Goal: Task Accomplishment & Management: Complete application form

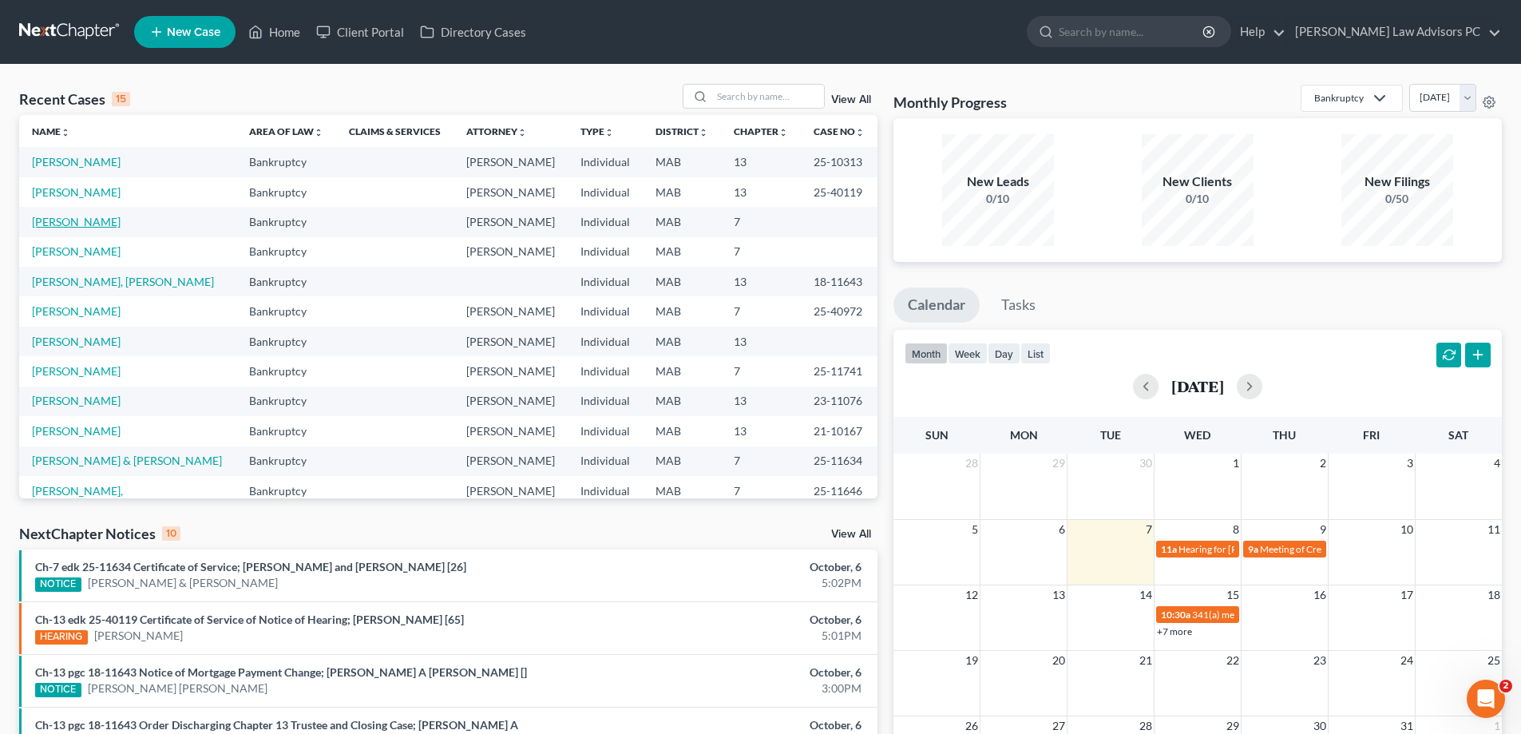
click at [104, 220] on link "[PERSON_NAME]" at bounding box center [76, 222] width 89 height 14
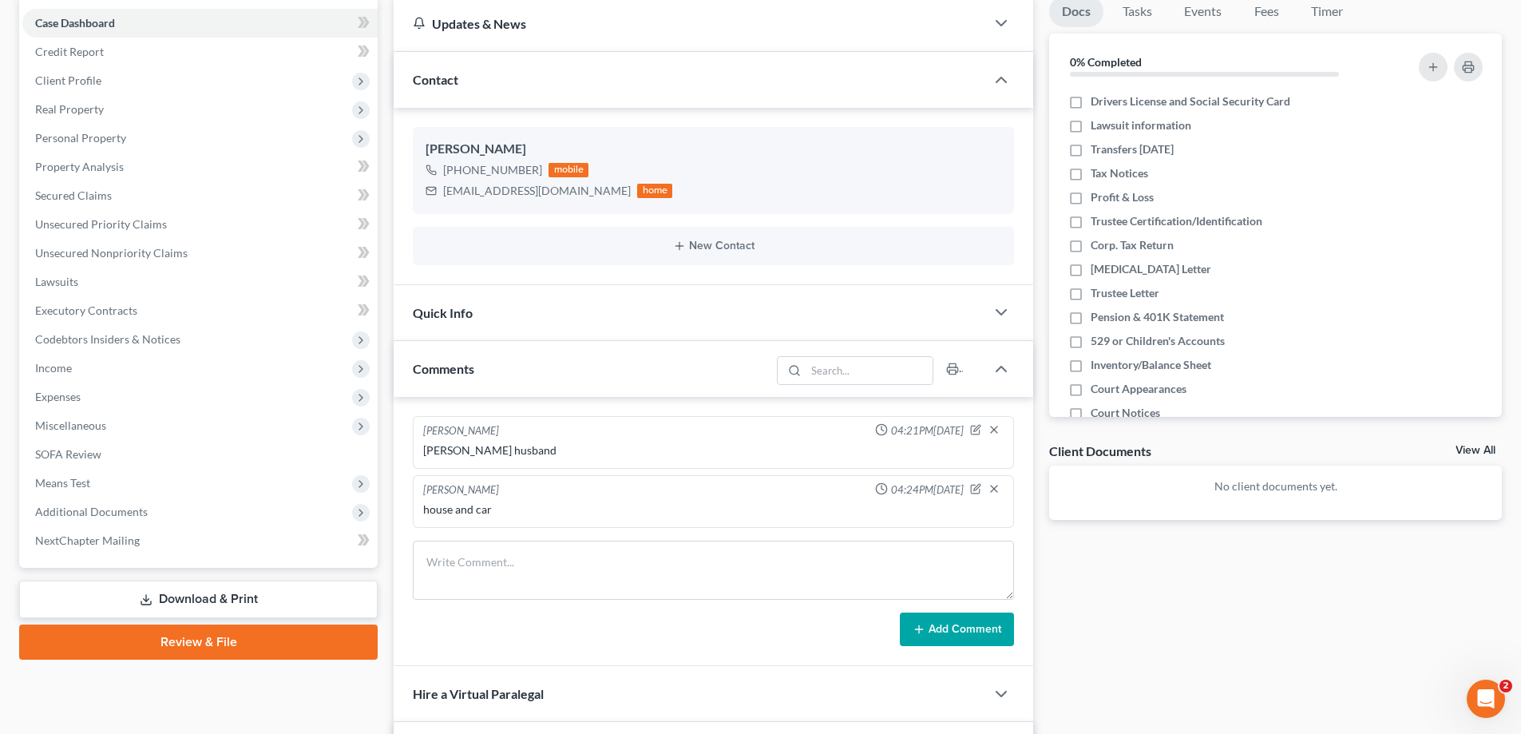
scroll to position [80, 0]
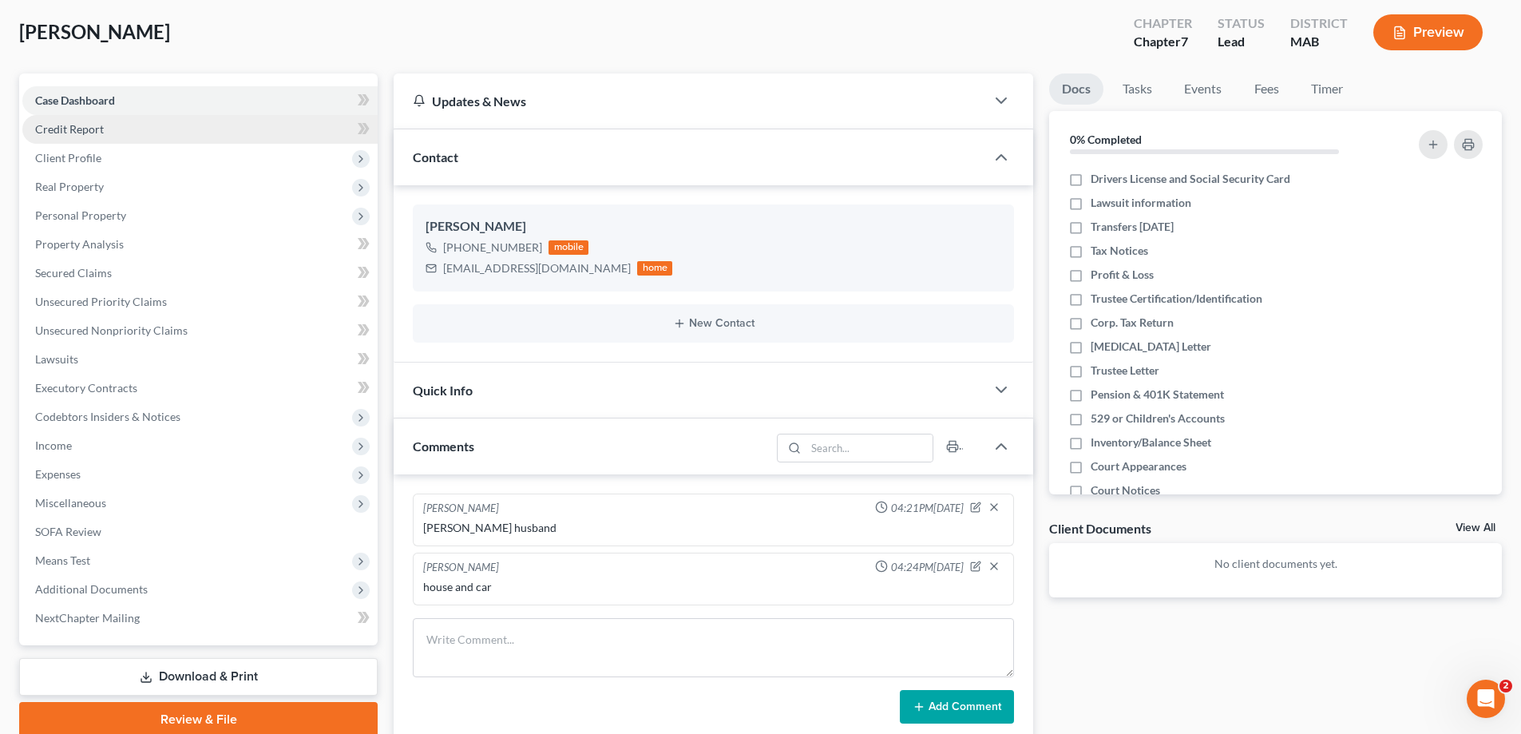
click at [152, 123] on link "Credit Report" at bounding box center [199, 129] width 355 height 29
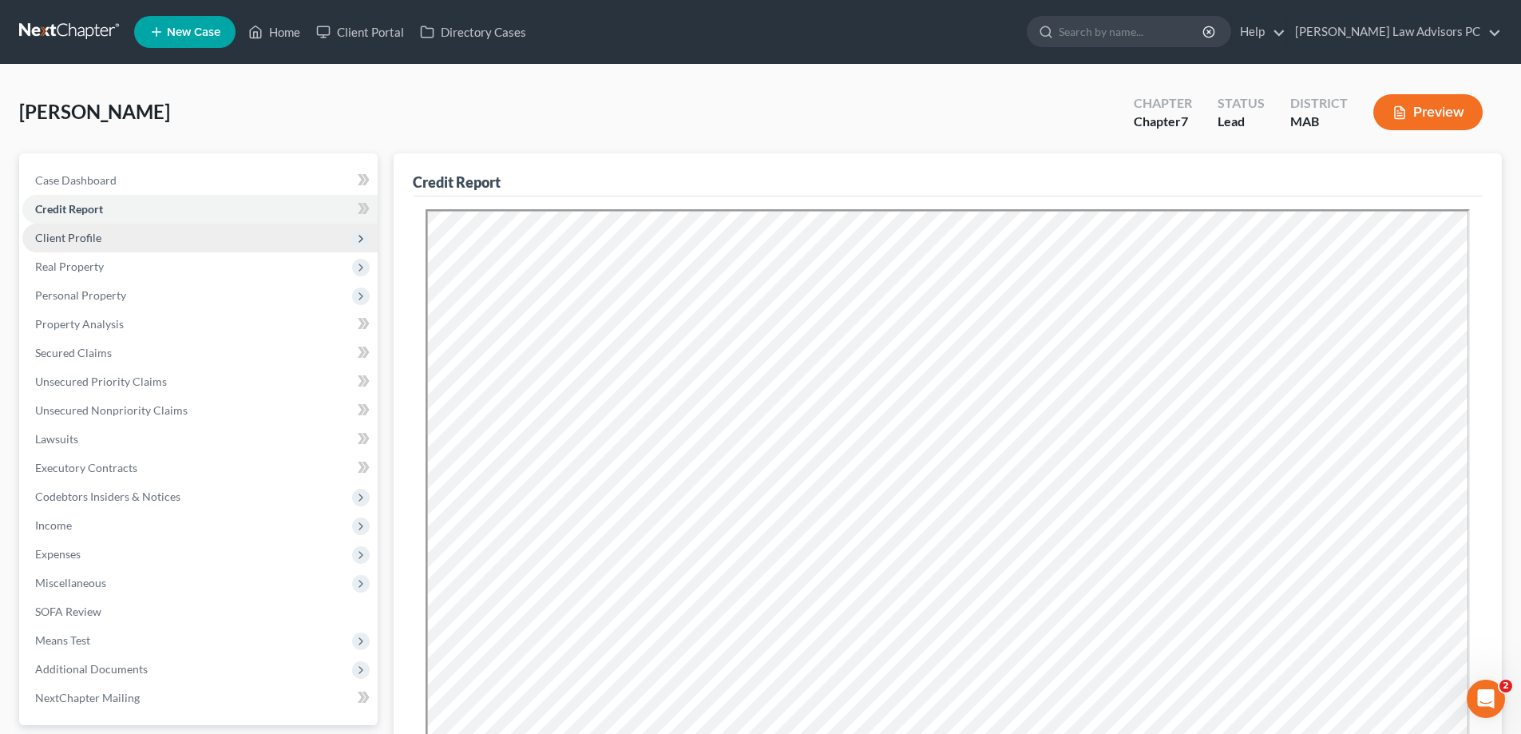
click at [96, 233] on span "Client Profile" at bounding box center [68, 238] width 66 height 14
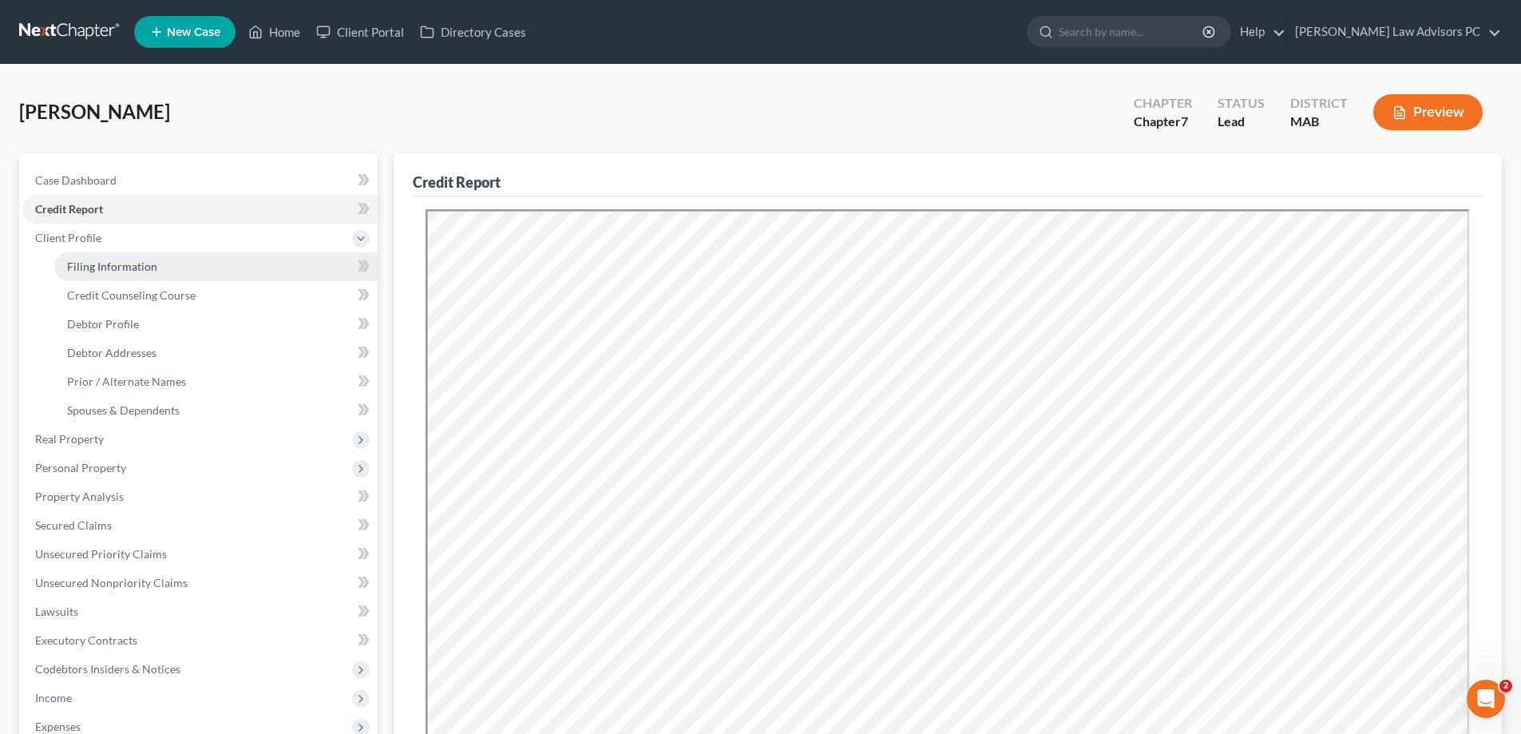
click at [123, 262] on span "Filing Information" at bounding box center [112, 266] width 90 height 14
select select "1"
select select "0"
select select "22"
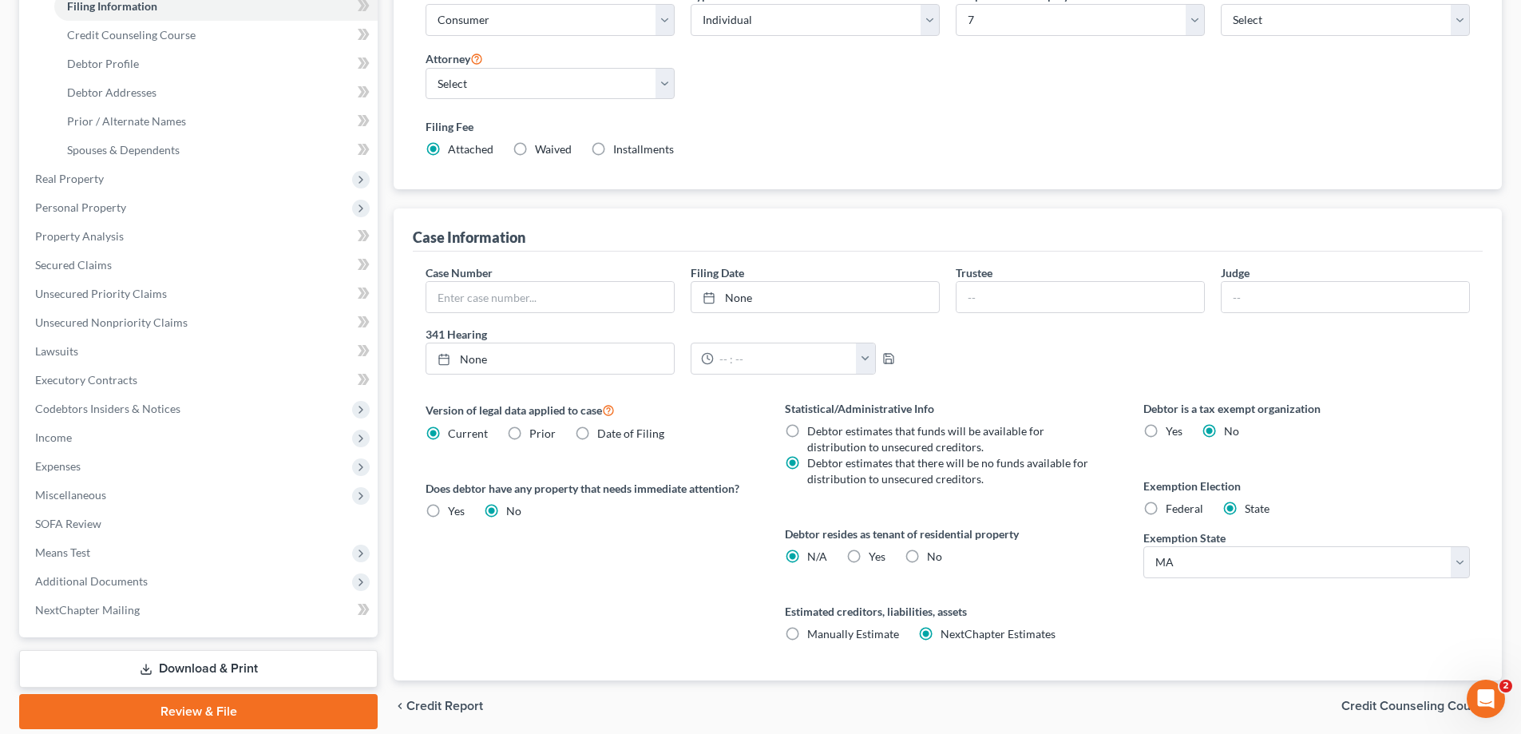
scroll to position [319, 0]
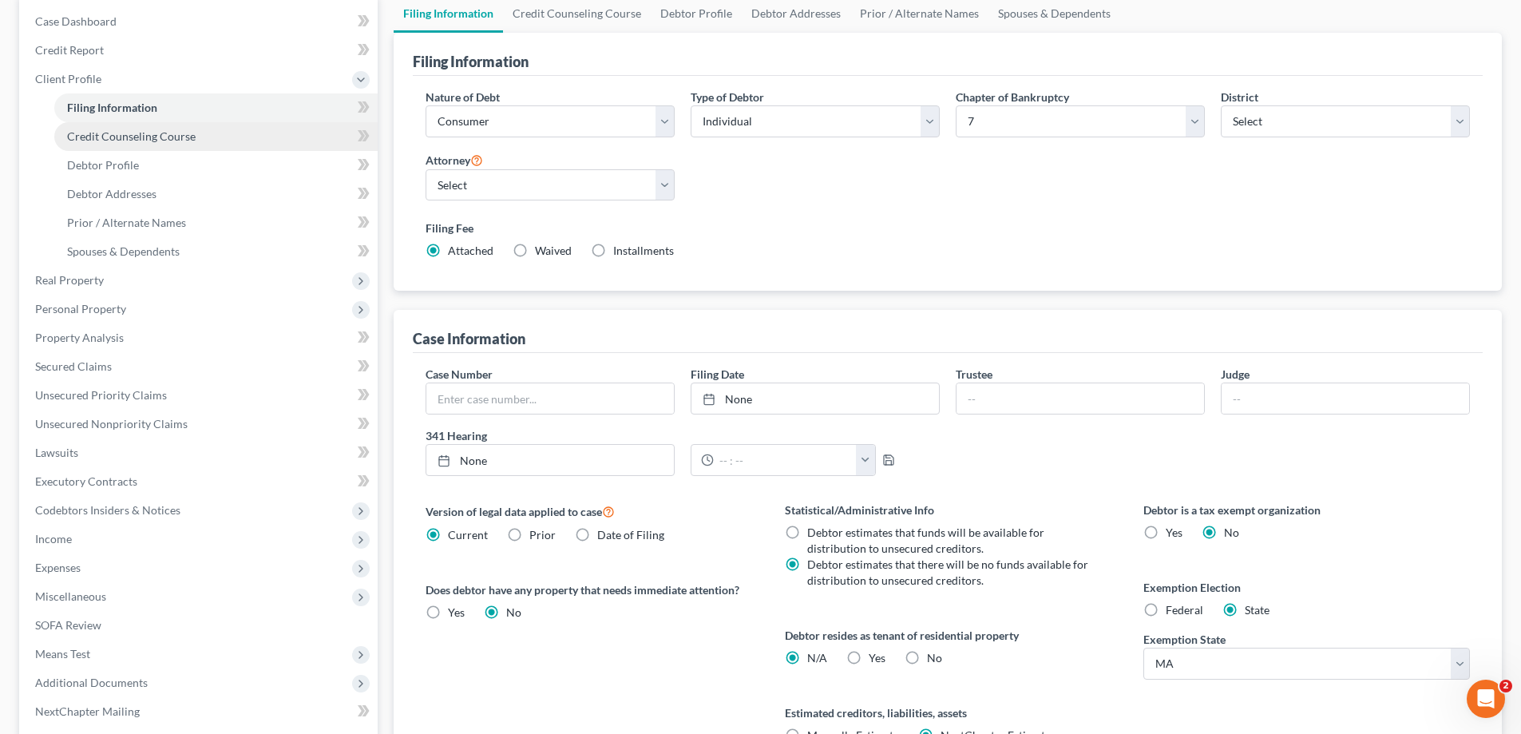
click at [204, 135] on link "Credit Counseling Course" at bounding box center [215, 136] width 323 height 29
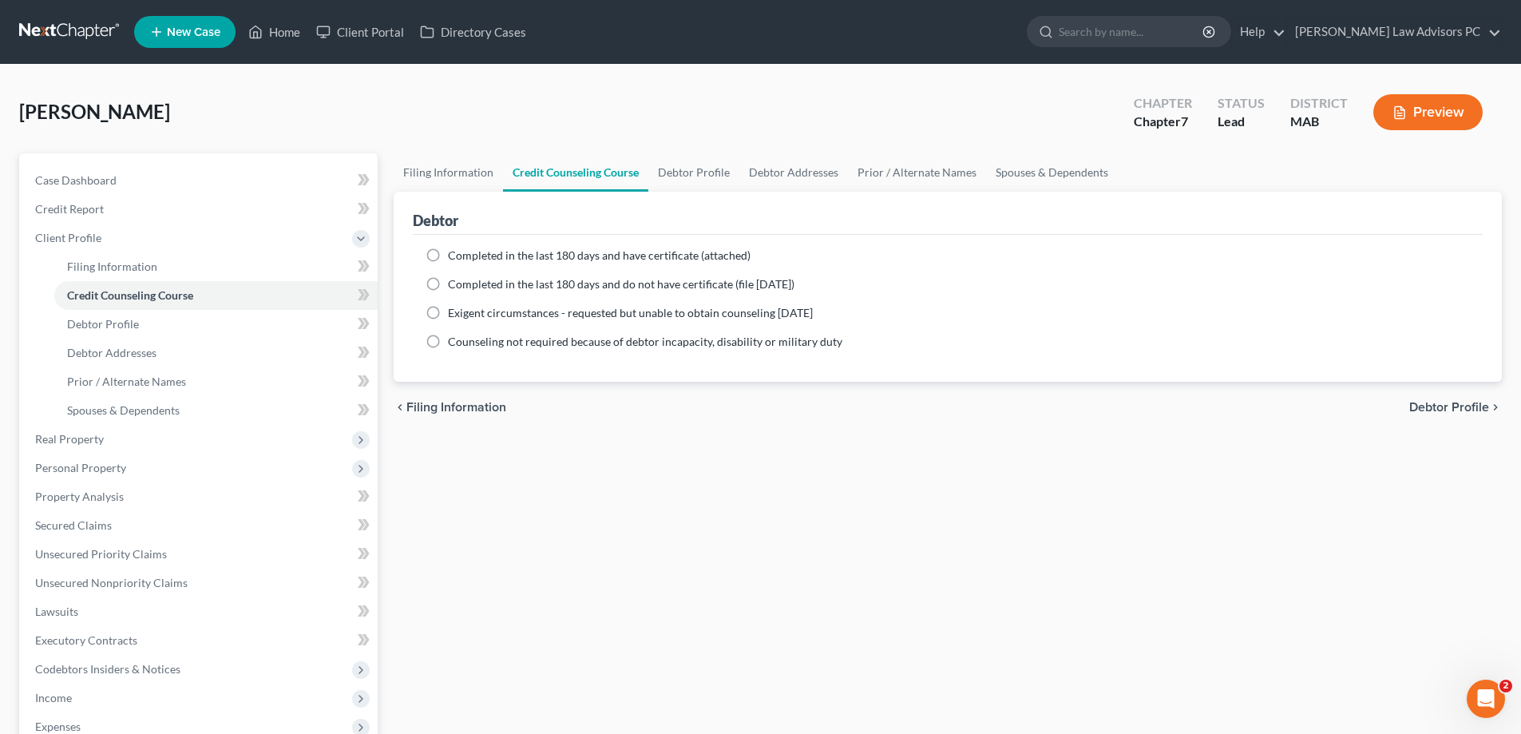
click at [448, 256] on label "Completed in the last 180 days and have certificate (attached)" at bounding box center [599, 256] width 303 height 16
click at [454, 256] on input "Completed in the last 180 days and have certificate (attached)" at bounding box center [459, 253] width 10 height 10
radio input "true"
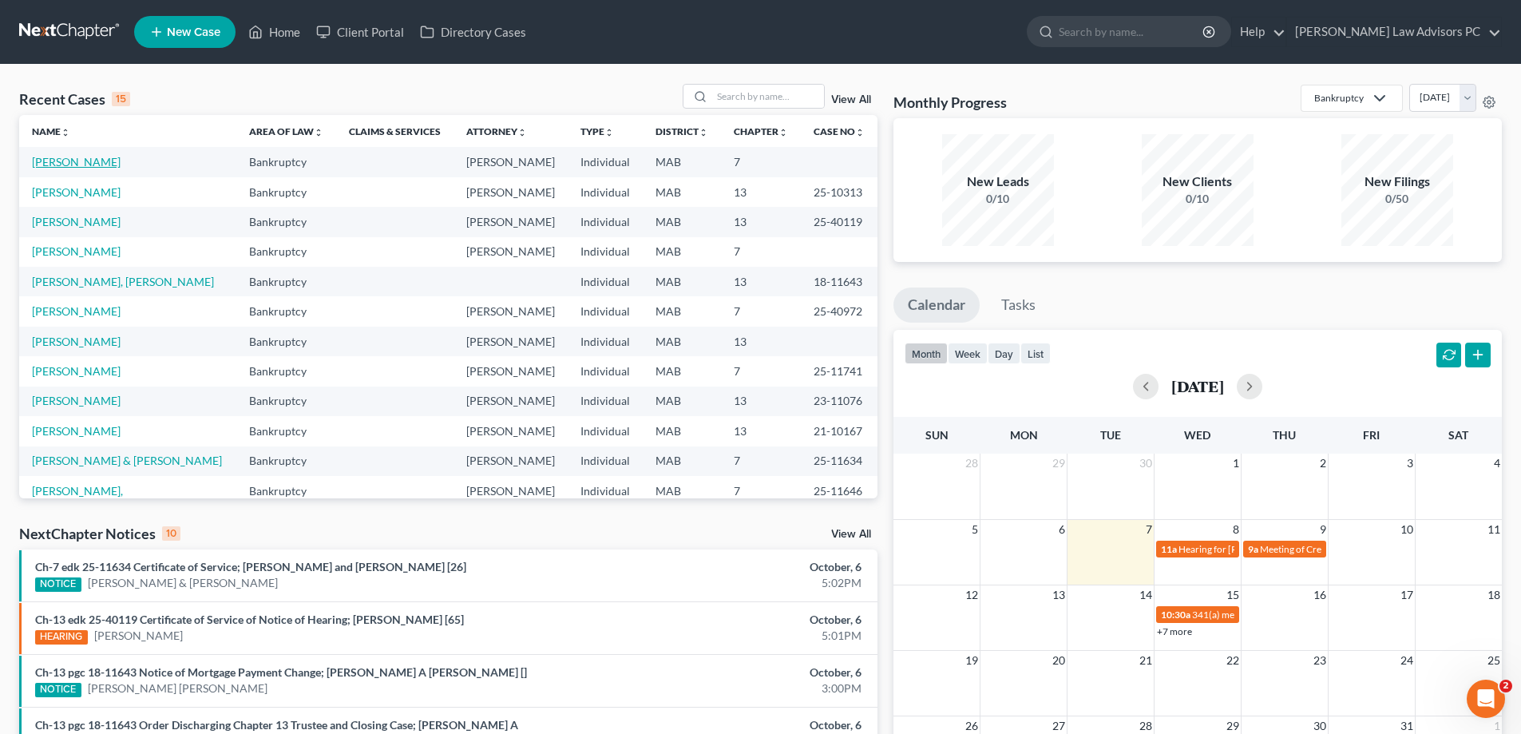
click at [107, 164] on link "[PERSON_NAME]" at bounding box center [76, 162] width 89 height 14
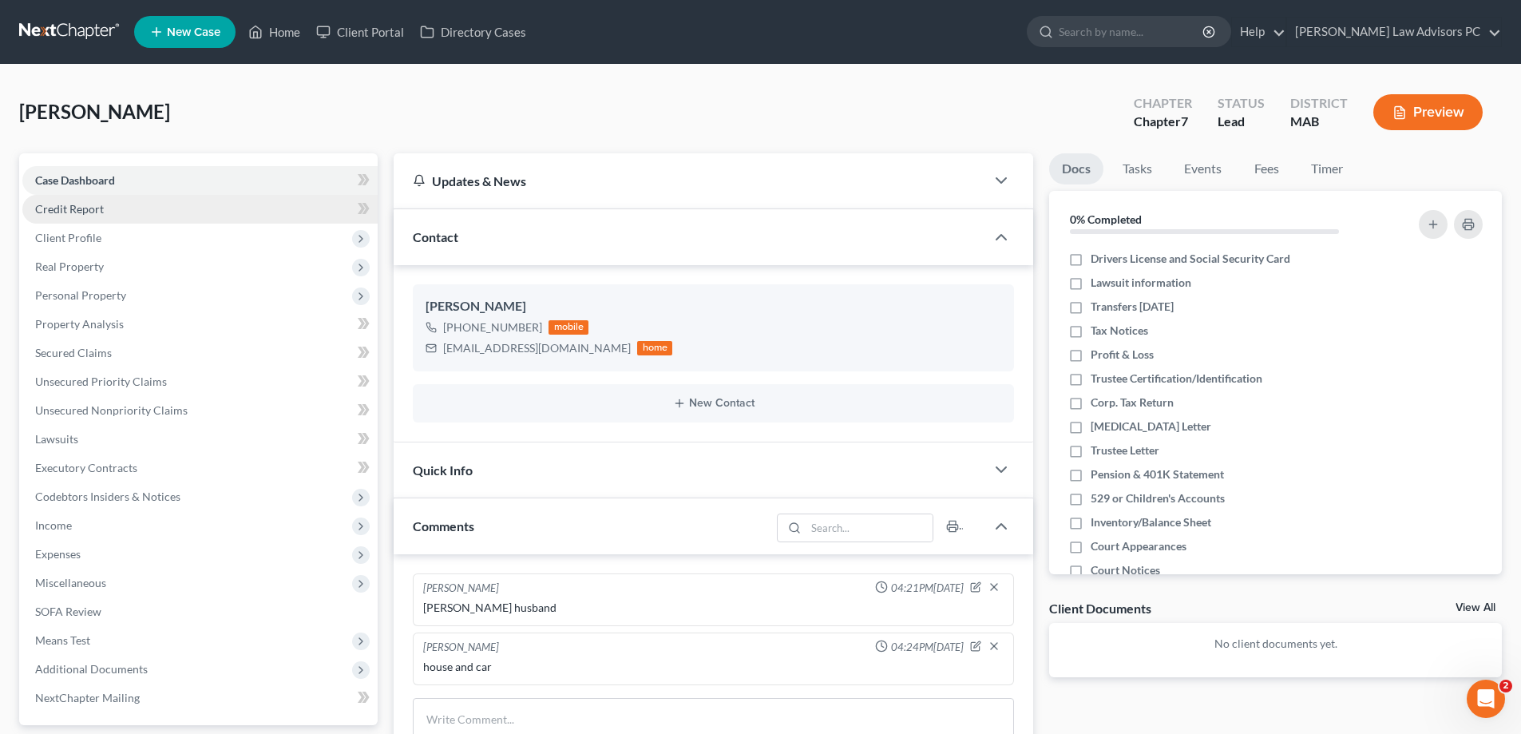
click at [90, 204] on span "Credit Report" at bounding box center [69, 209] width 69 height 14
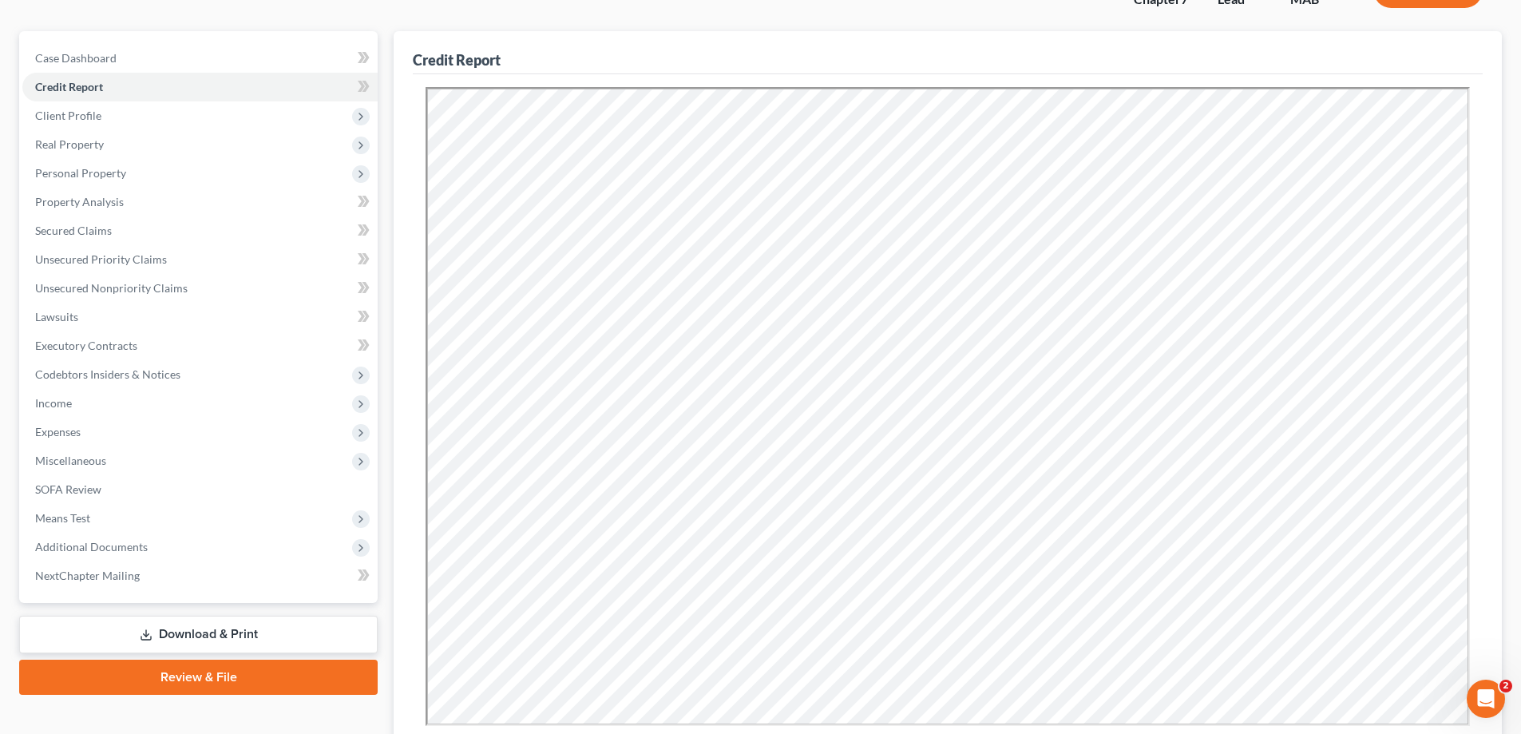
scroll to position [160, 0]
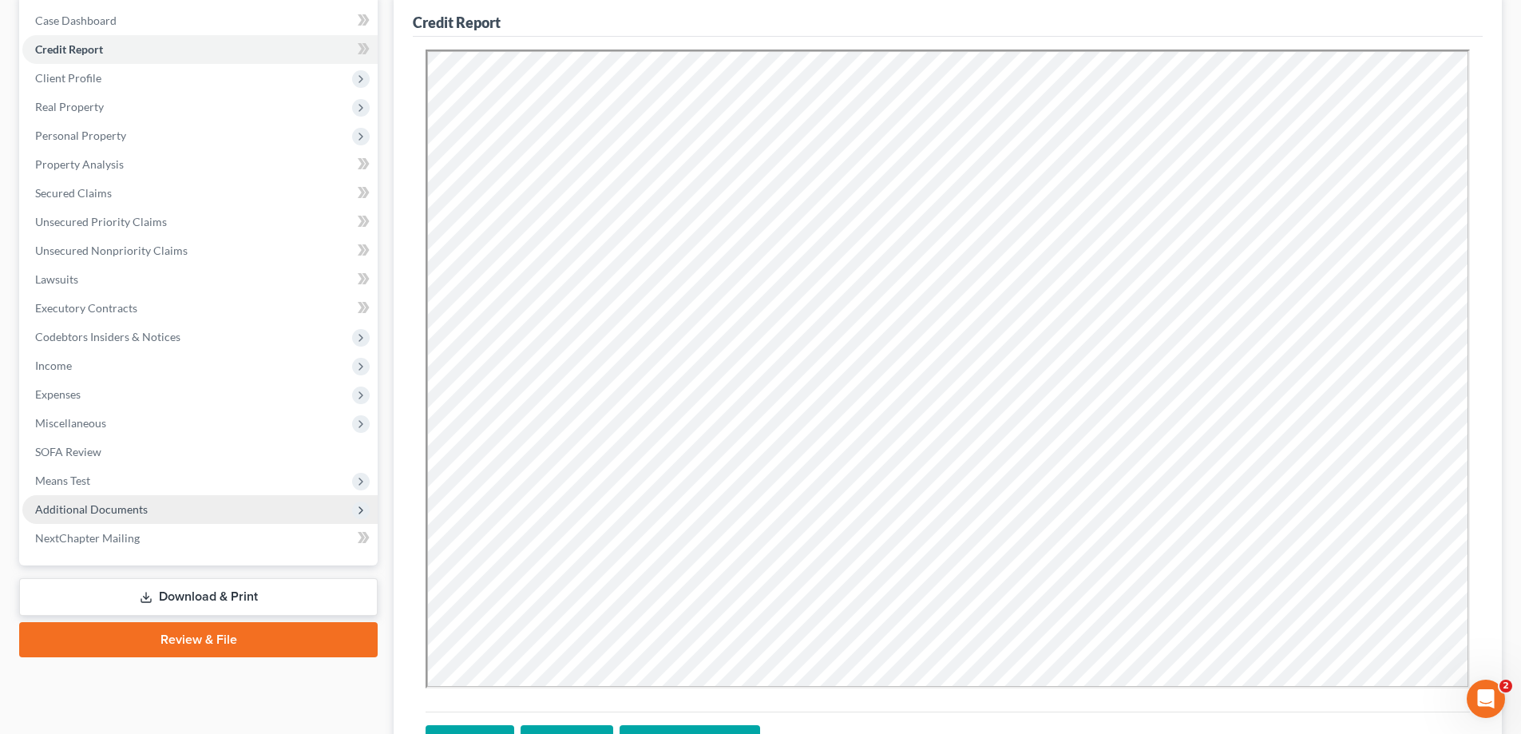
click at [86, 509] on span "Additional Documents" at bounding box center [91, 509] width 113 height 14
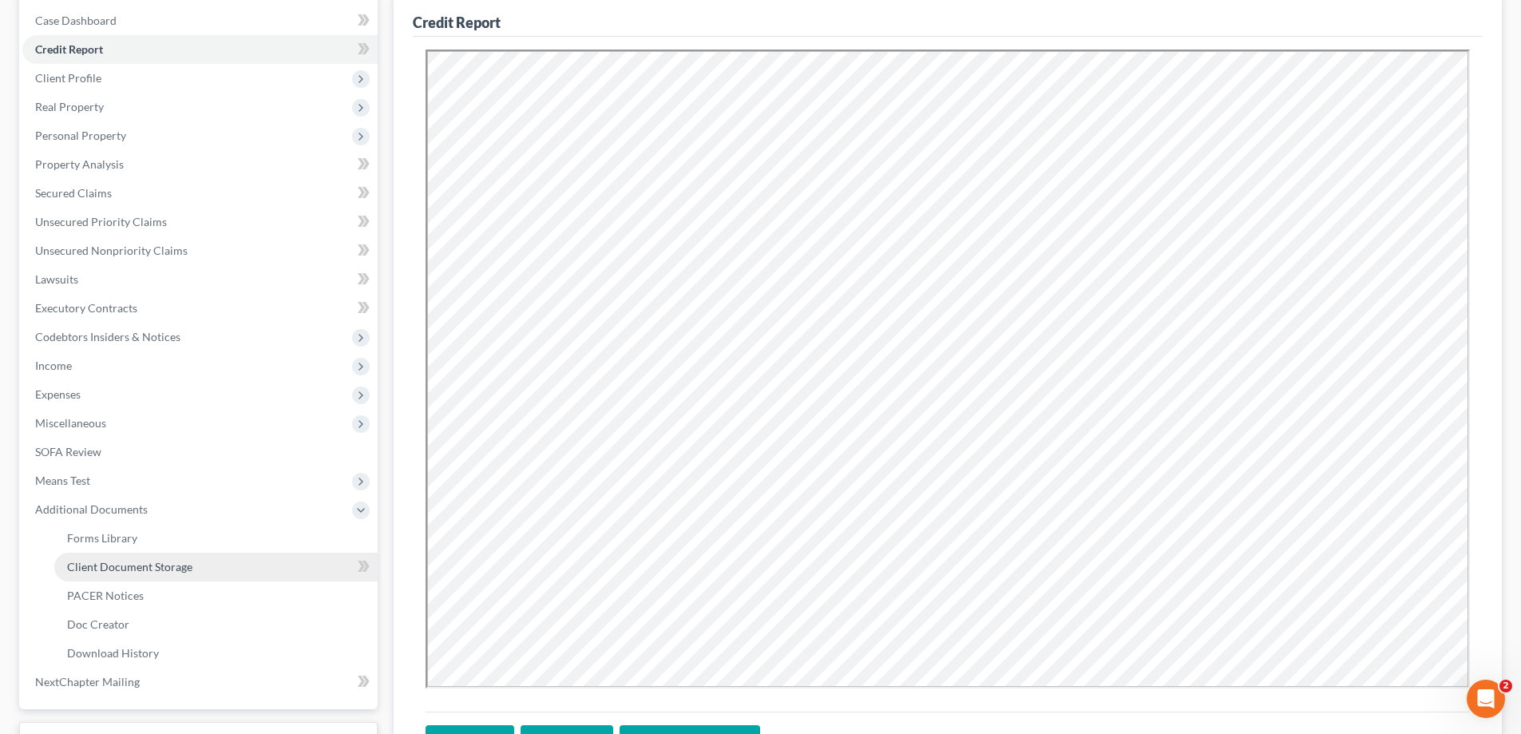
click at [112, 567] on span "Client Document Storage" at bounding box center [129, 567] width 125 height 14
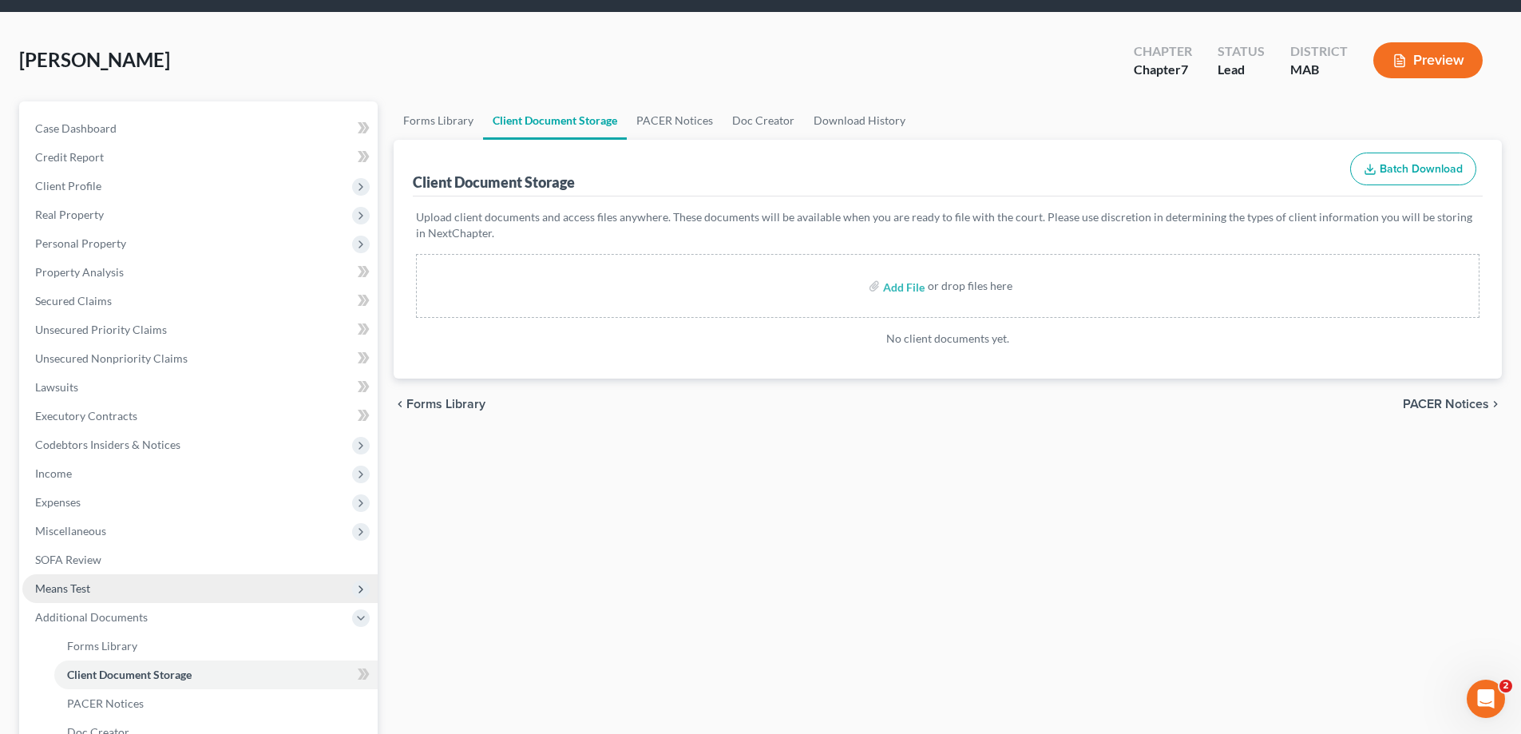
scroll to position [80, 0]
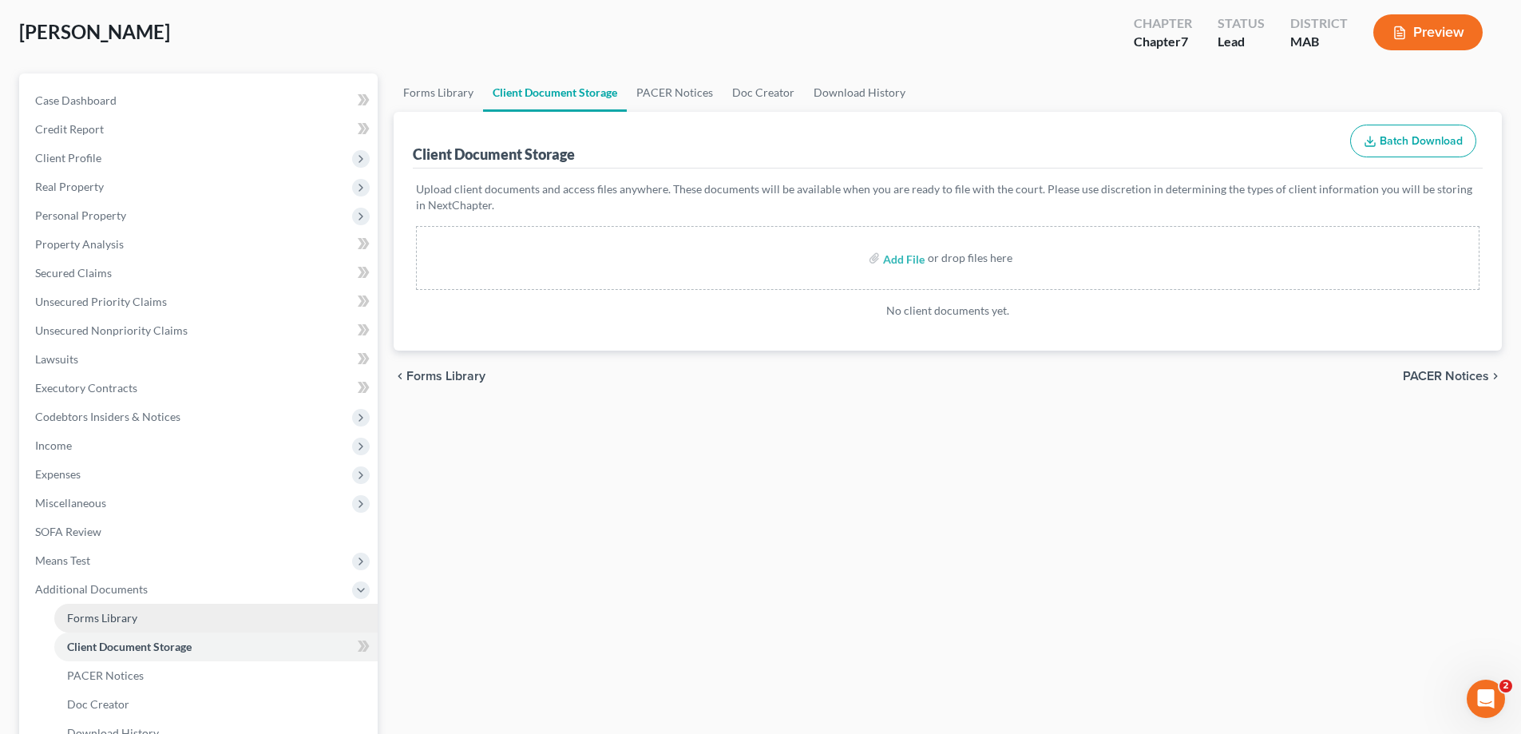
click at [128, 611] on span "Forms Library" at bounding box center [102, 618] width 70 height 14
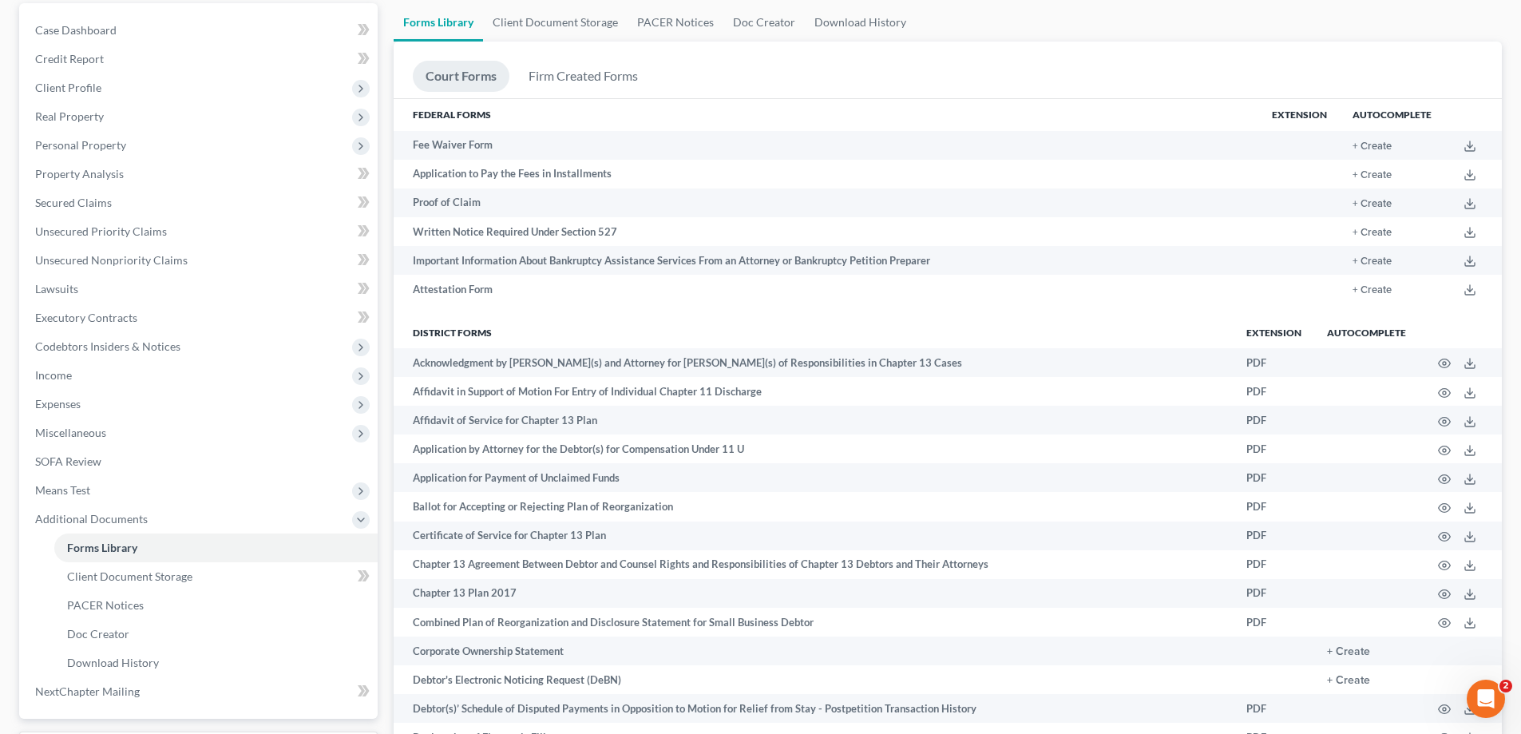
scroll to position [319, 0]
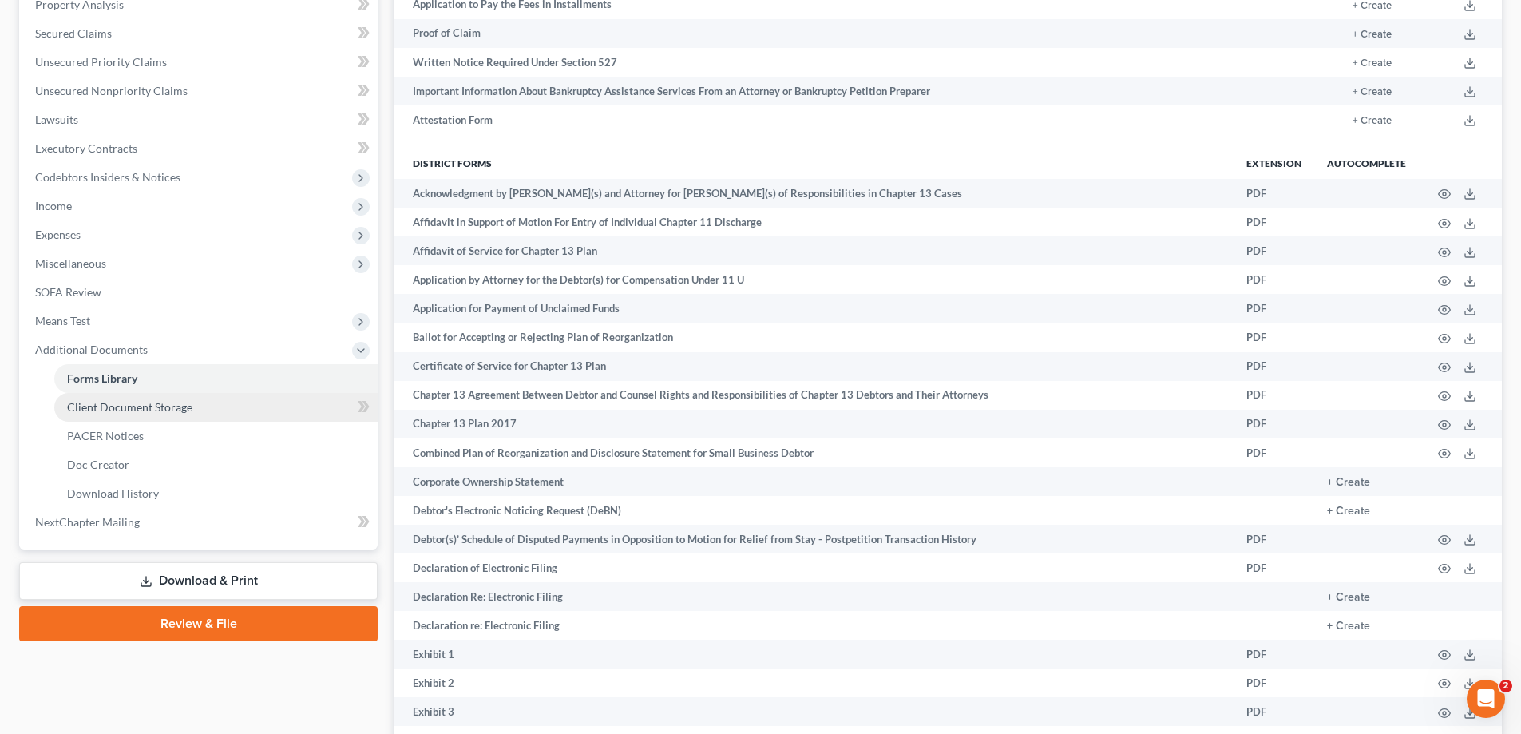
click at [224, 416] on link "Client Document Storage" at bounding box center [215, 407] width 323 height 29
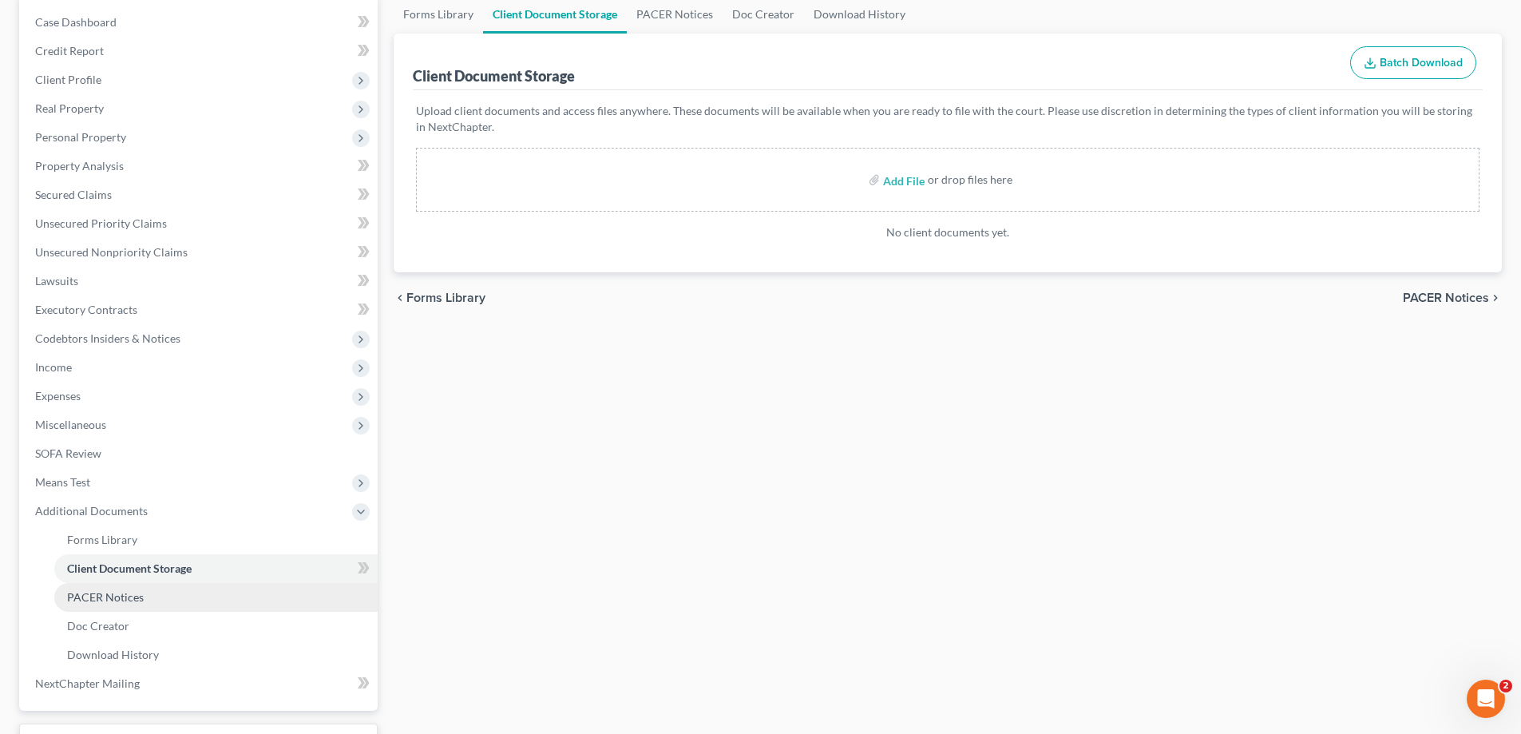
scroll to position [160, 0]
click at [217, 598] on link "PACER Notices" at bounding box center [215, 595] width 323 height 29
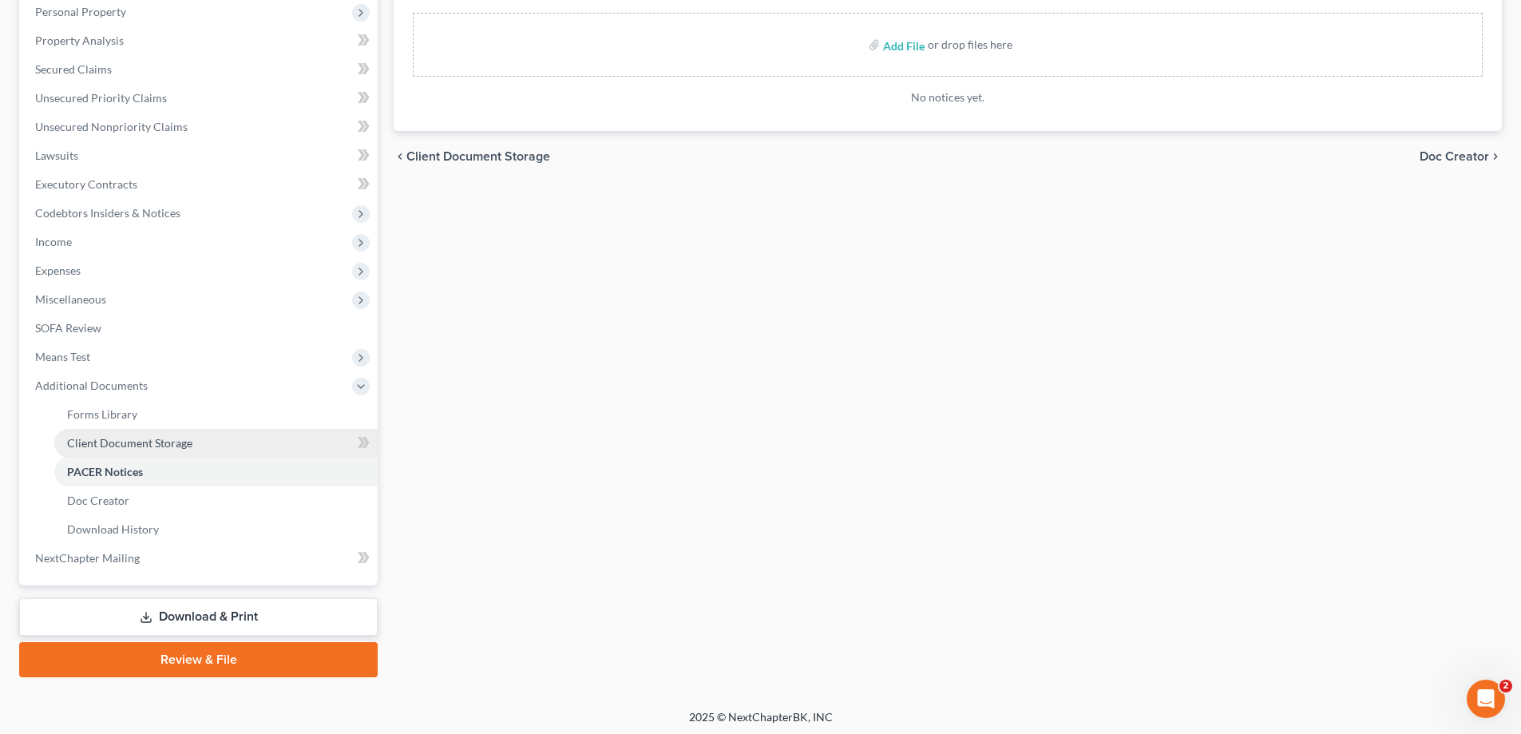
scroll to position [287, 0]
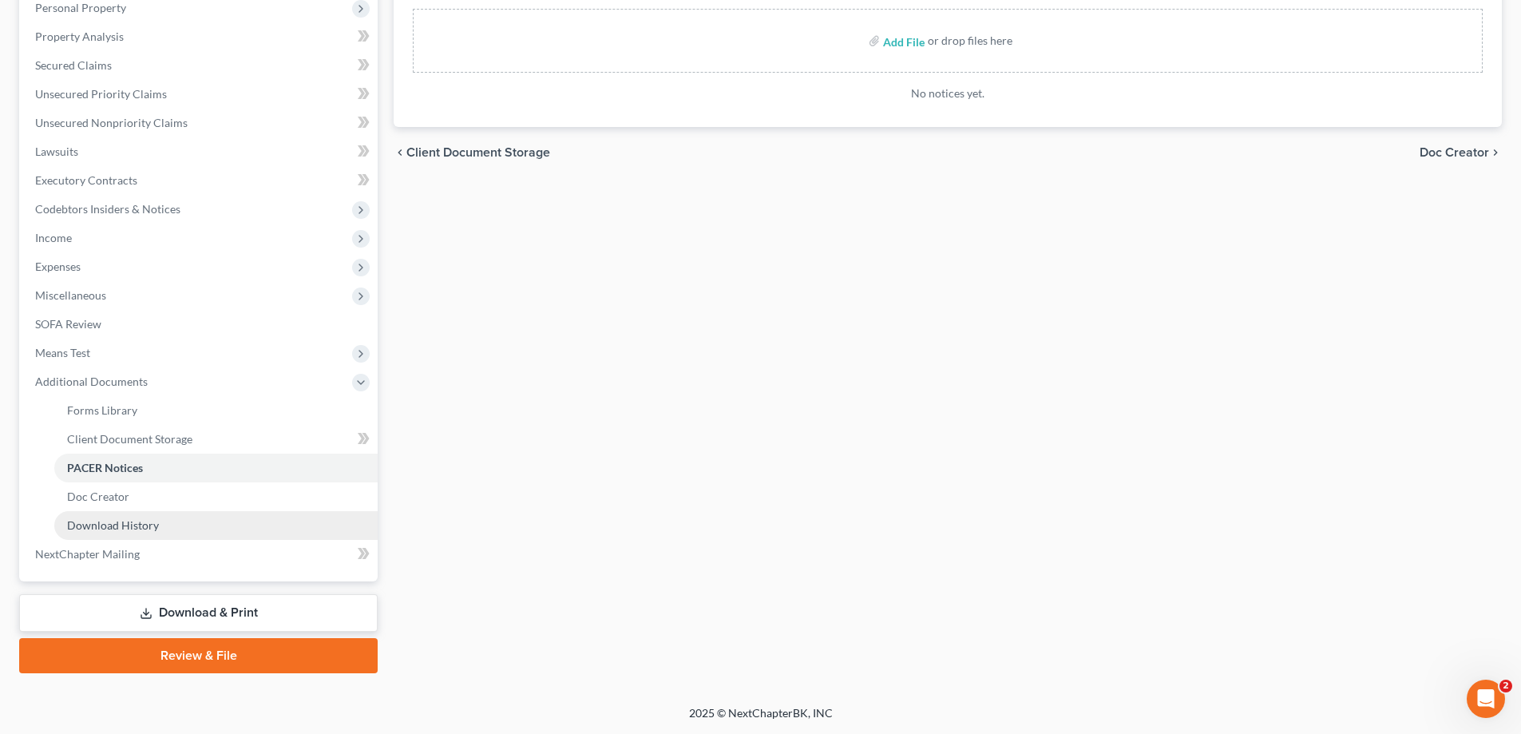
click at [209, 523] on link "Download History" at bounding box center [215, 525] width 323 height 29
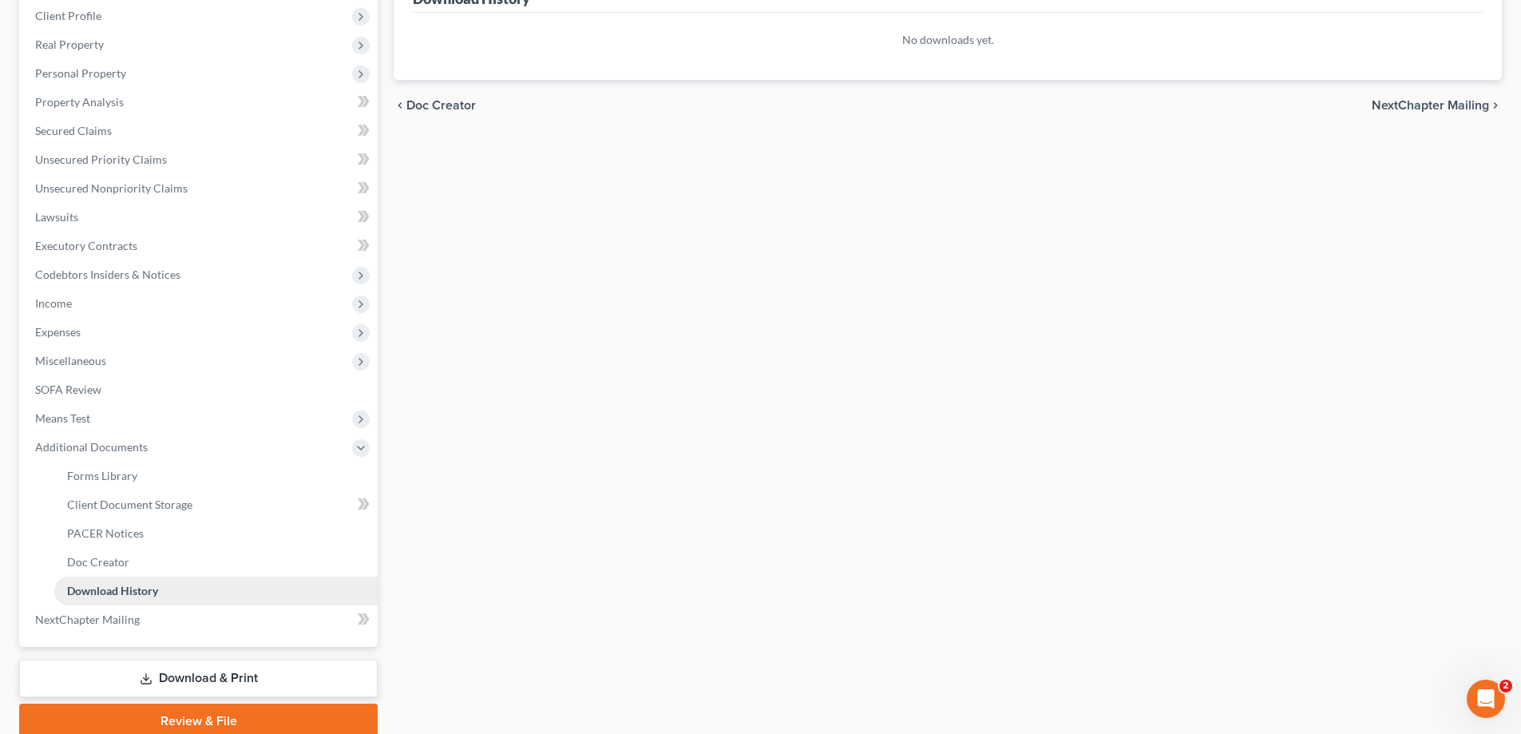
scroll to position [240, 0]
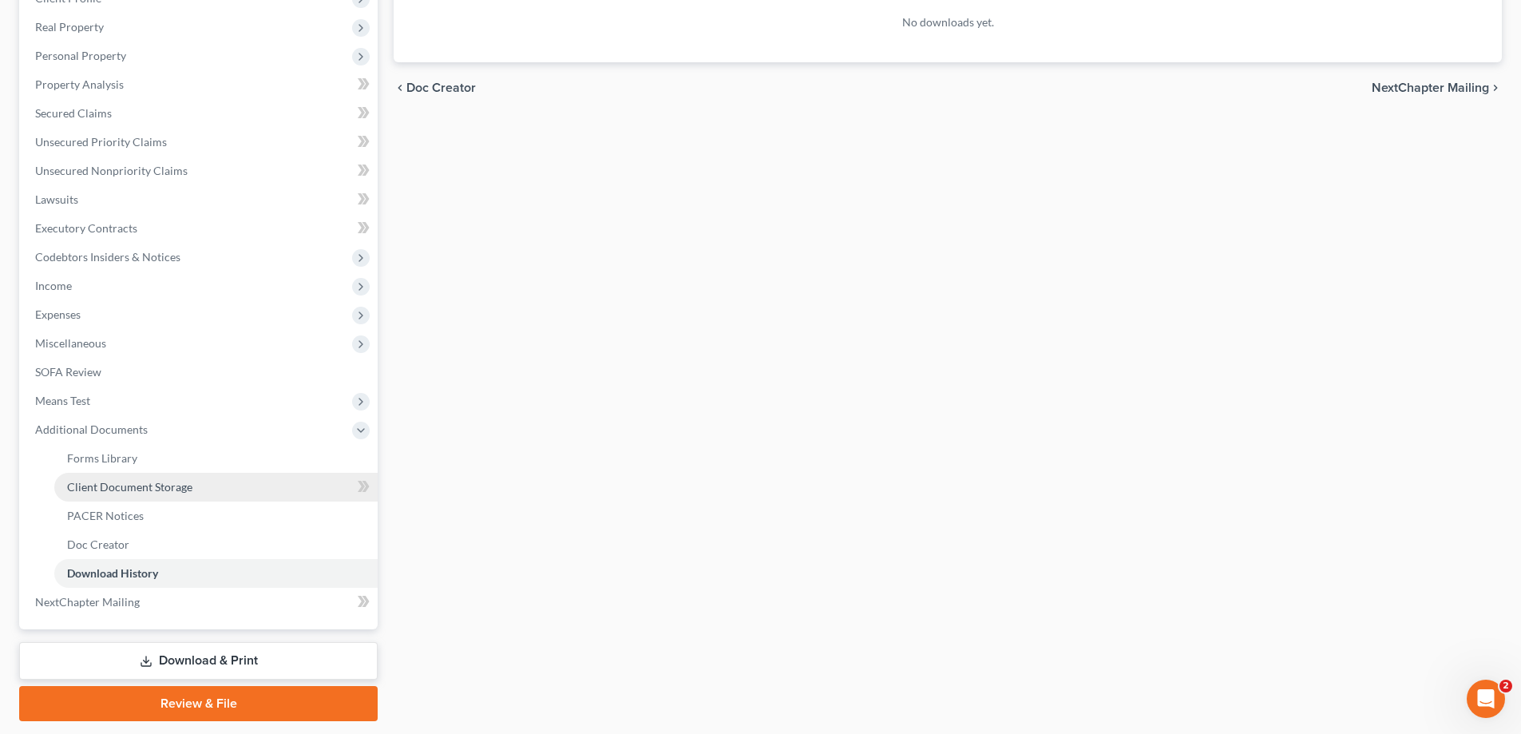
click at [187, 481] on span "Client Document Storage" at bounding box center [129, 487] width 125 height 14
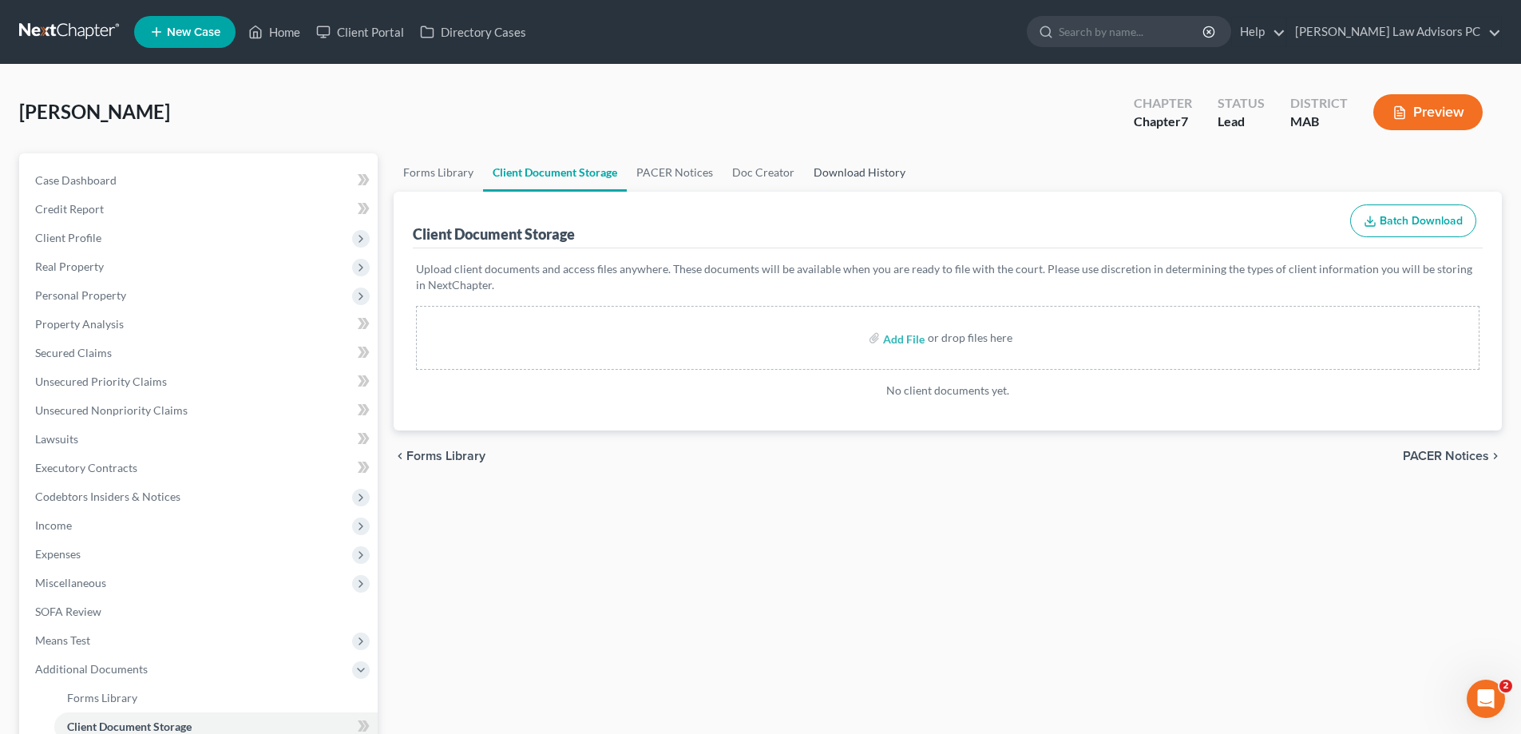
click at [823, 170] on link "Download History" at bounding box center [859, 172] width 111 height 38
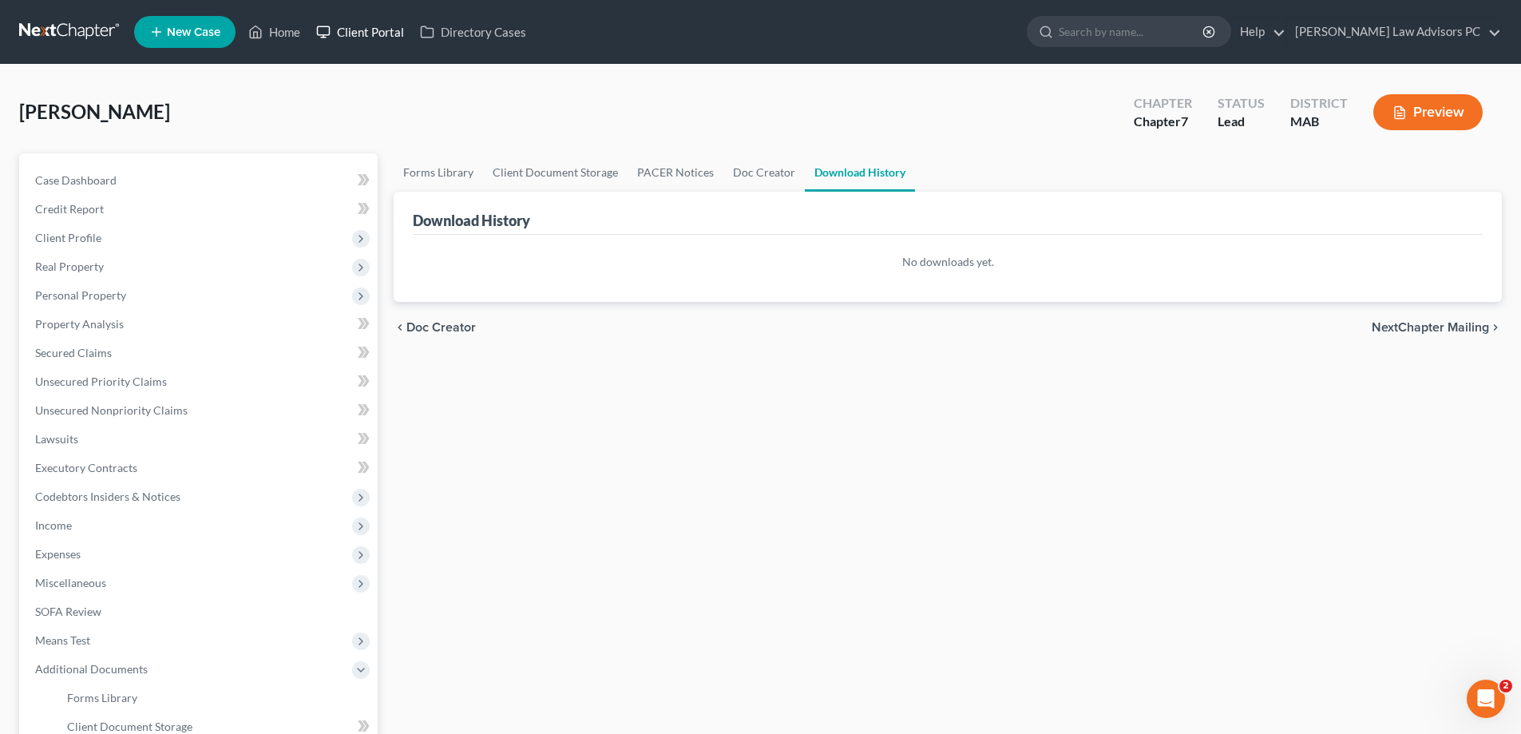
click at [354, 36] on link "Client Portal" at bounding box center [360, 32] width 104 height 29
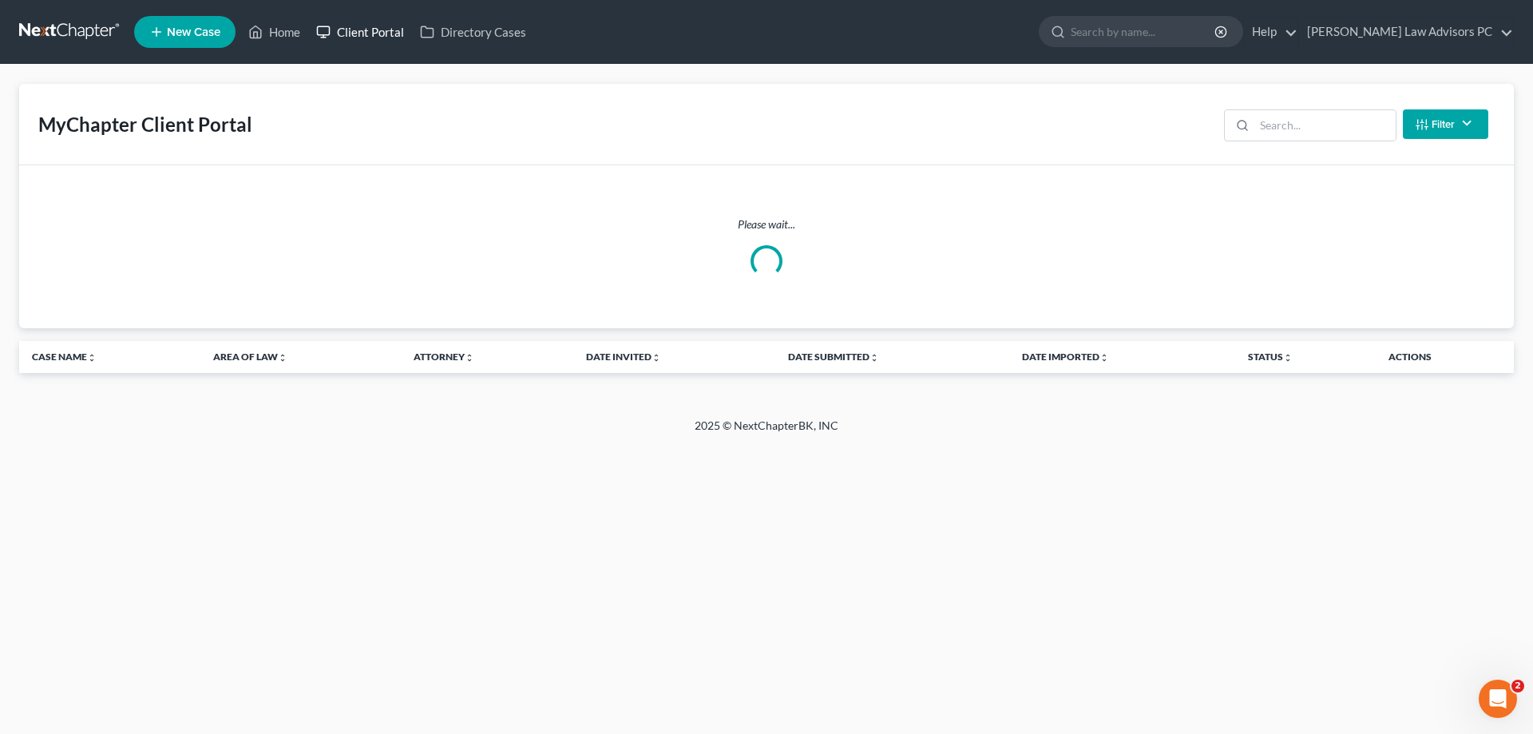
click at [357, 36] on link "Client Portal" at bounding box center [360, 32] width 104 height 29
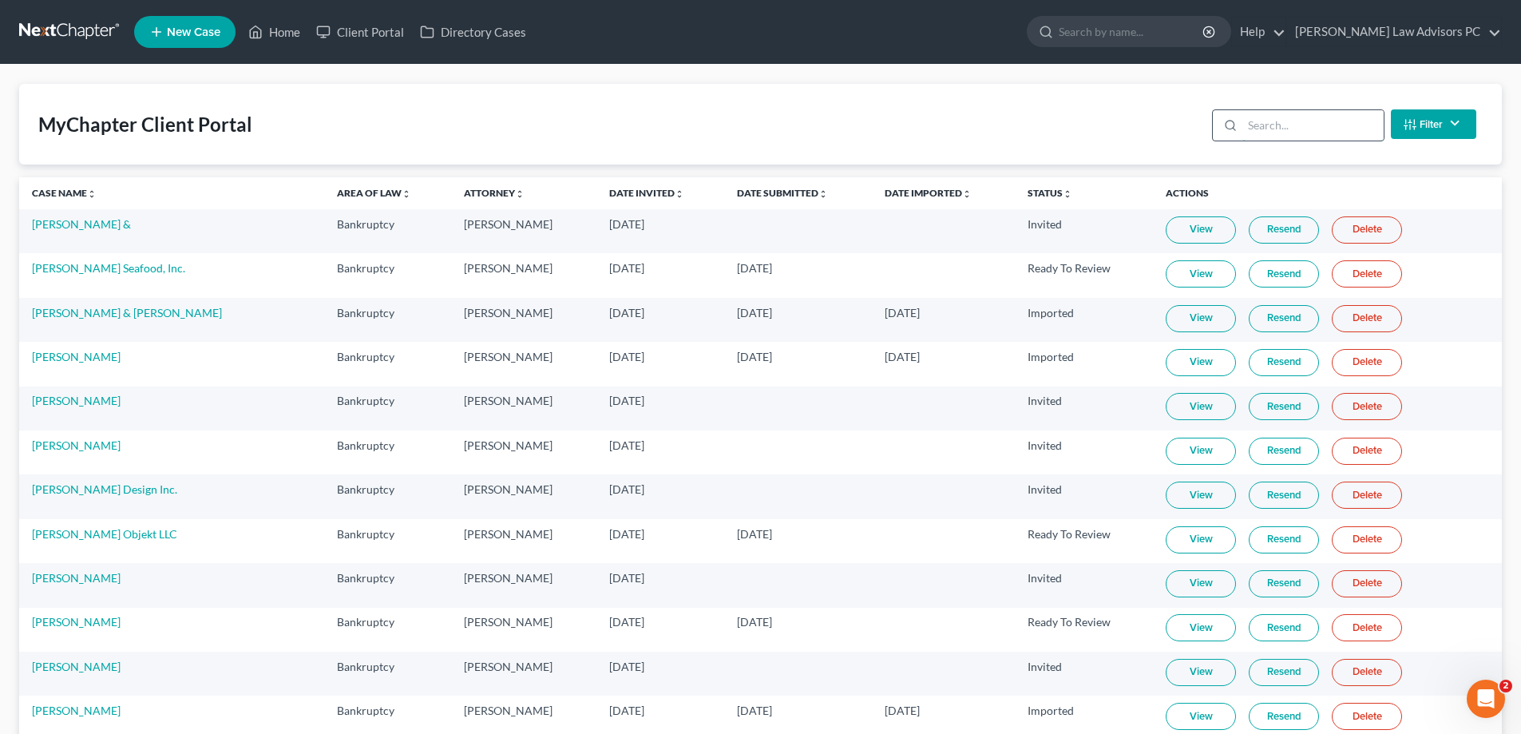
click at [1265, 125] on input "search" at bounding box center [1312, 125] width 141 height 30
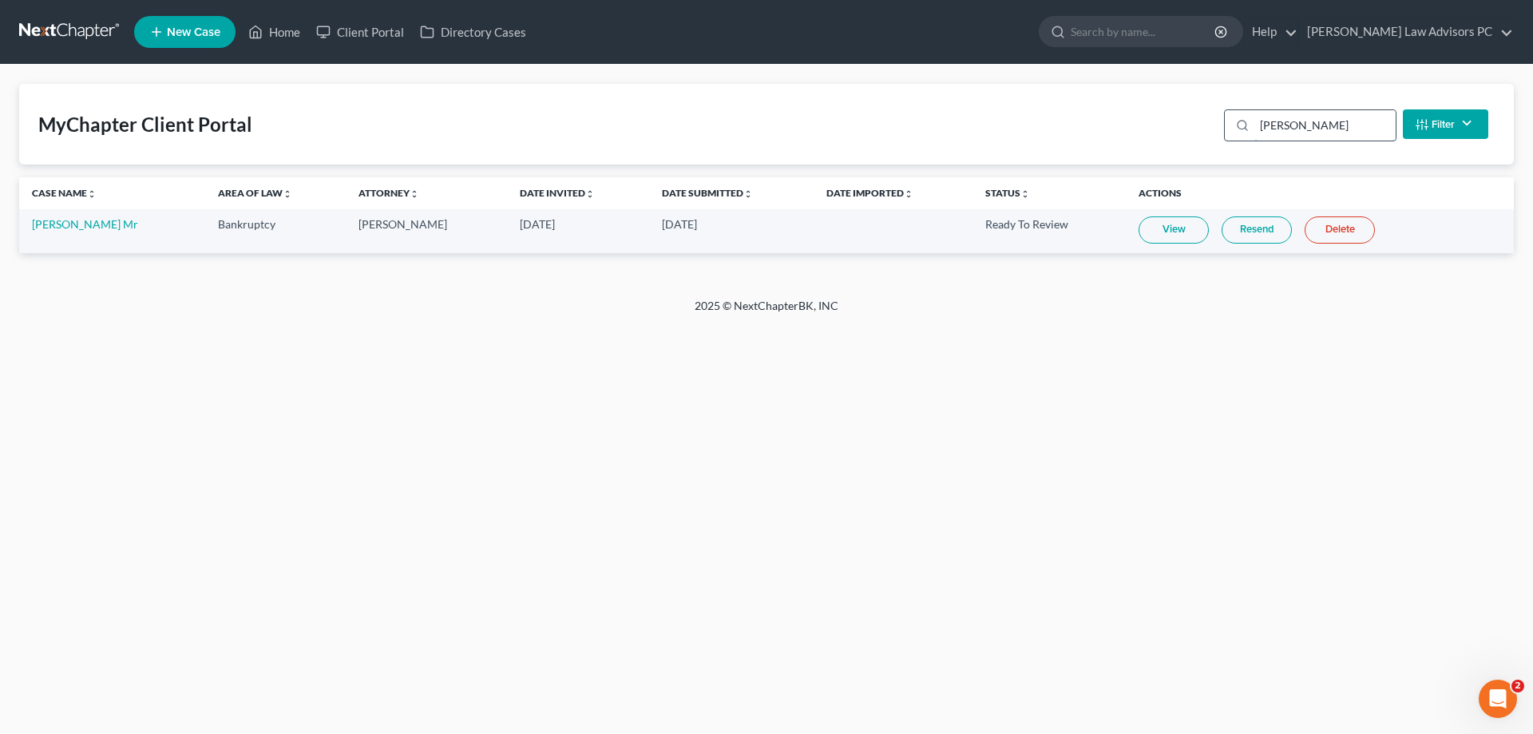
type input "[PERSON_NAME]"
click at [117, 224] on link "[PERSON_NAME] Mr" at bounding box center [85, 224] width 106 height 14
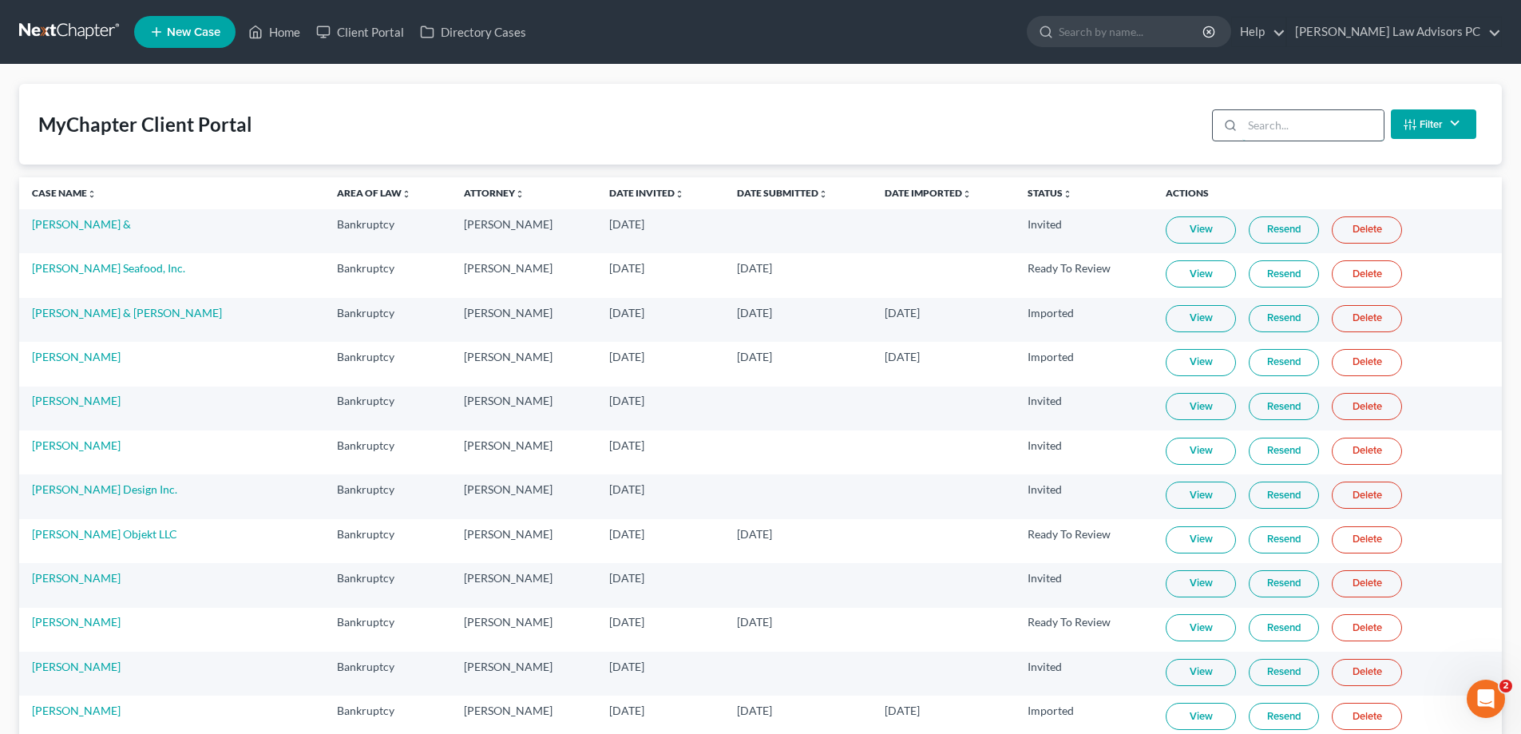
click at [1284, 124] on input "search" at bounding box center [1312, 125] width 141 height 30
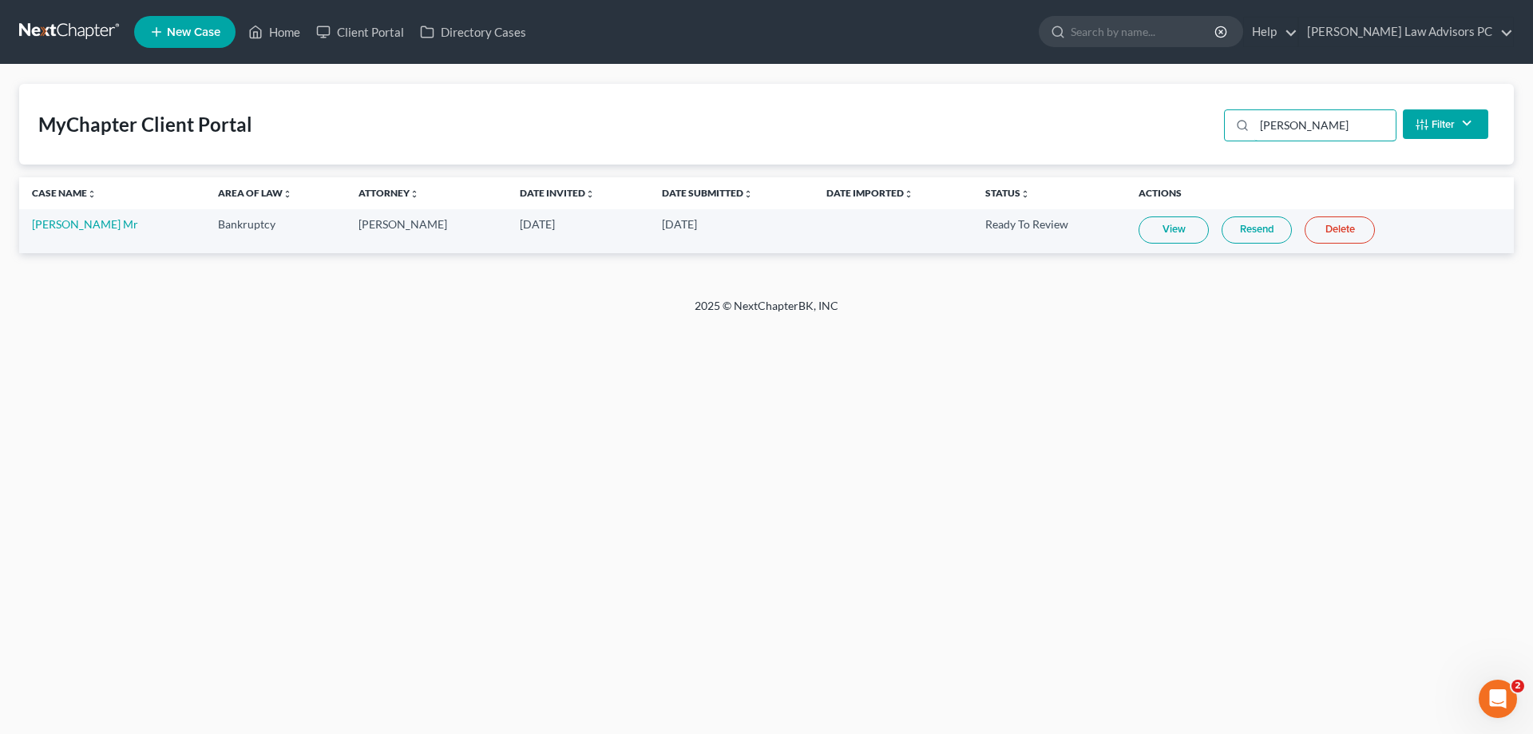
type input "[PERSON_NAME]"
click at [1167, 231] on link "View" at bounding box center [1174, 229] width 70 height 27
click at [275, 30] on link "Home" at bounding box center [274, 32] width 68 height 29
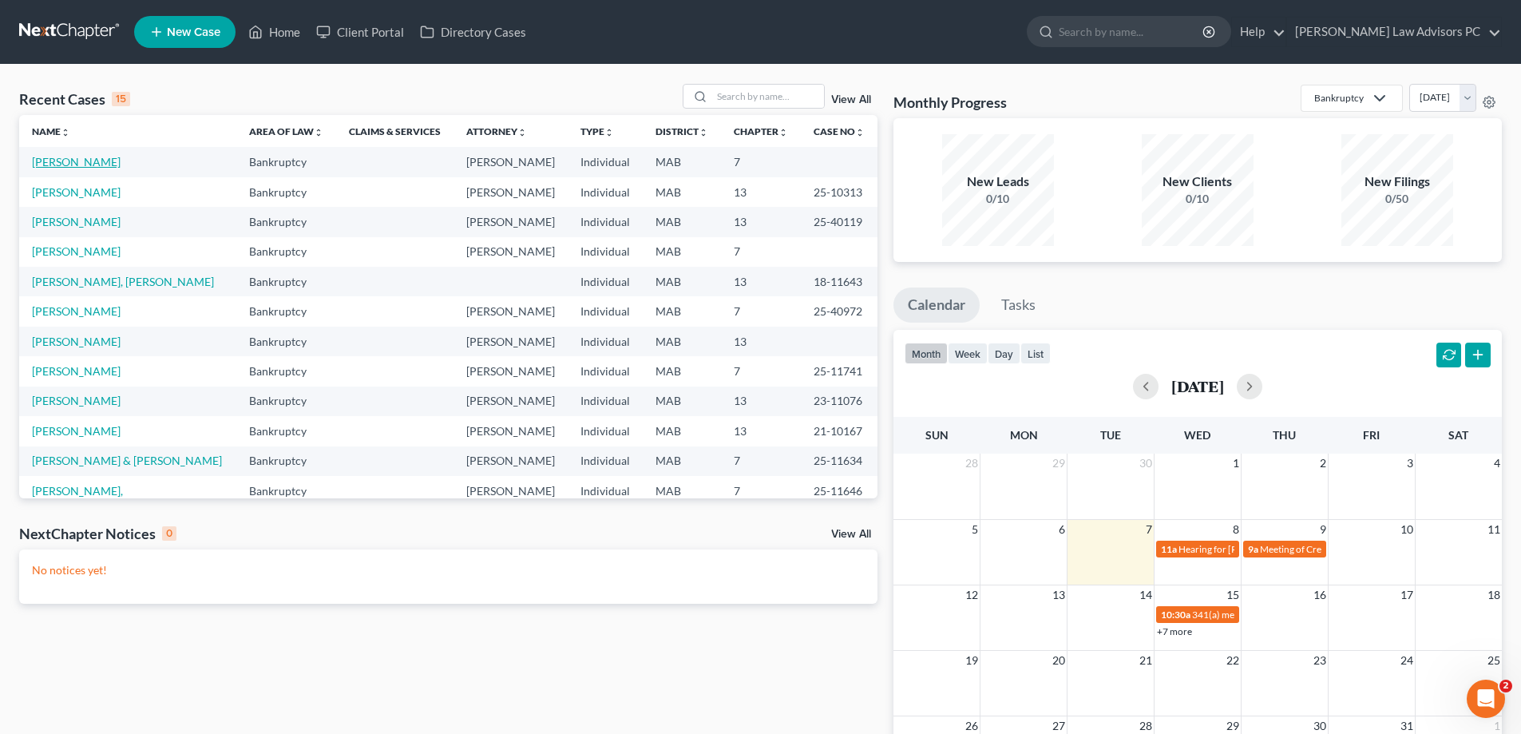
click at [96, 166] on link "[PERSON_NAME]" at bounding box center [76, 162] width 89 height 14
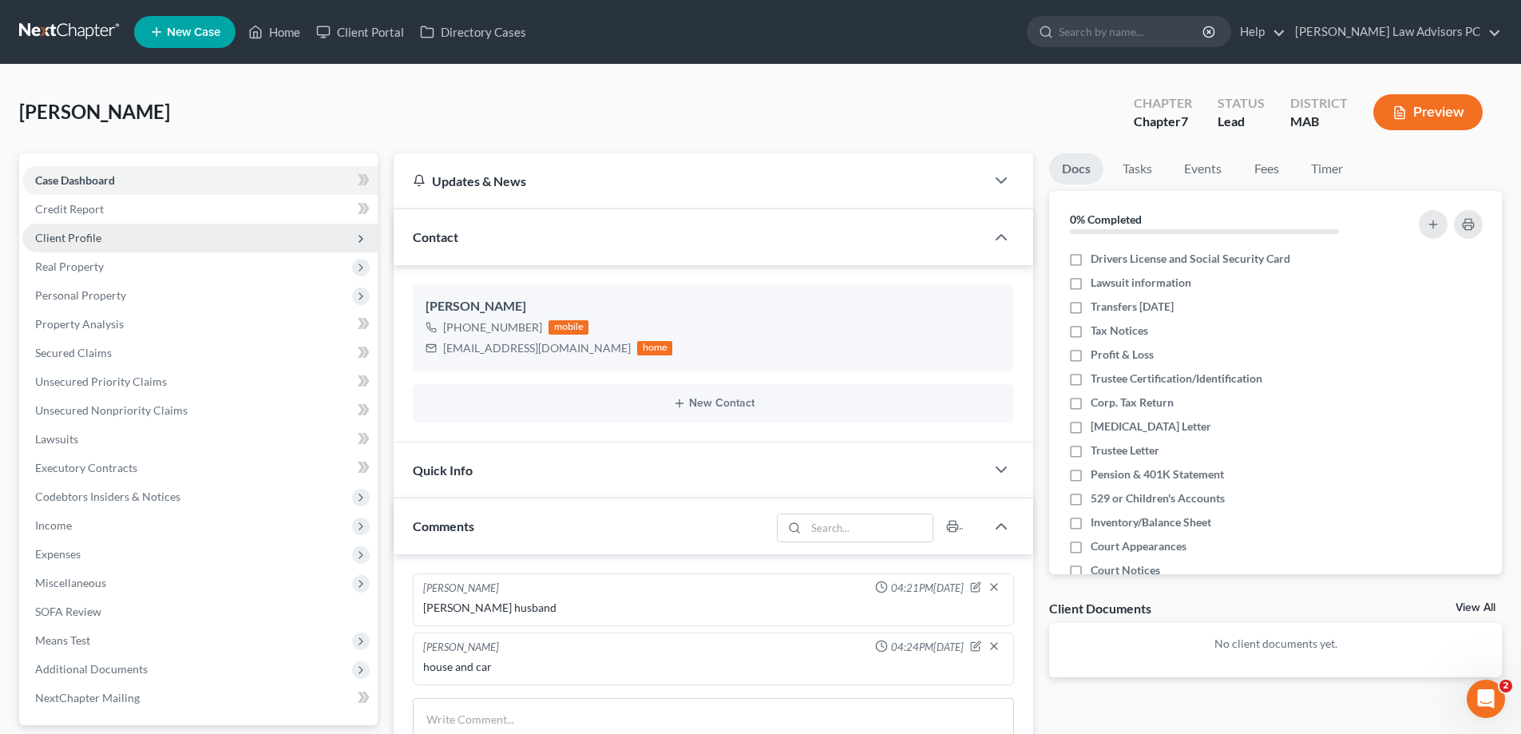
click at [106, 240] on span "Client Profile" at bounding box center [199, 238] width 355 height 29
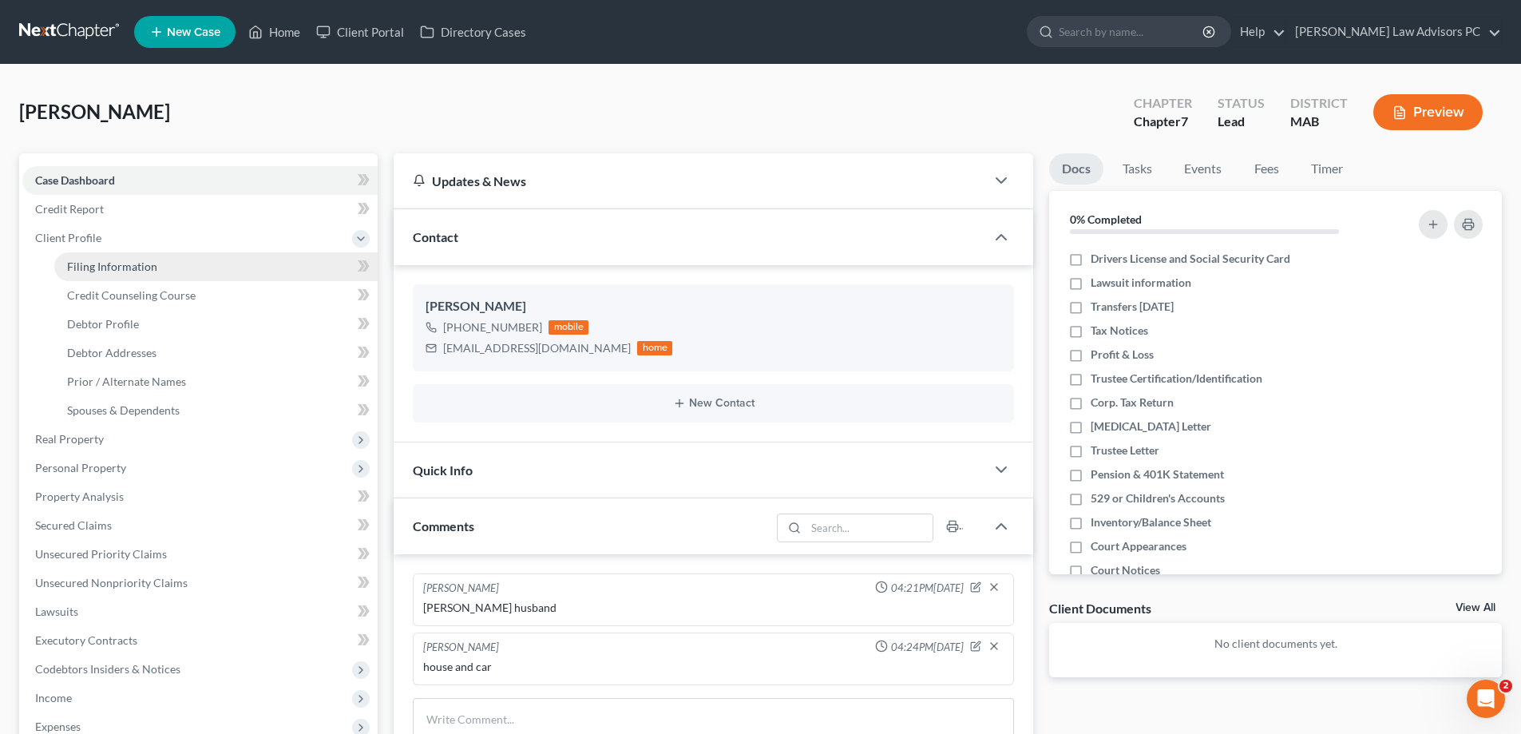
drag, startPoint x: 142, startPoint y: 269, endPoint x: 138, endPoint y: 260, distance: 9.6
click at [142, 268] on span "Filing Information" at bounding box center [112, 266] width 90 height 14
select select "1"
select select "0"
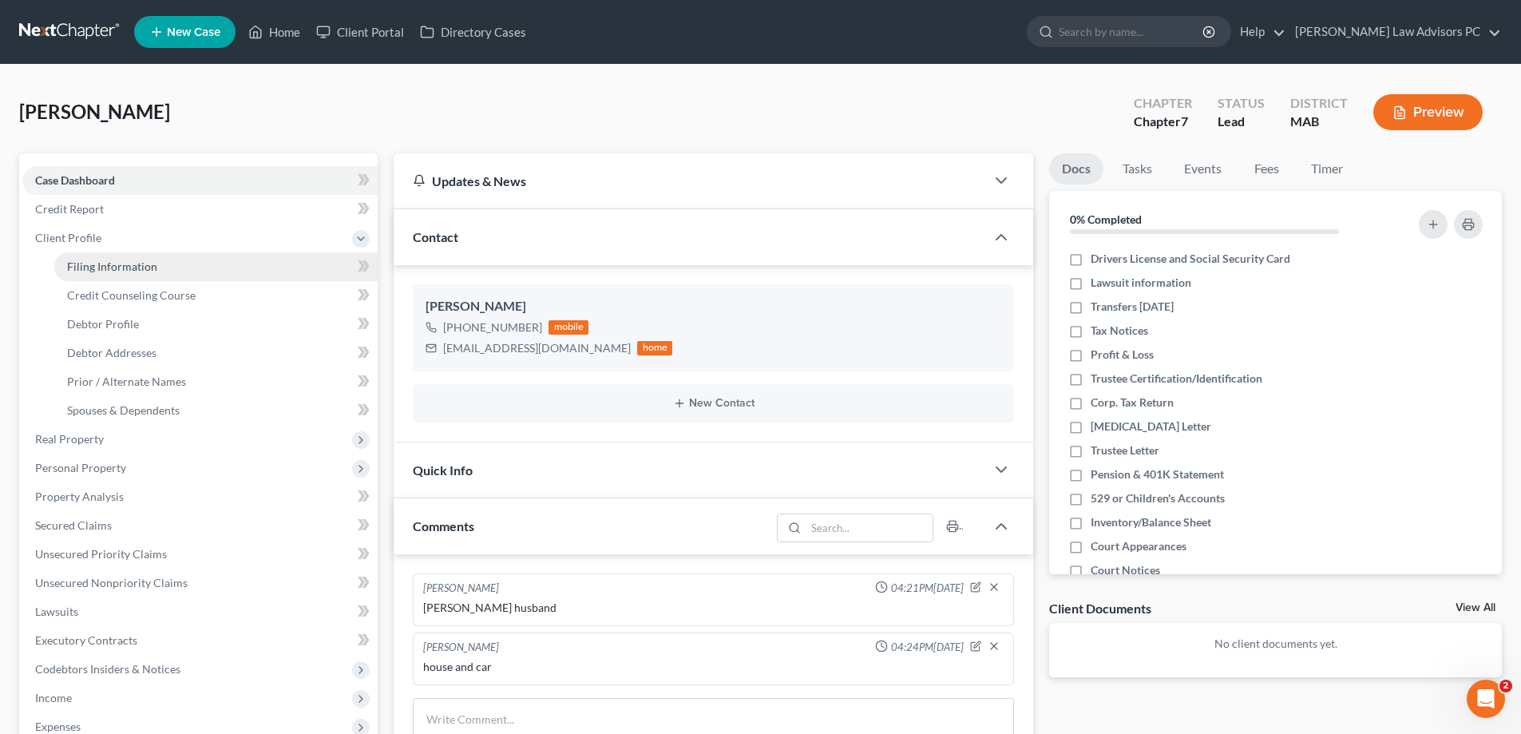
select select "22"
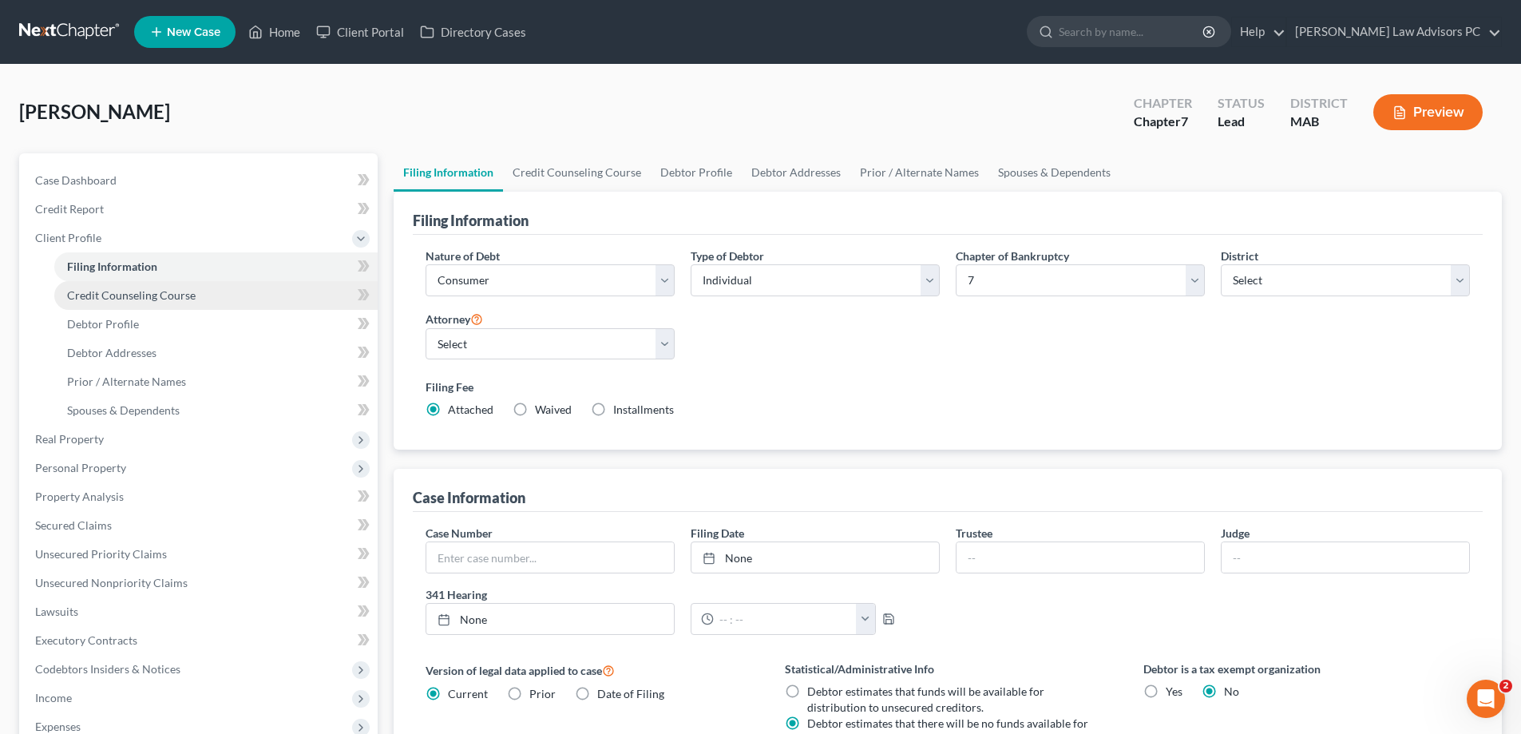
click at [185, 299] on span "Credit Counseling Course" at bounding box center [131, 295] width 129 height 14
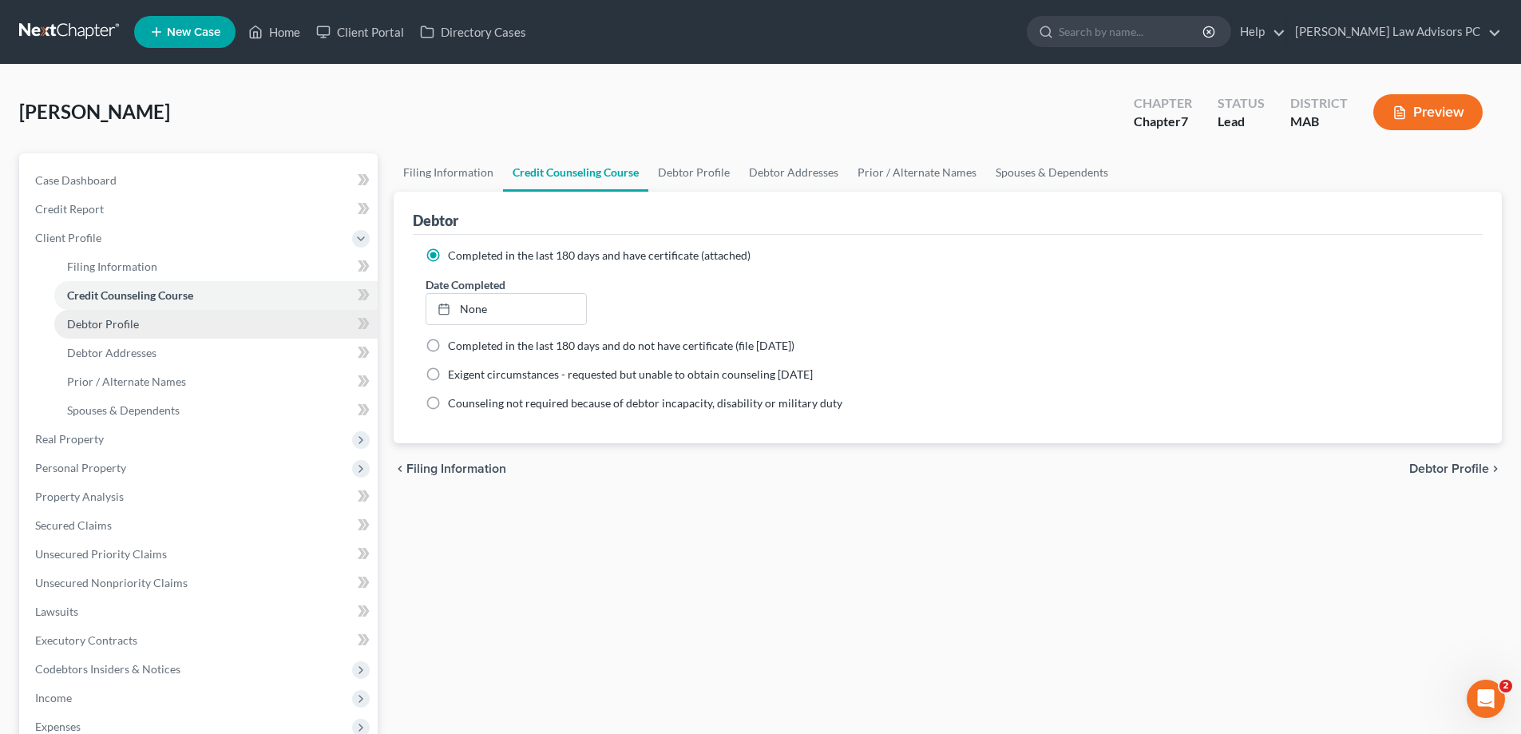
click at [215, 330] on link "Debtor Profile" at bounding box center [215, 324] width 323 height 29
select select "1"
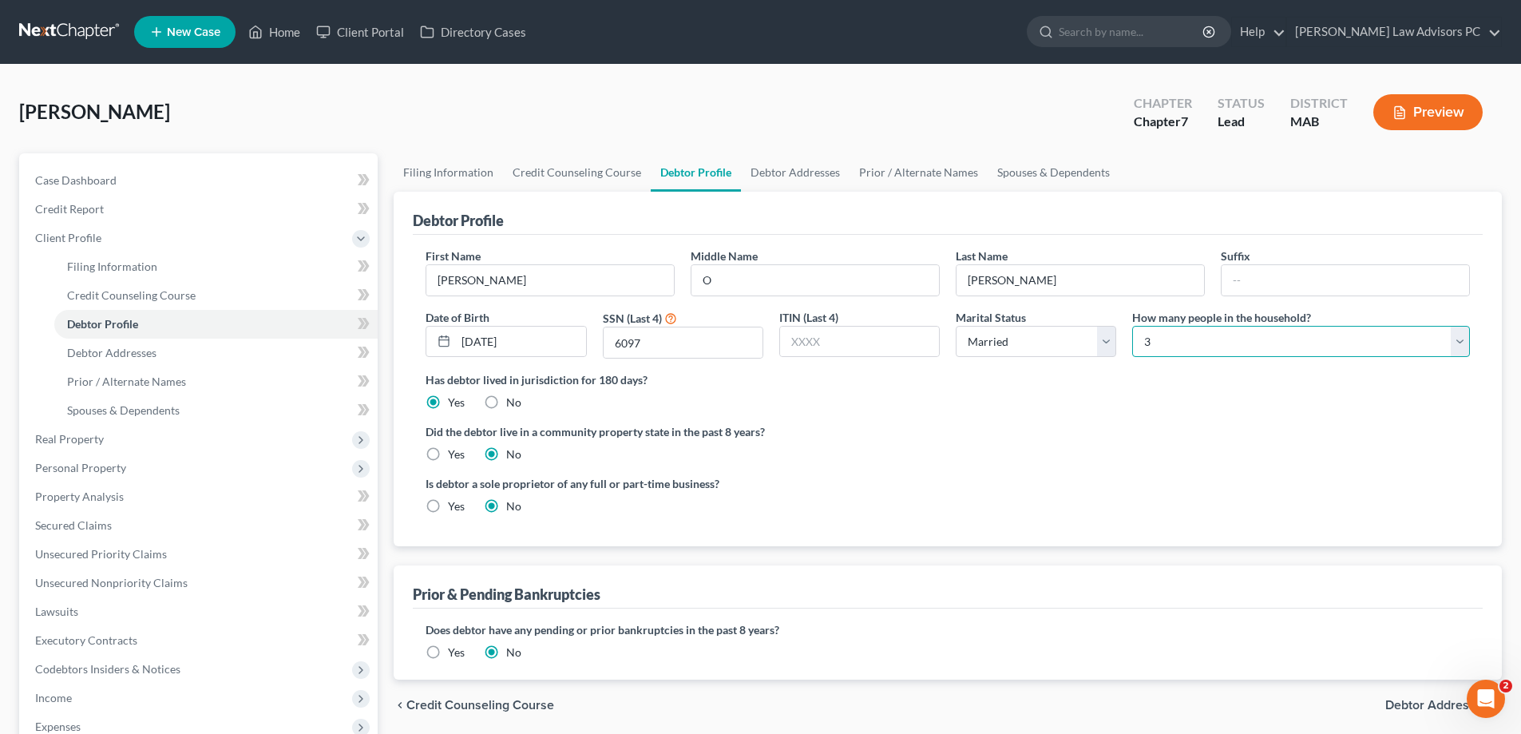
drag, startPoint x: 1150, startPoint y: 341, endPoint x: 1119, endPoint y: 341, distance: 30.3
click at [1119, 341] on div "First Name [PERSON_NAME] Middle Name O Last Name [PERSON_NAME] Date of Birth [D…" at bounding box center [948, 310] width 1060 height 124
click at [1132, 326] on select "Select 1 2 3 4 5 6 7 8 9 10 11 12 13 14 15 16 17 18 19 20" at bounding box center [1301, 342] width 338 height 32
click at [1156, 343] on select "Select 1 2 3 4 5 6 7 8 9 10 11 12 13 14 15 16 17 18 19 20" at bounding box center [1301, 342] width 338 height 32
select select "5"
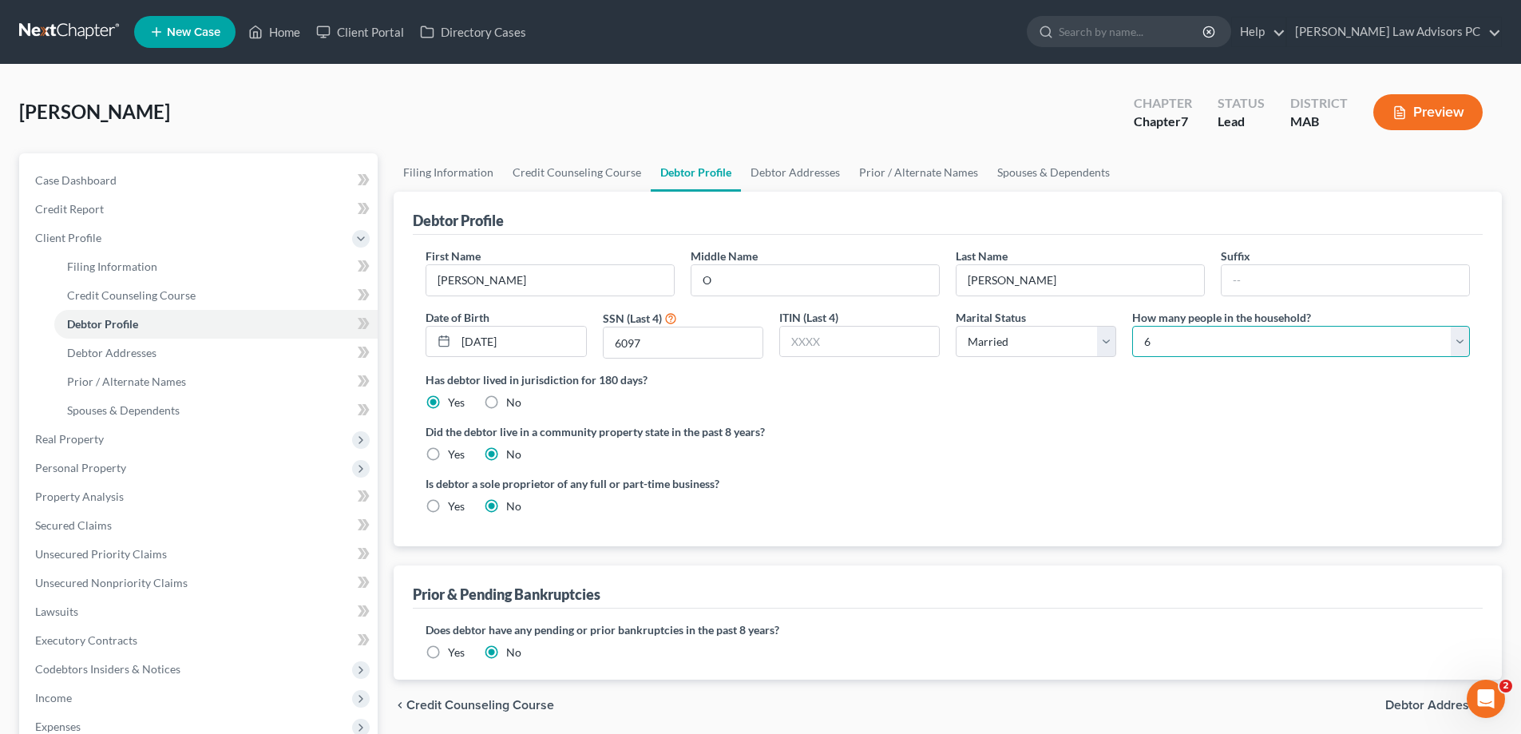
click at [1132, 326] on select "Select 1 2 3 4 5 6 7 8 9 10 11 12 13 14 15 16 17 18 19 20" at bounding box center [1301, 342] width 338 height 32
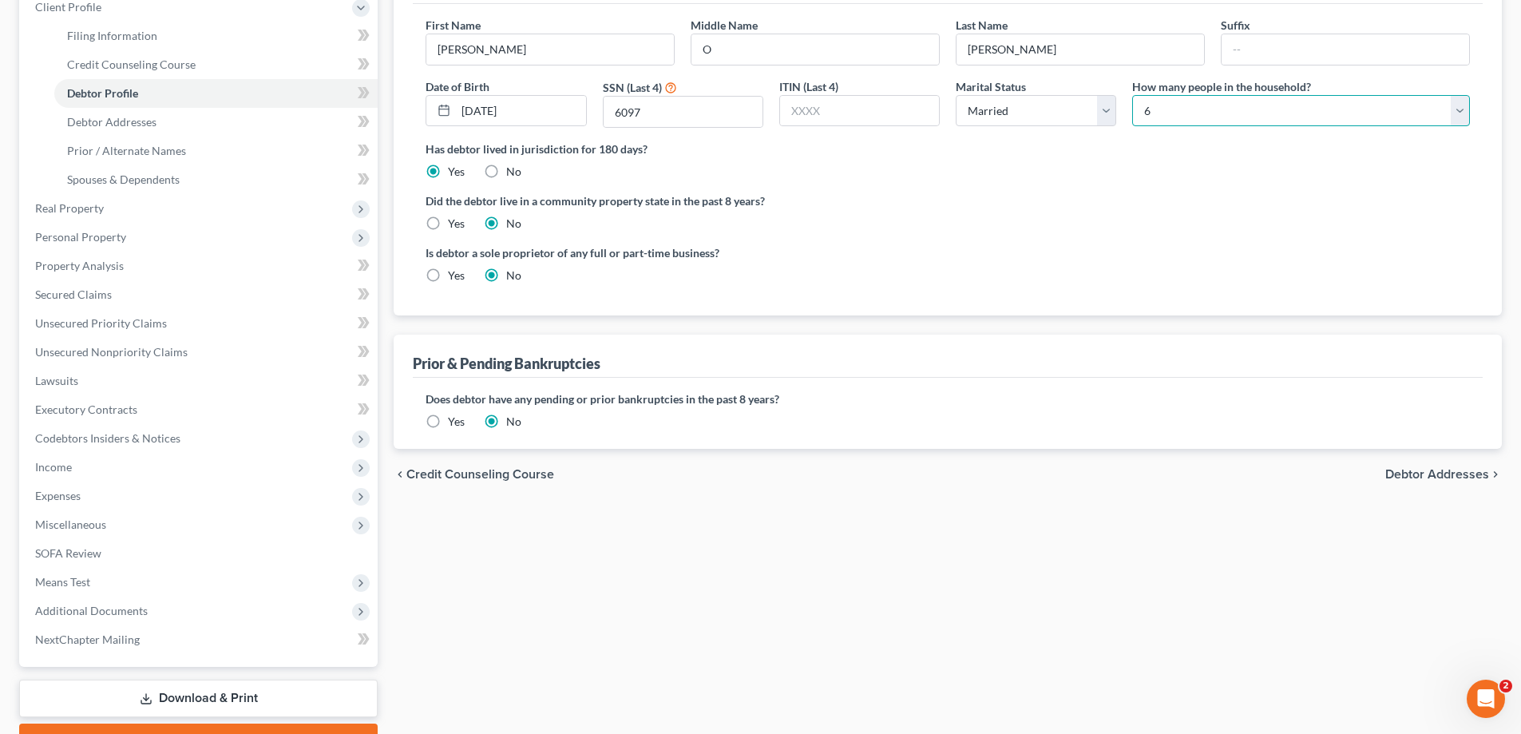
scroll to position [240, 0]
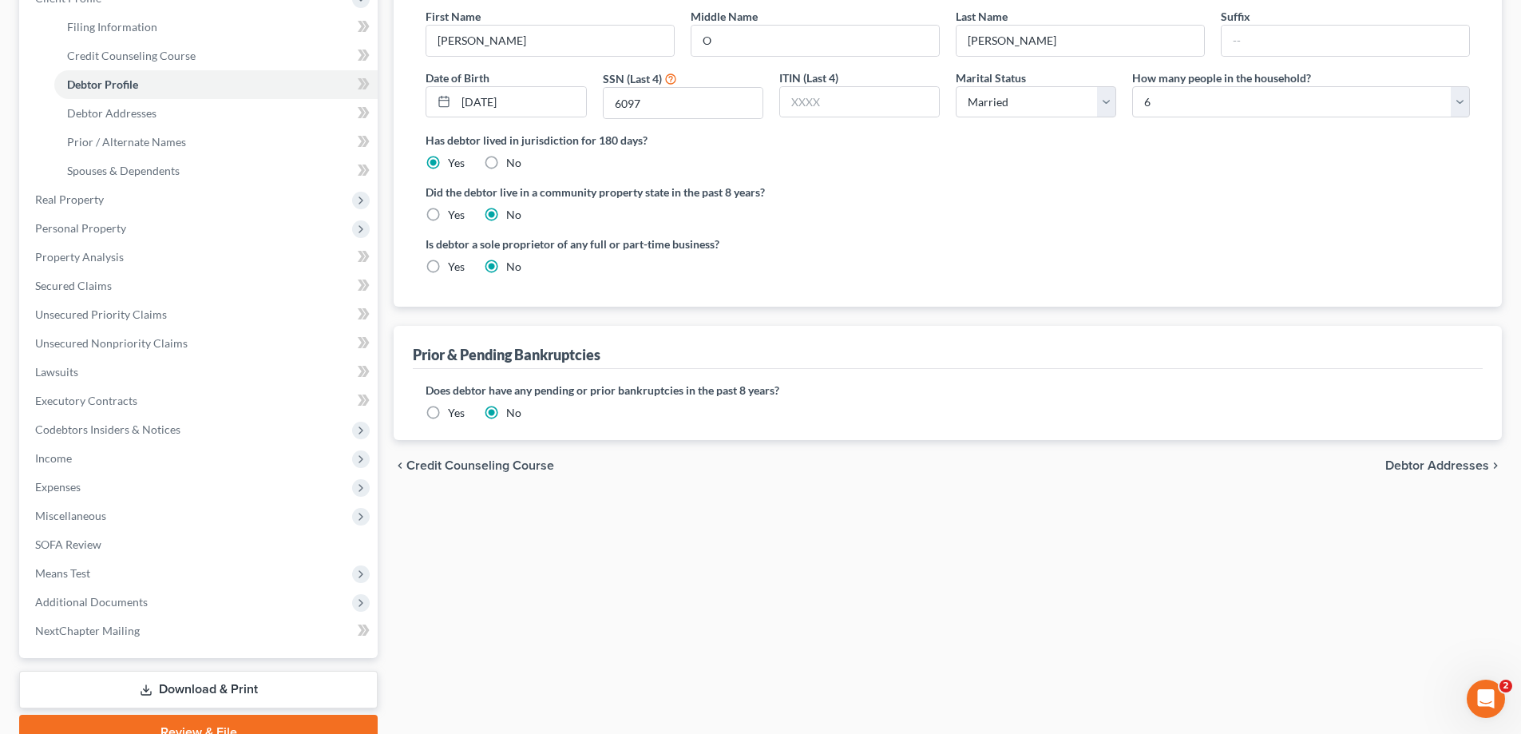
click at [1449, 462] on span "Debtor Addresses" at bounding box center [1437, 465] width 104 height 13
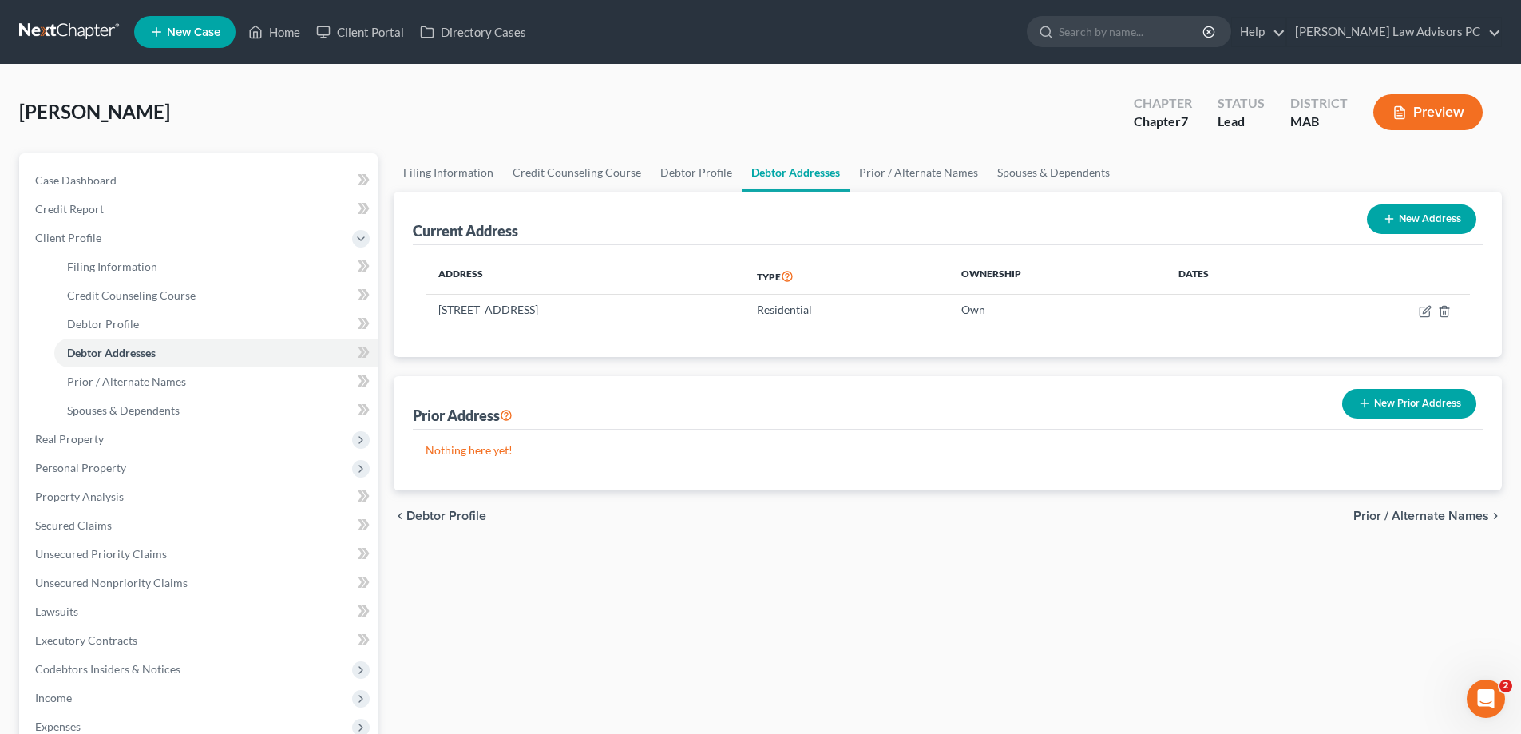
click at [1377, 513] on span "Prior / Alternate Names" at bounding box center [1421, 515] width 136 height 13
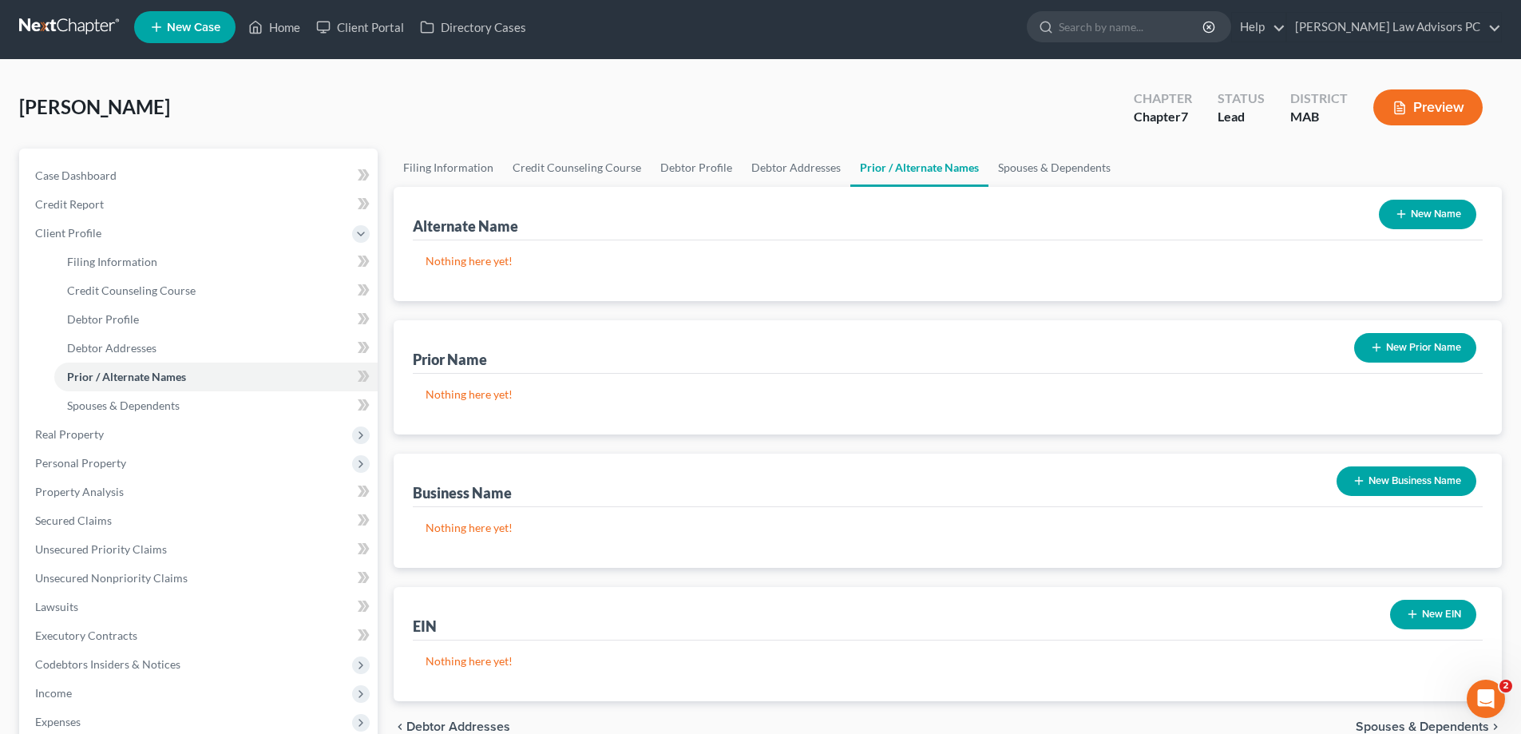
scroll to position [80, 0]
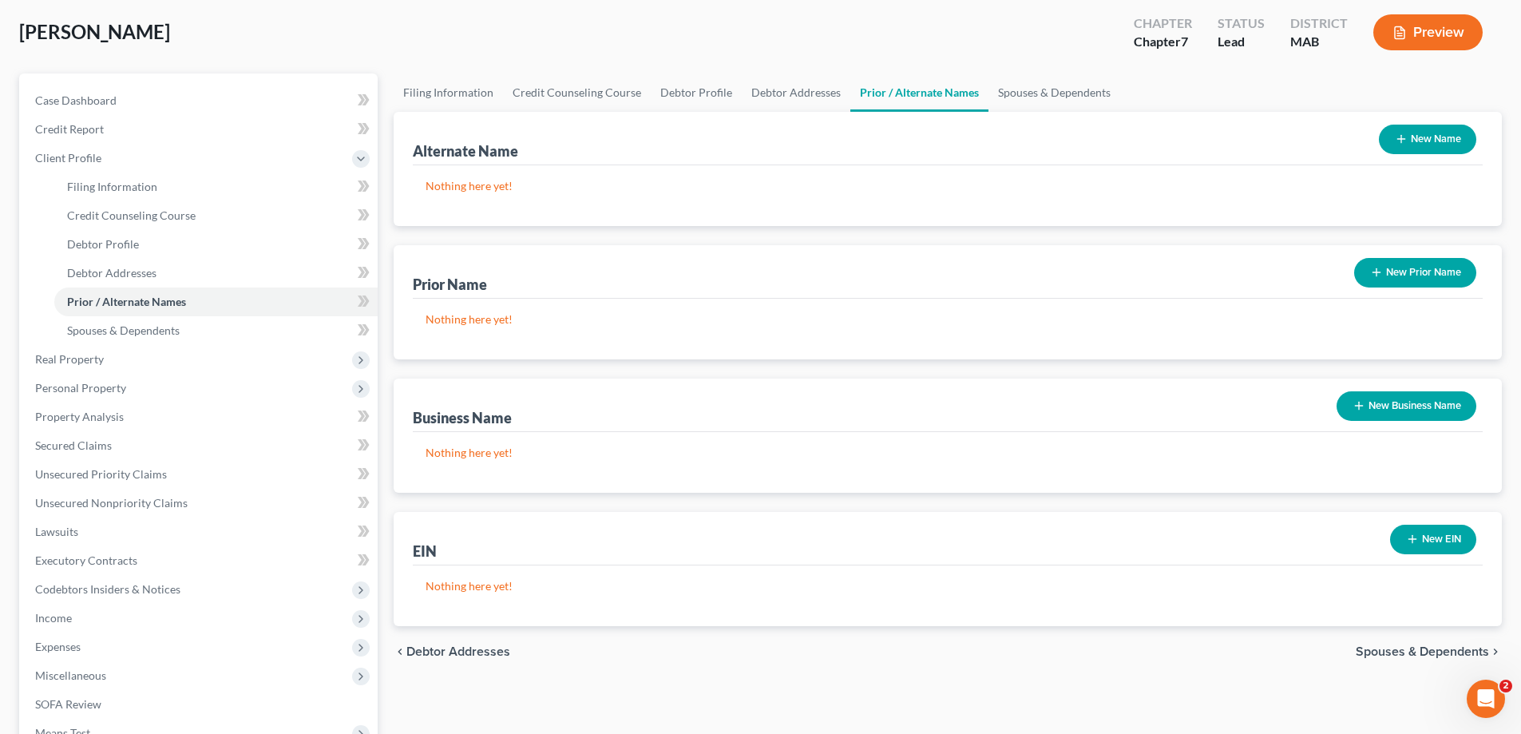
click at [1388, 650] on span "Spouses & Dependents" at bounding box center [1422, 651] width 133 height 13
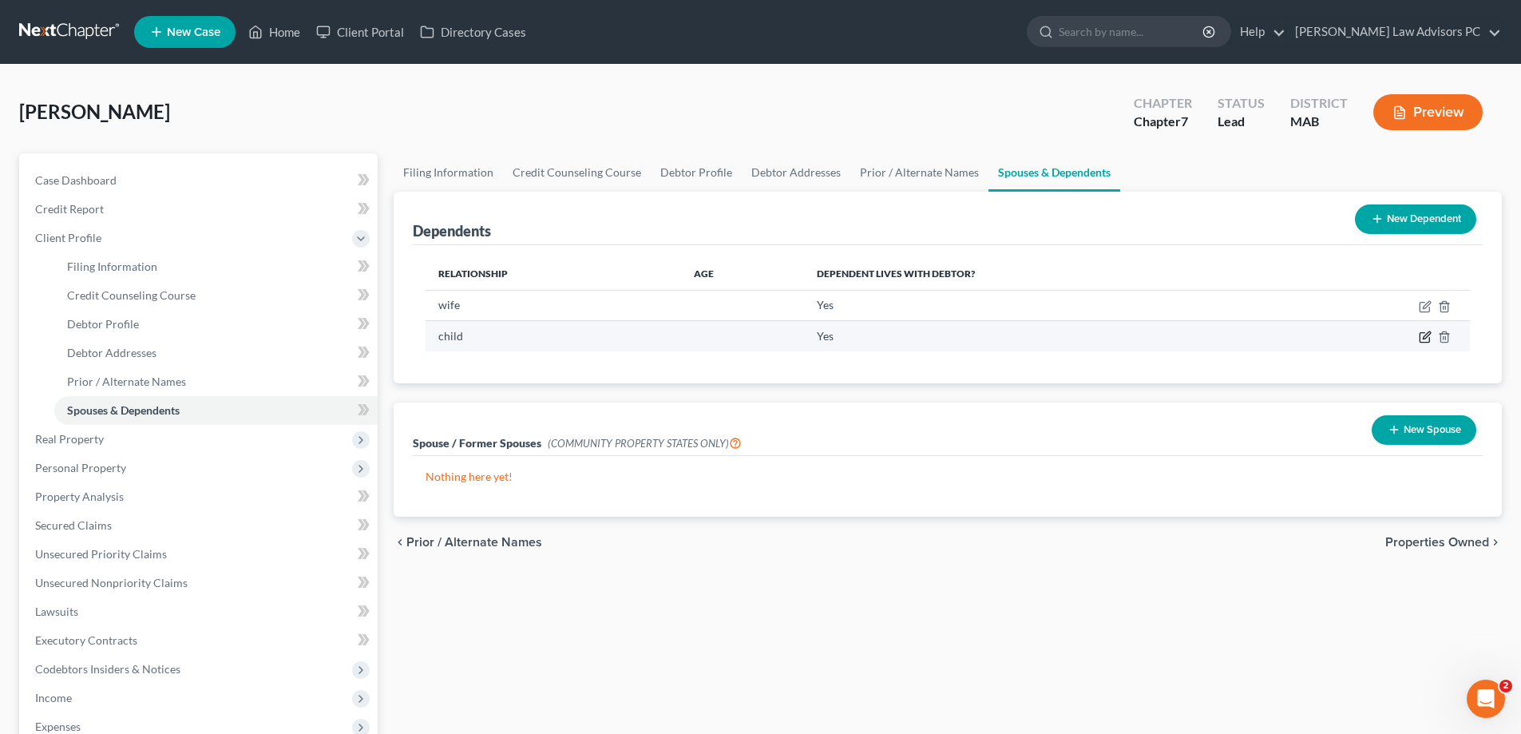
click at [1420, 331] on icon "button" at bounding box center [1425, 337] width 13 height 13
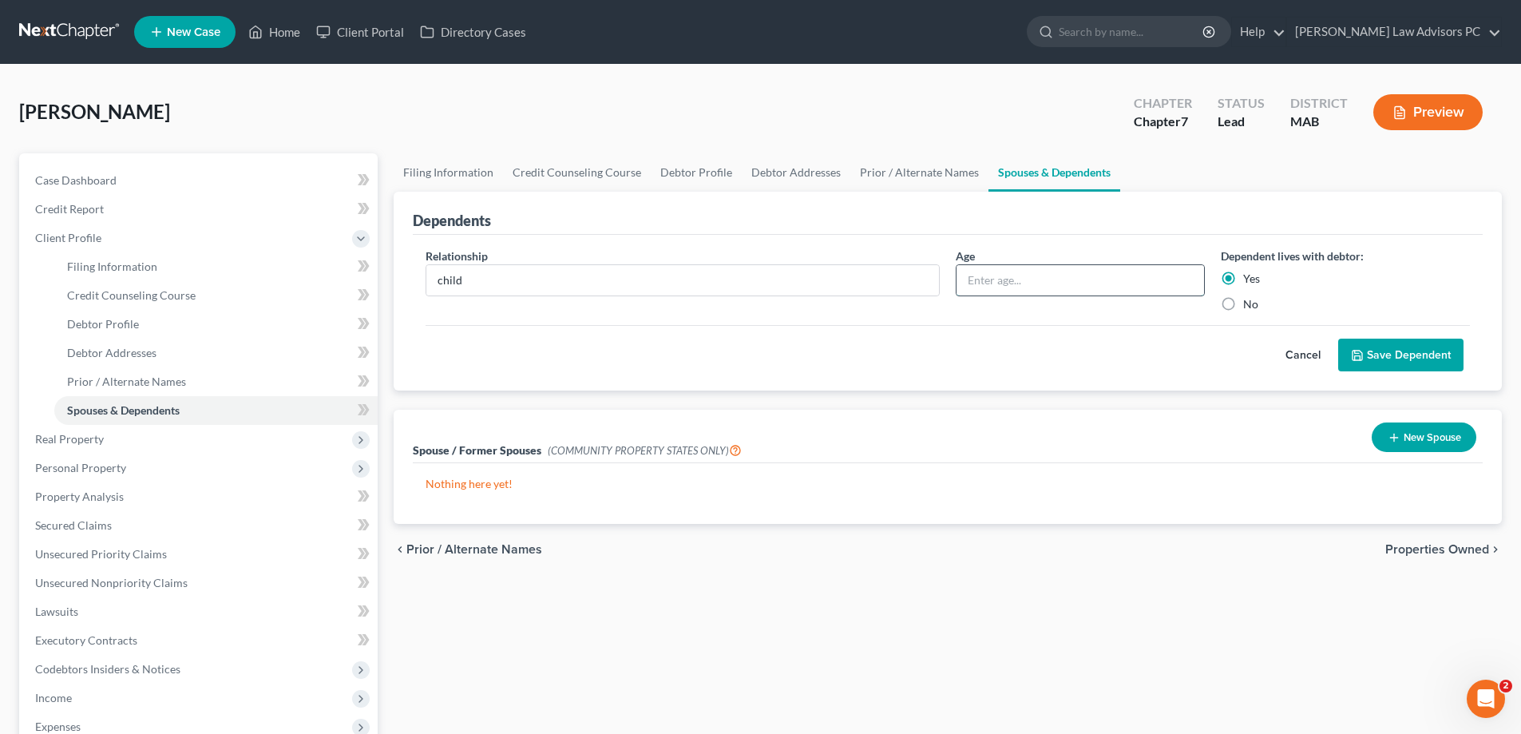
click at [1123, 286] on input "text" at bounding box center [1080, 280] width 248 height 30
type input "7"
click at [1363, 343] on button "Save Dependent" at bounding box center [1400, 356] width 125 height 34
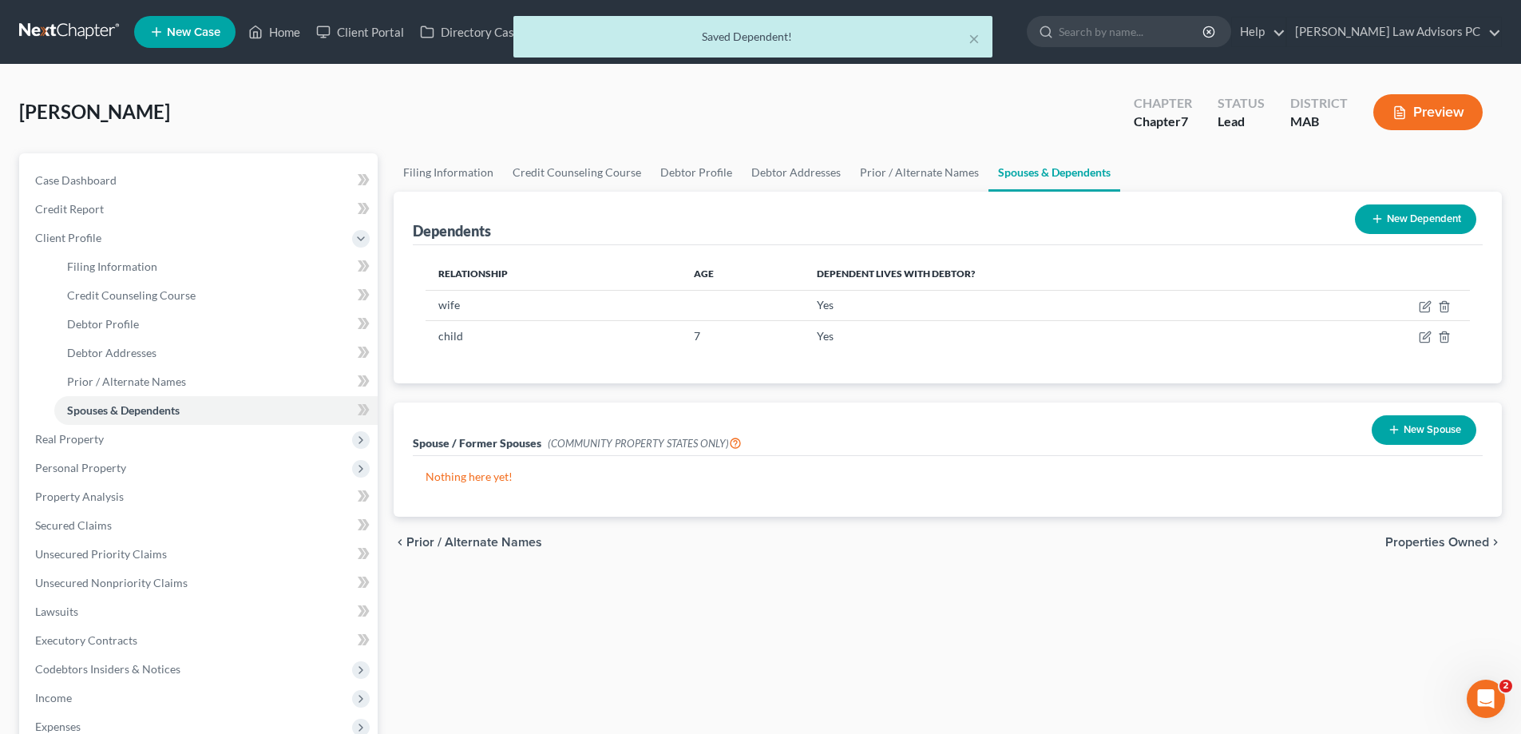
click at [1400, 218] on button "New Dependent" at bounding box center [1415, 219] width 121 height 30
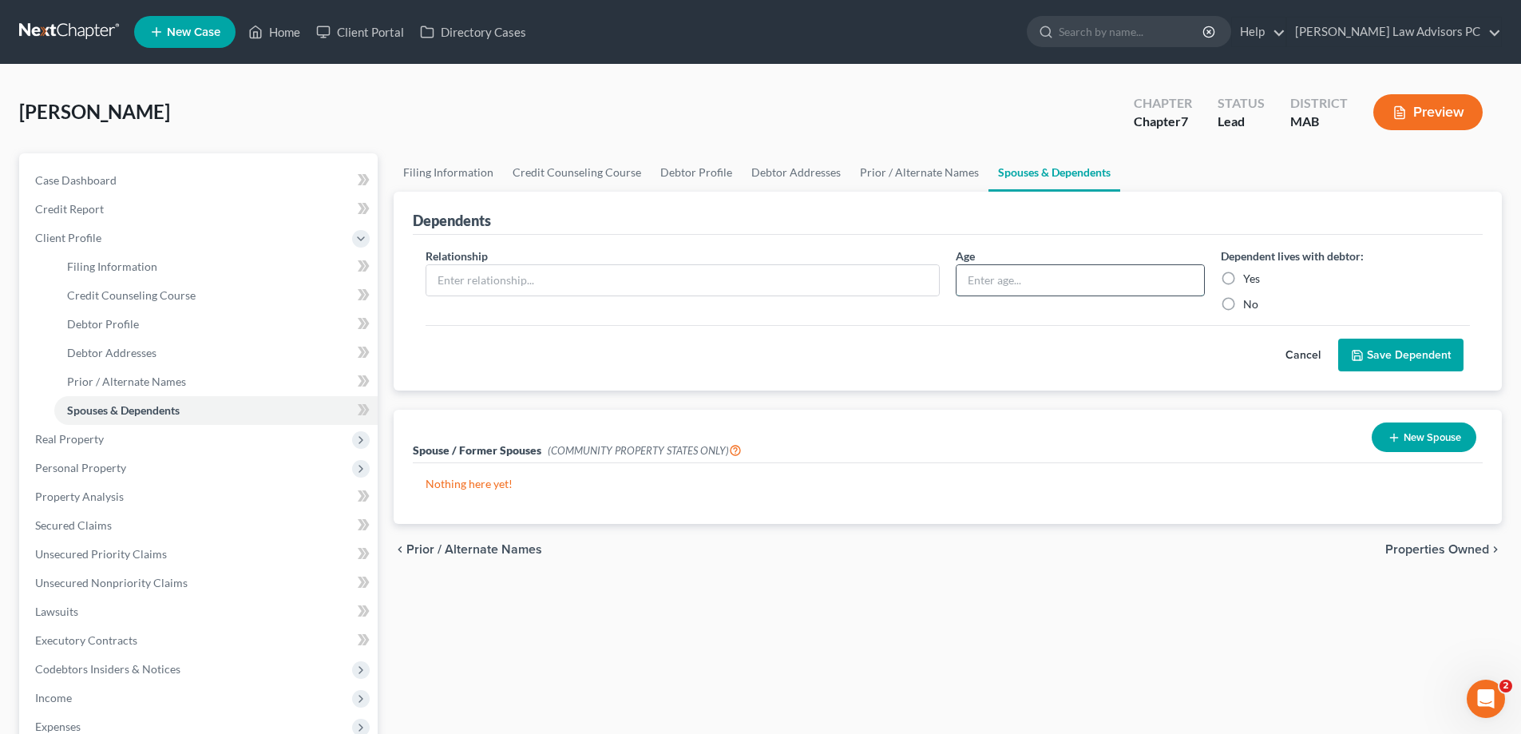
click at [1002, 274] on input "text" at bounding box center [1080, 280] width 248 height 30
click at [553, 284] on input "text" at bounding box center [682, 280] width 513 height 30
type input "child"
click at [1083, 288] on input "text" at bounding box center [1080, 280] width 248 height 30
type input "9"
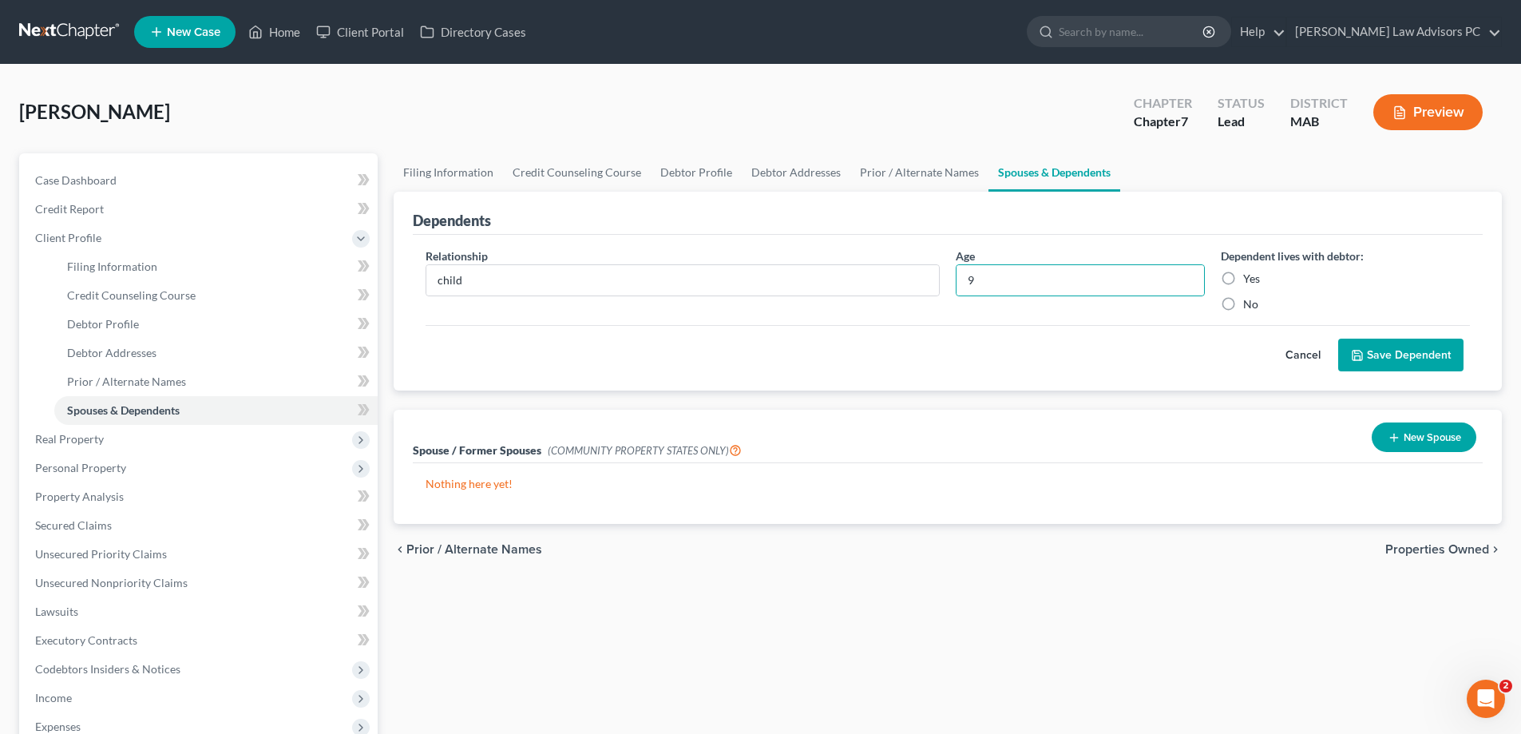
click at [1243, 279] on label "Yes" at bounding box center [1251, 279] width 17 height 16
click at [1249, 279] on input "Yes" at bounding box center [1254, 276] width 10 height 10
radio input "true"
click at [1392, 350] on button "Save Dependent" at bounding box center [1400, 356] width 125 height 34
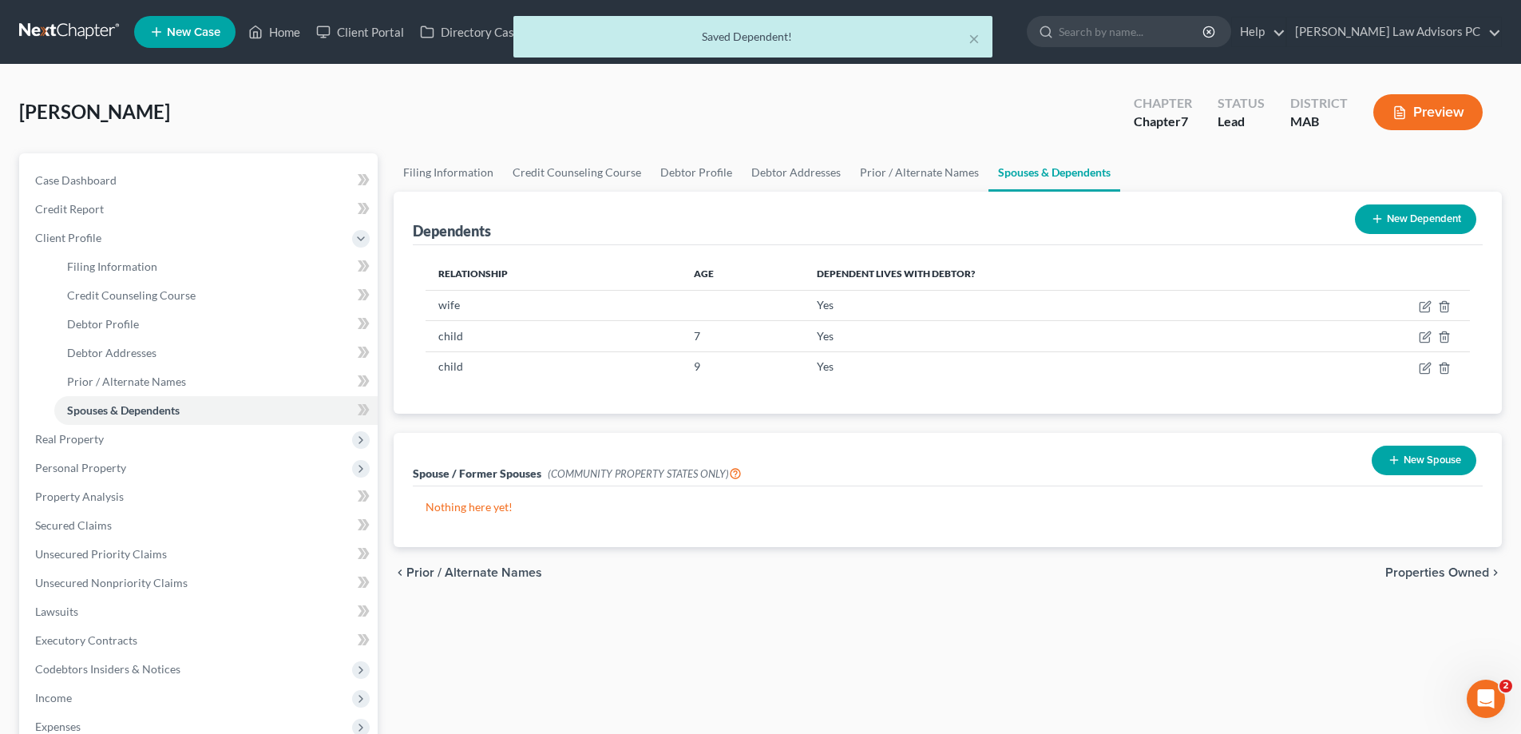
click at [1428, 218] on button "New Dependent" at bounding box center [1415, 219] width 121 height 30
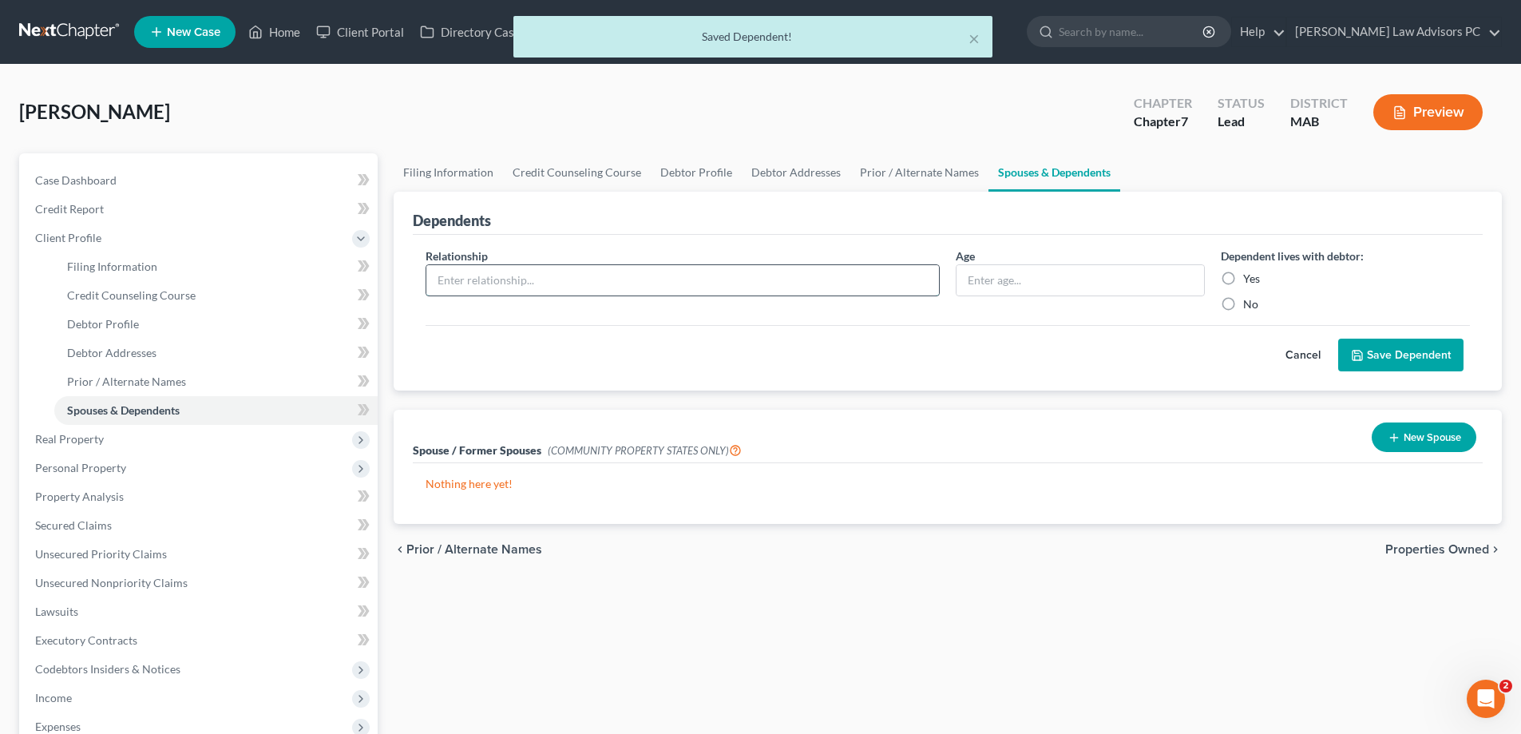
click at [578, 277] on input "text" at bounding box center [682, 280] width 513 height 30
type input "m"
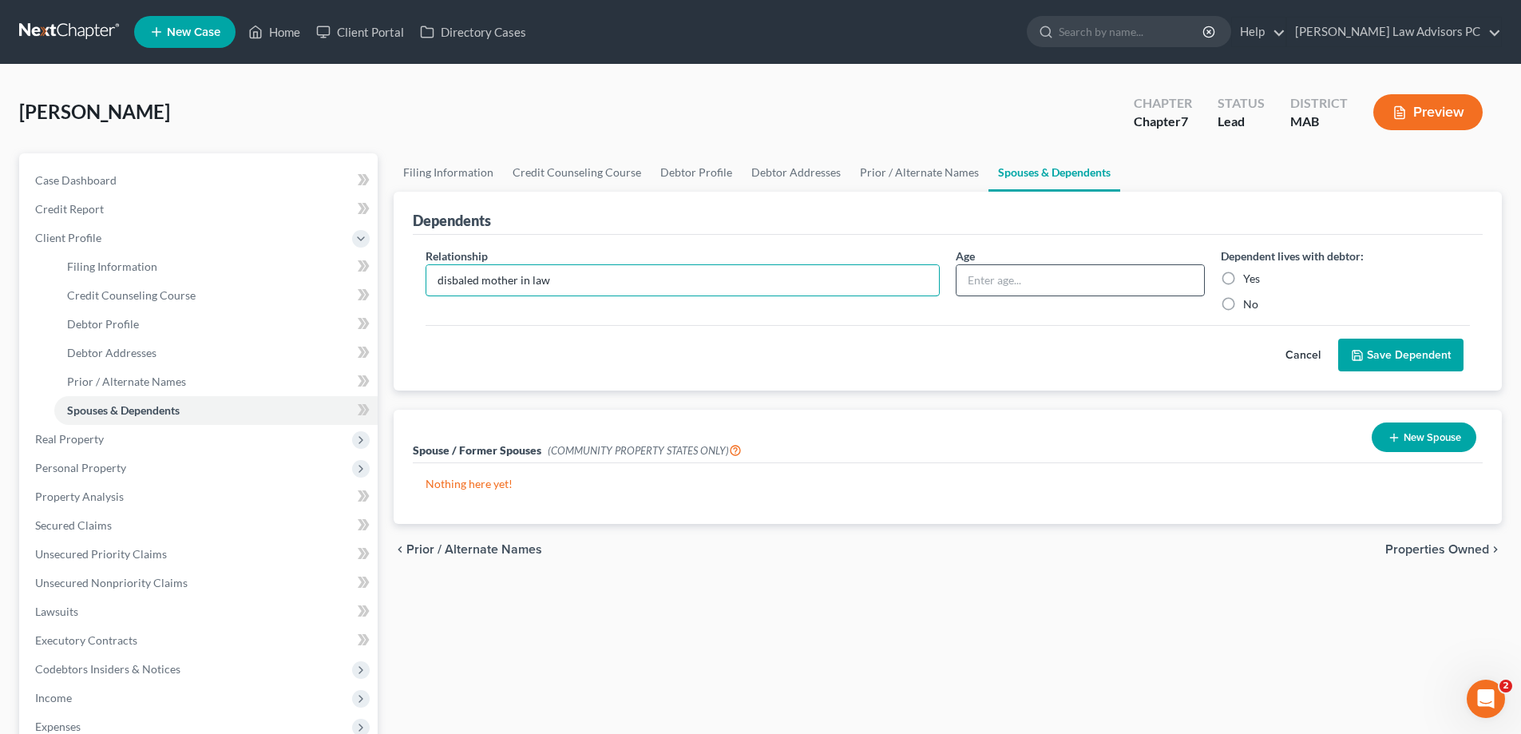
type input "disbaled mother in law"
click at [1013, 282] on input "text" at bounding box center [1080, 280] width 248 height 30
type input "60"
click at [1243, 275] on label "Yes" at bounding box center [1251, 279] width 17 height 16
click at [1249, 275] on input "Yes" at bounding box center [1254, 276] width 10 height 10
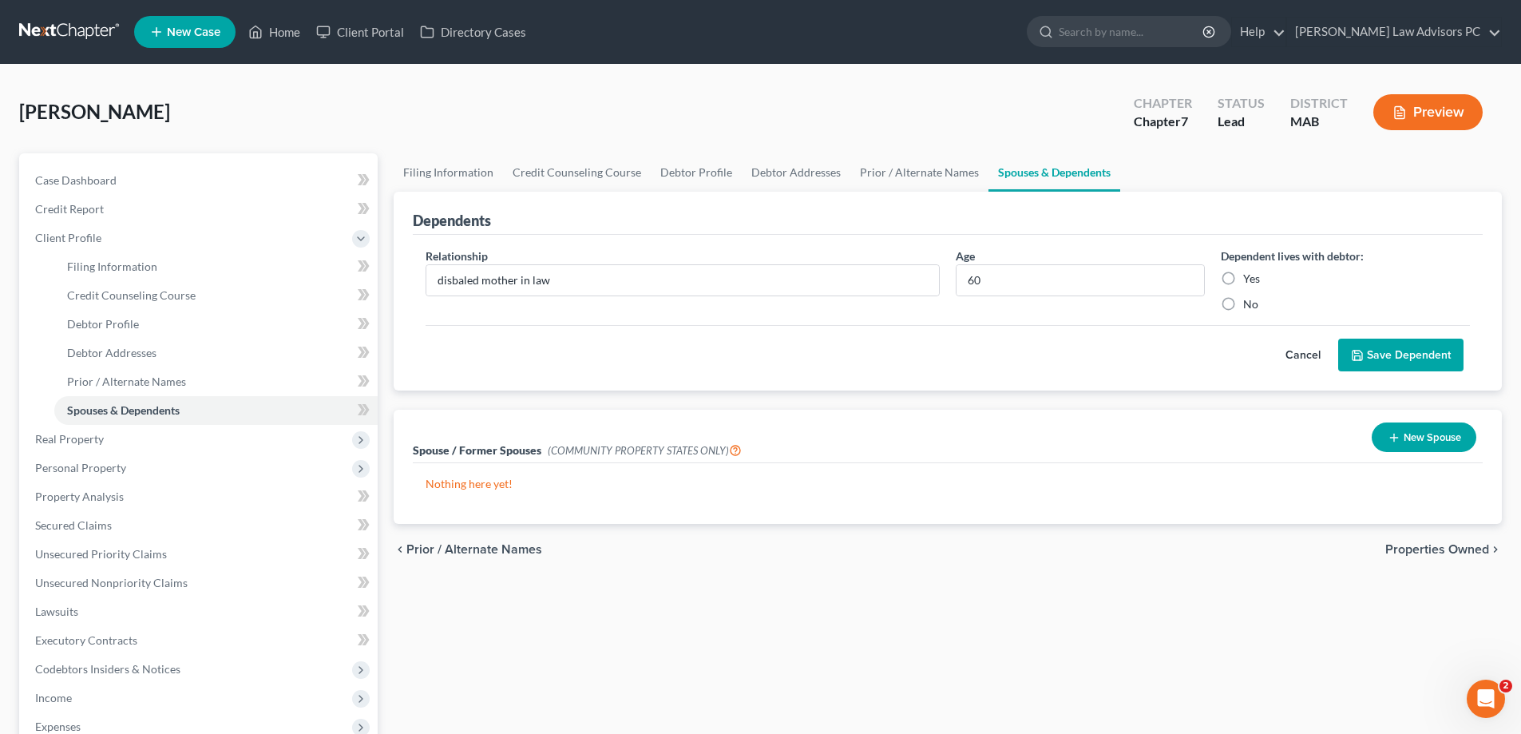
radio input "true"
click at [1390, 360] on button "Save Dependent" at bounding box center [1400, 356] width 125 height 34
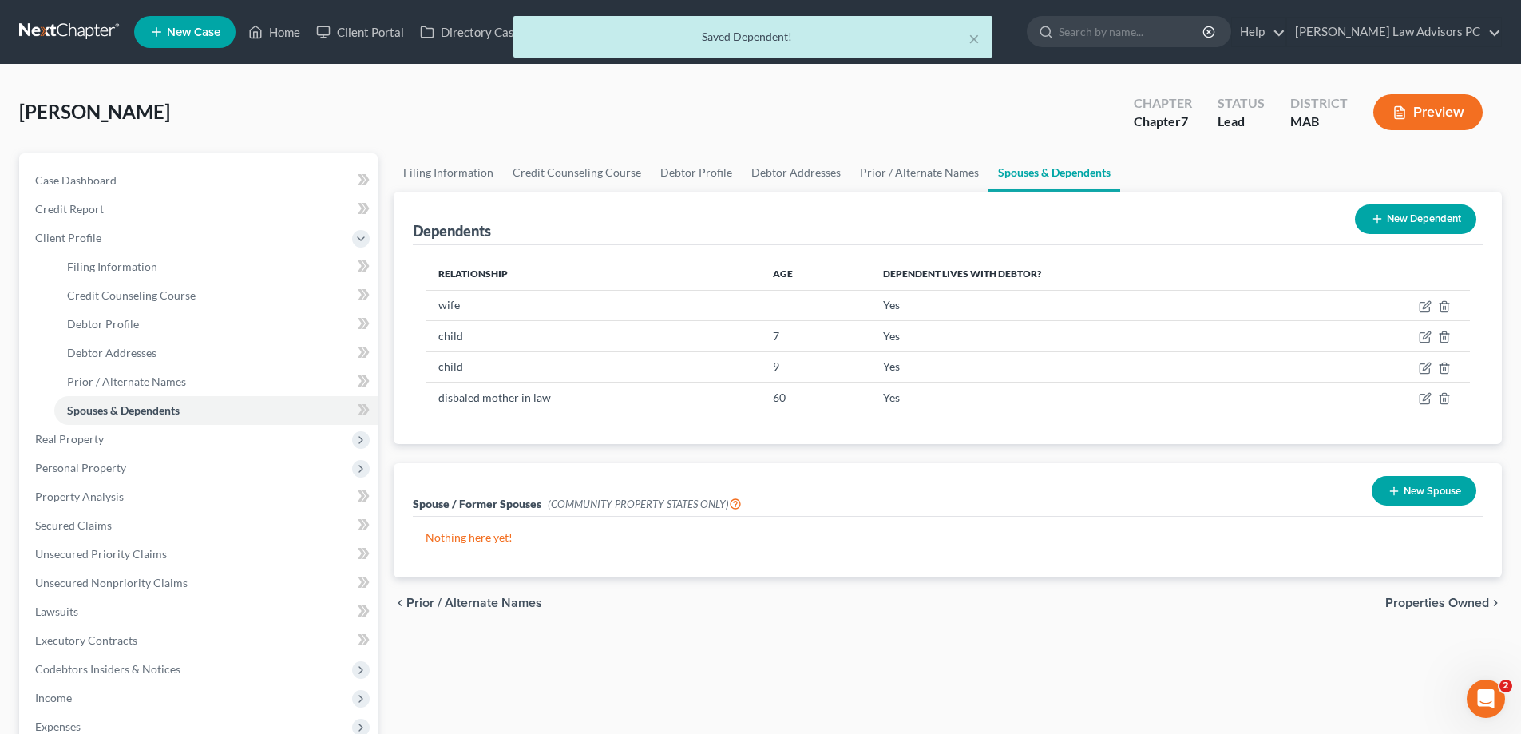
click at [1403, 214] on button "New Dependent" at bounding box center [1415, 219] width 121 height 30
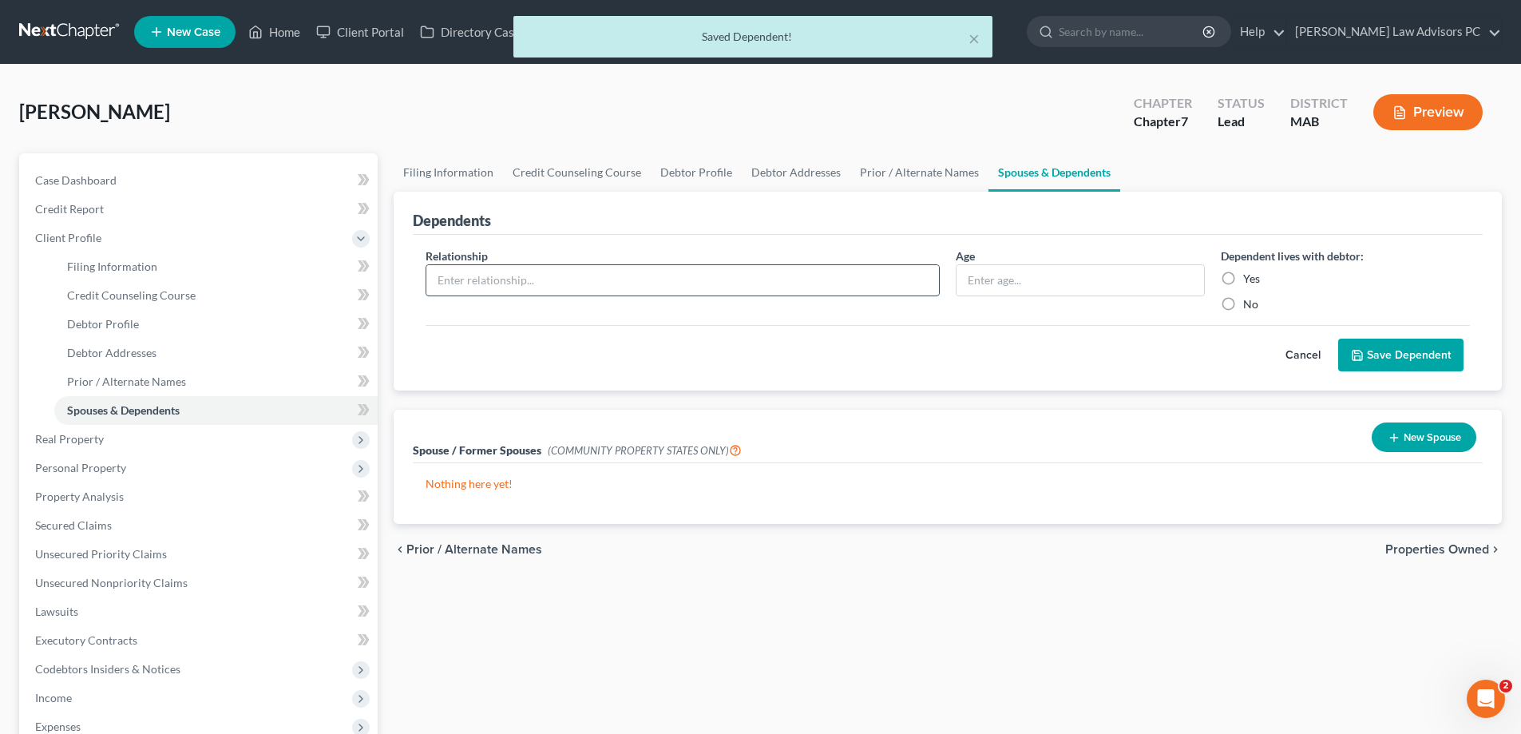
click at [580, 279] on input "text" at bounding box center [682, 280] width 513 height 30
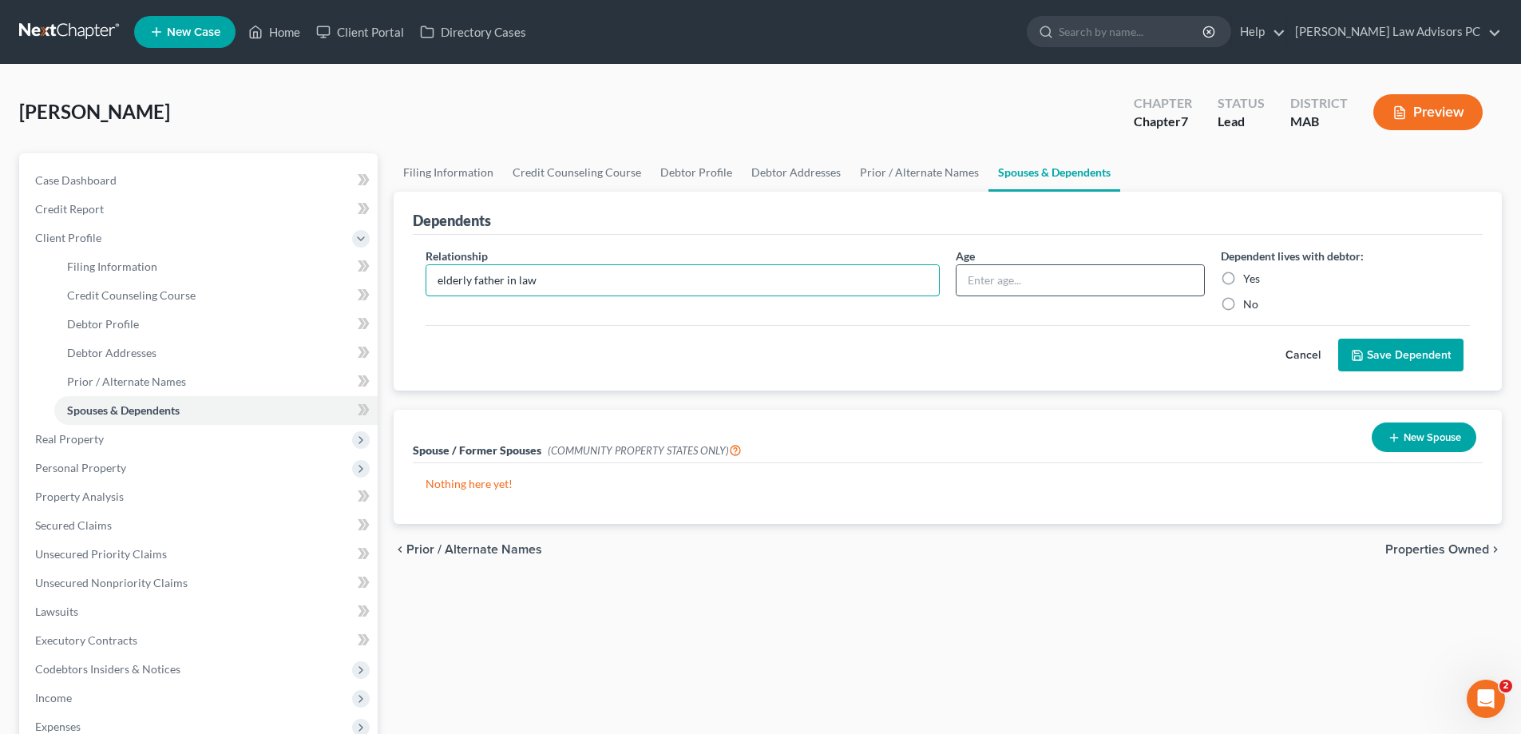
type input "elderly father in law"
click at [978, 285] on input "text" at bounding box center [1080, 280] width 248 height 30
type input "63"
drag, startPoint x: 1226, startPoint y: 272, endPoint x: 1238, endPoint y: 276, distance: 12.6
click at [1243, 271] on label "Yes" at bounding box center [1251, 279] width 17 height 16
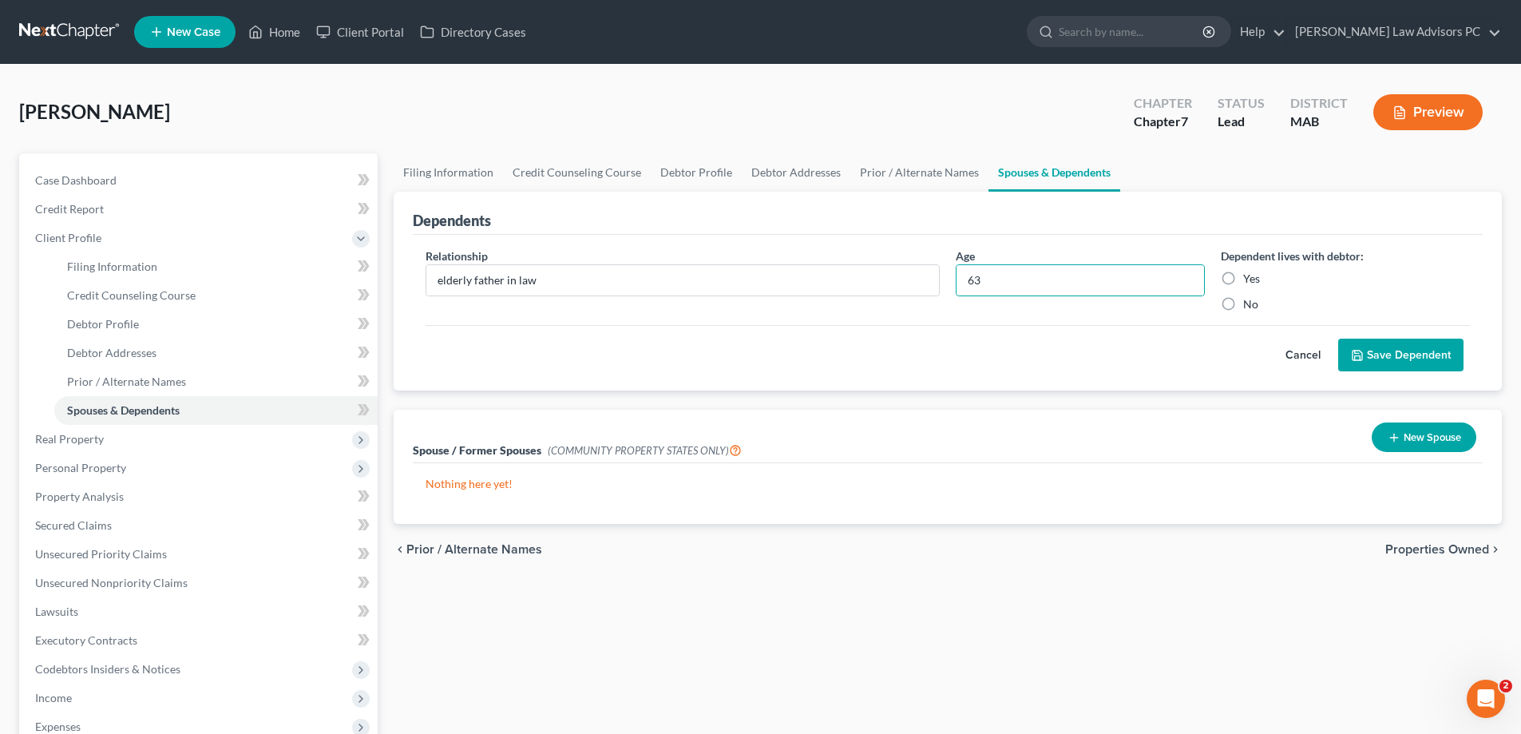
click at [1249, 271] on input "Yes" at bounding box center [1254, 276] width 10 height 10
radio input "true"
click at [1394, 353] on button "Save Dependent" at bounding box center [1400, 356] width 125 height 34
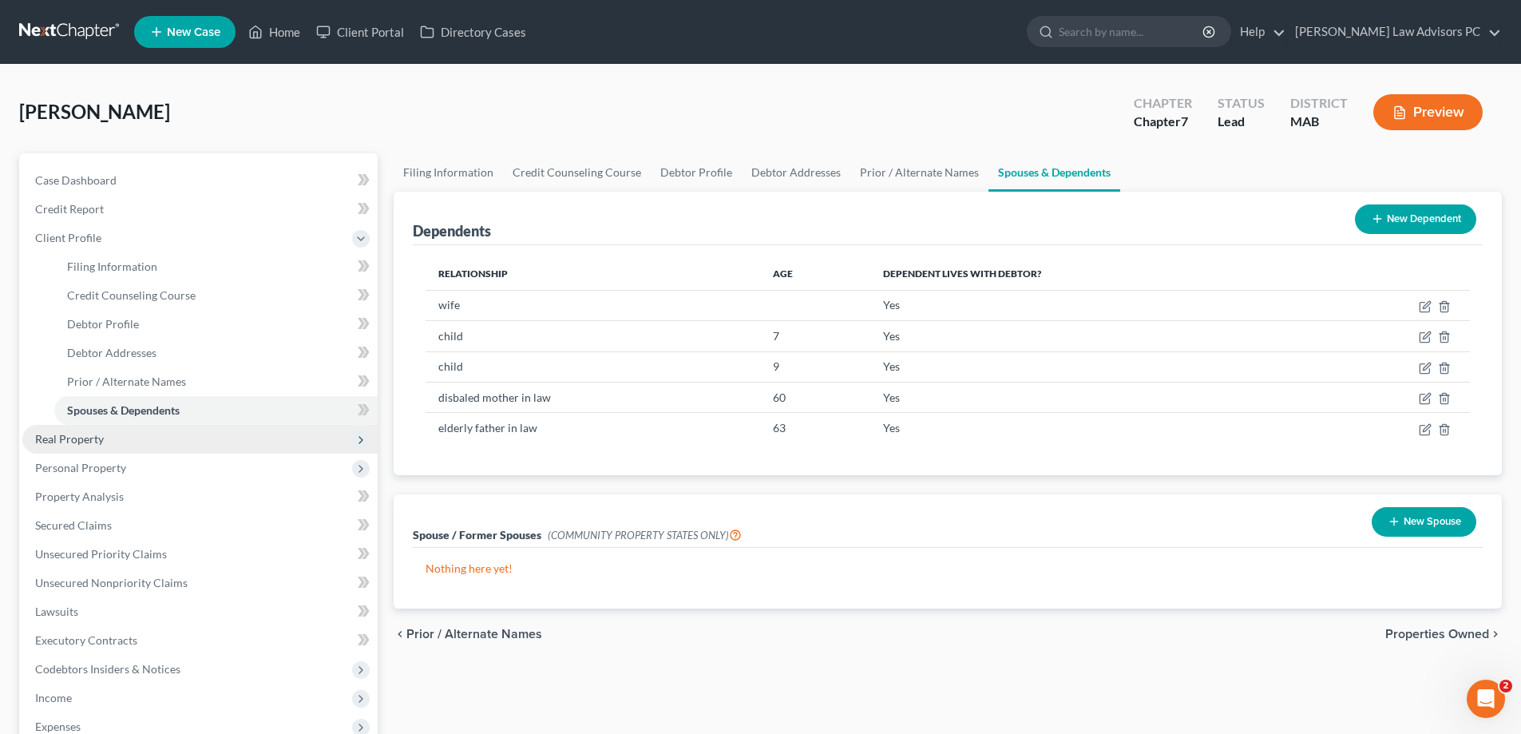
click at [117, 433] on span "Real Property" at bounding box center [199, 439] width 355 height 29
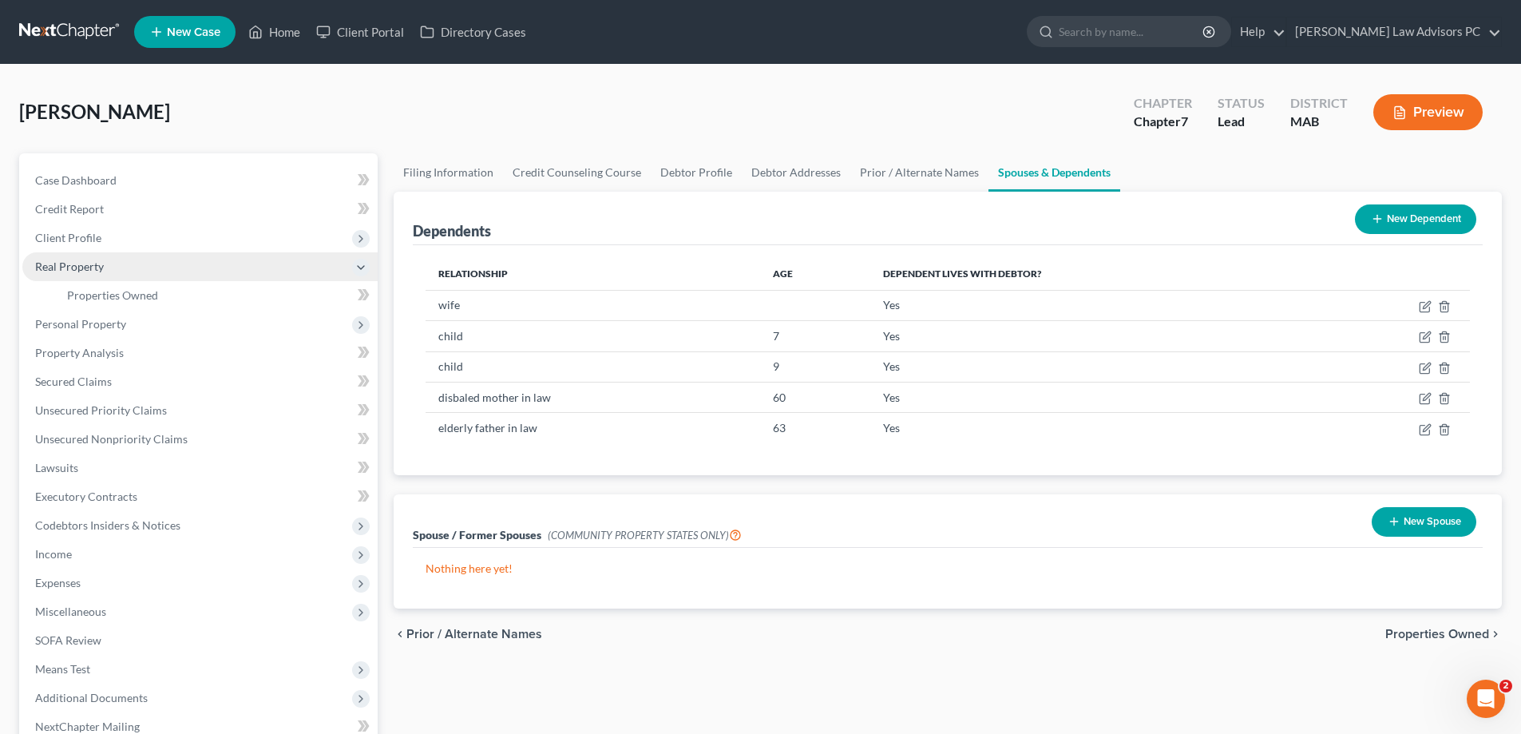
click at [121, 268] on span "Real Property" at bounding box center [199, 266] width 355 height 29
click at [109, 266] on span "Real Property" at bounding box center [199, 266] width 355 height 29
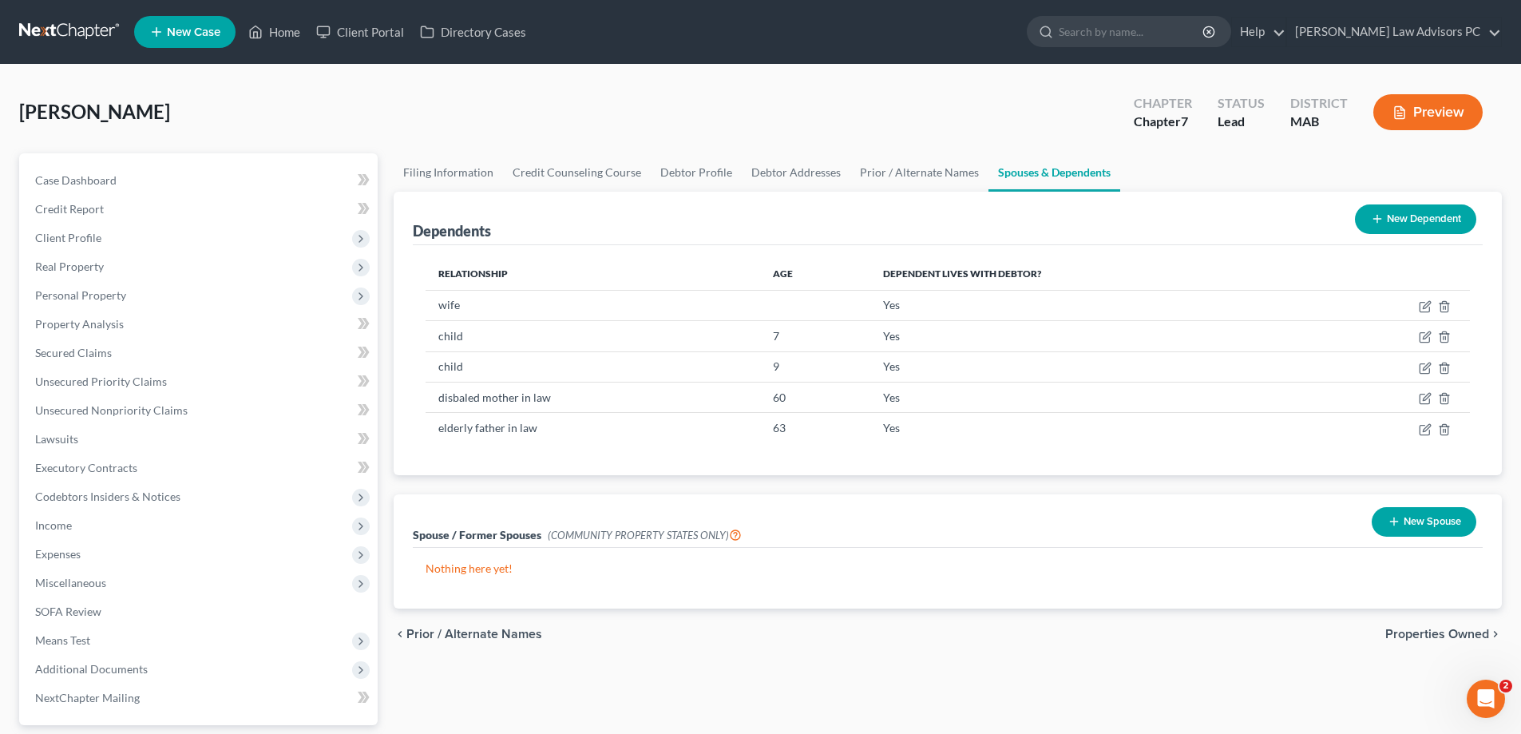
click at [1412, 637] on span "Properties Owned" at bounding box center [1437, 634] width 104 height 13
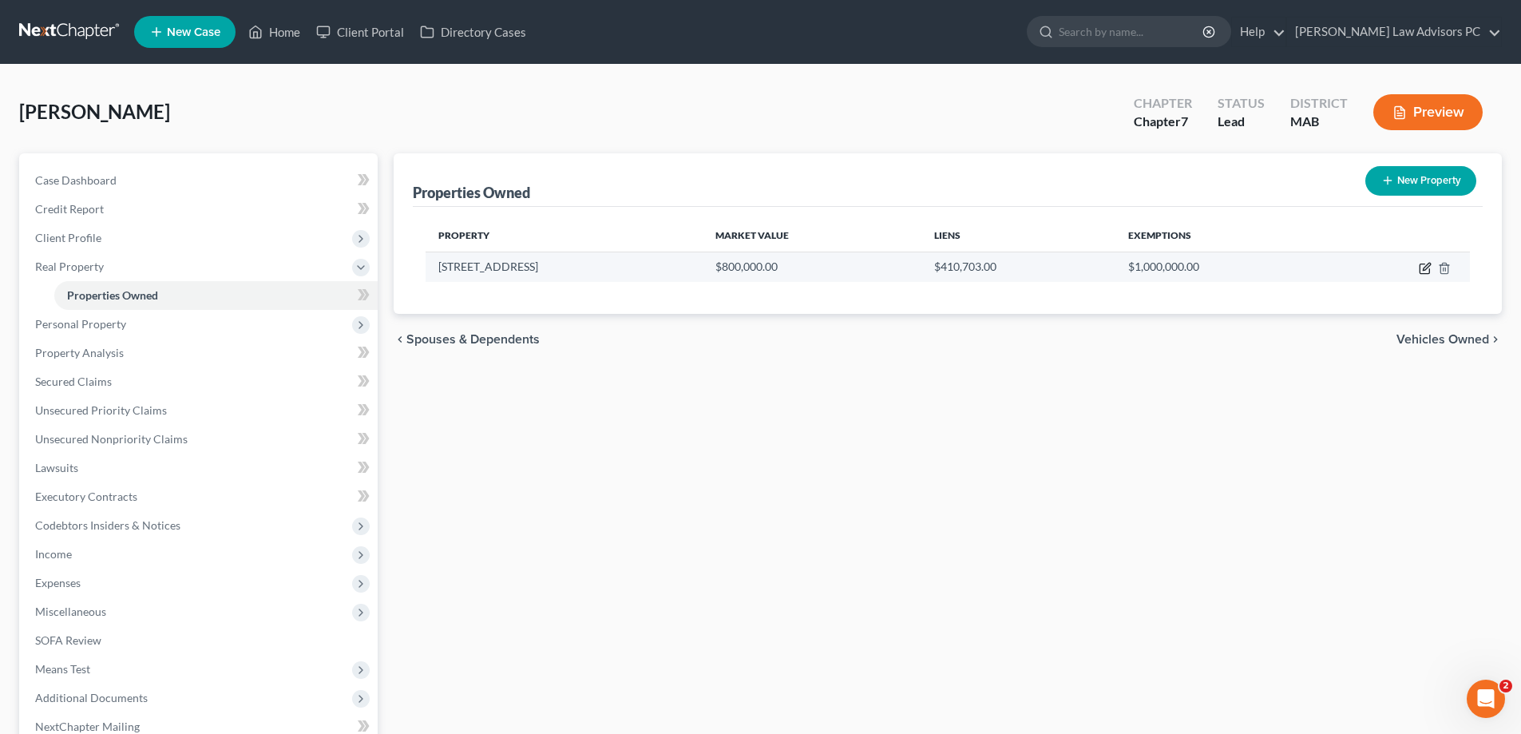
click at [1429, 263] on icon "button" at bounding box center [1426, 266] width 7 height 7
select select "22"
select select "0"
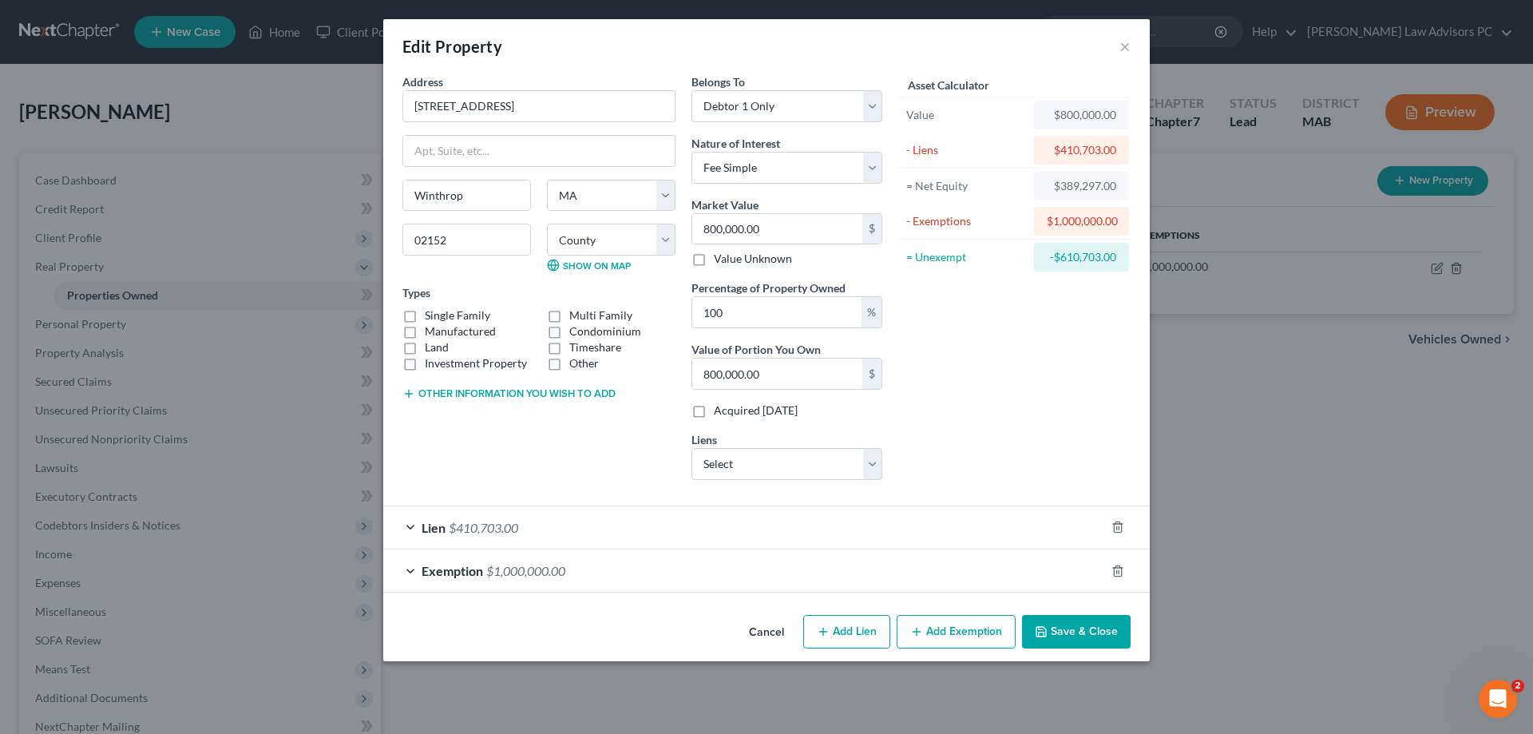
click at [425, 316] on label "Single Family" at bounding box center [457, 315] width 65 height 16
click at [431, 316] on input "Single Family" at bounding box center [436, 312] width 10 height 10
checkbox input "true"
click at [869, 467] on select "Select Loancare - $0.00 Mass Housing - $0.00 Nr/Sms/Cal - $0.00 Shellpoint Mort…" at bounding box center [786, 464] width 191 height 32
drag, startPoint x: 778, startPoint y: 453, endPoint x: 772, endPoint y: 446, distance: 9.1
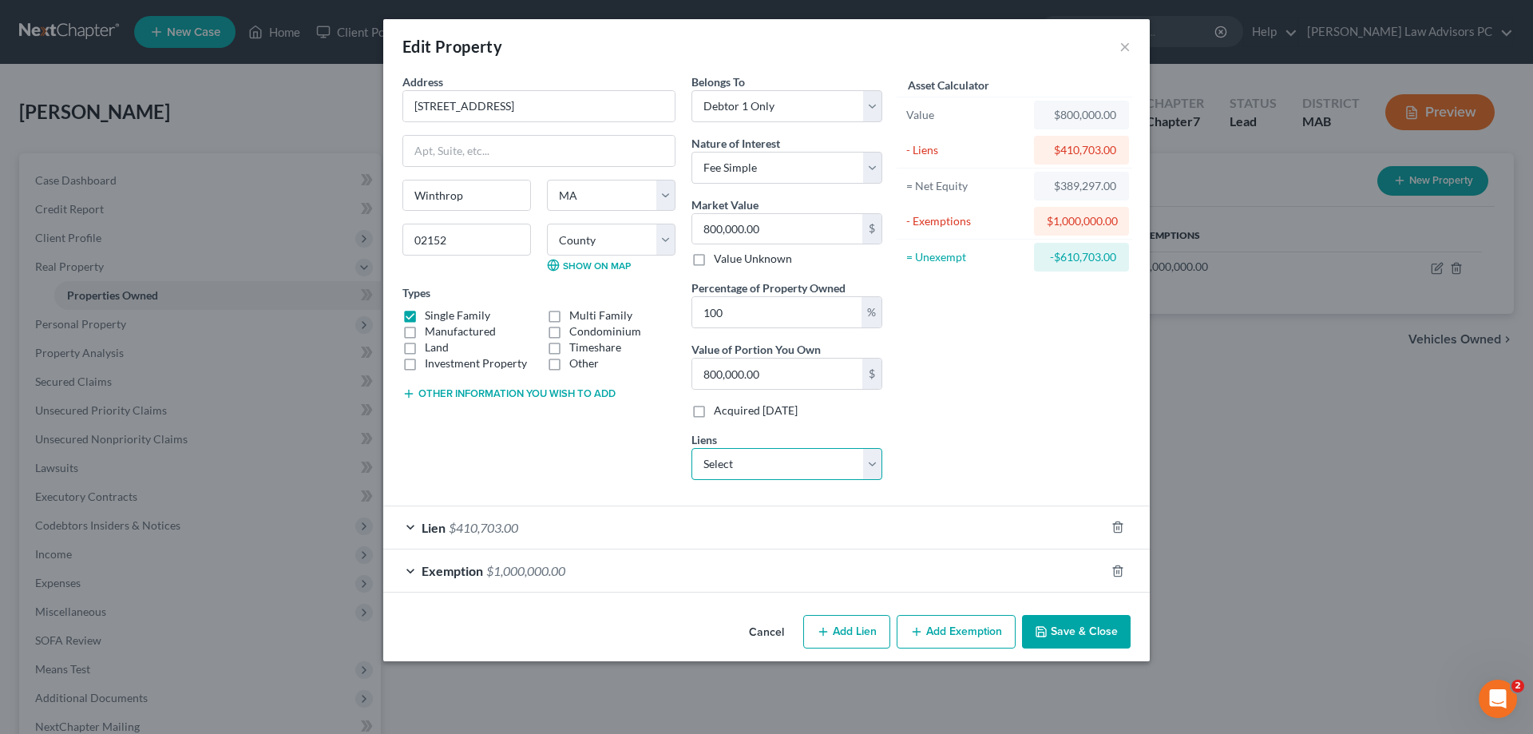
click at [778, 453] on select "Select Loancare - $0.00 Mass Housing - $0.00 Nr/Sms/Cal - $0.00 Shellpoint Mort…" at bounding box center [786, 464] width 191 height 32
click at [1047, 625] on icon "button" at bounding box center [1041, 631] width 13 height 13
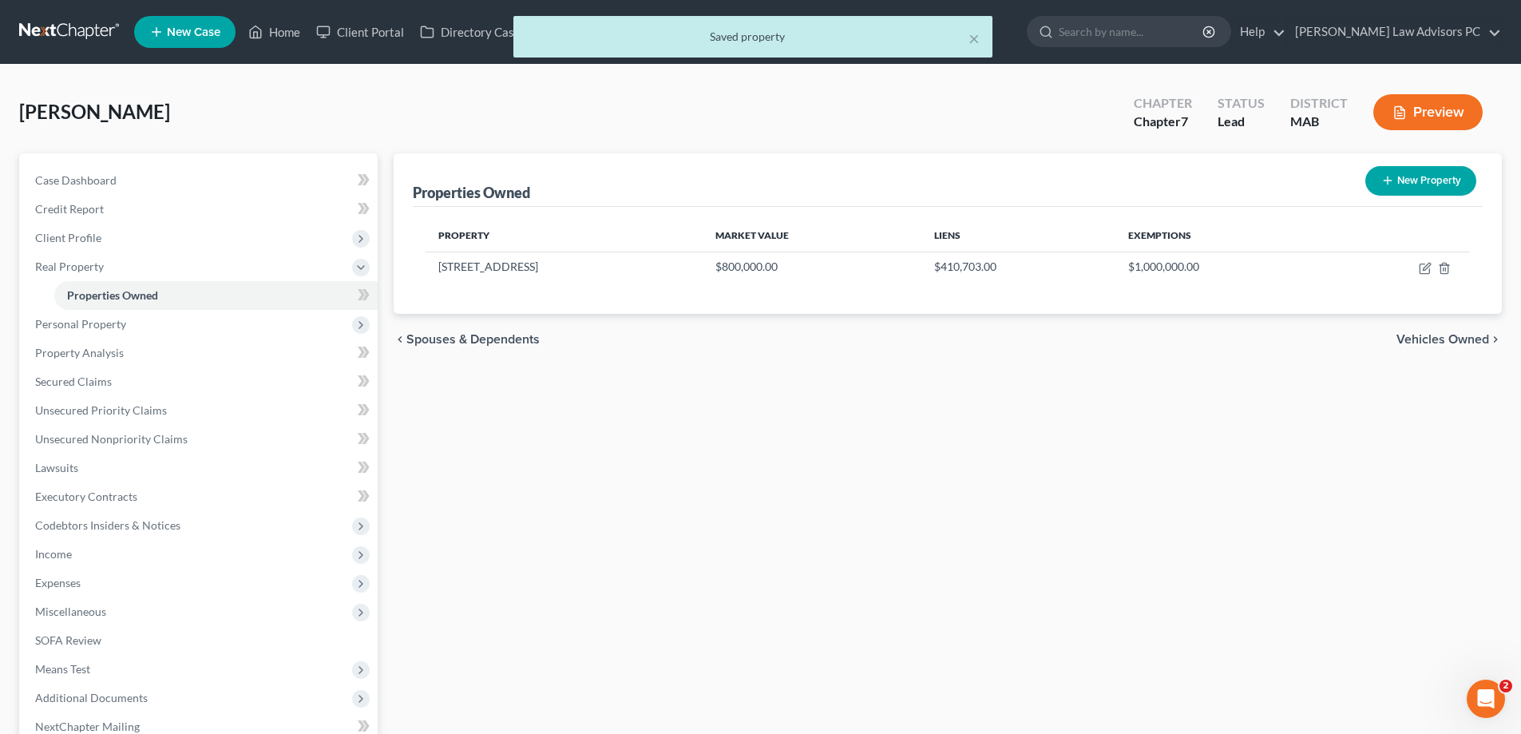
click at [1421, 339] on span "Vehicles Owned" at bounding box center [1442, 339] width 93 height 13
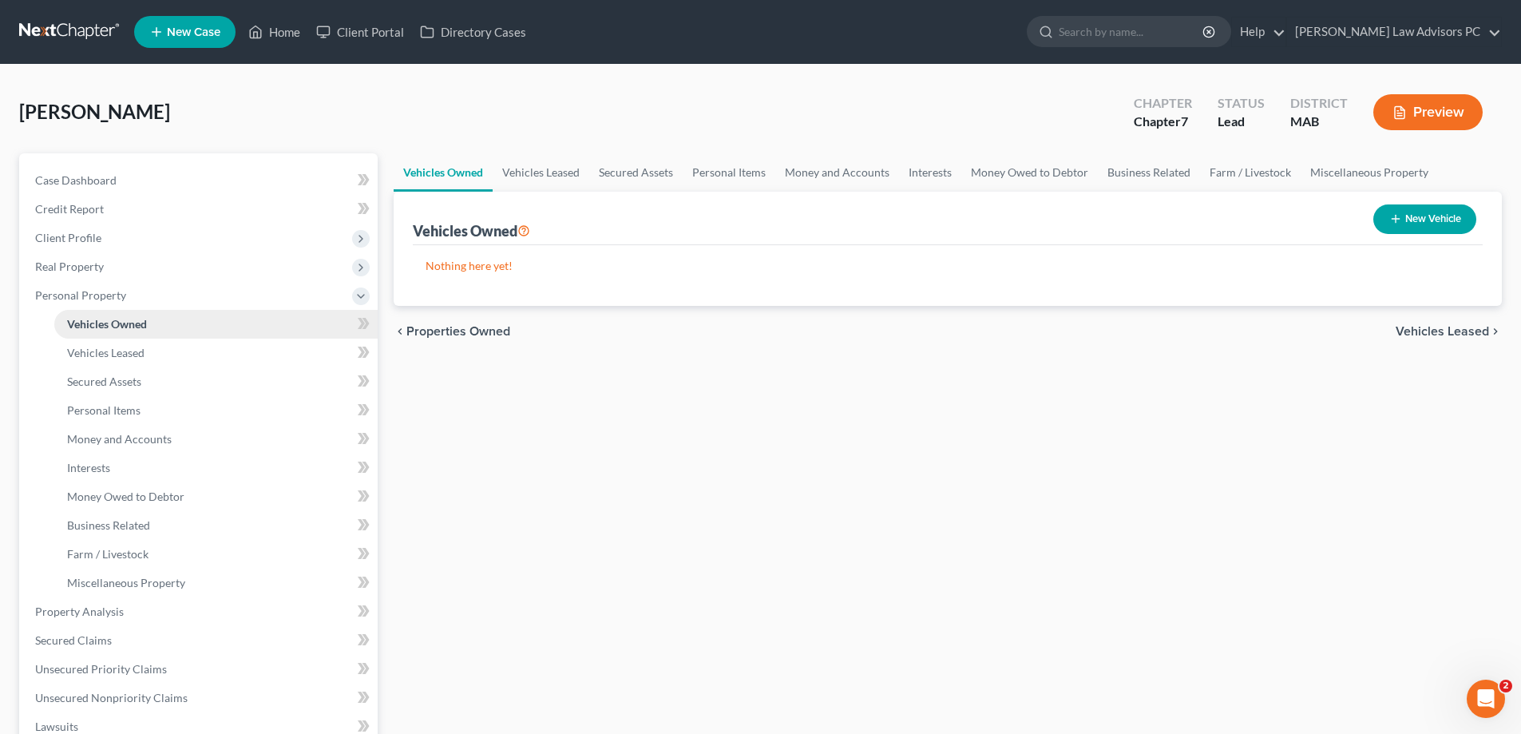
click at [168, 323] on link "Vehicles Owned" at bounding box center [215, 324] width 323 height 29
click at [1442, 224] on button "New Vehicle" at bounding box center [1424, 219] width 103 height 30
select select "0"
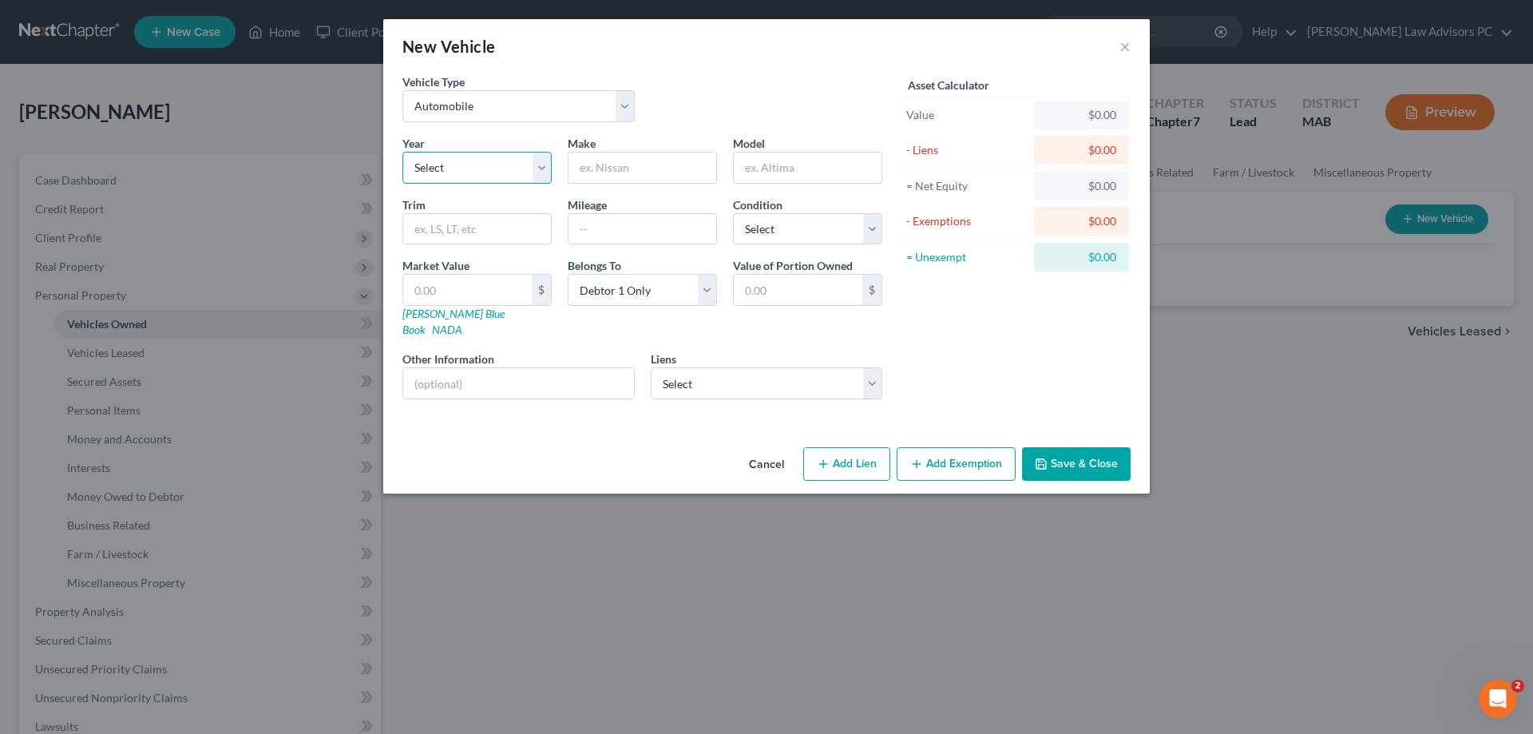
click at [444, 167] on select "Select 2026 2025 2024 2023 2022 2021 2020 2019 2018 2017 2016 2015 2014 2013 20…" at bounding box center [476, 168] width 149 height 32
select select "13"
click at [402, 152] on select "Select 2026 2025 2024 2023 2022 2021 2020 2019 2018 2017 2016 2015 2014 2013 20…" at bounding box center [476, 168] width 149 height 32
click at [604, 167] on input "text" at bounding box center [642, 167] width 148 height 30
type input "Ford"
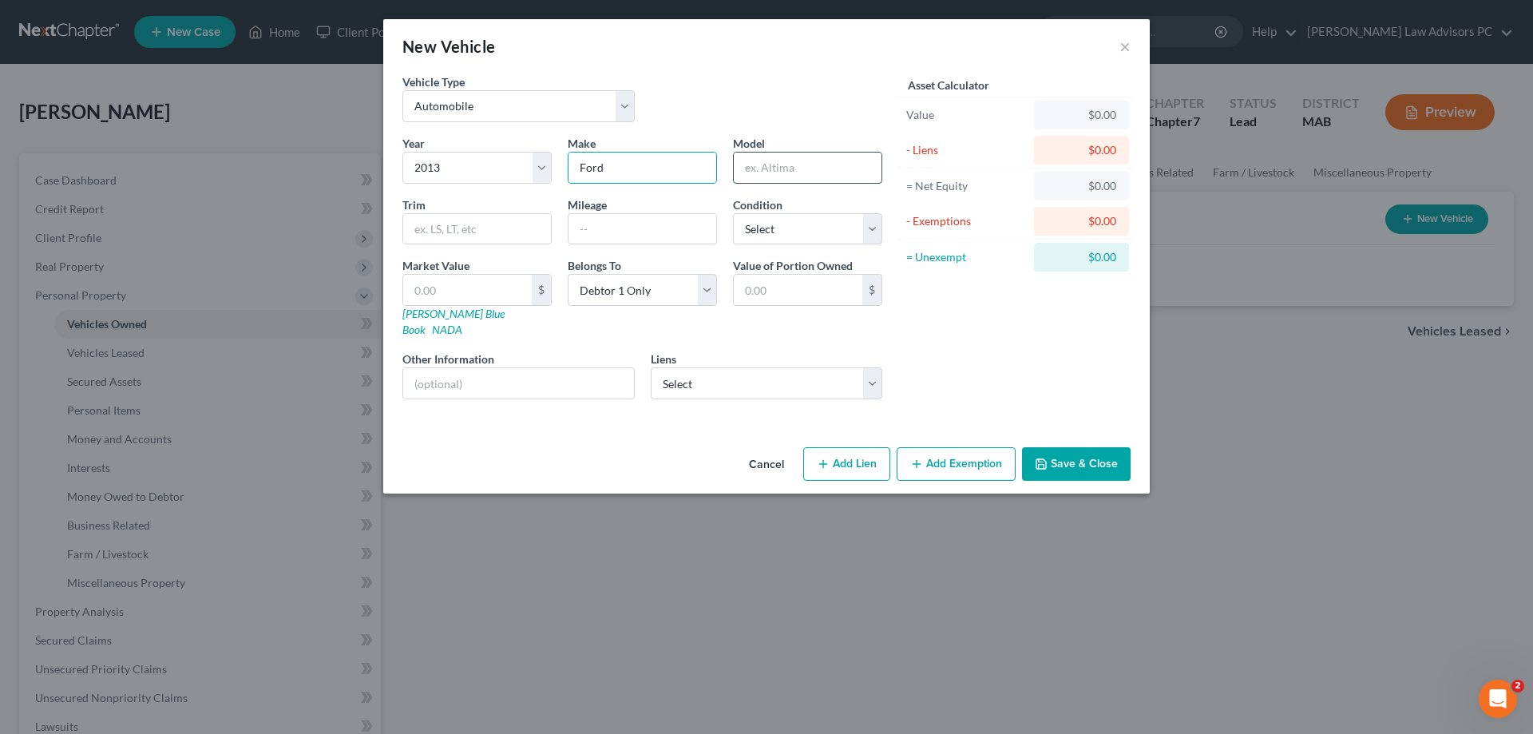
click at [771, 164] on input "text" at bounding box center [808, 167] width 148 height 30
type input "Mustang"
click at [670, 220] on input "text" at bounding box center [642, 229] width 148 height 30
type input "194000"
click at [761, 223] on select "Select Excellent Very Good Good Fair Poor" at bounding box center [807, 229] width 149 height 32
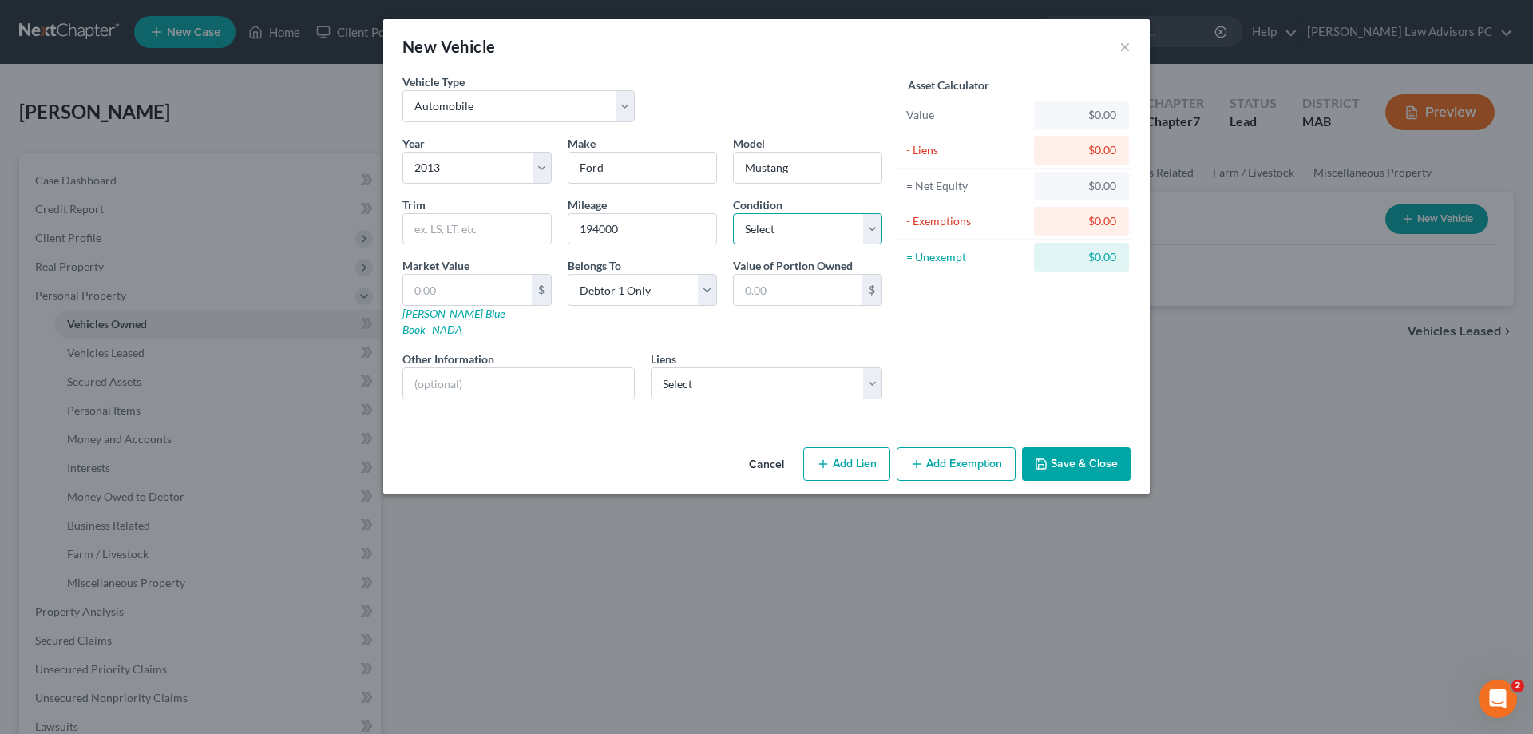
select select "3"
click at [733, 213] on select "Select Excellent Very Good Good Fair Poor" at bounding box center [807, 229] width 149 height 32
click at [774, 292] on input "text" at bounding box center [798, 290] width 129 height 30
type input "3,500"
click at [452, 280] on input "text" at bounding box center [467, 290] width 129 height 30
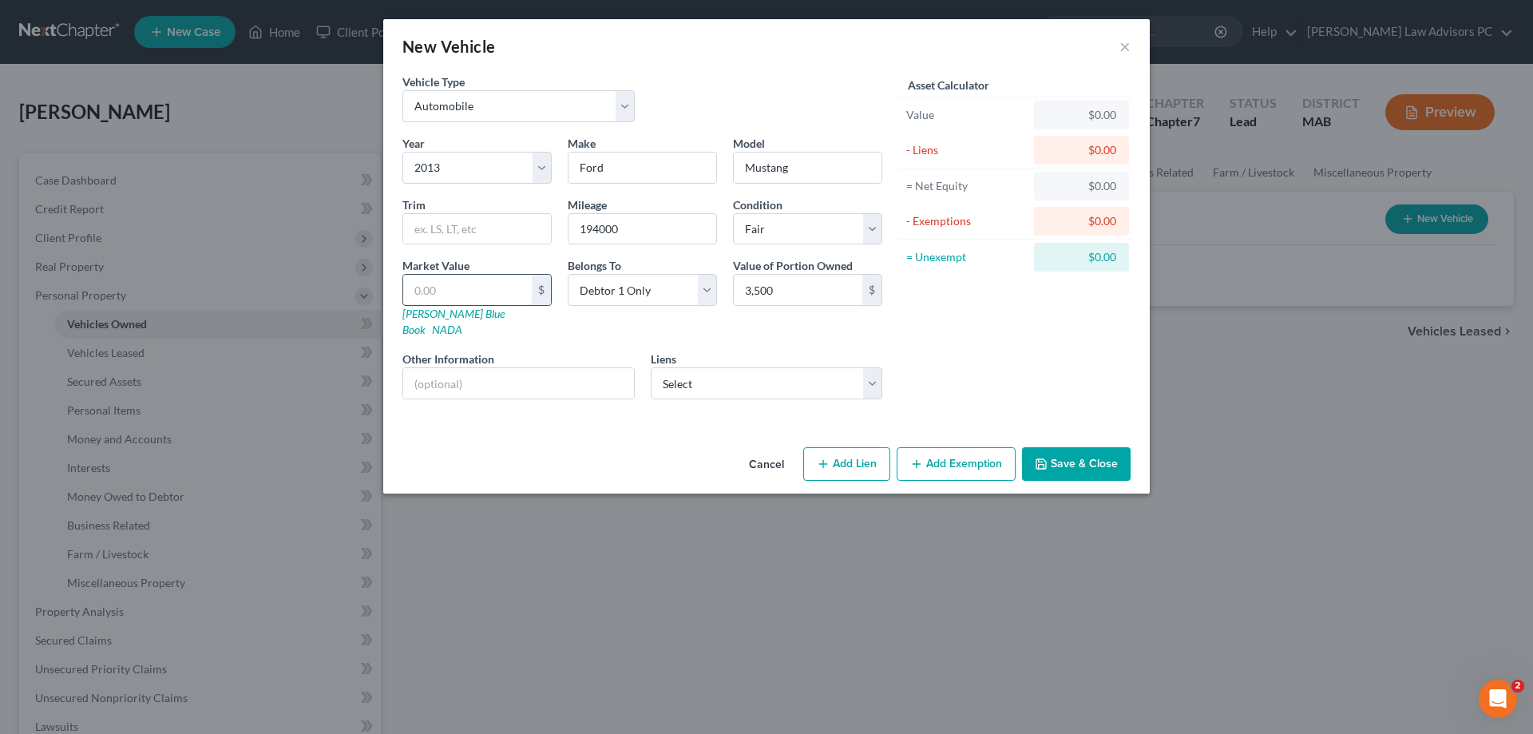
type input "3"
type input "3.00"
type input "35"
type input "35.00"
type input "350"
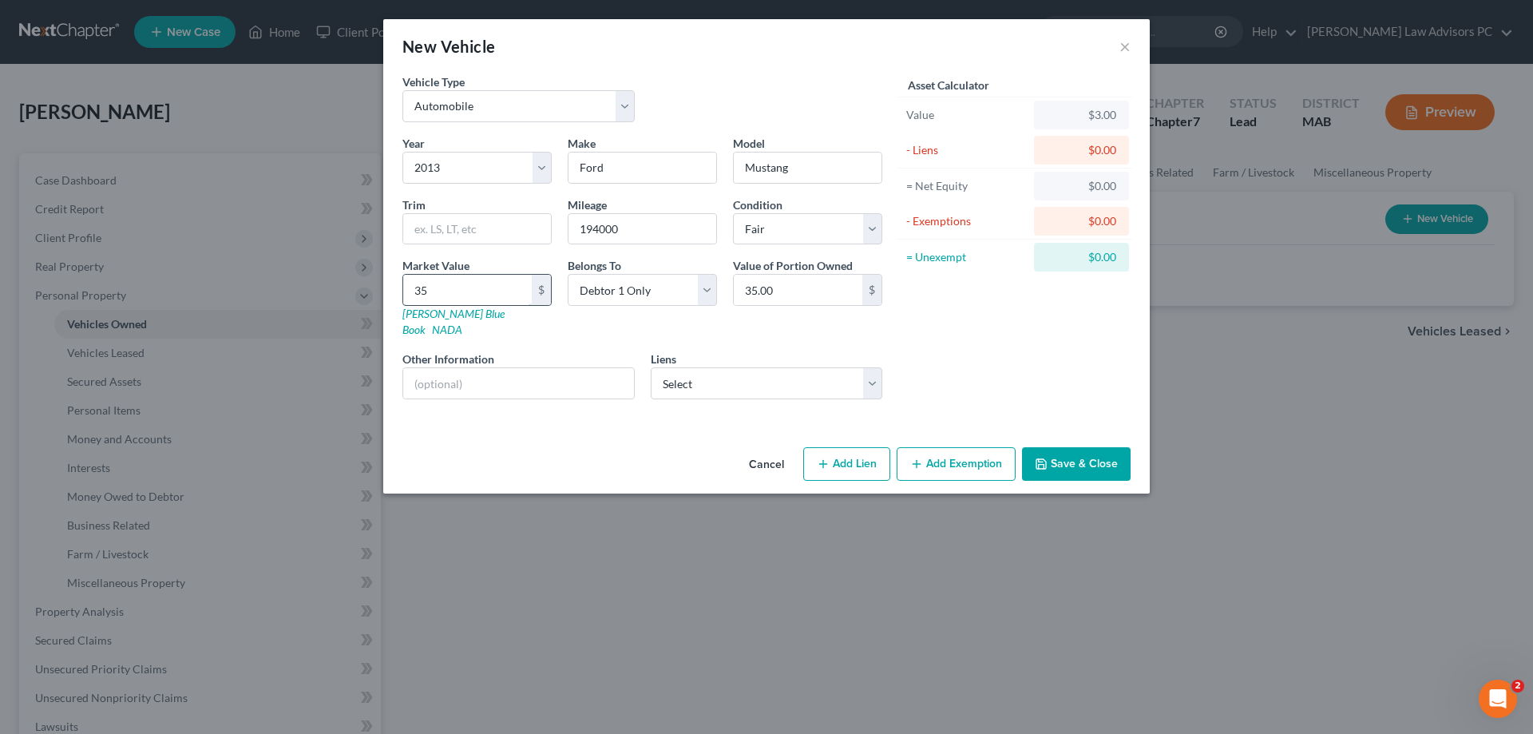
type input "350.00"
type input "3500"
type input "3,500.00"
type input "3,500"
click at [986, 447] on button "Add Exemption" at bounding box center [956, 464] width 119 height 34
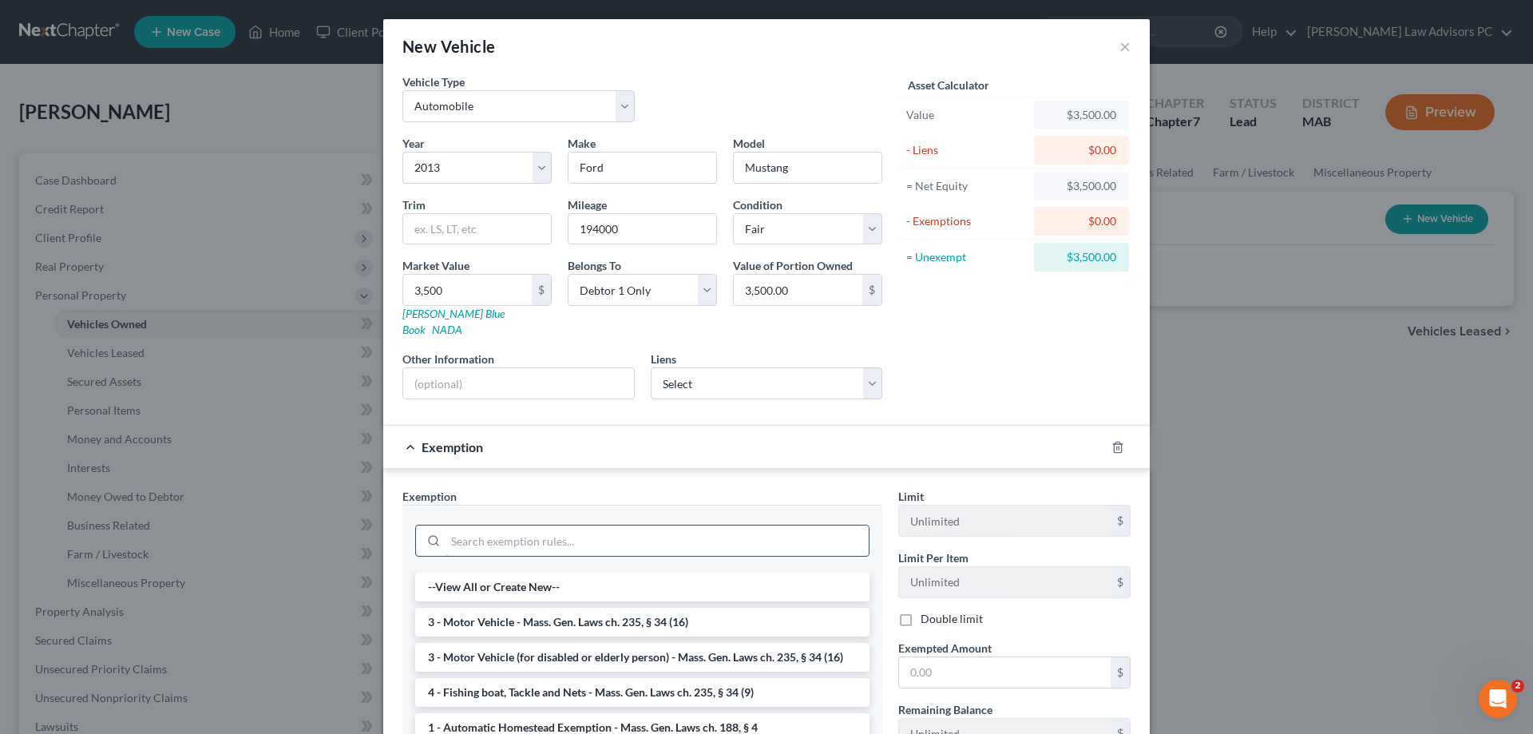
click at [634, 525] on input "search" at bounding box center [657, 540] width 423 height 30
click at [667, 608] on li "3 - Motor Vehicle - Mass. Gen. Laws ch. 235, § 34 (16)" at bounding box center [642, 622] width 454 height 29
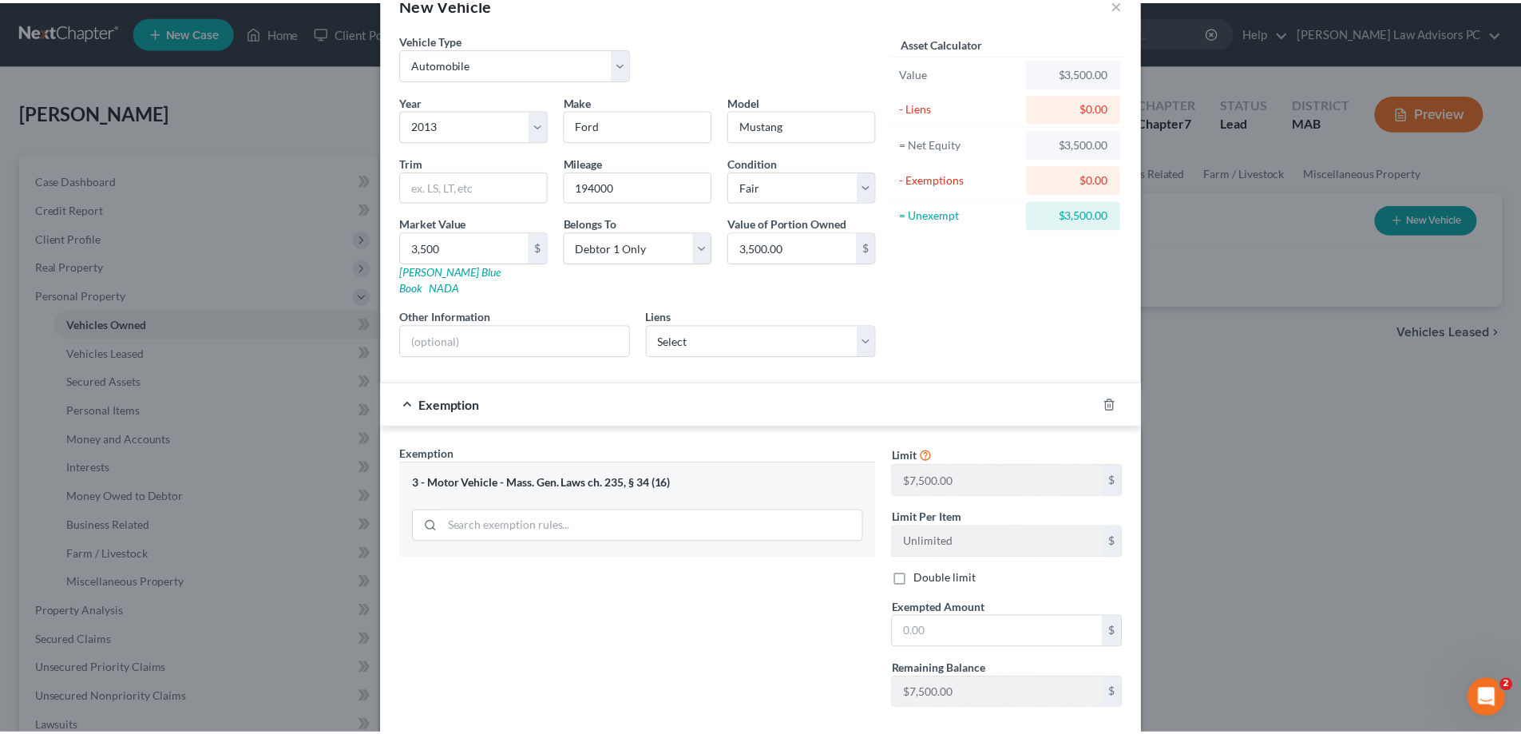
scroll to position [80, 0]
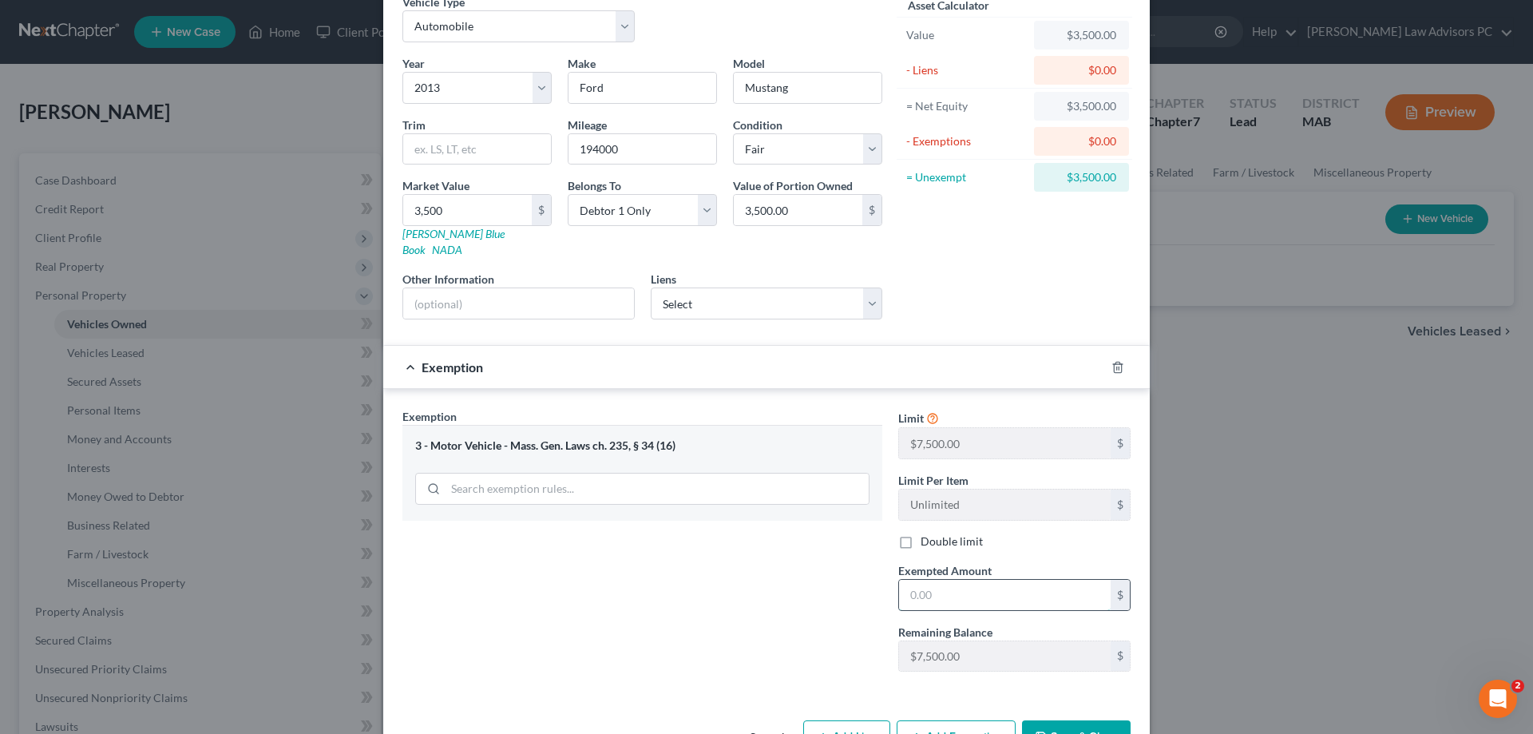
click at [933, 580] on input "text" at bounding box center [1005, 595] width 212 height 30
type input "3,500"
click at [1056, 720] on button "Save & Close" at bounding box center [1076, 737] width 109 height 34
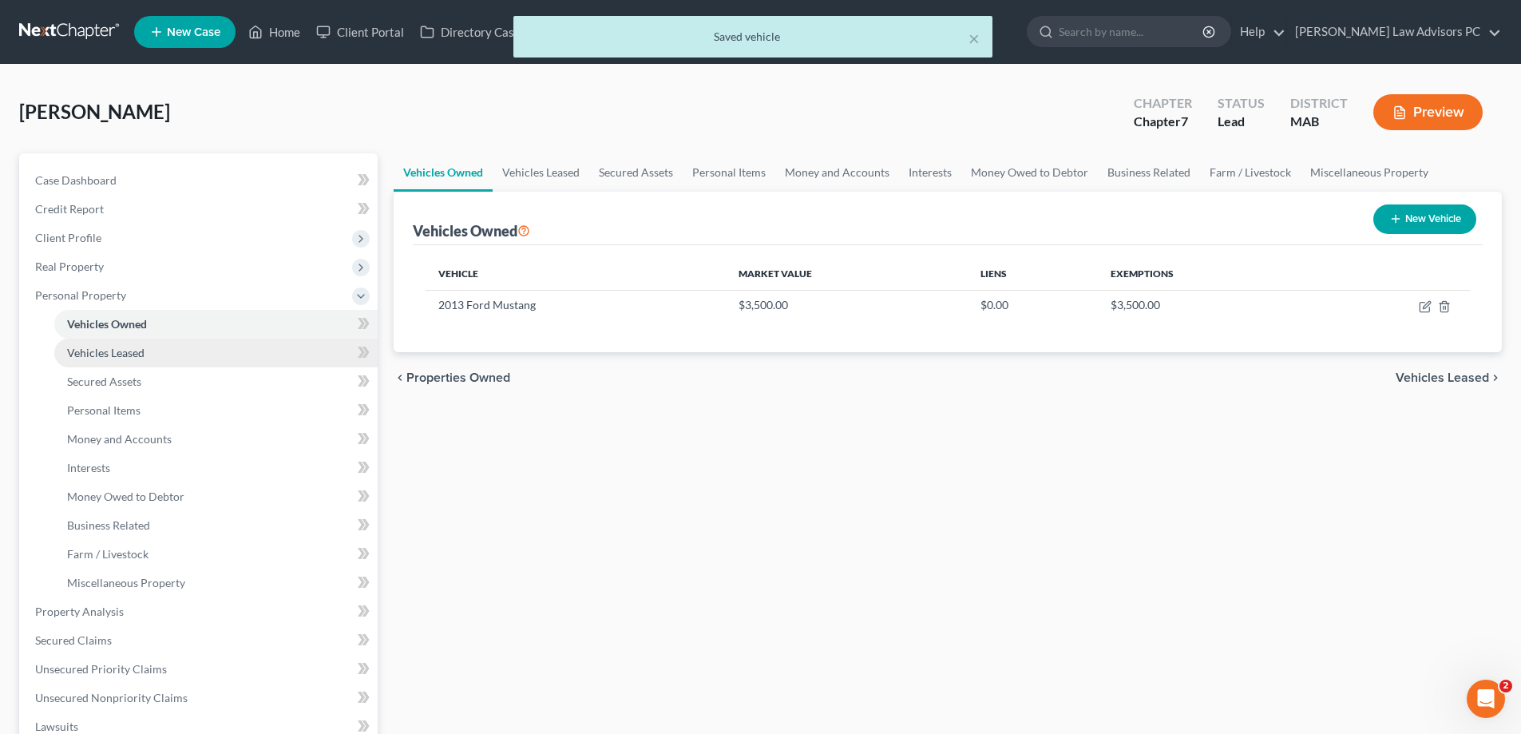
click at [232, 360] on link "Vehicles Leased" at bounding box center [215, 353] width 323 height 29
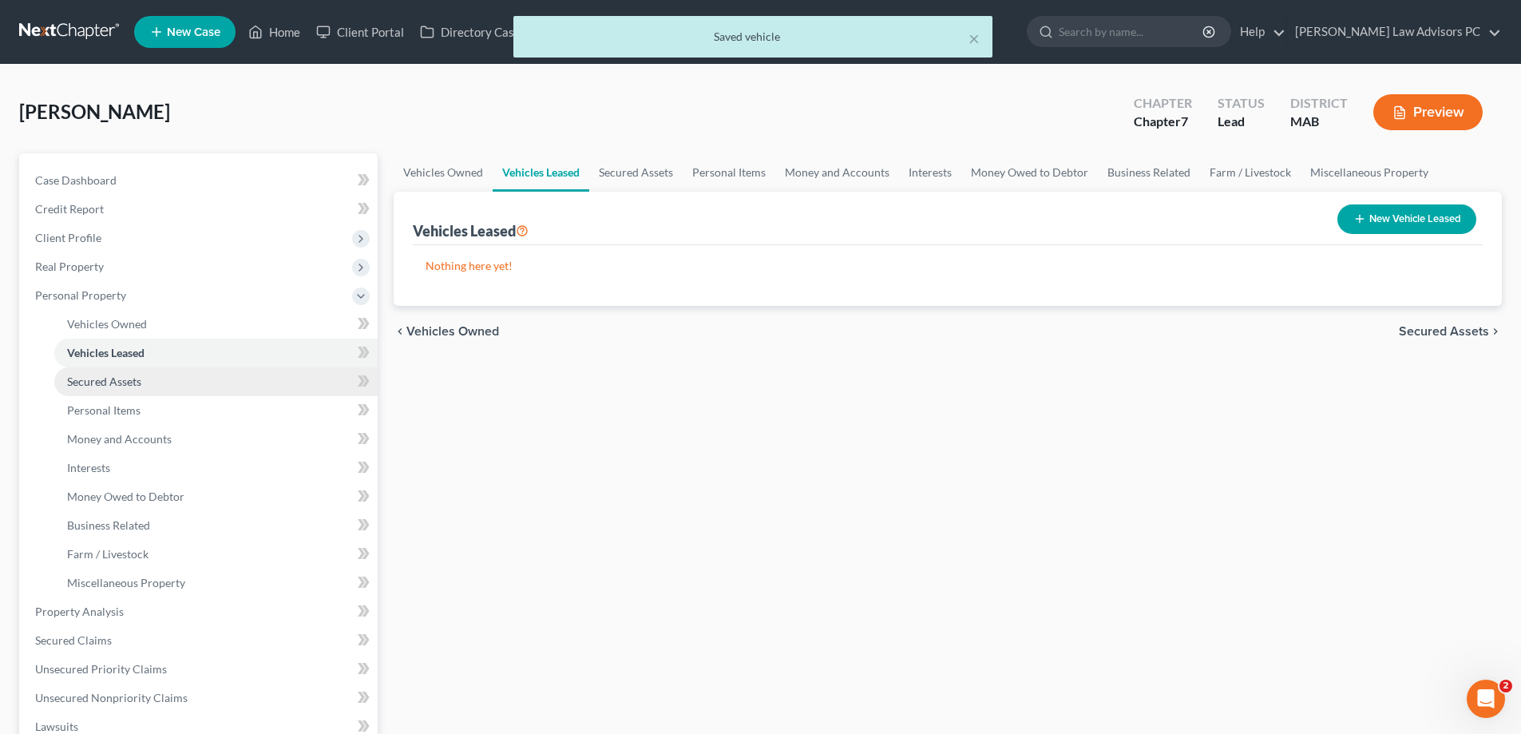
click at [224, 380] on link "Secured Assets" at bounding box center [215, 381] width 323 height 29
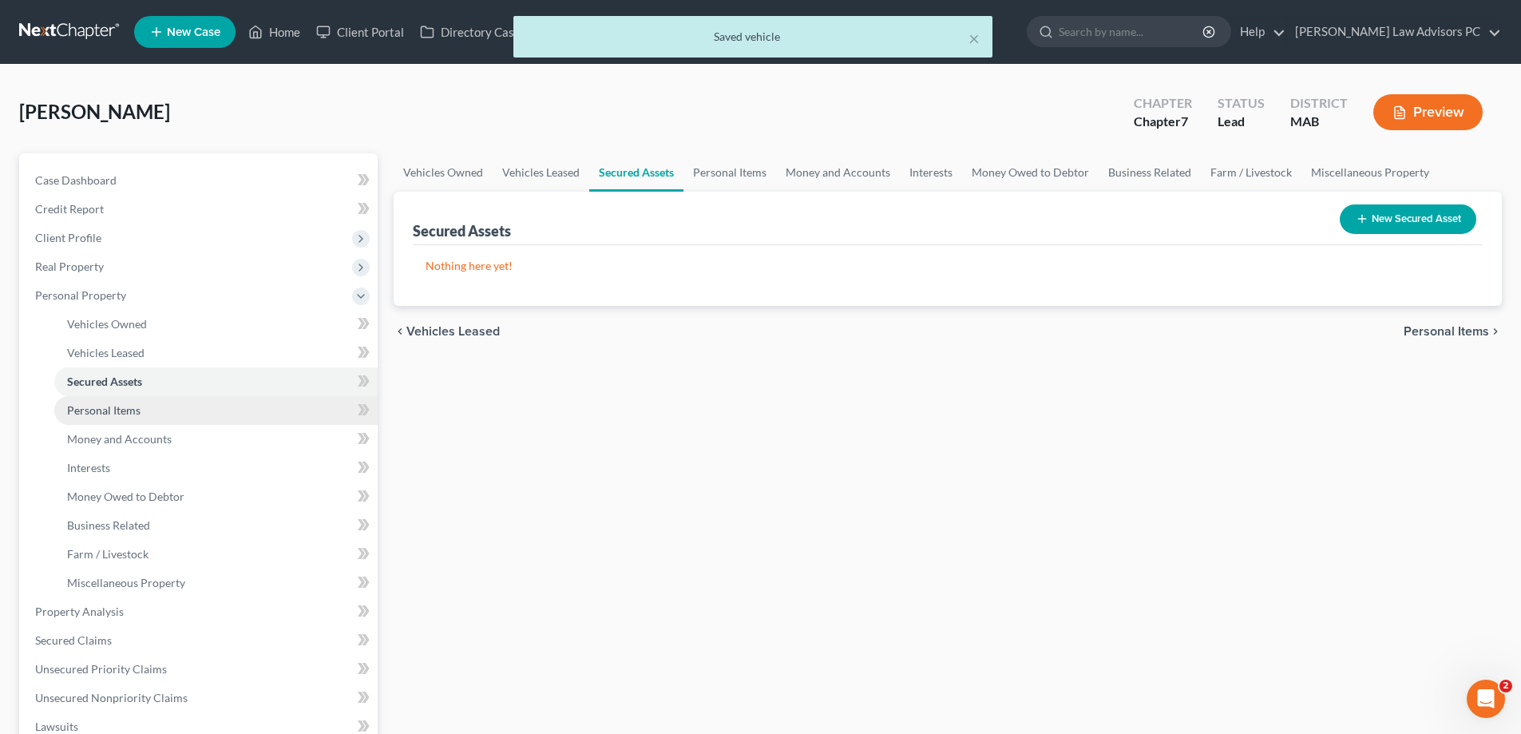
click at [220, 404] on link "Personal Items" at bounding box center [215, 410] width 323 height 29
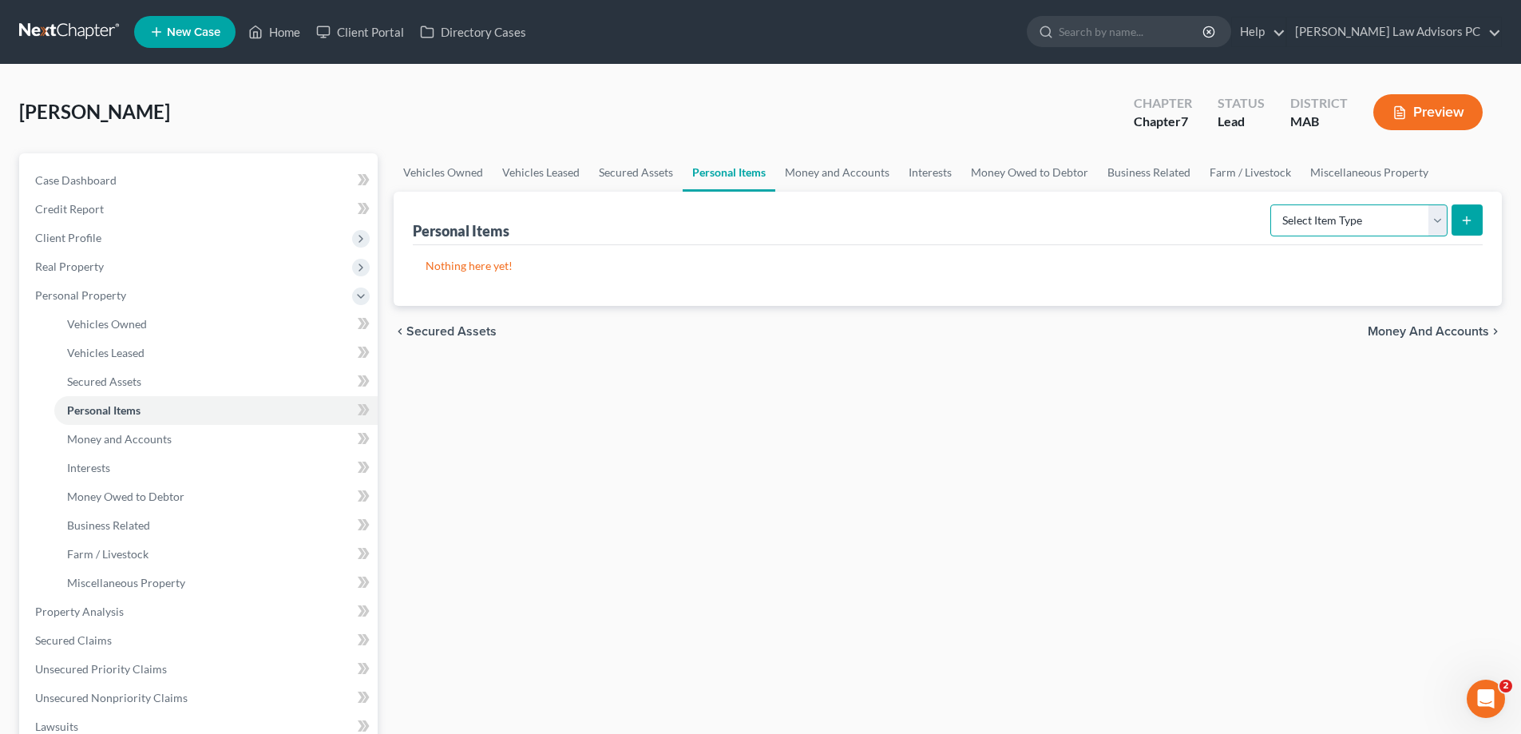
click at [1390, 216] on select "Select Item Type Clothing Collectibles Of Value Electronics Firearms Household …" at bounding box center [1358, 220] width 177 height 32
select select "clothing"
click at [1272, 204] on select "Select Item Type Clothing Collectibles Of Value Electronics Firearms Household …" at bounding box center [1358, 220] width 177 height 32
click at [1465, 221] on icon "submit" at bounding box center [1466, 220] width 13 height 13
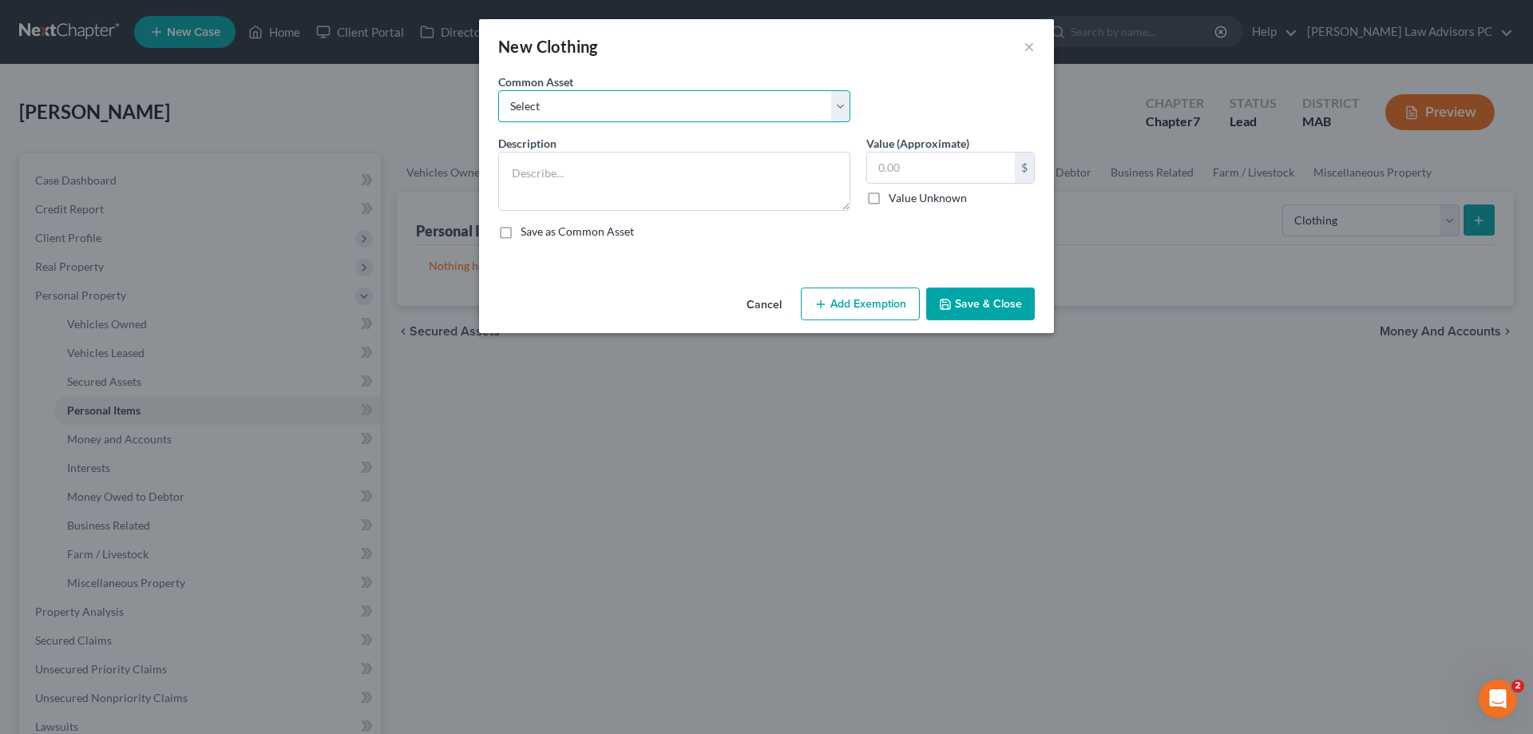
click at [541, 102] on select "Select used clothin used clothing used clothing" at bounding box center [674, 106] width 352 height 32
select select "1"
click at [498, 90] on select "Select used clothin used clothing used clothing" at bounding box center [674, 106] width 352 height 32
type textarea "used clothing"
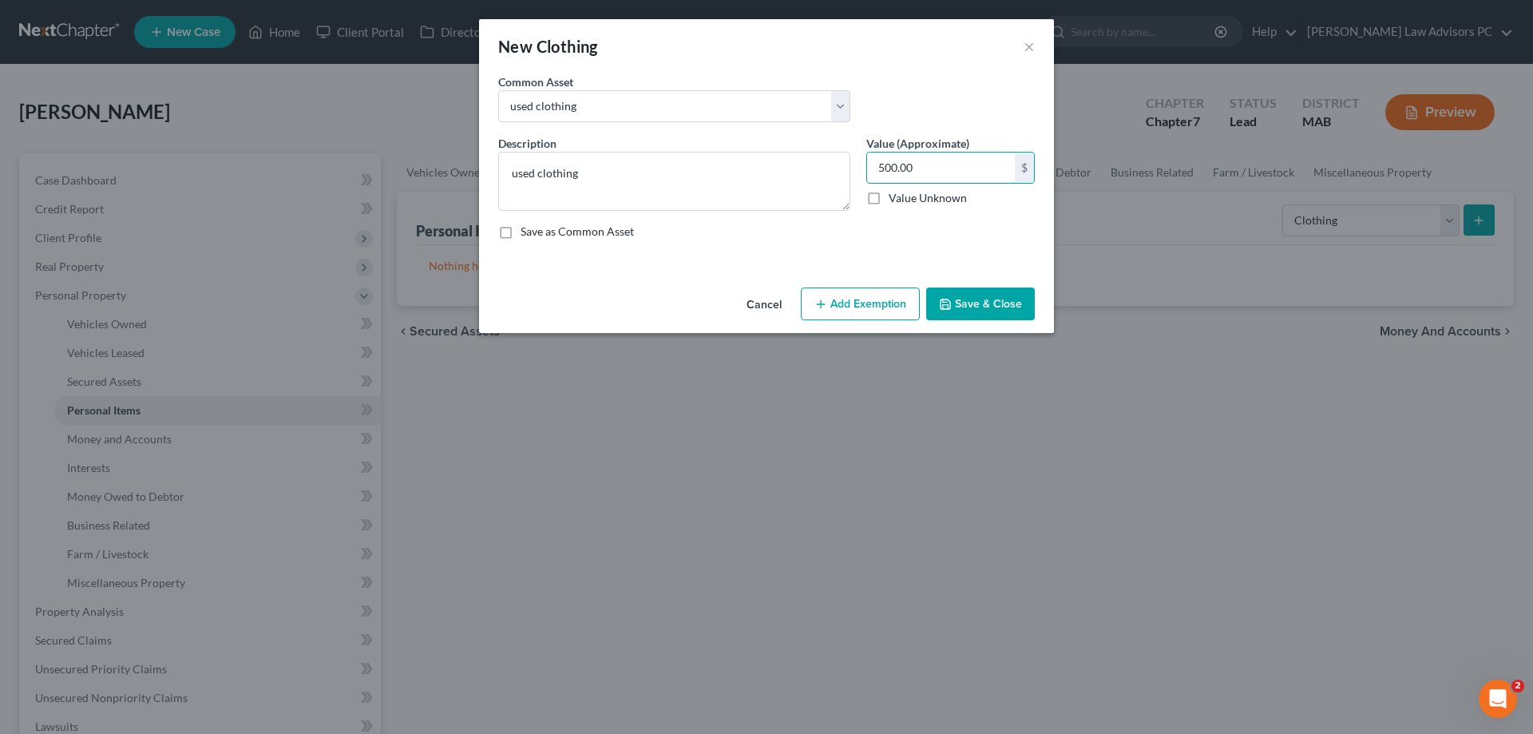
type input "500.00"
click at [883, 291] on button "Add Exemption" at bounding box center [860, 304] width 119 height 34
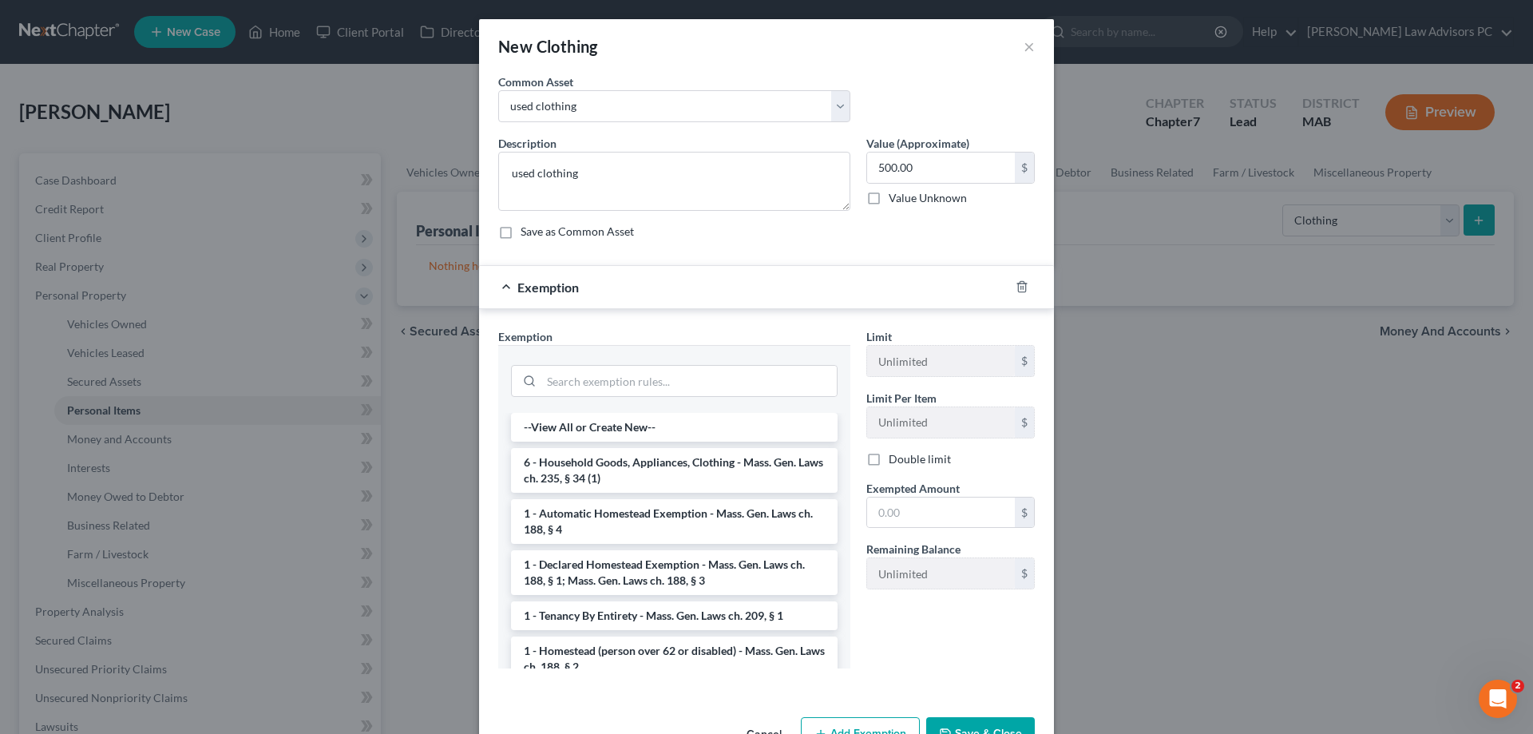
click at [710, 466] on li "6 - Household Goods, Appliances, Clothing - Mass. Gen. Laws ch. 235, § 34 (1)" at bounding box center [674, 470] width 327 height 45
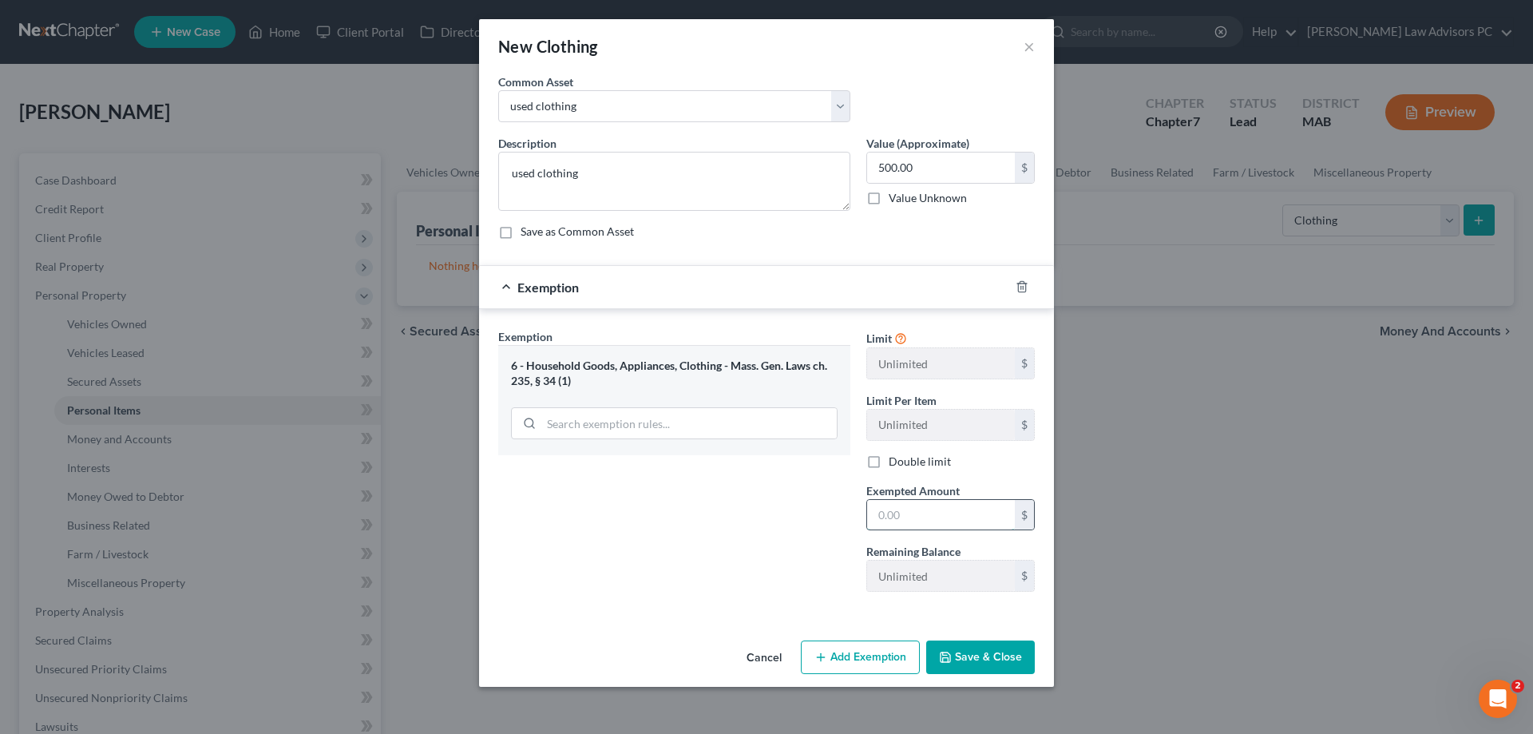
click at [889, 512] on input "text" at bounding box center [941, 515] width 148 height 30
type input "500"
click at [967, 661] on button "Save & Close" at bounding box center [980, 657] width 109 height 34
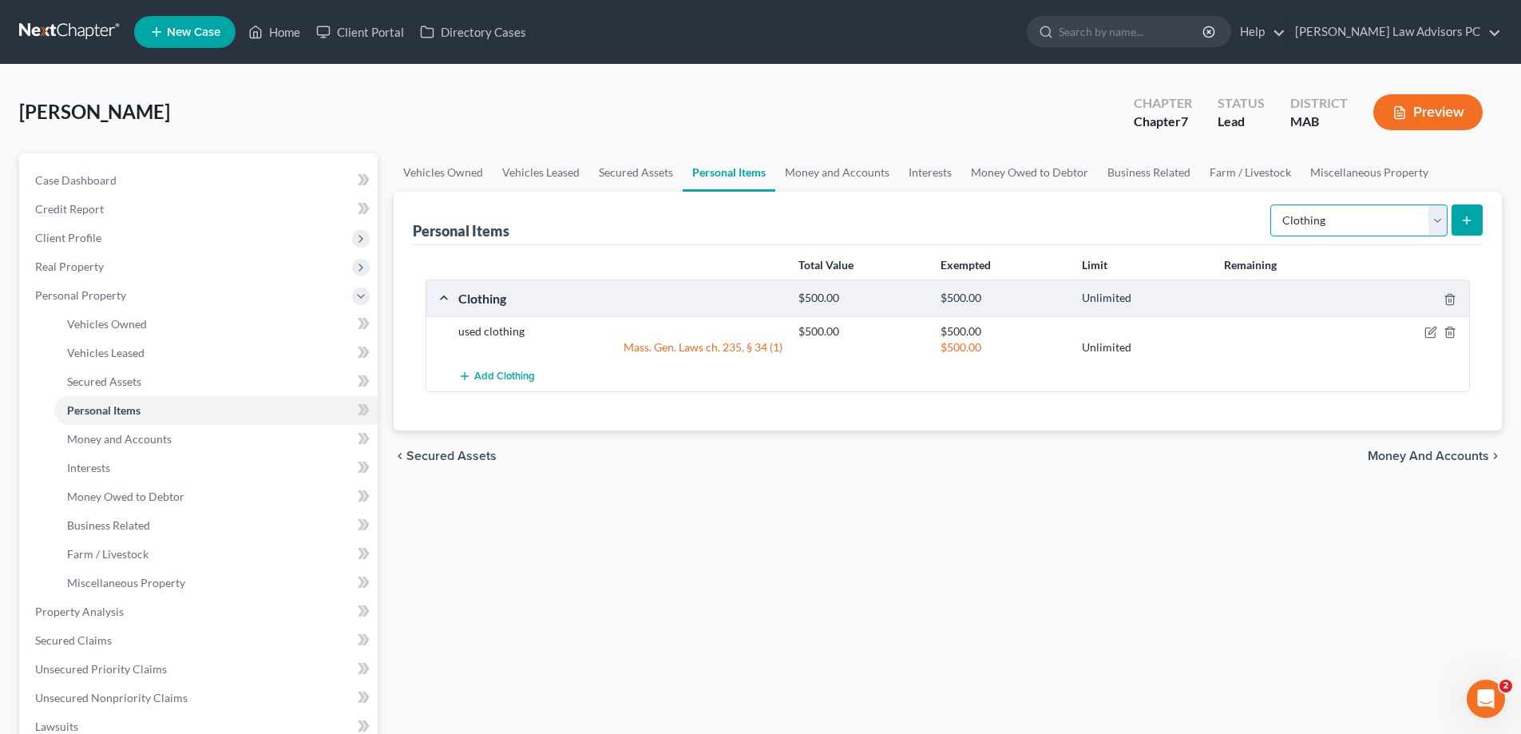
click at [1442, 220] on select "Select Item Type Clothing Collectibles Of Value Electronics Firearms Household …" at bounding box center [1358, 220] width 177 height 32
select select "collectibles_of_value"
click at [1272, 204] on select "Select Item Type Clothing Collectibles Of Value Electronics Firearms Household …" at bounding box center [1358, 220] width 177 height 32
click at [1464, 220] on icon "submit" at bounding box center [1466, 220] width 13 height 13
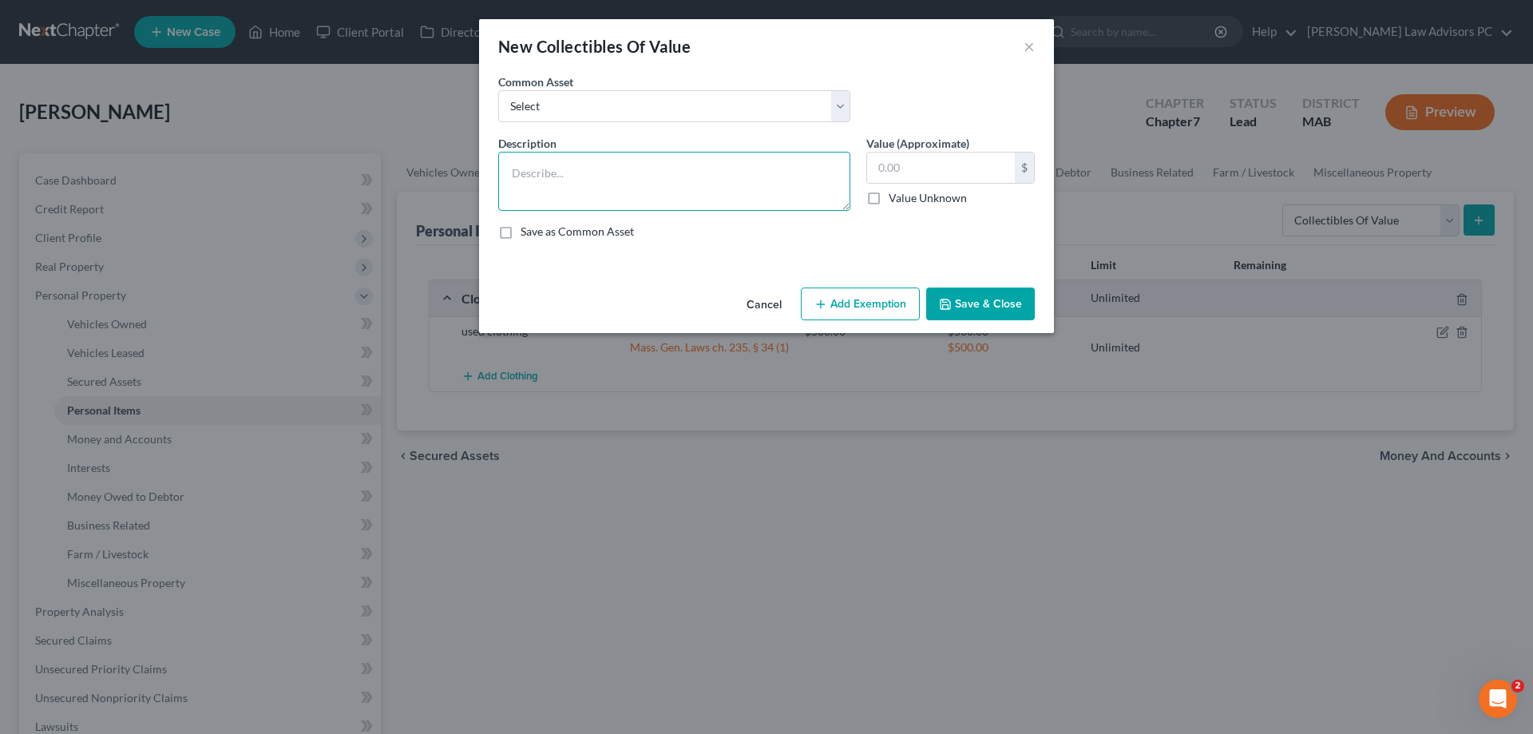
click at [514, 154] on textarea at bounding box center [674, 181] width 352 height 59
type textarea "various items of dolls, tshirts, etc"
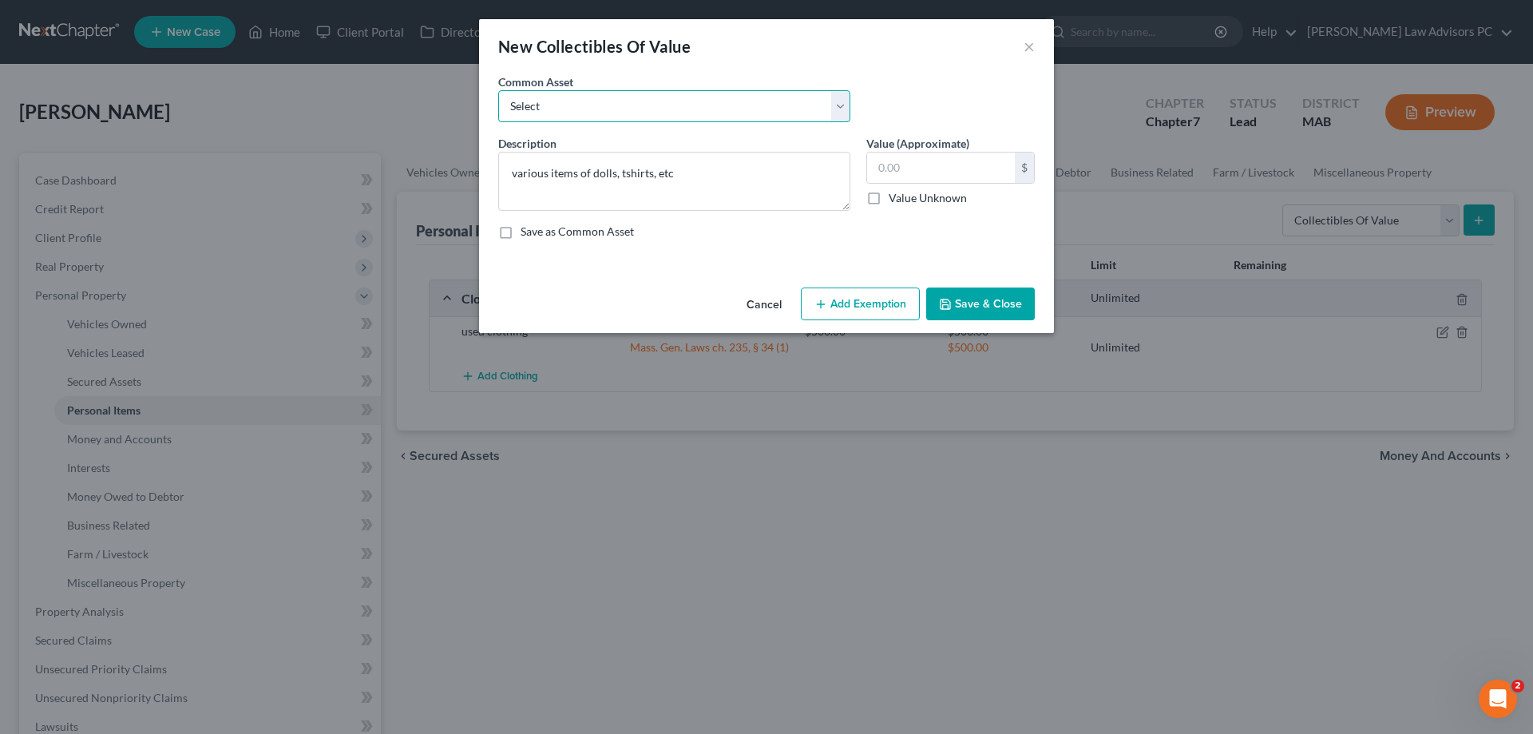
click at [555, 105] on select "Select comic books" at bounding box center [674, 106] width 352 height 32
click at [498, 90] on select "Select comic books" at bounding box center [674, 106] width 352 height 32
click at [905, 164] on input "text" at bounding box center [941, 167] width 148 height 30
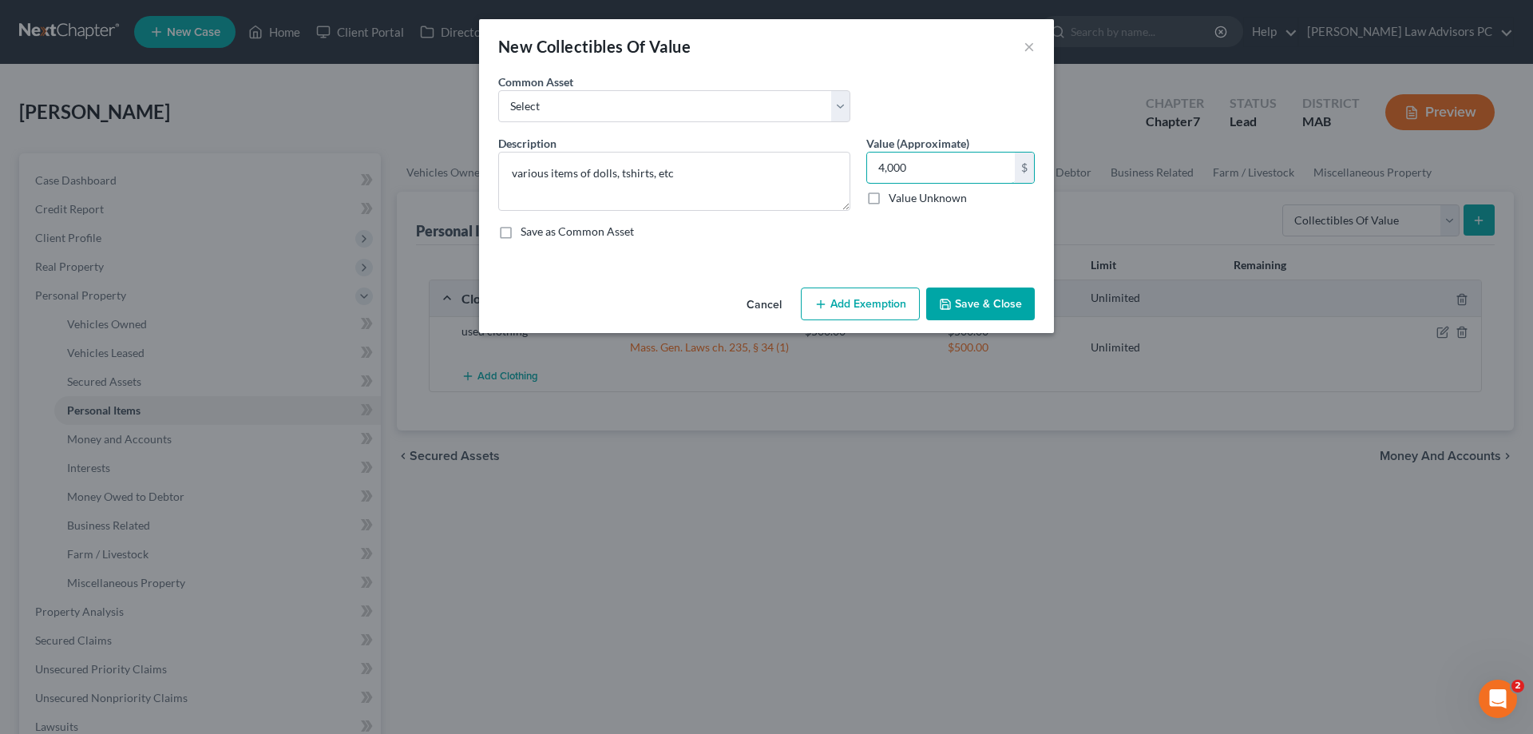
type input "4,000"
click at [859, 297] on button "Add Exemption" at bounding box center [860, 304] width 119 height 34
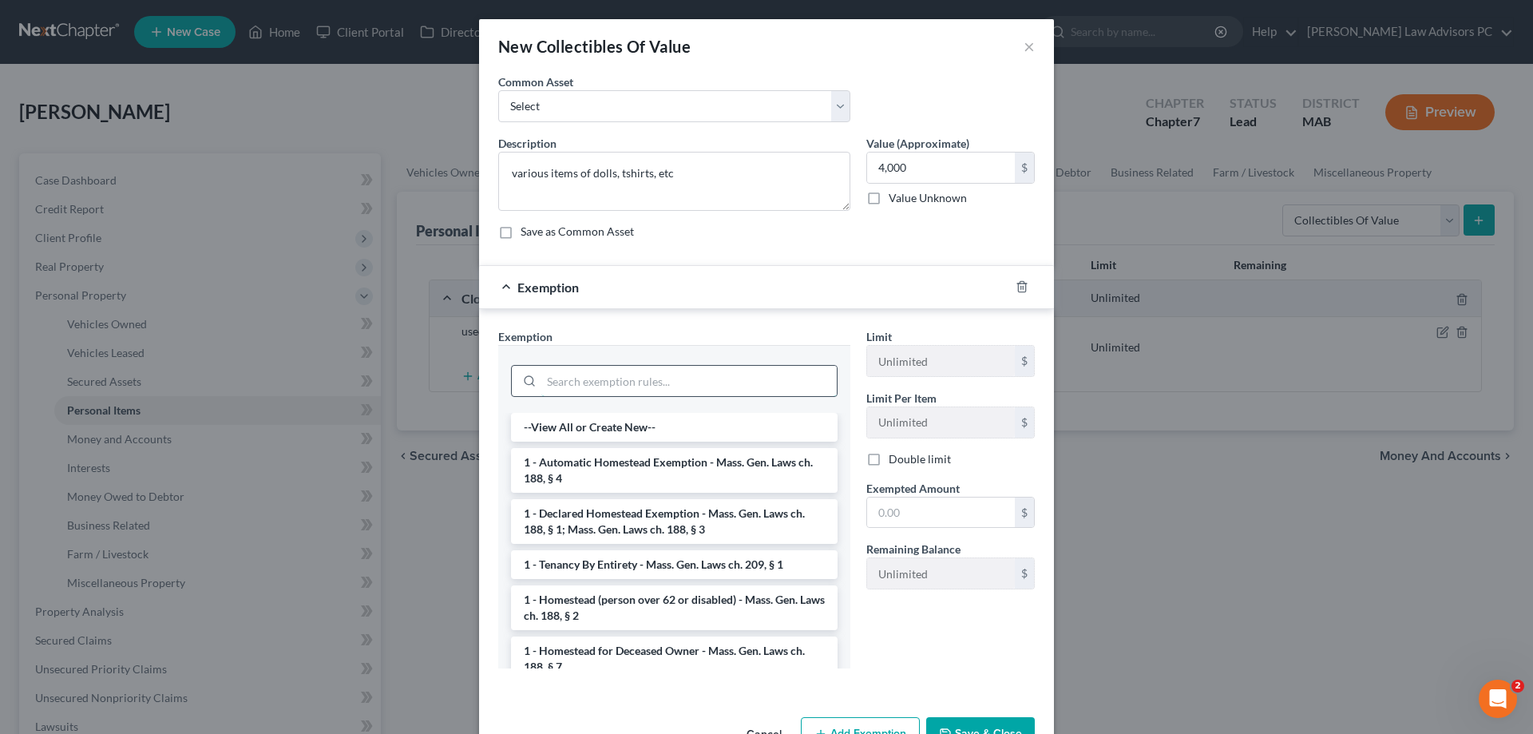
click at [628, 386] on input "search" at bounding box center [688, 381] width 295 height 30
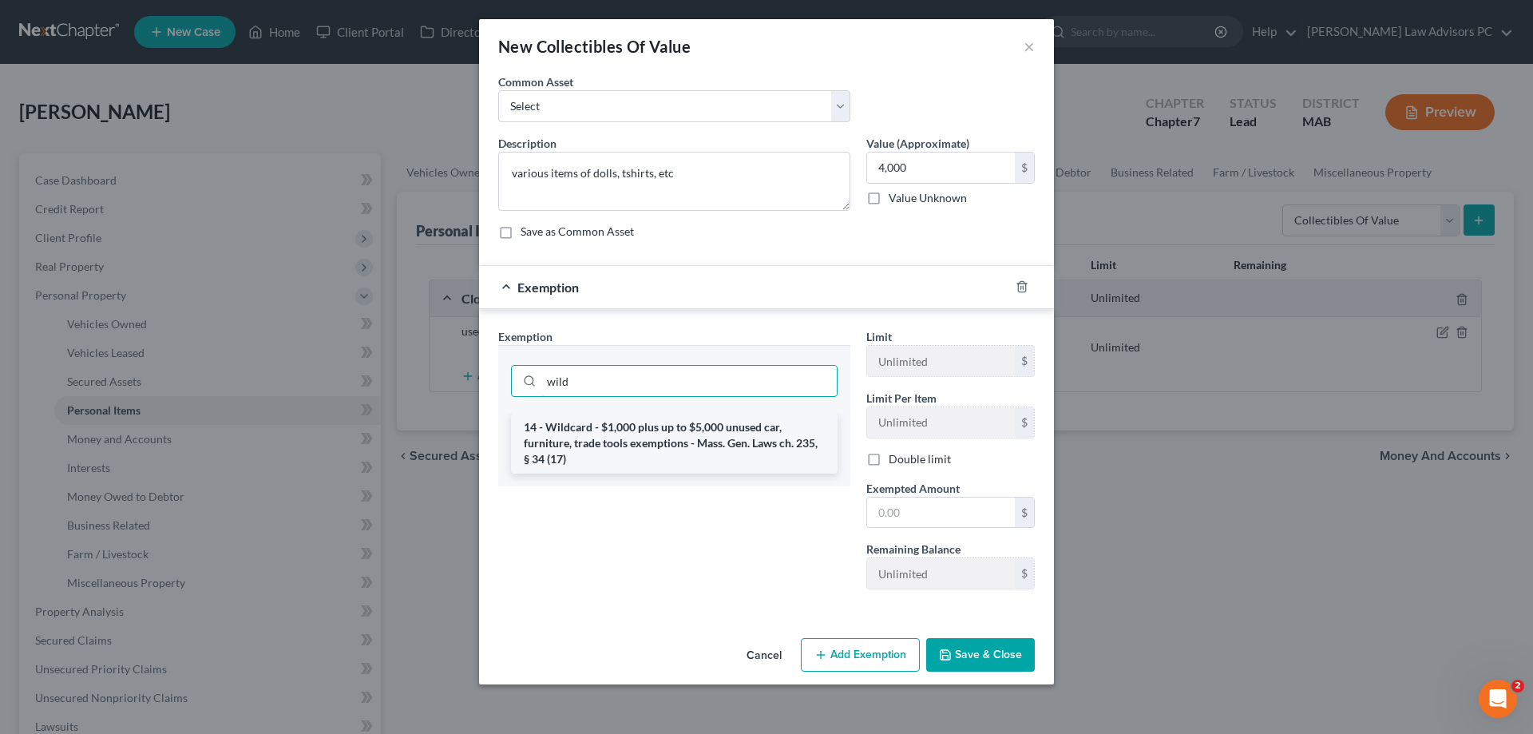
type input "wild"
click at [636, 428] on li "14 - Wildcard - $1,000 plus up to $5,000 unused car, furniture, trade tools exe…" at bounding box center [674, 443] width 327 height 61
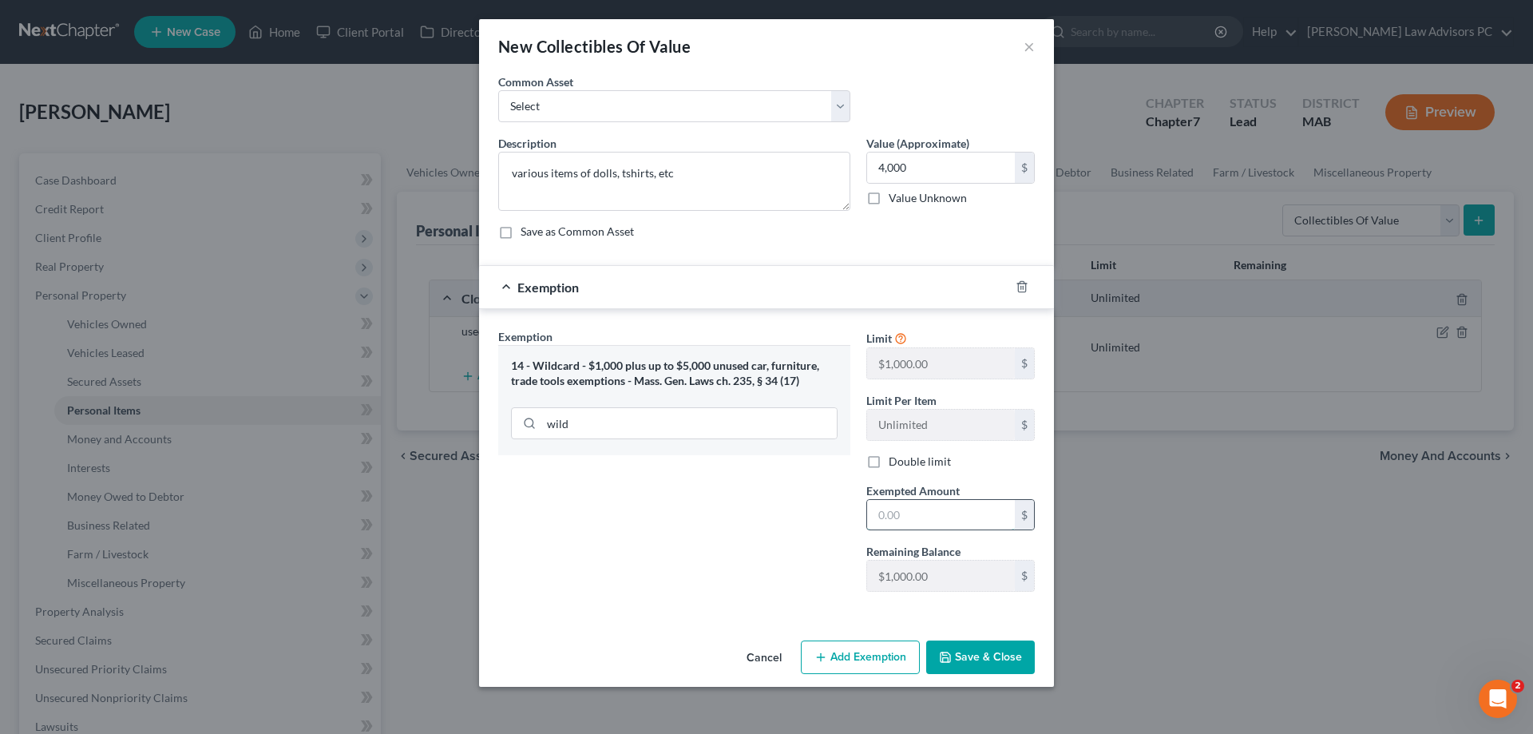
click at [911, 516] on input "text" at bounding box center [941, 515] width 148 height 30
type input "4,000"
click at [945, 648] on button "Save & Close" at bounding box center [980, 657] width 109 height 34
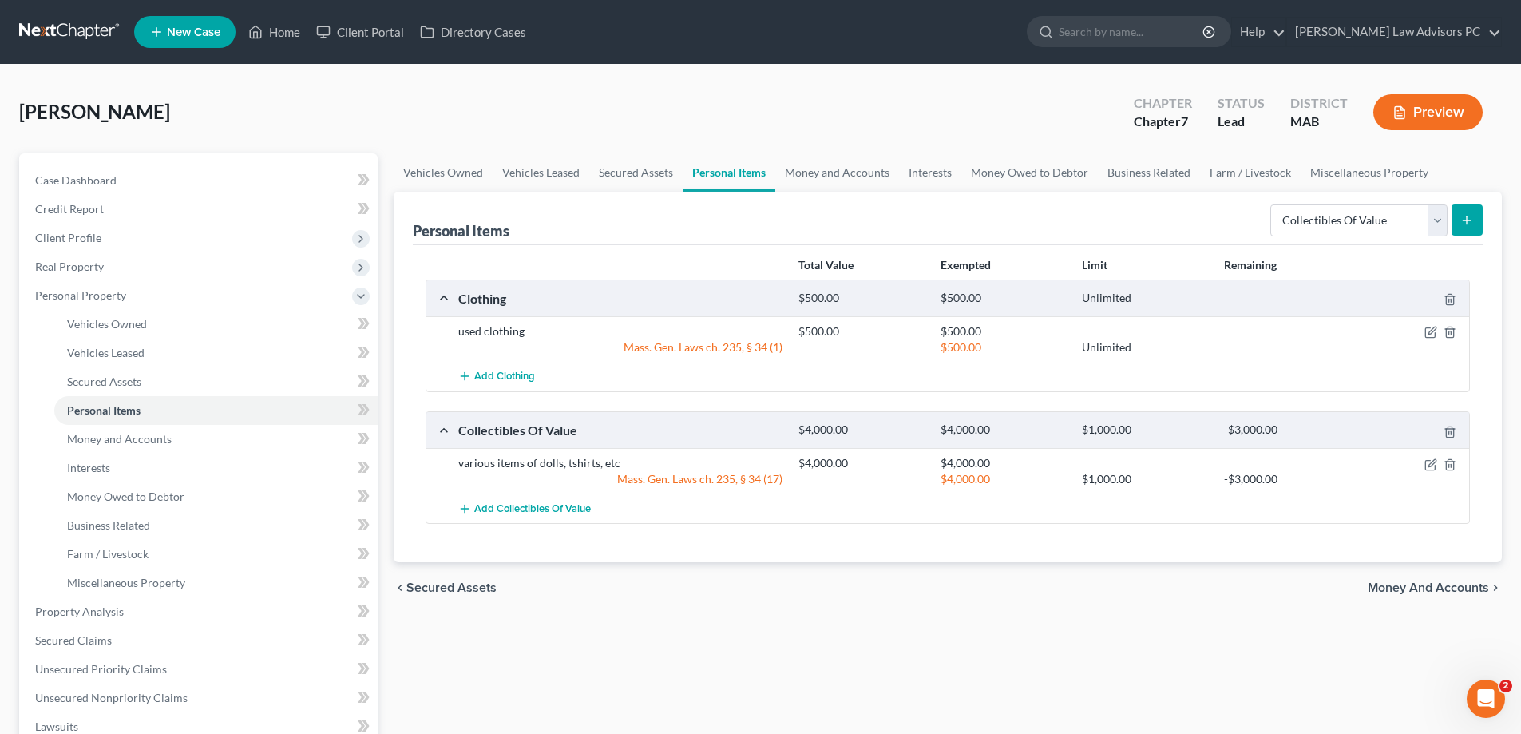
click at [1430, 582] on span "Money and Accounts" at bounding box center [1428, 587] width 121 height 13
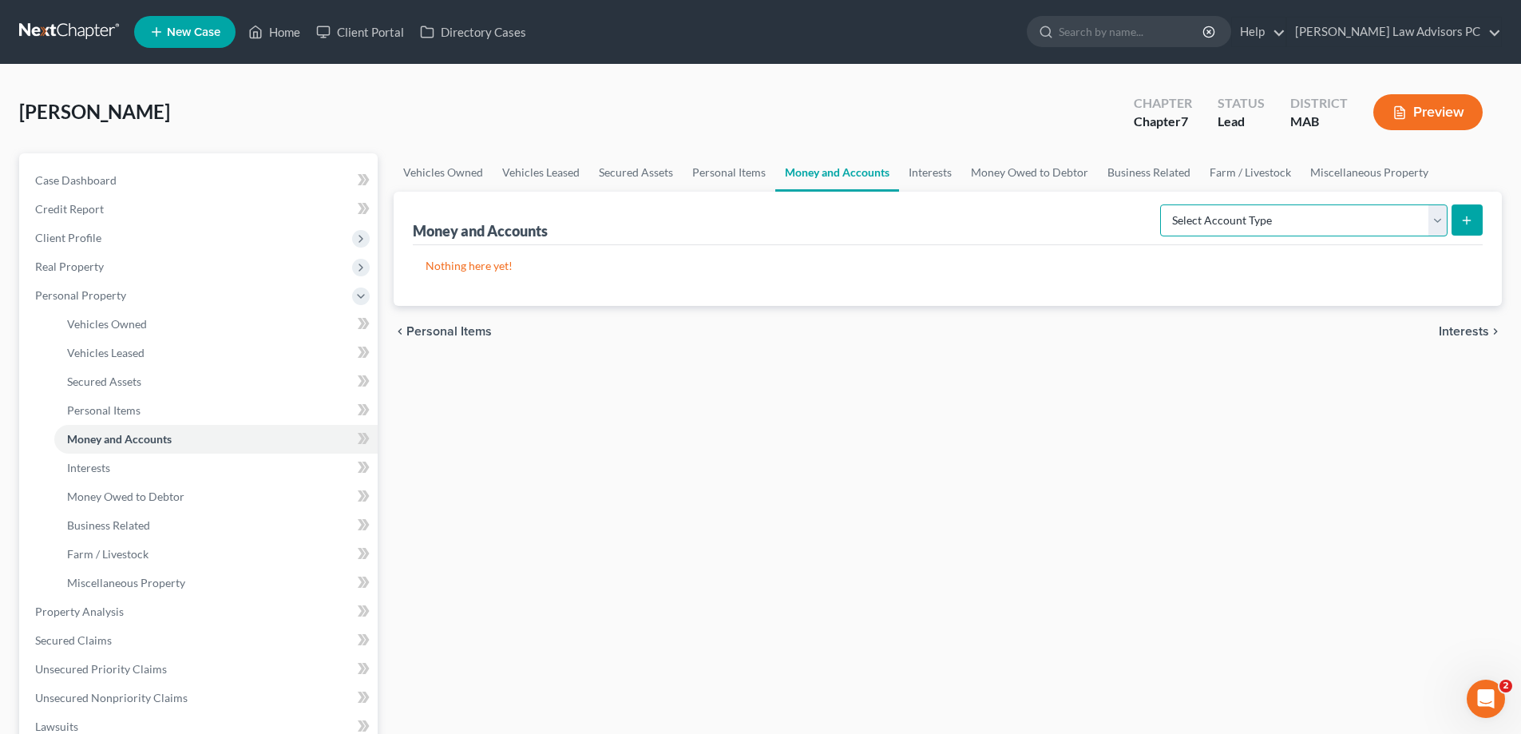
click at [1190, 225] on select "Select Account Type Brokerage Cash on Hand Certificates of Deposit Checking Acc…" at bounding box center [1303, 220] width 287 height 32
select select "cash_on_hand"
click at [1163, 204] on select "Select Account Type Brokerage Cash on Hand Certificates of Deposit Checking Acc…" at bounding box center [1303, 220] width 287 height 32
click at [1476, 230] on button "submit" at bounding box center [1466, 219] width 31 height 31
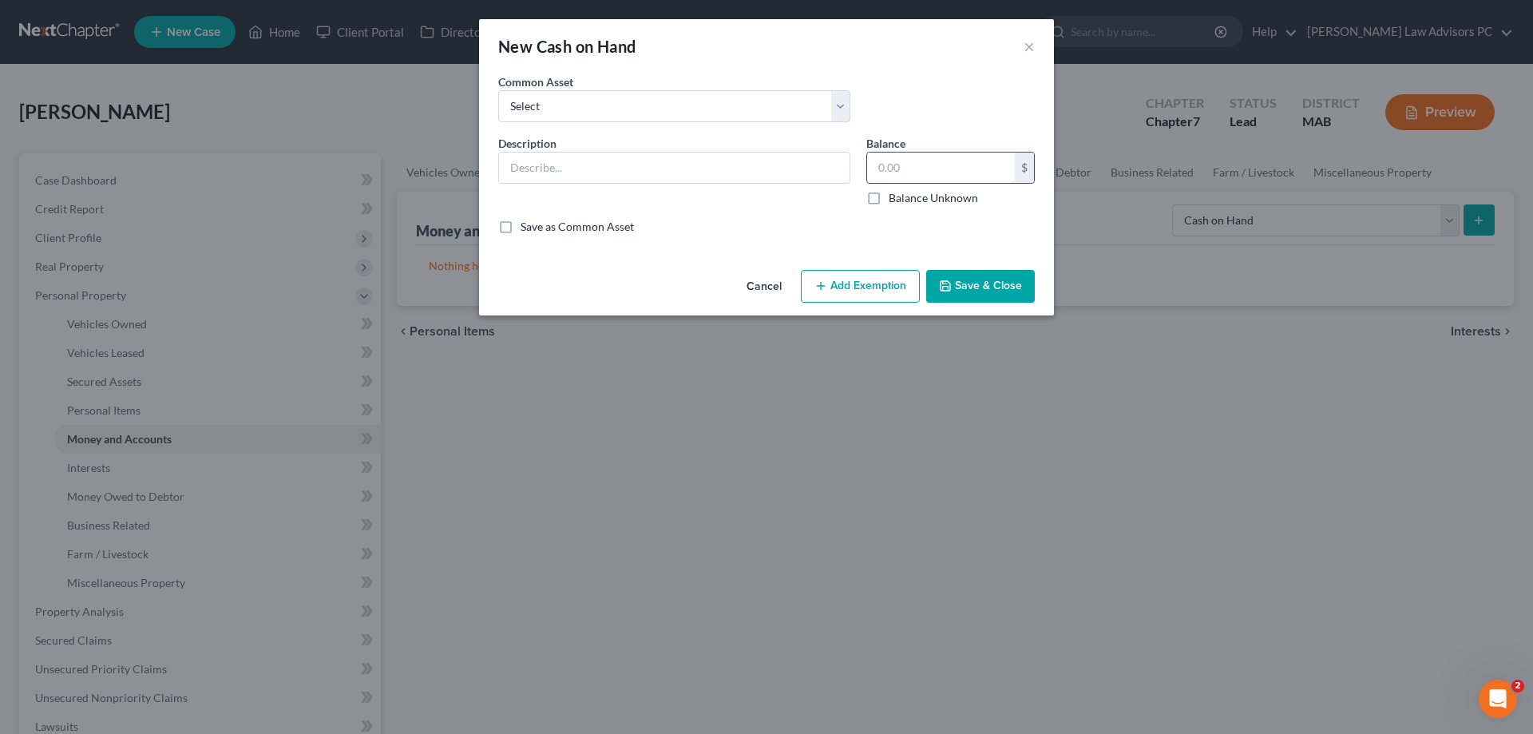
click at [961, 166] on input "text" at bounding box center [941, 167] width 148 height 30
type input "26."
click at [722, 101] on select "Select cash on hand cash on hand" at bounding box center [674, 106] width 352 height 32
select select "0"
click at [498, 90] on select "Select cash on hand cash on hand" at bounding box center [674, 106] width 352 height 32
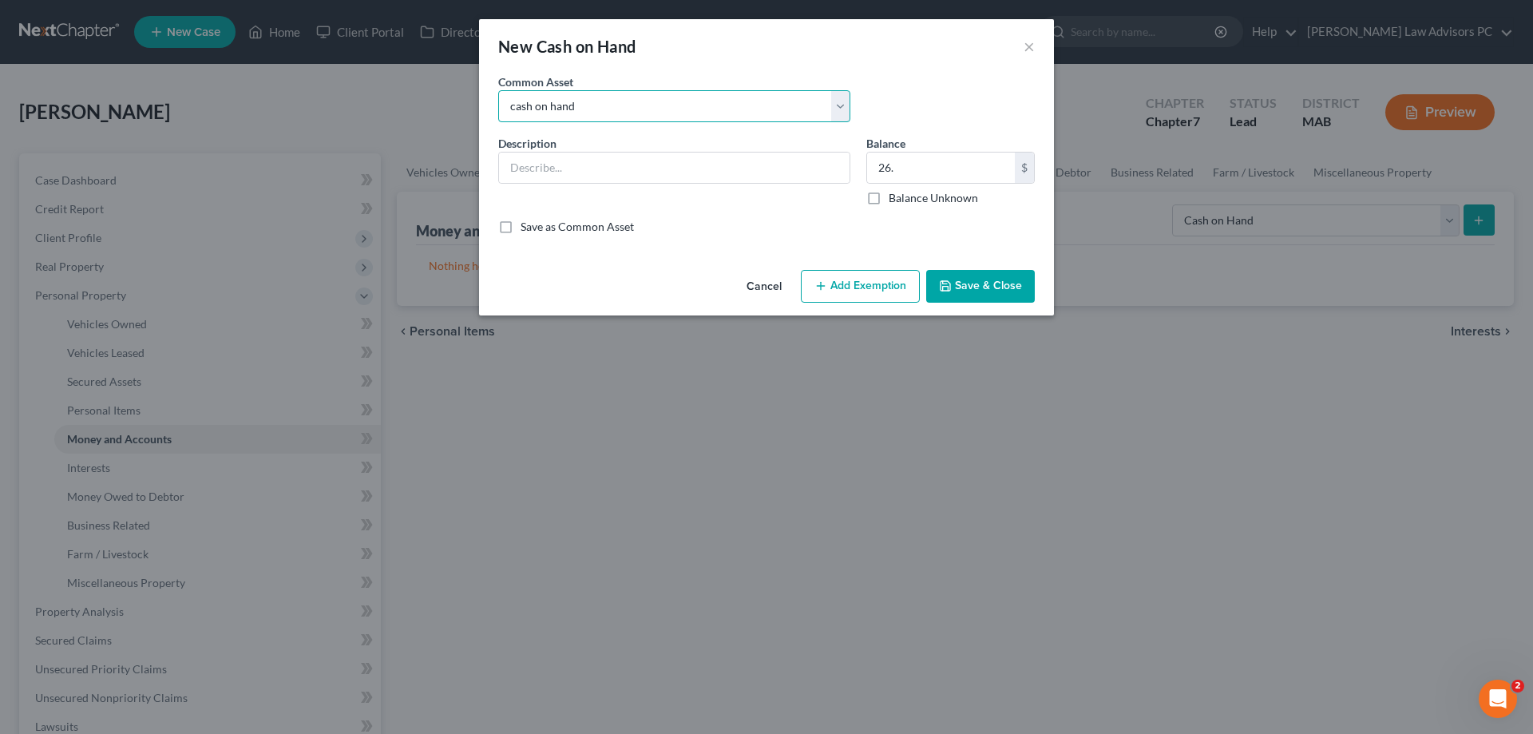
type input "cash on hand"
click at [822, 286] on line "button" at bounding box center [820, 286] width 7 height 0
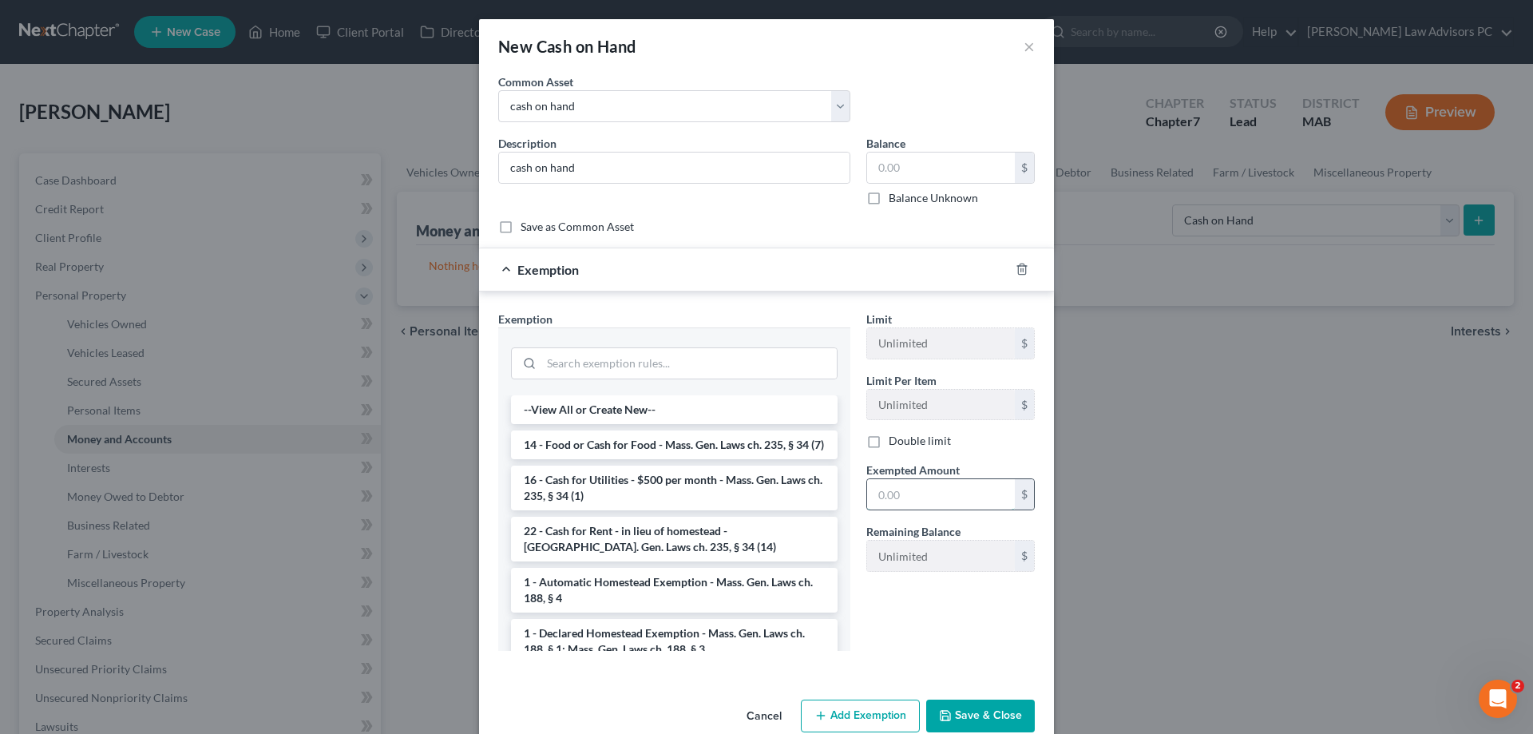
click at [900, 483] on input "text" at bounding box center [941, 494] width 148 height 30
type input "26"
click at [738, 496] on li "16 - Cash for Utilities - $500 per month - Mass. Gen. Laws ch. 235, § 34 (1)" at bounding box center [674, 487] width 327 height 45
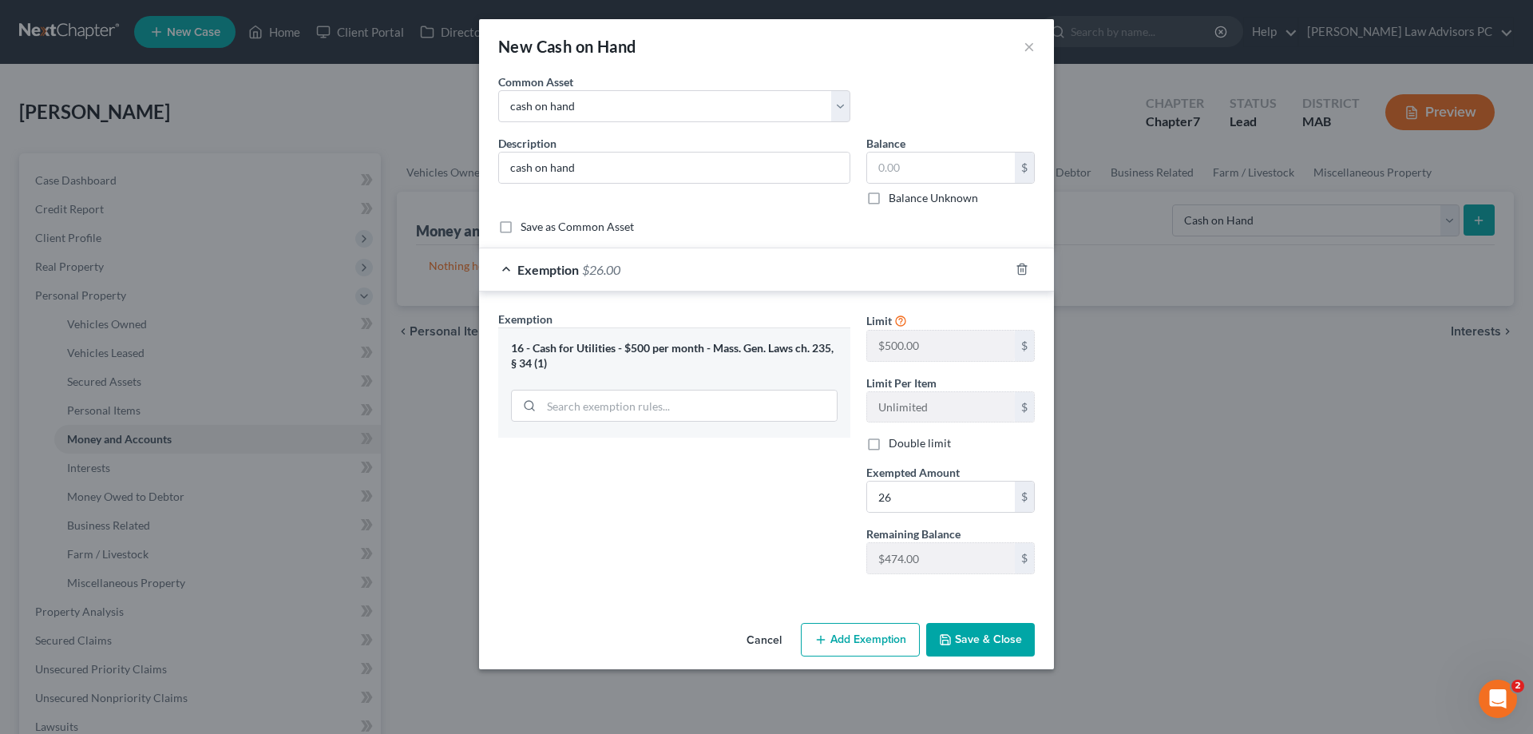
click at [956, 641] on button "Save & Close" at bounding box center [980, 640] width 109 height 34
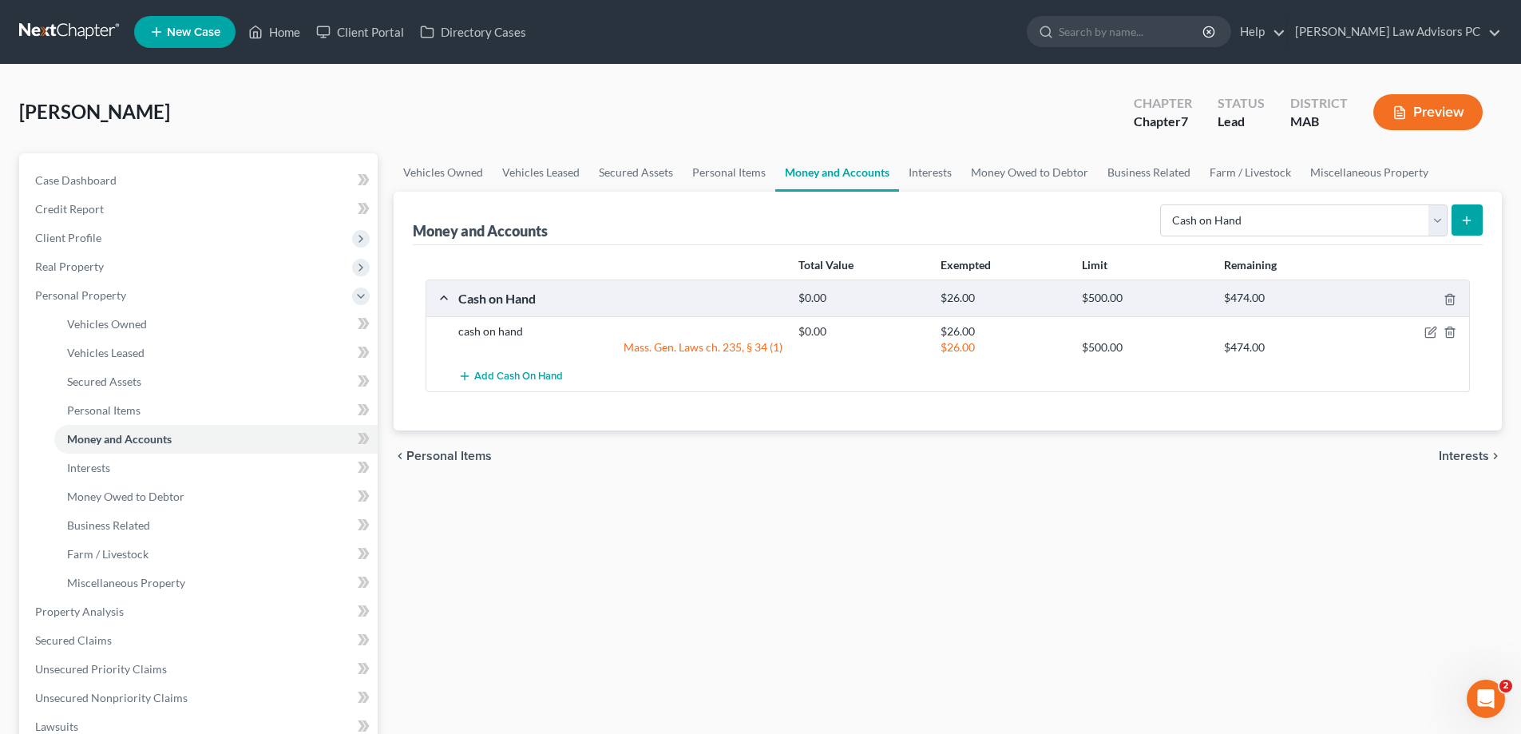
click at [1479, 220] on button "submit" at bounding box center [1466, 219] width 31 height 31
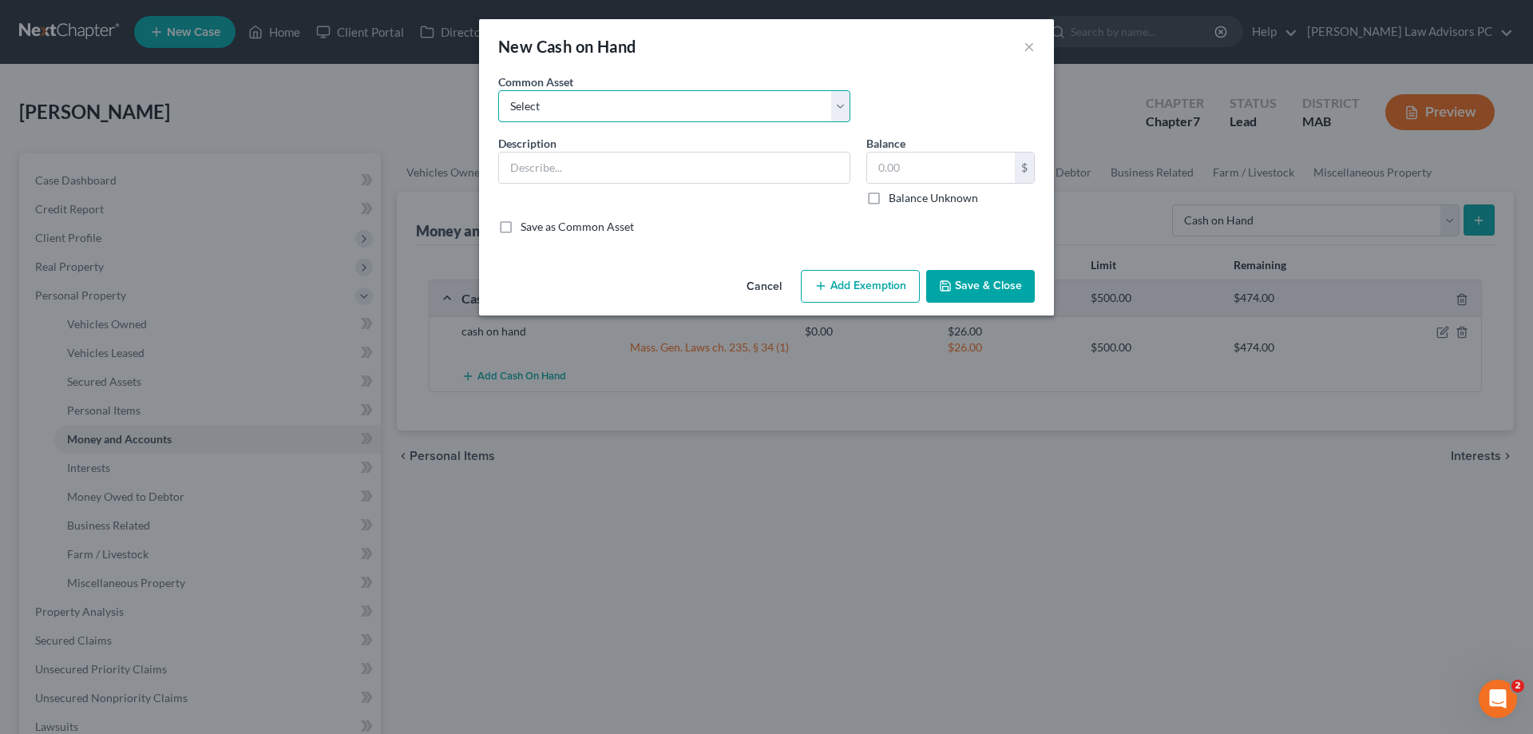
click at [628, 112] on select "Select cash on hand cash on hand" at bounding box center [674, 106] width 352 height 32
click at [1024, 48] on button "×" at bounding box center [1029, 46] width 11 height 19
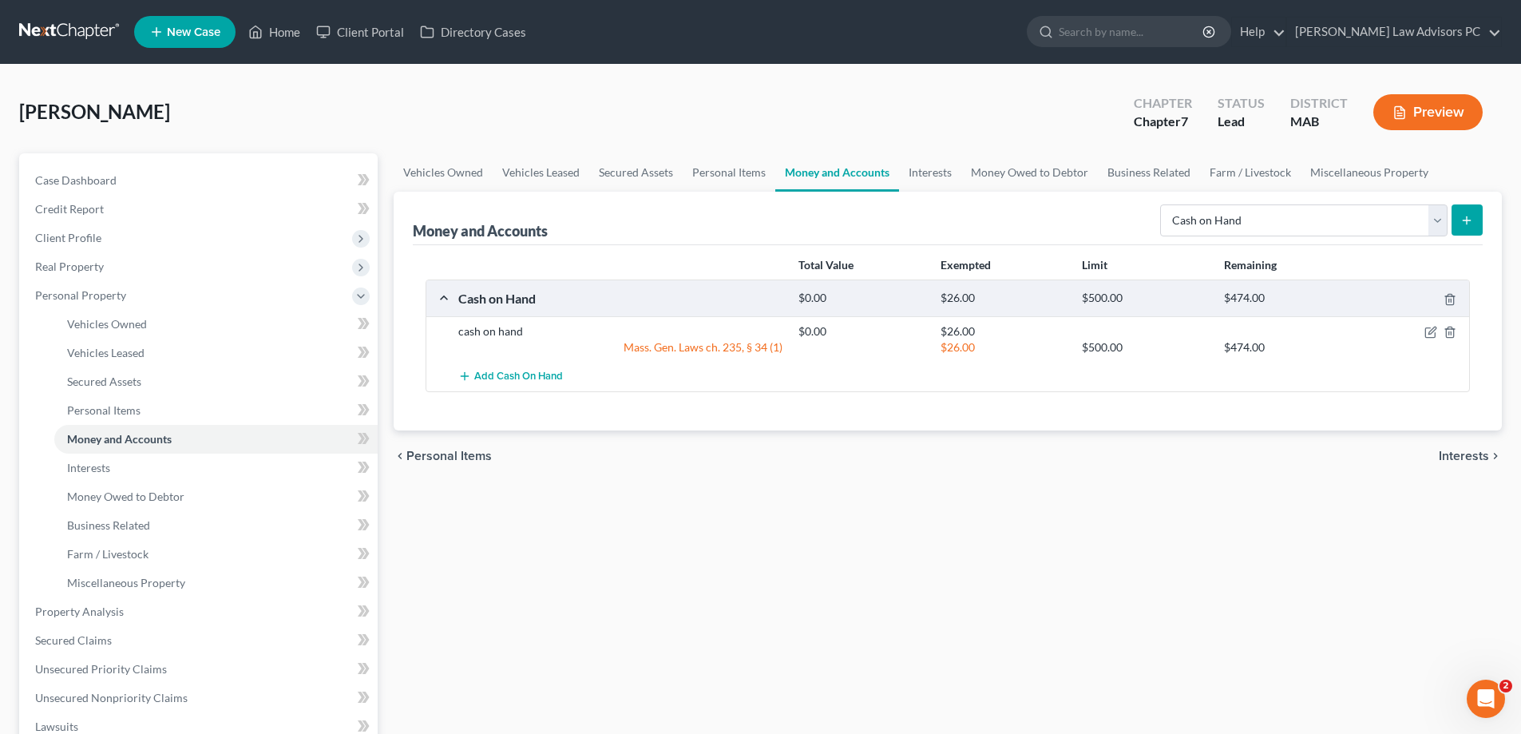
click at [1464, 221] on icon "submit" at bounding box center [1466, 220] width 13 height 13
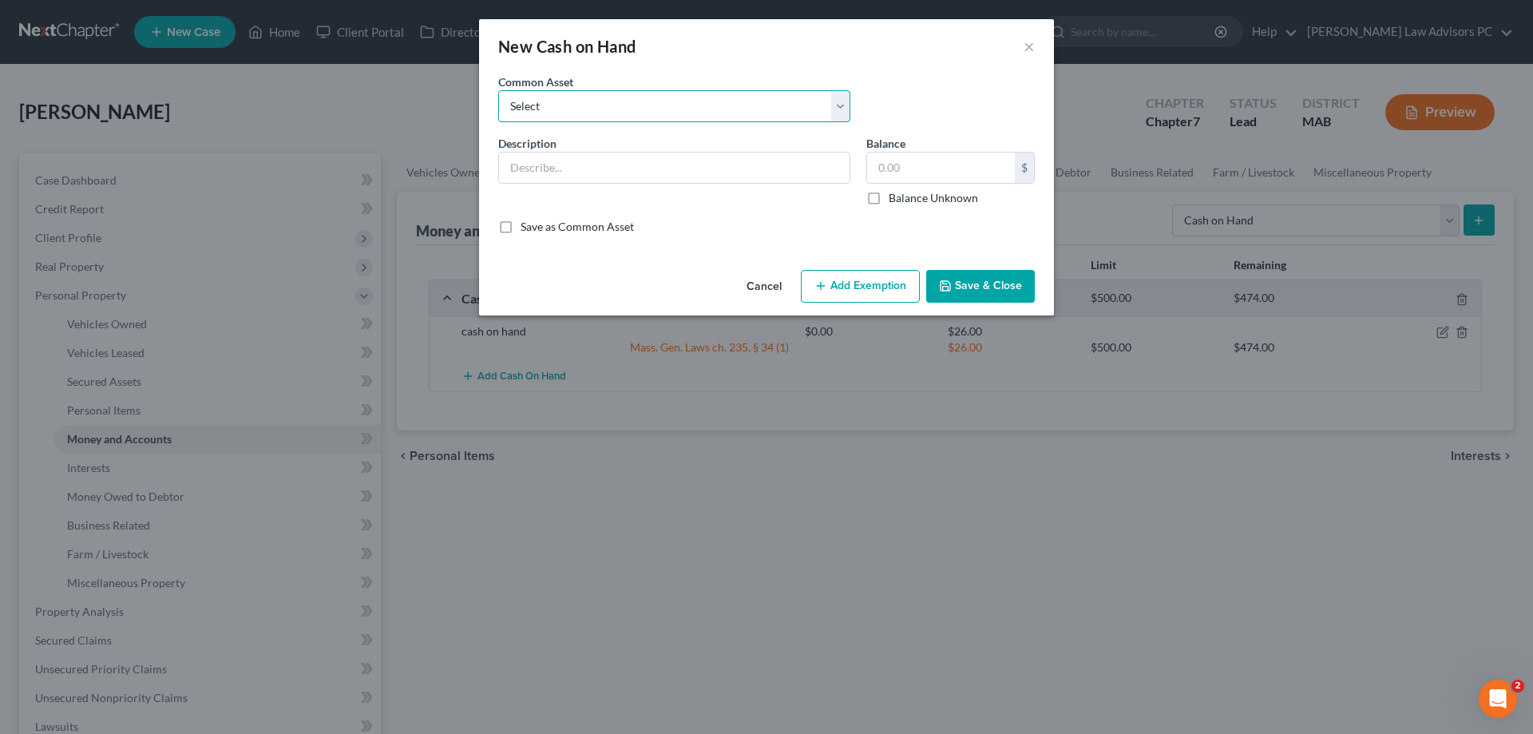
click at [647, 113] on select "Select cash on hand cash on hand" at bounding box center [674, 106] width 352 height 32
click at [1034, 46] on button "×" at bounding box center [1029, 46] width 11 height 19
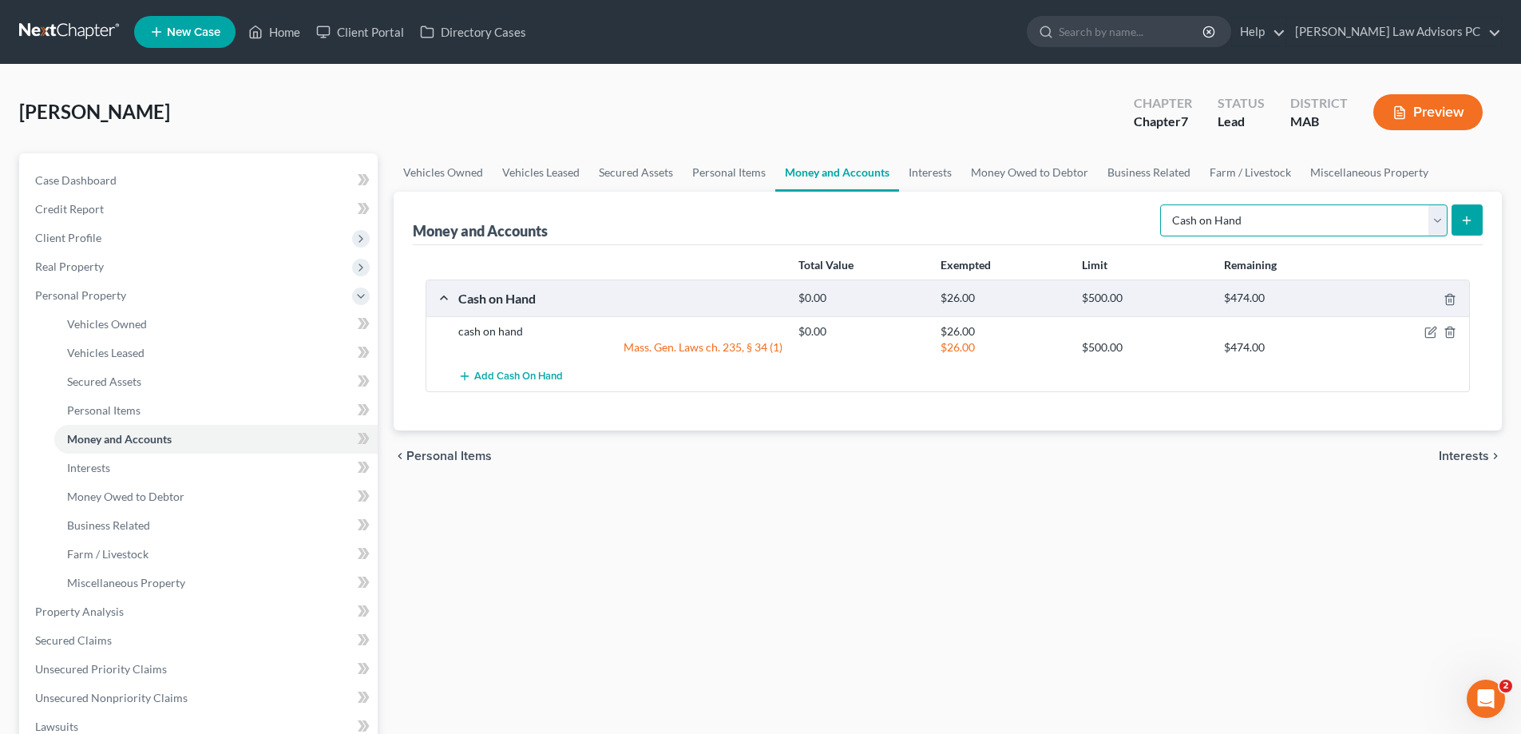
click at [1433, 222] on select "Select Account Type Brokerage Cash on Hand Certificates of Deposit Checking Acc…" at bounding box center [1303, 220] width 287 height 32
select select "checking"
click at [1163, 204] on select "Select Account Type Brokerage Cash on Hand Certificates of Deposit Checking Acc…" at bounding box center [1303, 220] width 287 height 32
click at [1459, 224] on button "submit" at bounding box center [1466, 219] width 31 height 31
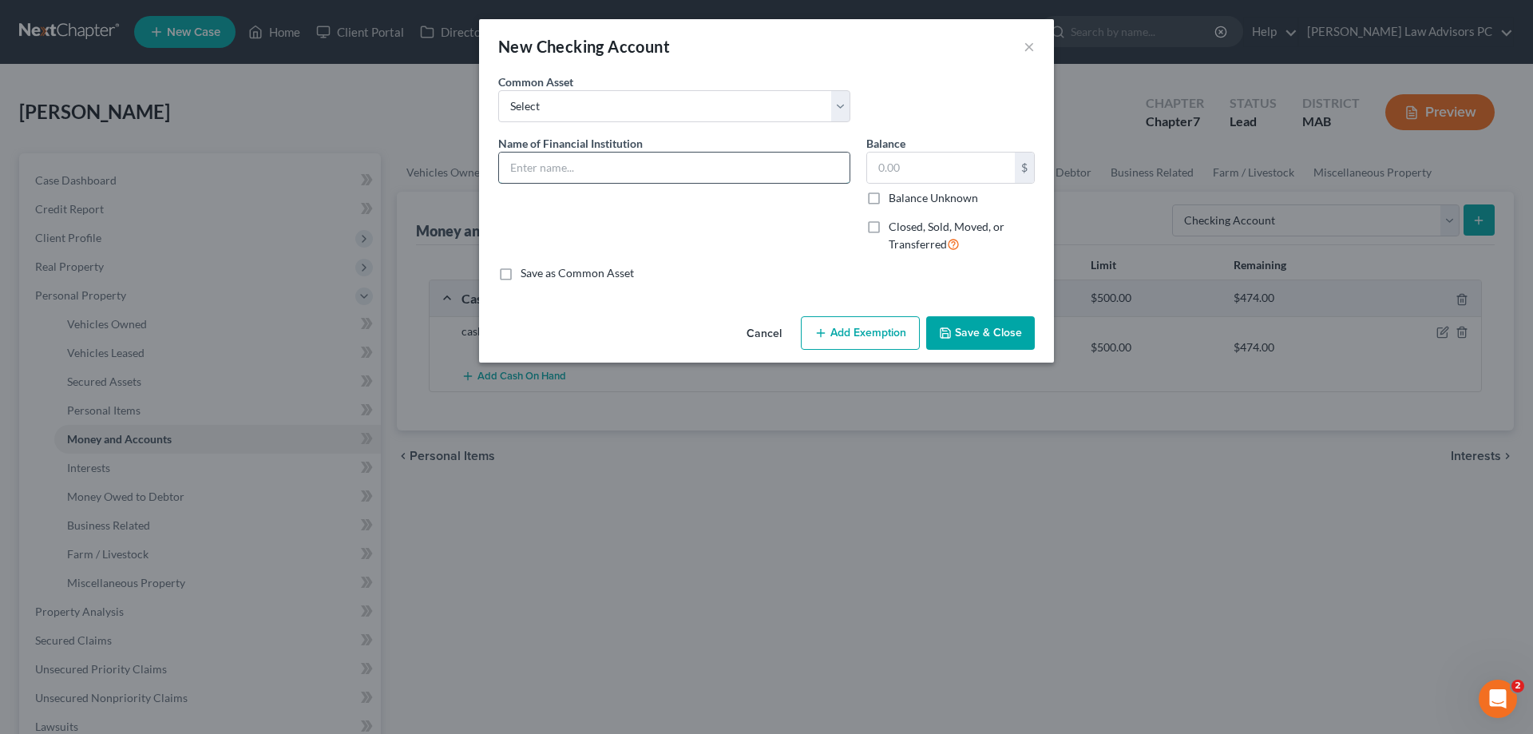
click at [656, 166] on input "text" at bounding box center [674, 167] width 350 height 30
click at [623, 169] on input "text" at bounding box center [674, 167] width 350 height 30
click at [618, 166] on input "Bank of America-1390-checking" at bounding box center [674, 167] width 350 height 30
type input "Bank of America-0000-checking"
click at [669, 101] on select "Select EASTERN BANK Bank of America Brookline Savings Bank CITIZENS BANK-joint …" at bounding box center [674, 106] width 352 height 32
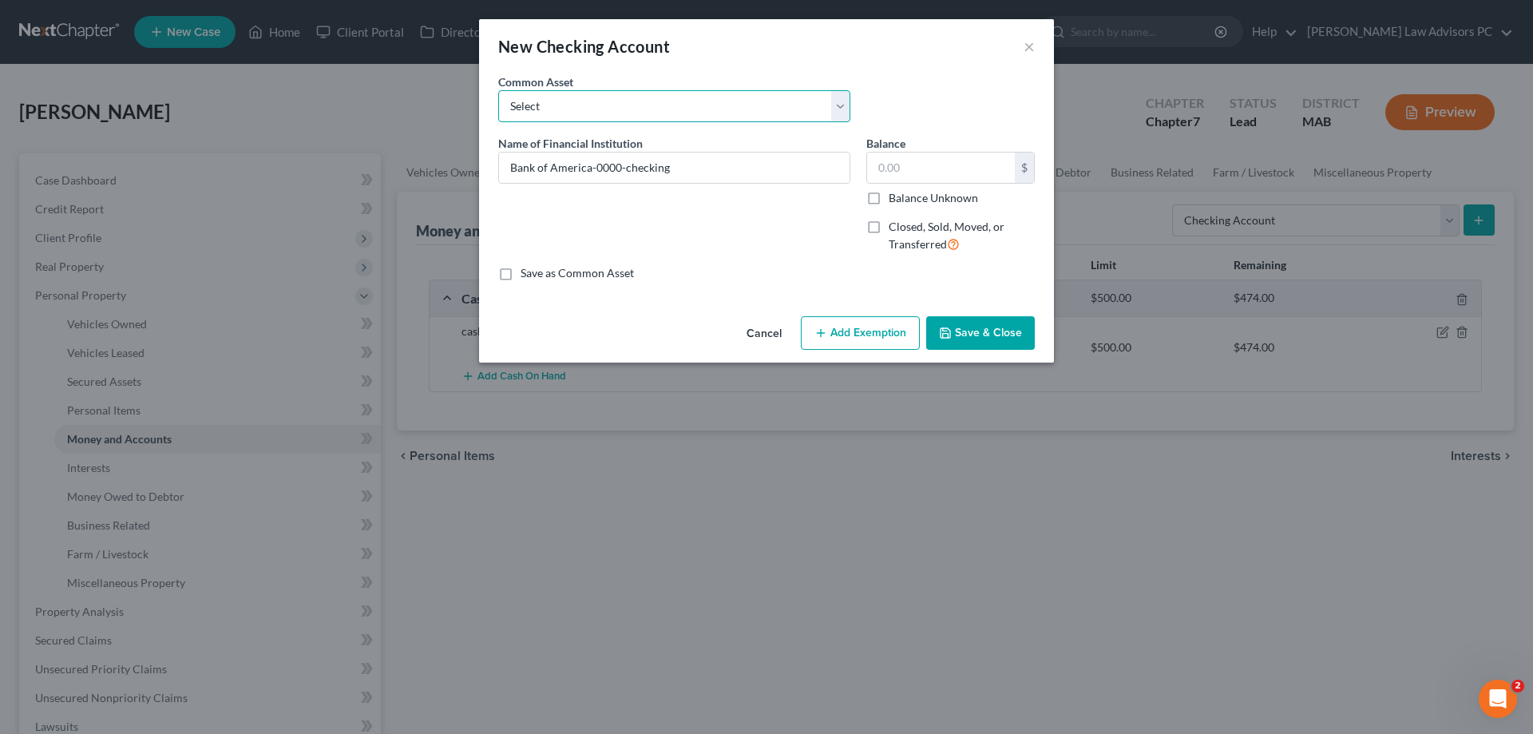
select select "1"
click at [498, 90] on select "Select EASTERN BANK Bank of America Brookline Savings Bank CITIZENS BANK-joint …" at bounding box center [674, 106] width 352 height 32
type input "Bank of America"
click at [926, 161] on input "text" at bounding box center [941, 167] width 148 height 30
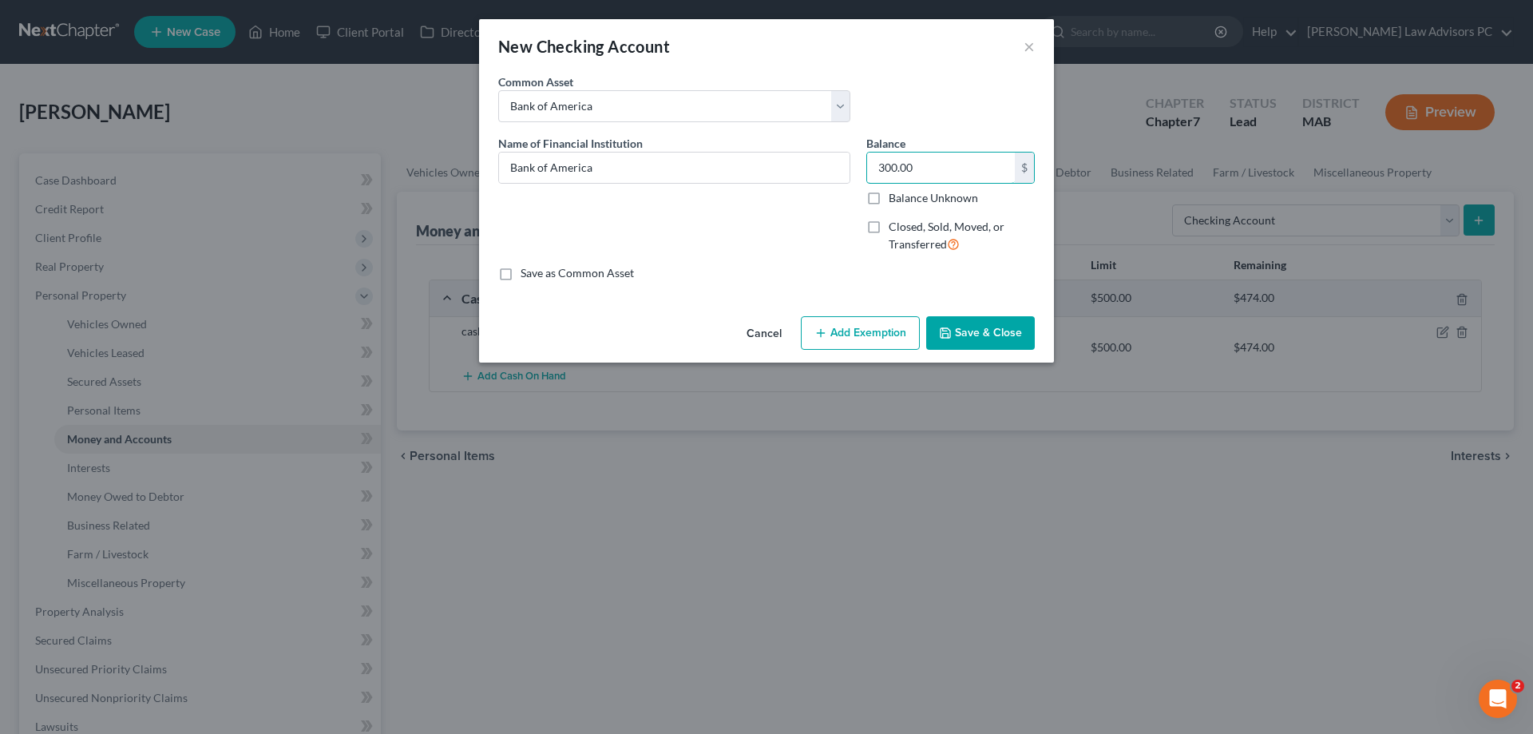
type input "300.00"
click at [870, 324] on button "Add Exemption" at bounding box center [860, 333] width 119 height 34
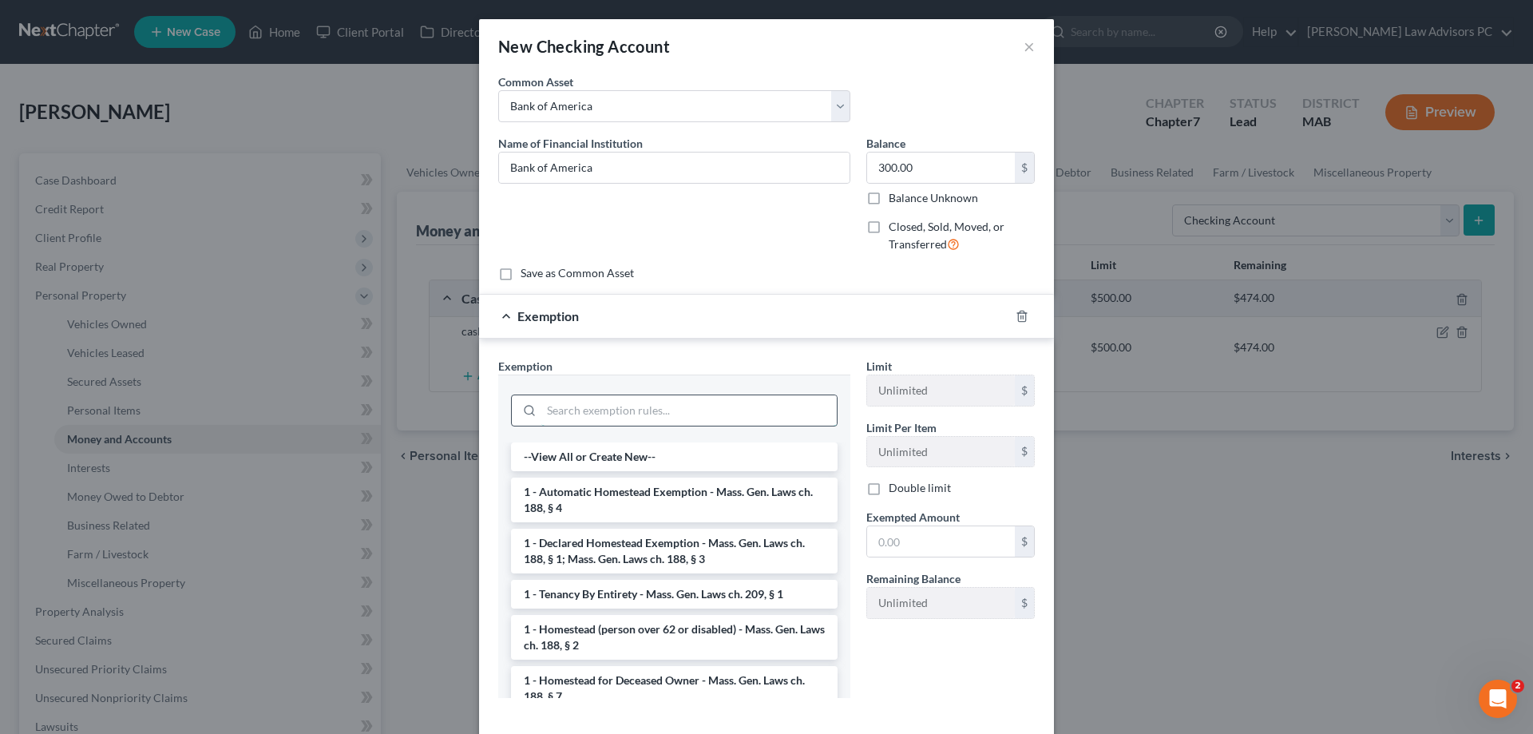
click at [631, 411] on input "search" at bounding box center [688, 410] width 295 height 30
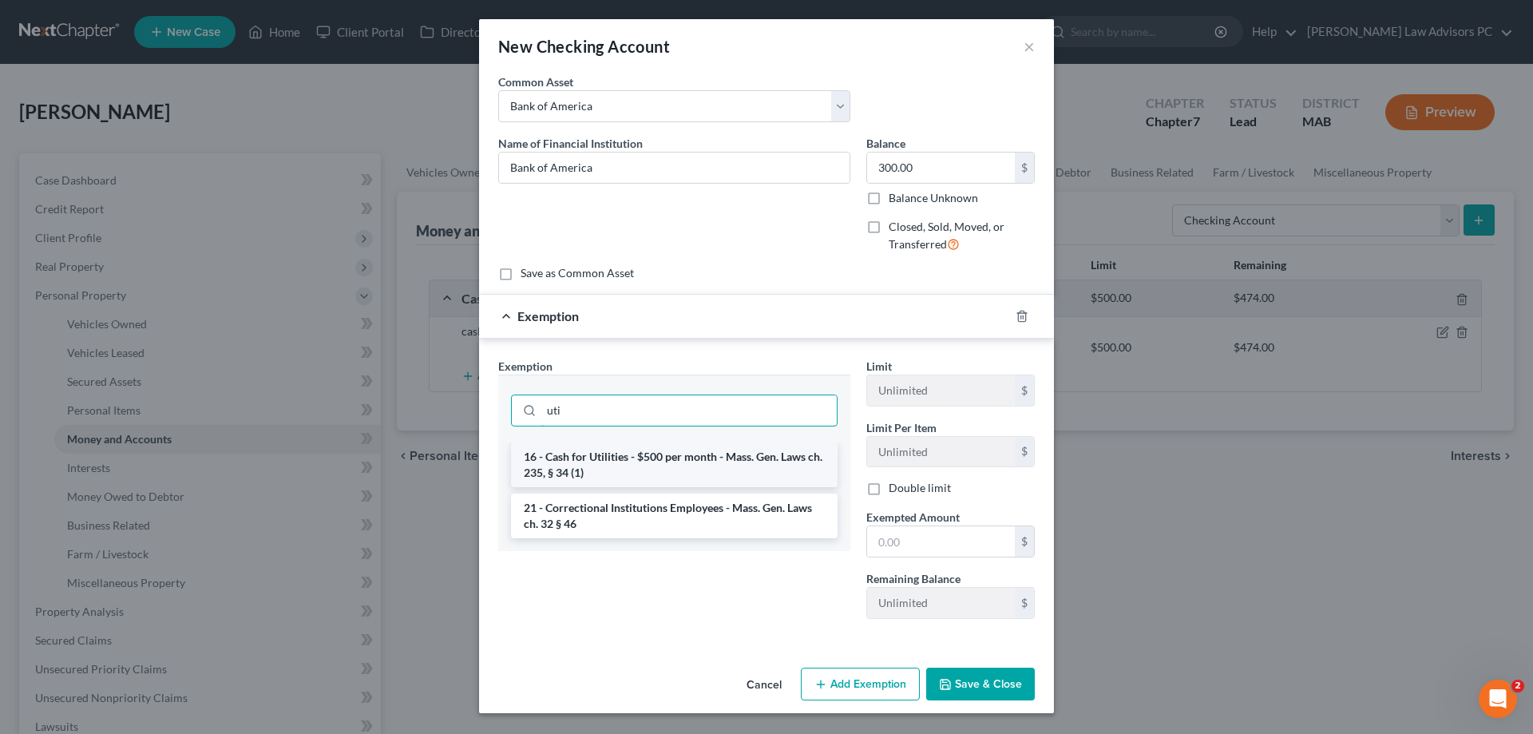
type input "uti"
click at [652, 458] on li "16 - Cash for Utilities - $500 per month - Mass. Gen. Laws ch. 235, § 34 (1)" at bounding box center [674, 464] width 327 height 45
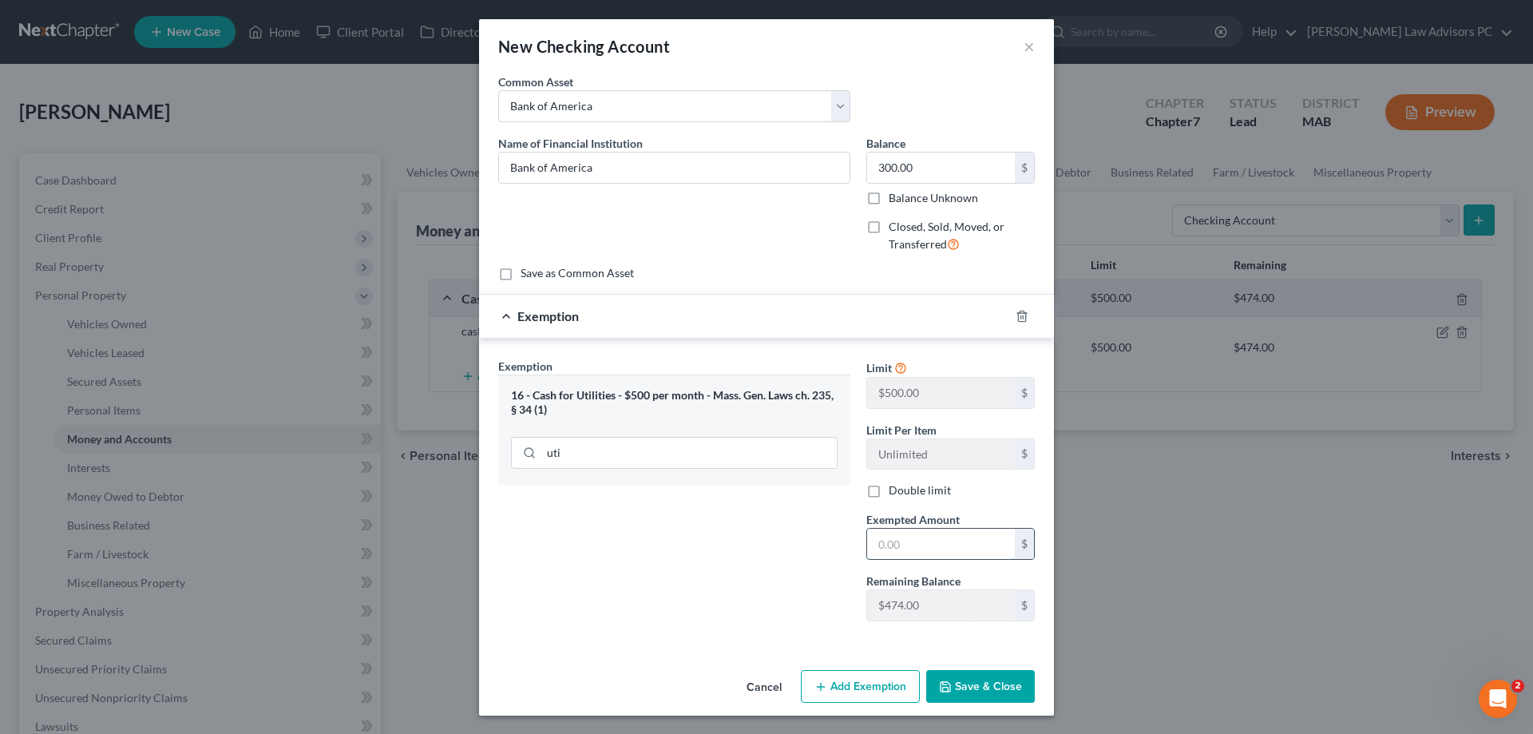
click at [940, 547] on input "text" at bounding box center [941, 544] width 148 height 30
type input "300.00"
drag, startPoint x: 971, startPoint y: 676, endPoint x: 962, endPoint y: 683, distance: 10.9
click at [969, 677] on button "Save & Close" at bounding box center [980, 687] width 109 height 34
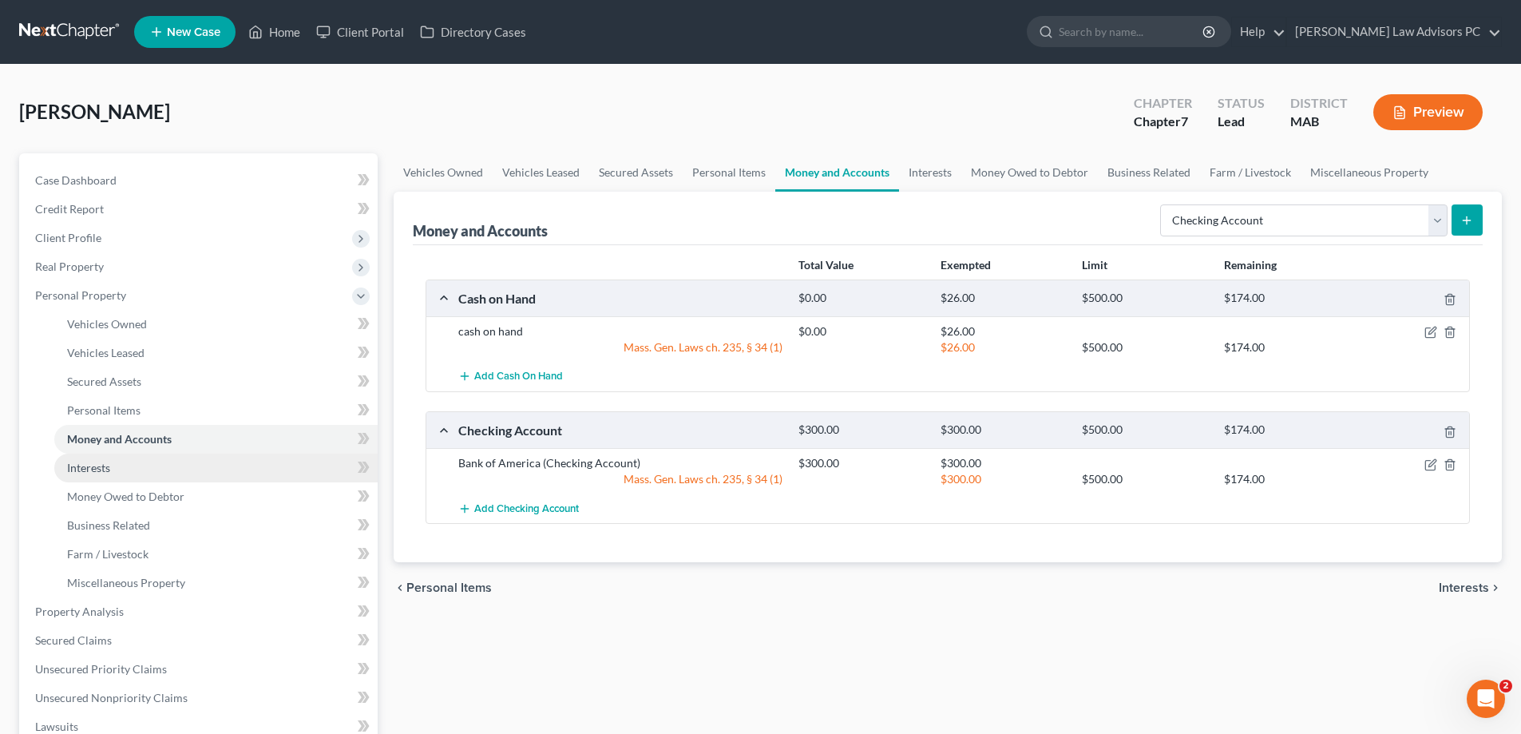
click at [179, 471] on link "Interests" at bounding box center [215, 467] width 323 height 29
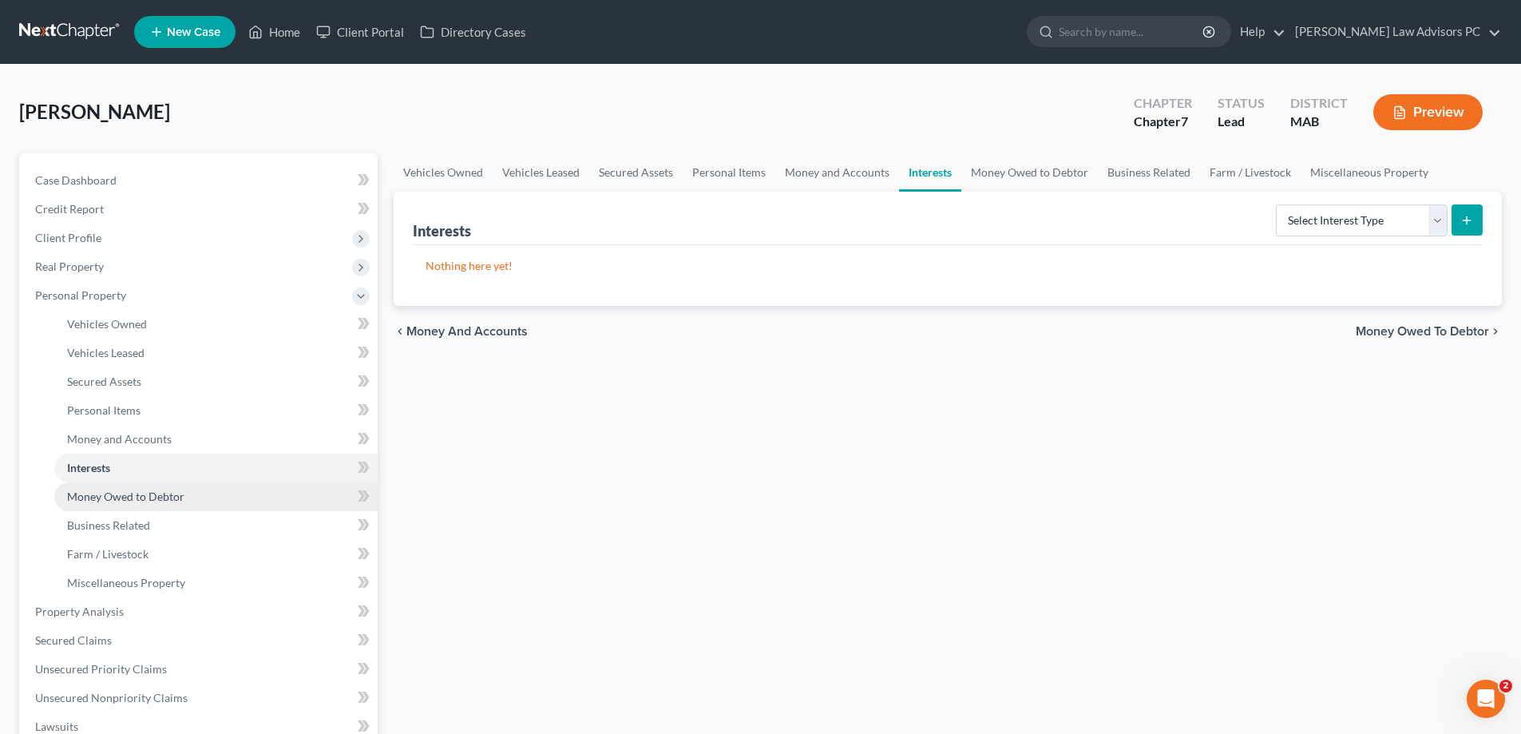
click at [164, 493] on span "Money Owed to Debtor" at bounding box center [125, 496] width 117 height 14
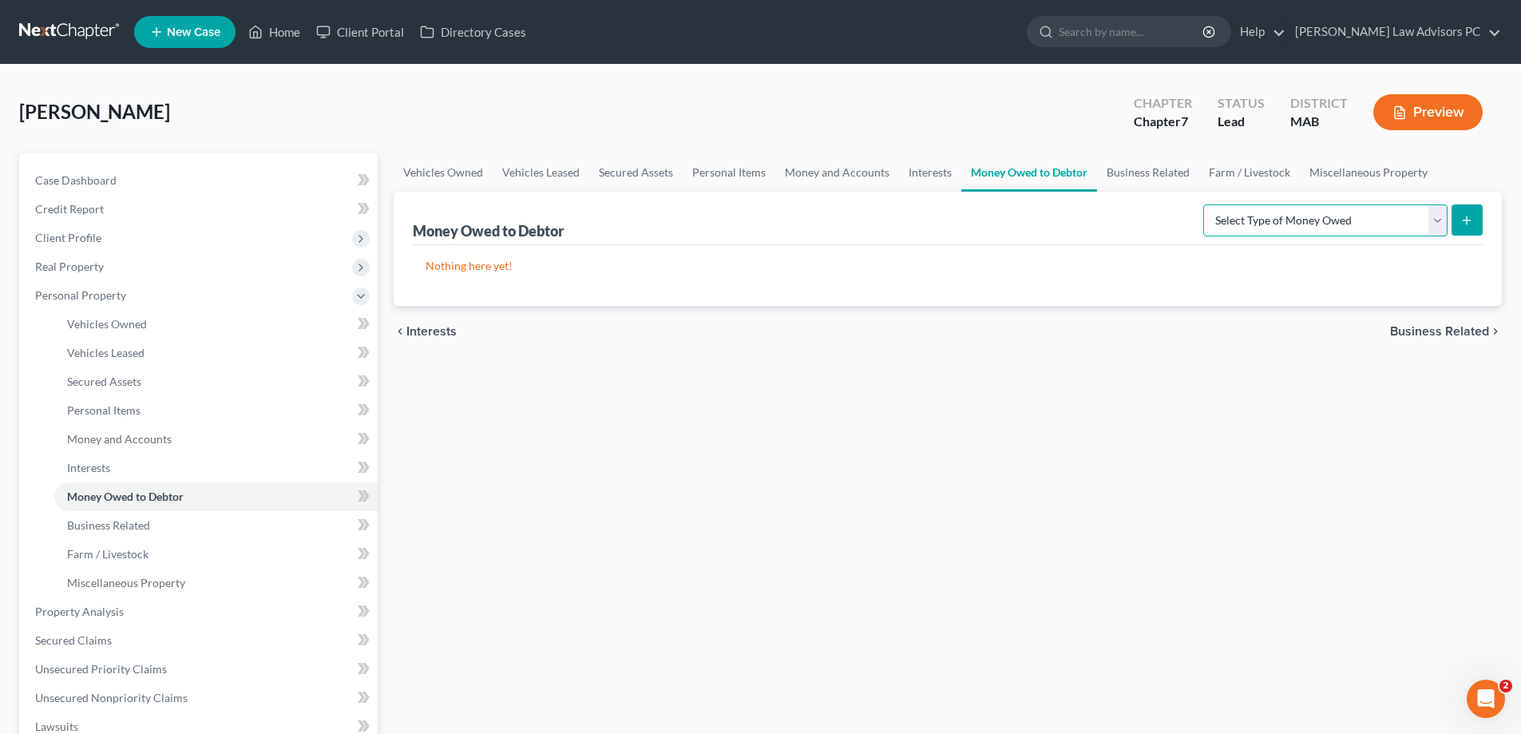
click at [1436, 225] on select "Select Type of Money Owed Accounts Receivable Alimony Child Support Claims Agai…" at bounding box center [1325, 220] width 244 height 32
click at [1433, 226] on select "Select Type of Money Owed Accounts Receivable Alimony Child Support Claims Agai…" at bounding box center [1325, 220] width 244 height 32
click at [88, 528] on span "Business Related" at bounding box center [108, 525] width 83 height 14
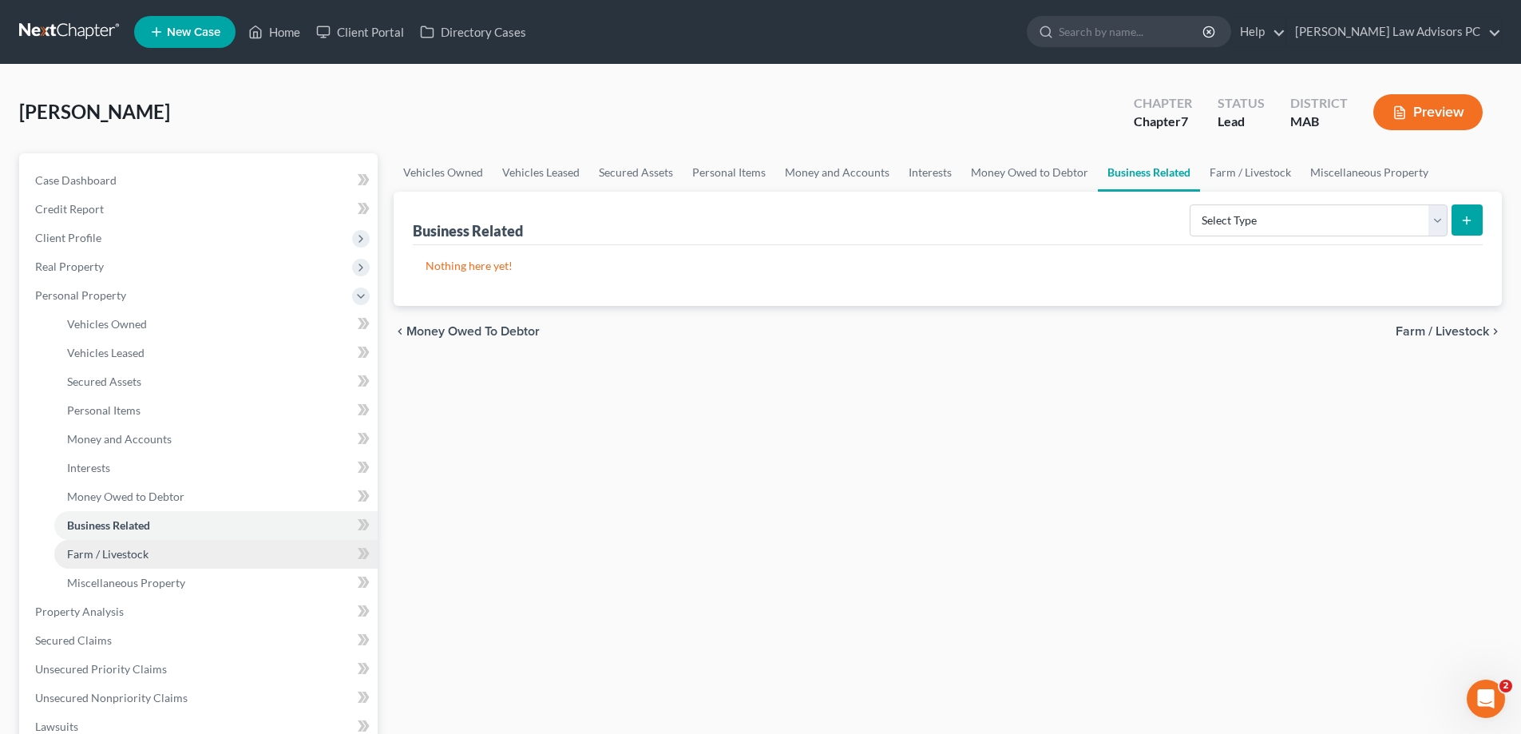
click at [125, 554] on span "Farm / Livestock" at bounding box center [107, 554] width 81 height 14
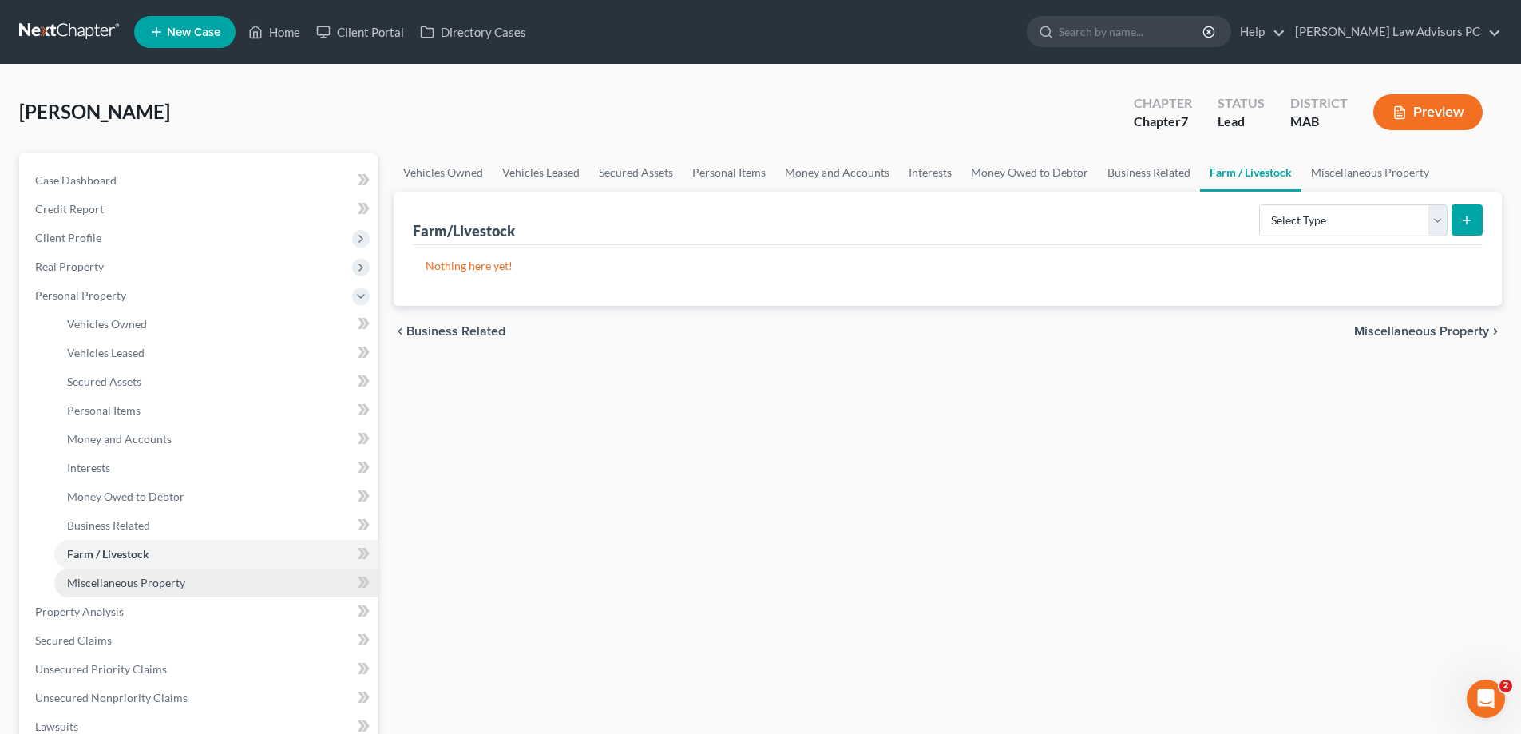
click at [145, 583] on span "Miscellaneous Property" at bounding box center [126, 583] width 118 height 14
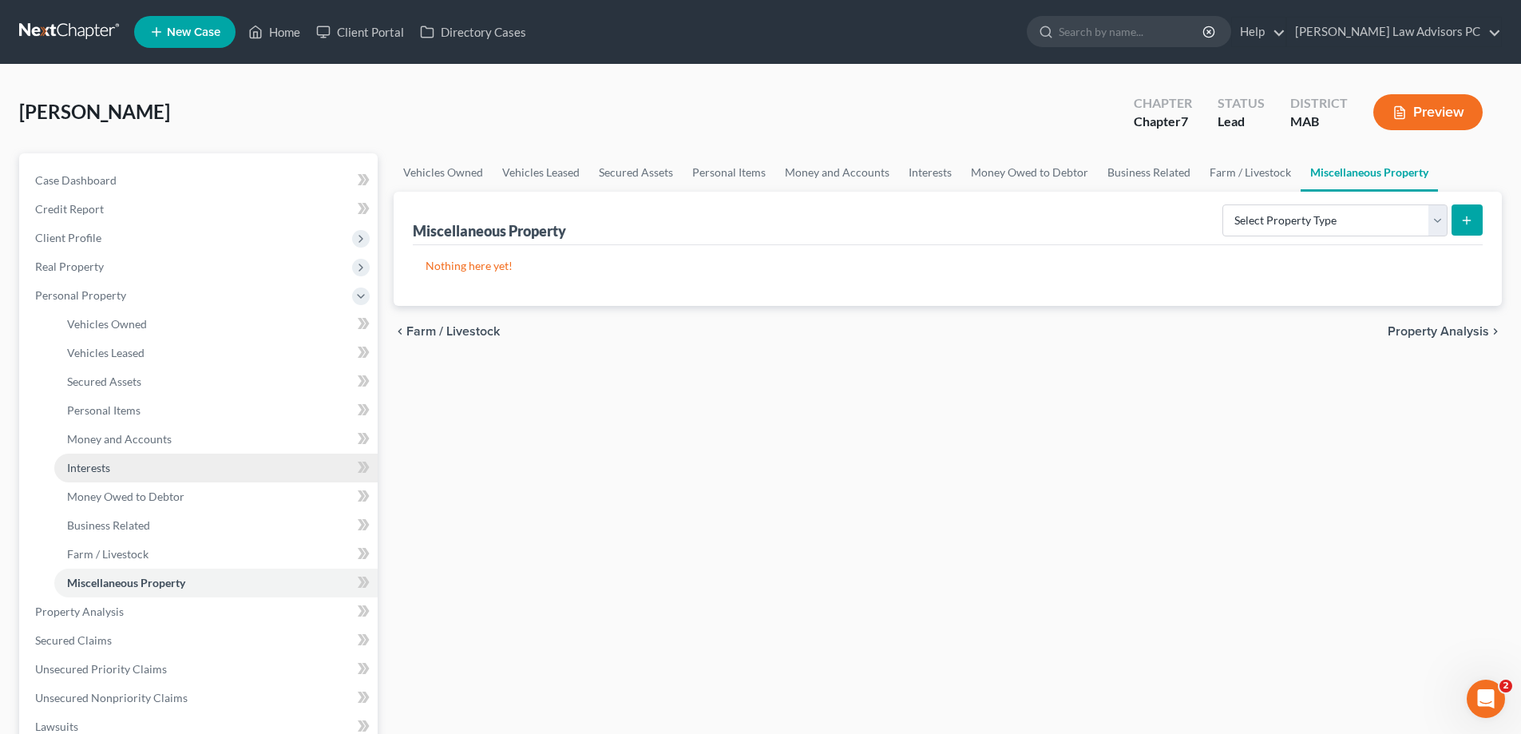
click at [152, 465] on link "Interests" at bounding box center [215, 467] width 323 height 29
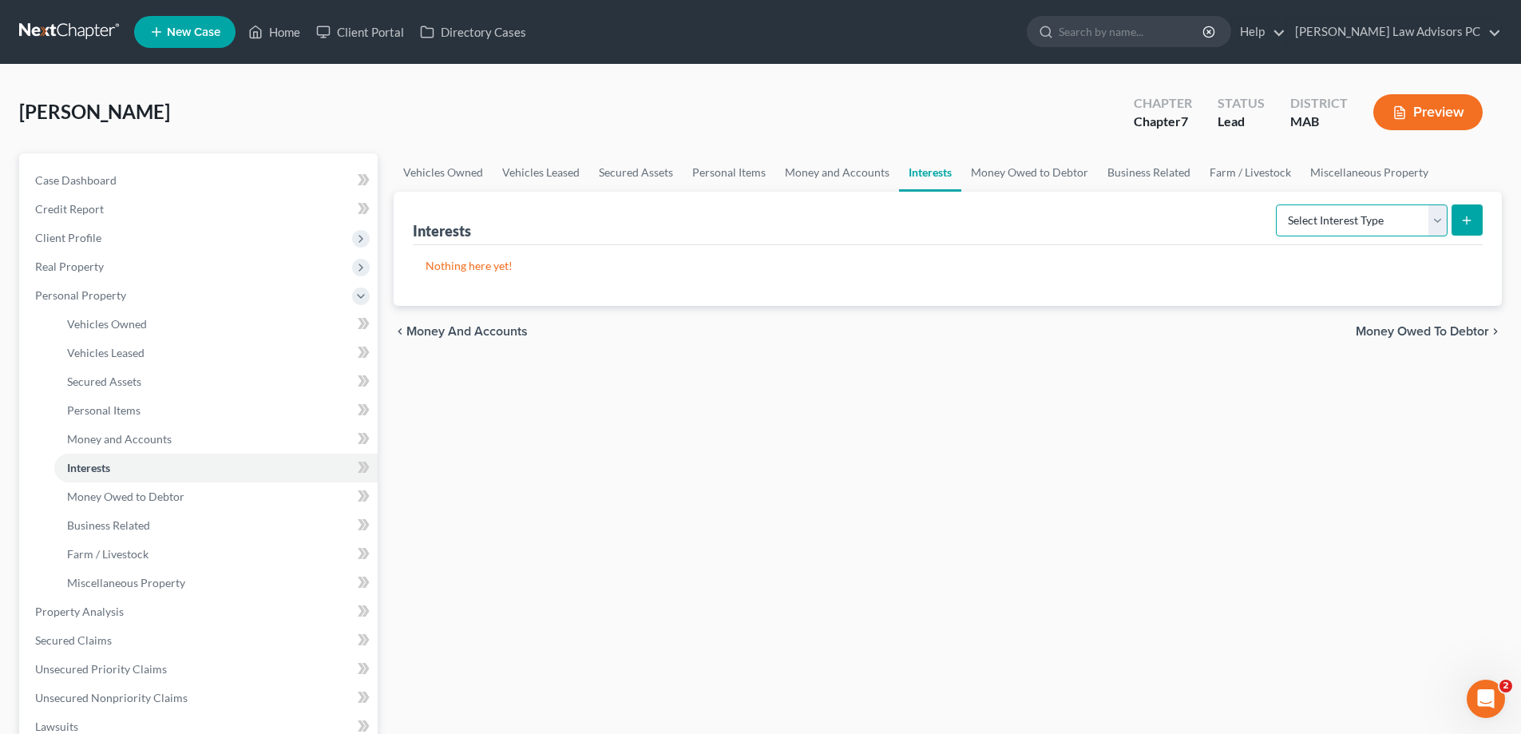
click at [1432, 225] on select "Select Interest Type 401K Annuity Bond Education IRA Government Bond Government…" at bounding box center [1362, 220] width 172 height 32
select select "government_pension_plan"
click at [1277, 204] on select "Select Interest Type 401K Annuity Bond Education IRA Government Bond Government…" at bounding box center [1362, 220] width 172 height 32
click at [1460, 218] on icon "submit" at bounding box center [1466, 220] width 13 height 13
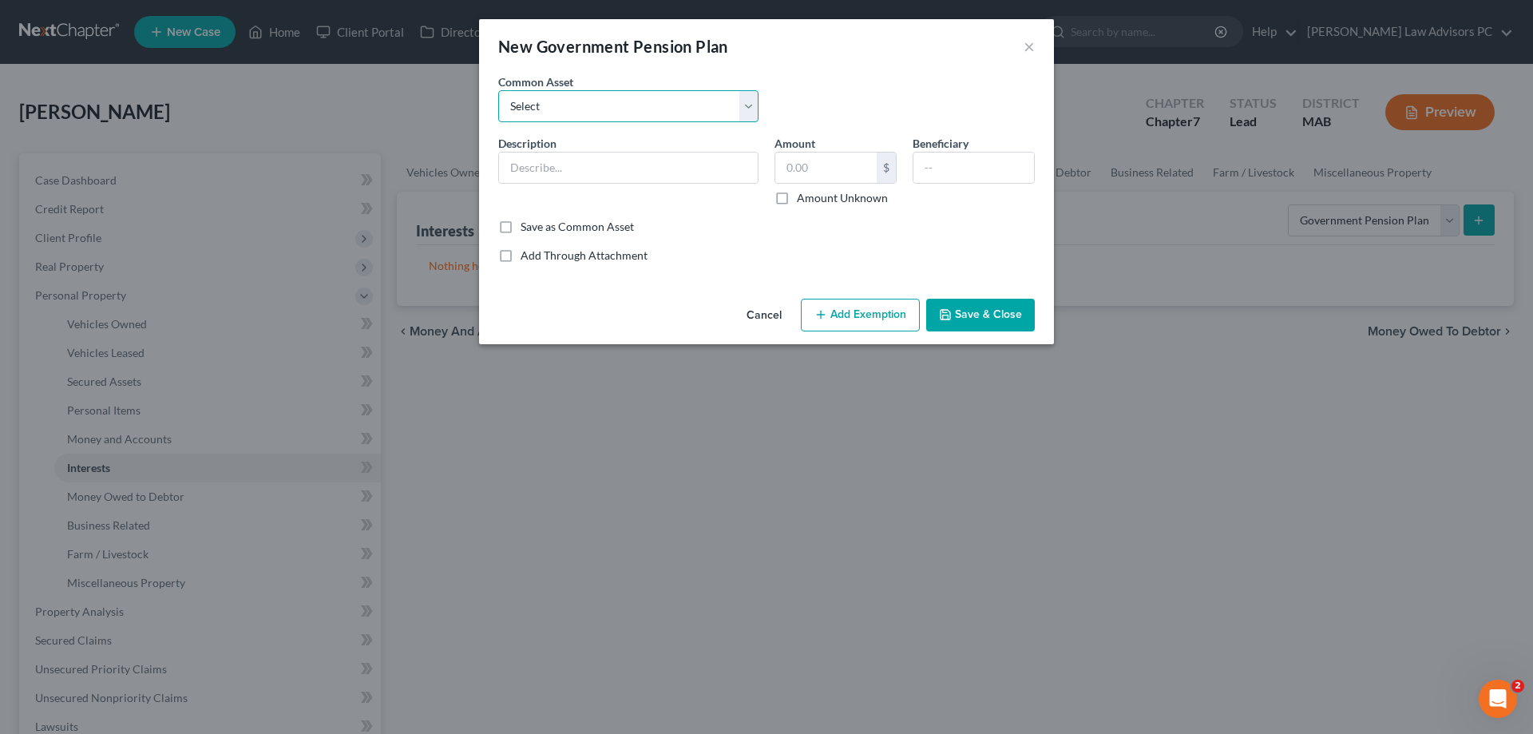
click at [545, 101] on select "Select Fidelity-5000.00-loan," at bounding box center [628, 106] width 260 height 32
click at [498, 90] on select "Select Fidelity-5000.00-loan," at bounding box center [628, 106] width 260 height 32
click at [579, 162] on input "text" at bounding box center [628, 167] width 259 height 30
type input "STate pension"
click at [521, 227] on label "Save as Common Asset" at bounding box center [577, 227] width 113 height 16
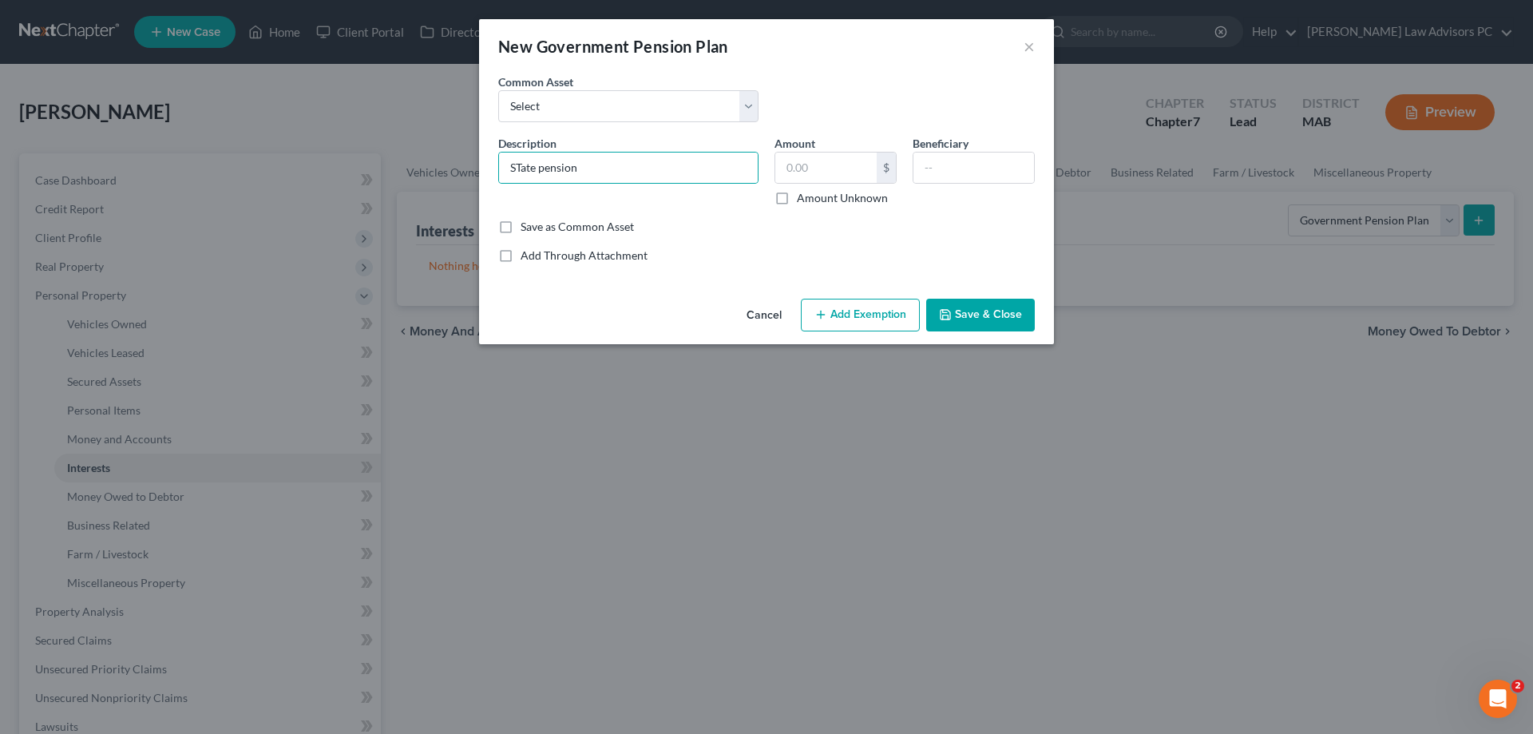
click at [527, 227] on input "Save as Common Asset" at bounding box center [532, 224] width 10 height 10
checkbox input "true"
click at [868, 313] on button "Add Exemption" at bounding box center [860, 316] width 119 height 34
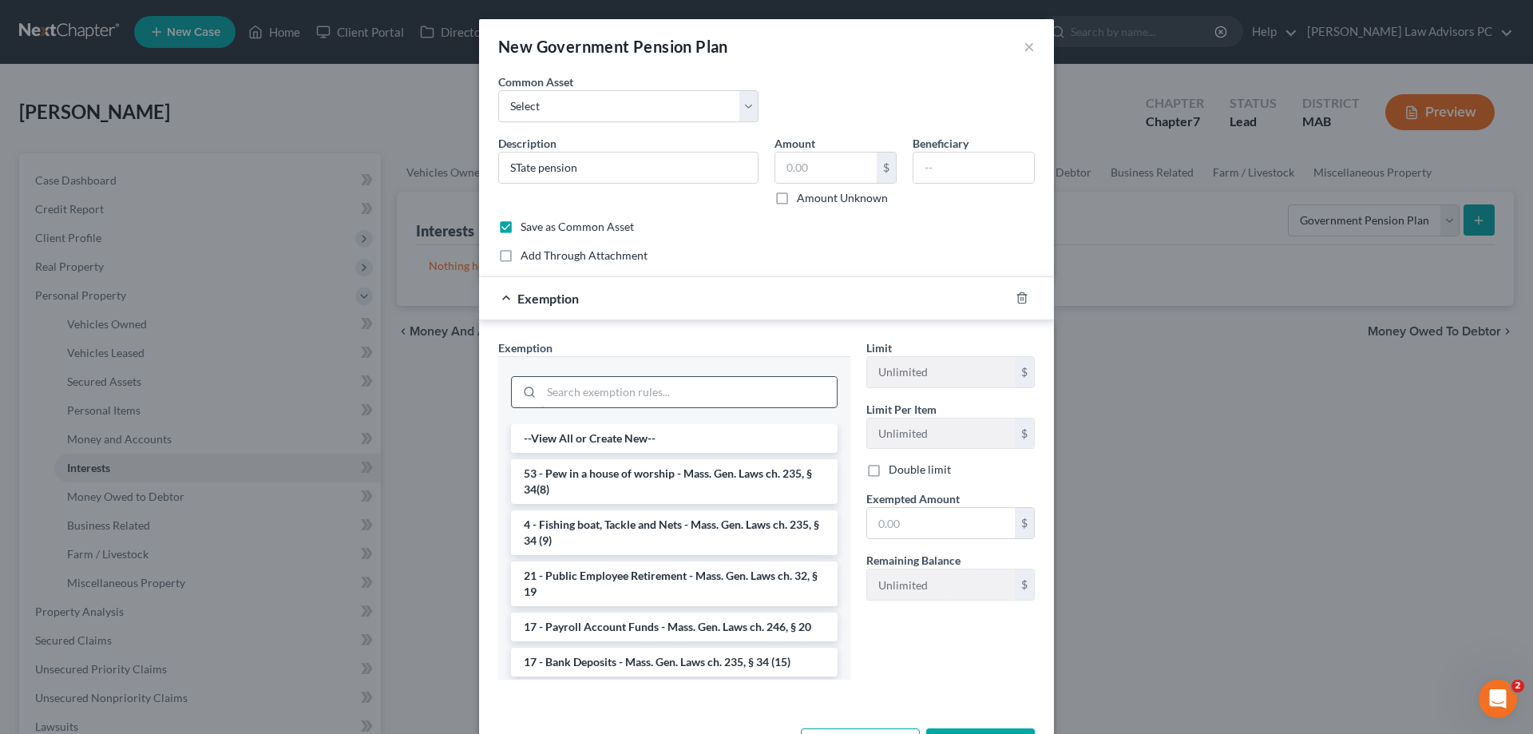
click at [646, 392] on input "search" at bounding box center [688, 392] width 295 height 30
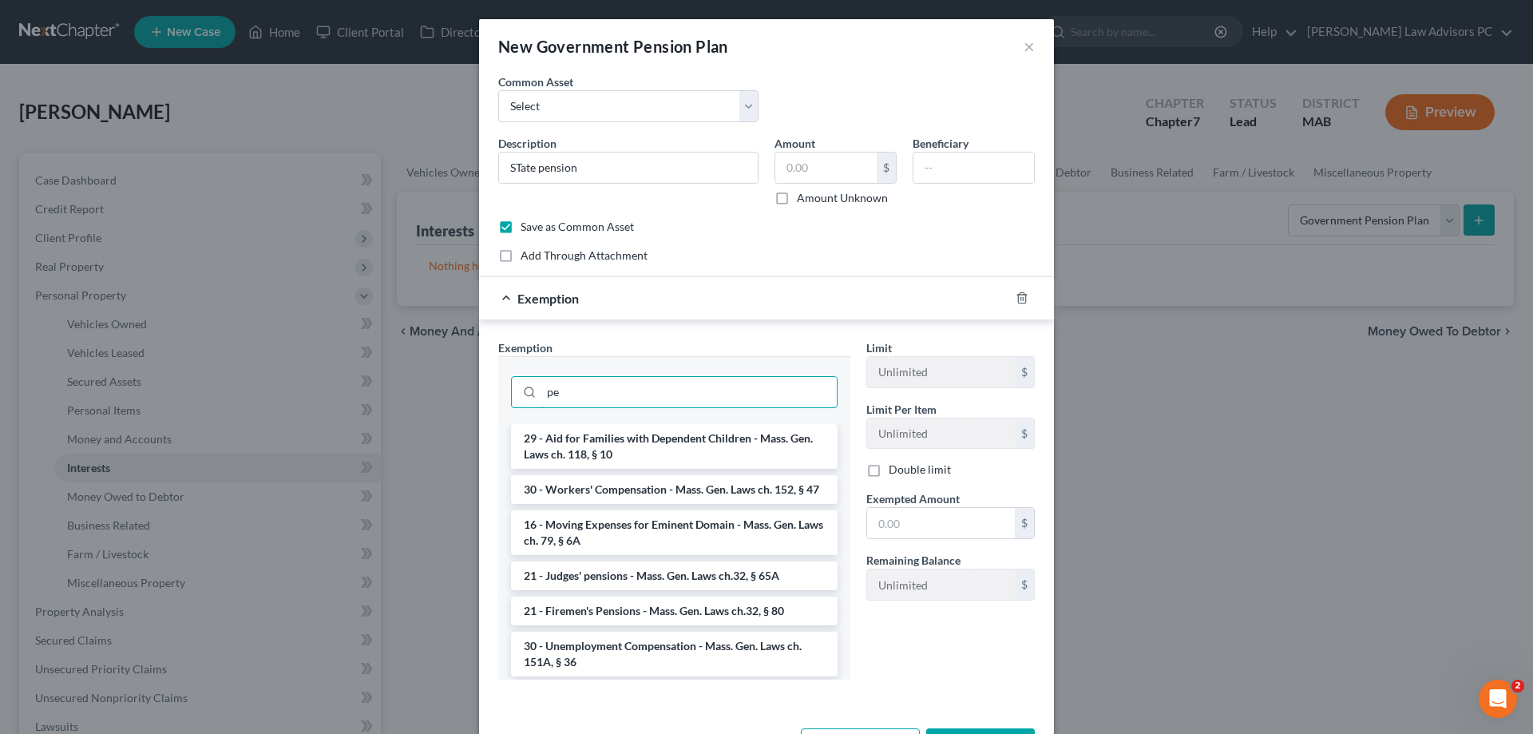
type input "p"
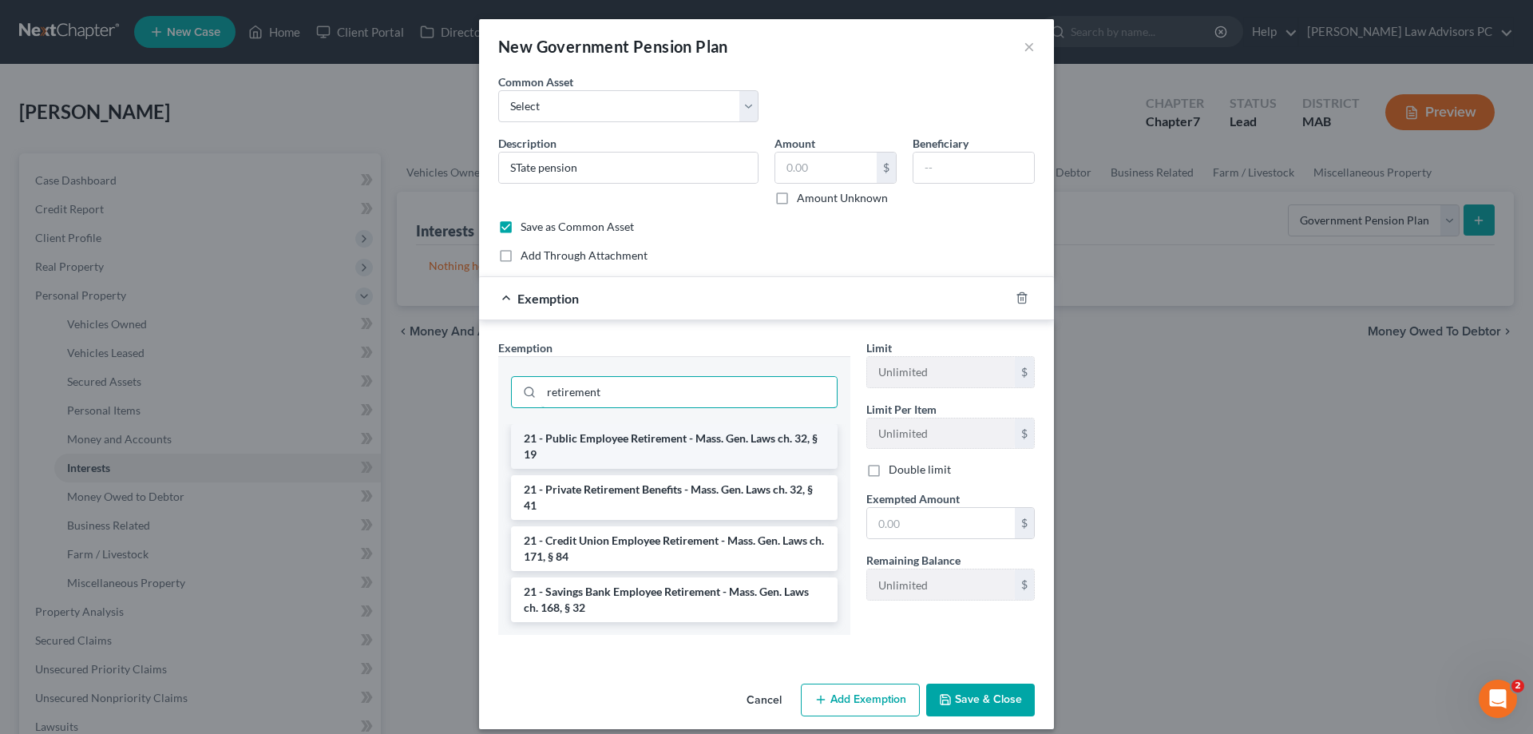
type input "retirement"
click at [631, 441] on li "21 - Public Employee Retirement - Mass. Gen. Laws ch. 32, § 19" at bounding box center [674, 446] width 327 height 45
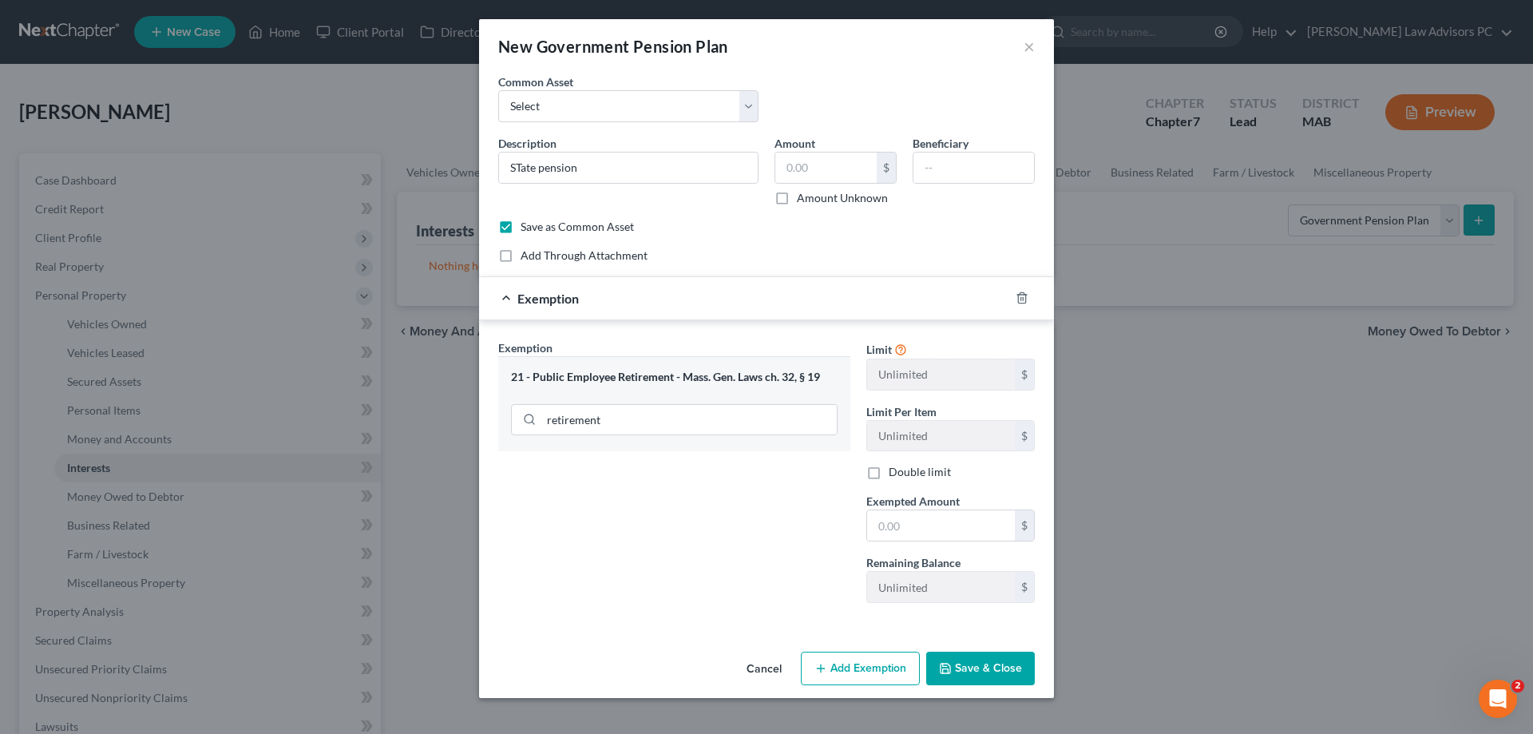
click at [968, 660] on button "Save & Close" at bounding box center [980, 668] width 109 height 34
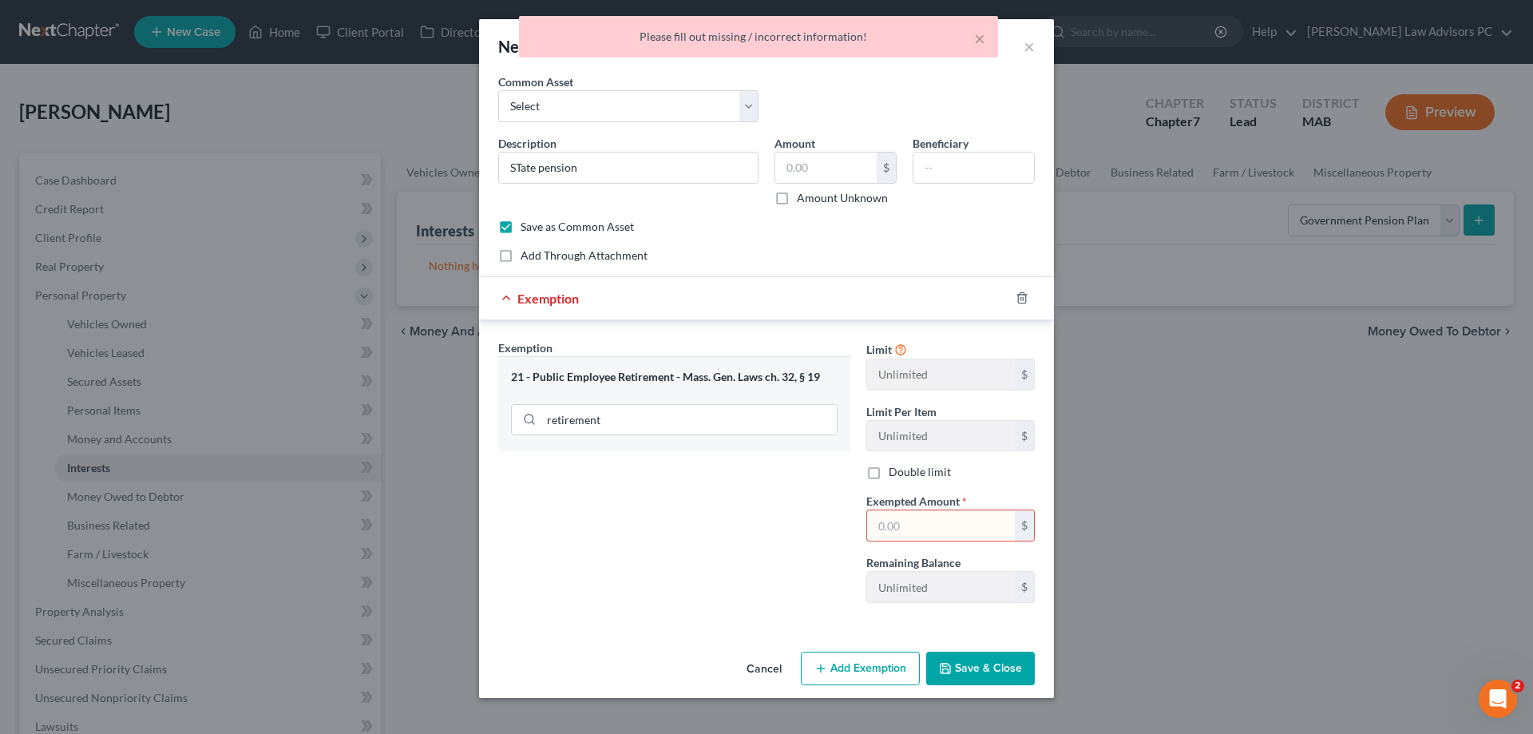
click at [931, 522] on input "text" at bounding box center [941, 525] width 148 height 30
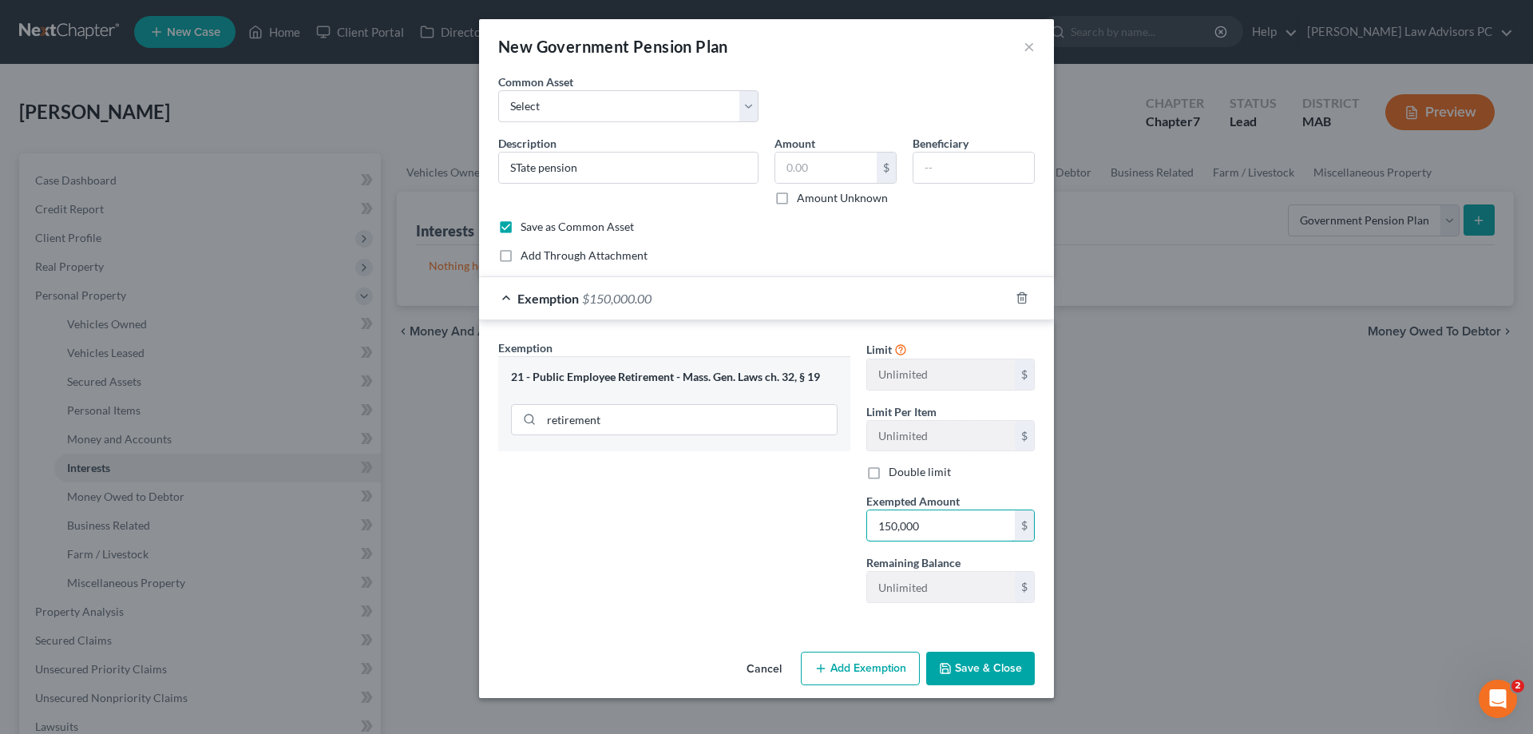
type input "150,000"
click at [996, 667] on button "Save & Close" at bounding box center [980, 668] width 109 height 34
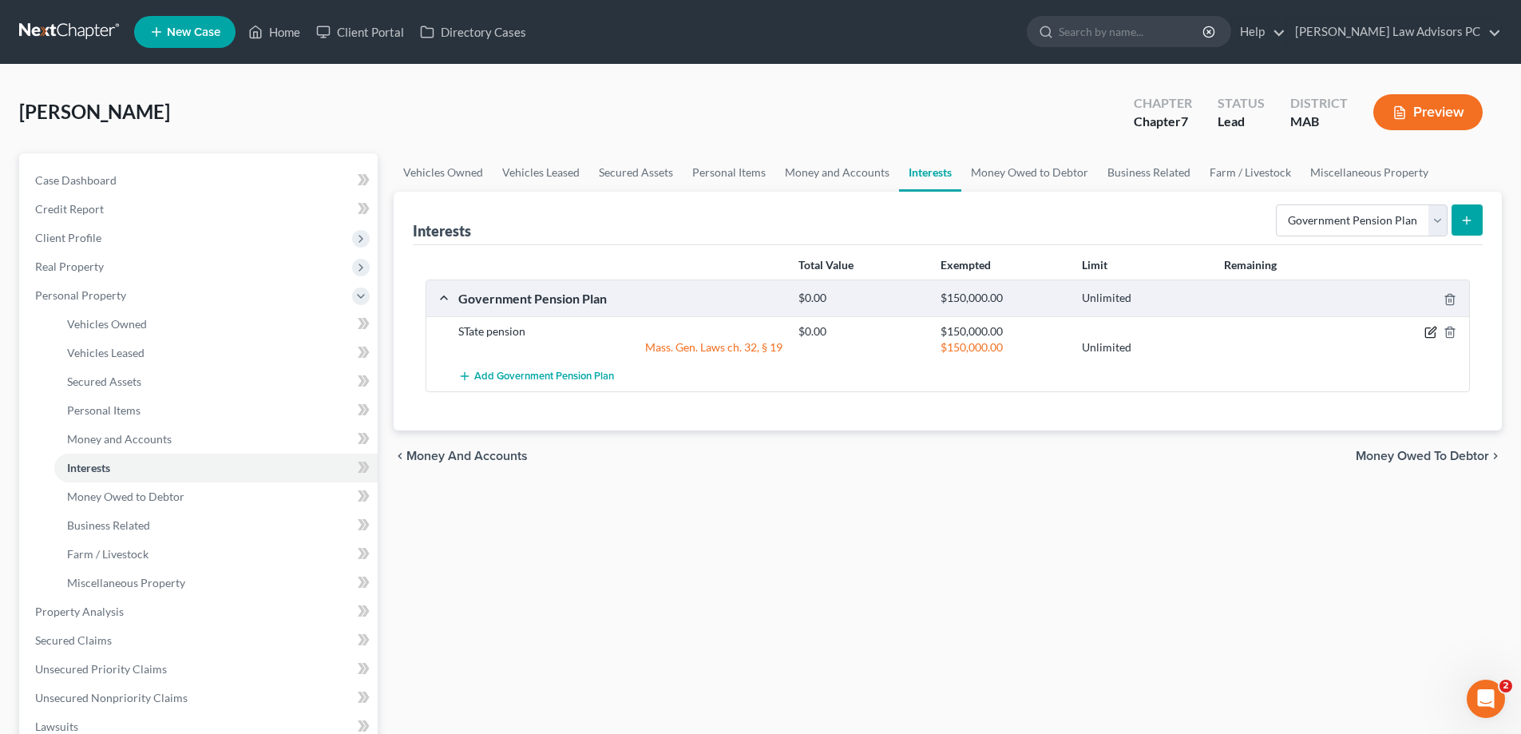
click at [1432, 333] on icon "button" at bounding box center [1431, 330] width 7 height 7
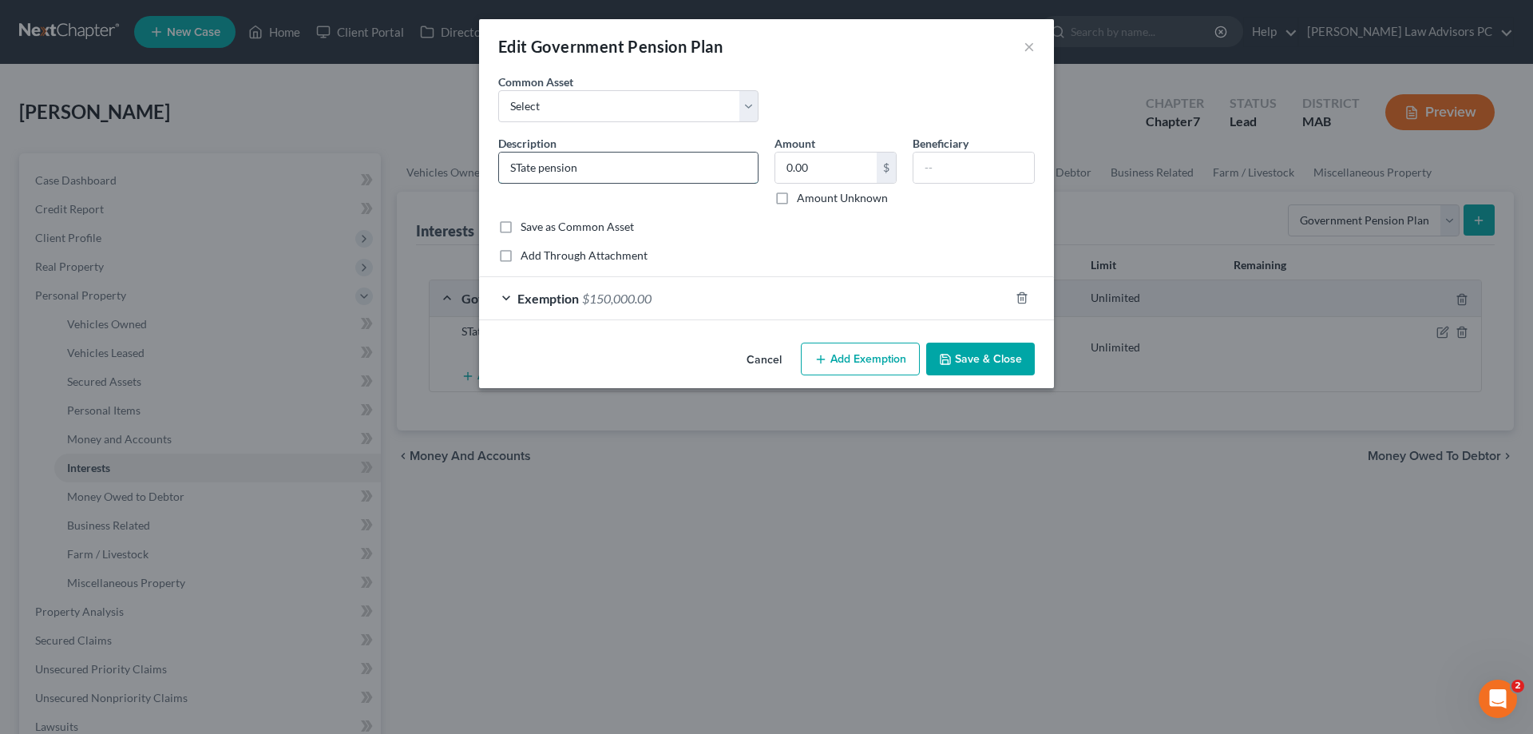
click at [520, 166] on input "STate pension" at bounding box center [628, 167] width 259 height 30
type input "State pension"
click at [996, 350] on button "Save & Close" at bounding box center [980, 360] width 109 height 34
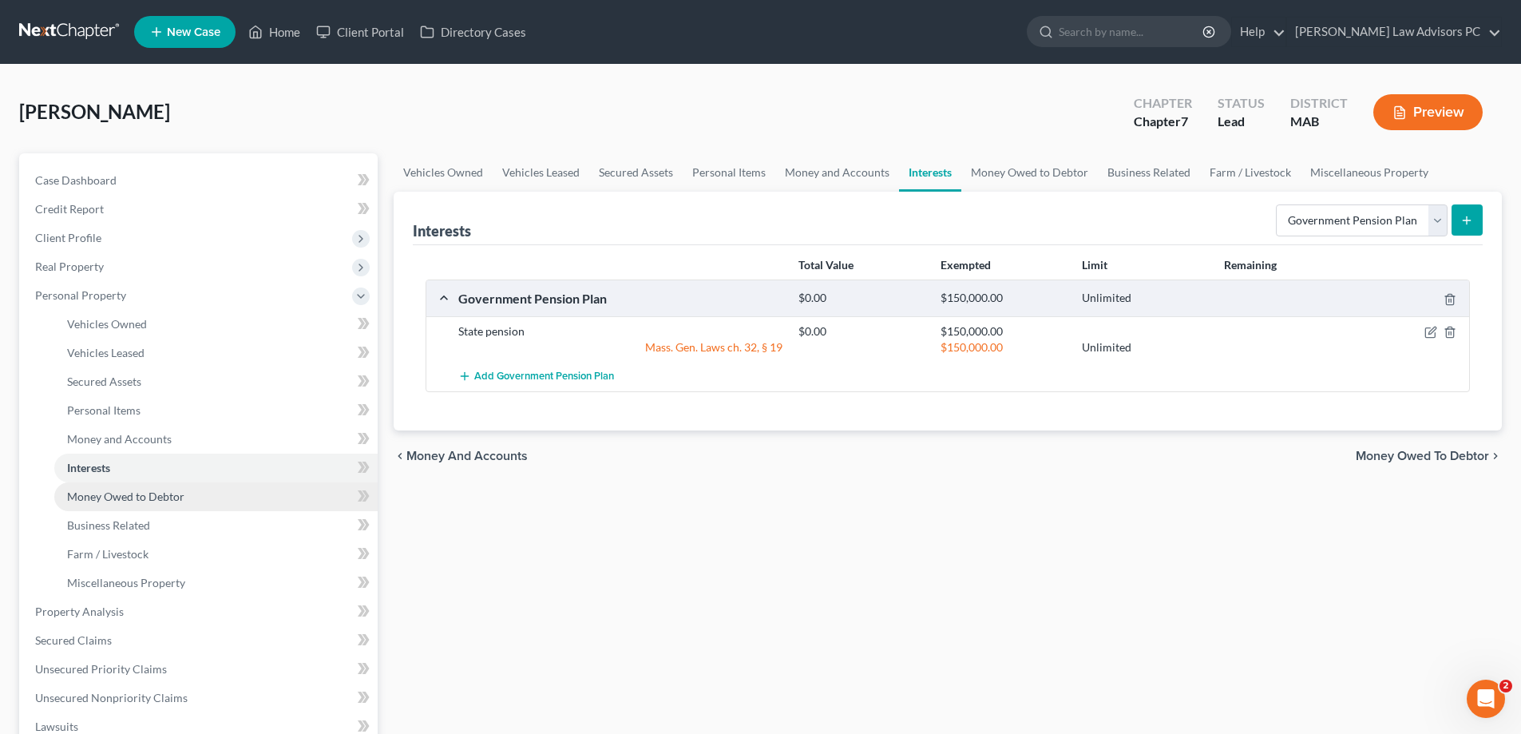
click at [250, 494] on link "Money Owed to Debtor" at bounding box center [215, 496] width 323 height 29
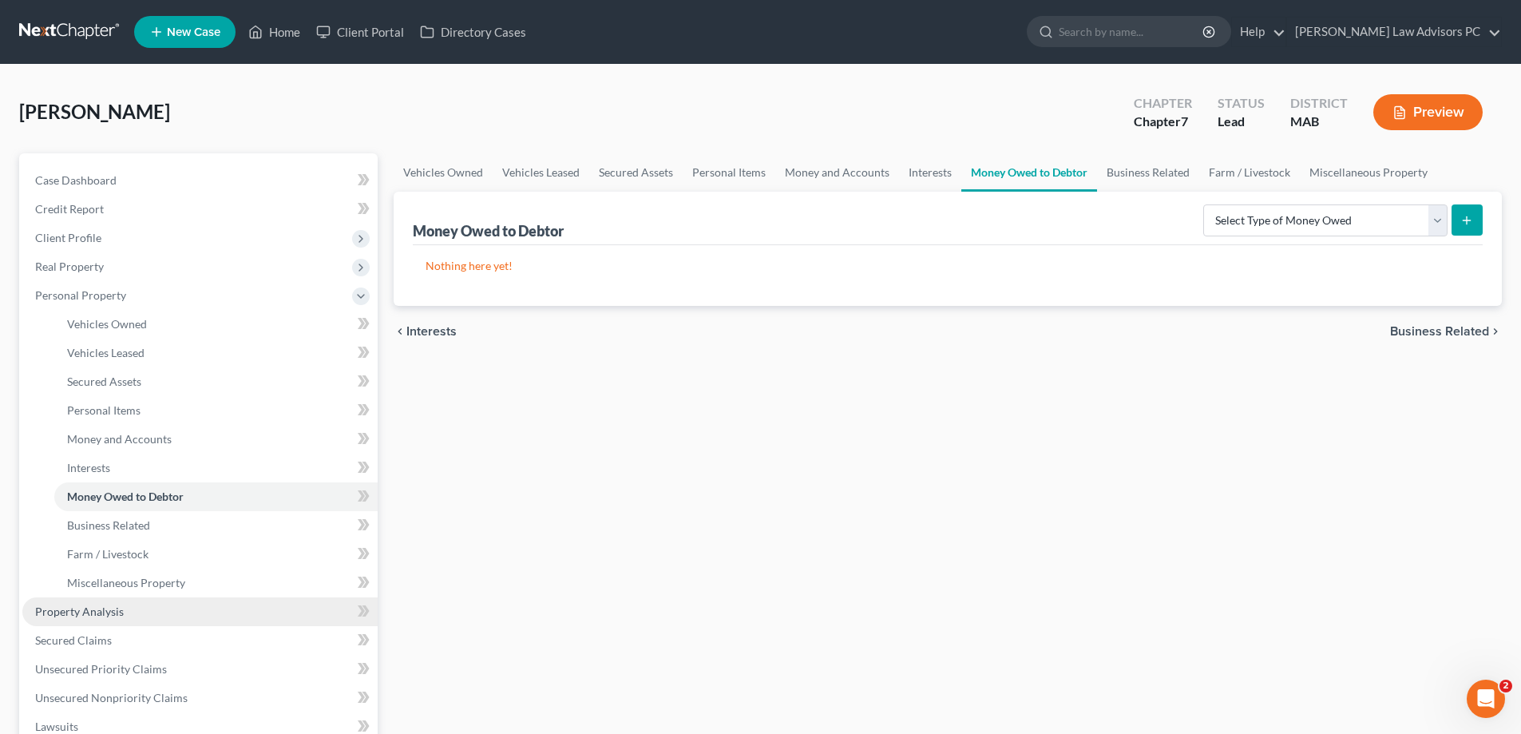
click at [167, 608] on link "Property Analysis" at bounding box center [199, 611] width 355 height 29
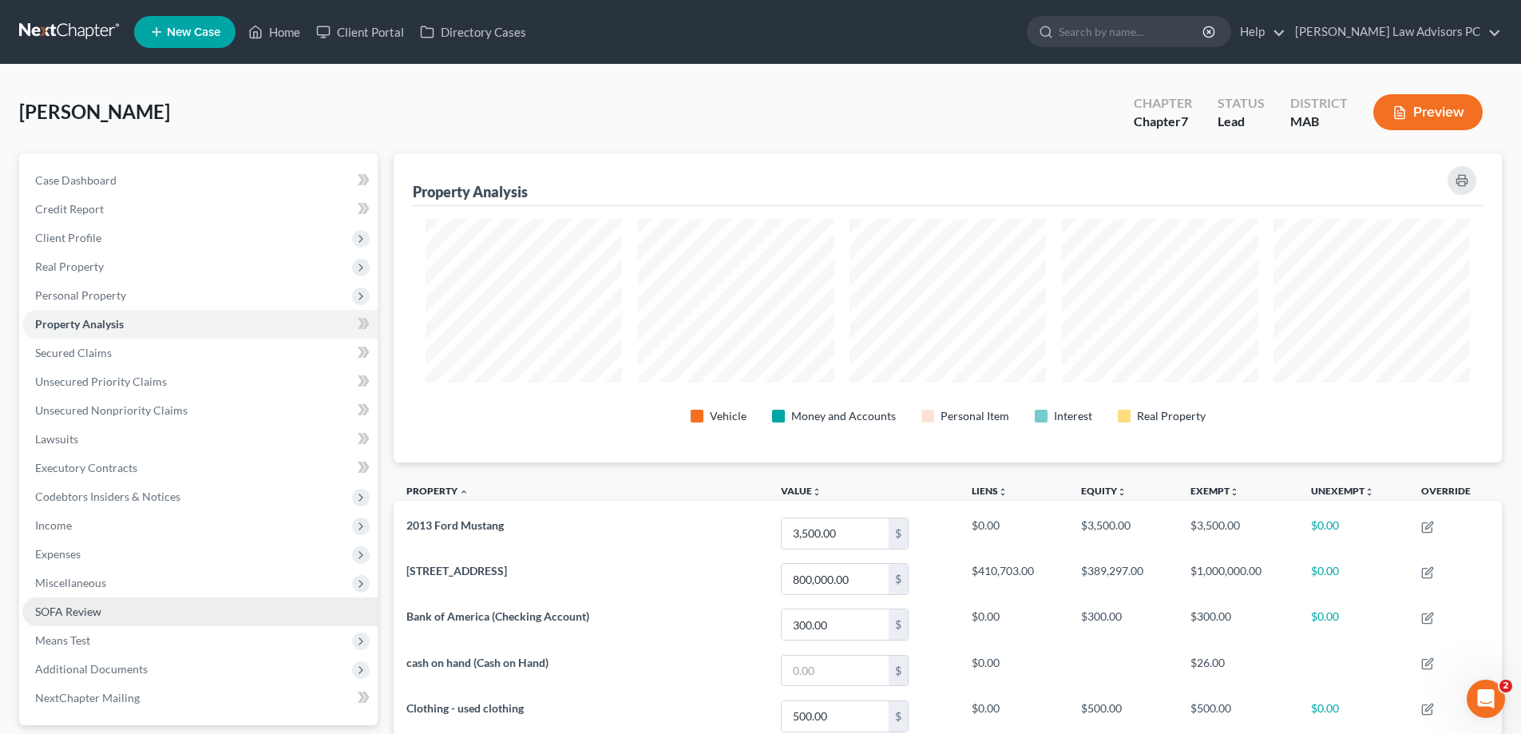
scroll to position [309, 1108]
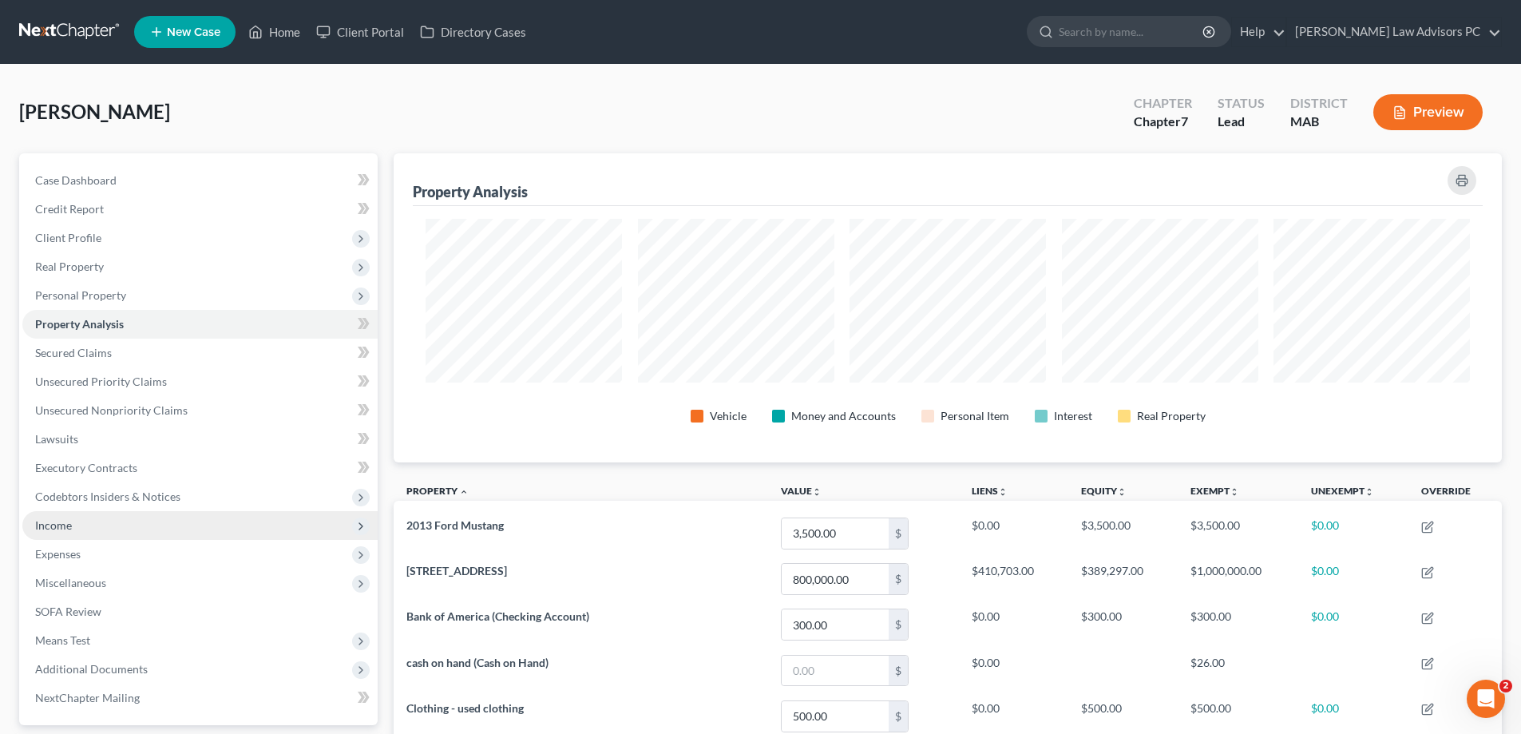
click at [157, 523] on span "Income" at bounding box center [199, 525] width 355 height 29
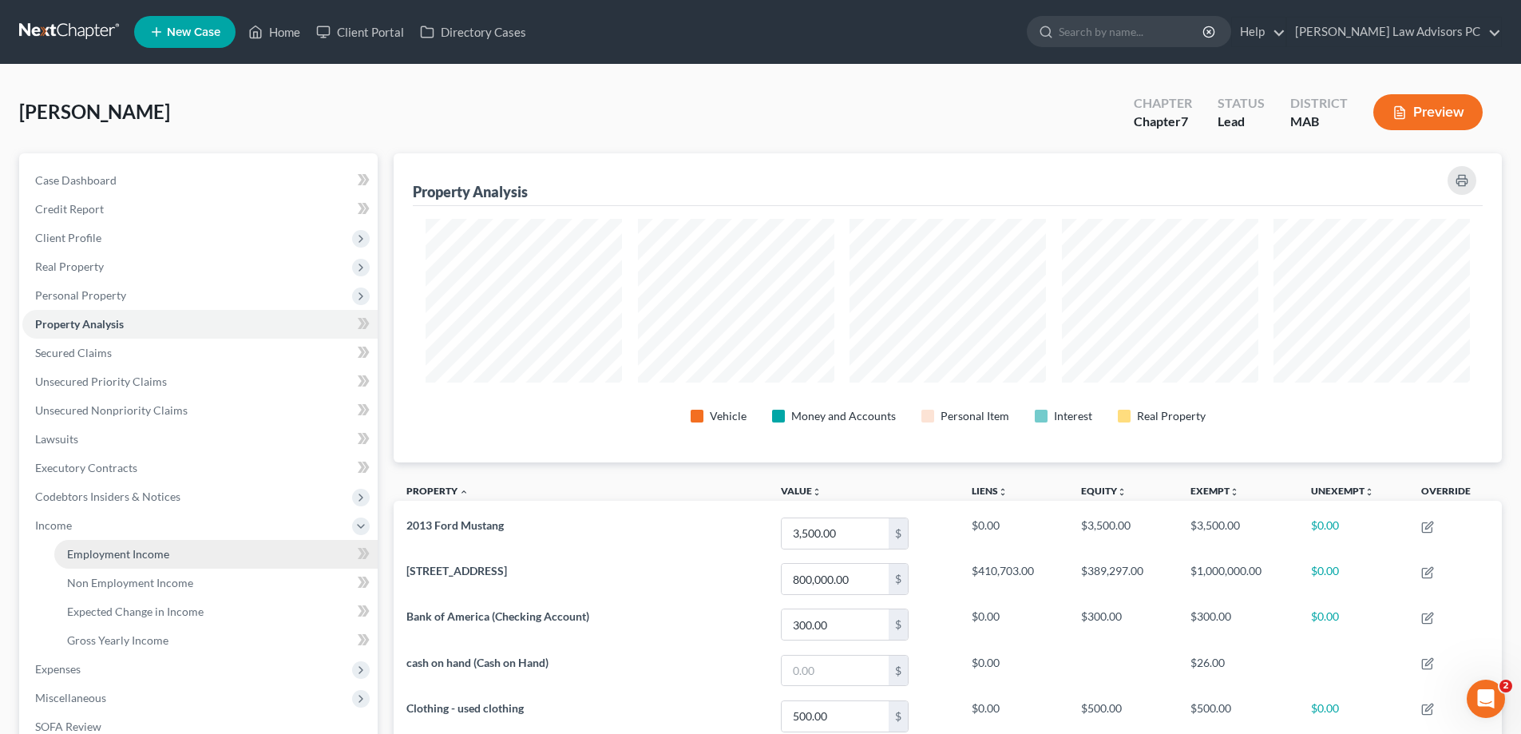
click at [172, 553] on link "Employment Income" at bounding box center [215, 554] width 323 height 29
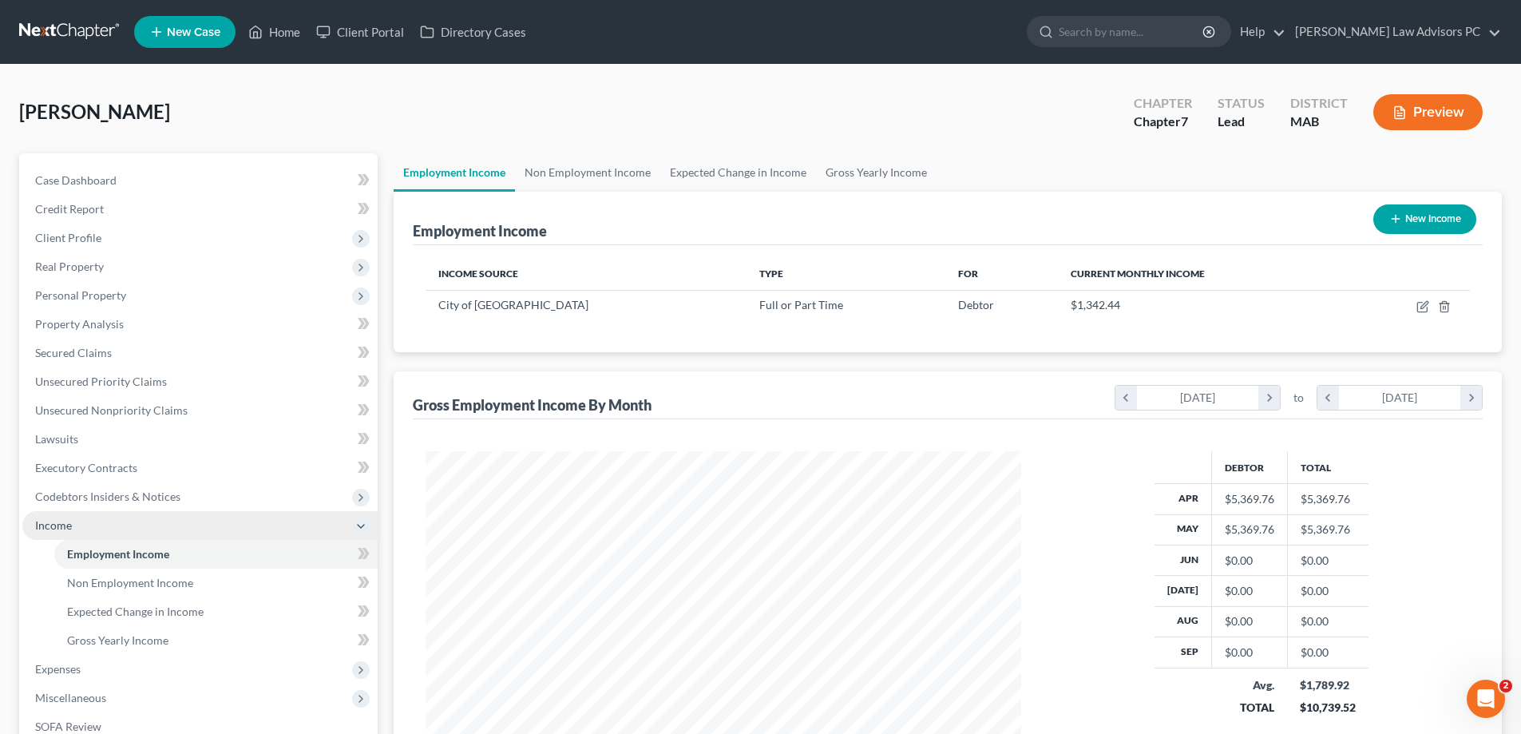
scroll to position [298, 628]
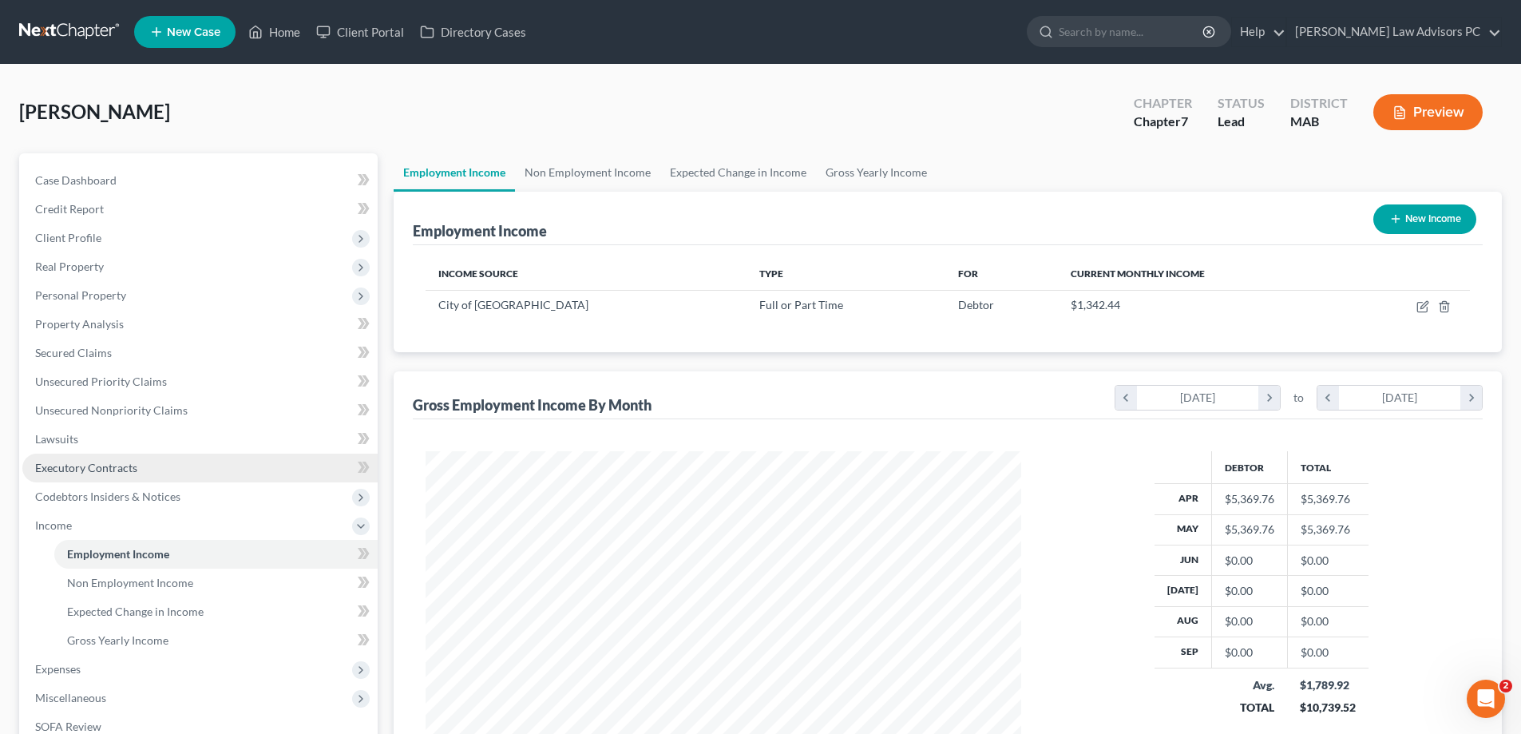
click at [259, 459] on link "Executory Contracts" at bounding box center [199, 467] width 355 height 29
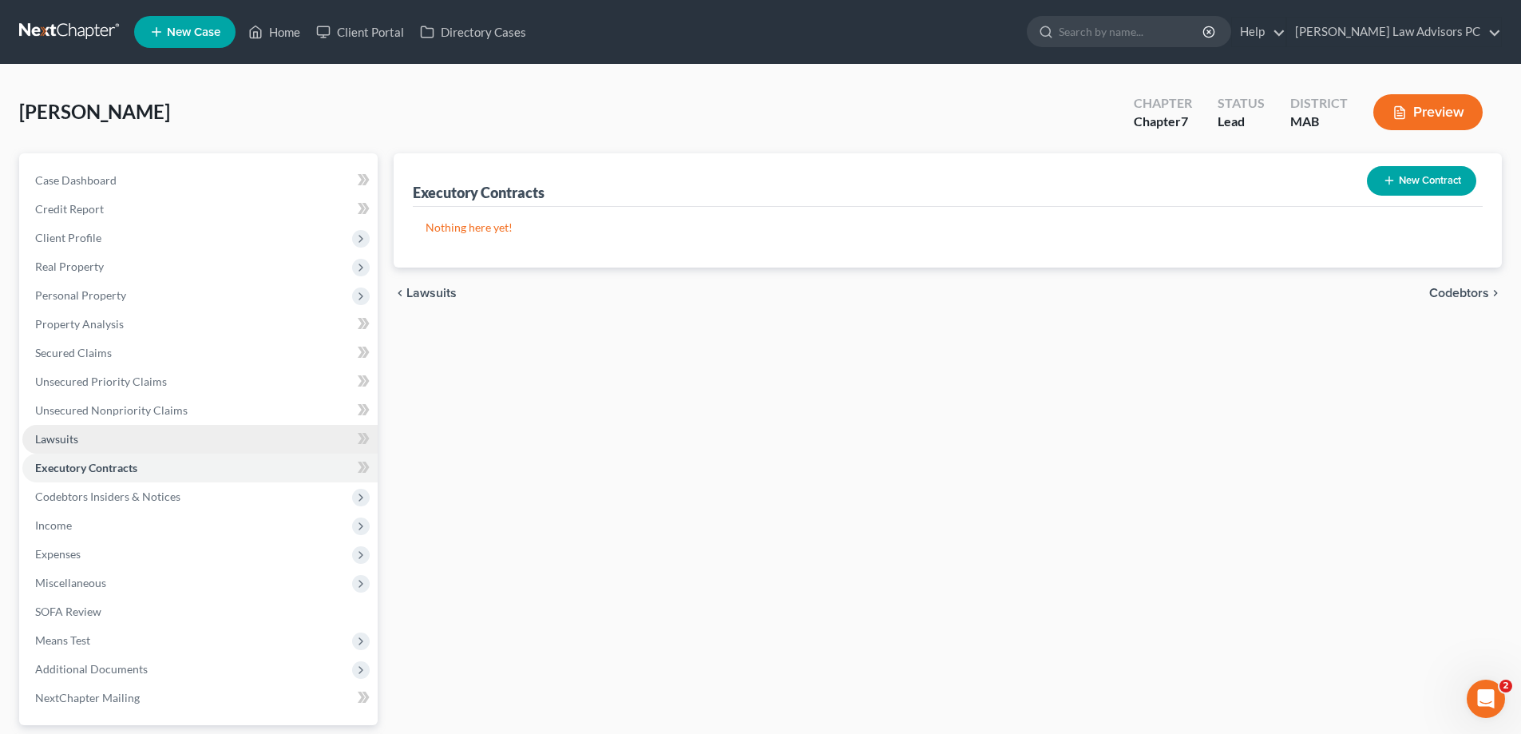
click at [218, 438] on link "Lawsuits" at bounding box center [199, 439] width 355 height 29
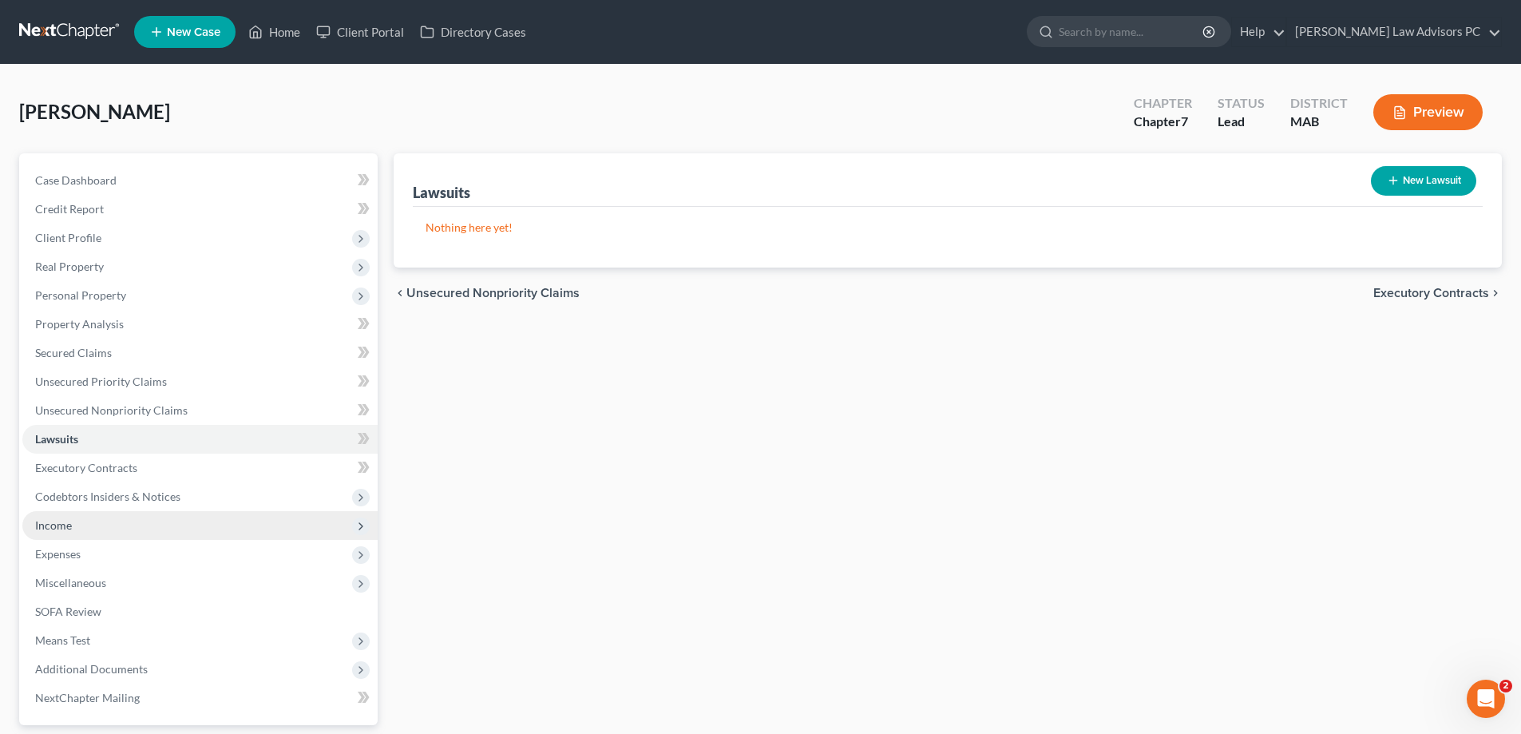
click at [168, 516] on span "Income" at bounding box center [199, 525] width 355 height 29
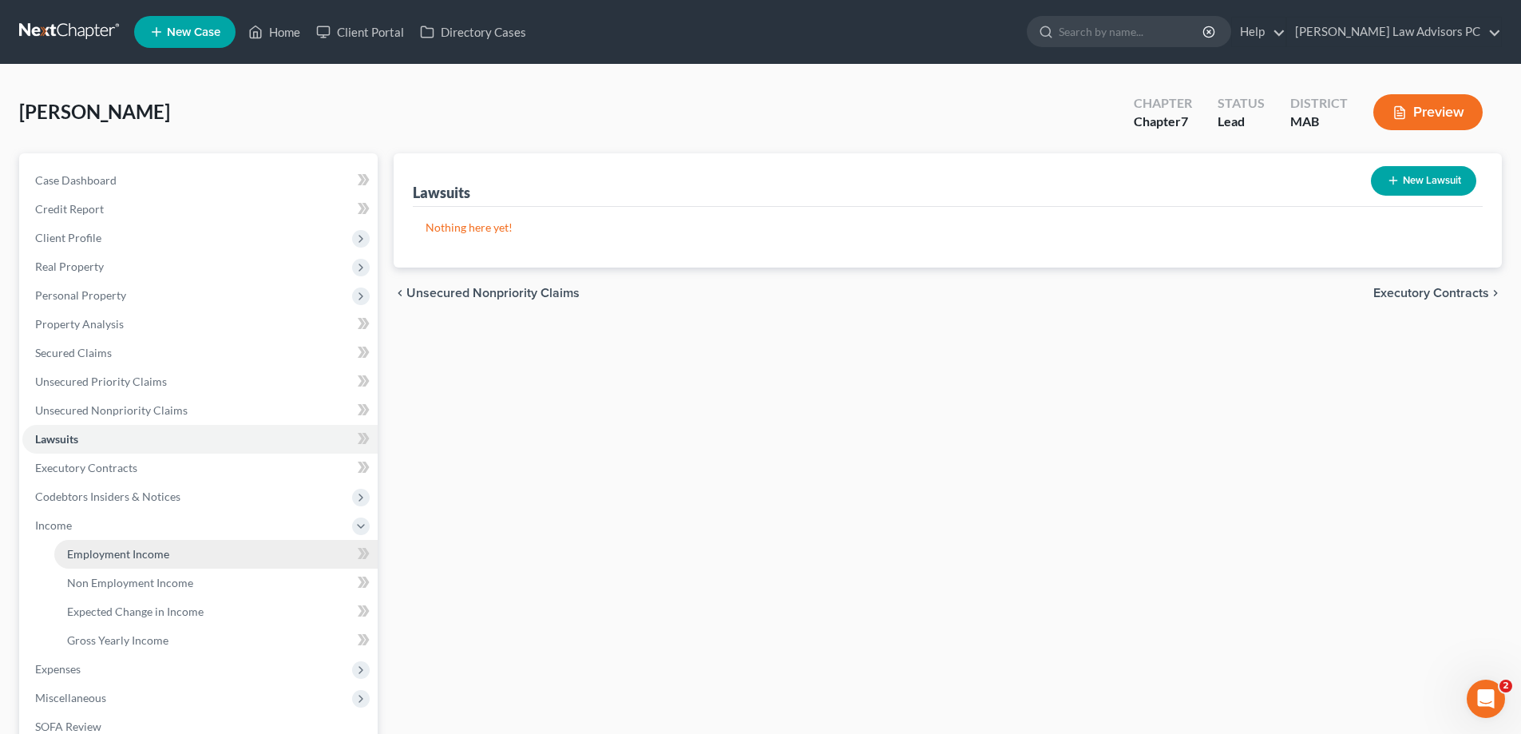
click at [174, 548] on link "Employment Income" at bounding box center [215, 554] width 323 height 29
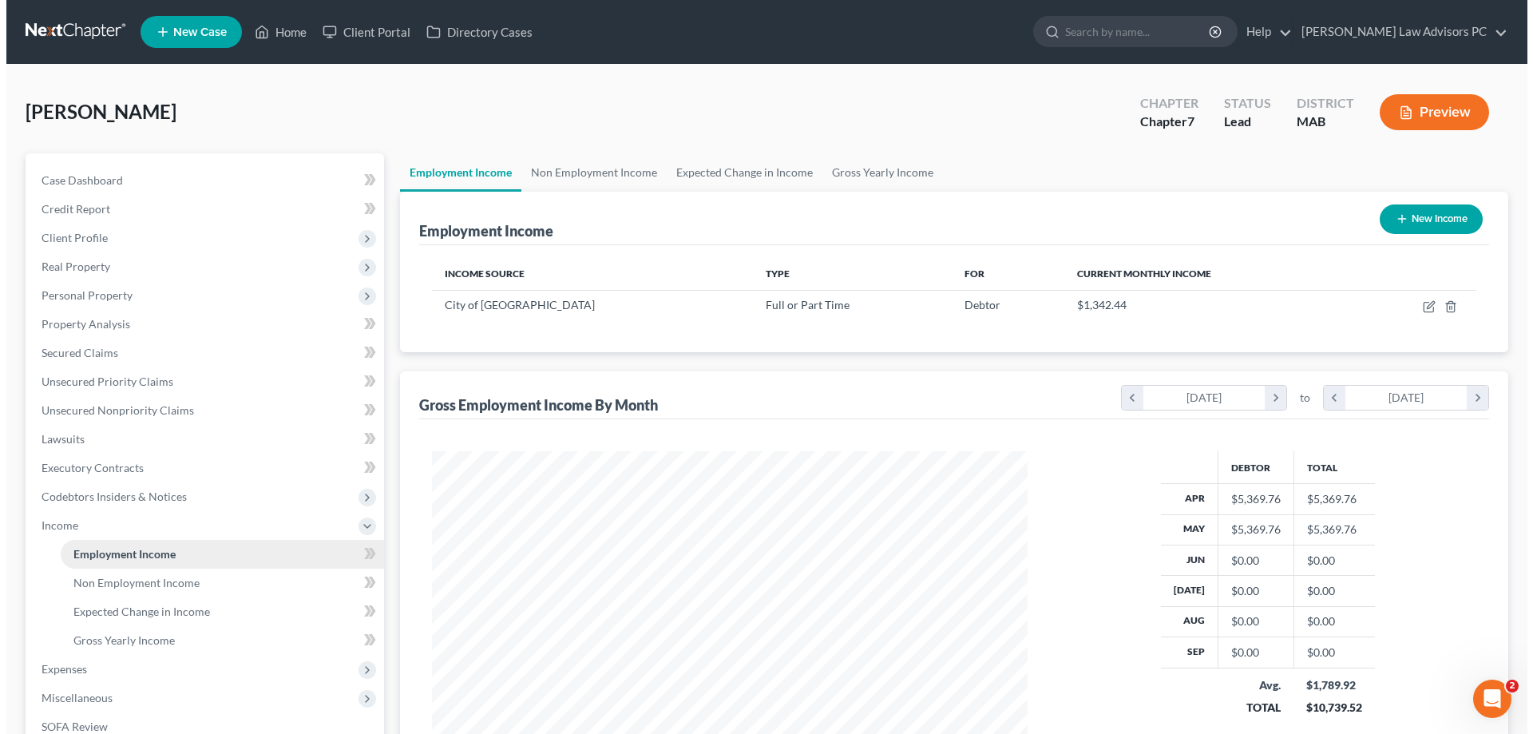
scroll to position [298, 628]
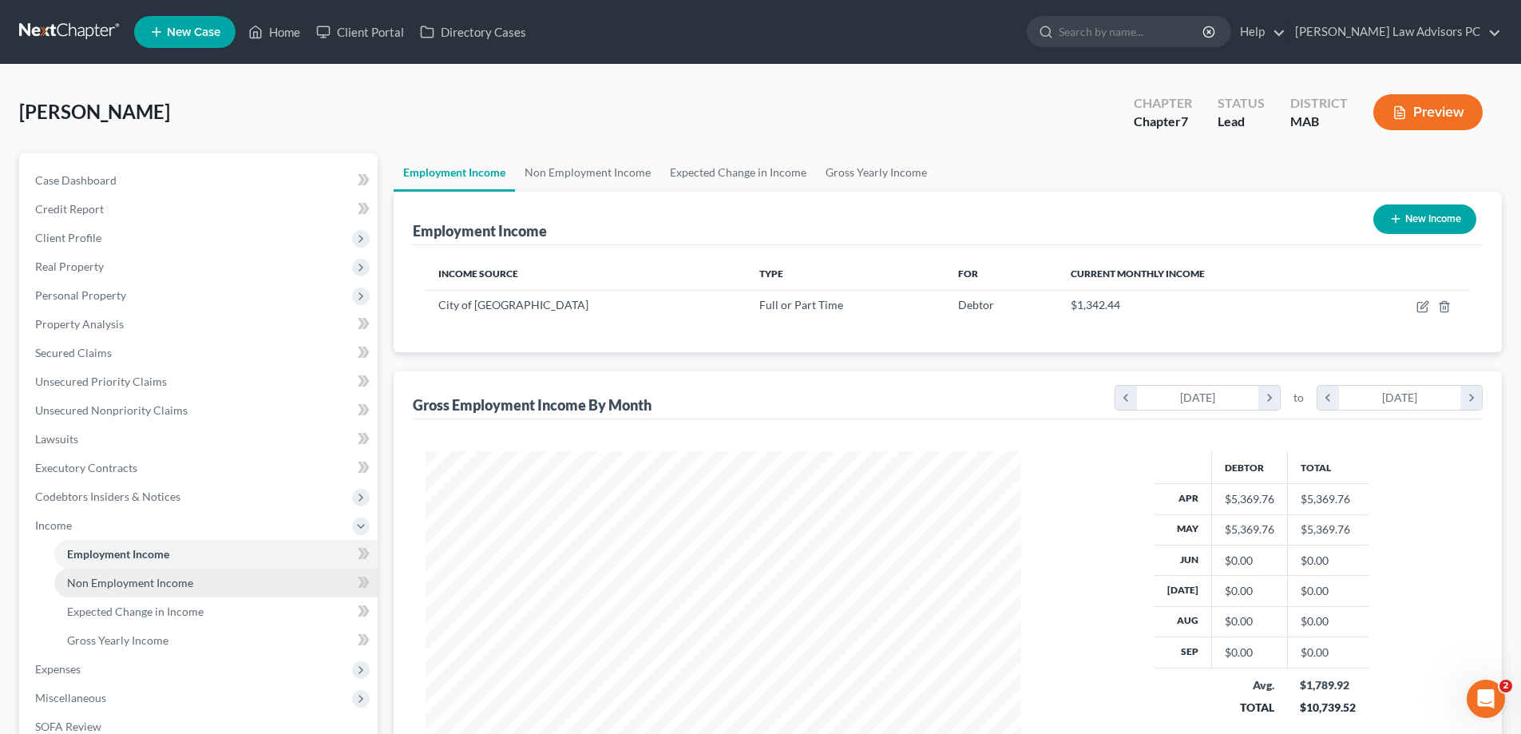
click at [228, 584] on link "Non Employment Income" at bounding box center [215, 582] width 323 height 29
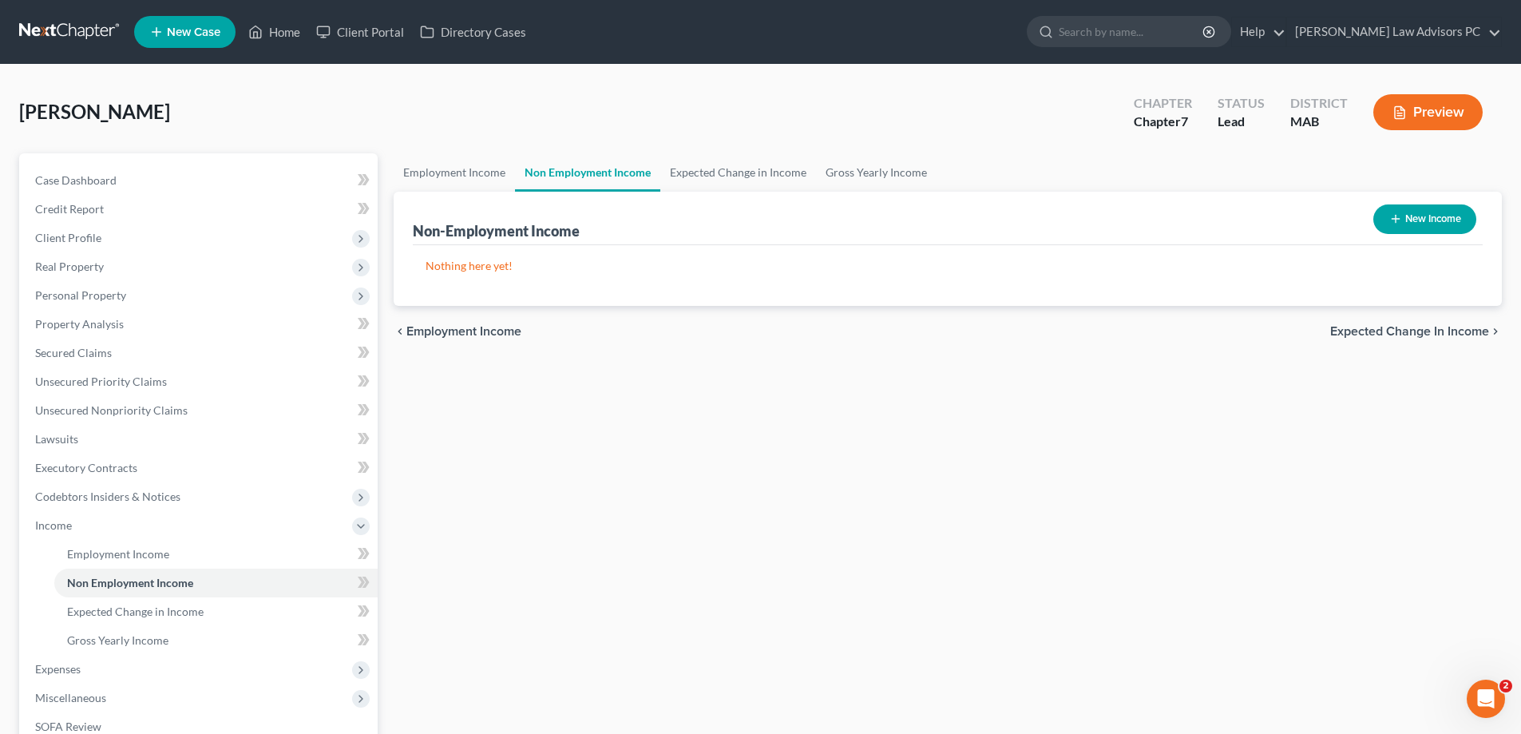
click at [1424, 218] on button "New Income" at bounding box center [1424, 219] width 103 height 30
select select "0"
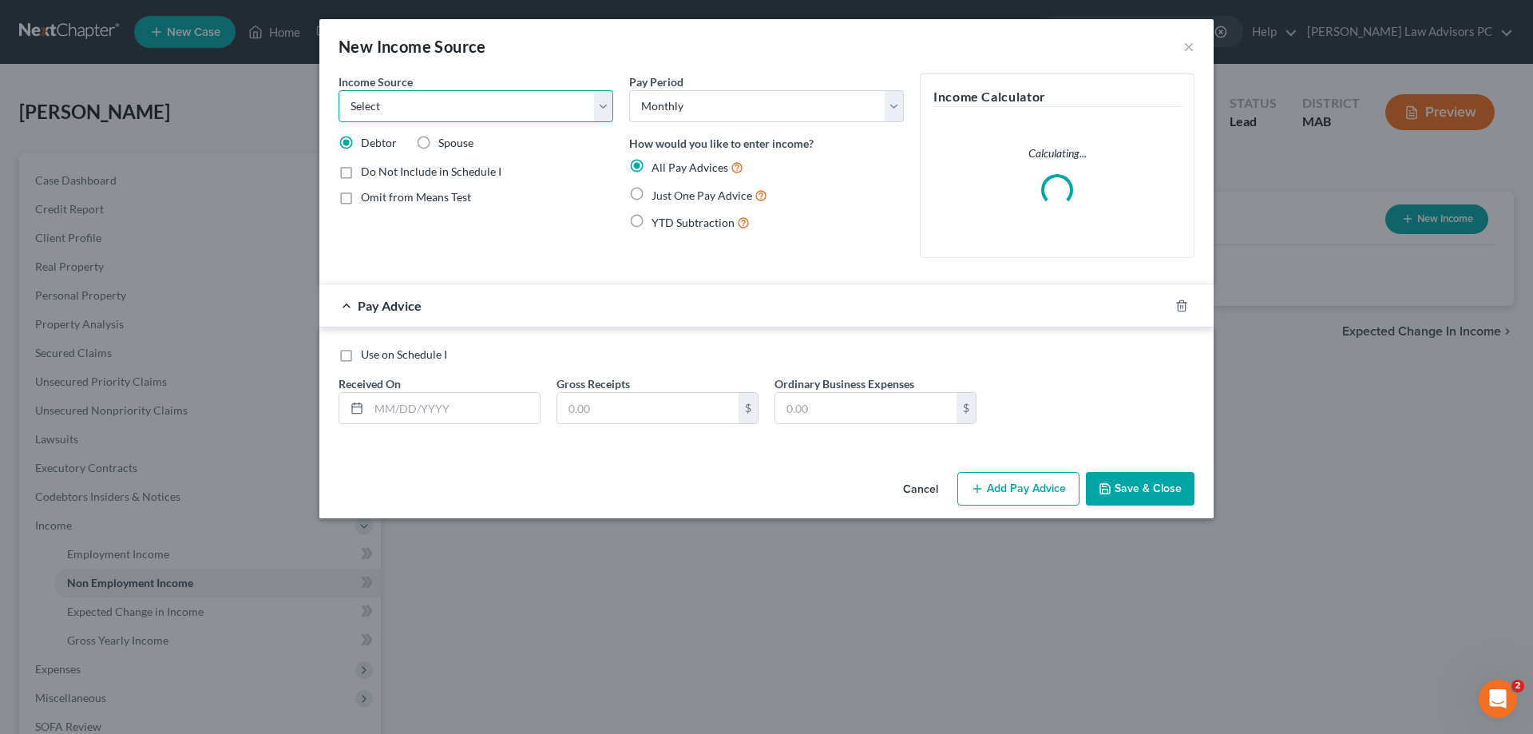
click at [492, 113] on select "Select Unemployment Disability (from employer) Pension Retirement Social Securi…" at bounding box center [476, 106] width 275 height 32
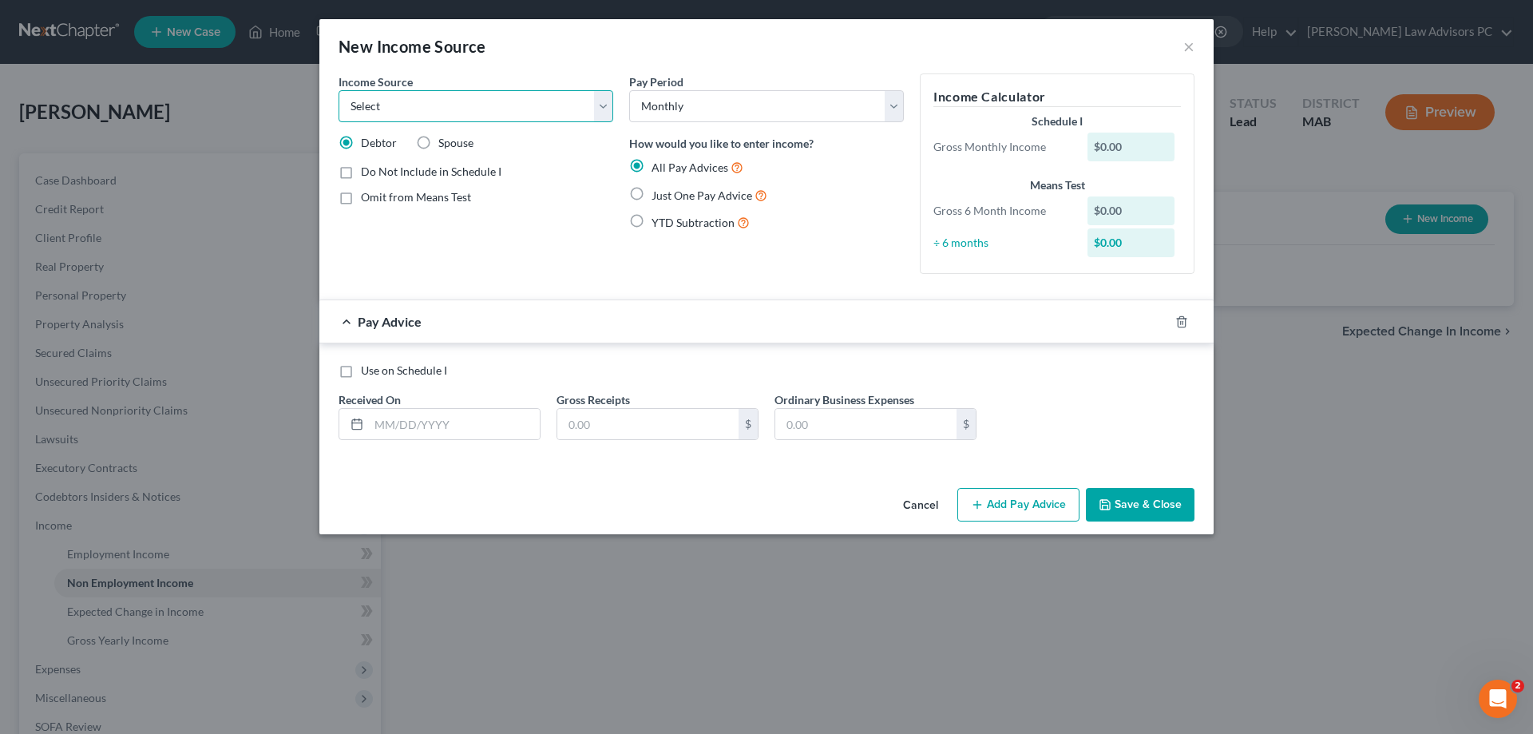
select select "8"
click at [339, 90] on select "Select Unemployment Disability (from employer) Pension Retirement Social Securi…" at bounding box center [476, 106] width 275 height 32
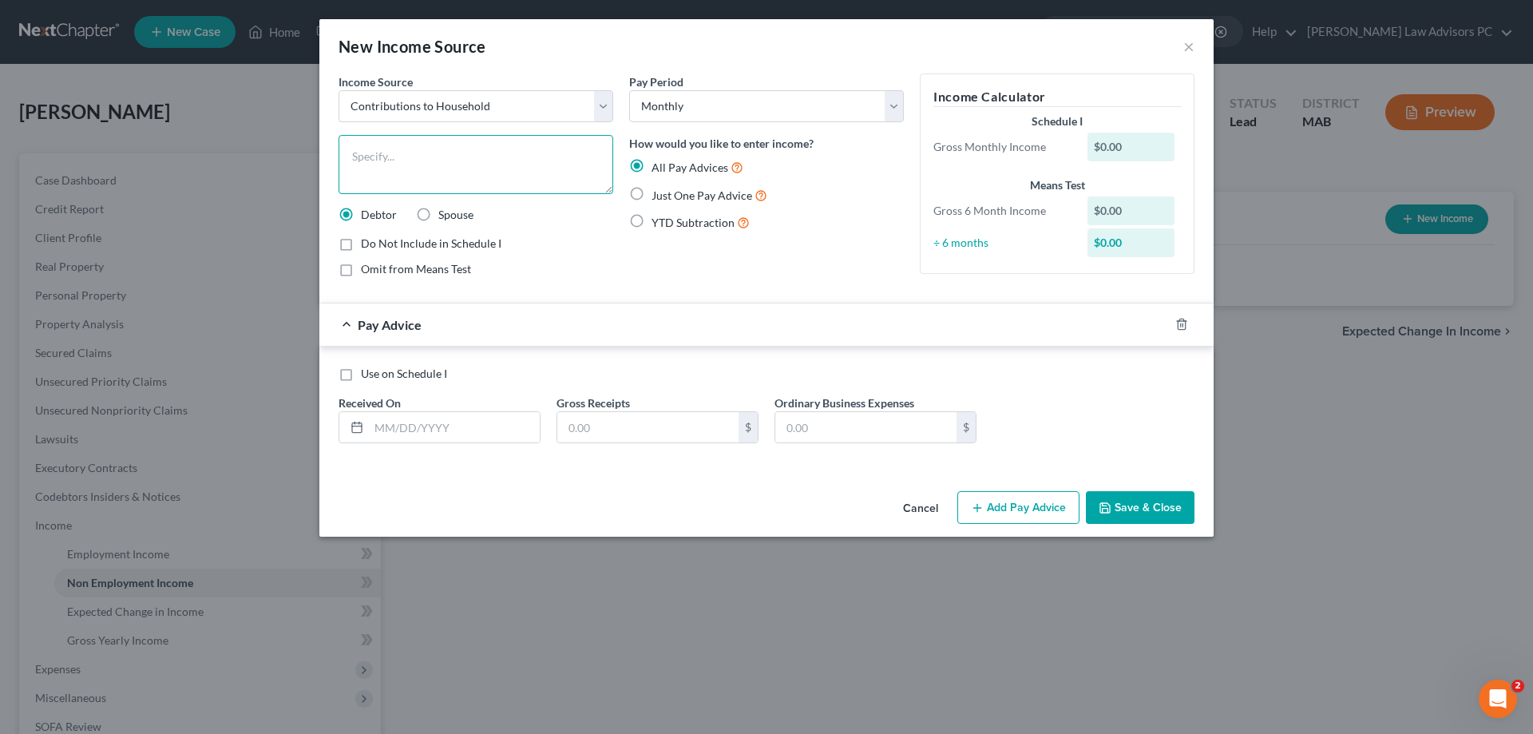
click at [479, 163] on textarea at bounding box center [476, 164] width 275 height 59
type textarea "money paid for disabled parernts"
click at [438, 208] on label "Spouse" at bounding box center [455, 215] width 35 height 16
click at [445, 208] on input "Spouse" at bounding box center [450, 212] width 10 height 10
radio input "true"
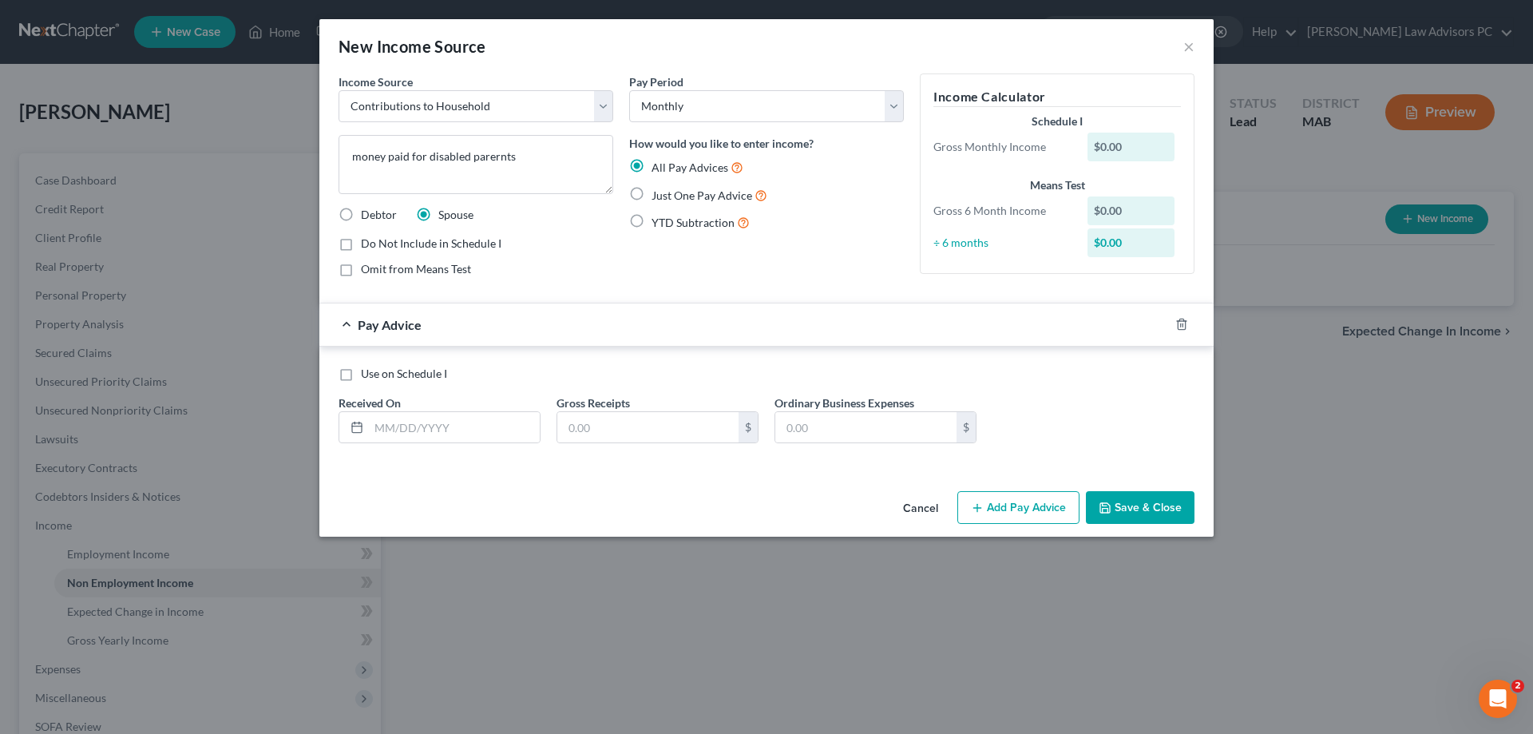
click at [361, 371] on label "Use on Schedule I" at bounding box center [404, 374] width 86 height 16
click at [367, 371] on input "Use on Schedule I" at bounding box center [372, 371] width 10 height 10
checkbox input "true"
click at [414, 428] on input "text" at bounding box center [454, 427] width 171 height 30
type input "10012025"
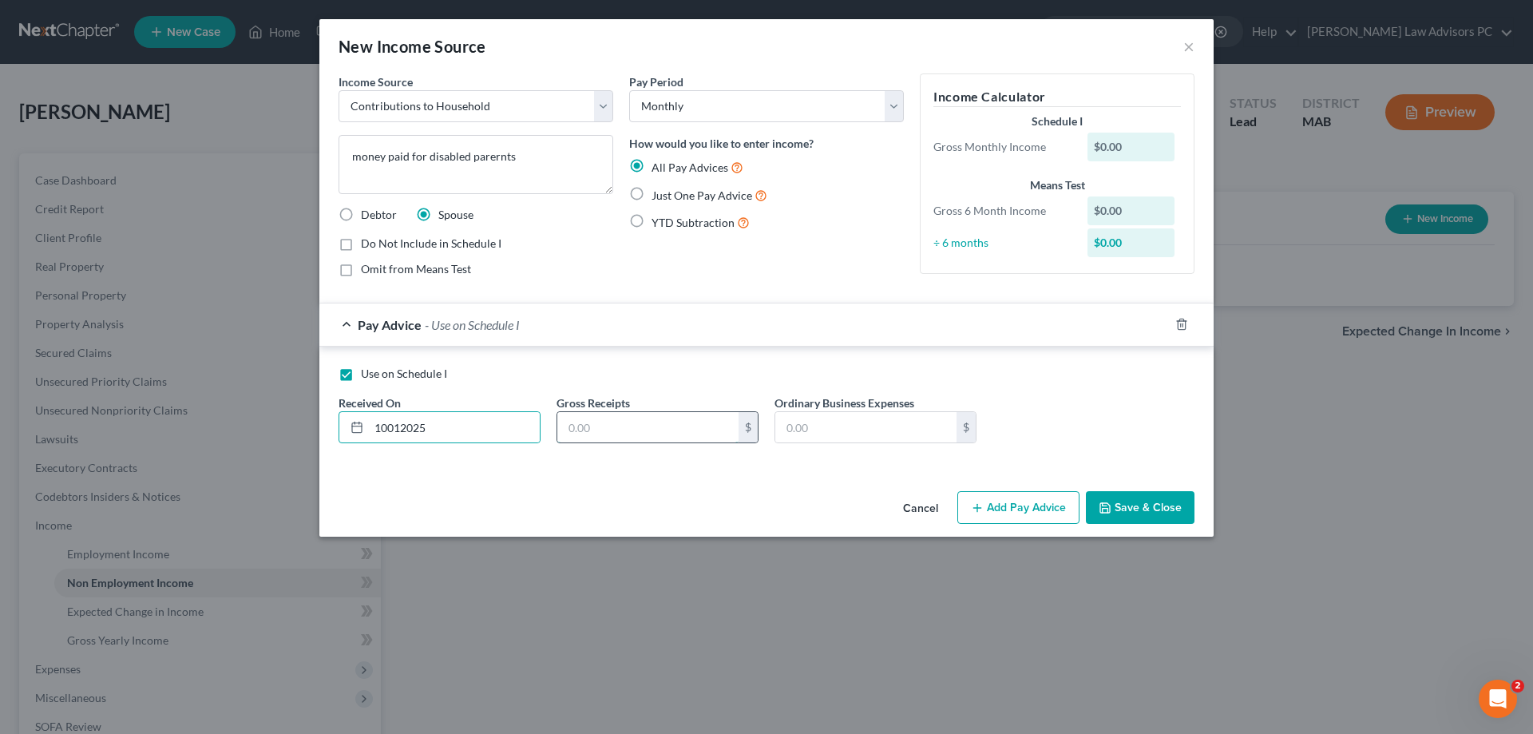
click at [596, 434] on input "text" at bounding box center [647, 427] width 181 height 30
type input "1,500"
click at [1130, 513] on button "Save & Close" at bounding box center [1140, 508] width 109 height 34
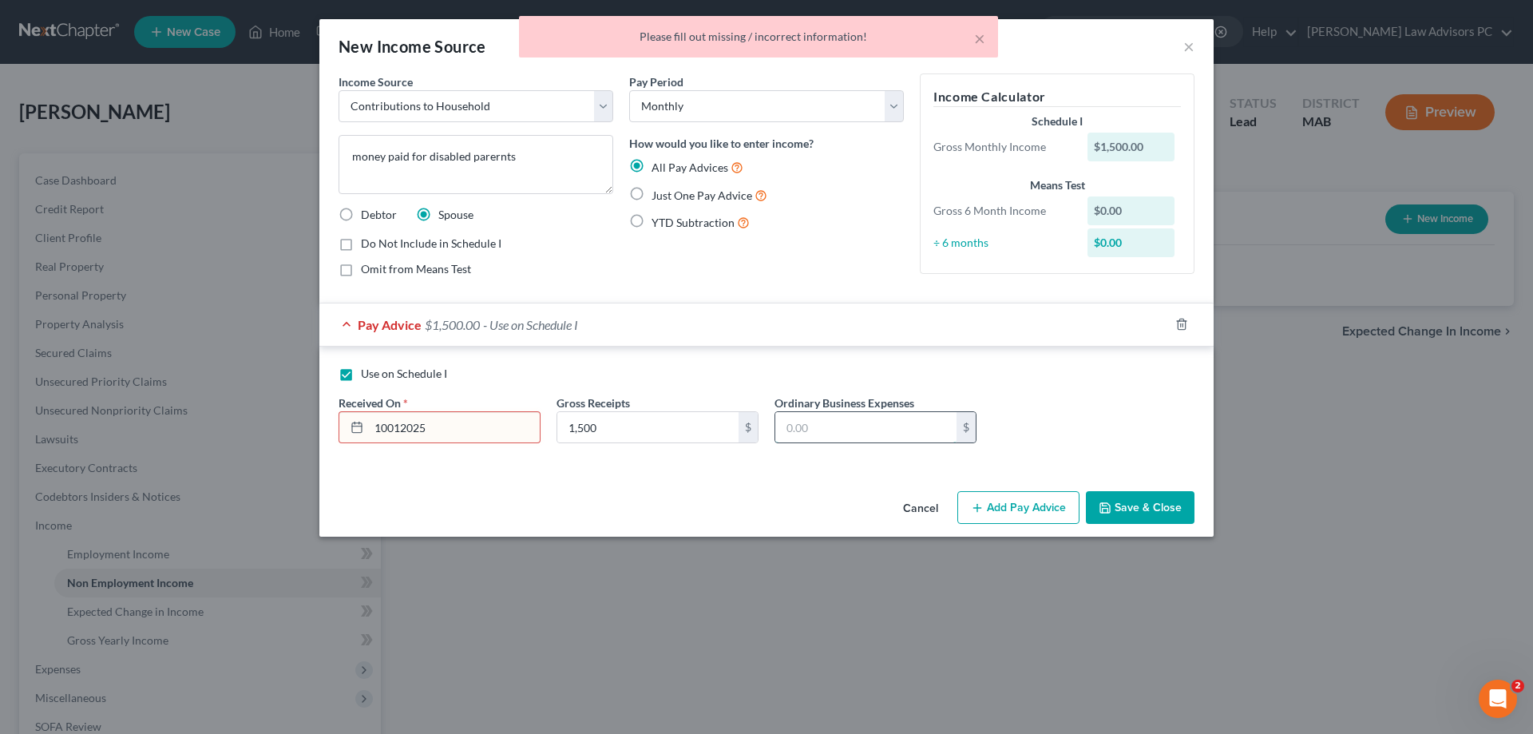
click at [905, 422] on input "text" at bounding box center [865, 427] width 181 height 30
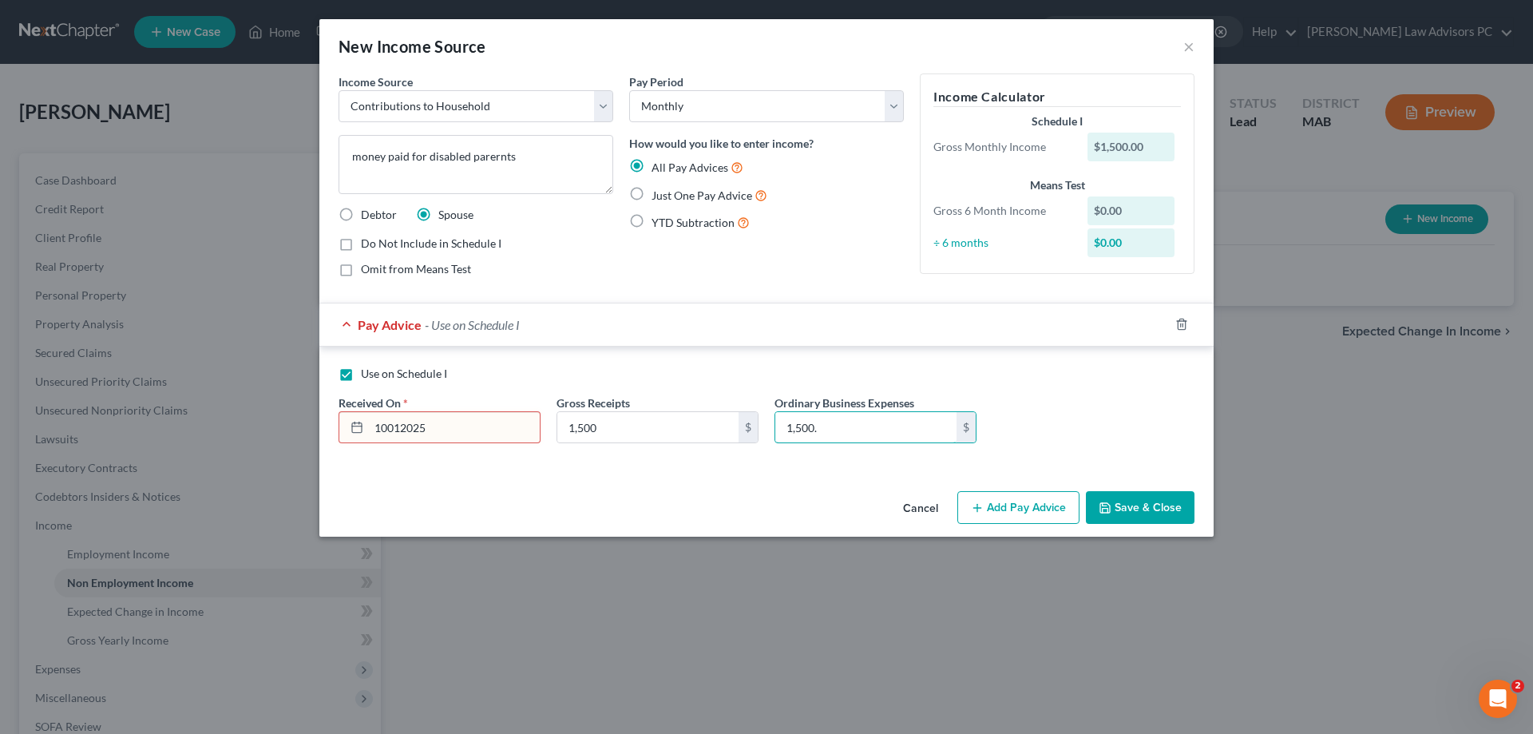
type input "1,500."
click at [1159, 506] on button "Save & Close" at bounding box center [1140, 508] width 109 height 34
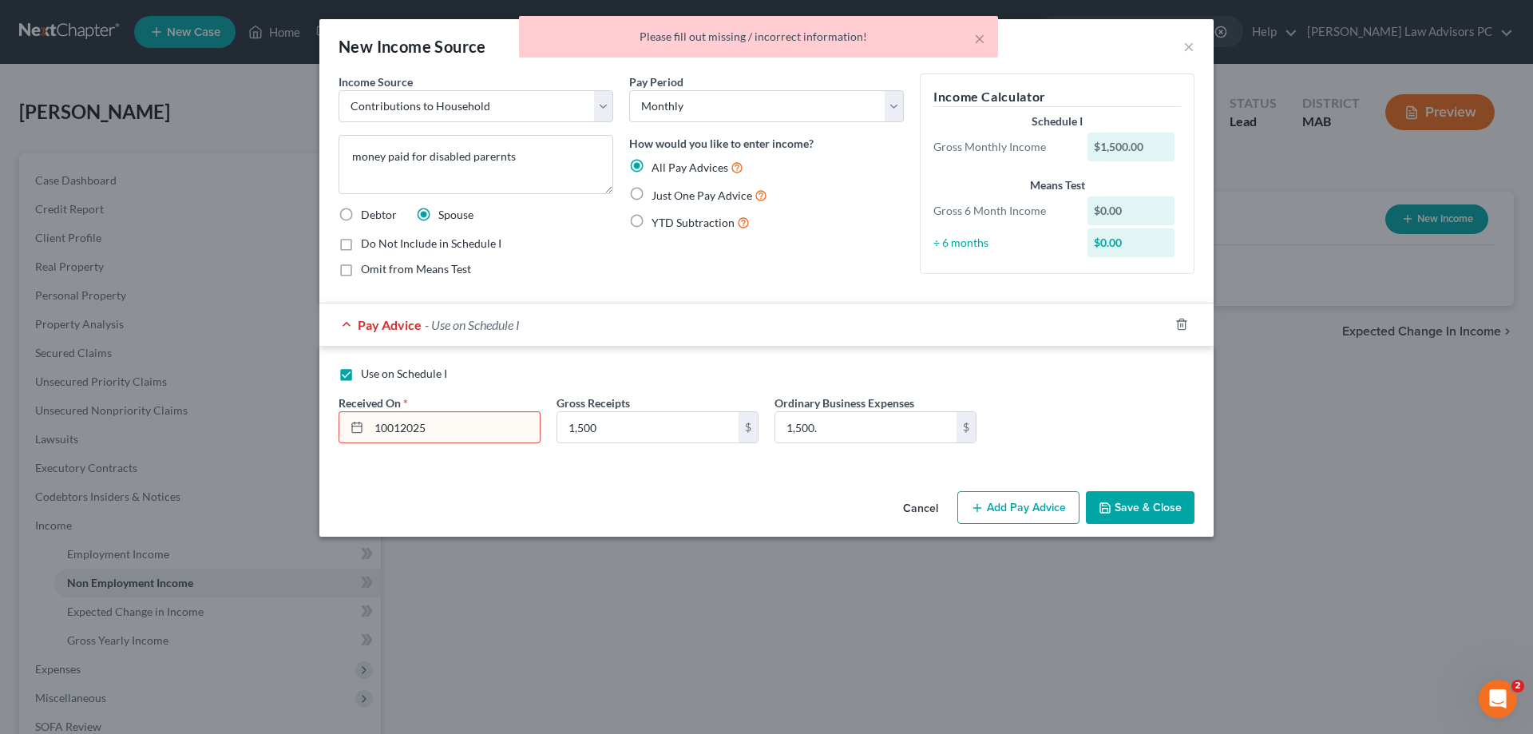
click at [390, 425] on input "10012025" at bounding box center [454, 427] width 171 height 30
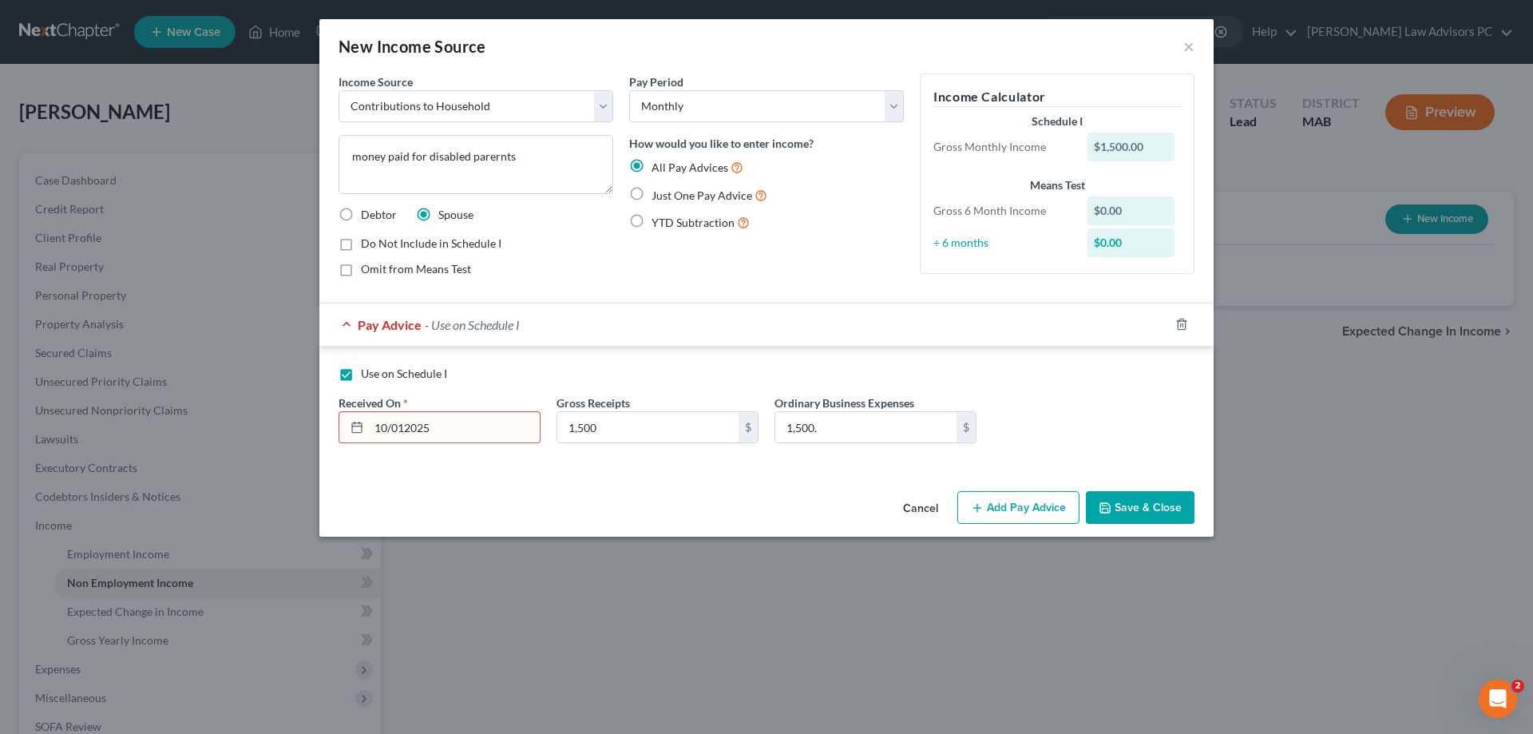
click at [408, 434] on input "10/012025" at bounding box center [454, 427] width 171 height 30
click at [404, 431] on input "10/012025" at bounding box center [454, 427] width 171 height 30
type input "[DATE]"
click at [1118, 497] on button "Save & Close" at bounding box center [1140, 508] width 109 height 34
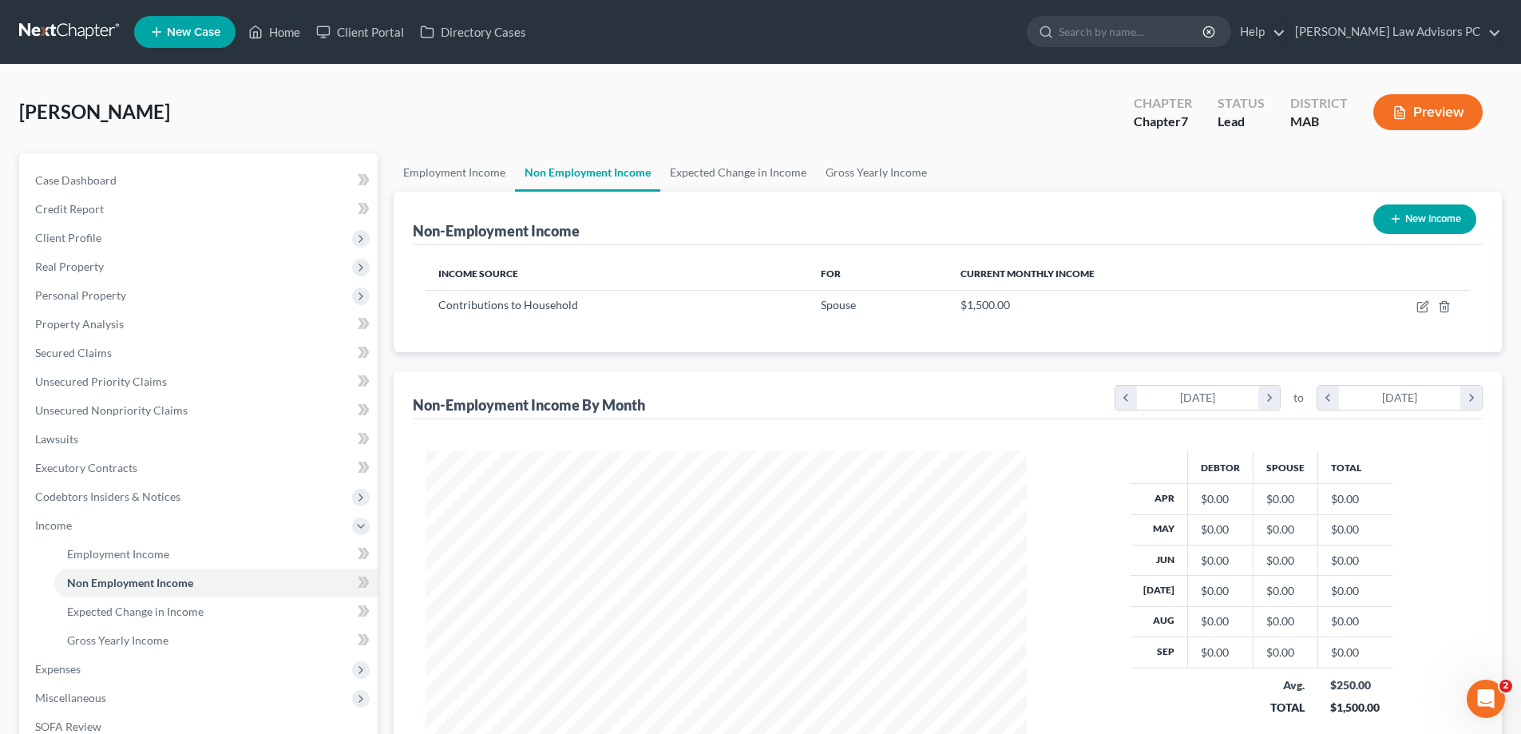
scroll to position [798099, 797769]
click at [465, 185] on link "Employment Income" at bounding box center [454, 172] width 121 height 38
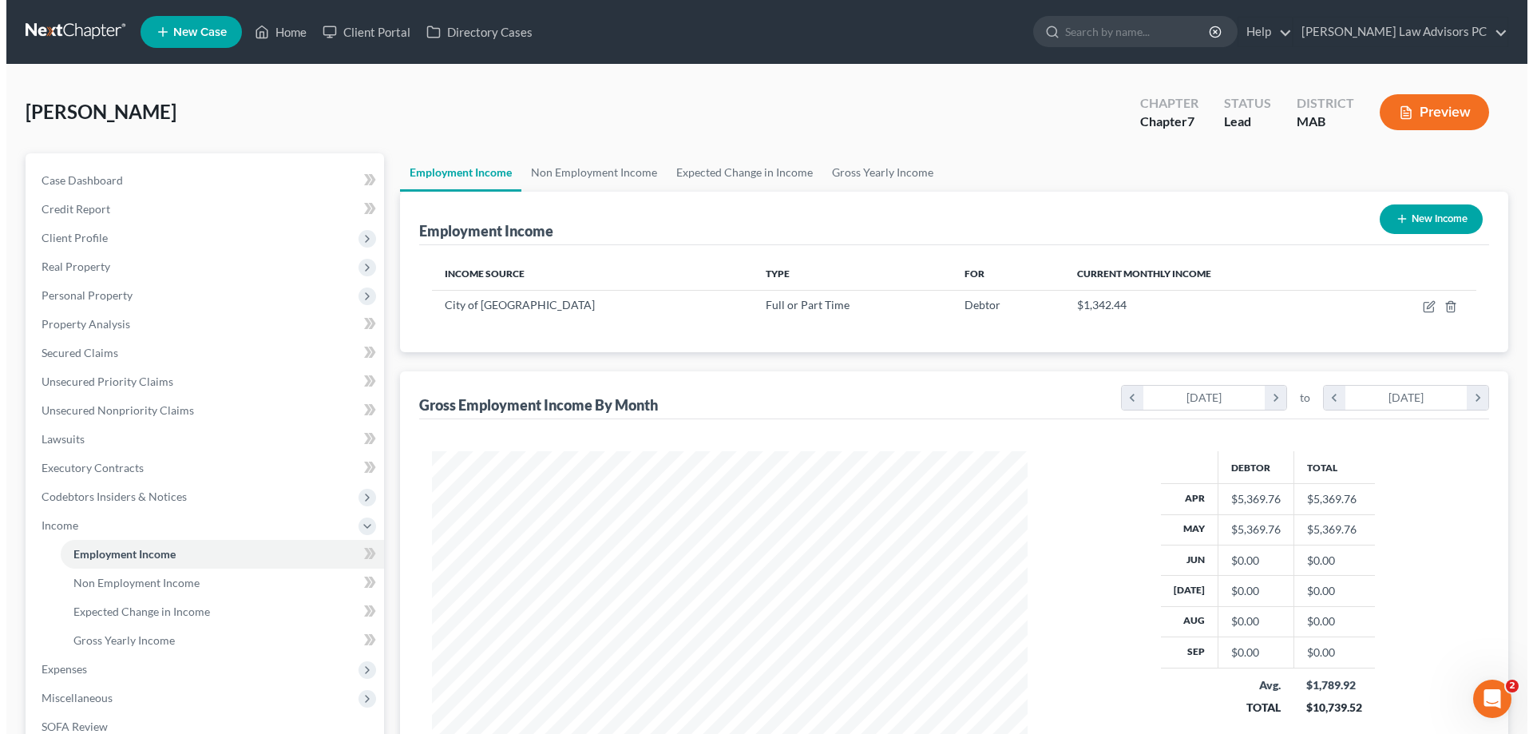
scroll to position [298, 628]
click at [1453, 226] on button "New Income" at bounding box center [1424, 219] width 103 height 30
select select "0"
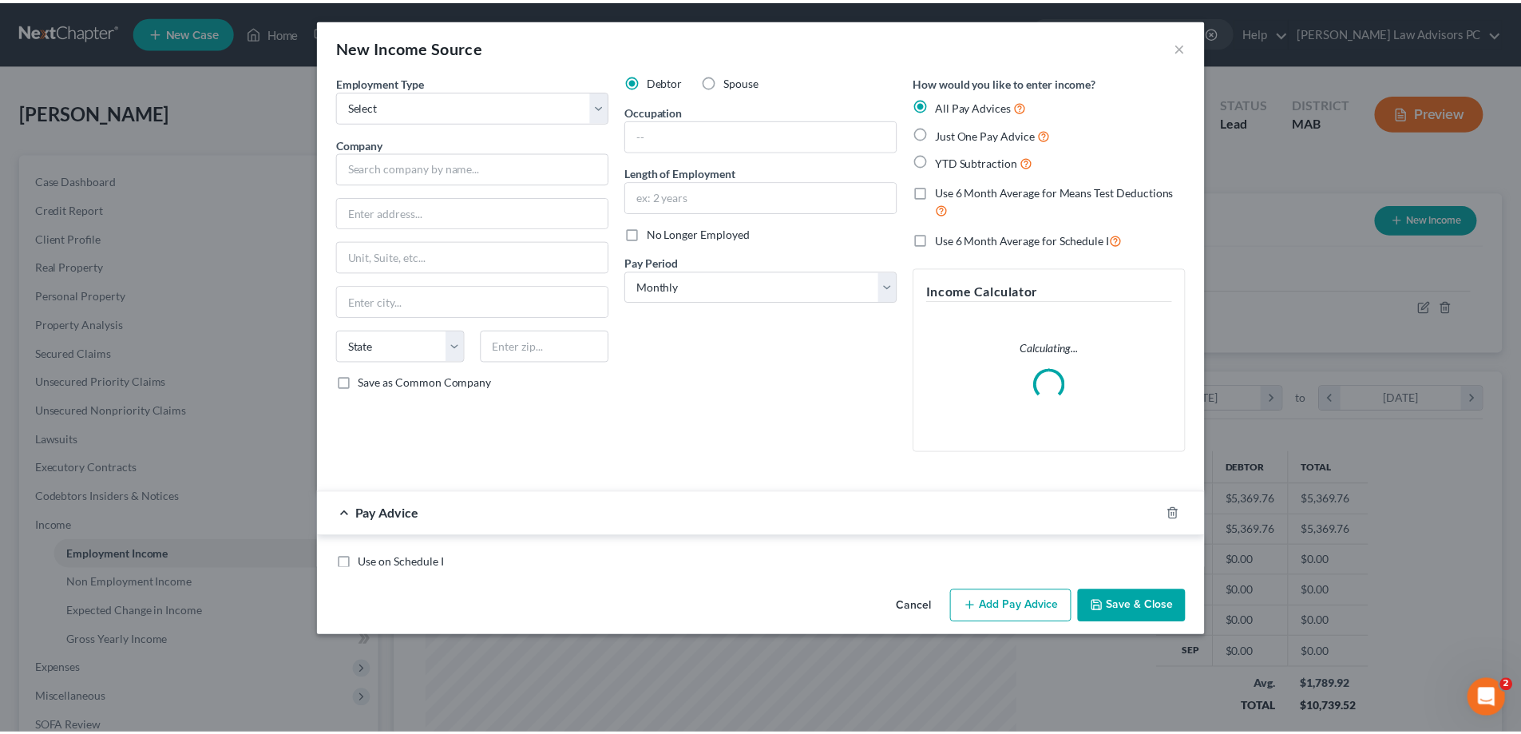
scroll to position [300, 633]
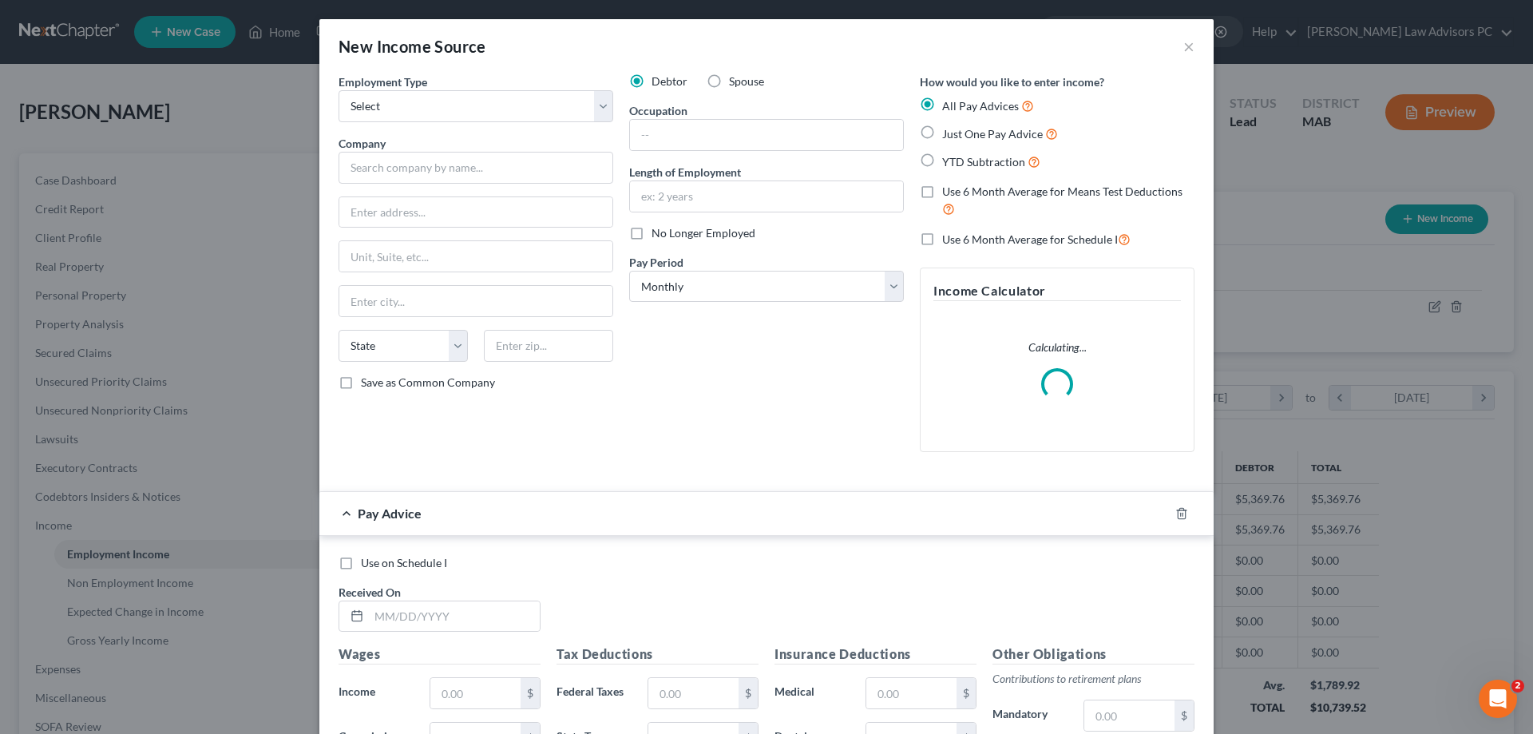
click at [729, 78] on label "Spouse" at bounding box center [746, 81] width 35 height 16
click at [735, 78] on input "Spouse" at bounding box center [740, 78] width 10 height 10
radio input "true"
click at [536, 110] on select "Select Full or [DEMOGRAPHIC_DATA] Employment Self Employment" at bounding box center [476, 106] width 275 height 32
select select "1"
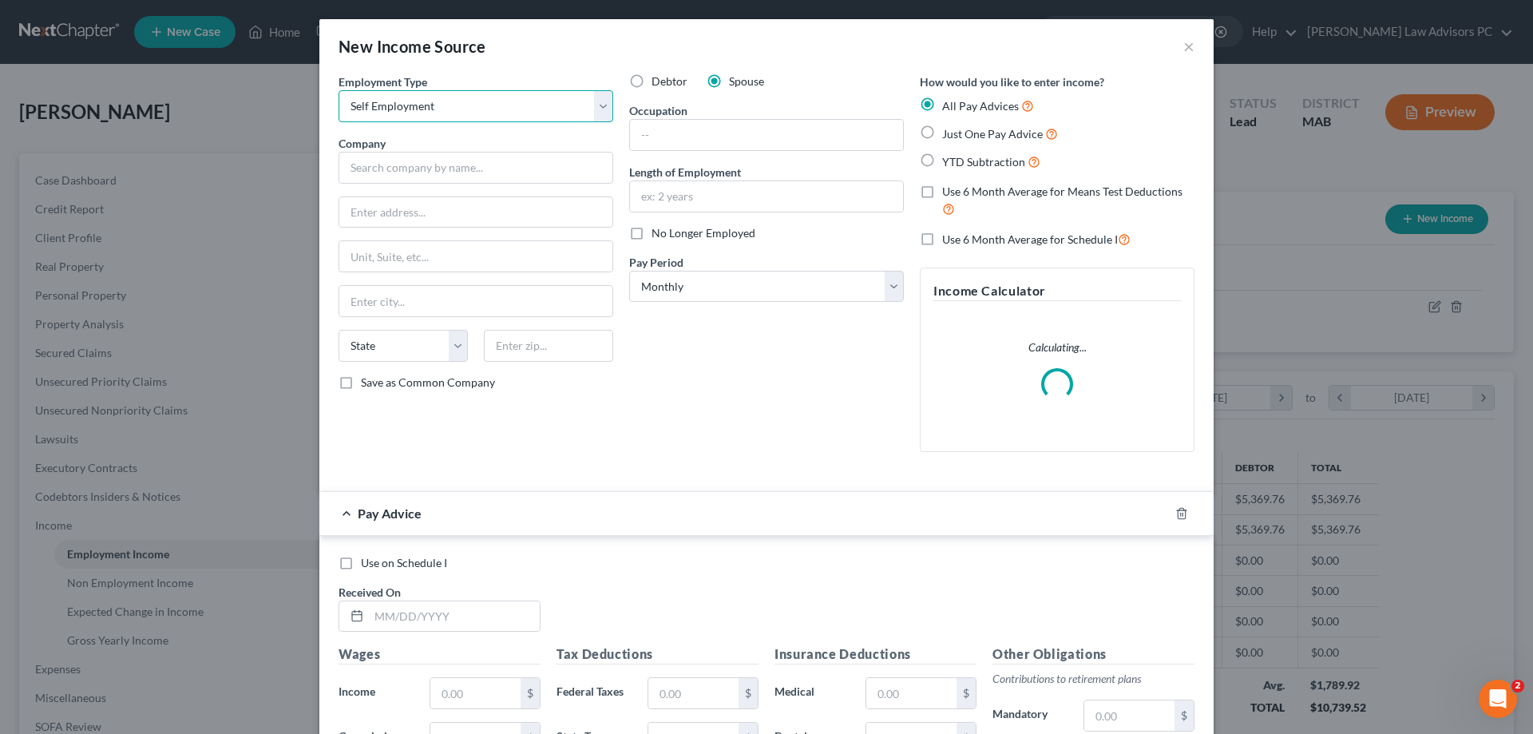
click at [339, 90] on select "Select Full or [DEMOGRAPHIC_DATA] Employment Self Employment" at bounding box center [476, 106] width 275 height 32
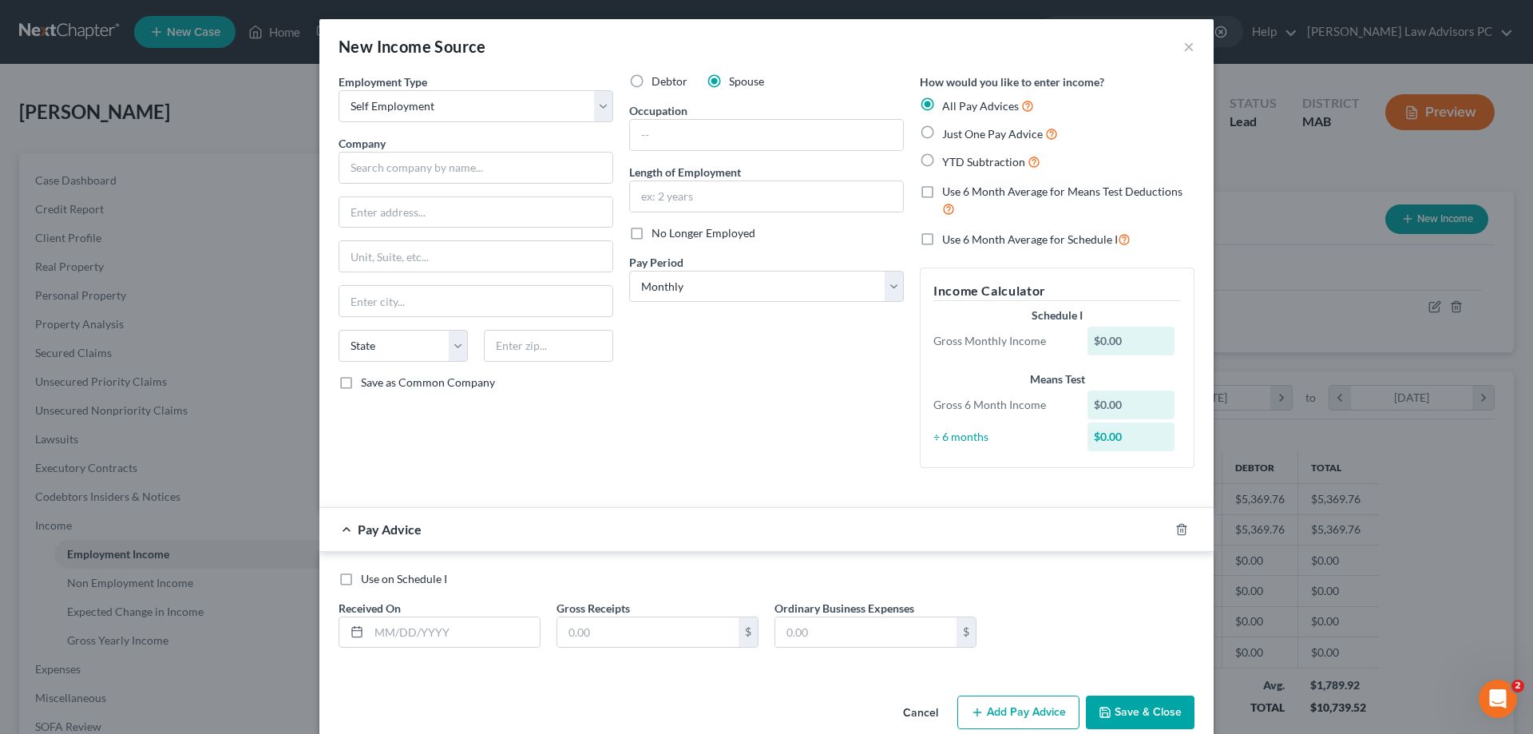
click at [361, 575] on label "Use on Schedule I" at bounding box center [404, 579] width 86 height 16
click at [367, 575] on input "Use on Schedule I" at bounding box center [372, 576] width 10 height 10
checkbox input "true"
click at [449, 628] on input "text" at bounding box center [454, 632] width 171 height 30
type input "[DATE]"
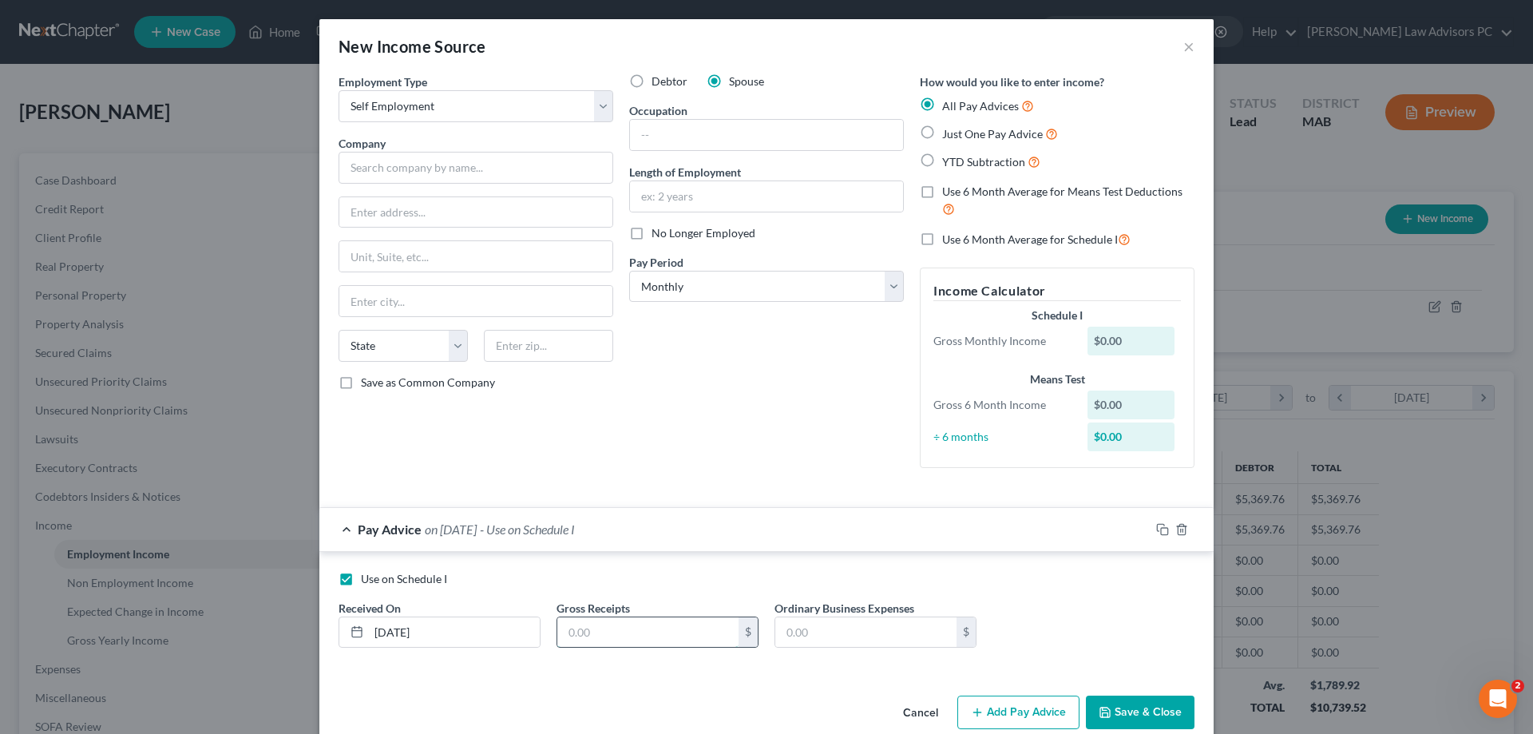
click at [658, 632] on input "text" at bounding box center [647, 632] width 181 height 30
click at [1108, 708] on button "Save & Close" at bounding box center [1140, 712] width 109 height 34
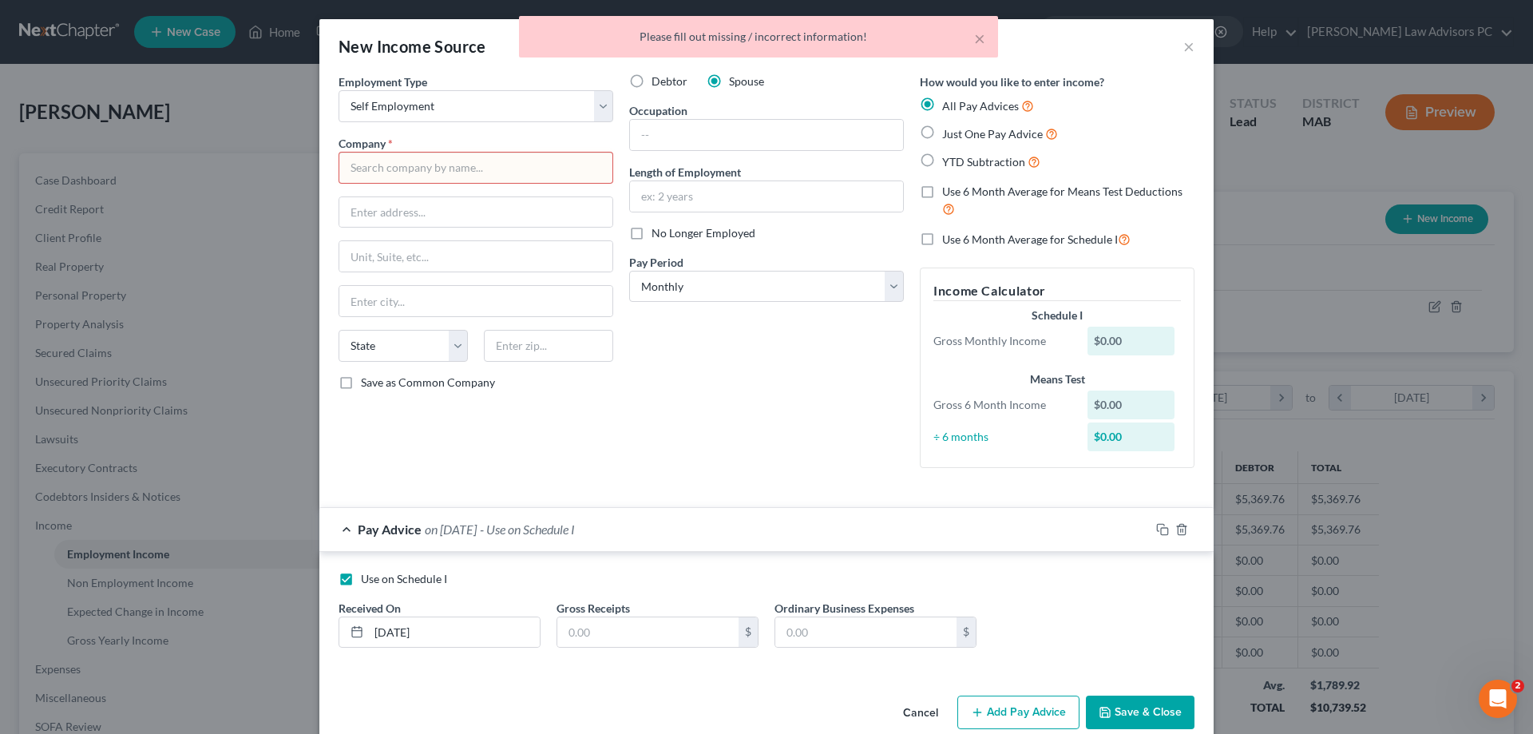
click at [1110, 705] on button "Save & Close" at bounding box center [1140, 712] width 109 height 34
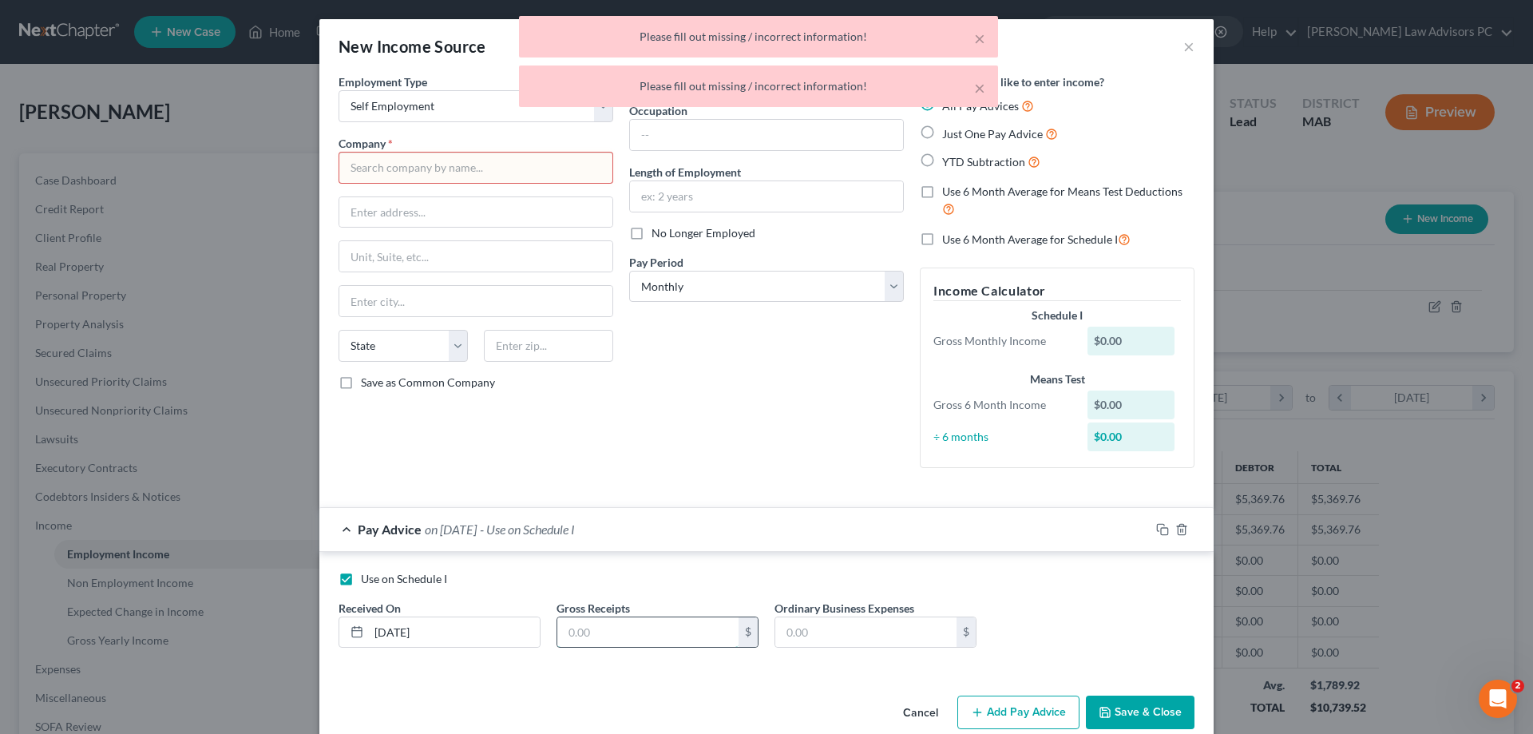
click at [644, 632] on input "text" at bounding box center [647, 632] width 181 height 30
type input "1."
click at [789, 624] on input "text" at bounding box center [865, 632] width 181 height 30
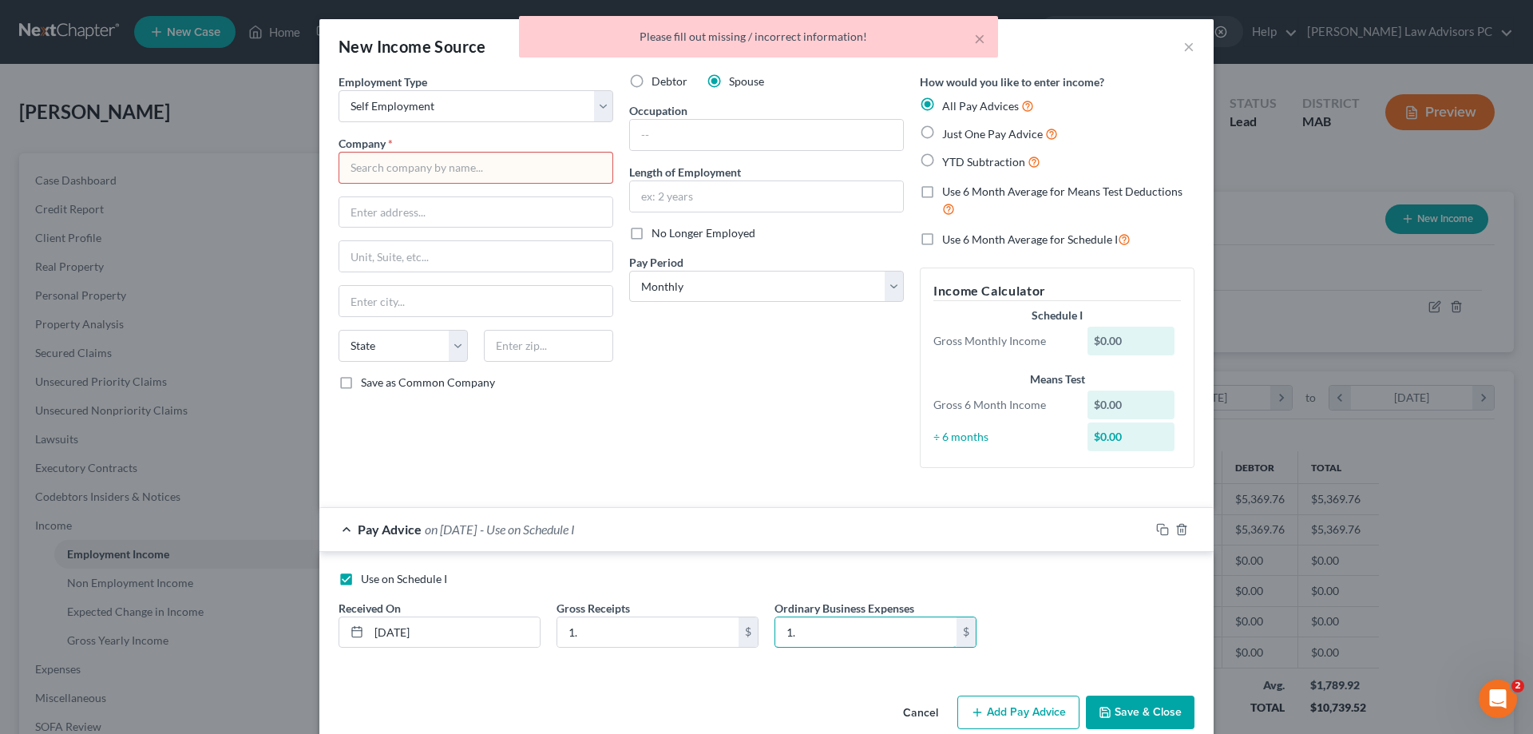
type input "1."
click at [1122, 711] on button "Save & Close" at bounding box center [1140, 712] width 109 height 34
click at [651, 141] on input "text" at bounding box center [766, 135] width 273 height 30
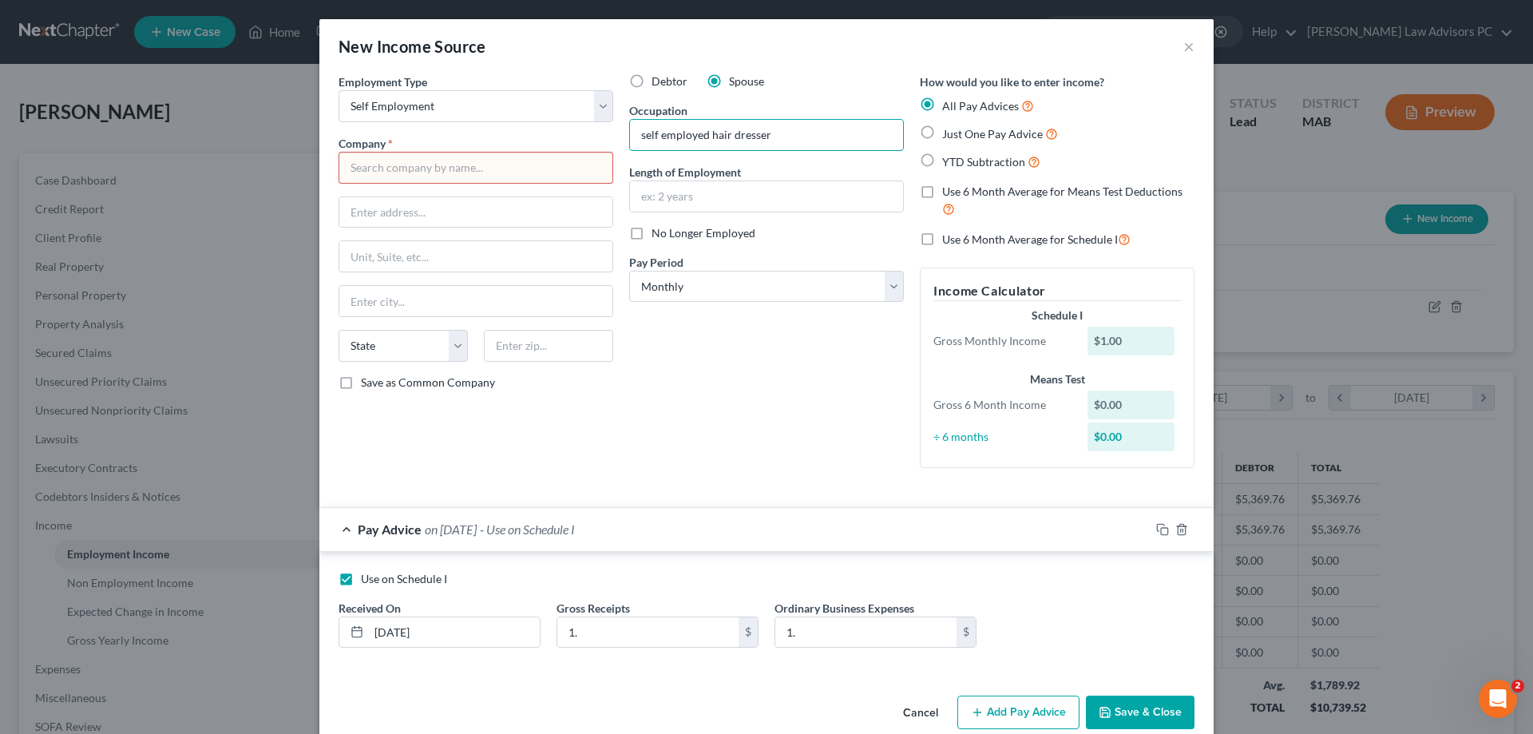
type input "self employed hair dresser"
click at [523, 170] on input "text" at bounding box center [476, 168] width 275 height 32
type input "fff"
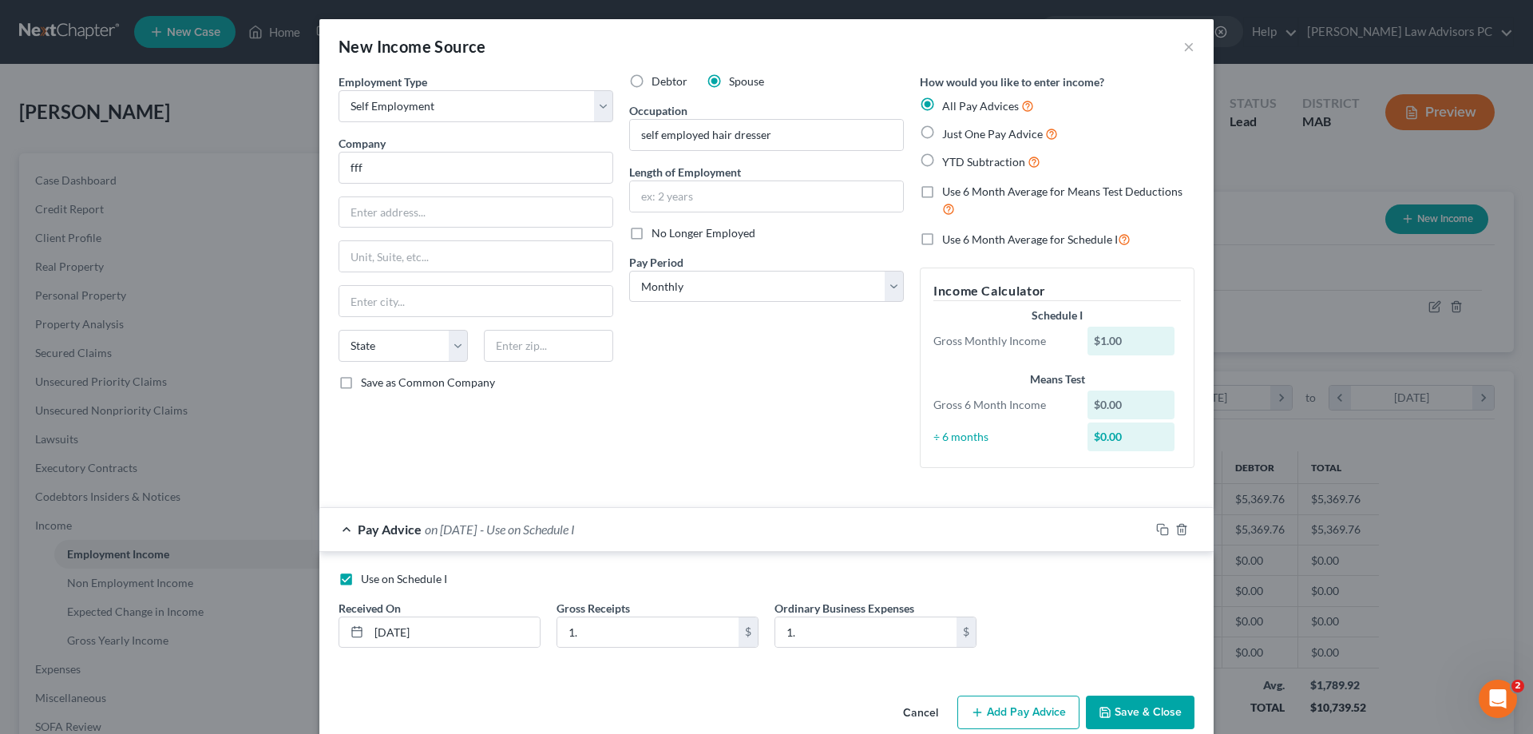
click at [1177, 711] on button "Save & Close" at bounding box center [1140, 712] width 109 height 34
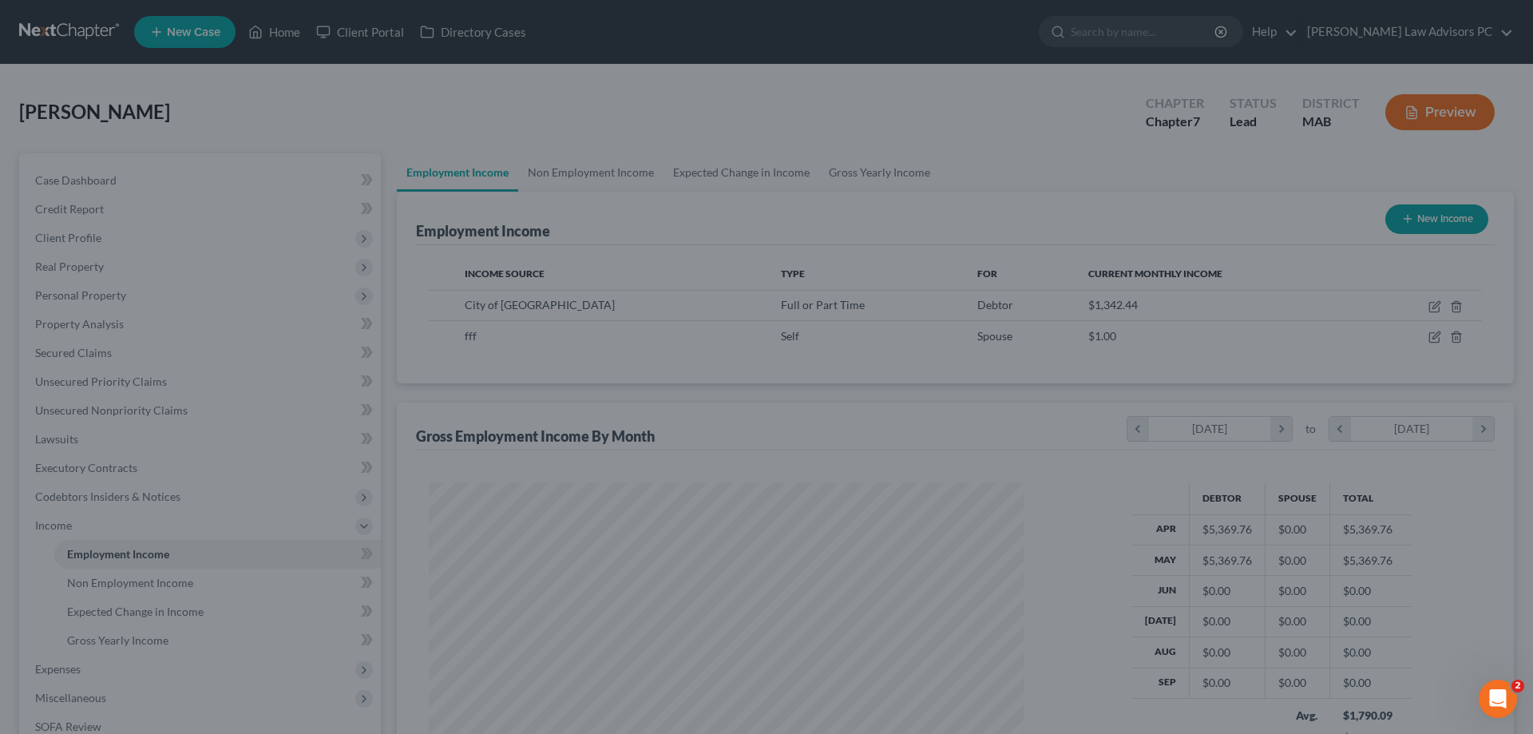
scroll to position [798099, 797769]
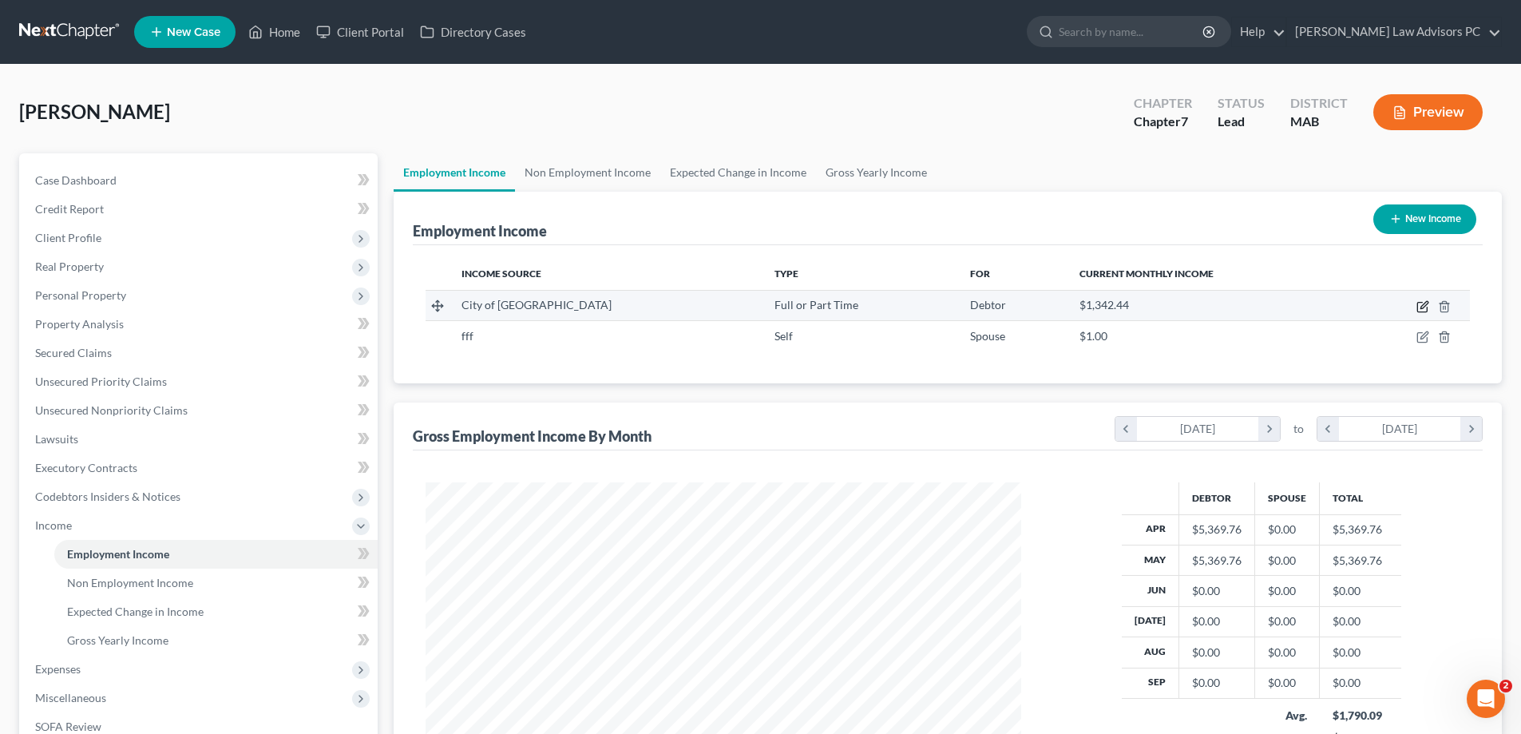
click at [1423, 305] on icon "button" at bounding box center [1423, 304] width 7 height 7
select select "0"
select select "22"
select select "0"
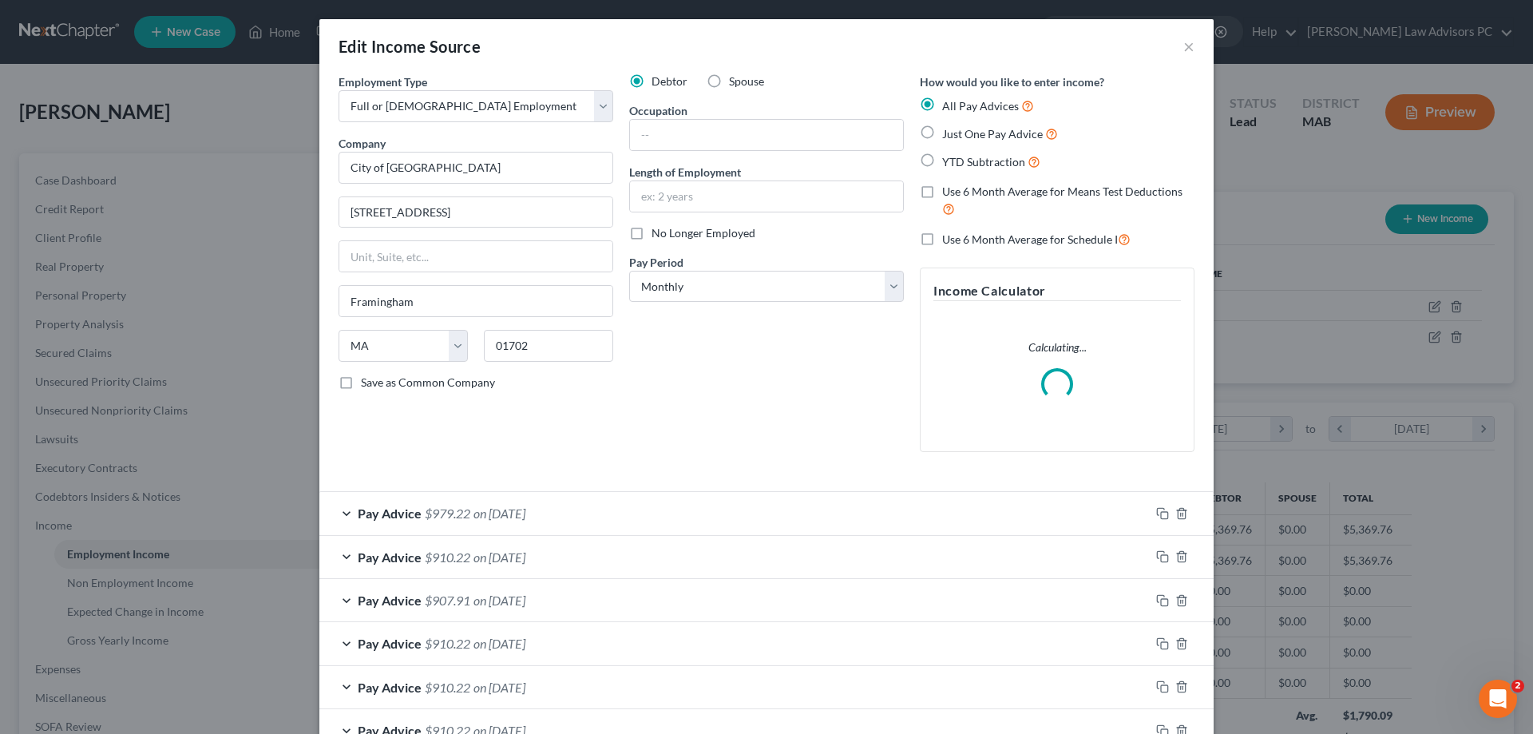
scroll to position [300, 633]
click at [687, 133] on input "text" at bounding box center [766, 135] width 273 height 30
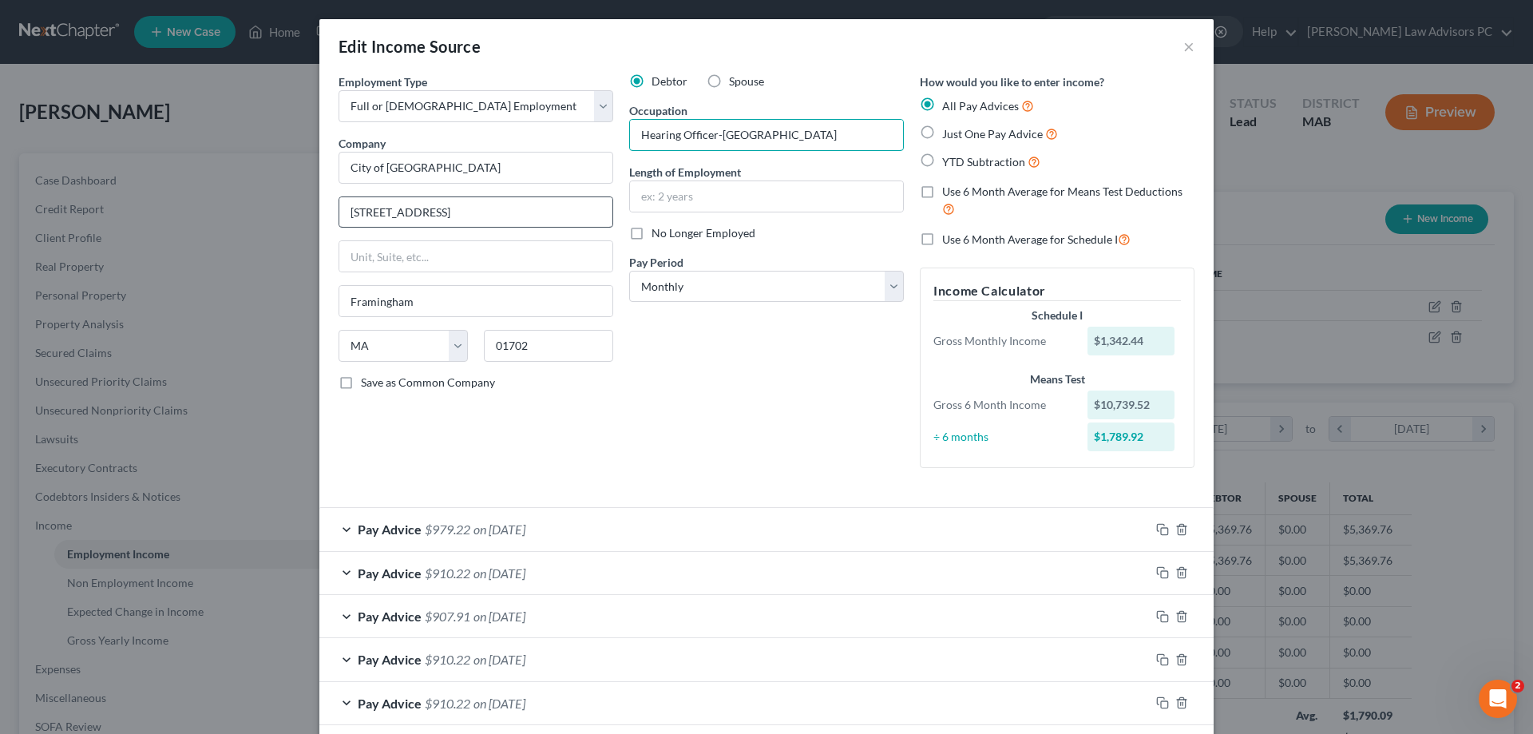
type input "Hearing Officer-[GEOGRAPHIC_DATA]"
drag, startPoint x: 451, startPoint y: 208, endPoint x: 268, endPoint y: 192, distance: 183.5
click at [268, 192] on div "Edit Income Source × Employment Type * Select Full or [DEMOGRAPHIC_DATA] Employ…" at bounding box center [766, 367] width 1533 height 734
click at [446, 168] on input "City of [GEOGRAPHIC_DATA]" at bounding box center [476, 168] width 275 height 32
type input "City of [GEOGRAPHIC_DATA]"
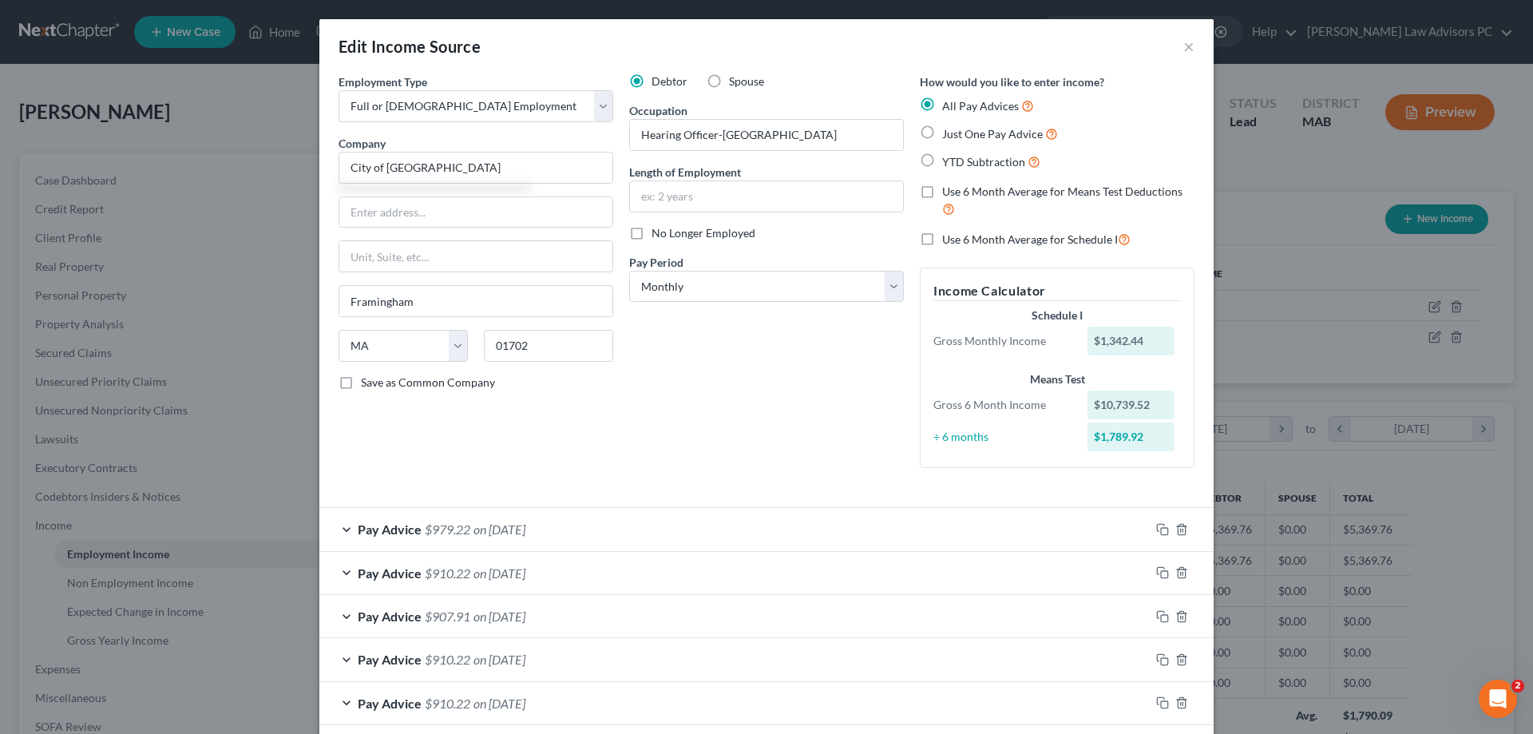
click at [361, 382] on label "Save as Common Company" at bounding box center [428, 382] width 134 height 16
click at [367, 382] on input "Save as Common Company" at bounding box center [372, 379] width 10 height 10
checkbox input "true"
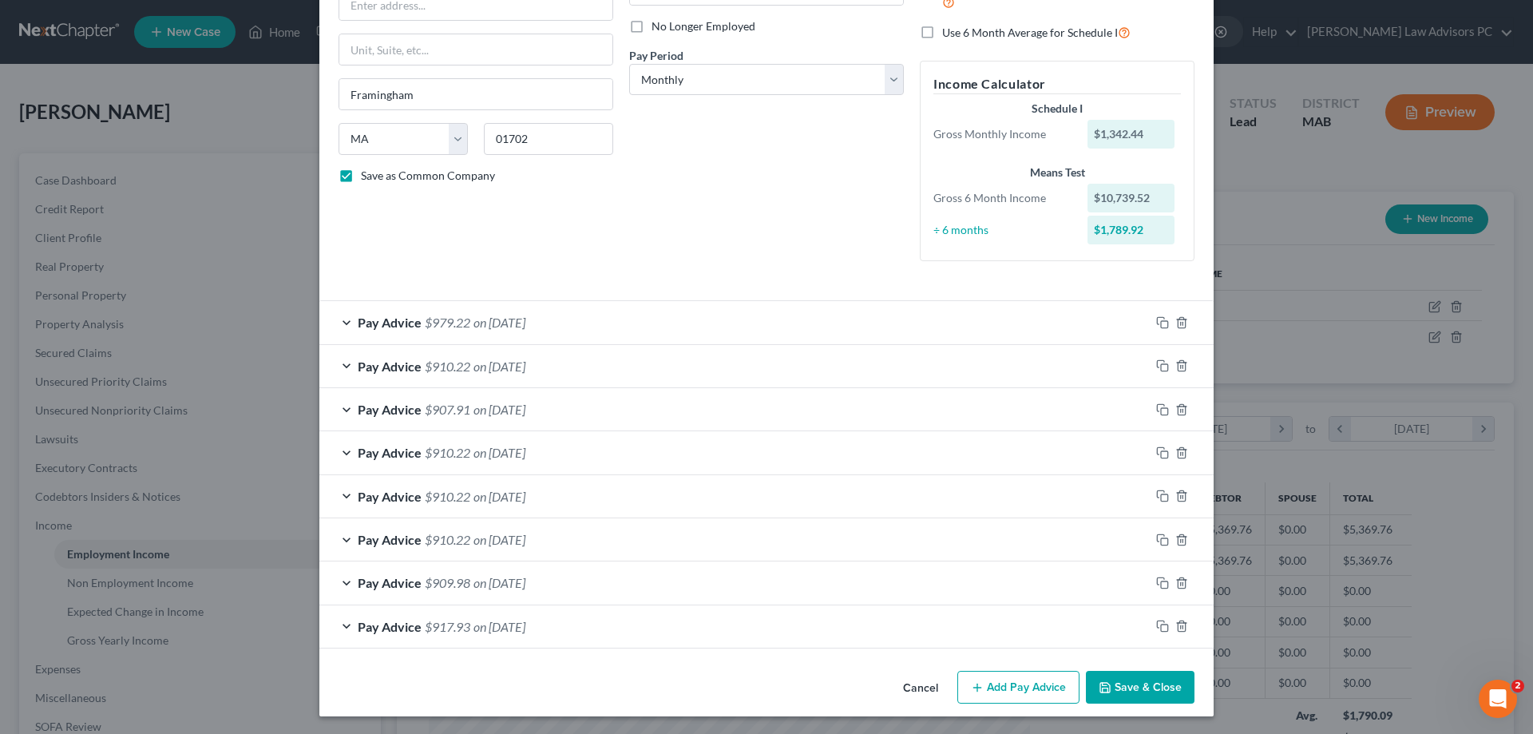
scroll to position [208, 0]
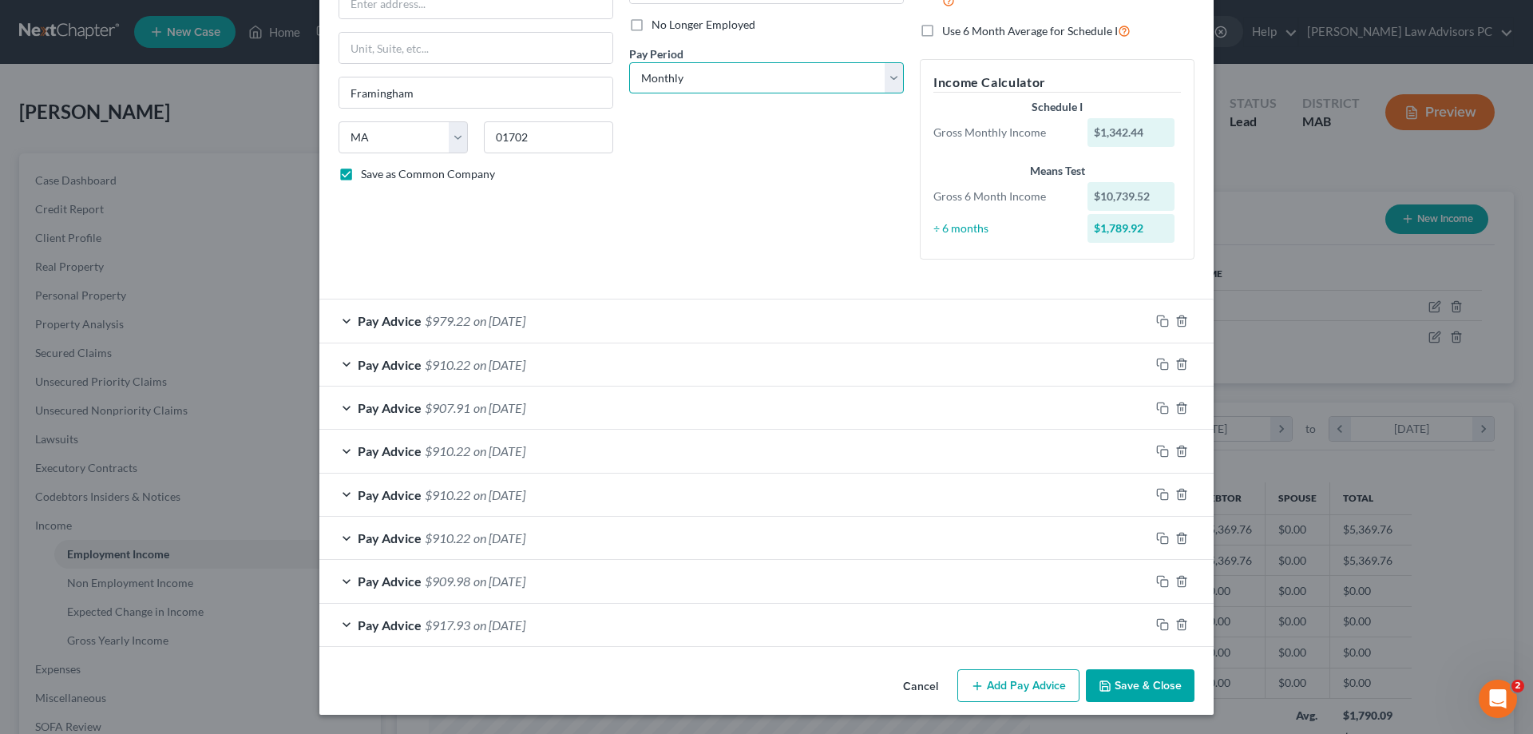
click at [891, 81] on select "Select Monthly Twice Monthly Every Other Week Weekly" at bounding box center [766, 78] width 275 height 32
select select "3"
click at [629, 62] on select "Select Monthly Twice Monthly Every Other Week Weekly" at bounding box center [766, 78] width 275 height 32
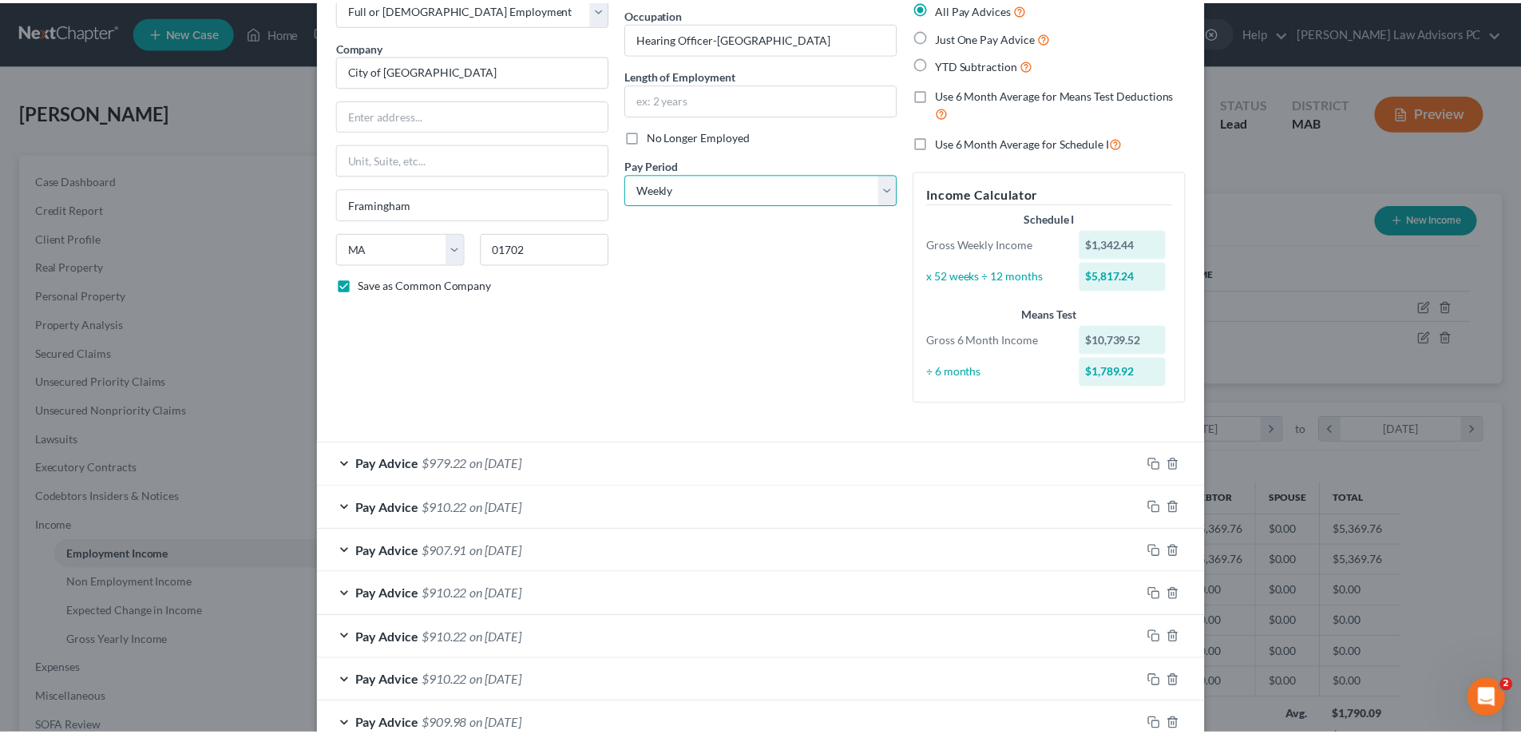
scroll to position [240, 0]
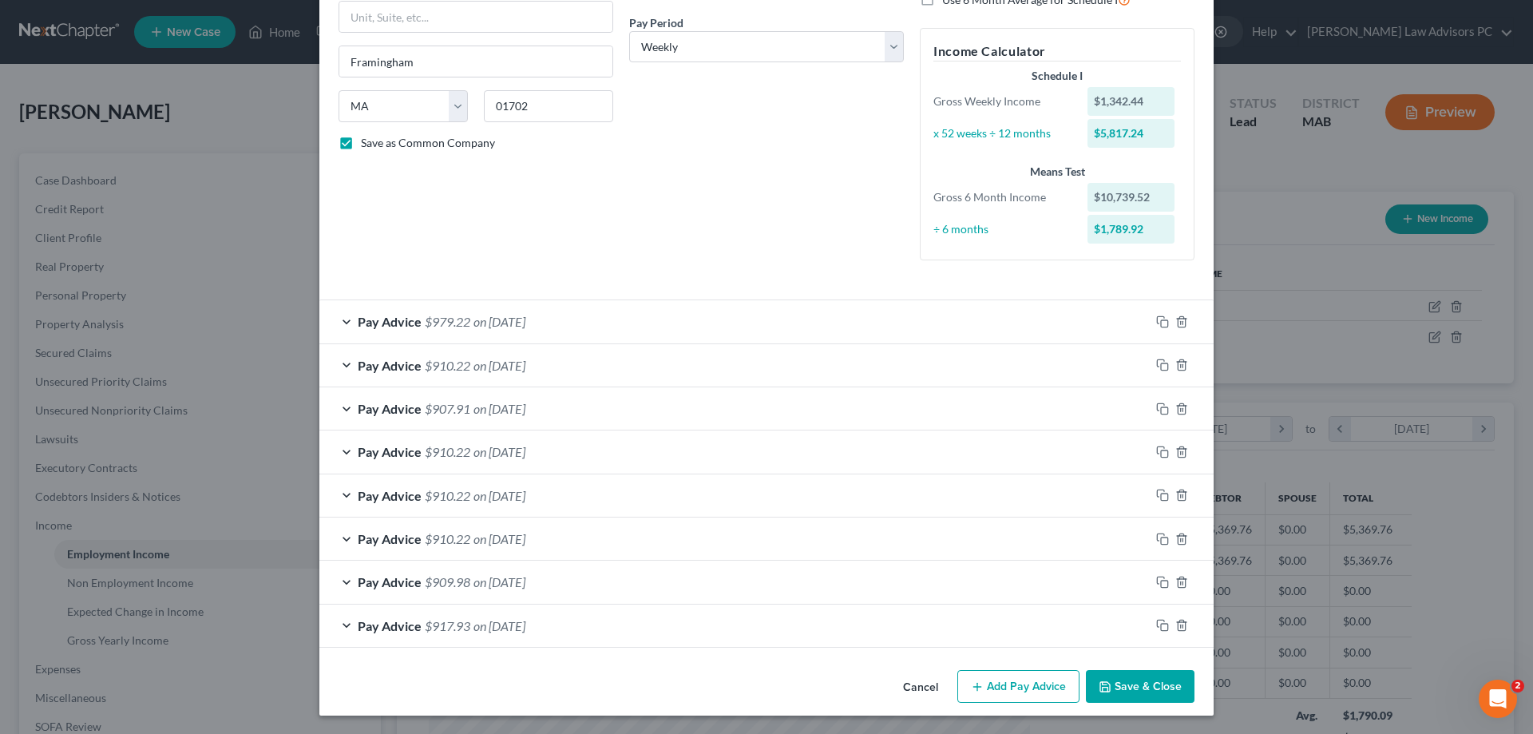
click at [1128, 686] on button "Save & Close" at bounding box center [1140, 687] width 109 height 34
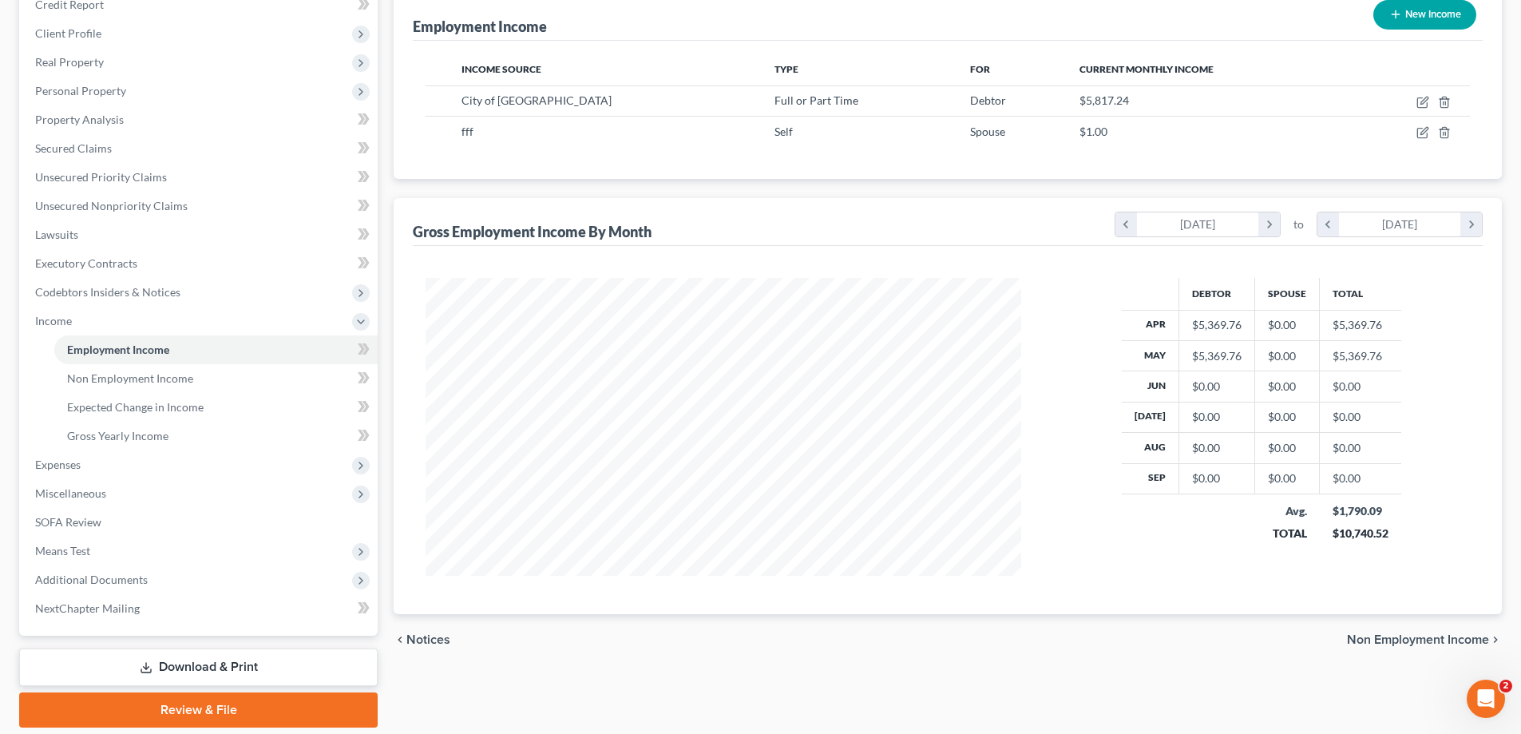
scroll to position [259, 0]
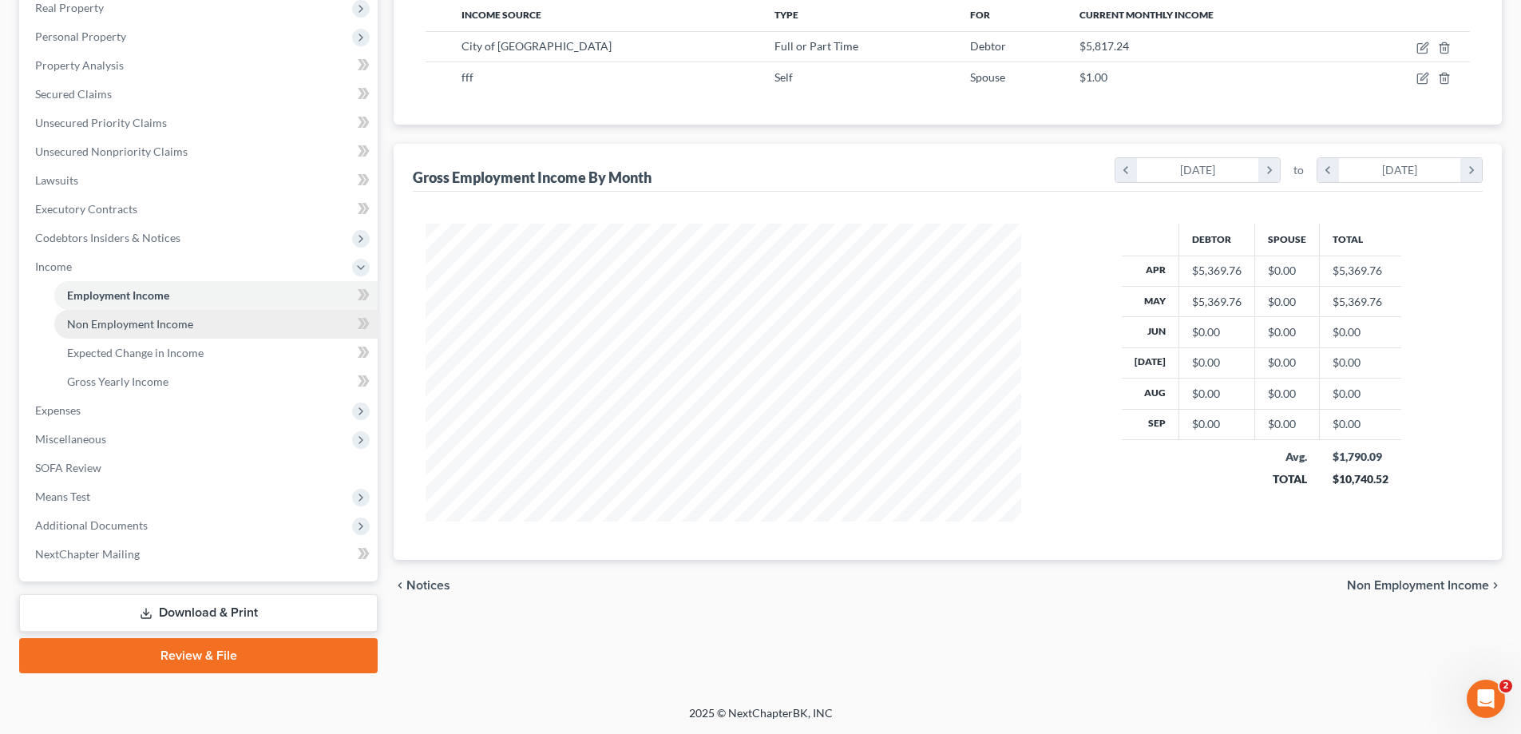
click at [203, 319] on link "Non Employment Income" at bounding box center [215, 324] width 323 height 29
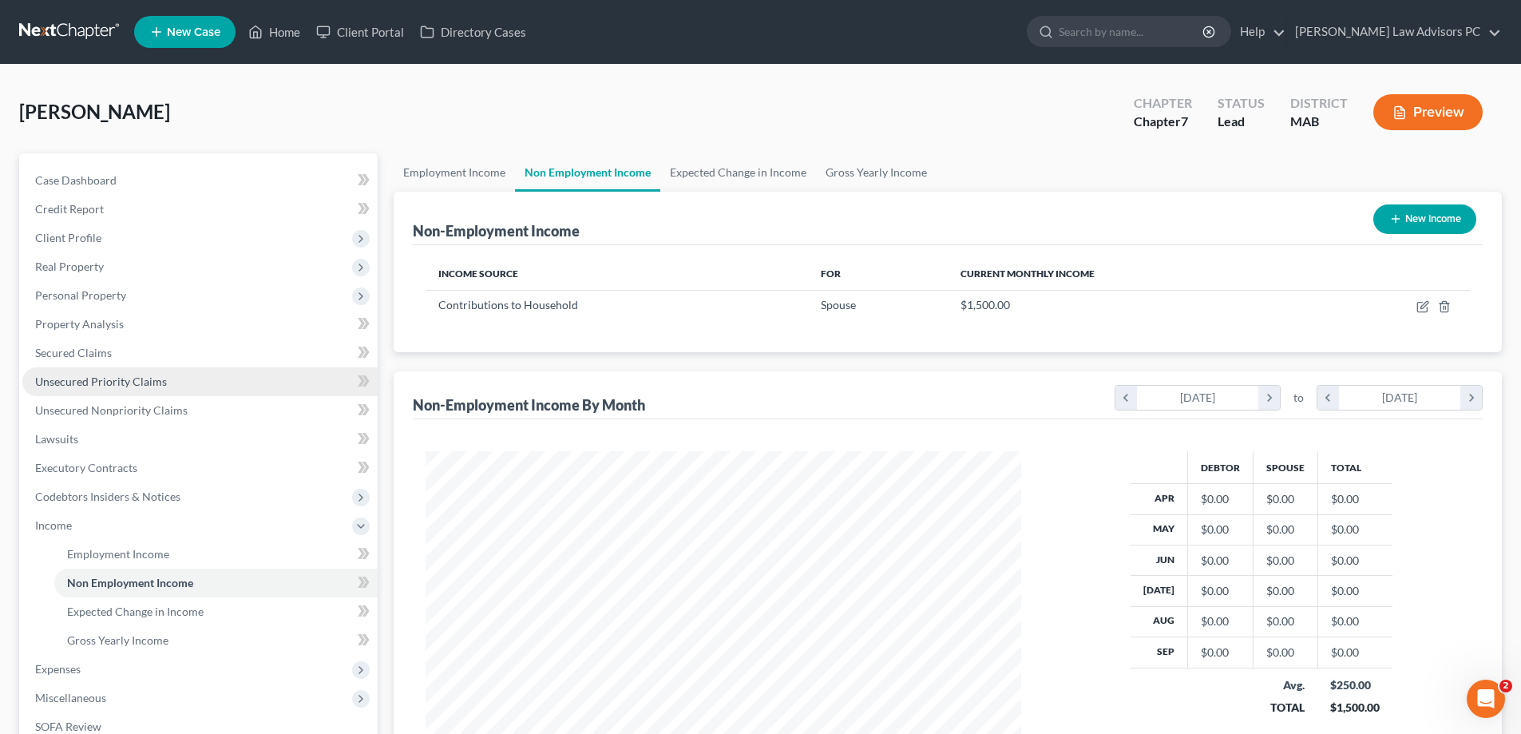
scroll to position [298, 628]
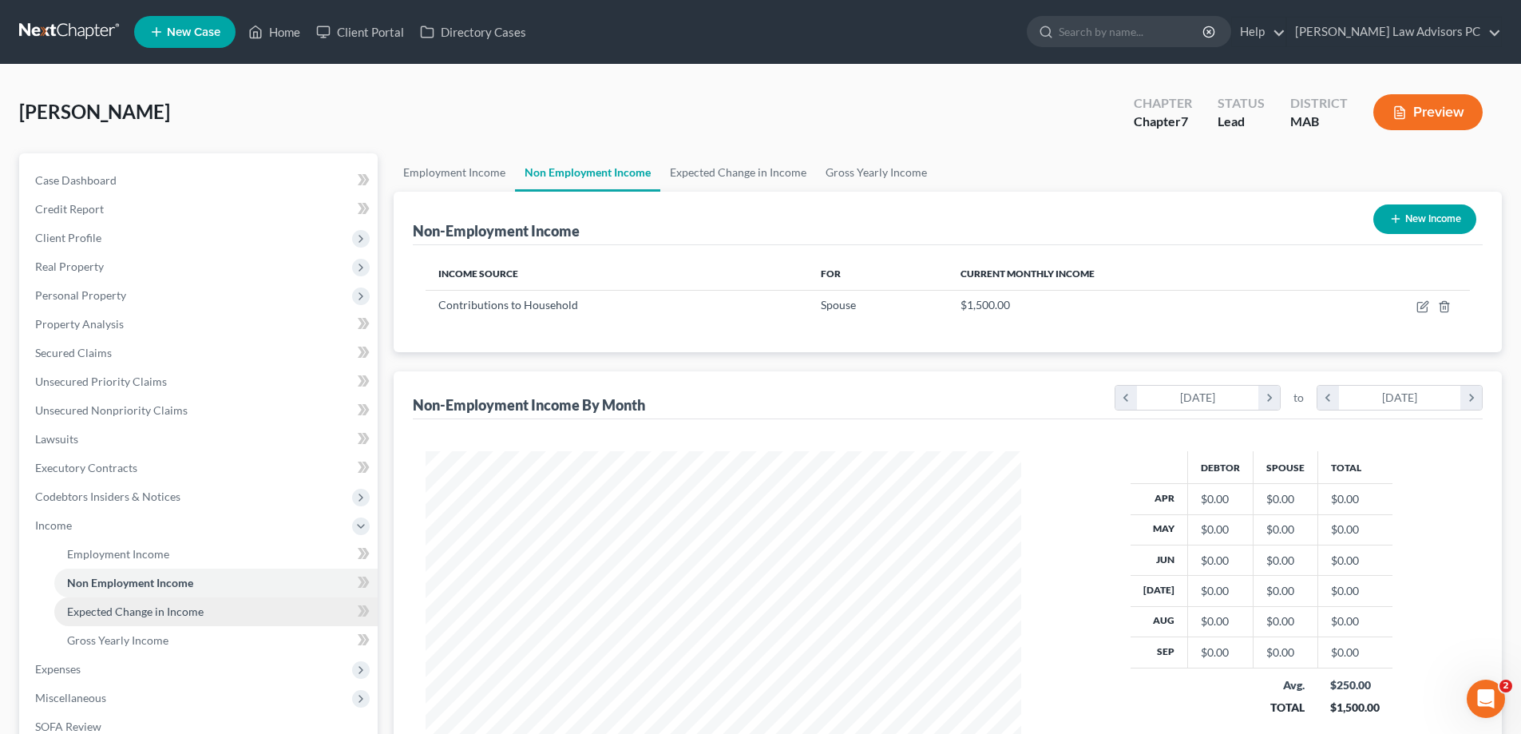
click at [220, 612] on link "Expected Change in Income" at bounding box center [215, 611] width 323 height 29
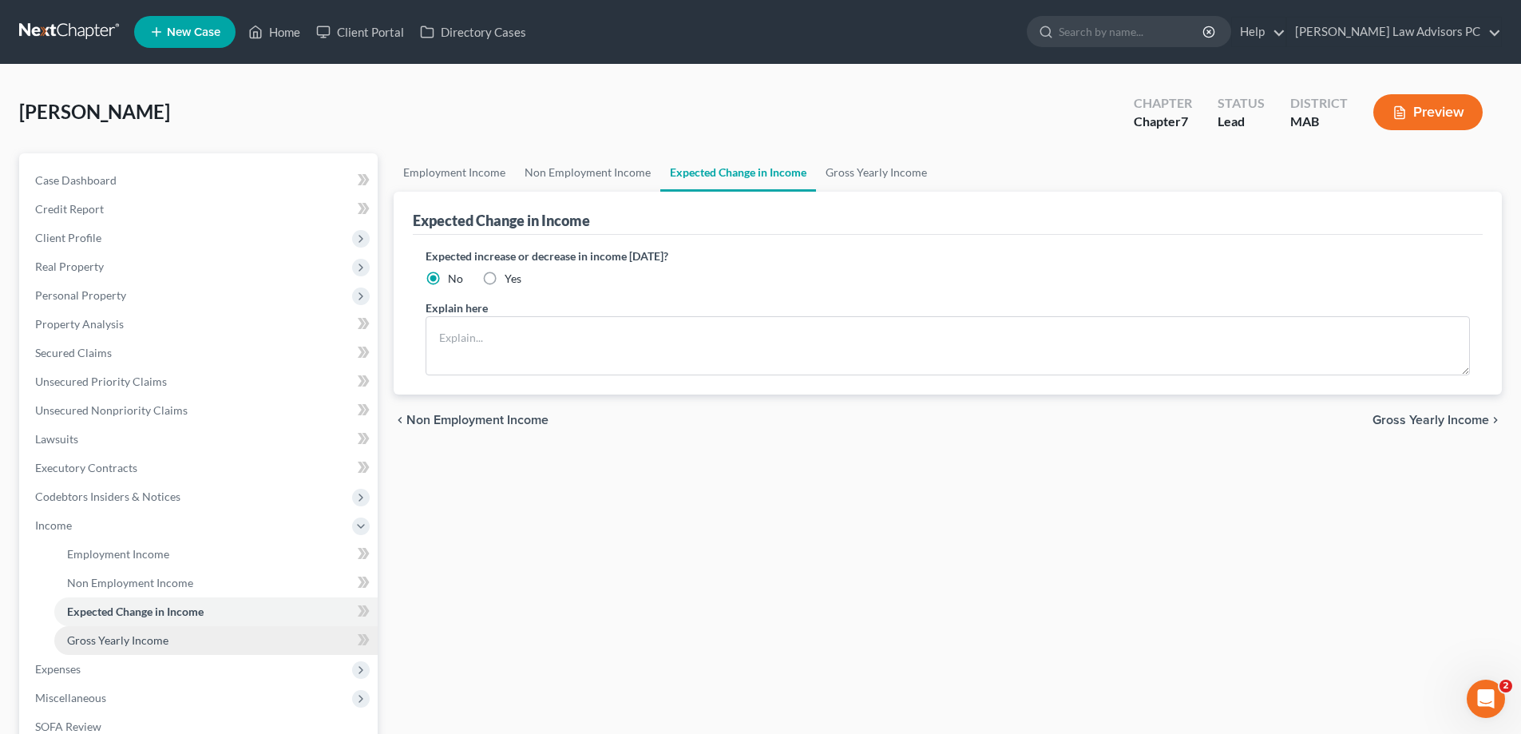
click at [156, 638] on span "Gross Yearly Income" at bounding box center [117, 640] width 101 height 14
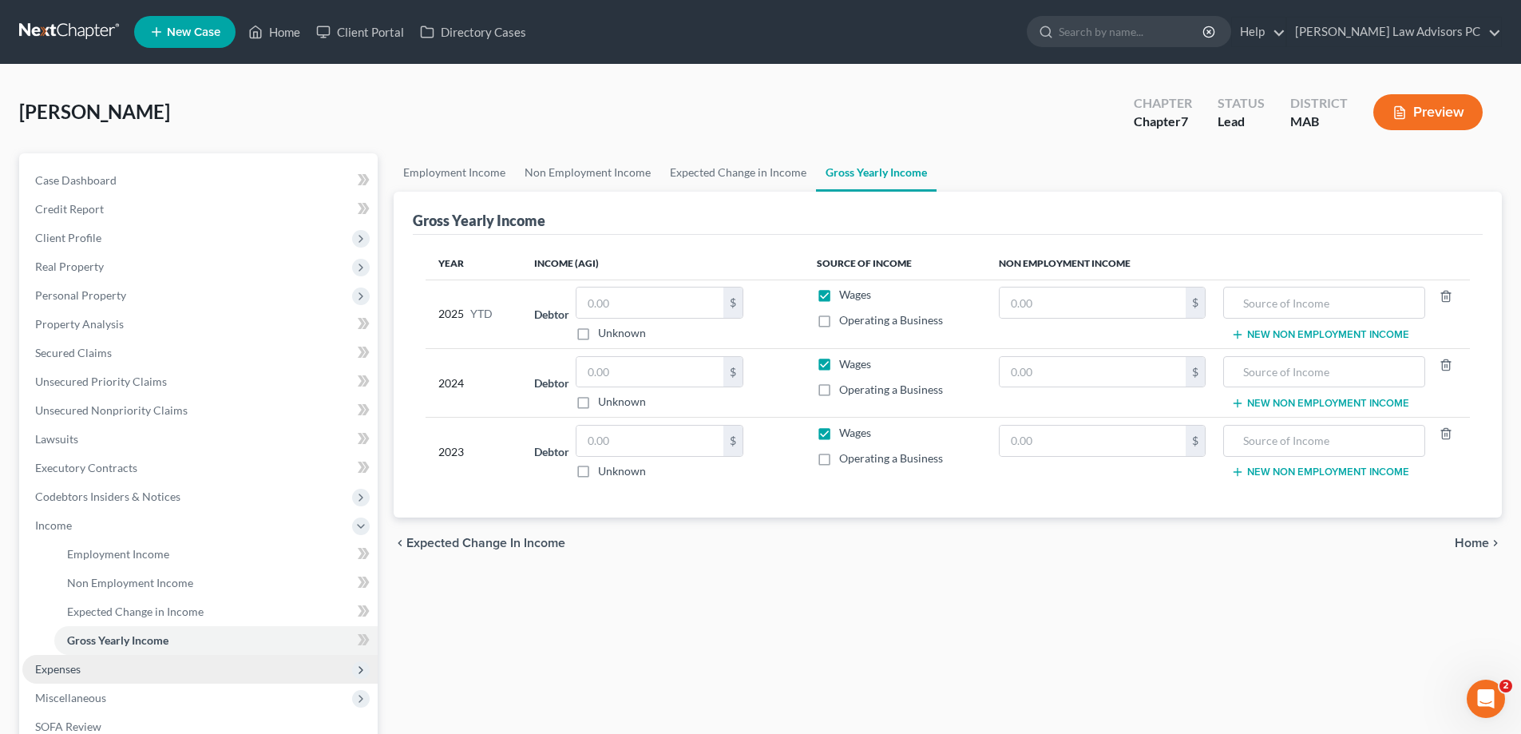
click at [156, 663] on span "Expenses" at bounding box center [199, 669] width 355 height 29
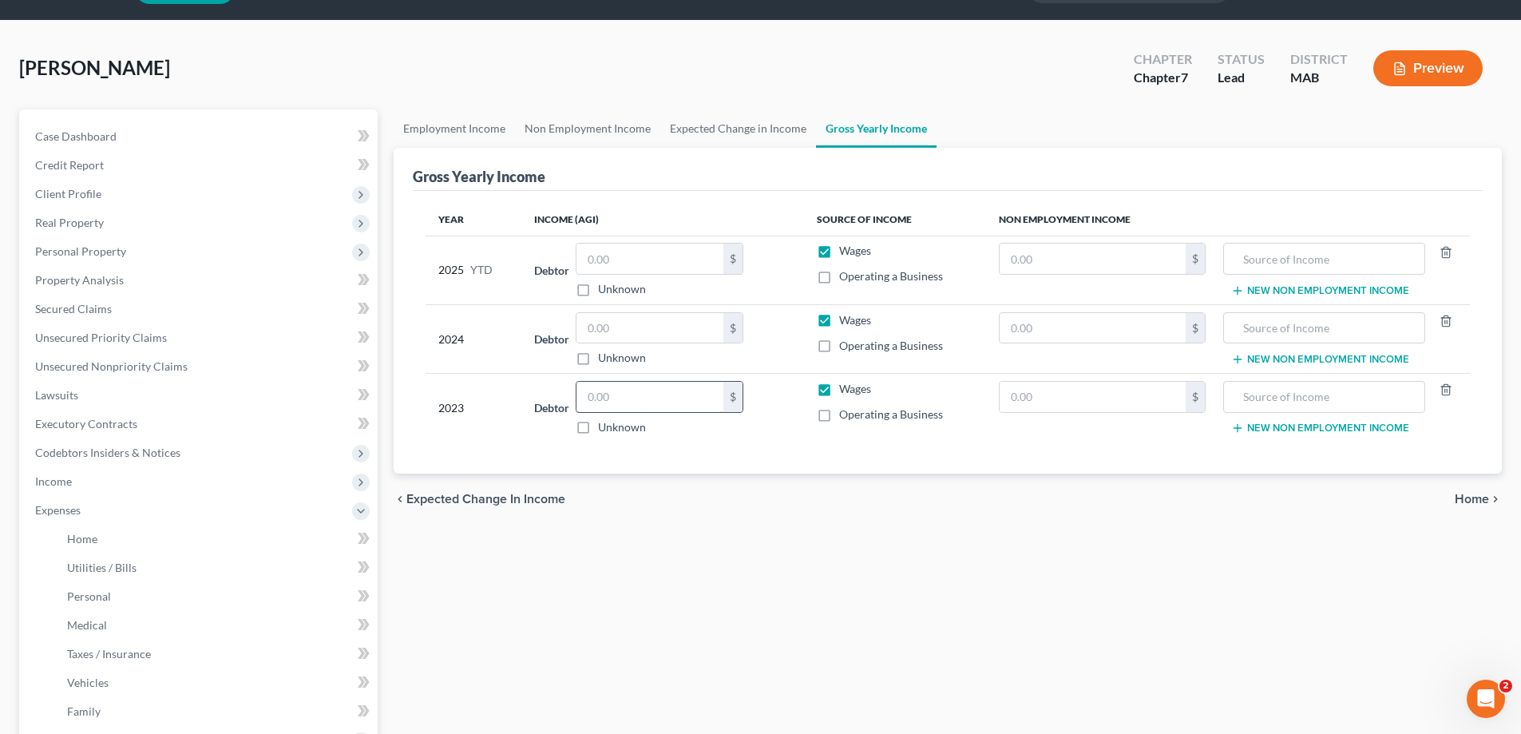
scroll to position [26, 0]
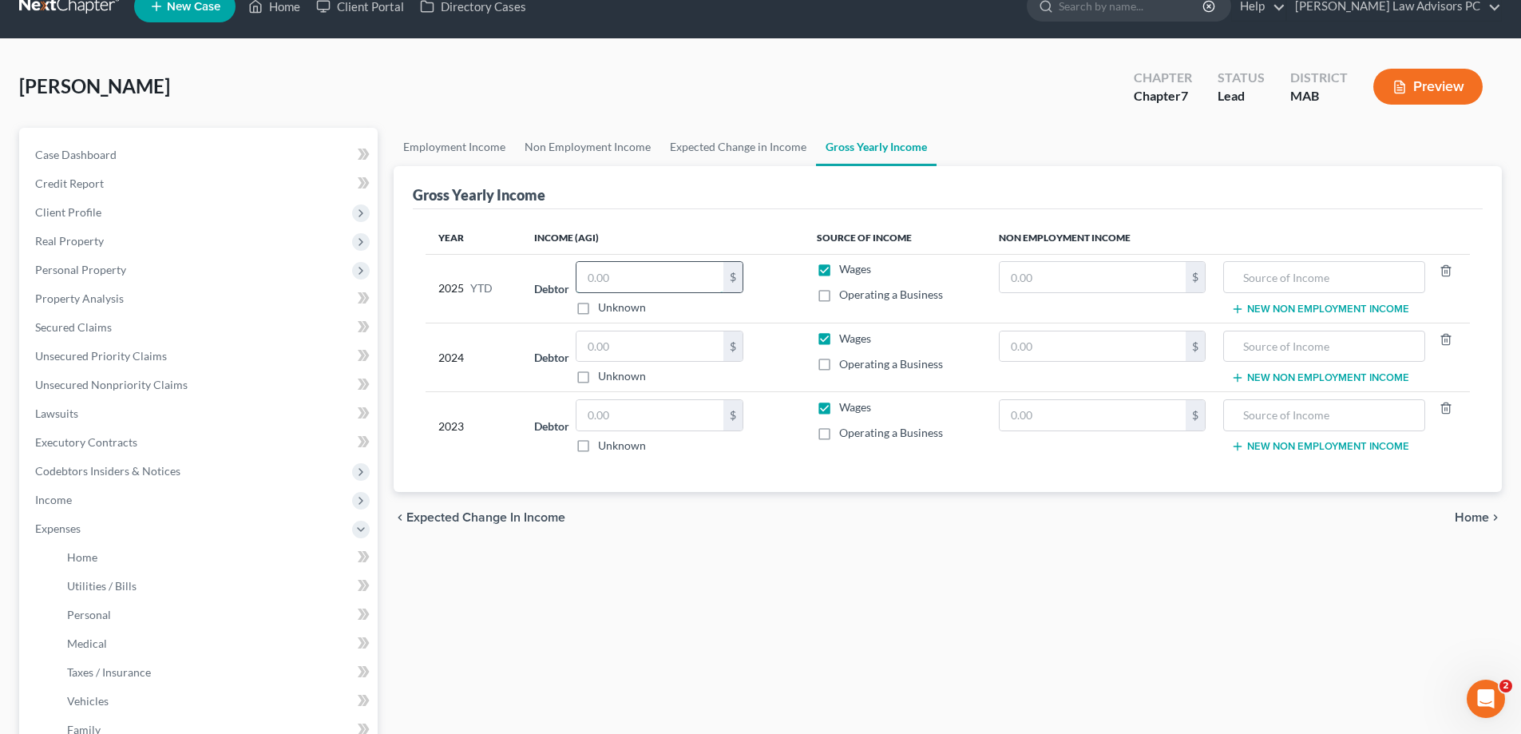
click at [655, 275] on input "text" at bounding box center [649, 277] width 147 height 30
click at [634, 343] on input "text" at bounding box center [649, 346] width 147 height 30
click at [631, 271] on input "text" at bounding box center [649, 277] width 147 height 30
click at [629, 343] on input "text" at bounding box center [649, 346] width 147 height 30
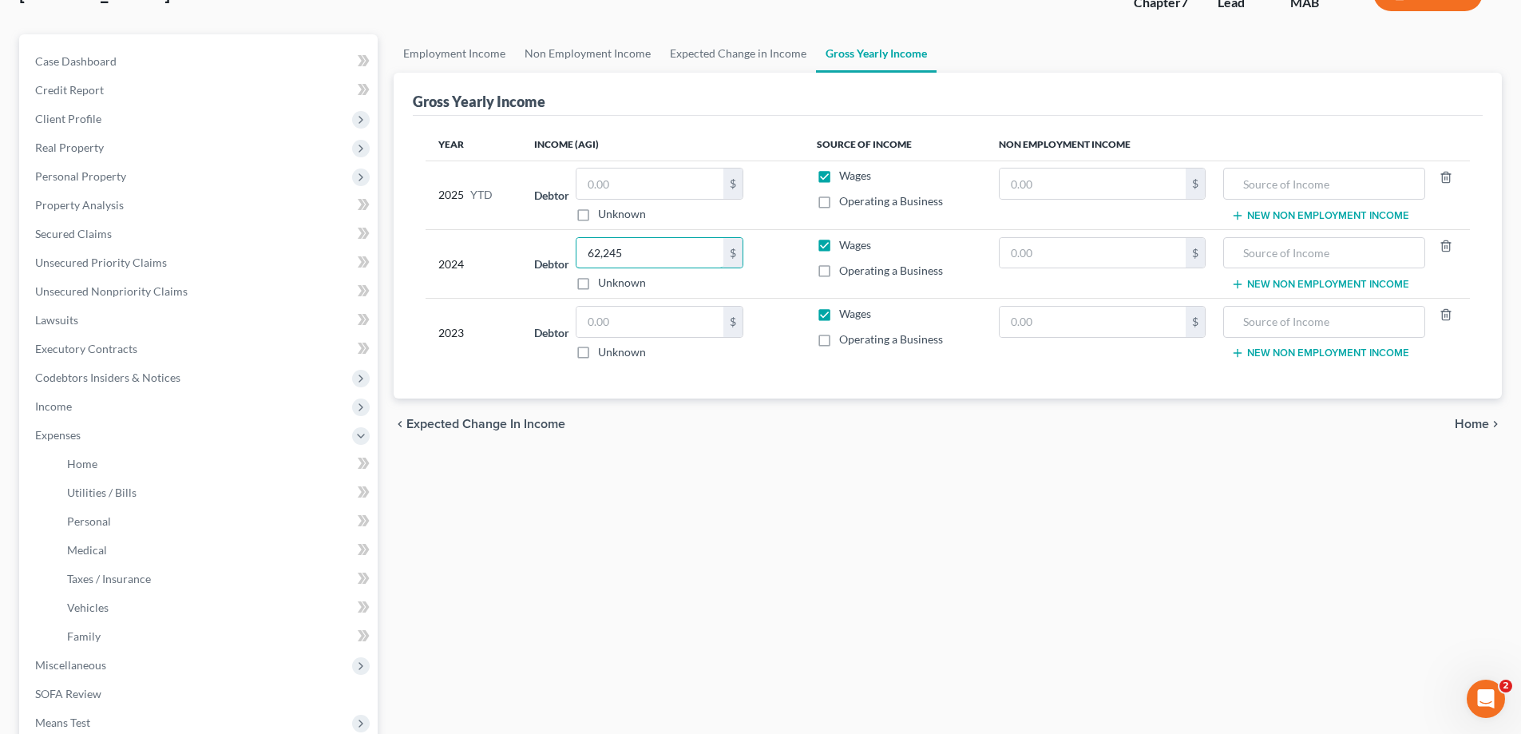
scroll to position [265, 0]
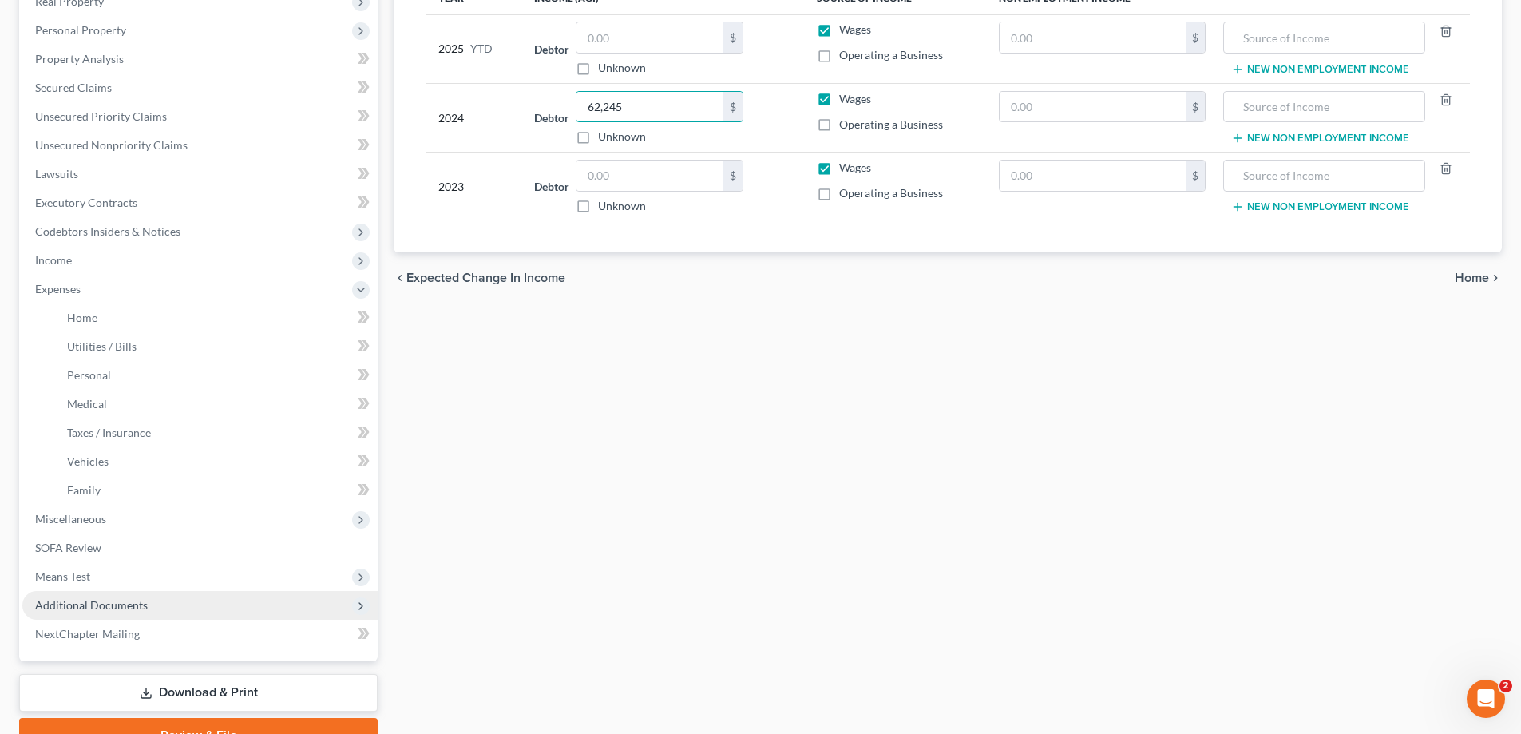
type input "62,245"
click at [168, 607] on span "Additional Documents" at bounding box center [199, 605] width 355 height 29
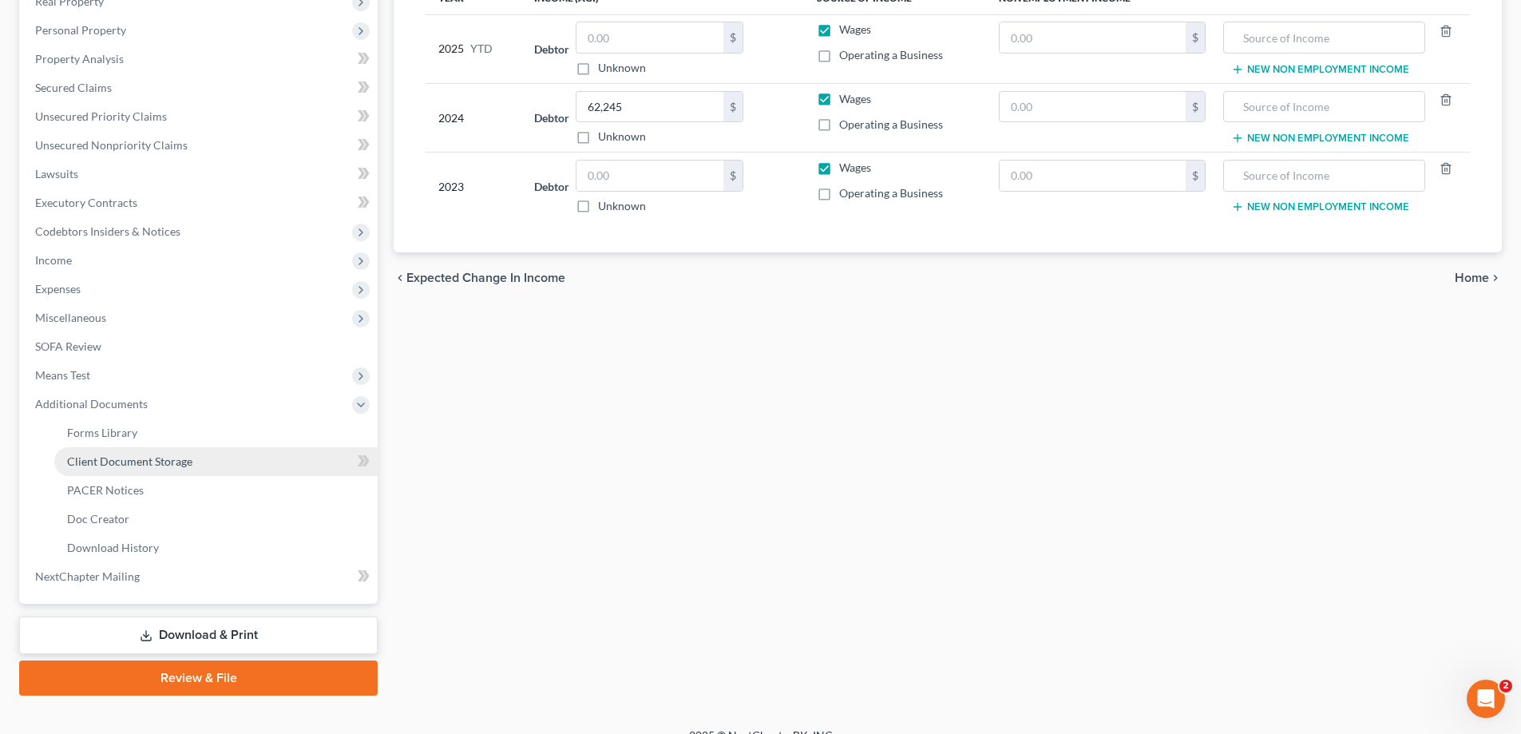
click at [165, 461] on span "Client Document Storage" at bounding box center [129, 461] width 125 height 14
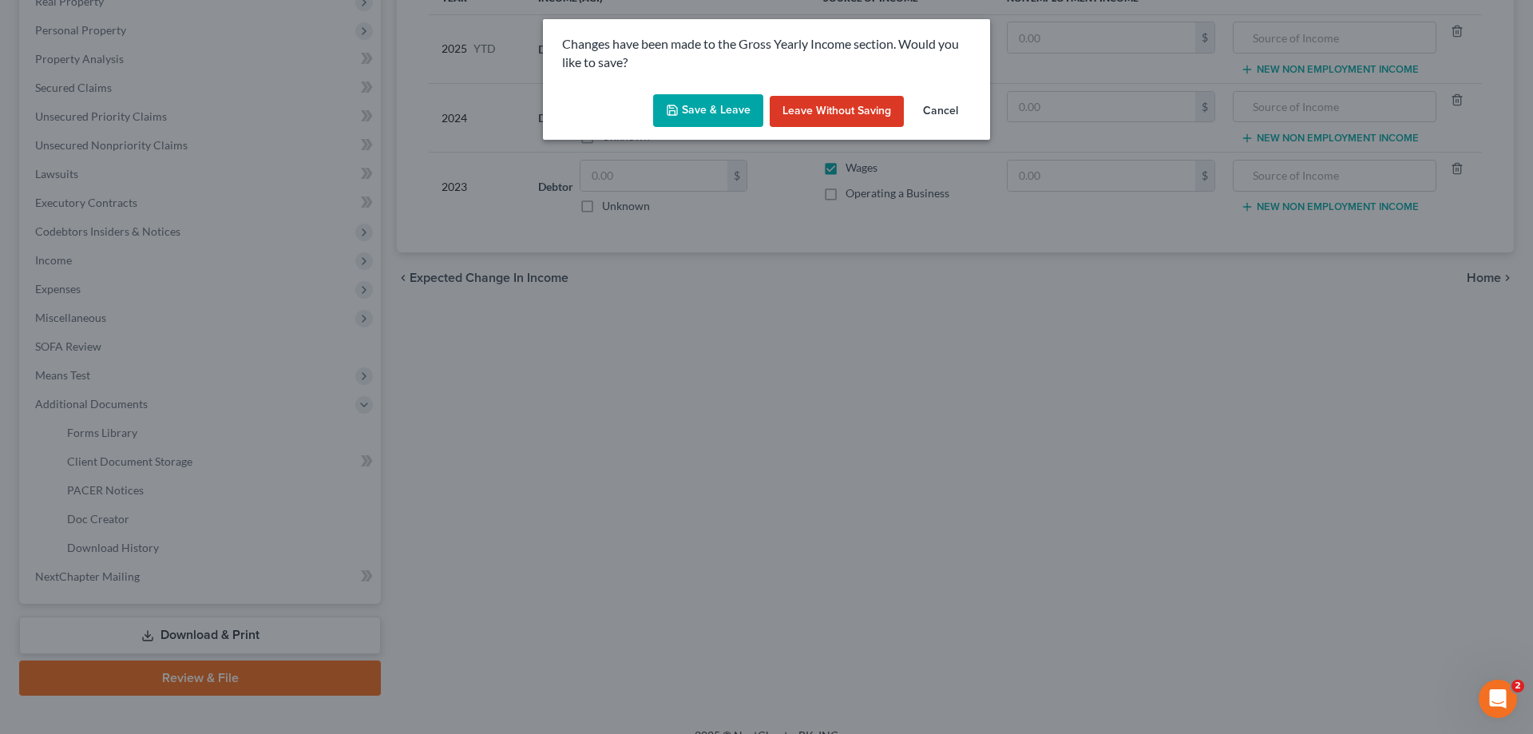
click at [733, 109] on button "Save & Leave" at bounding box center [708, 111] width 110 height 34
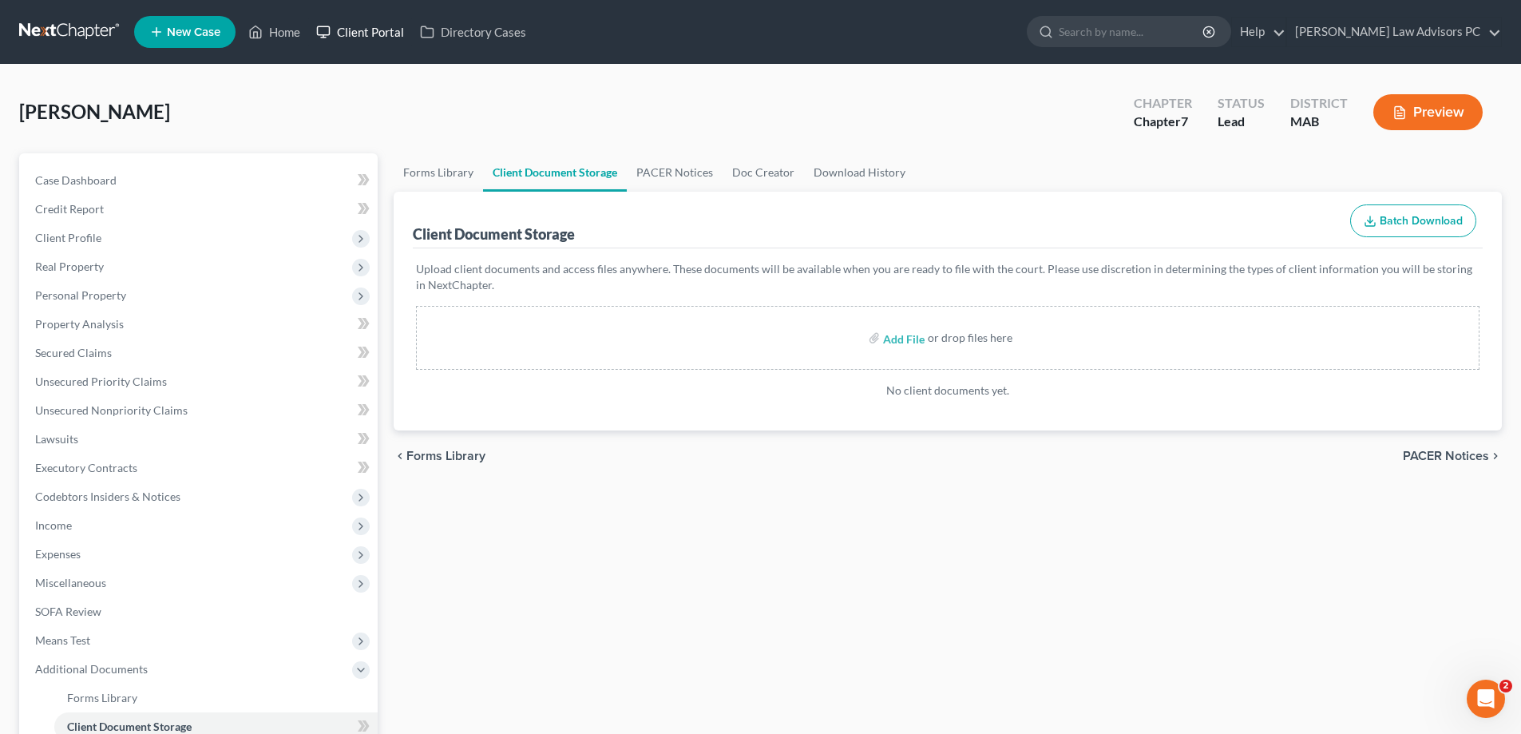
click at [383, 29] on link "Client Portal" at bounding box center [360, 32] width 104 height 29
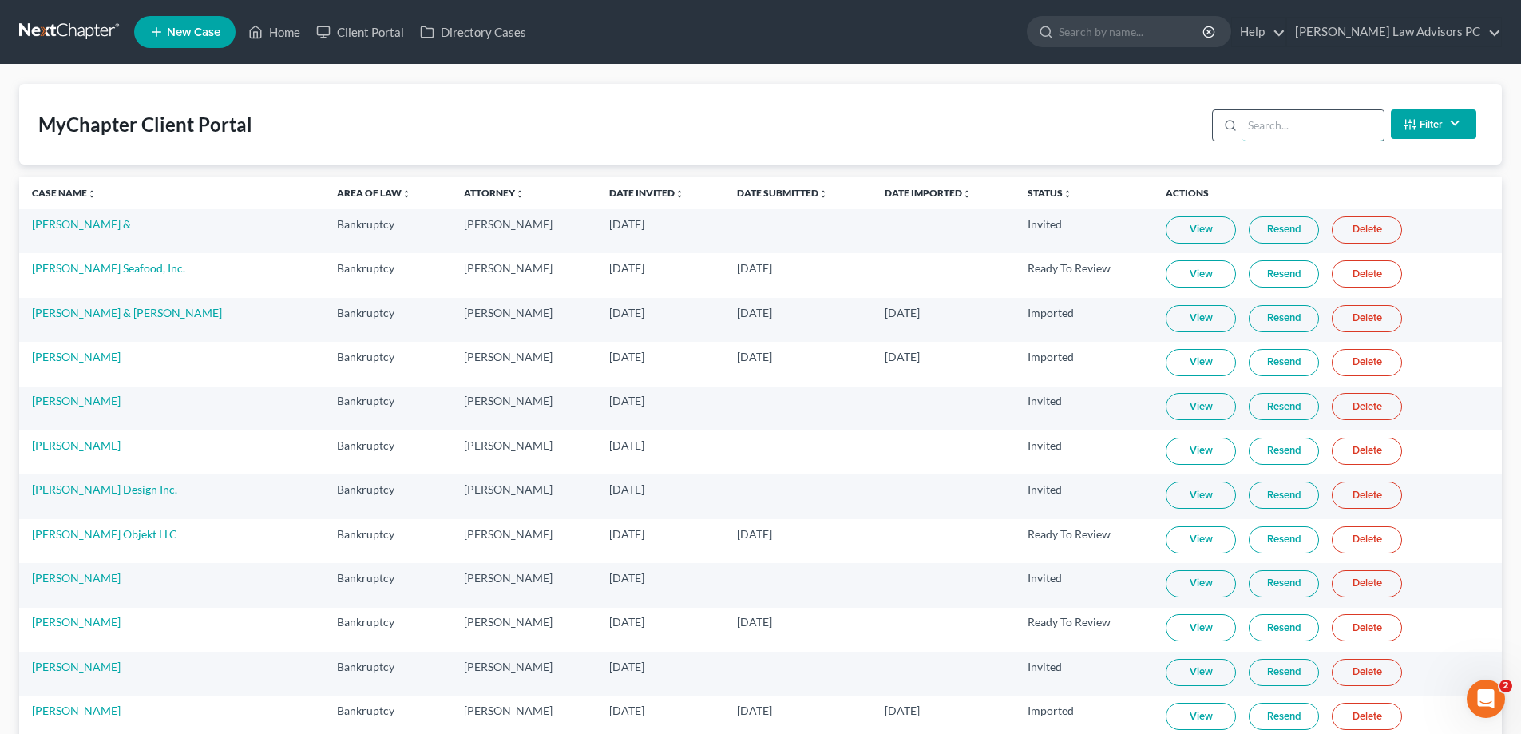
click at [1285, 129] on input "search" at bounding box center [1312, 125] width 141 height 30
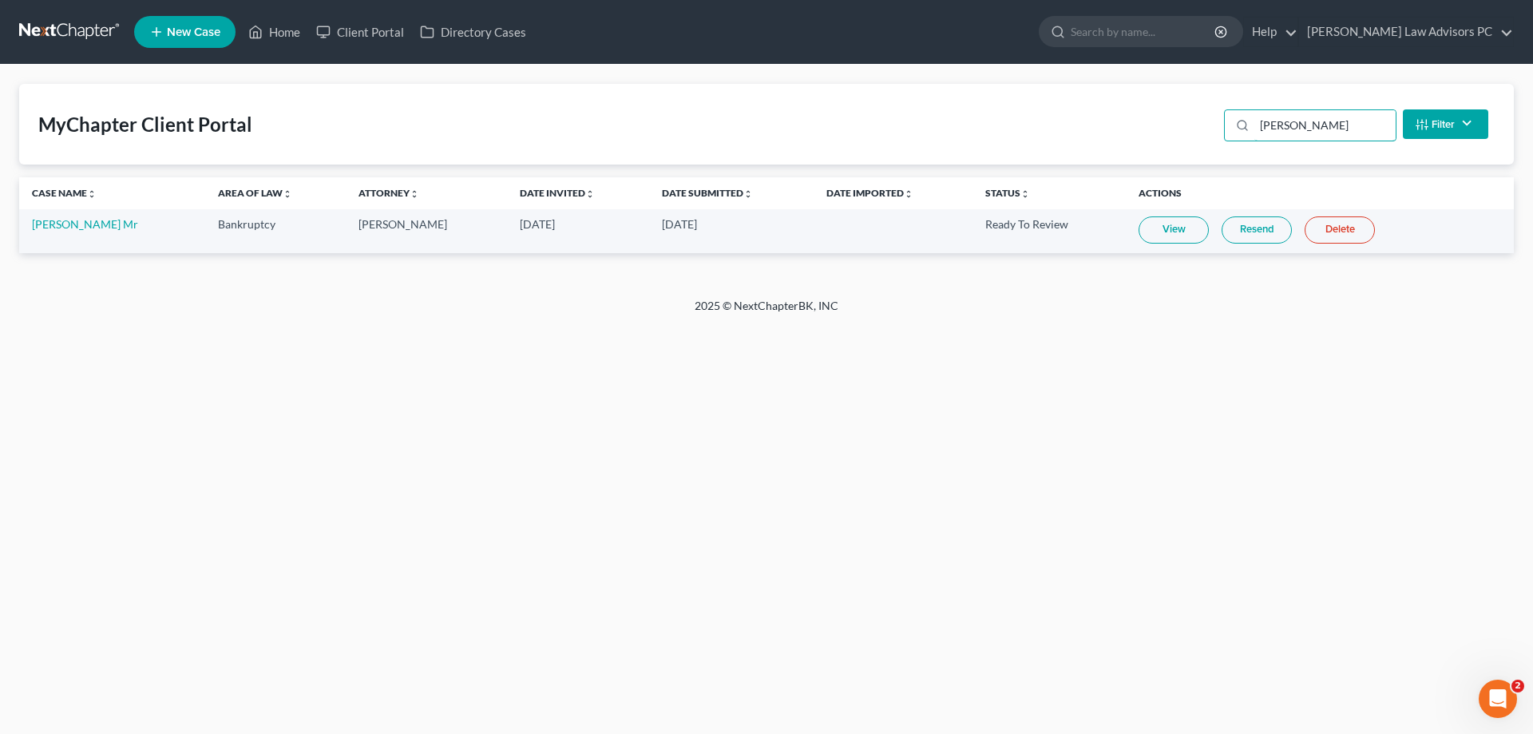
type input "[PERSON_NAME]"
click at [1173, 228] on link "View" at bounding box center [1174, 229] width 70 height 27
click at [282, 34] on link "Home" at bounding box center [274, 32] width 68 height 29
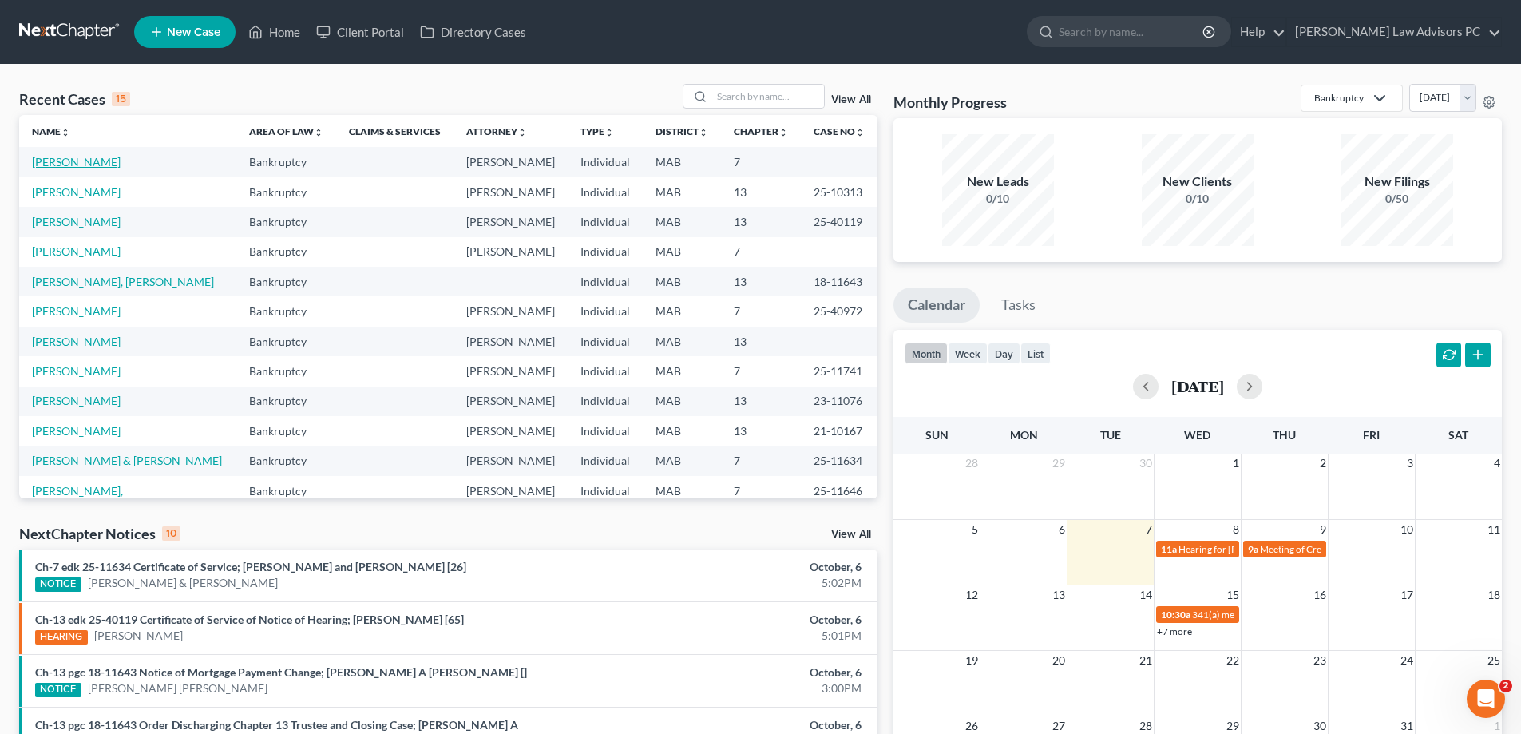
click at [91, 158] on link "[PERSON_NAME]" at bounding box center [76, 162] width 89 height 14
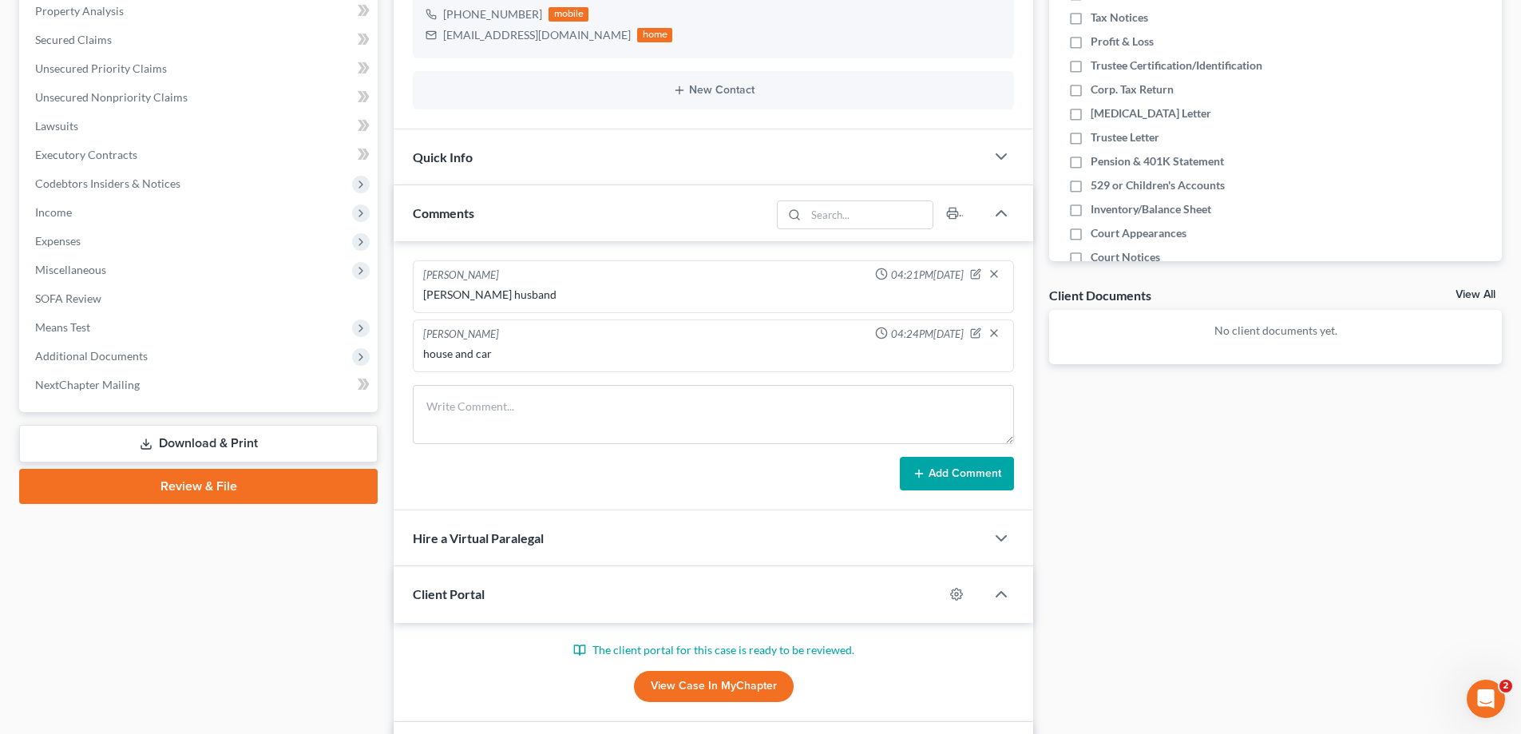
scroll to position [319, 0]
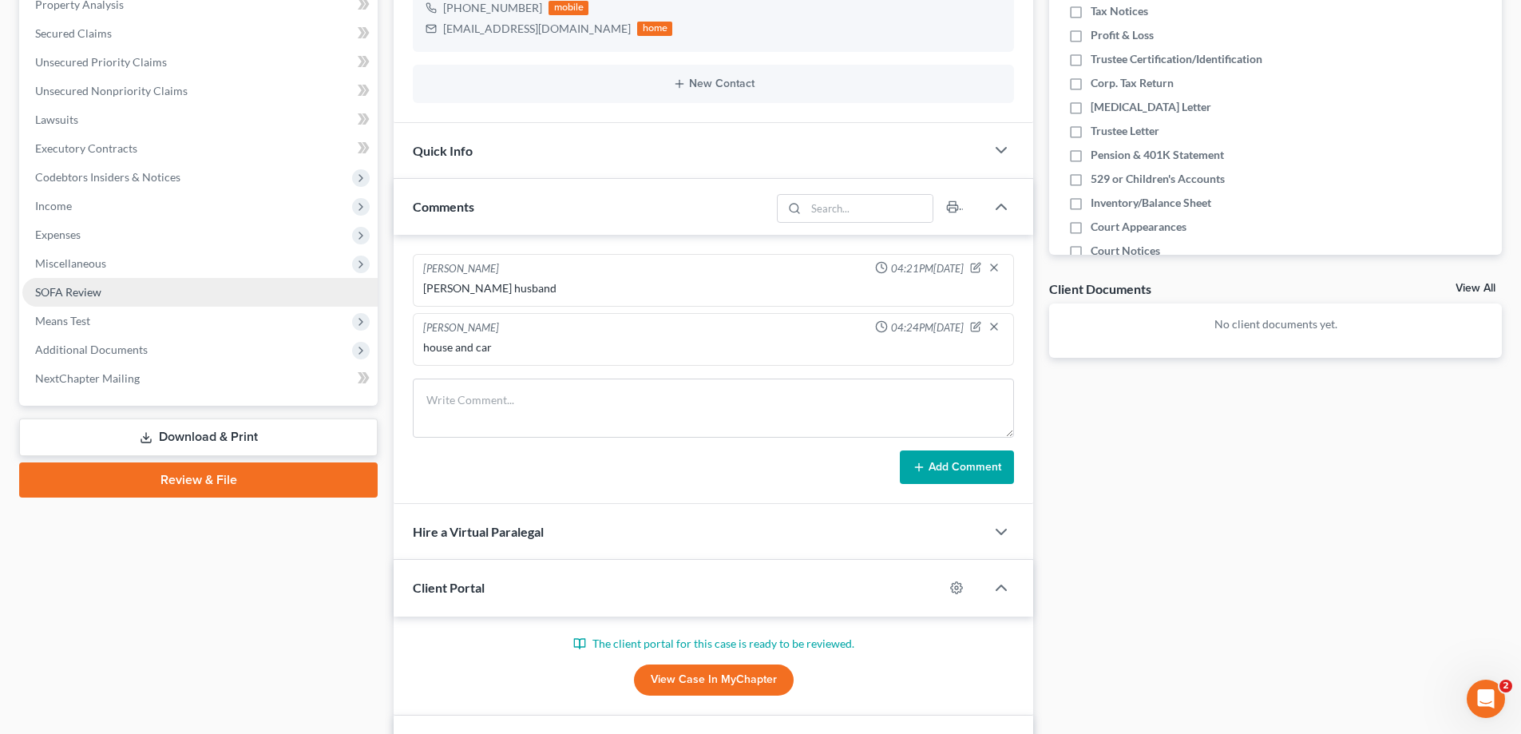
click at [92, 289] on span "SOFA Review" at bounding box center [68, 292] width 66 height 14
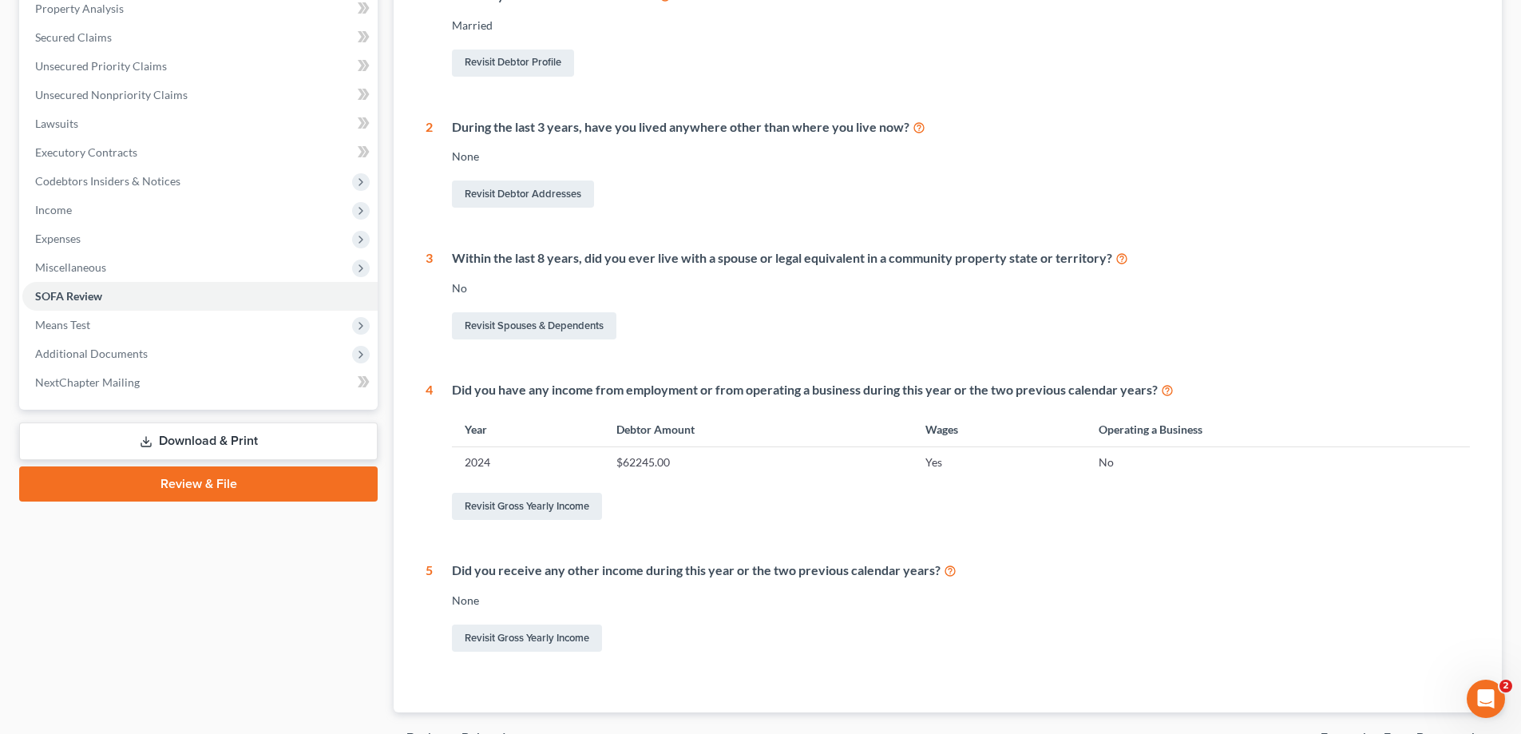
scroll to position [319, 0]
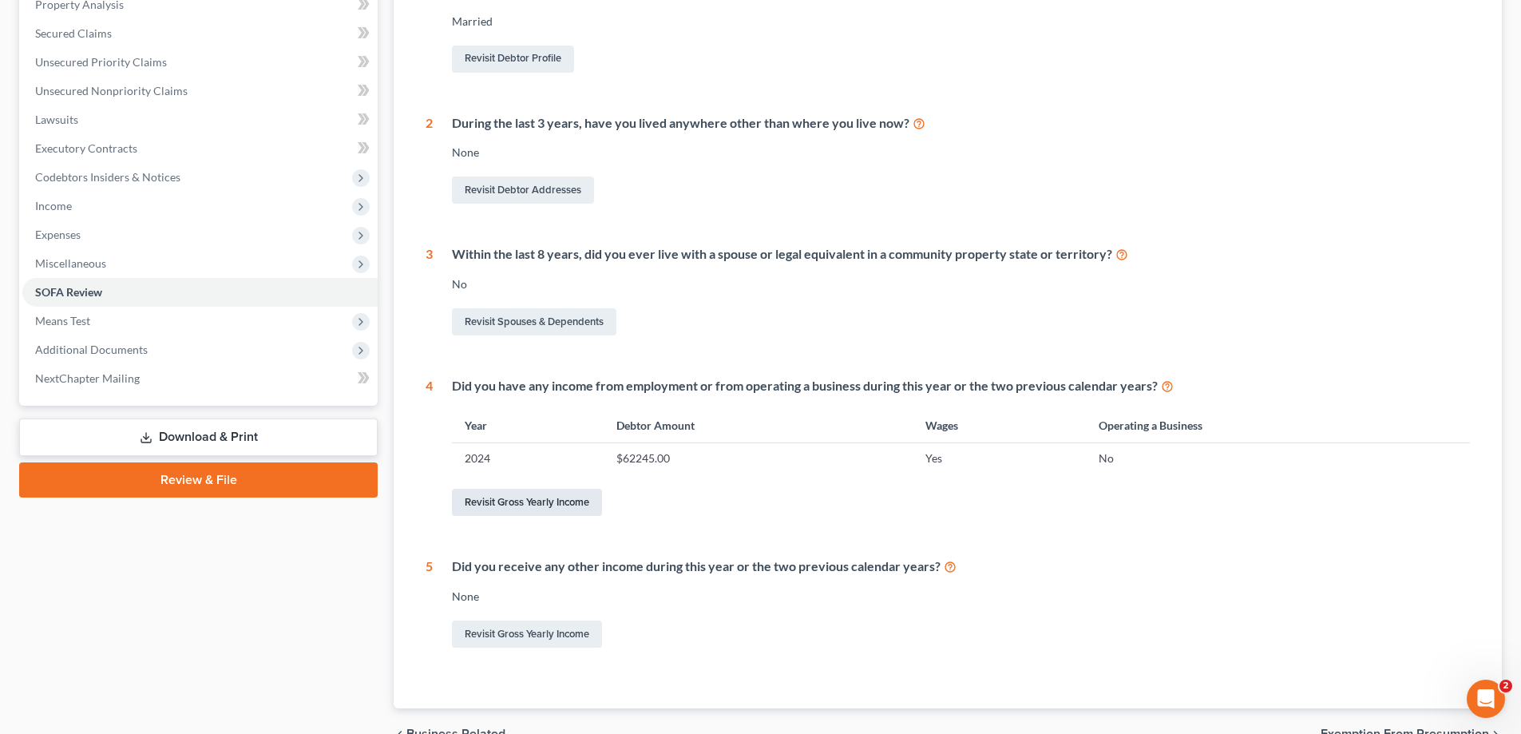
click at [528, 501] on link "Revisit Gross Yearly Income" at bounding box center [527, 502] width 150 height 27
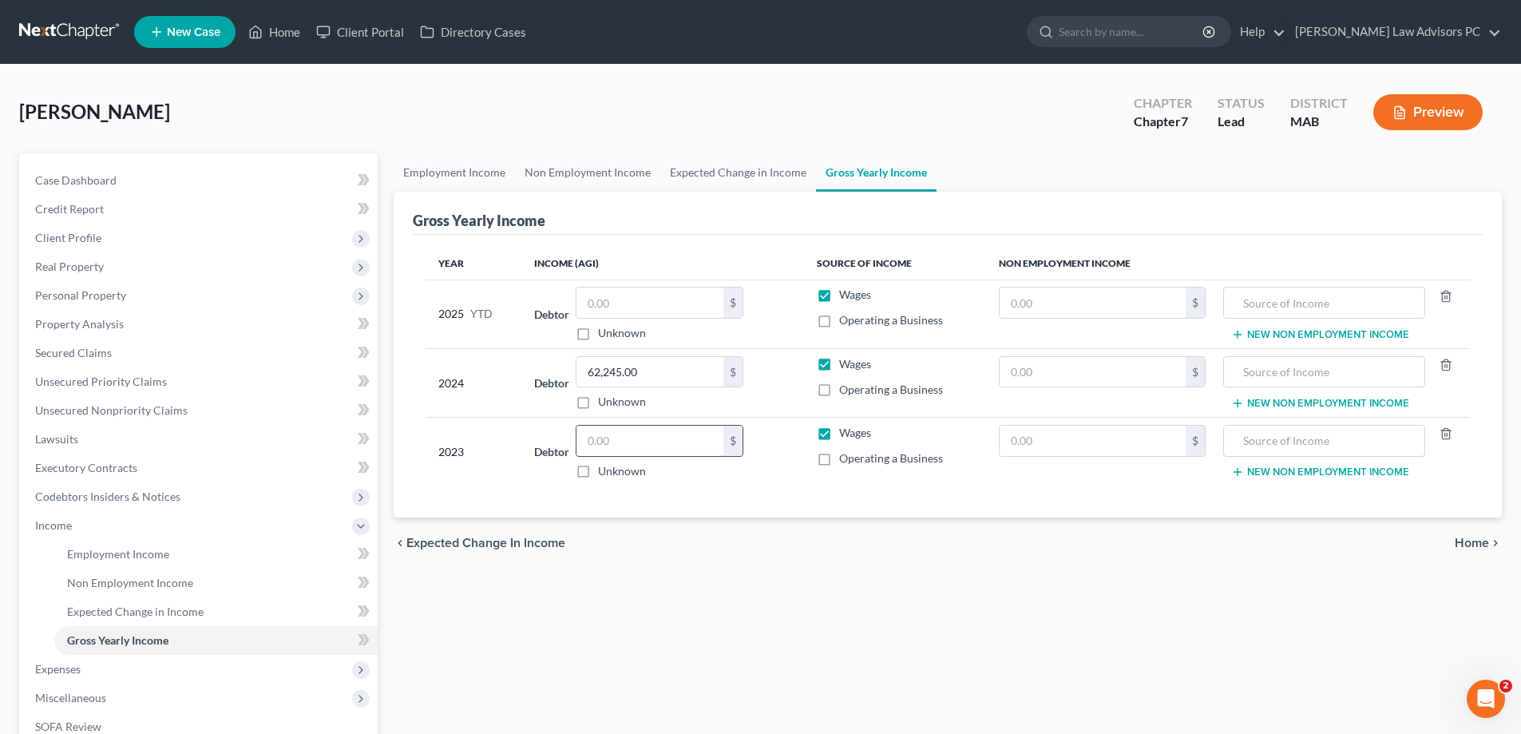
click at [601, 441] on input "text" at bounding box center [649, 441] width 147 height 30
type input "62,245"
type input "62,650"
click at [608, 310] on input "text" at bounding box center [649, 302] width 147 height 30
type input "70,114"
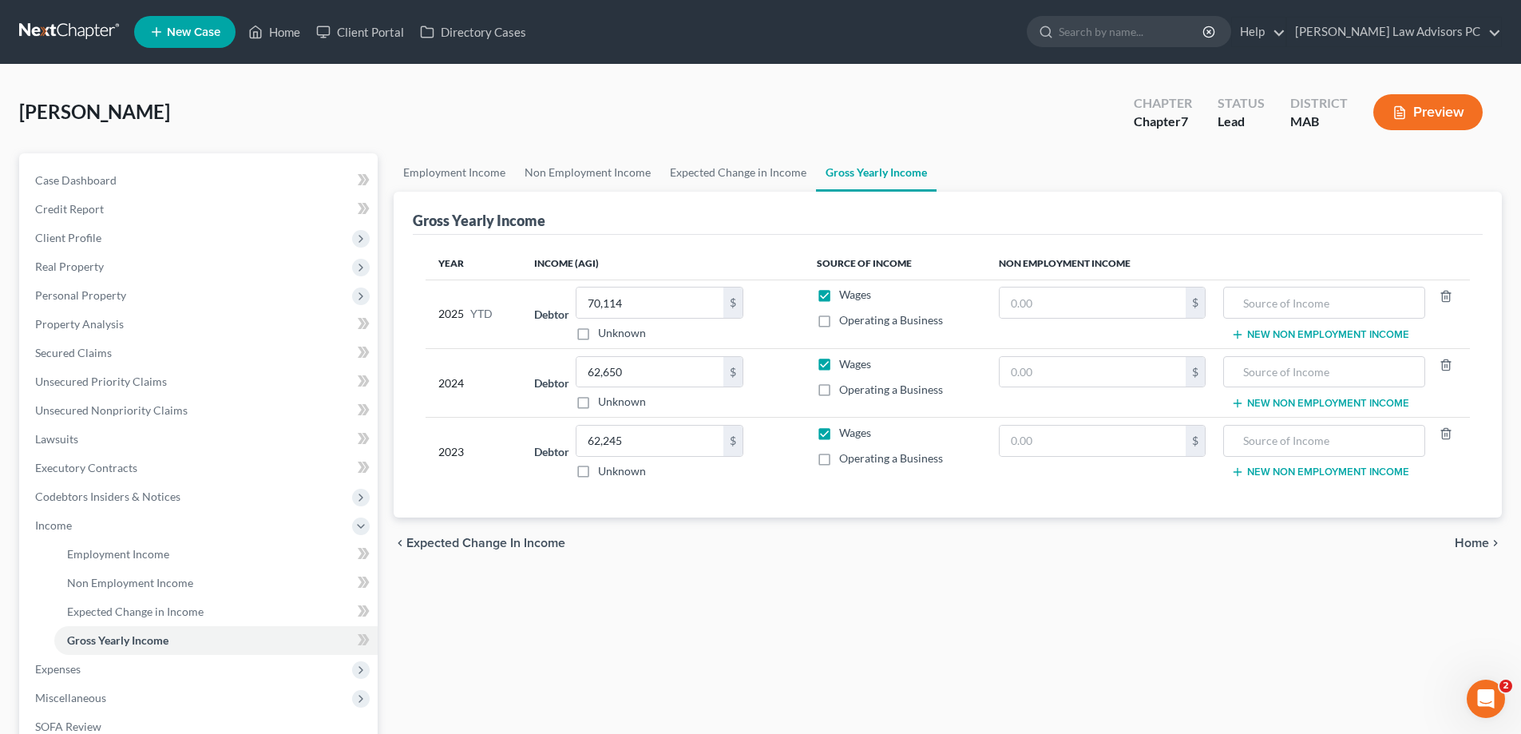
click at [576, 537] on div "chevron_left Expected Change in Income Home chevron_right" at bounding box center [948, 542] width 1108 height 51
click at [153, 664] on span "Expenses" at bounding box center [199, 669] width 355 height 29
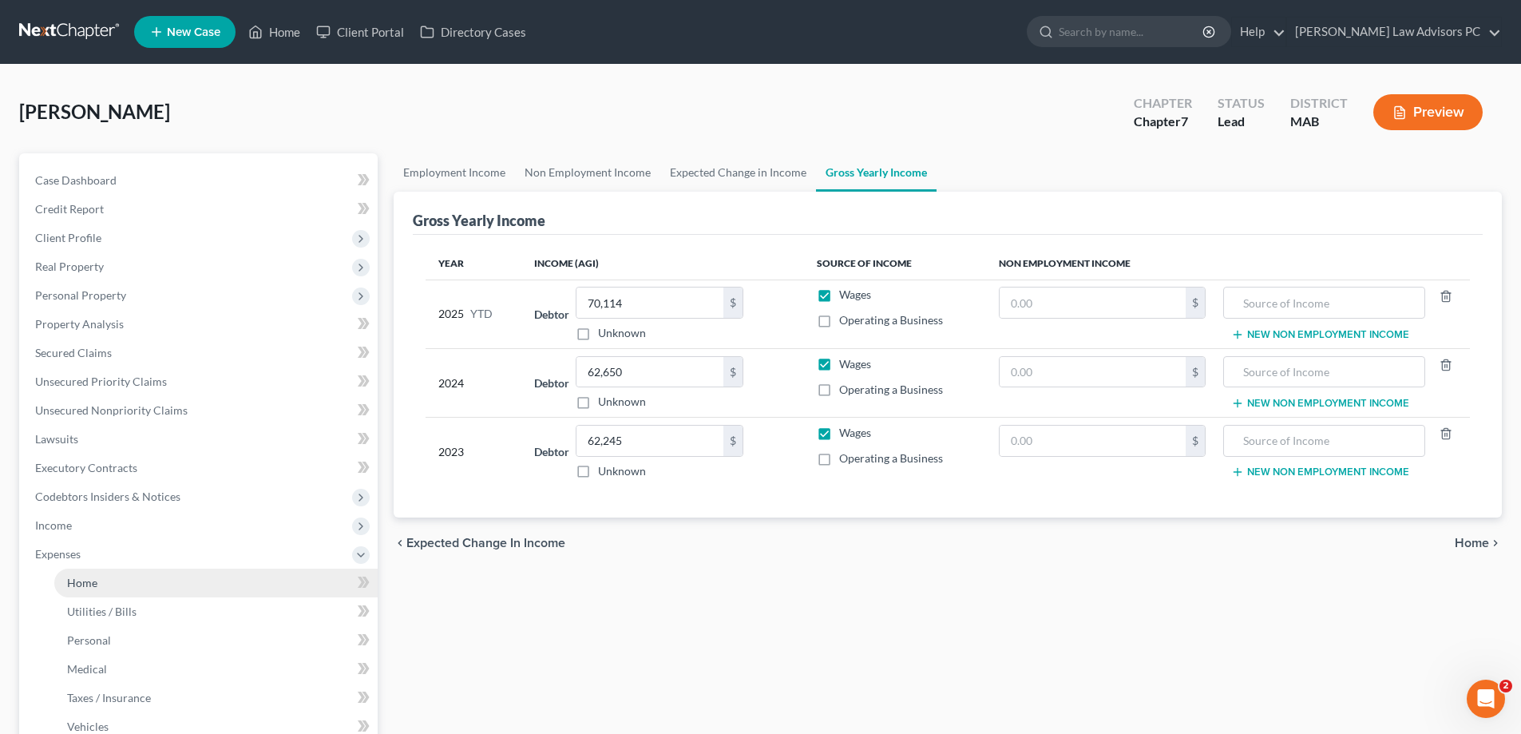
click at [135, 576] on link "Home" at bounding box center [215, 582] width 323 height 29
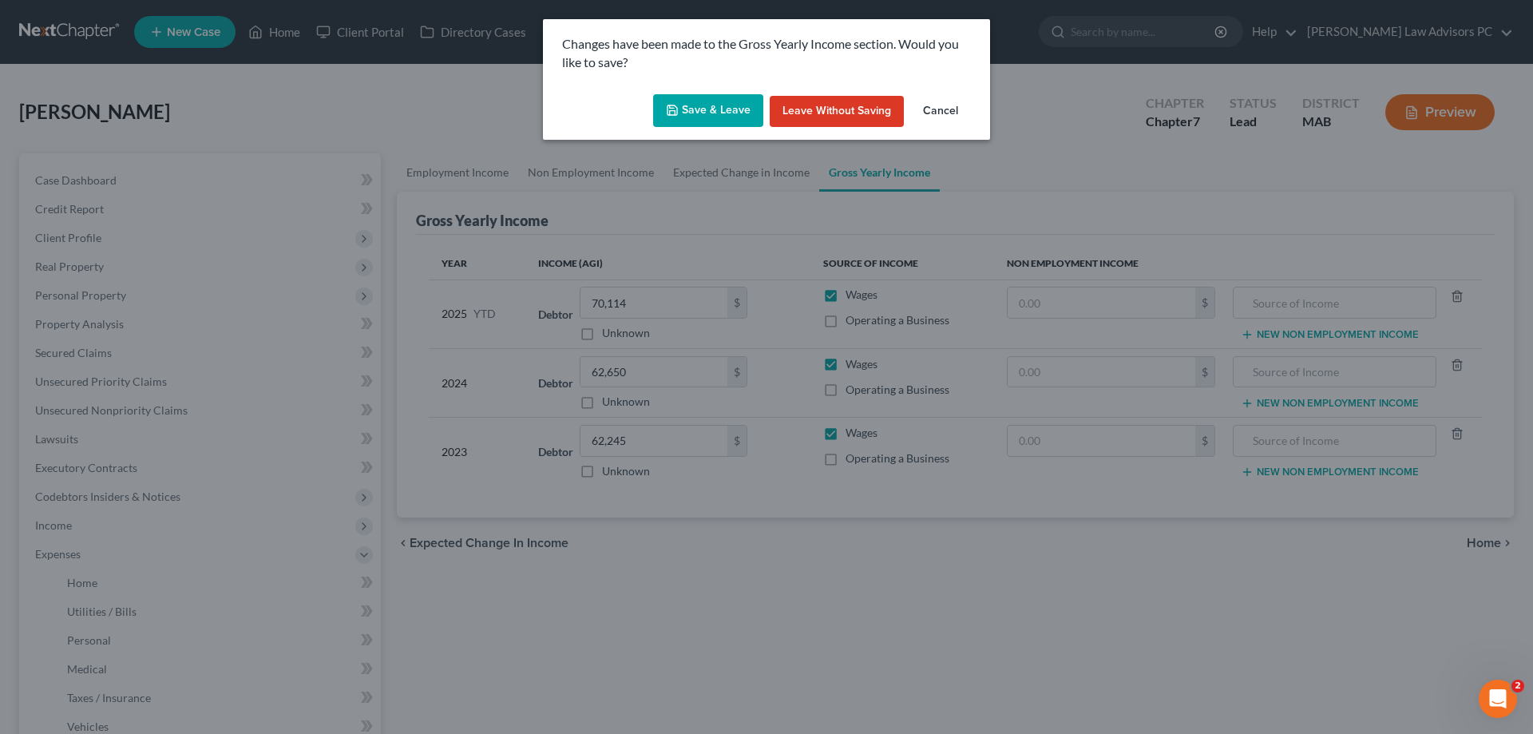
click at [714, 114] on button "Save & Leave" at bounding box center [708, 111] width 110 height 34
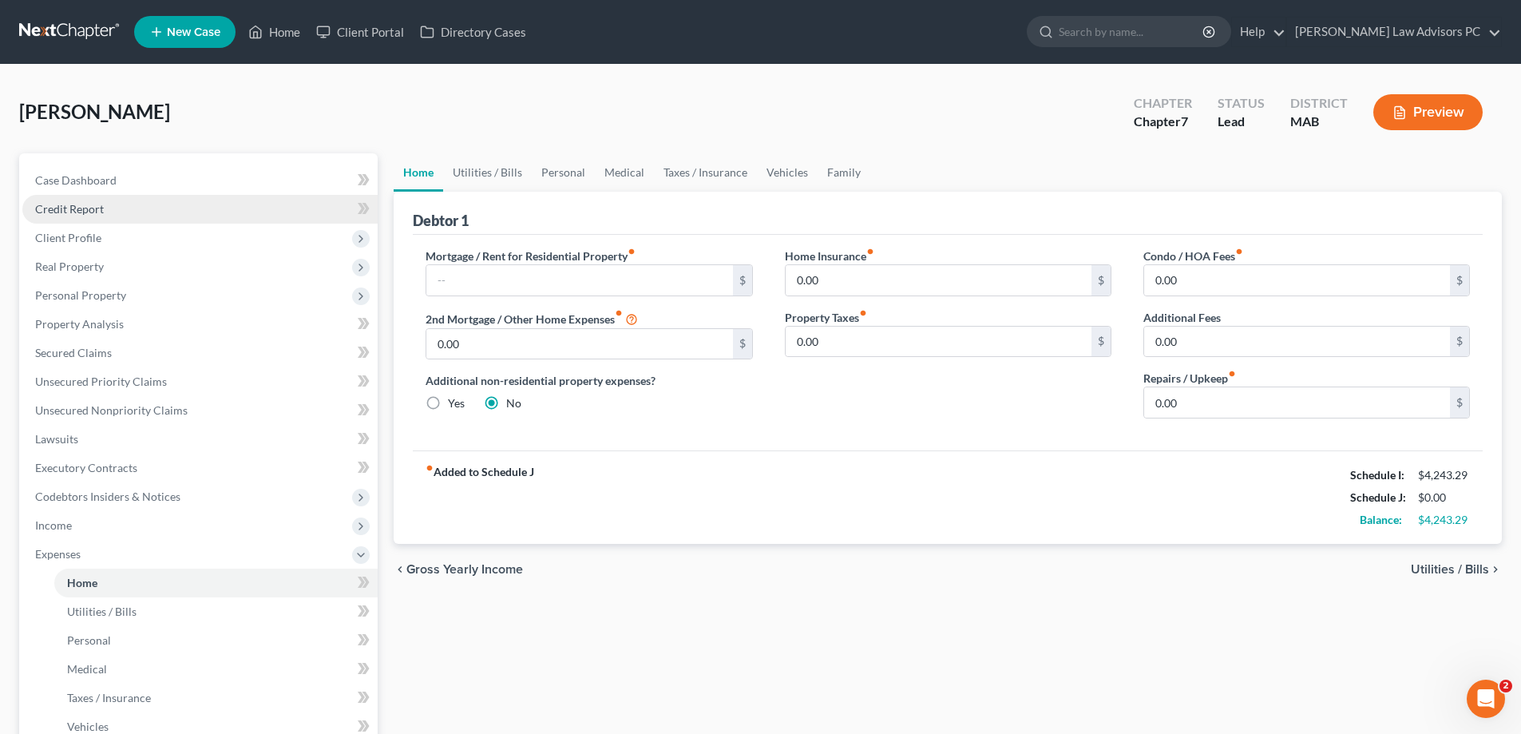
click at [102, 213] on span "Credit Report" at bounding box center [69, 209] width 69 height 14
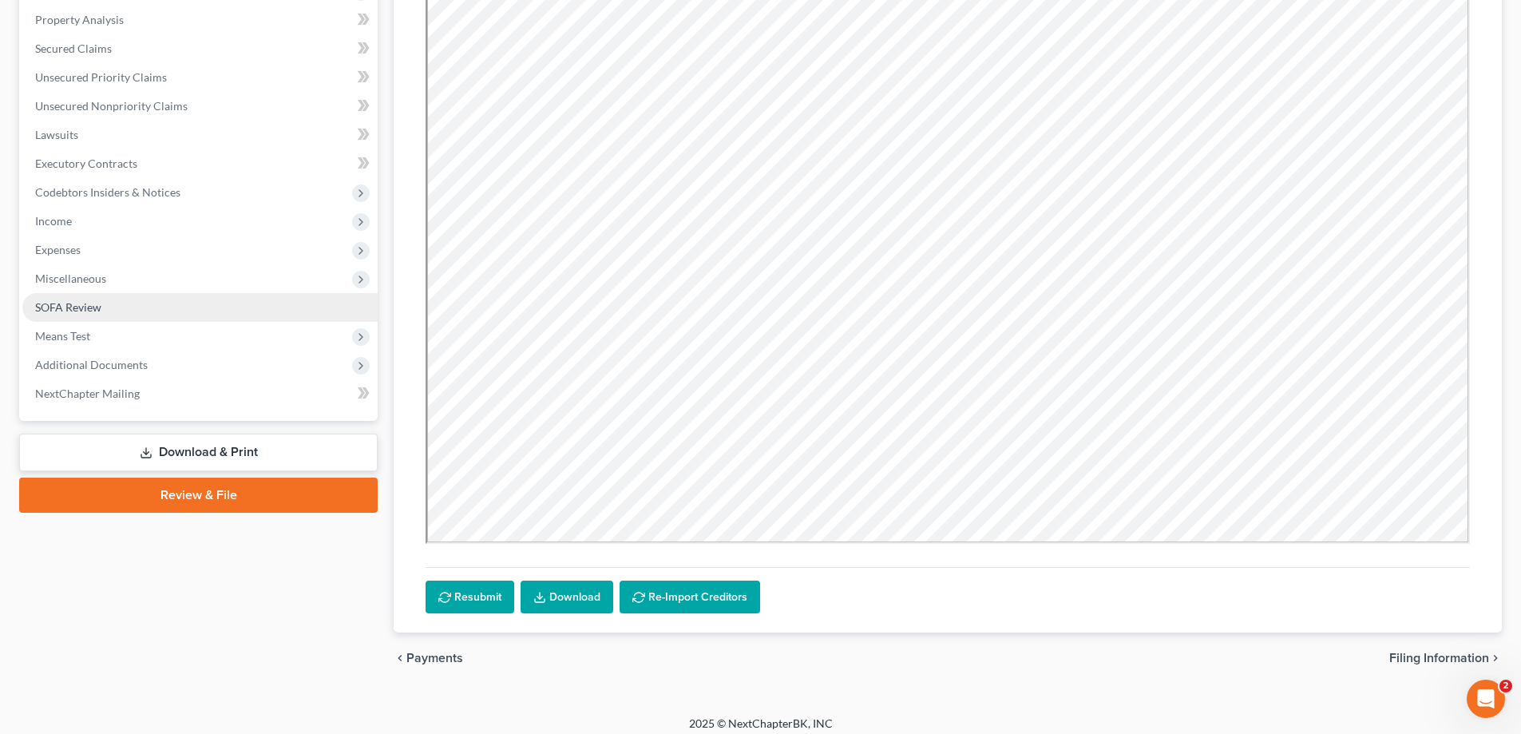
scroll to position [315, 0]
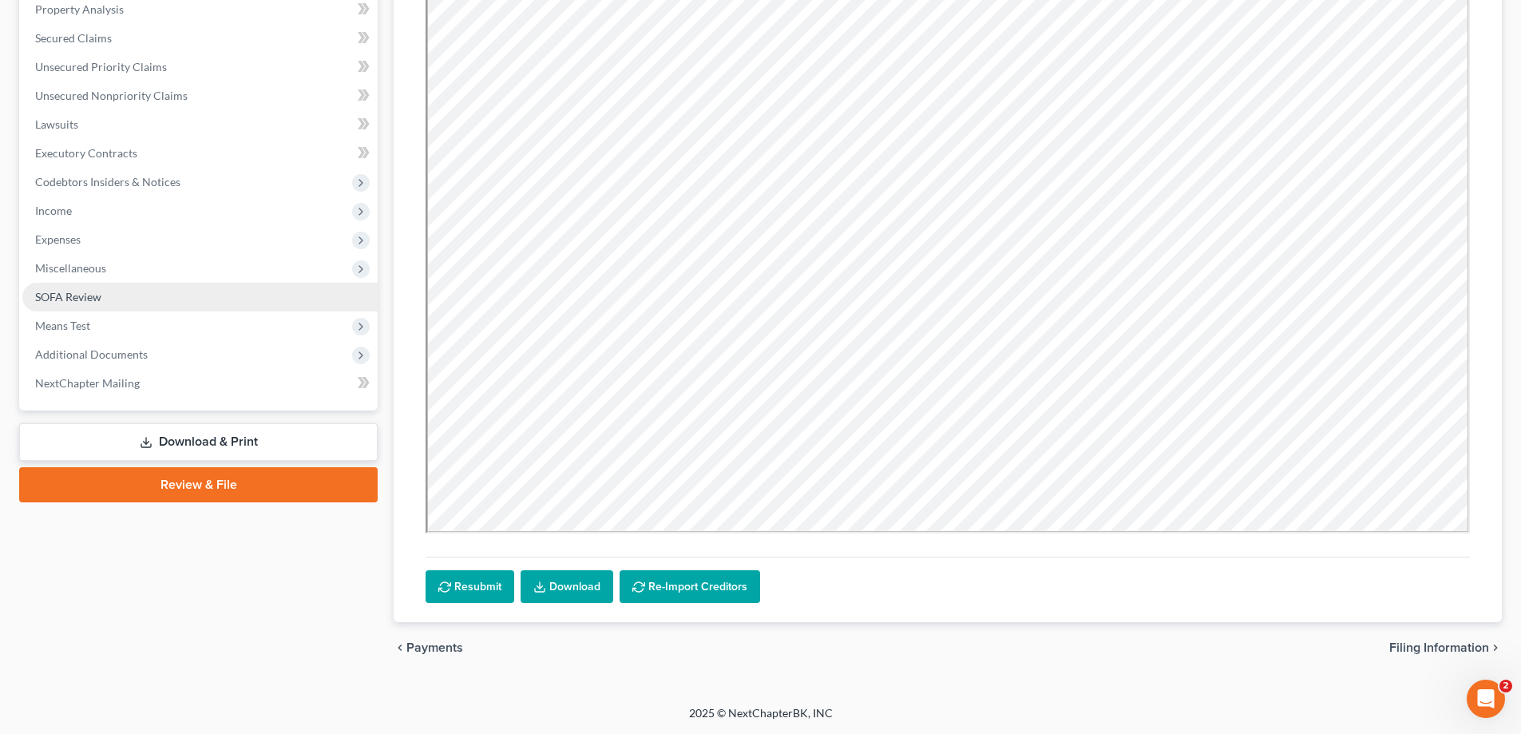
click at [157, 298] on link "SOFA Review" at bounding box center [199, 297] width 355 height 29
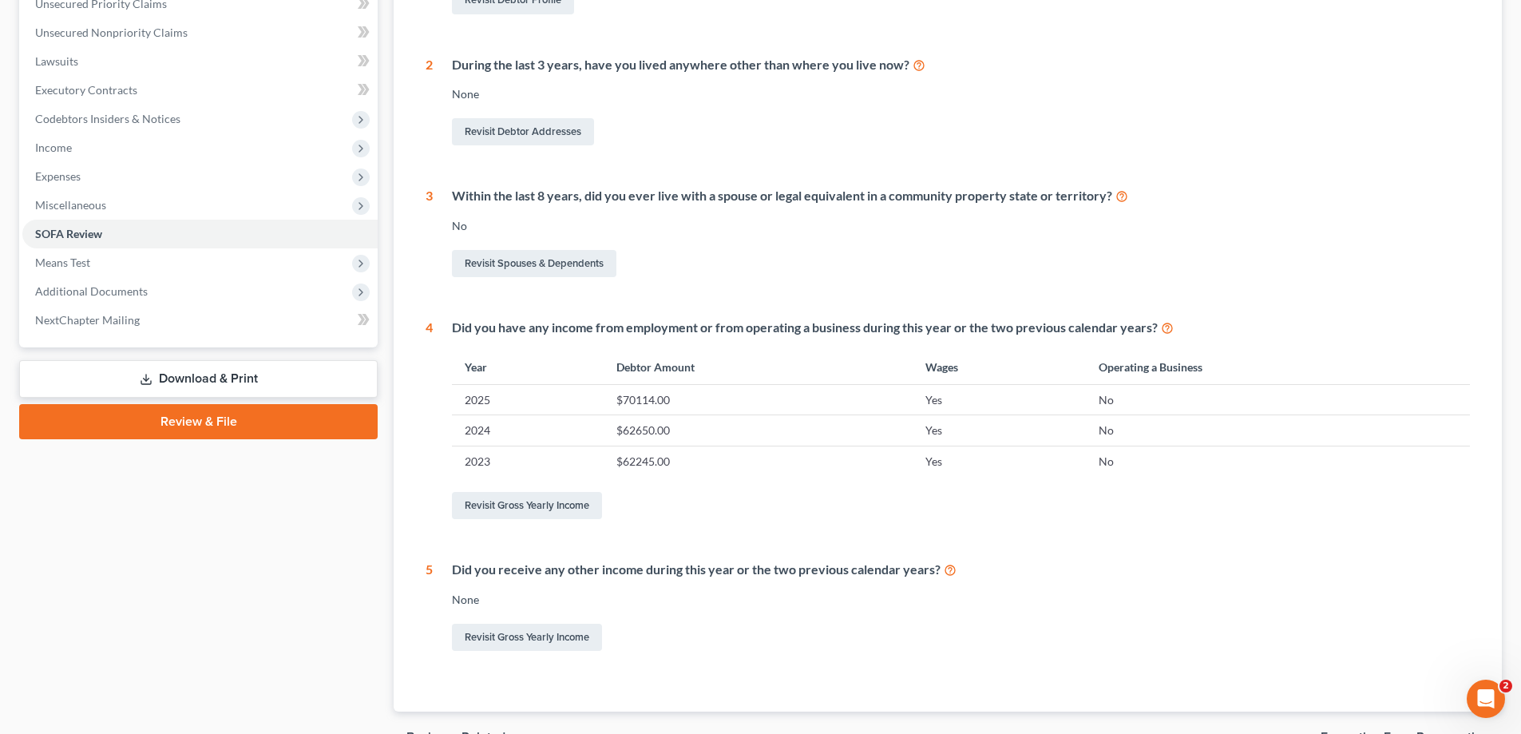
scroll to position [467, 0]
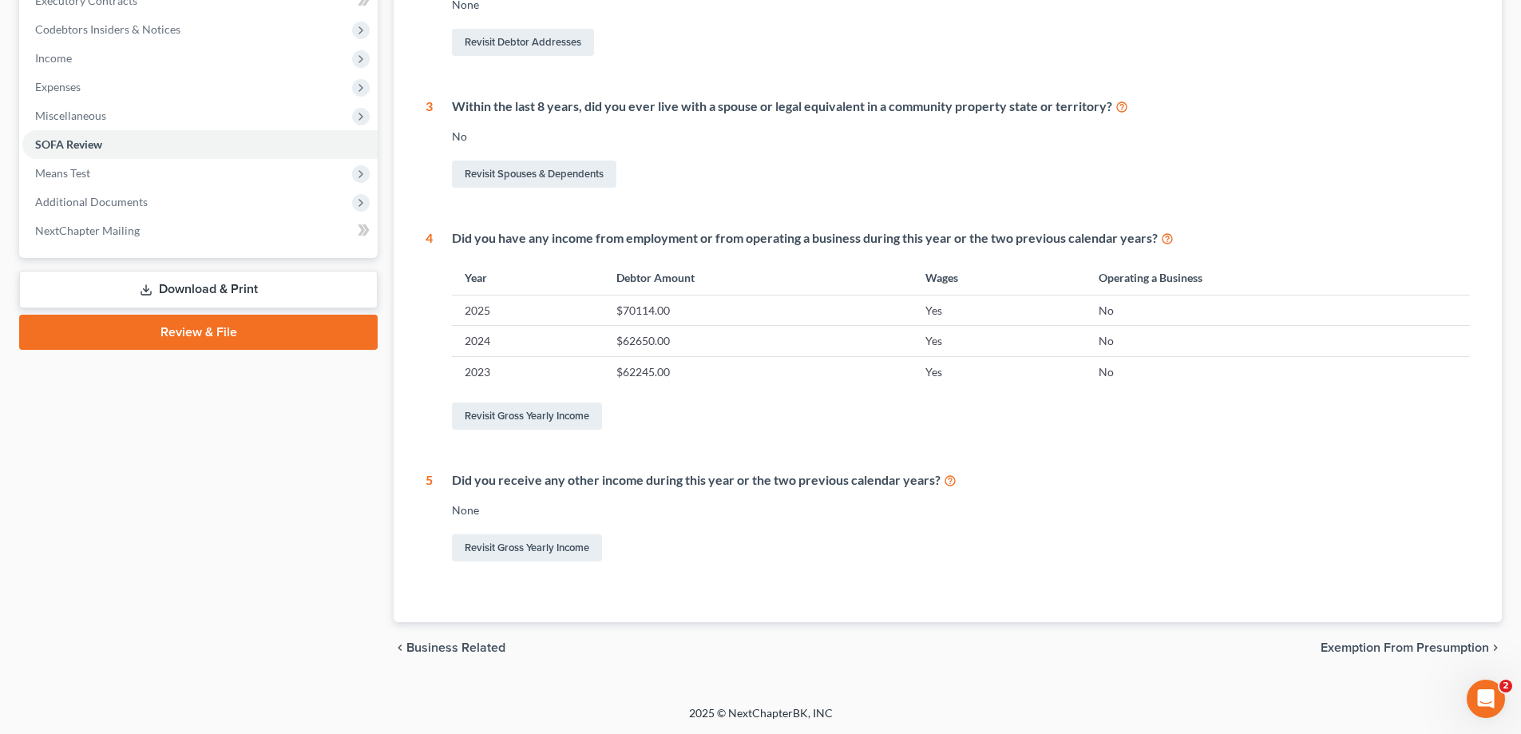
click at [1352, 647] on span "Exemption from Presumption" at bounding box center [1405, 647] width 168 height 13
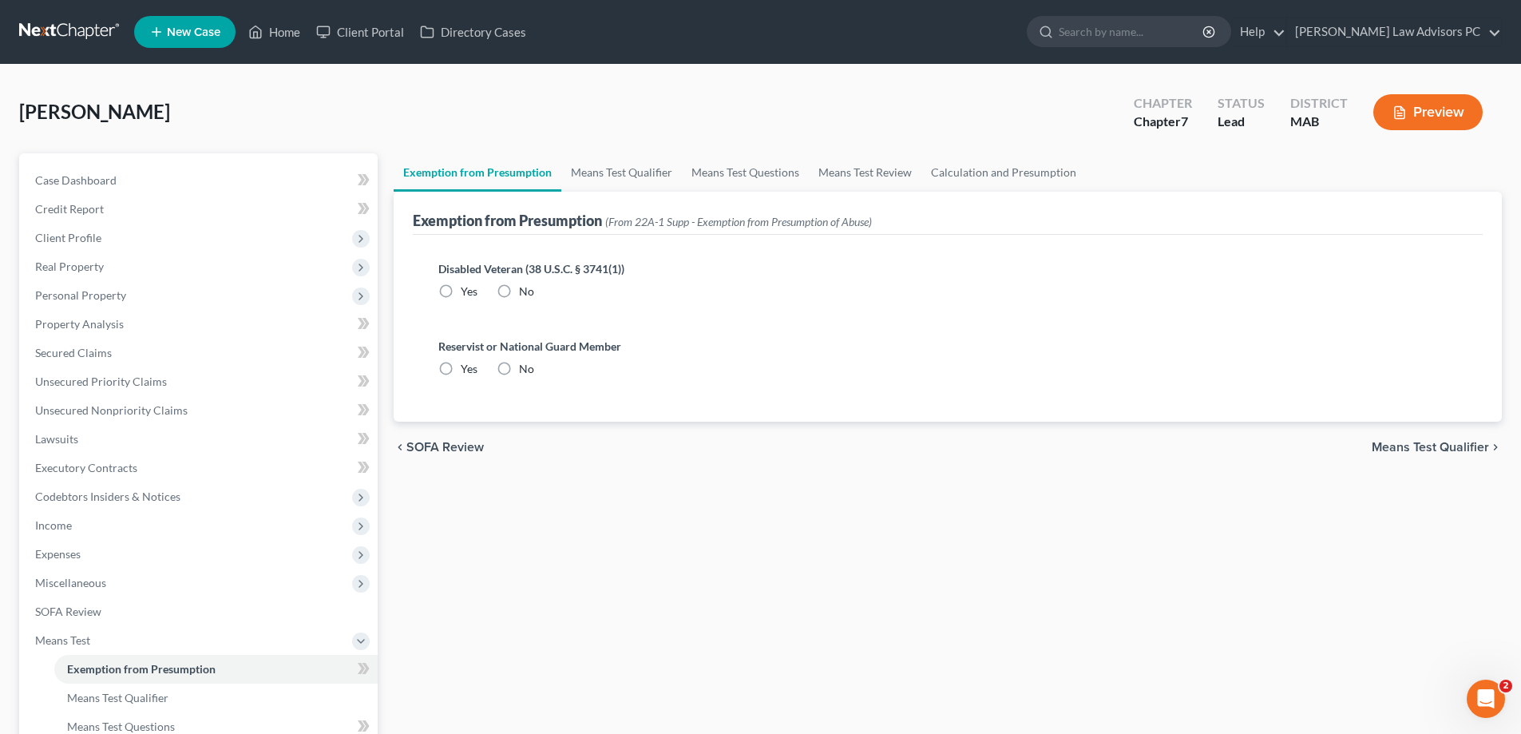
click at [519, 287] on label "No" at bounding box center [526, 291] width 15 height 16
click at [525, 287] on input "No" at bounding box center [530, 288] width 10 height 10
radio input "true"
click at [519, 364] on label "No" at bounding box center [526, 369] width 15 height 16
click at [525, 364] on input "No" at bounding box center [530, 366] width 10 height 10
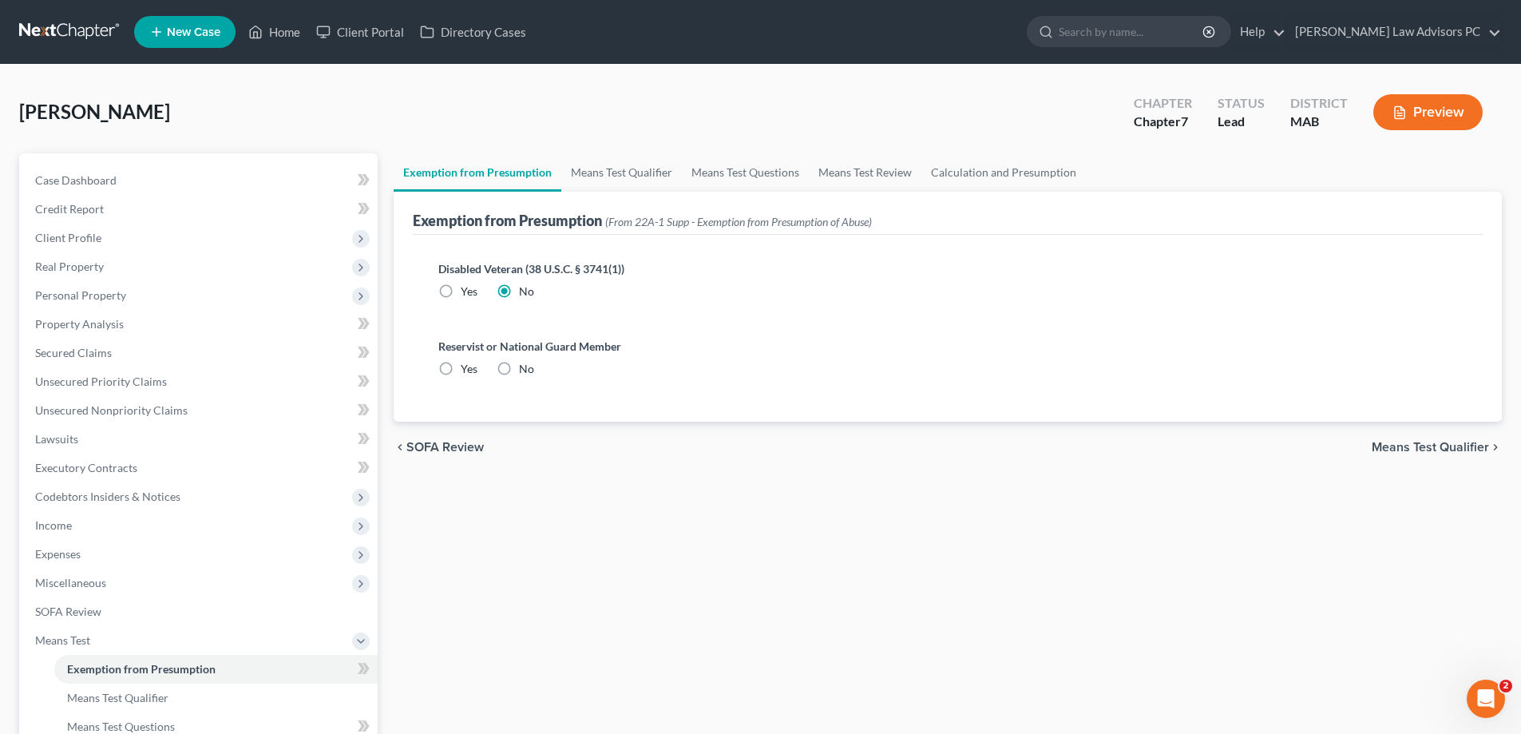
radio input "true"
click at [1376, 444] on span "Means Test Qualifier" at bounding box center [1430, 447] width 117 height 13
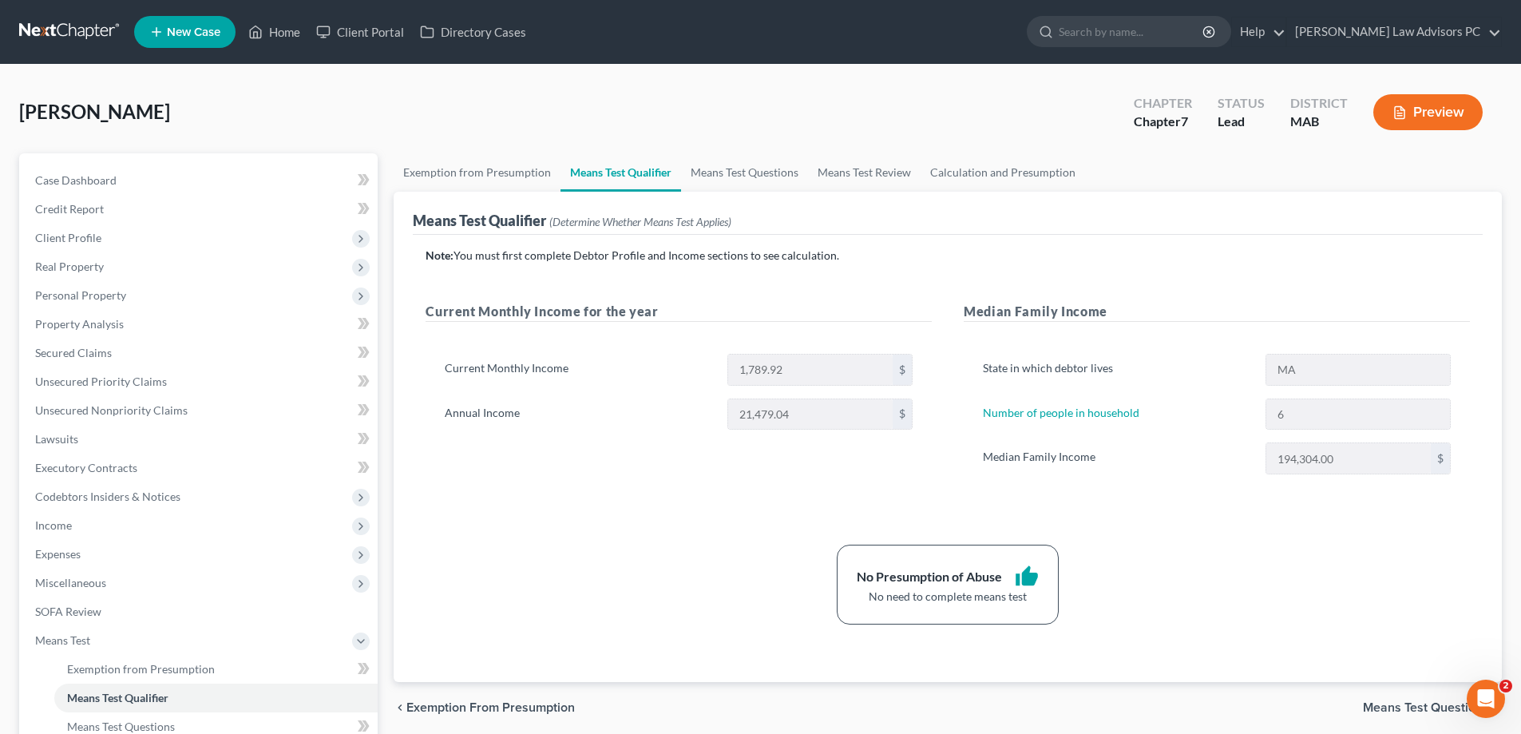
click at [1416, 707] on span "Means Test Questions" at bounding box center [1426, 707] width 126 height 13
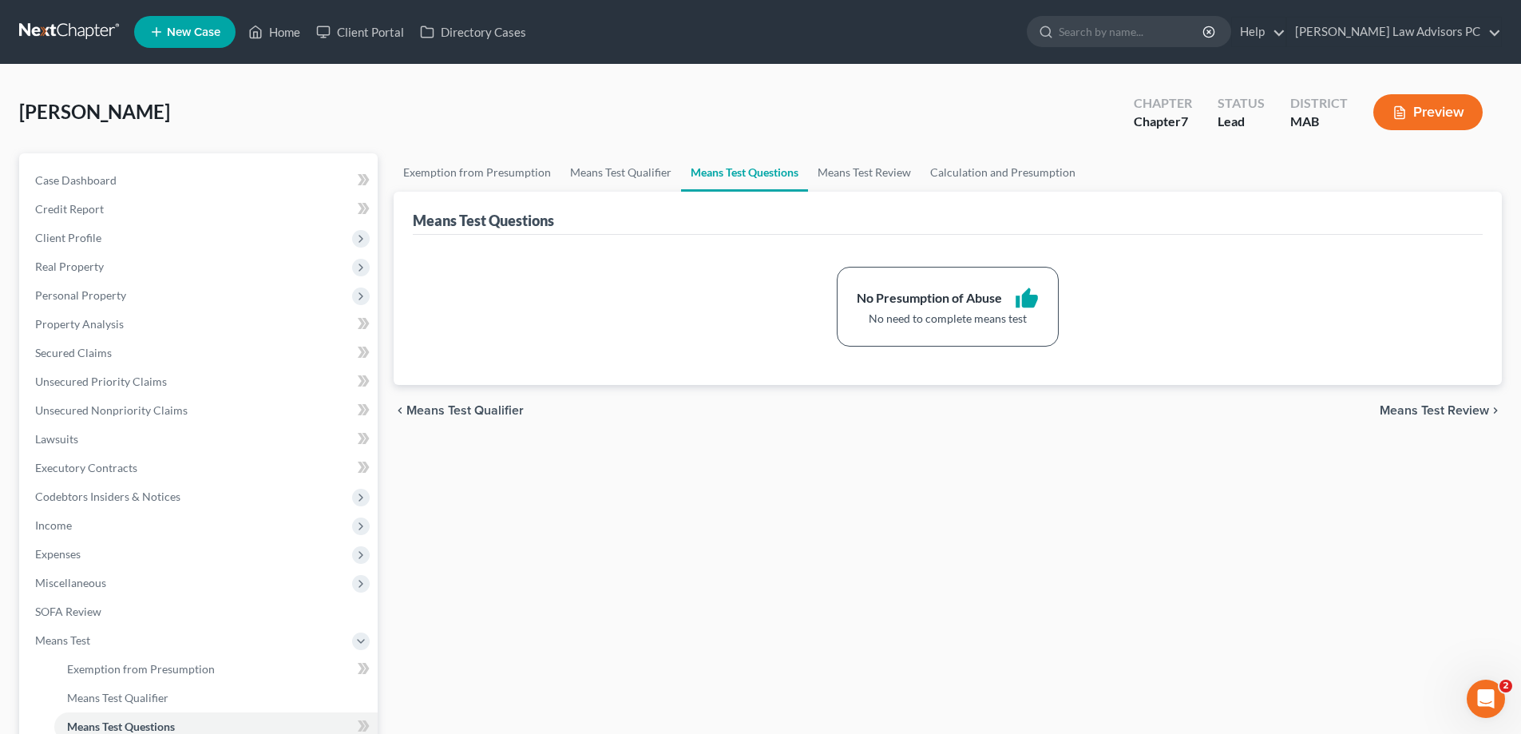
click at [1436, 410] on span "Means Test Review" at bounding box center [1434, 410] width 109 height 13
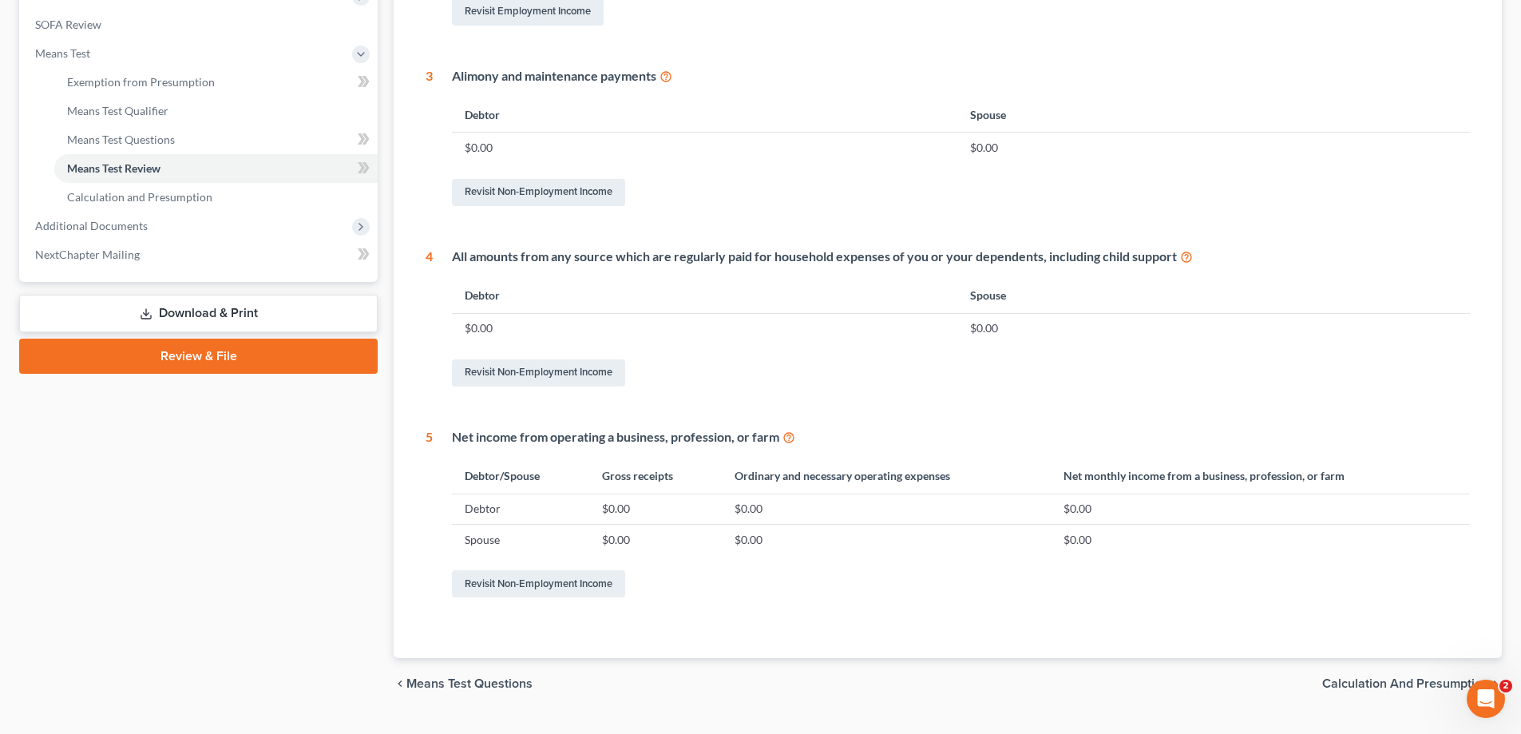
scroll to position [623, 0]
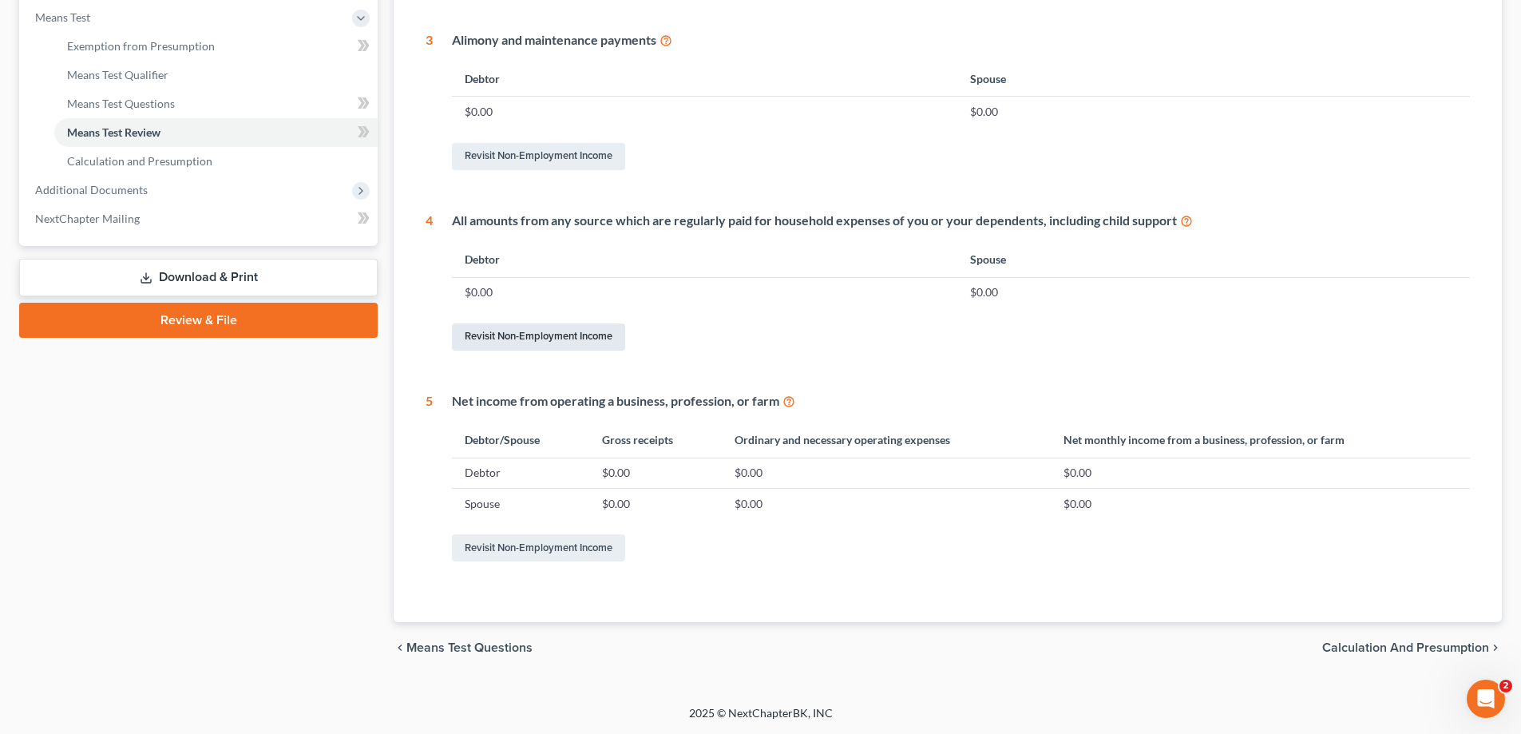
click at [595, 335] on link "Revisit Non-Employment Income" at bounding box center [538, 336] width 173 height 27
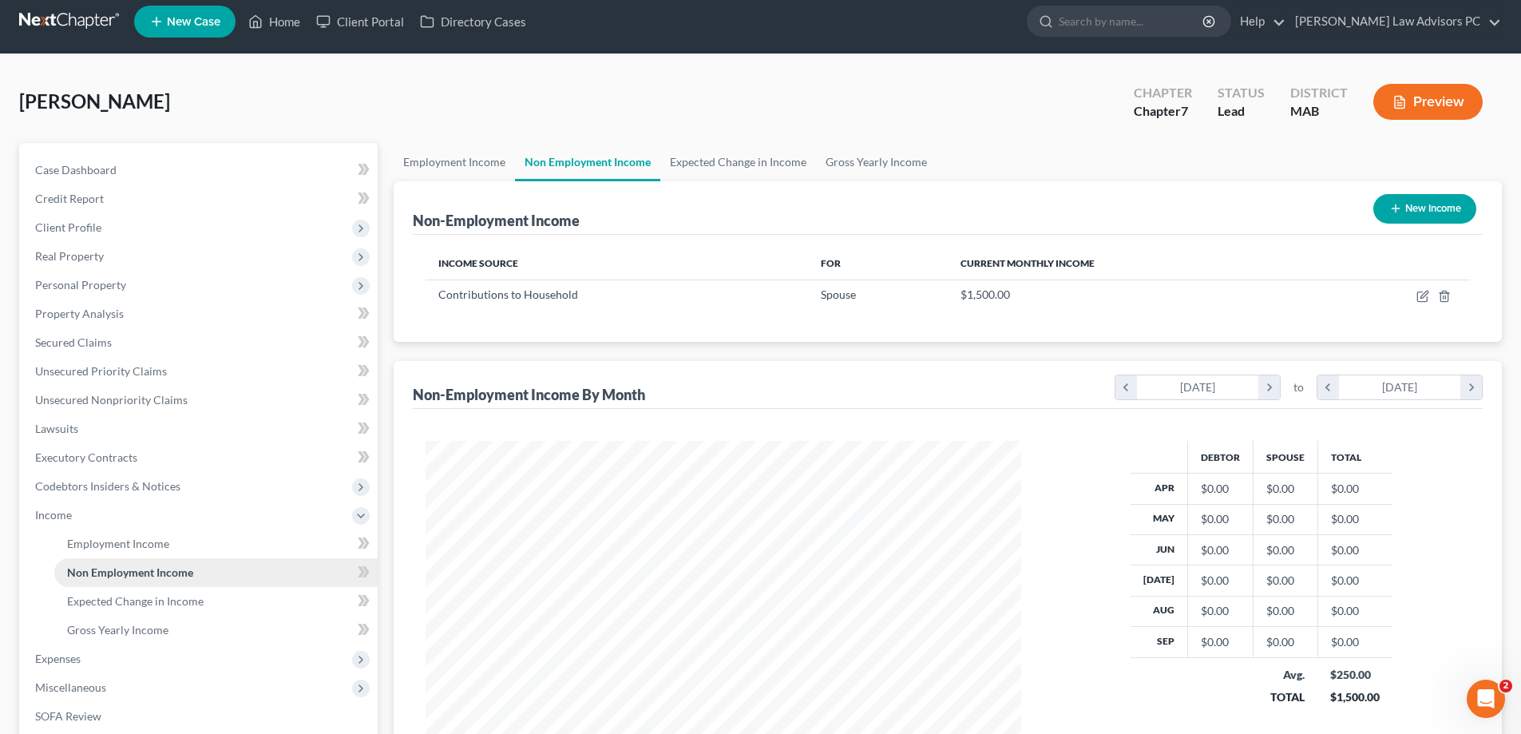
scroll to position [160, 0]
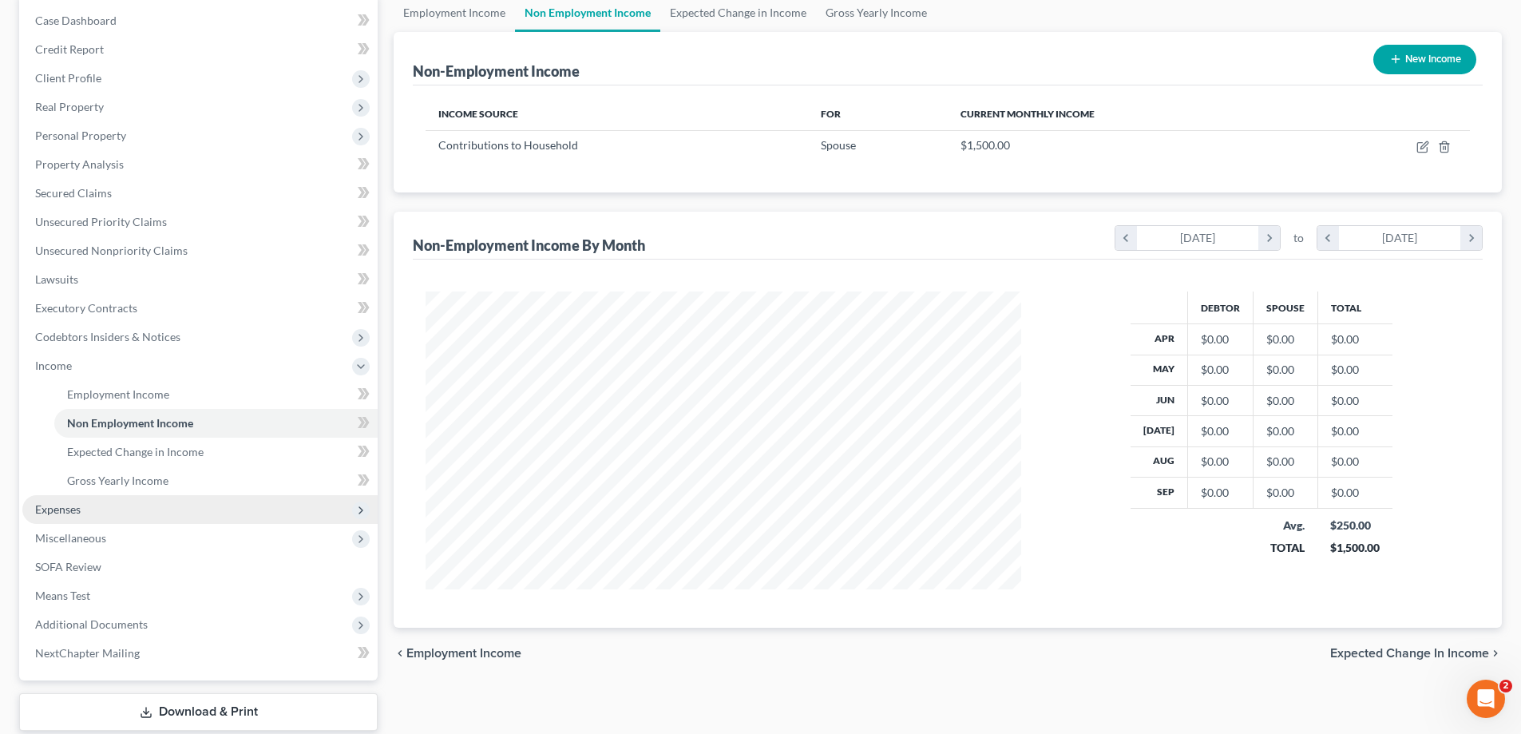
click at [211, 505] on span "Expenses" at bounding box center [199, 509] width 355 height 29
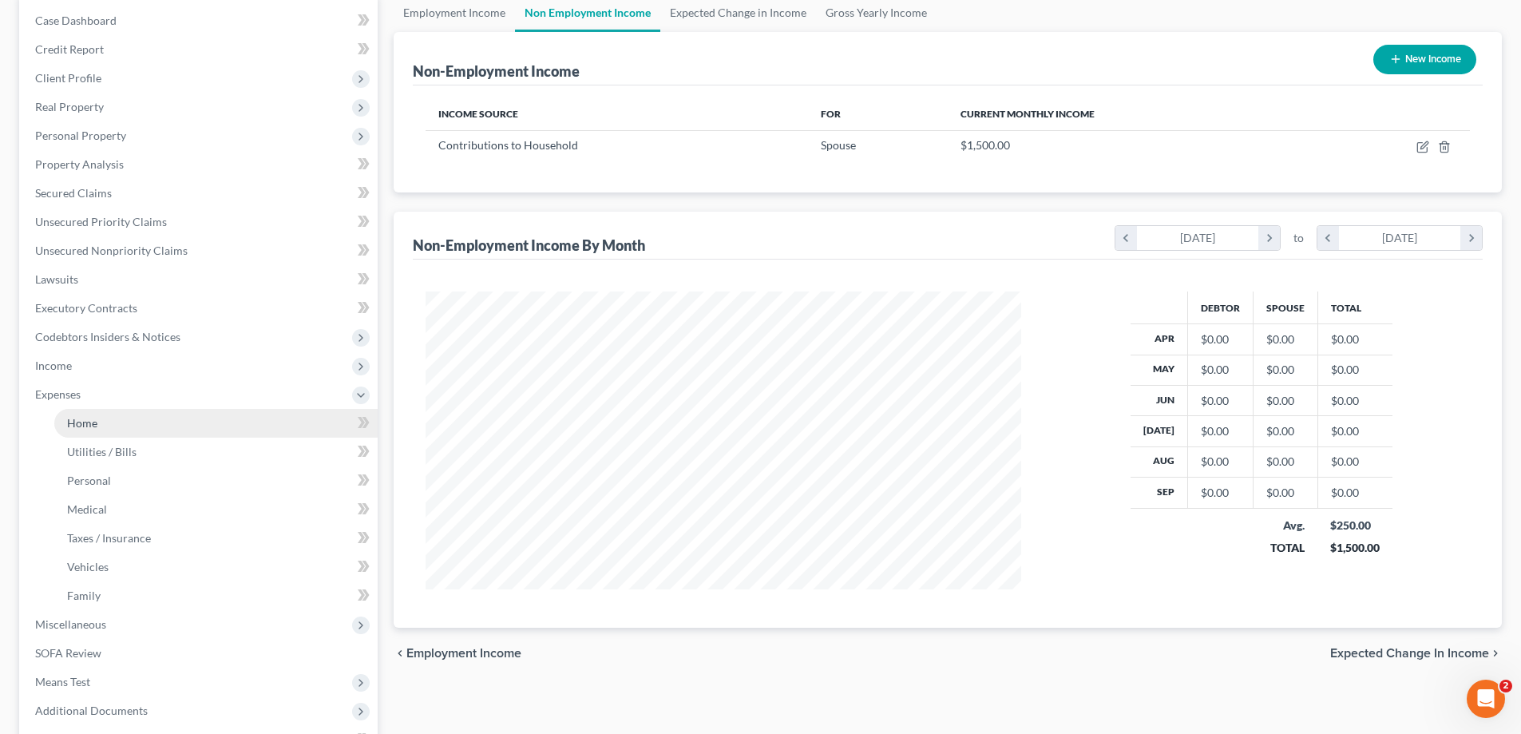
click at [98, 418] on link "Home" at bounding box center [215, 423] width 323 height 29
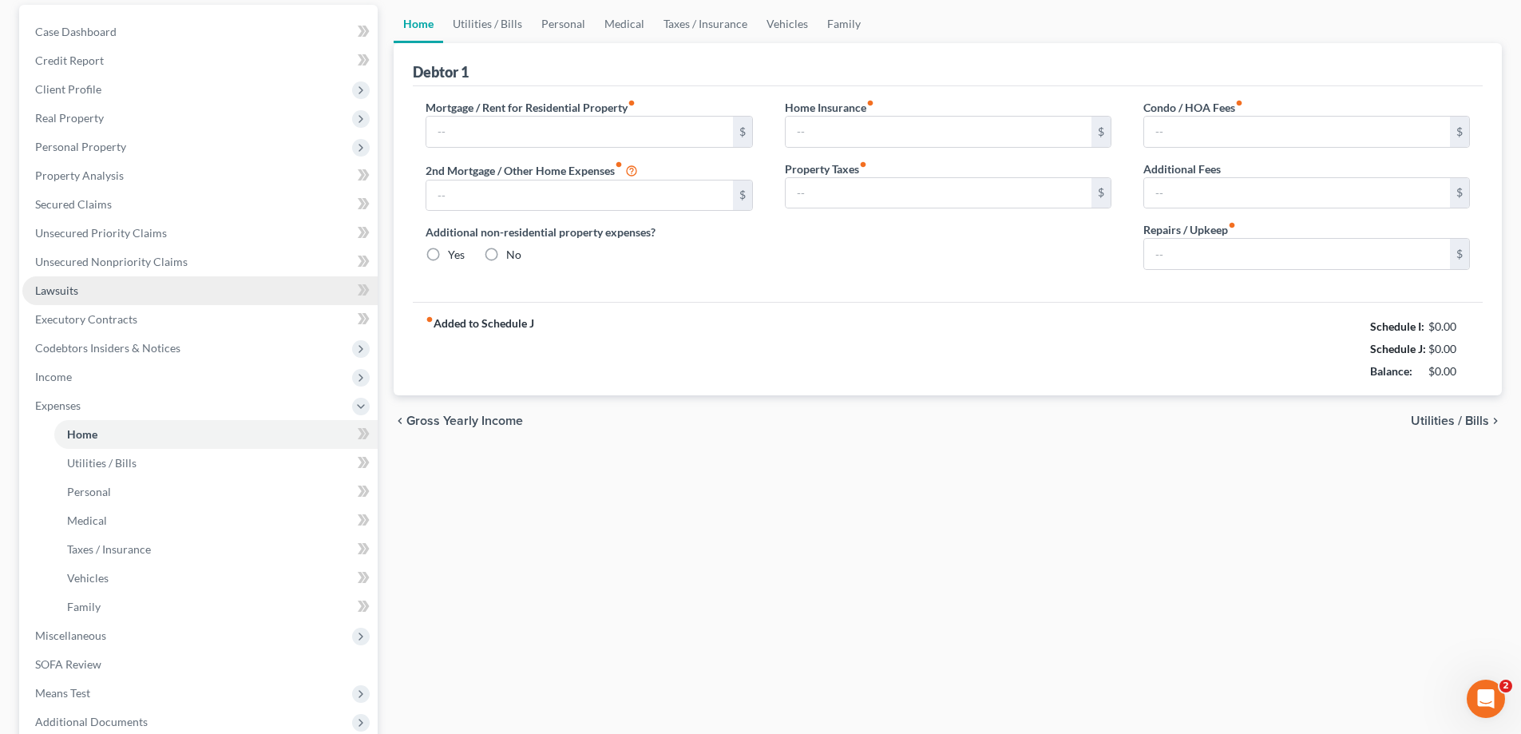
type input "0.00"
radio input "true"
type input "0.00"
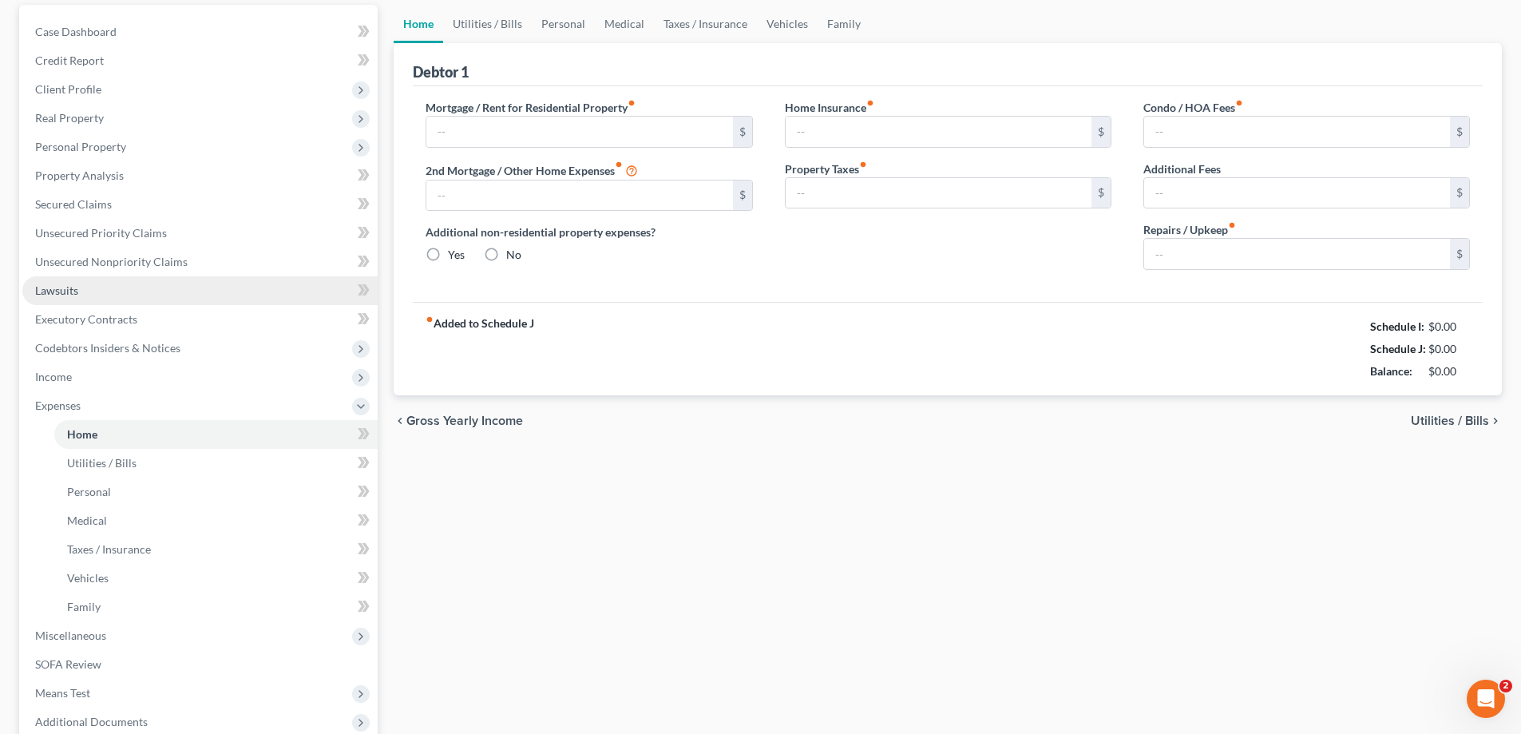
type input "0.00"
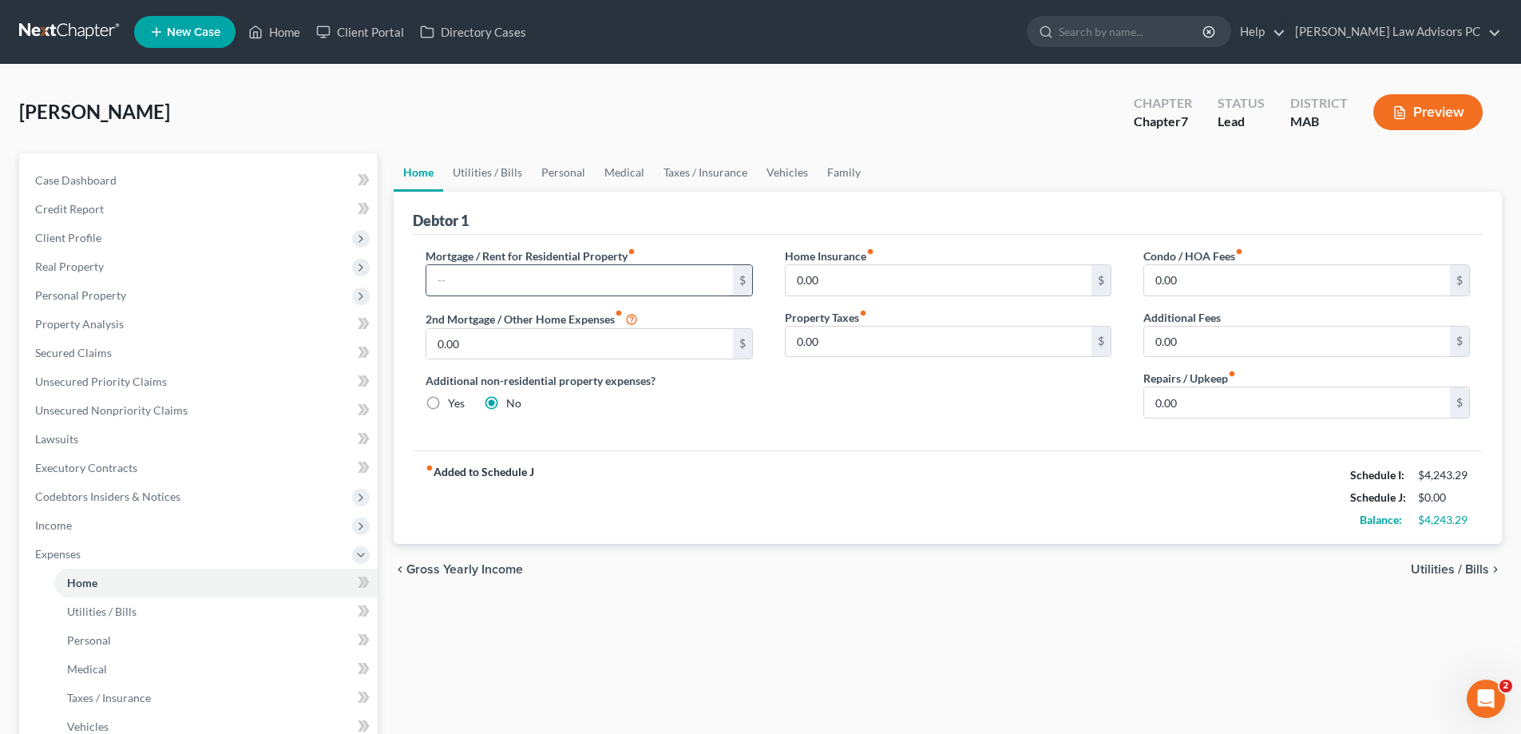
click at [477, 273] on input "text" at bounding box center [579, 280] width 306 height 30
type input "2,215.00"
click at [840, 284] on input "0.00" at bounding box center [939, 280] width 306 height 30
type input "1"
type input "200"
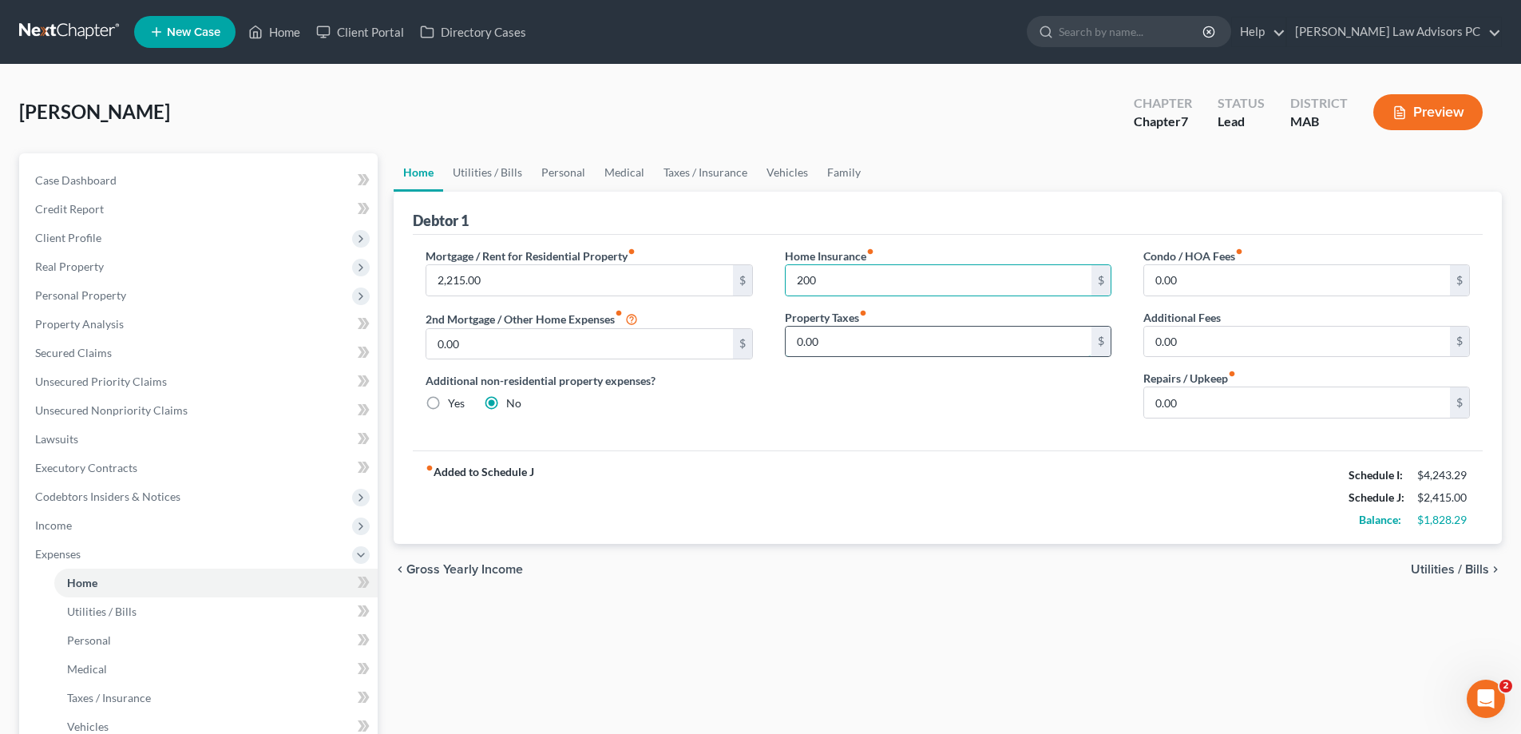
click at [832, 339] on input "0.00" at bounding box center [939, 342] width 306 height 30
type input "7,000"
click at [1163, 402] on input "0.00" at bounding box center [1297, 402] width 306 height 30
type input "245"
drag, startPoint x: 1444, startPoint y: 567, endPoint x: 1429, endPoint y: 560, distance: 15.7
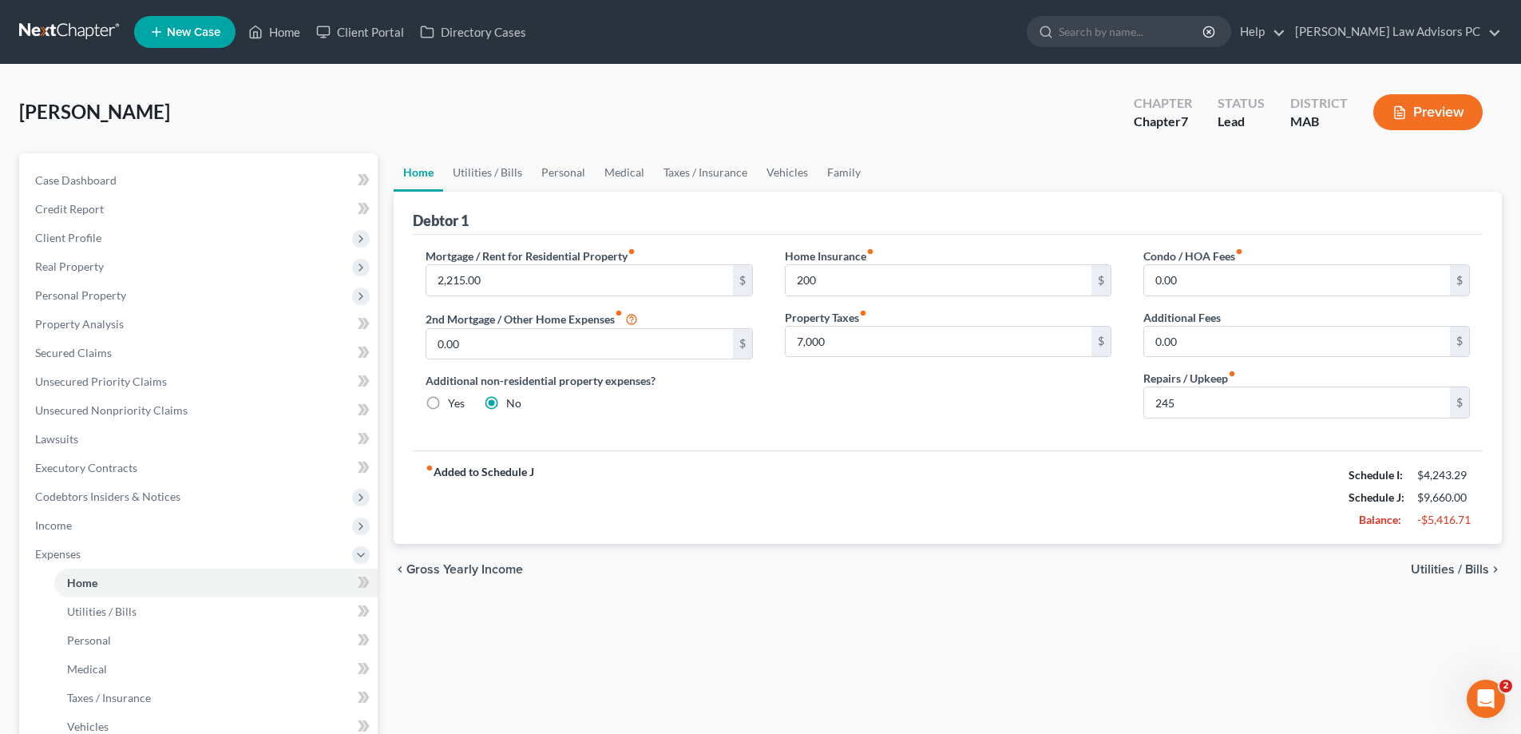
click at [1444, 564] on span "Utilities / Bills" at bounding box center [1450, 569] width 78 height 13
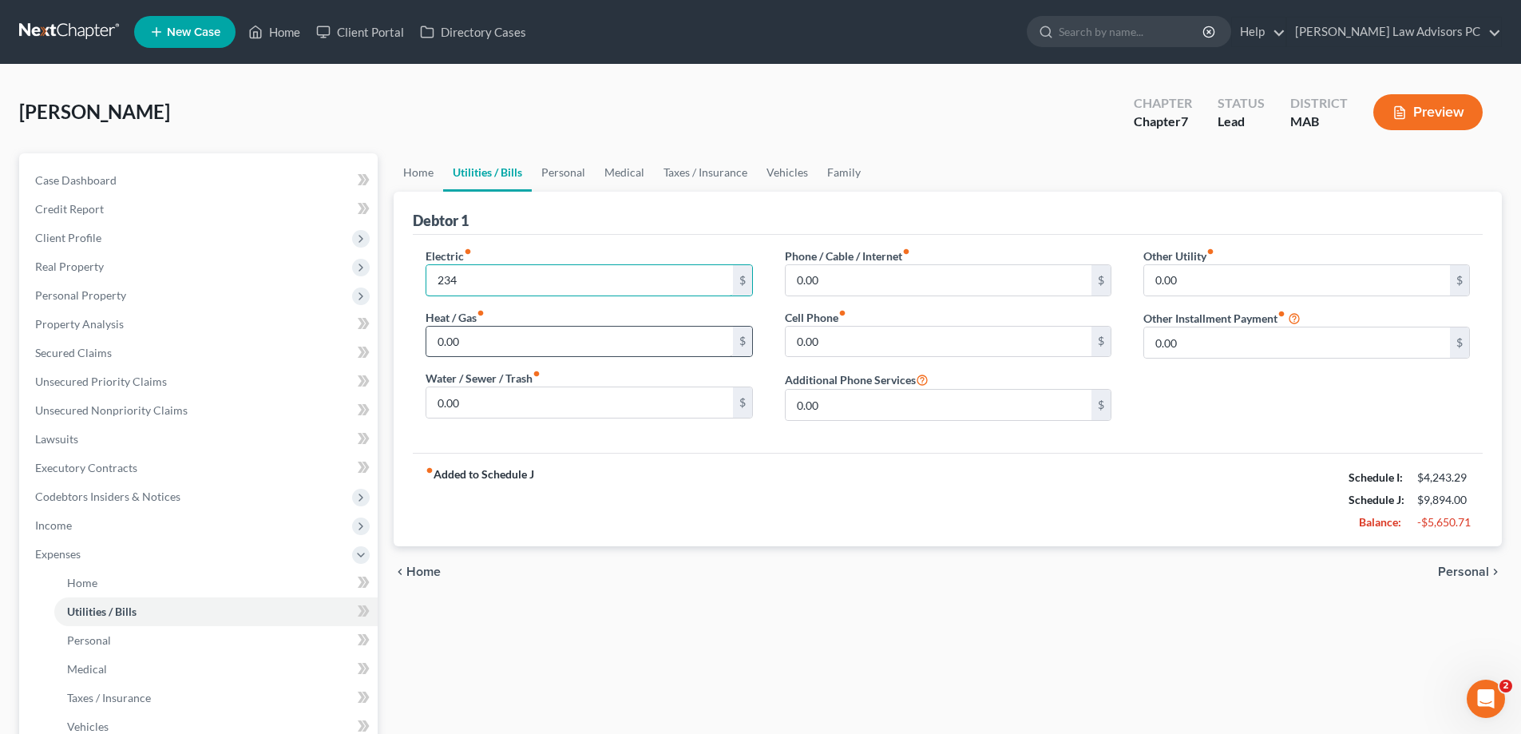
type input "234"
click at [477, 342] on input "0.00" at bounding box center [579, 342] width 306 height 30
type input "334"
click at [478, 402] on input "0.00" at bounding box center [579, 402] width 306 height 30
type input "125"
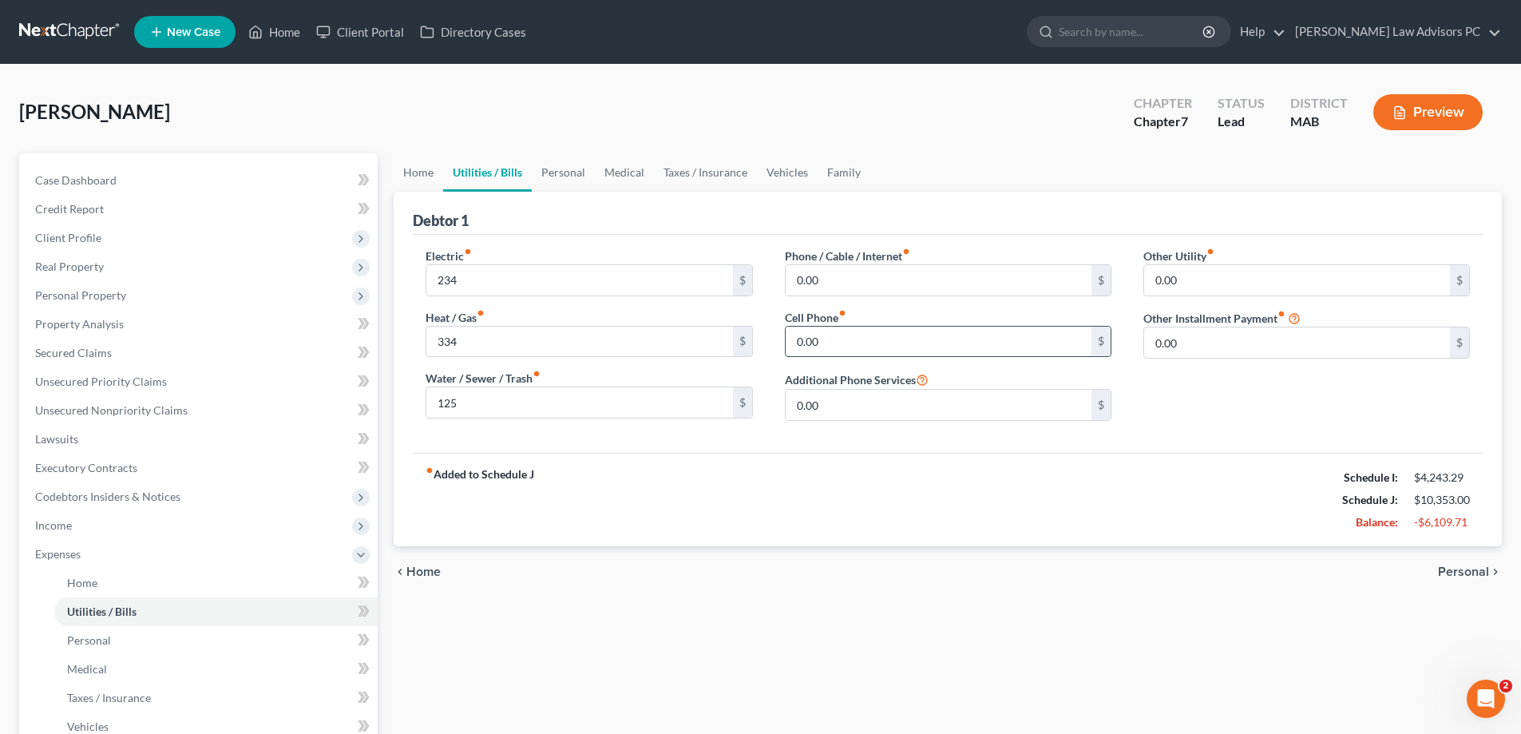
click at [853, 342] on input "0.00" at bounding box center [939, 342] width 306 height 30
type input "65"
type input "223"
click at [822, 410] on input "0.00" at bounding box center [939, 405] width 306 height 30
click at [1475, 572] on span "Personal" at bounding box center [1463, 571] width 51 height 13
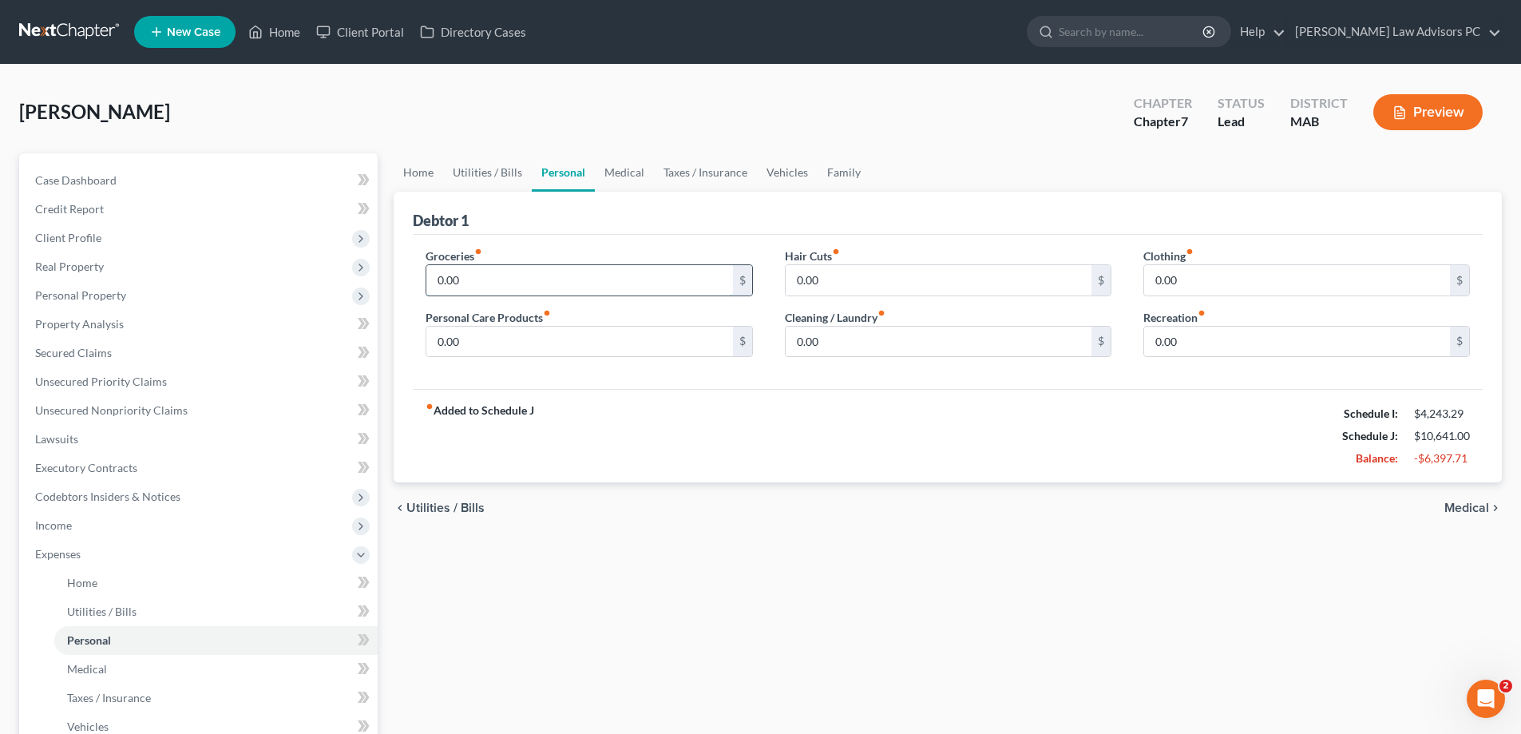
click at [446, 275] on input "0.00" at bounding box center [579, 280] width 306 height 30
type input "800"
click at [443, 329] on input "0.00" at bounding box center [579, 342] width 306 height 30
type input "191"
click at [811, 278] on input "0.00" at bounding box center [939, 280] width 306 height 30
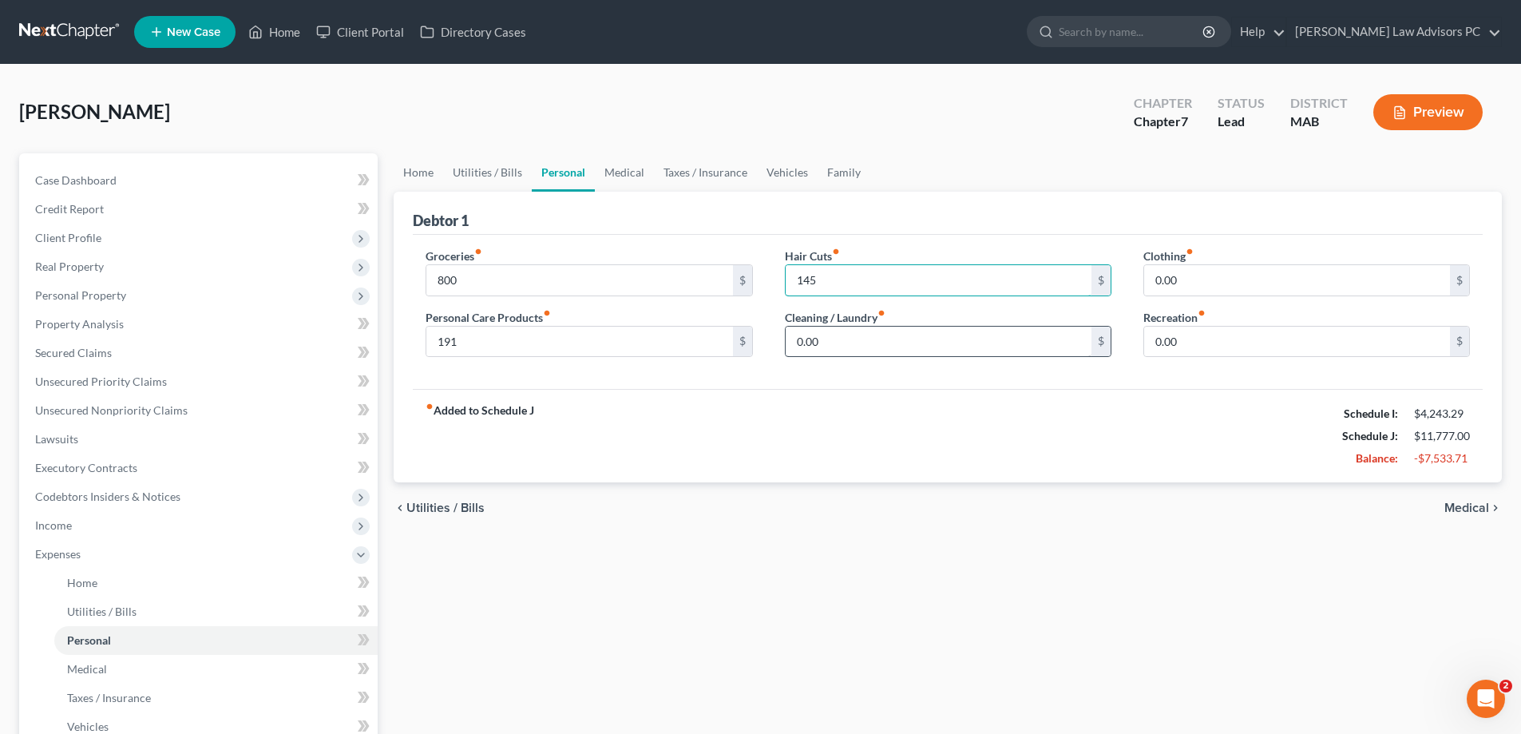
type input "145"
click at [824, 347] on input "0.00" at bounding box center [939, 342] width 306 height 30
type input "44"
click at [1194, 281] on input "0.00" at bounding box center [1297, 280] width 306 height 30
type input "300"
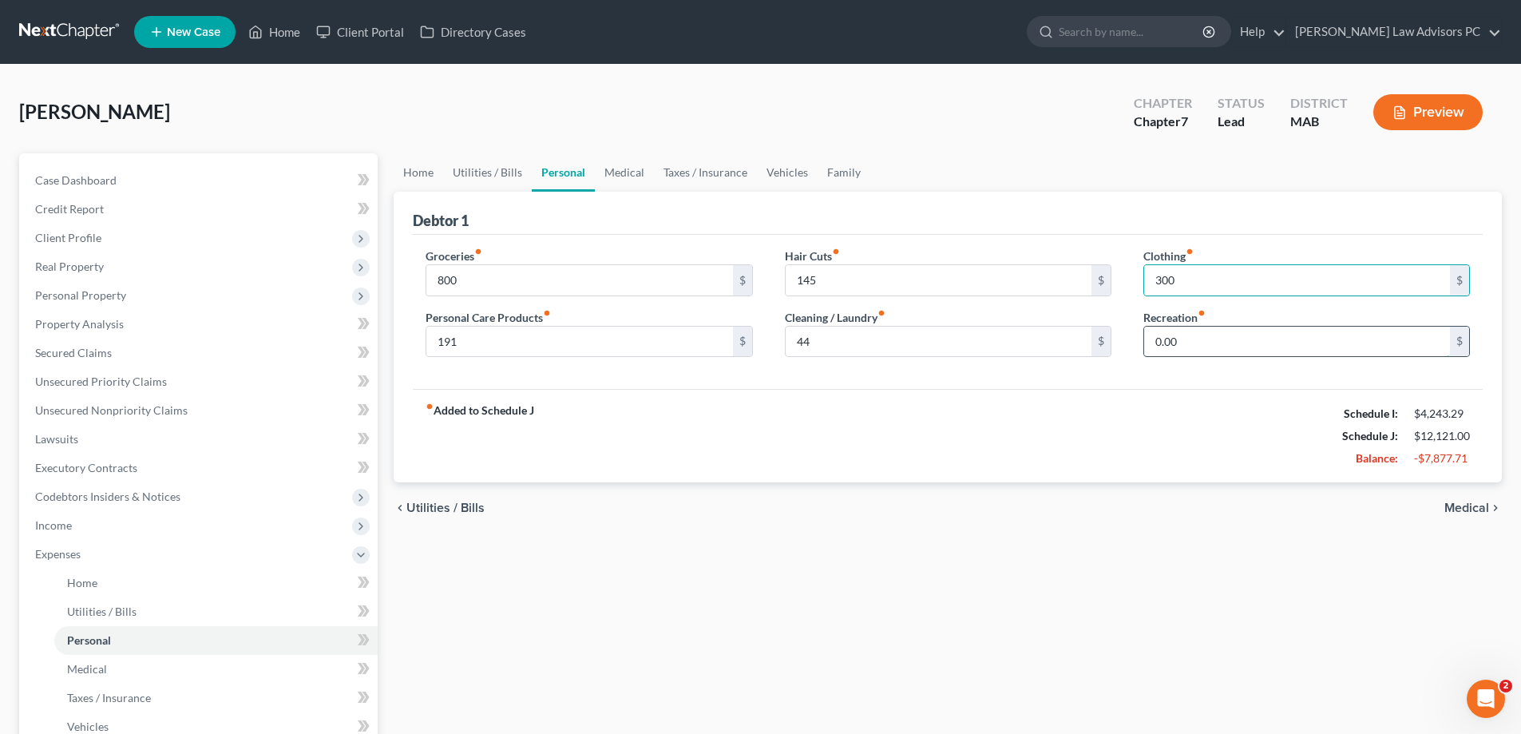
drag, startPoint x: 1164, startPoint y: 350, endPoint x: 1158, endPoint y: 345, distance: 8.5
click at [1164, 350] on input "0.00" at bounding box center [1297, 342] width 306 height 30
type input "400"
click at [1467, 504] on span "Medical" at bounding box center [1466, 507] width 45 height 13
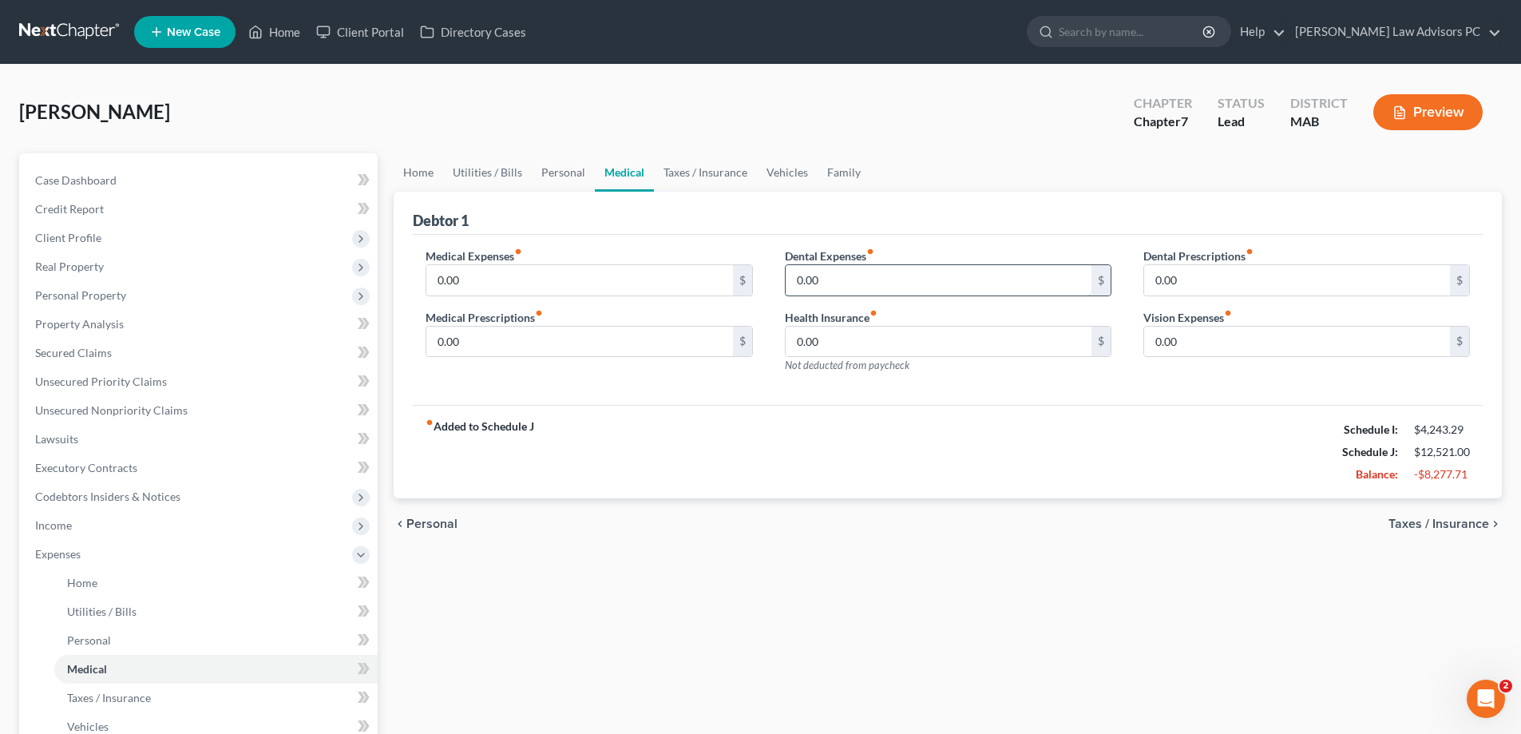
click at [847, 271] on input "0.00" at bounding box center [939, 280] width 306 height 30
type input "232"
click at [480, 287] on input "0.00" at bounding box center [579, 280] width 306 height 30
type input "122"
click at [474, 337] on input "0.00" at bounding box center [579, 342] width 306 height 30
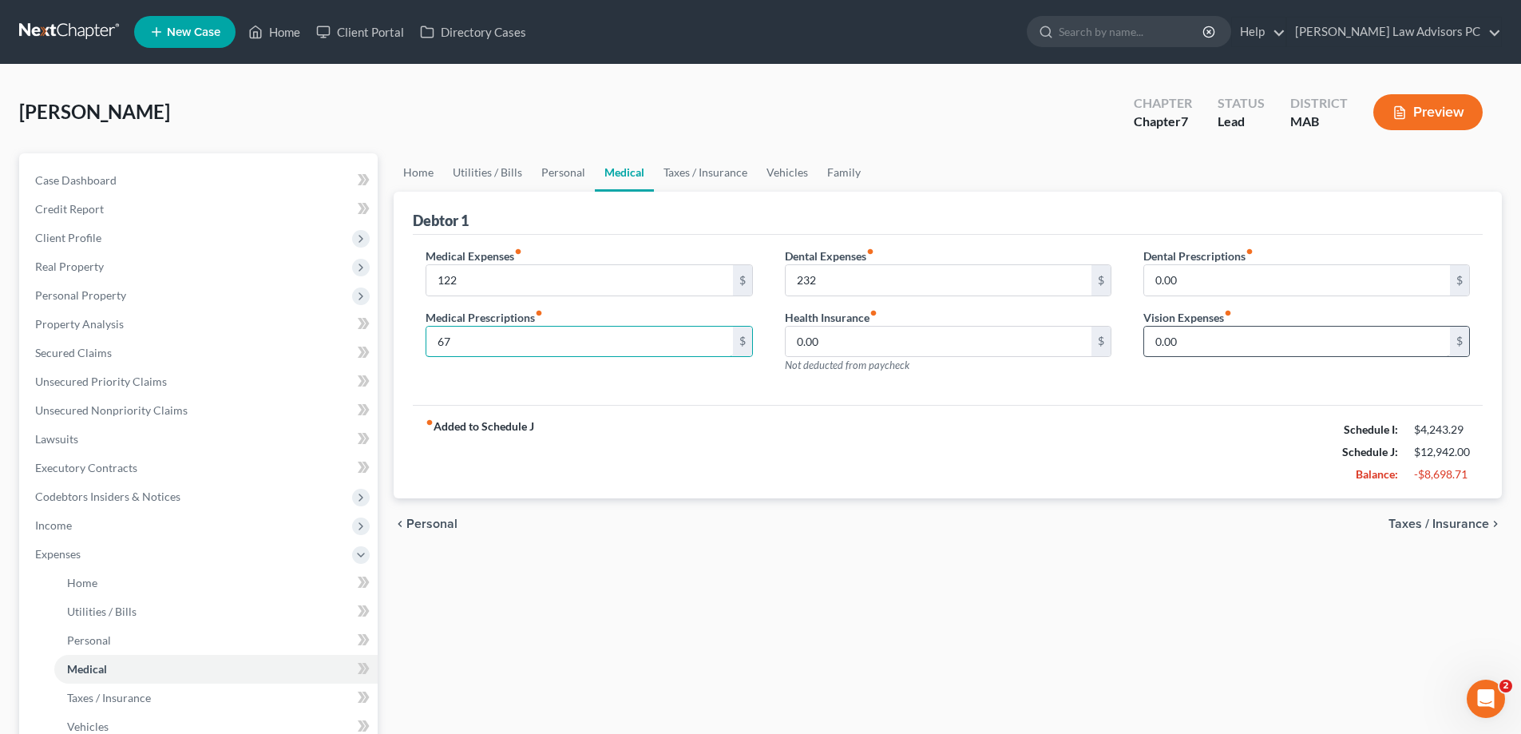
type input "67"
click at [1183, 348] on input "0.00" at bounding box center [1297, 342] width 306 height 30
type input "56"
click at [1408, 525] on span "Taxes / Insurance" at bounding box center [1438, 523] width 101 height 13
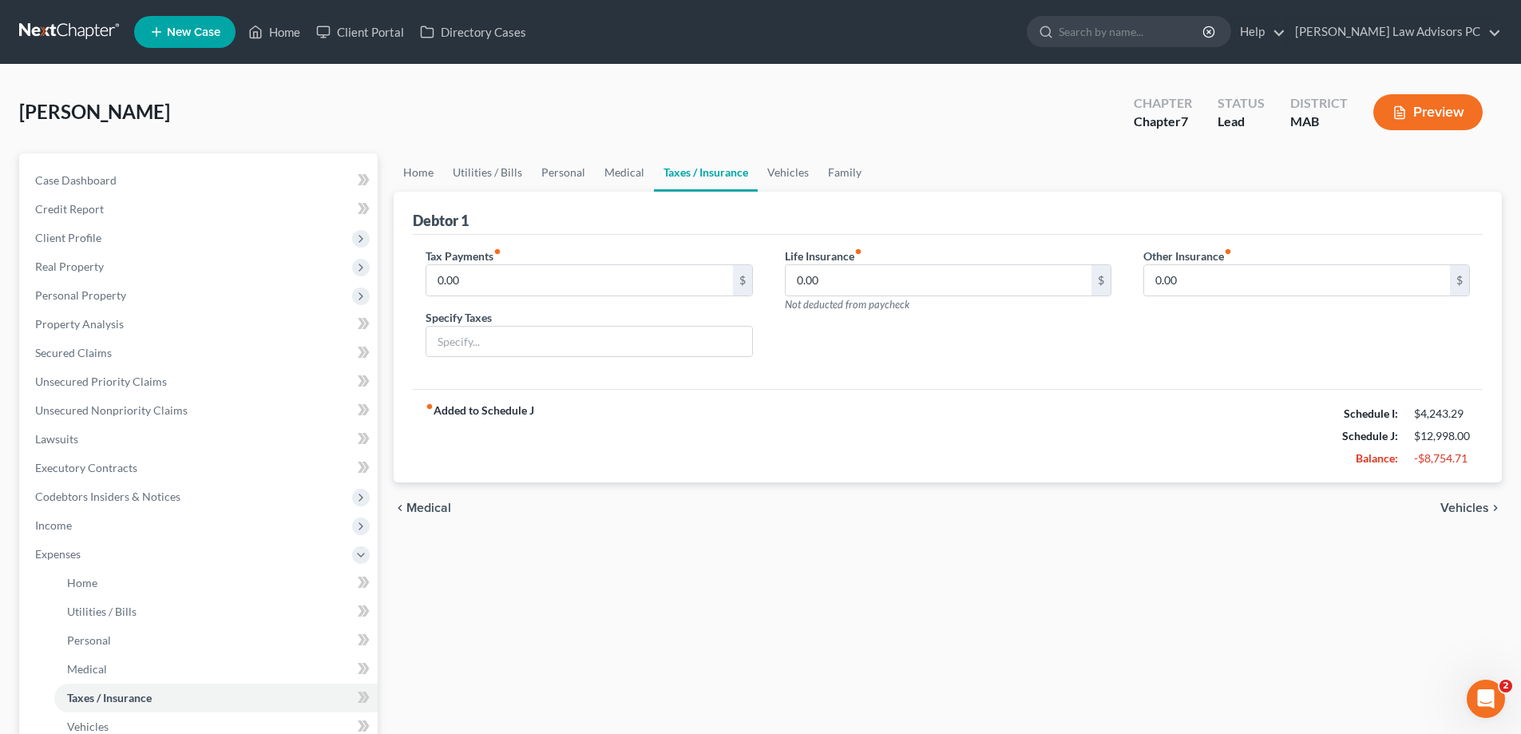
click at [1458, 505] on span "Vehicles" at bounding box center [1464, 507] width 49 height 13
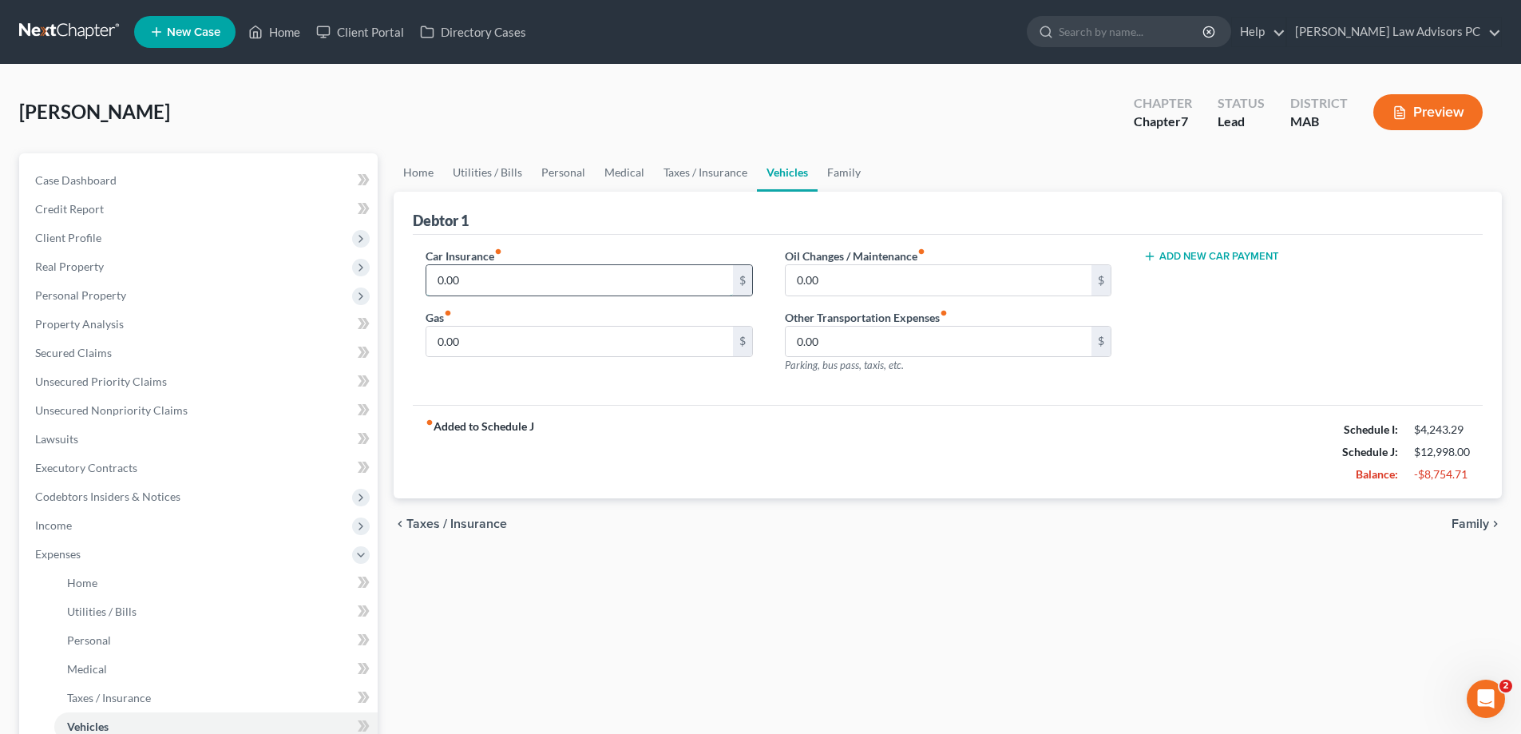
click at [475, 287] on input "0.00" at bounding box center [579, 280] width 306 height 30
type input "233"
click at [469, 344] on input "0.00" at bounding box center [579, 342] width 306 height 30
type input "434"
click at [818, 288] on input "0.00" at bounding box center [939, 280] width 306 height 30
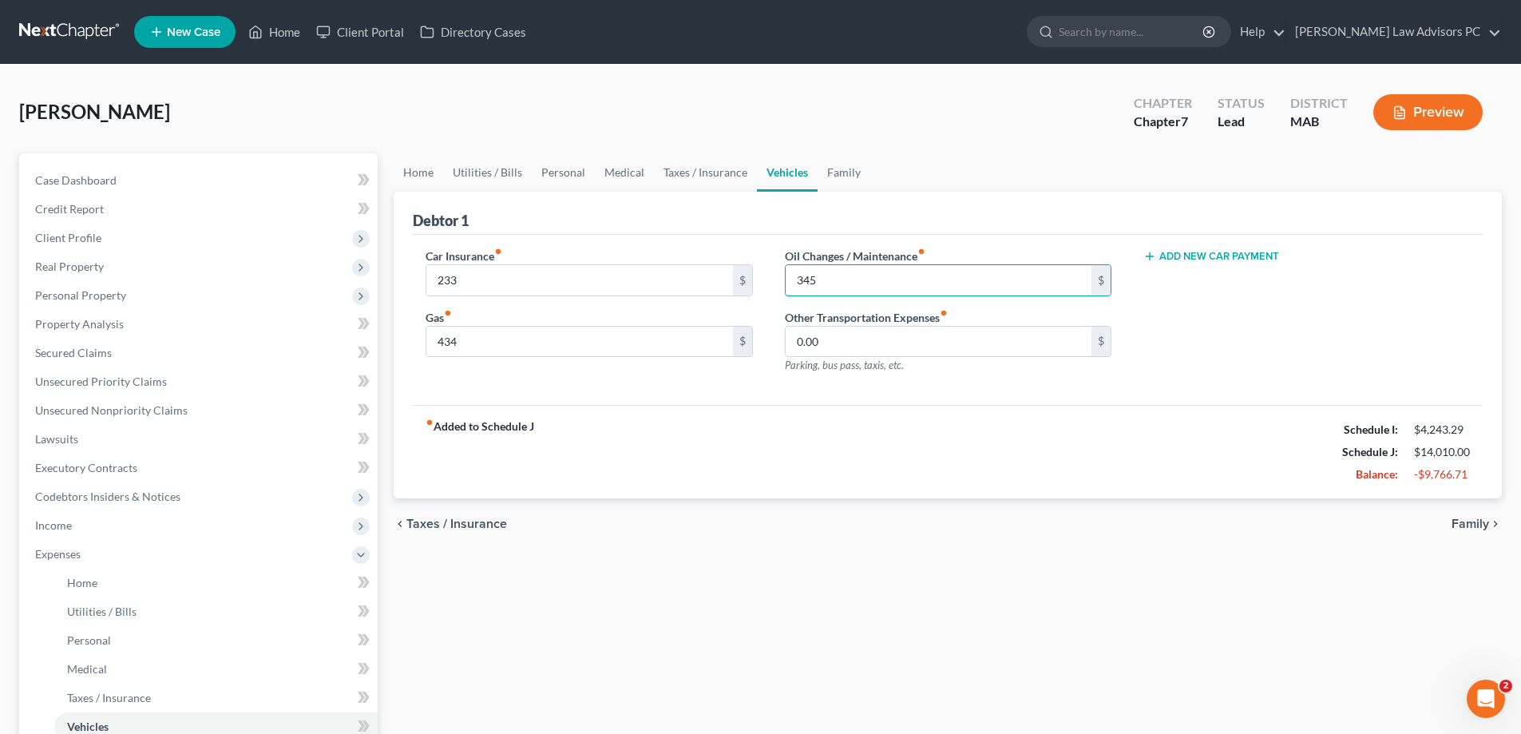
type input "345"
click at [1489, 522] on icon "chevron_right" at bounding box center [1495, 523] width 13 height 13
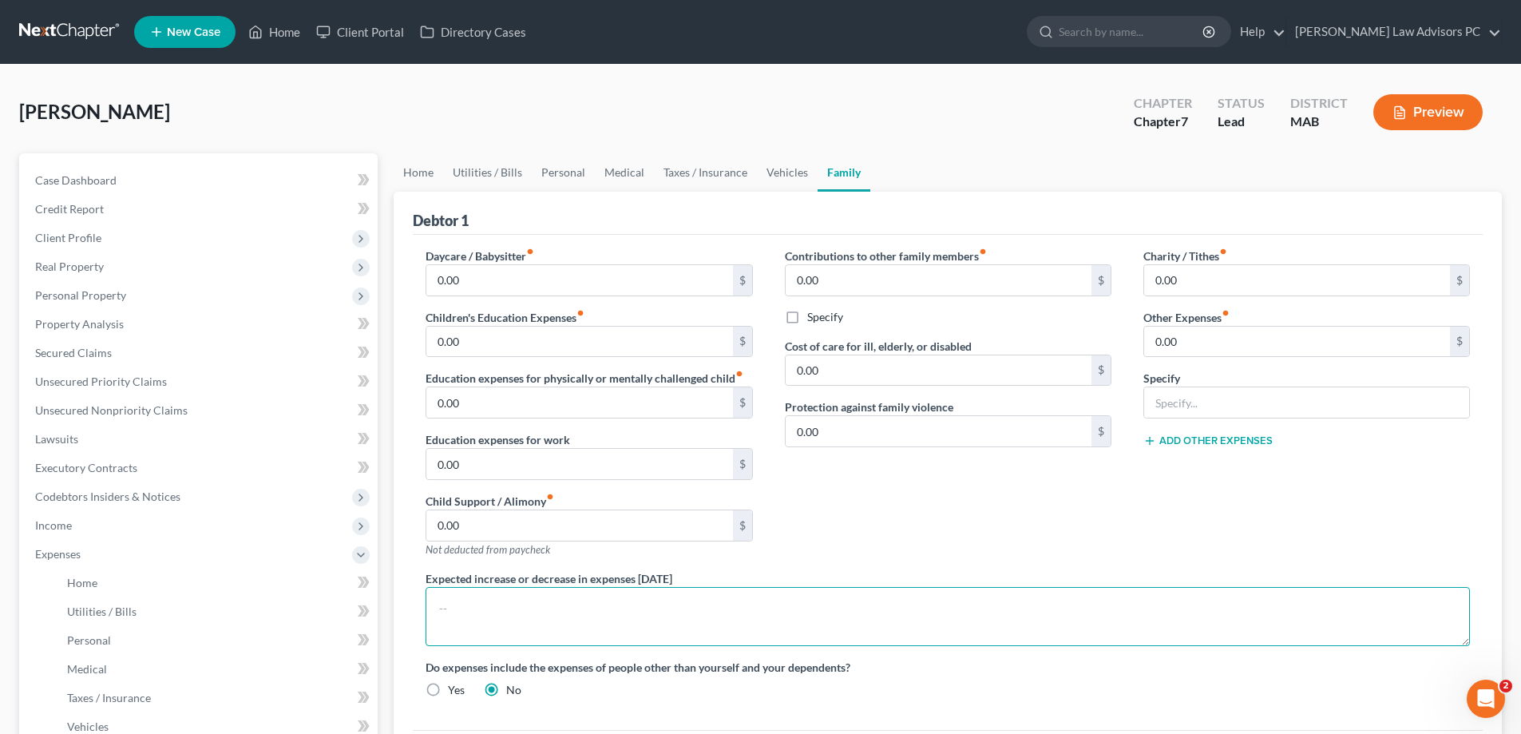
click at [596, 604] on textarea at bounding box center [948, 616] width 1044 height 59
type textarea "T"
type textarea "none"
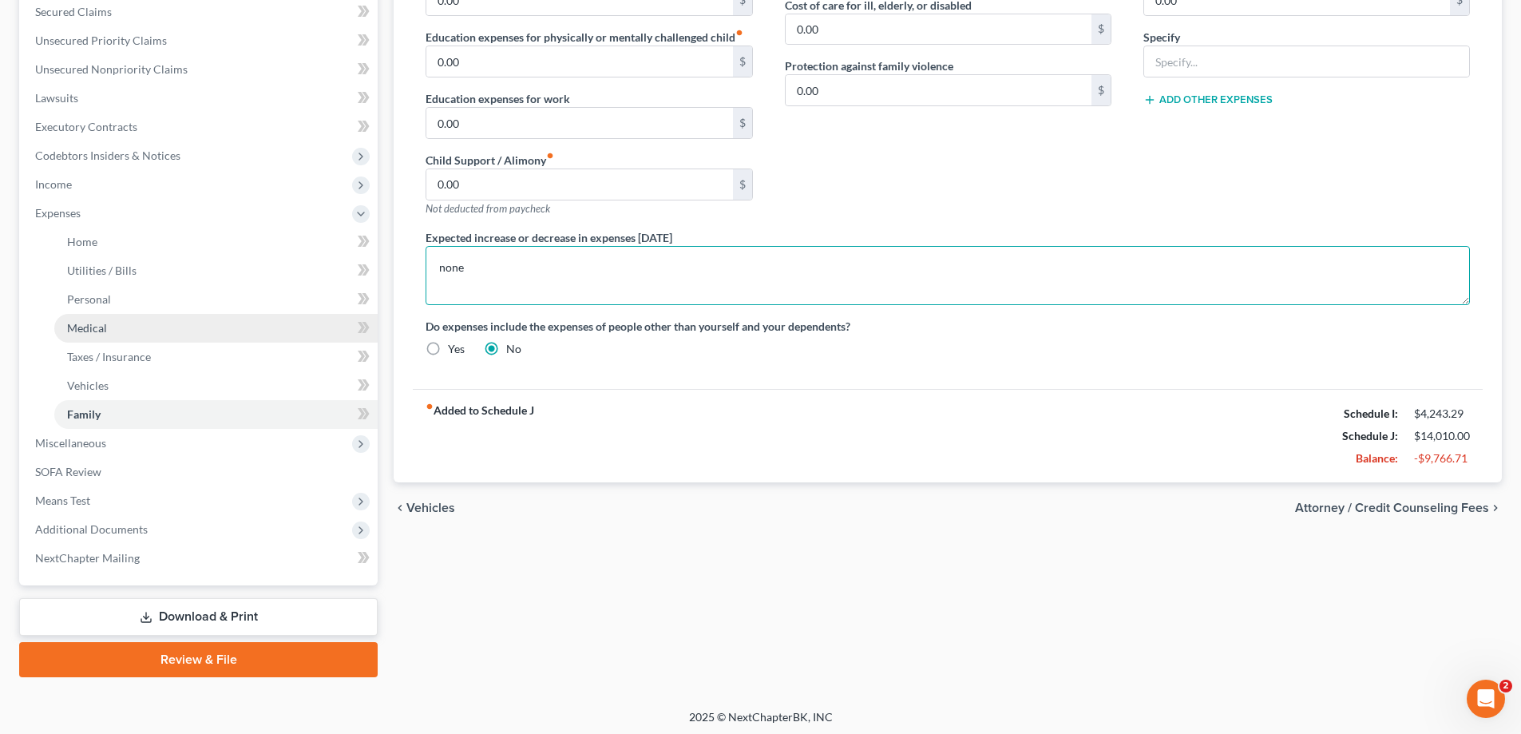
scroll to position [345, 0]
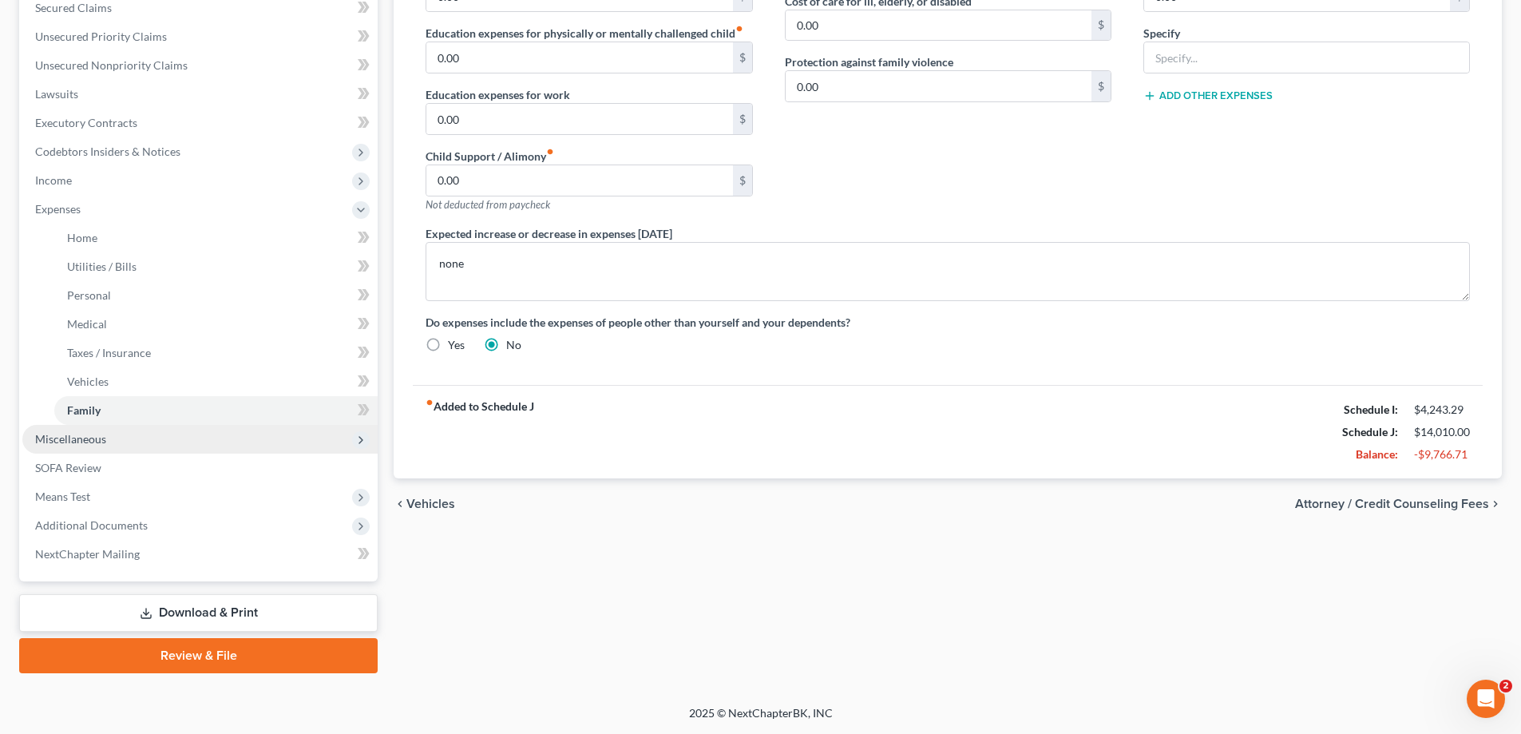
click at [129, 438] on span "Miscellaneous" at bounding box center [199, 439] width 355 height 29
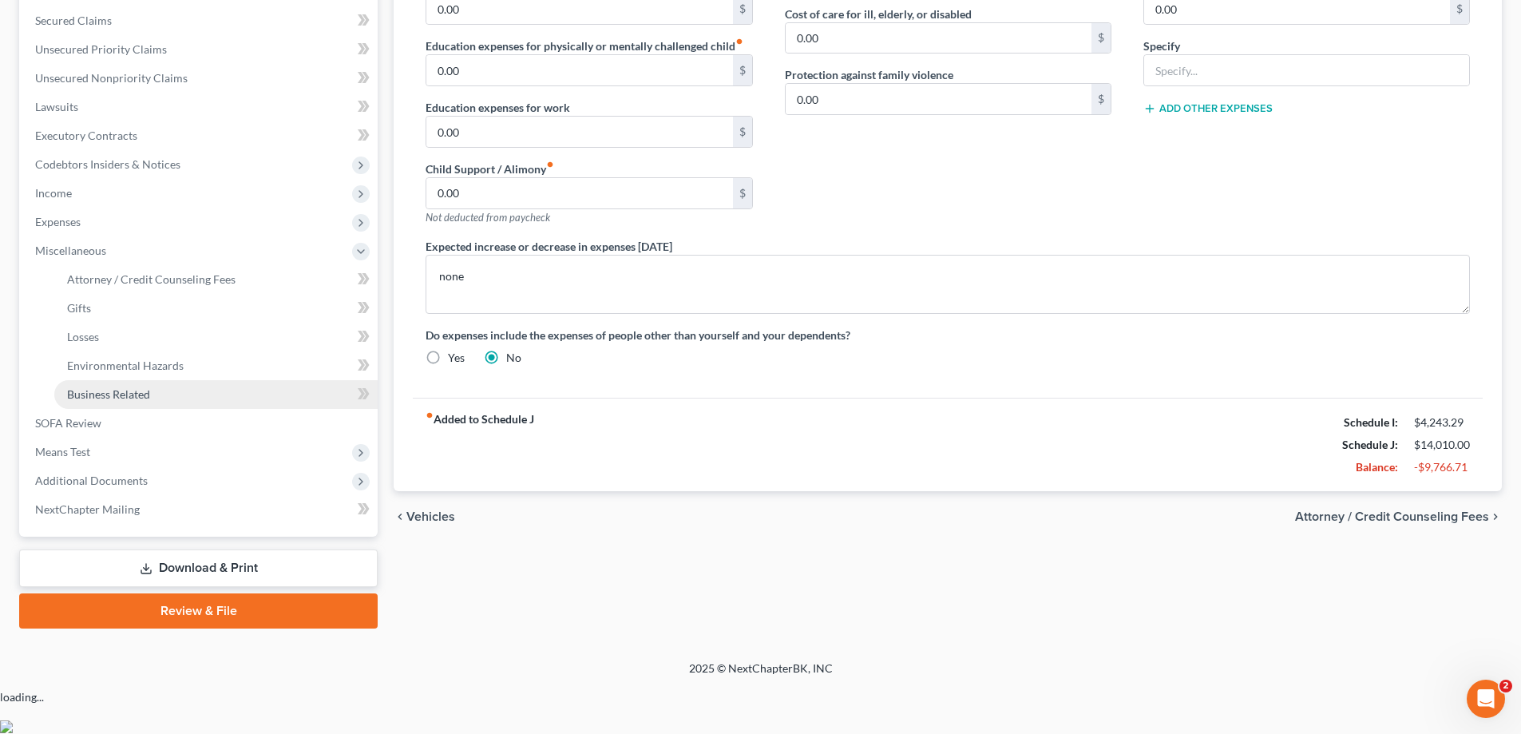
scroll to position [287, 0]
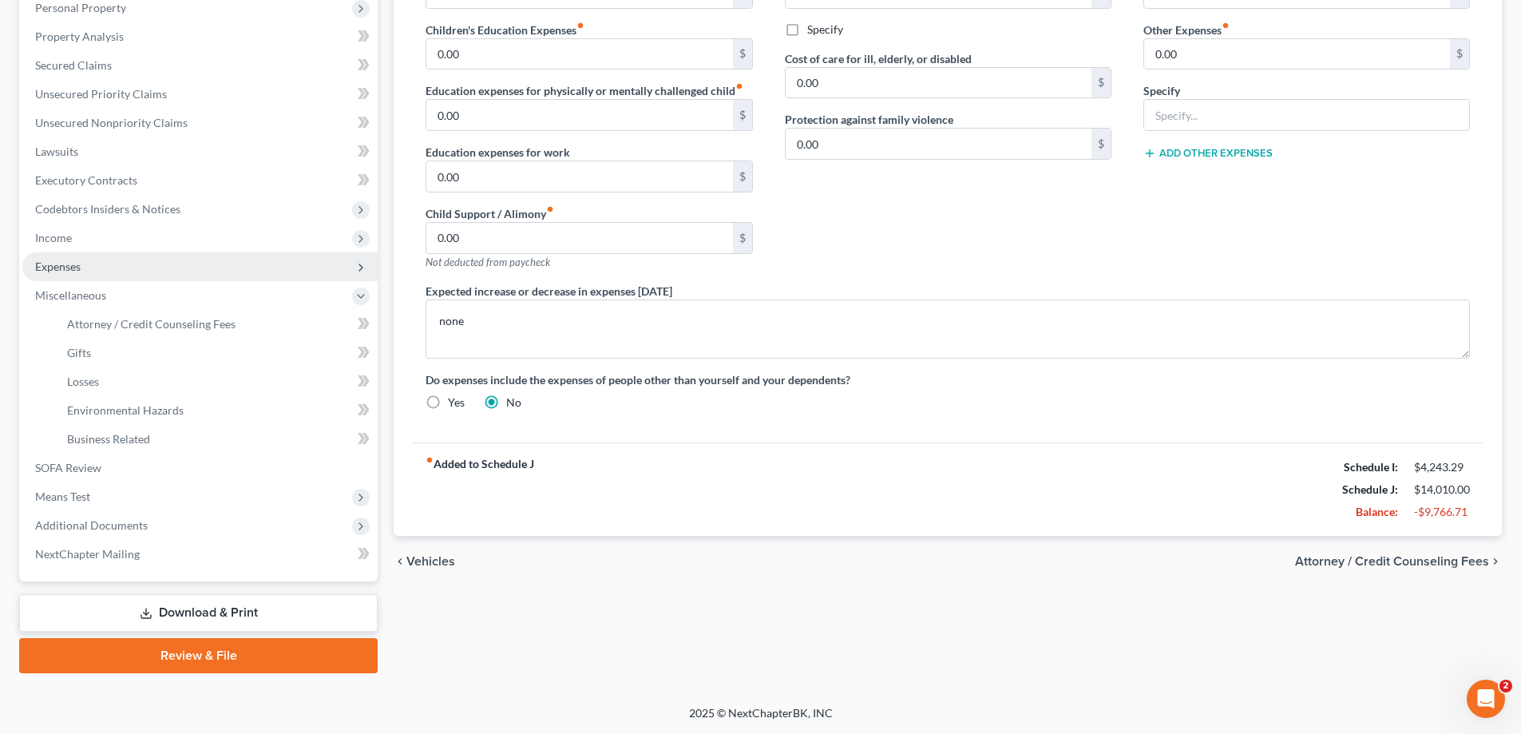
drag, startPoint x: 76, startPoint y: 261, endPoint x: 101, endPoint y: 269, distance: 26.0
click at [77, 261] on span "Expenses" at bounding box center [58, 266] width 46 height 14
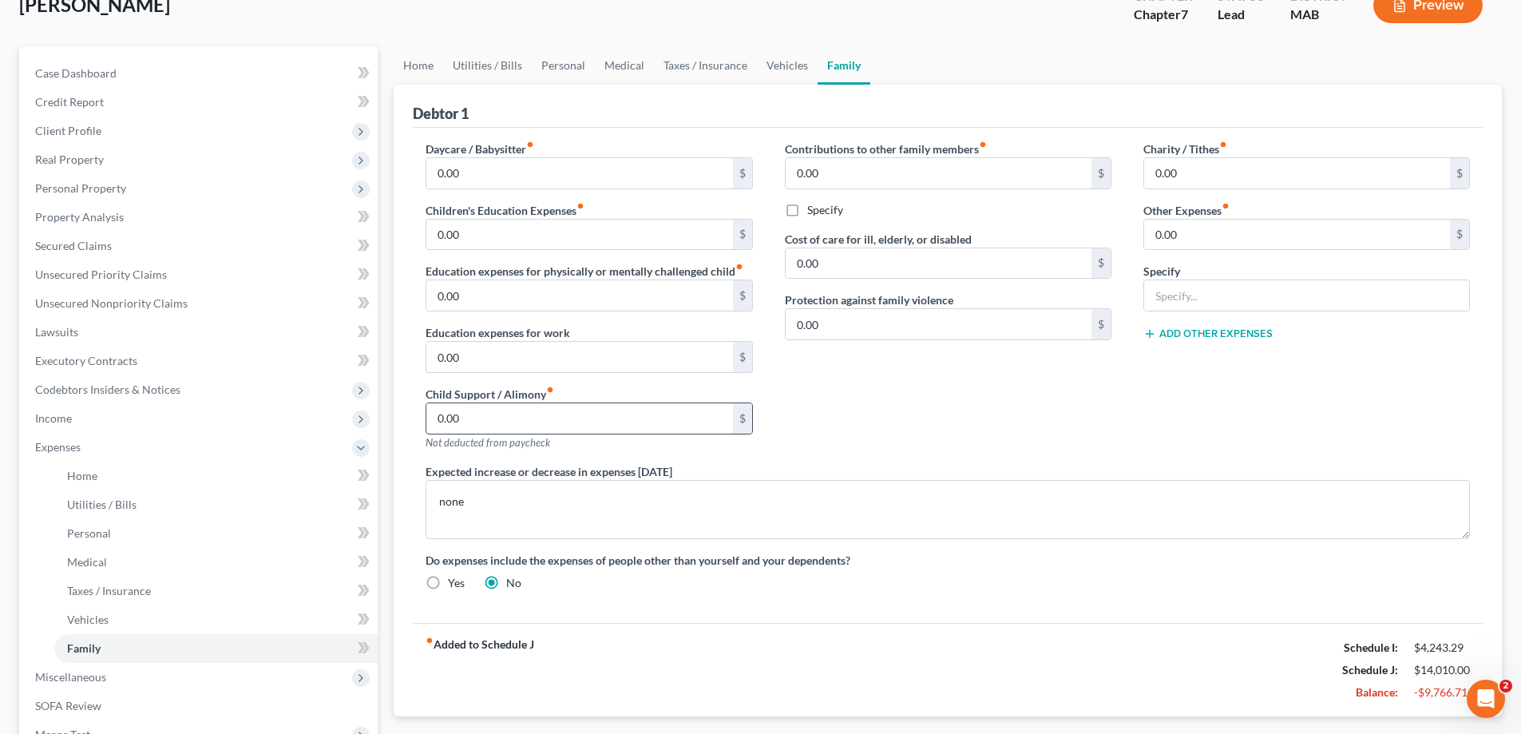
scroll to position [105, 0]
click at [1179, 243] on input "0.00" at bounding box center [1297, 236] width 306 height 30
drag, startPoint x: 1185, startPoint y: 243, endPoint x: 1119, endPoint y: 228, distance: 67.2
click at [1119, 228] on div "Daycare / Babysitter fiber_manual_record 0.00 $ Children's Education Expenses f…" at bounding box center [948, 373] width 1076 height 463
type input "180"
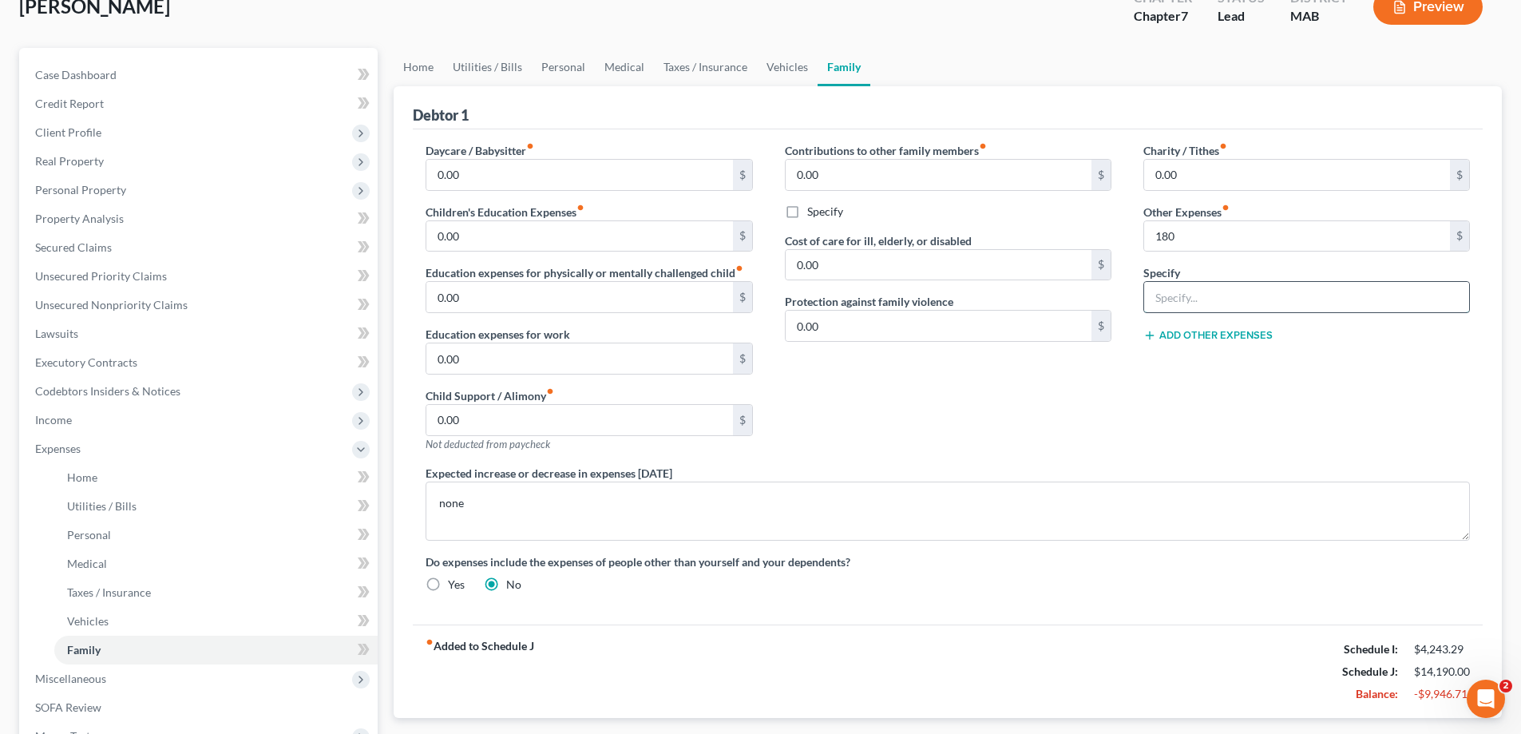
click at [1168, 289] on input "text" at bounding box center [1306, 297] width 325 height 30
type input "stoarge unit"
click at [184, 681] on span "Miscellaneous" at bounding box center [199, 678] width 355 height 29
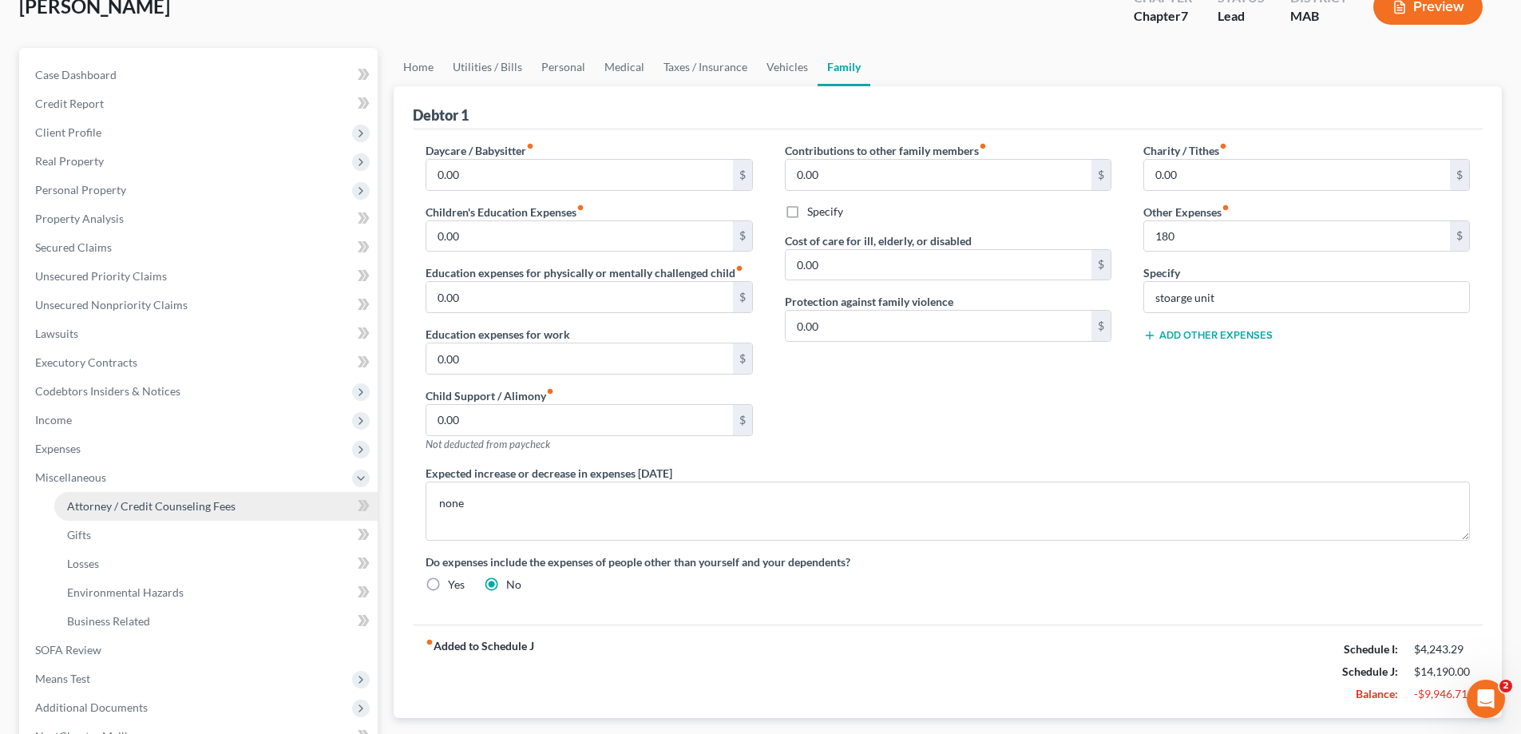
click at [231, 508] on span "Attorney / Credit Counseling Fees" at bounding box center [151, 506] width 168 height 14
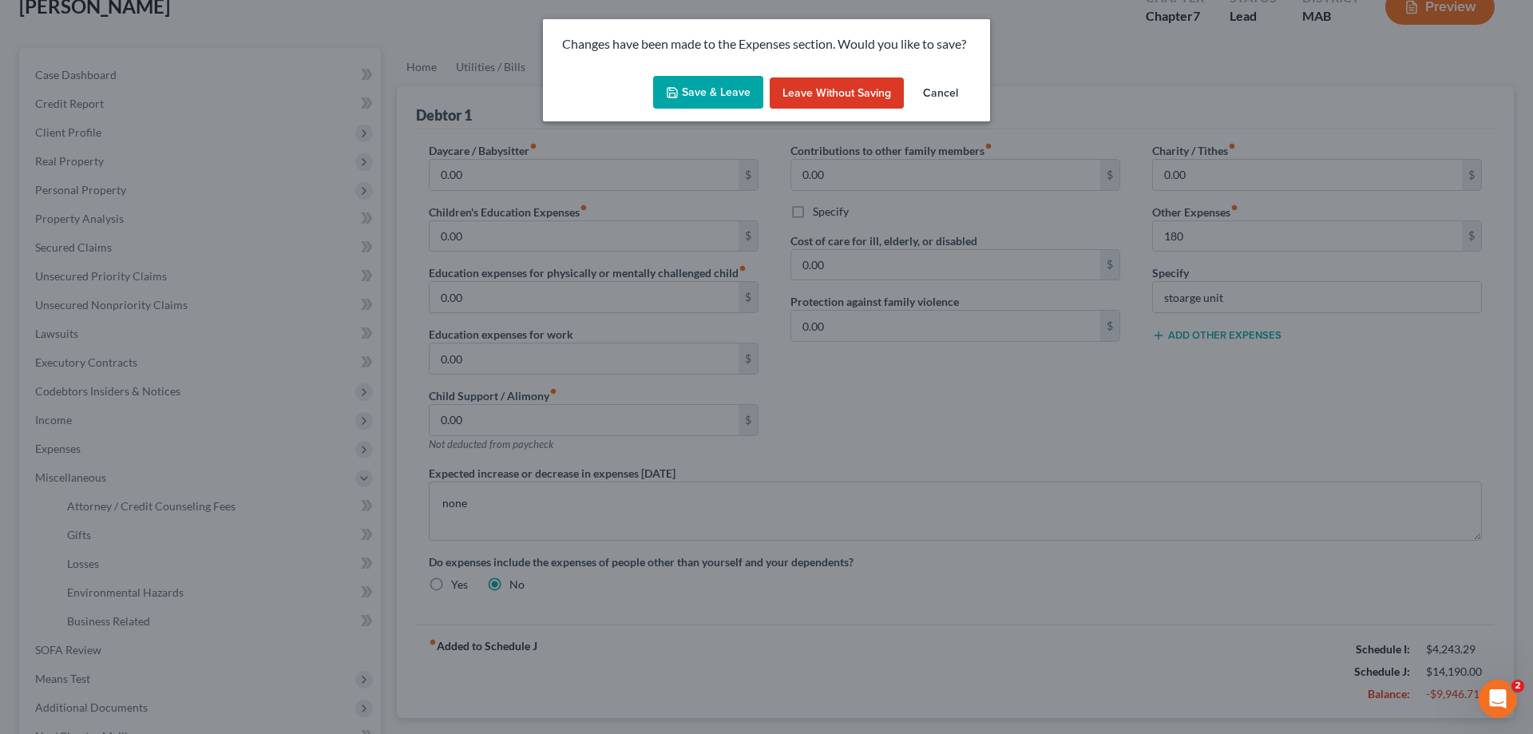
click at [699, 93] on button "Save & Leave" at bounding box center [708, 93] width 110 height 34
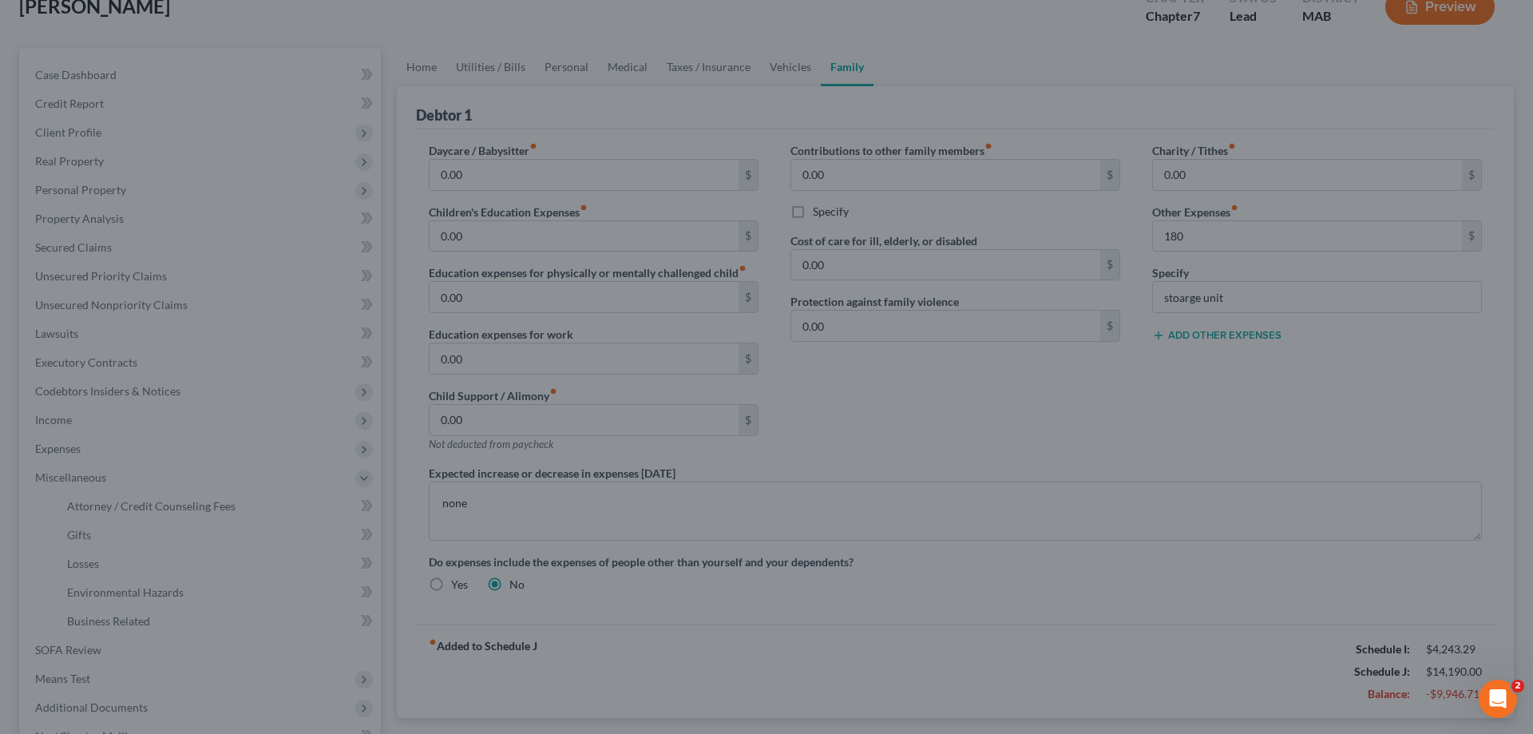
type input "180.00"
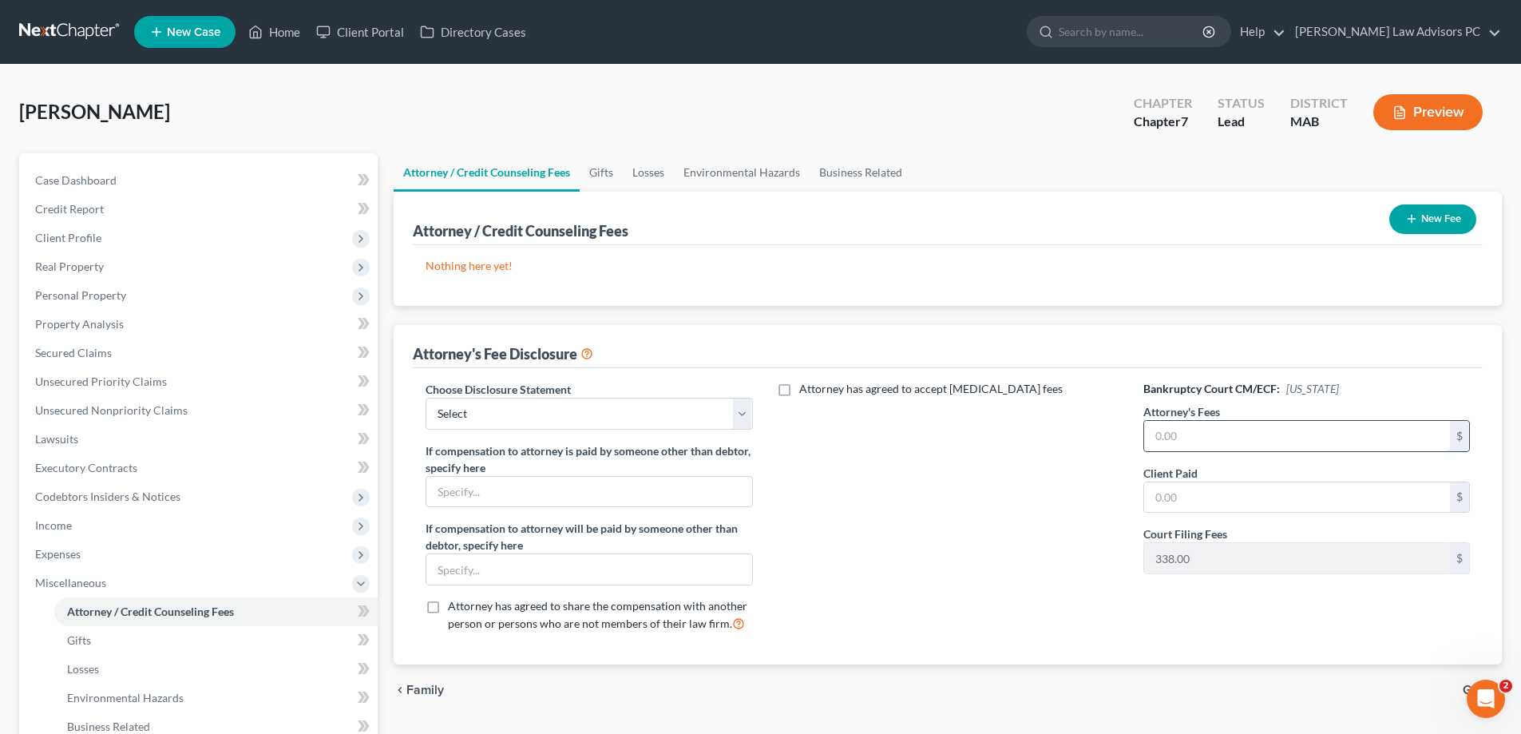
click at [1160, 429] on input "text" at bounding box center [1297, 436] width 306 height 30
type input "2,500"
click at [1175, 493] on input "text" at bounding box center [1297, 497] width 306 height 30
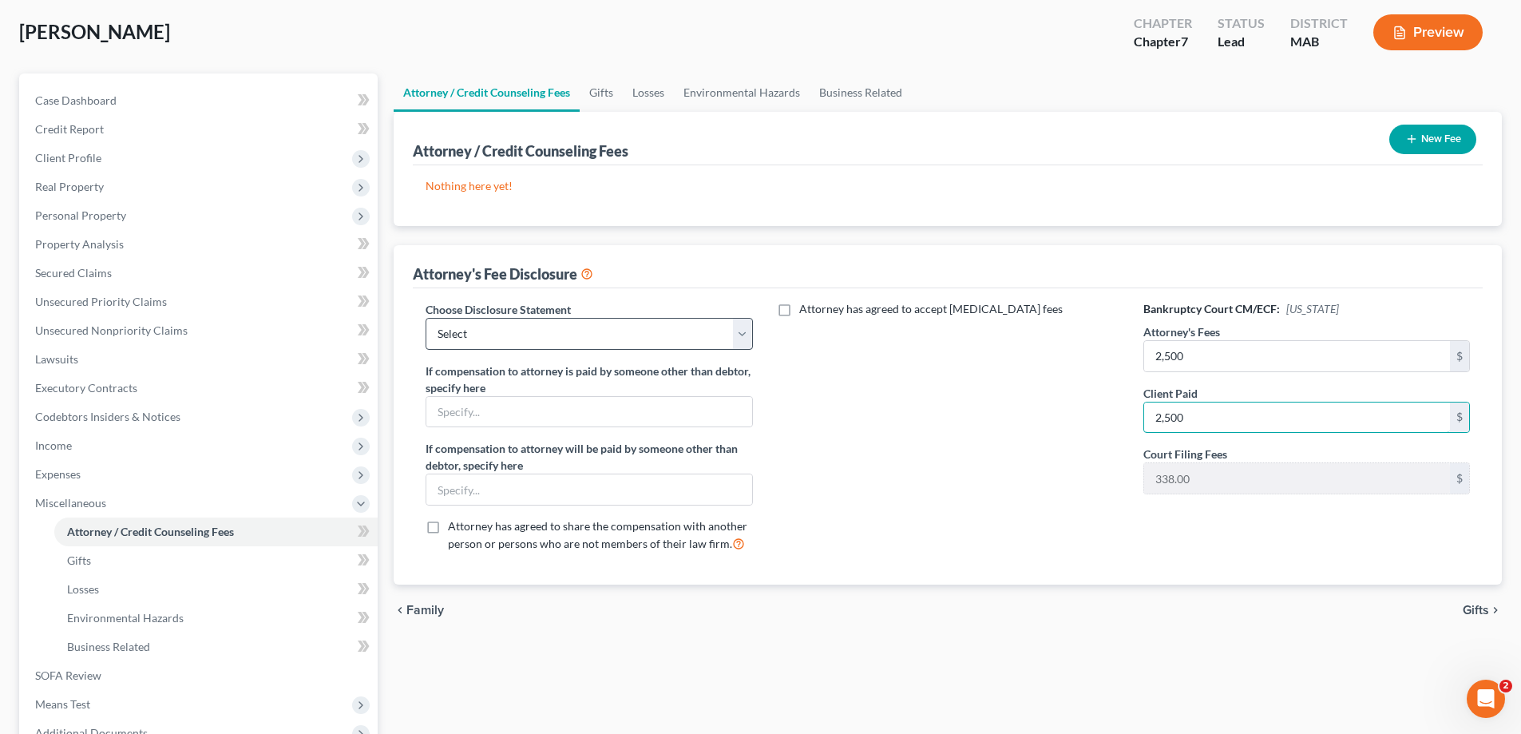
type input "2,500"
click at [536, 323] on select "Select United State Bankruptcy Court-Attorney" at bounding box center [589, 334] width 327 height 32
select select "0"
click at [426, 318] on select "Select United State Bankruptcy Court-Attorney" at bounding box center [589, 334] width 327 height 32
click at [182, 552] on link "Gifts" at bounding box center [215, 560] width 323 height 29
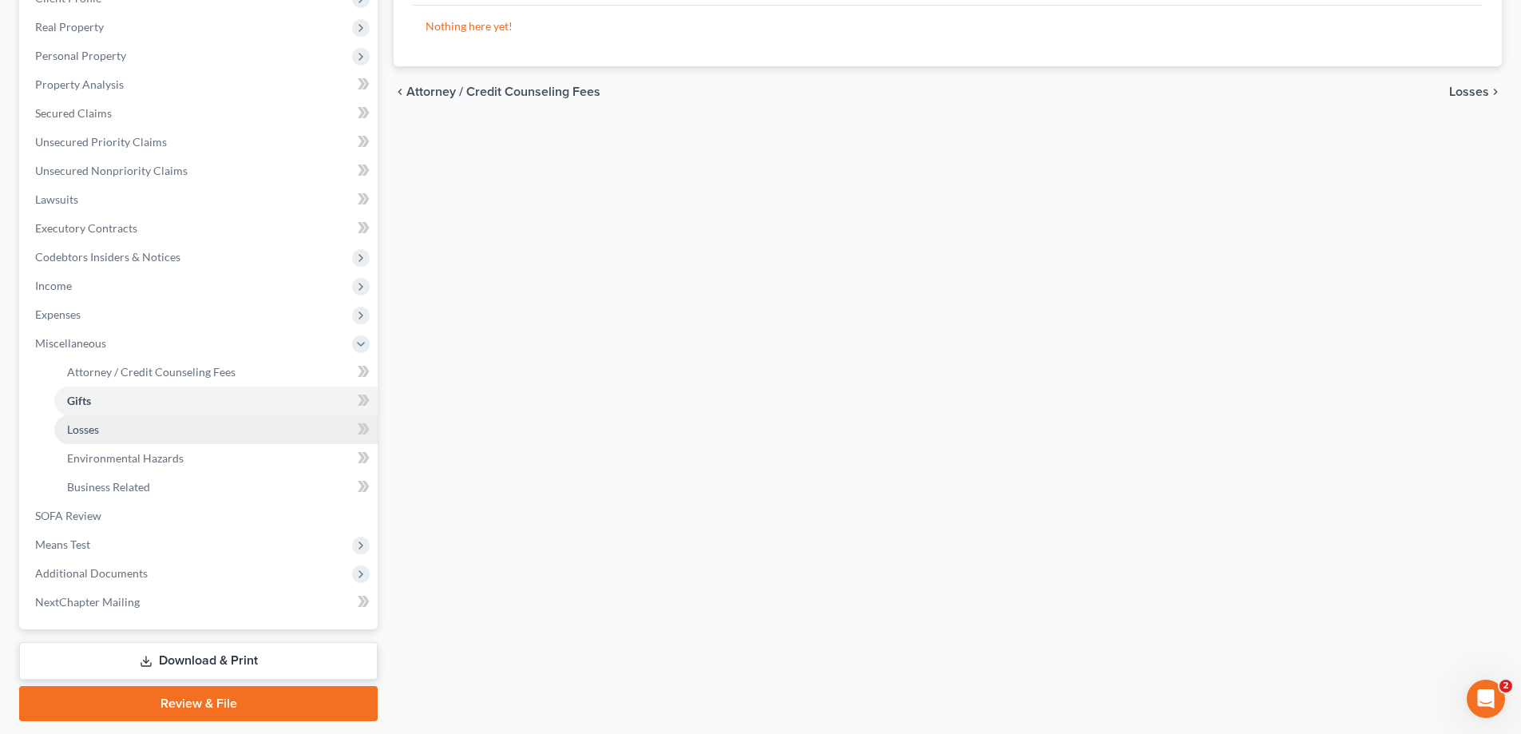
click at [141, 428] on link "Losses" at bounding box center [215, 429] width 323 height 29
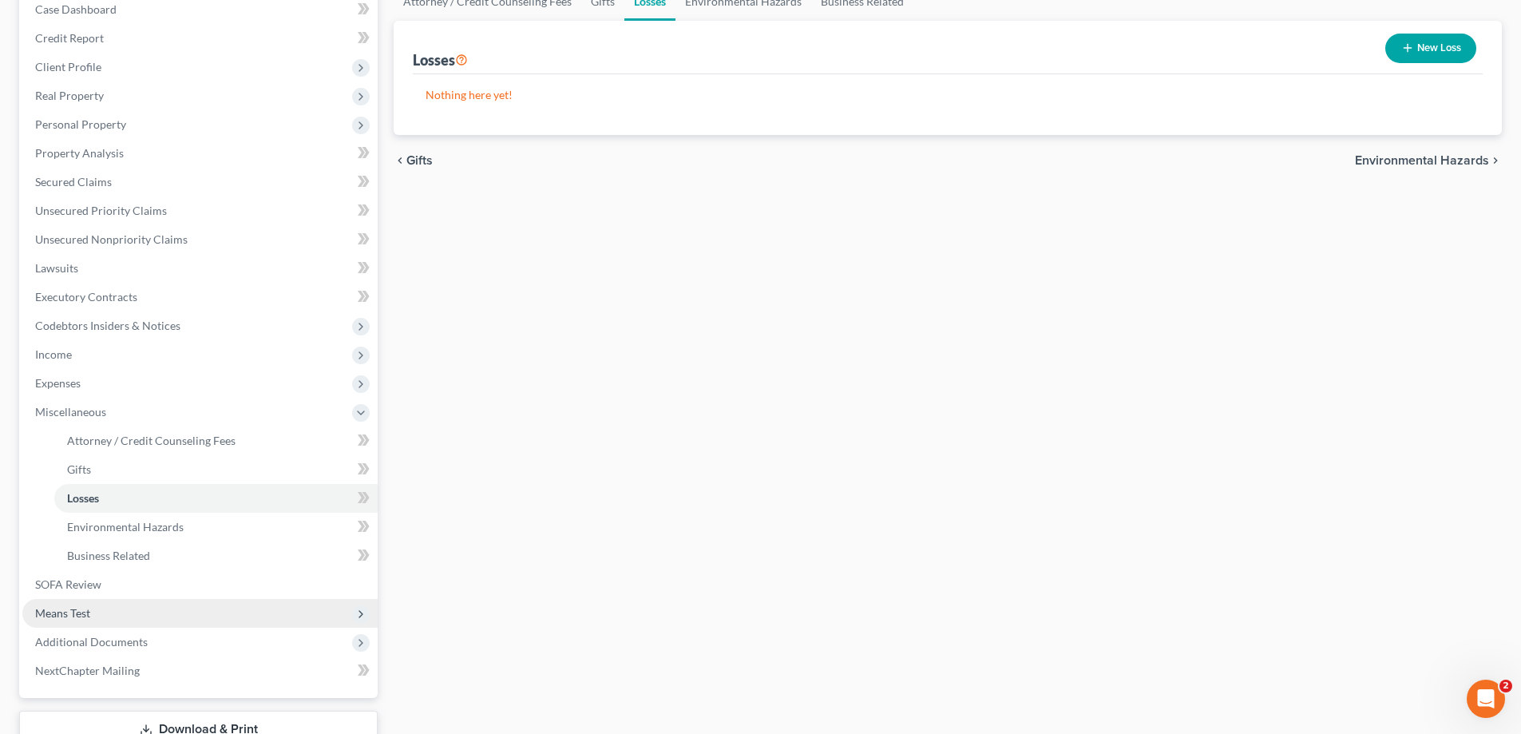
scroll to position [240, 0]
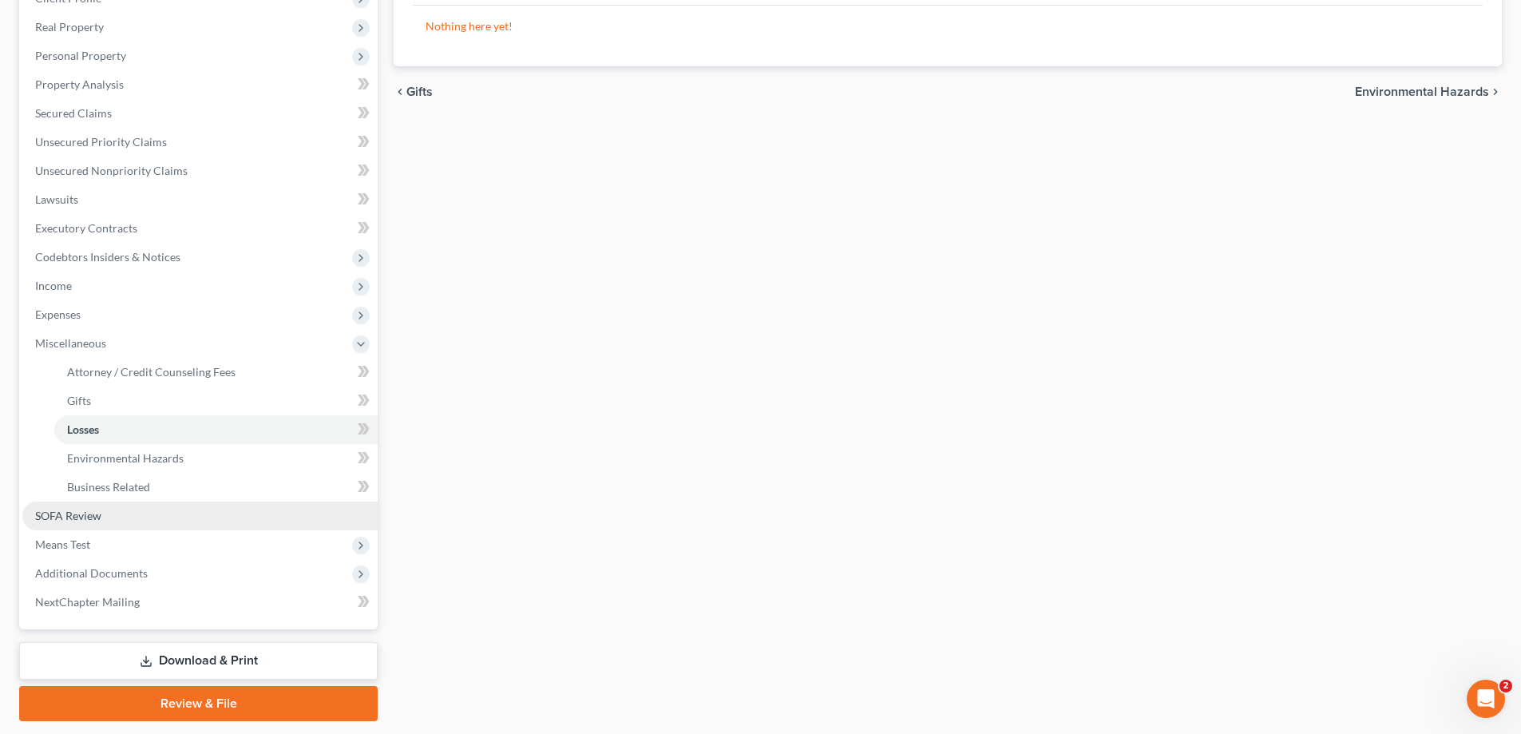
click at [126, 515] on link "SOFA Review" at bounding box center [199, 515] width 355 height 29
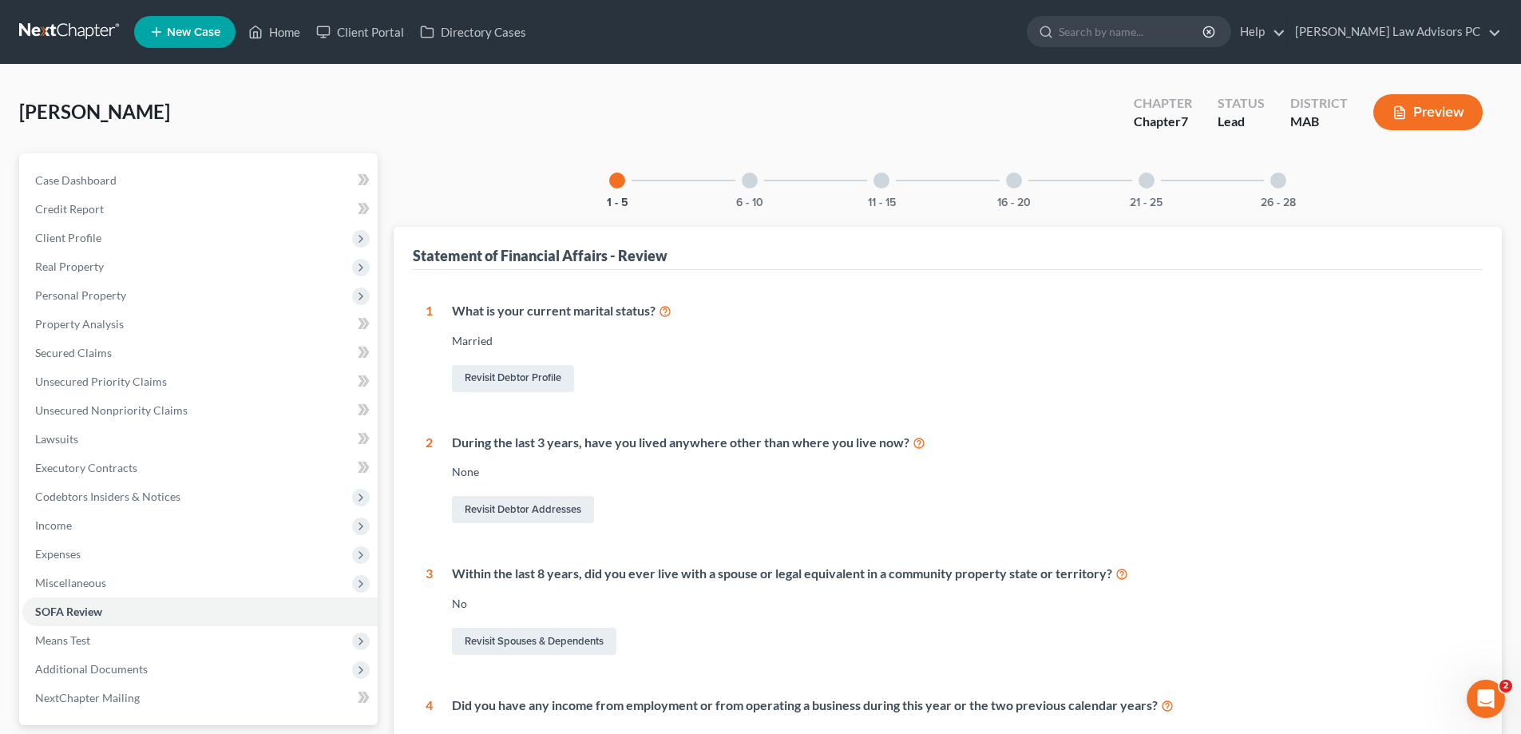
click at [881, 178] on div at bounding box center [881, 180] width 16 height 16
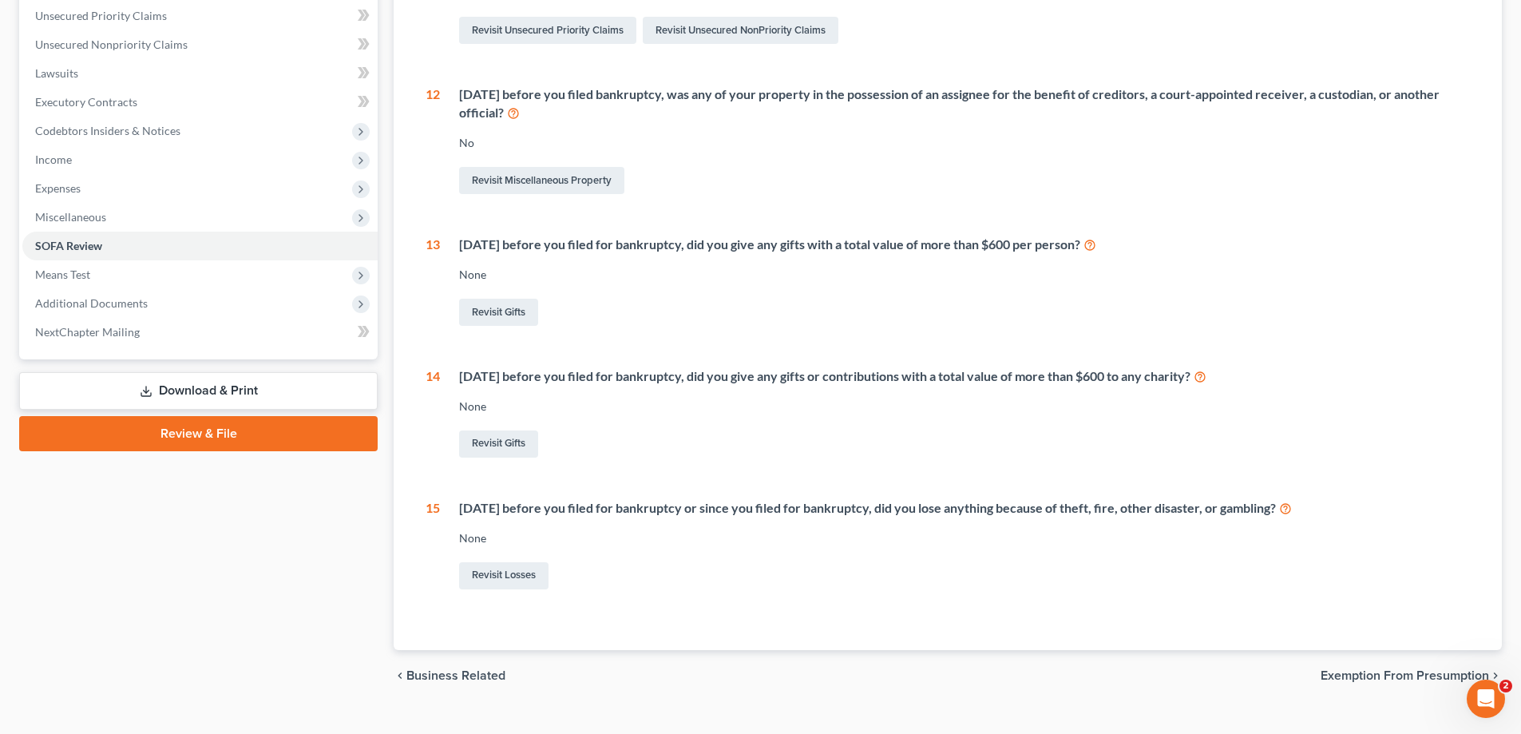
scroll to position [394, 0]
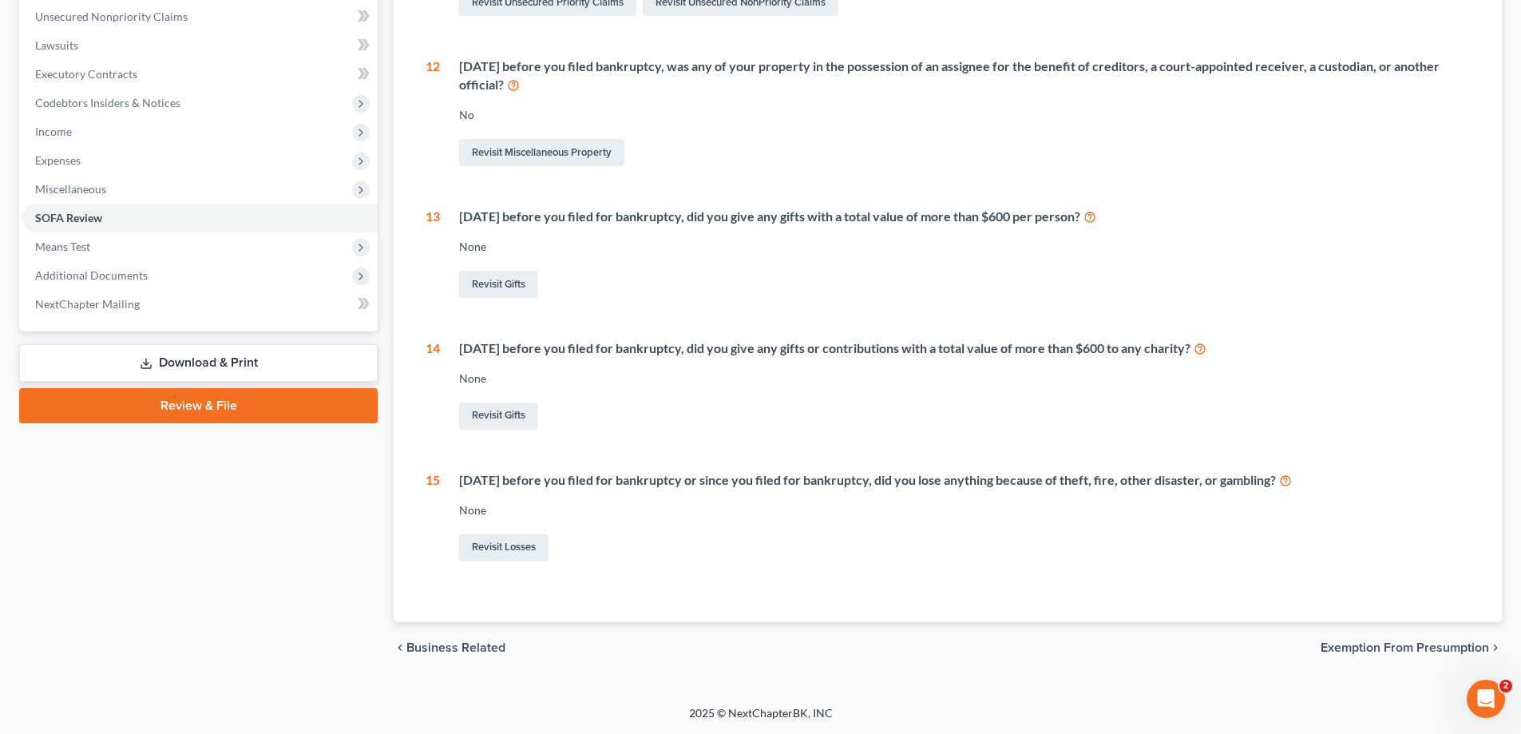
click at [1326, 651] on span "Exemption from Presumption" at bounding box center [1405, 647] width 168 height 13
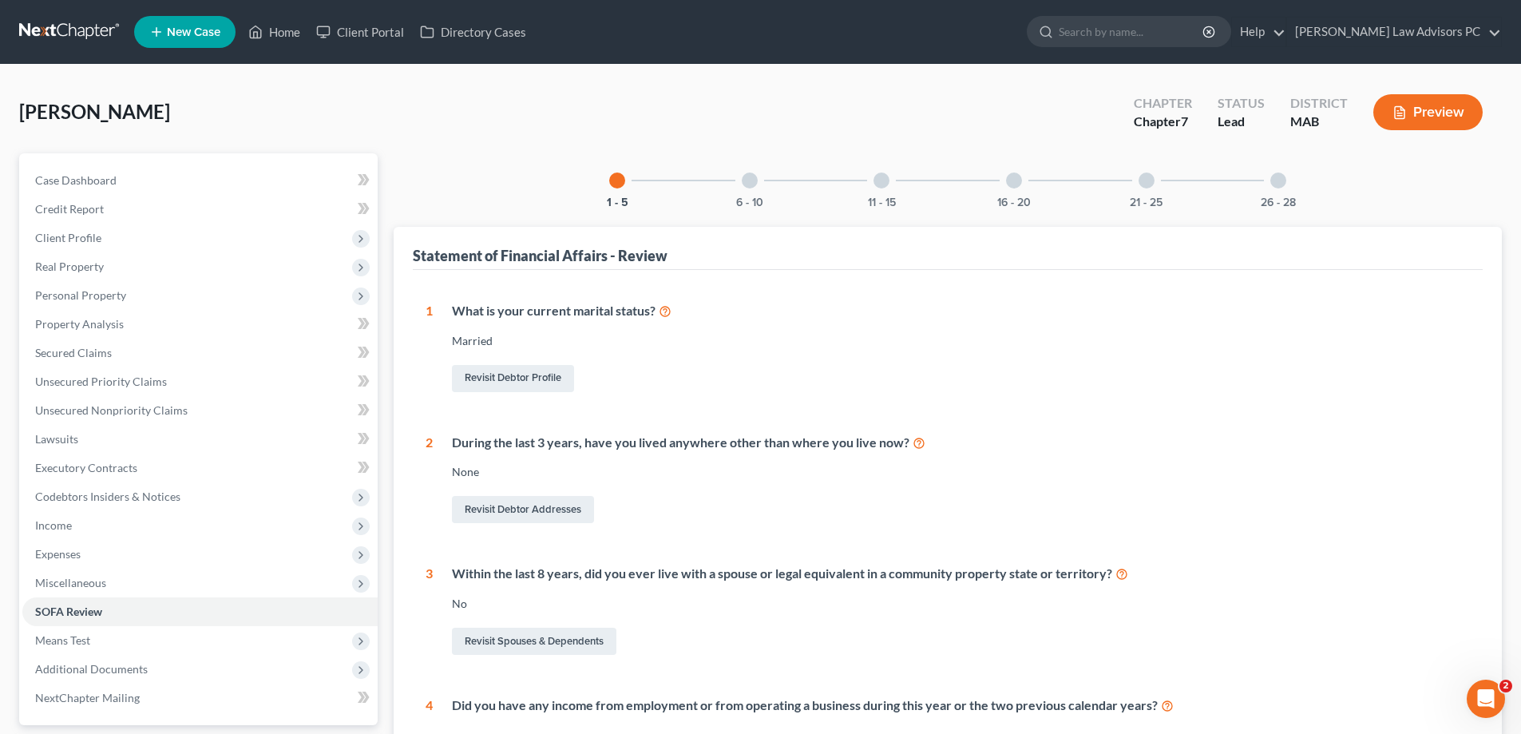
click at [752, 184] on div at bounding box center [750, 180] width 16 height 16
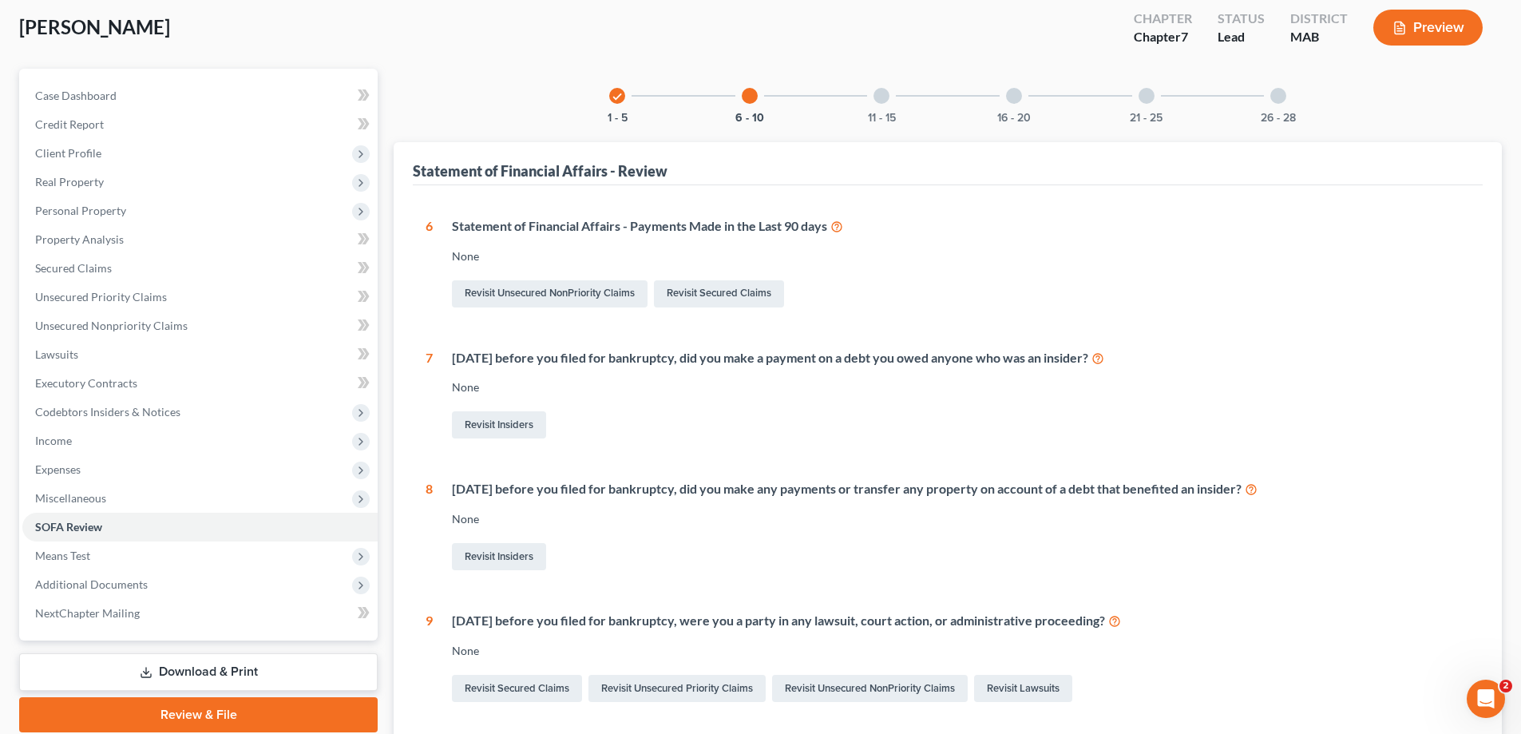
scroll to position [160, 0]
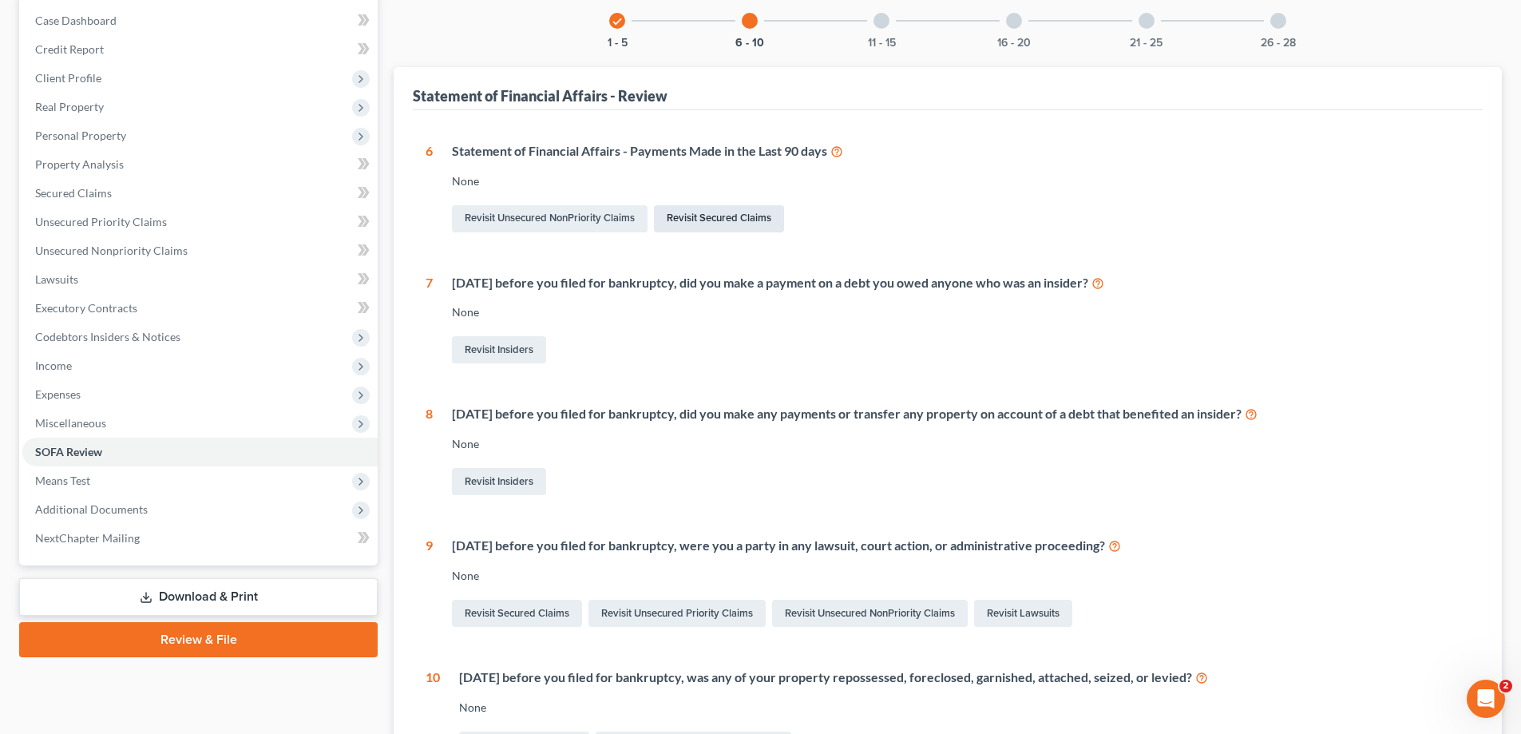
click at [680, 216] on link "Revisit Secured Claims" at bounding box center [719, 218] width 130 height 27
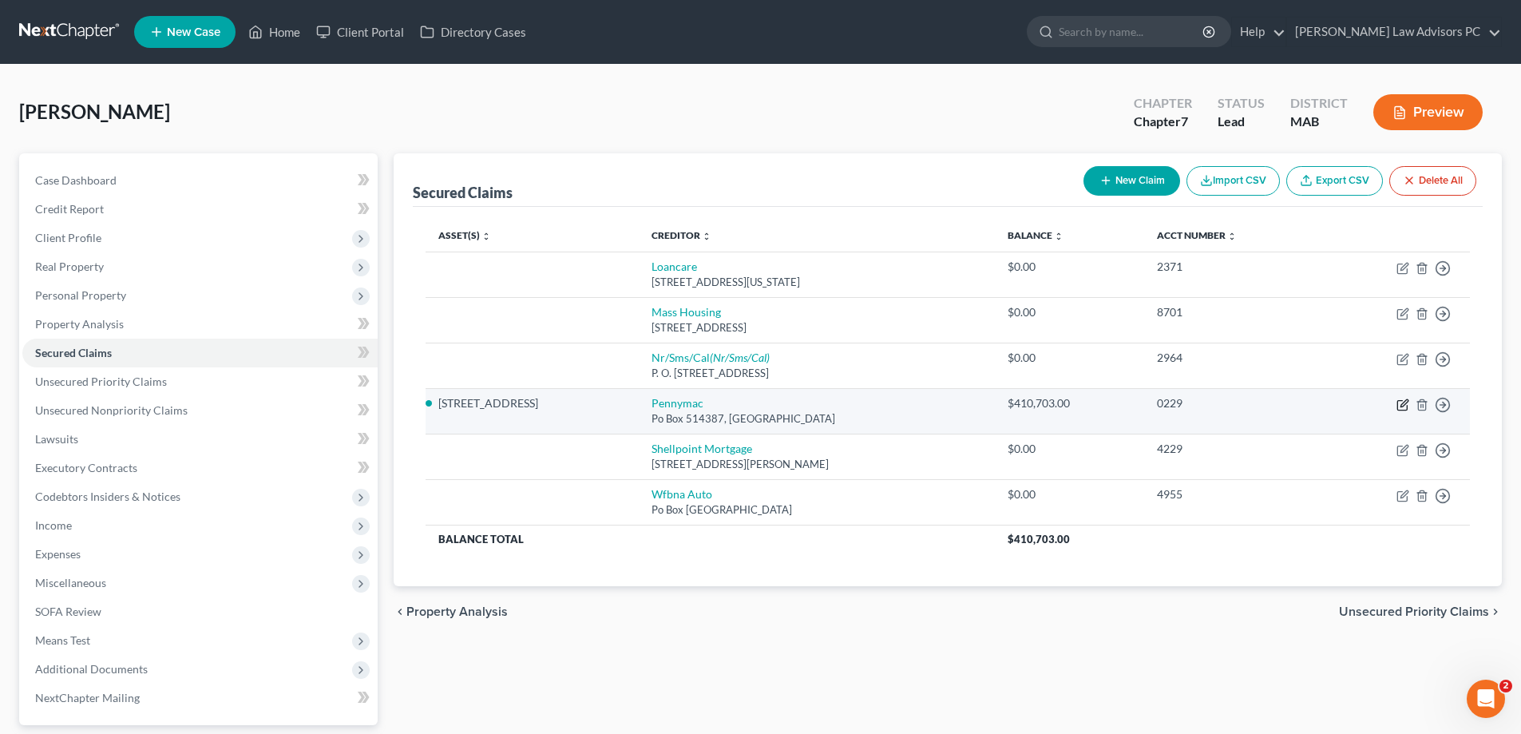
click at [1403, 406] on icon "button" at bounding box center [1403, 402] width 7 height 7
select select "4"
select select "8"
select select "4"
select select "0"
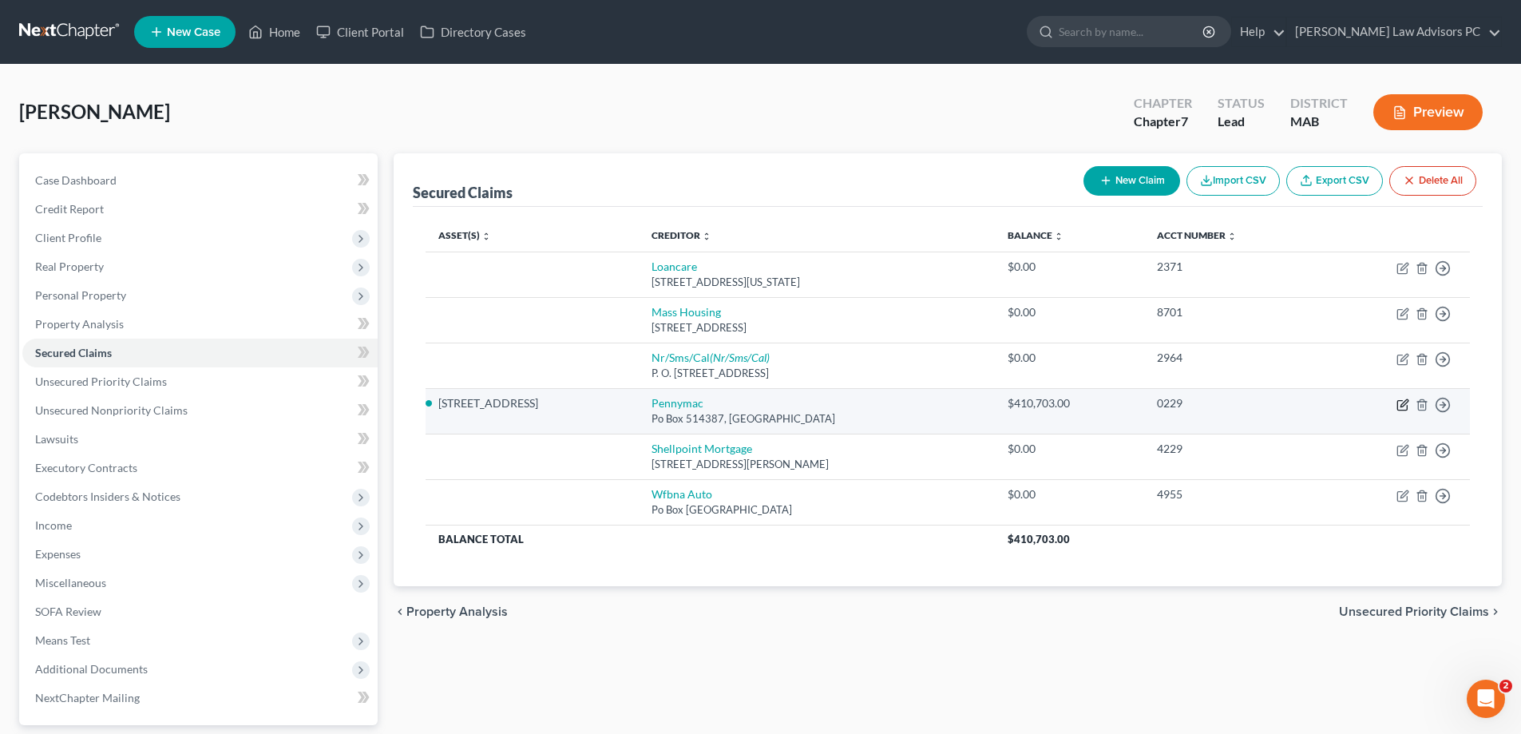
select select "0"
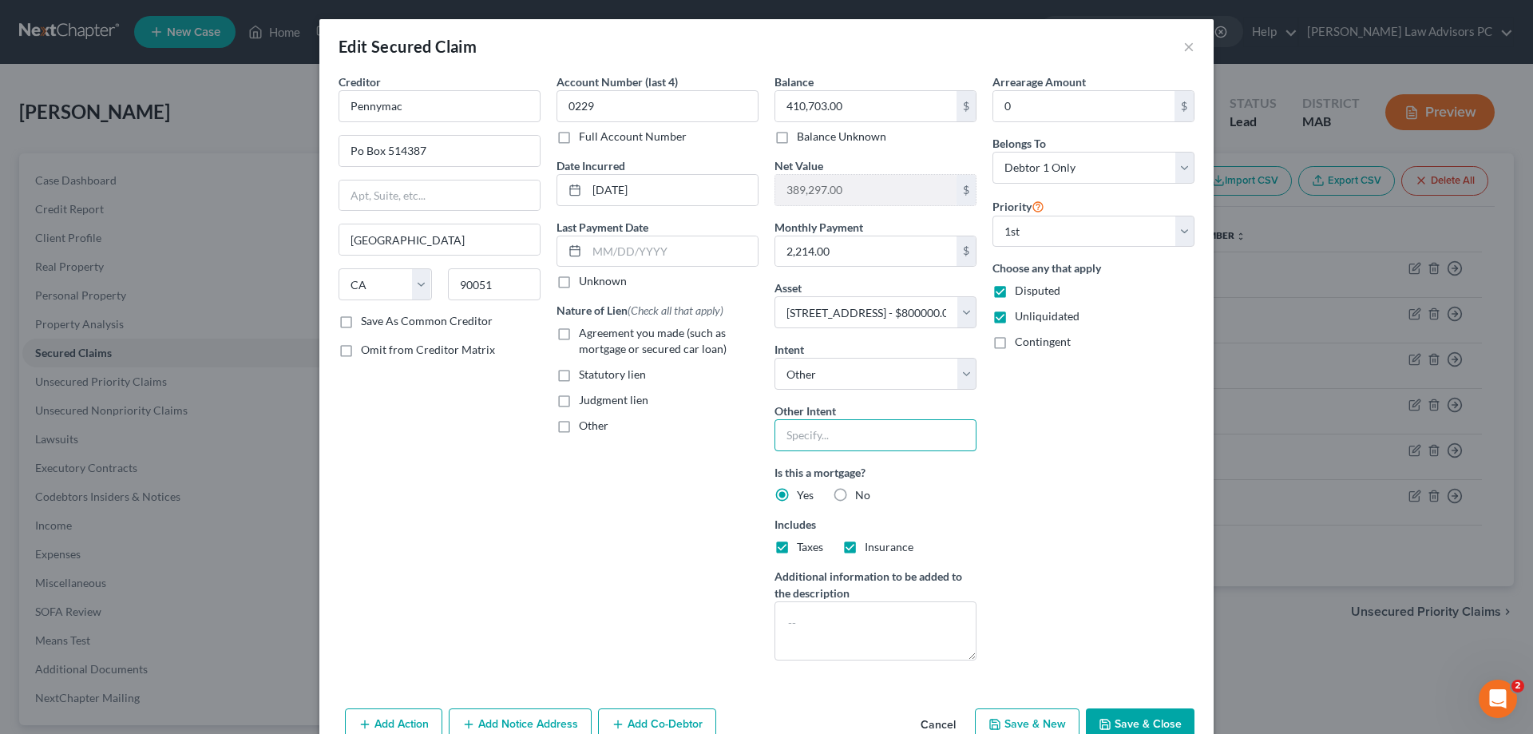
click at [813, 441] on input "text" at bounding box center [875, 435] width 202 height 32
type input "pay per contract"
drag, startPoint x: 861, startPoint y: 379, endPoint x: 855, endPoint y: 373, distance: 9.0
click at [861, 381] on select "Select Surrender Redeem Reaffirm Avoid Other" at bounding box center [875, 374] width 202 height 32
click at [774, 358] on select "Select Surrender Redeem Reaffirm Avoid Other" at bounding box center [875, 374] width 202 height 32
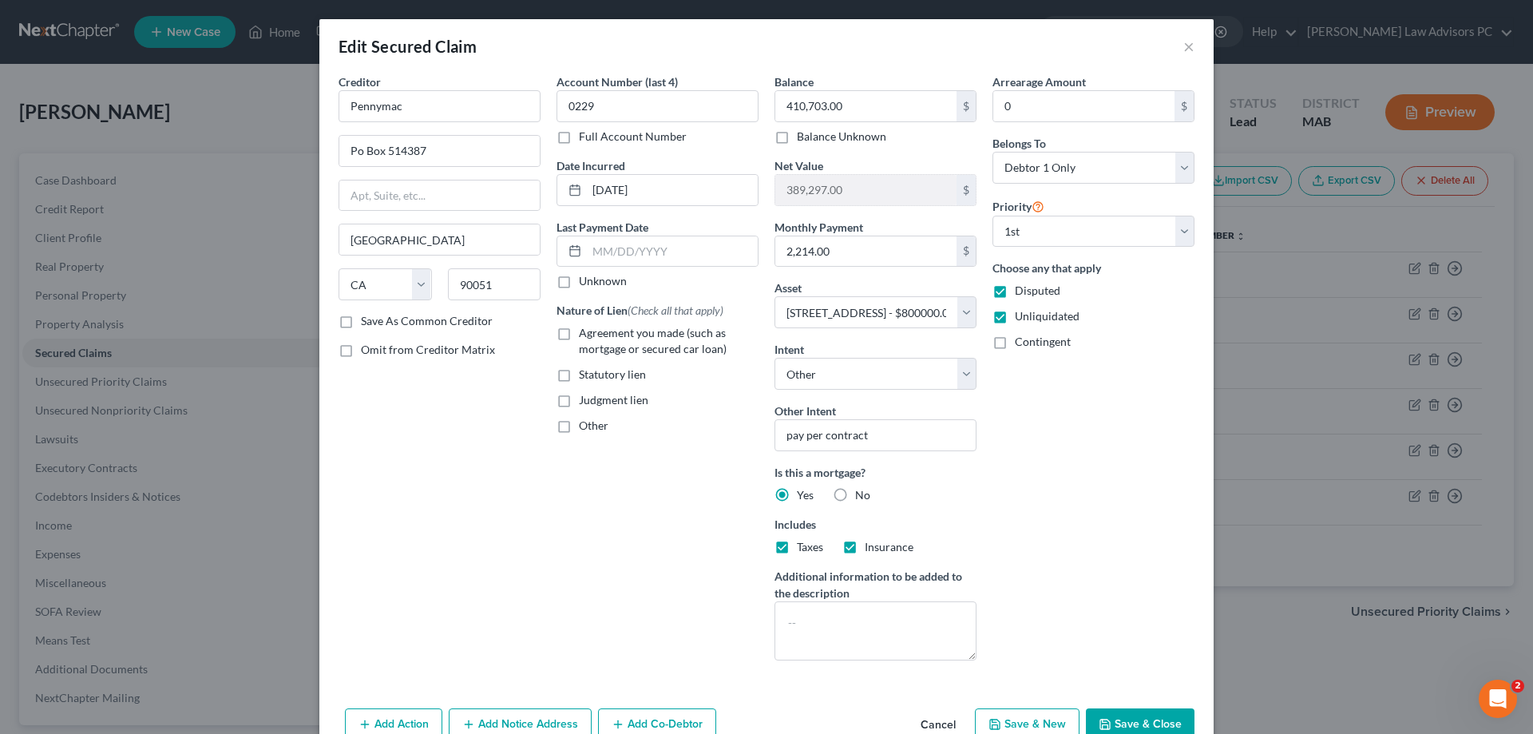
click at [361, 316] on label "Save As Common Creditor" at bounding box center [427, 321] width 132 height 16
click at [367, 316] on input "Save As Common Creditor" at bounding box center [372, 318] width 10 height 10
checkbox input "true"
click at [783, 611] on textarea at bounding box center [875, 630] width 202 height 59
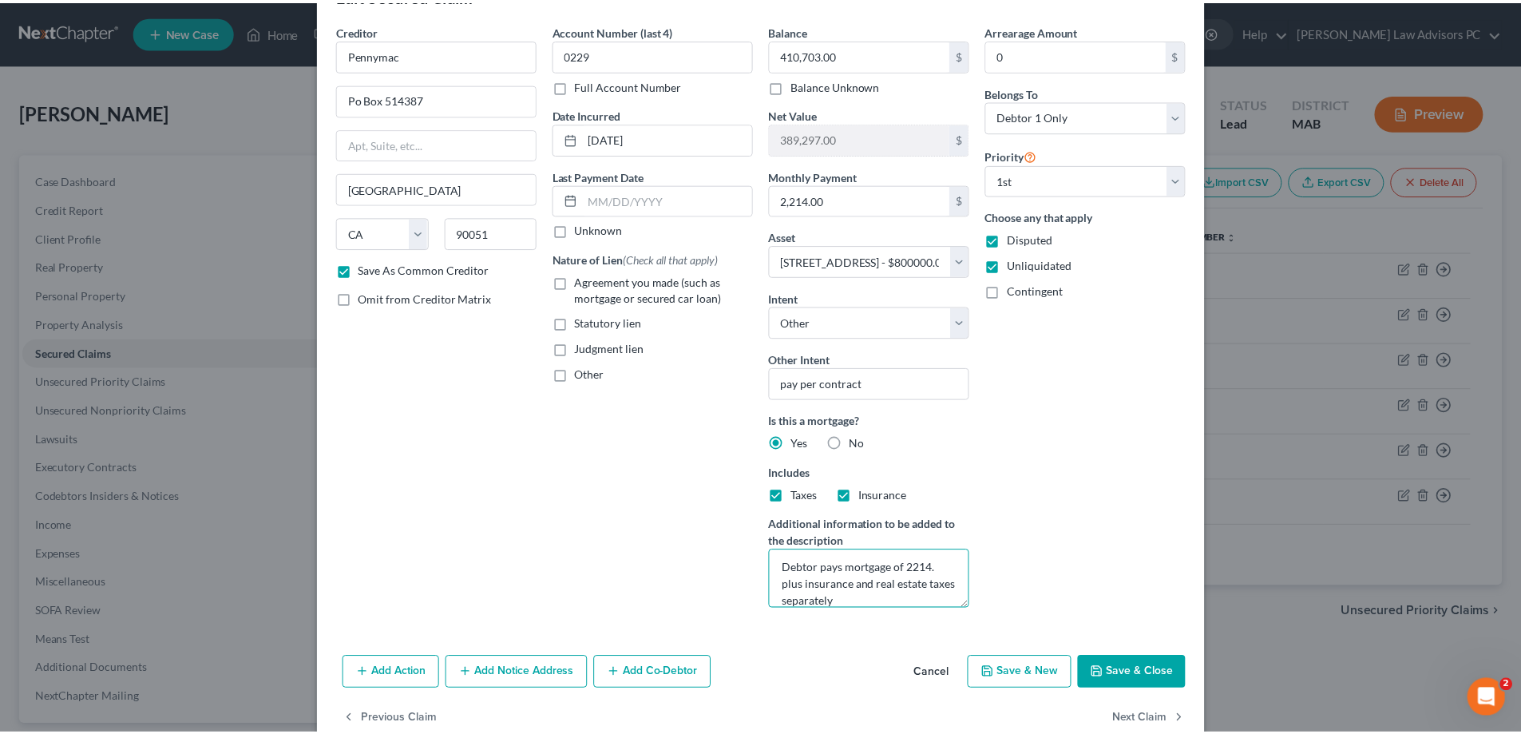
scroll to position [80, 0]
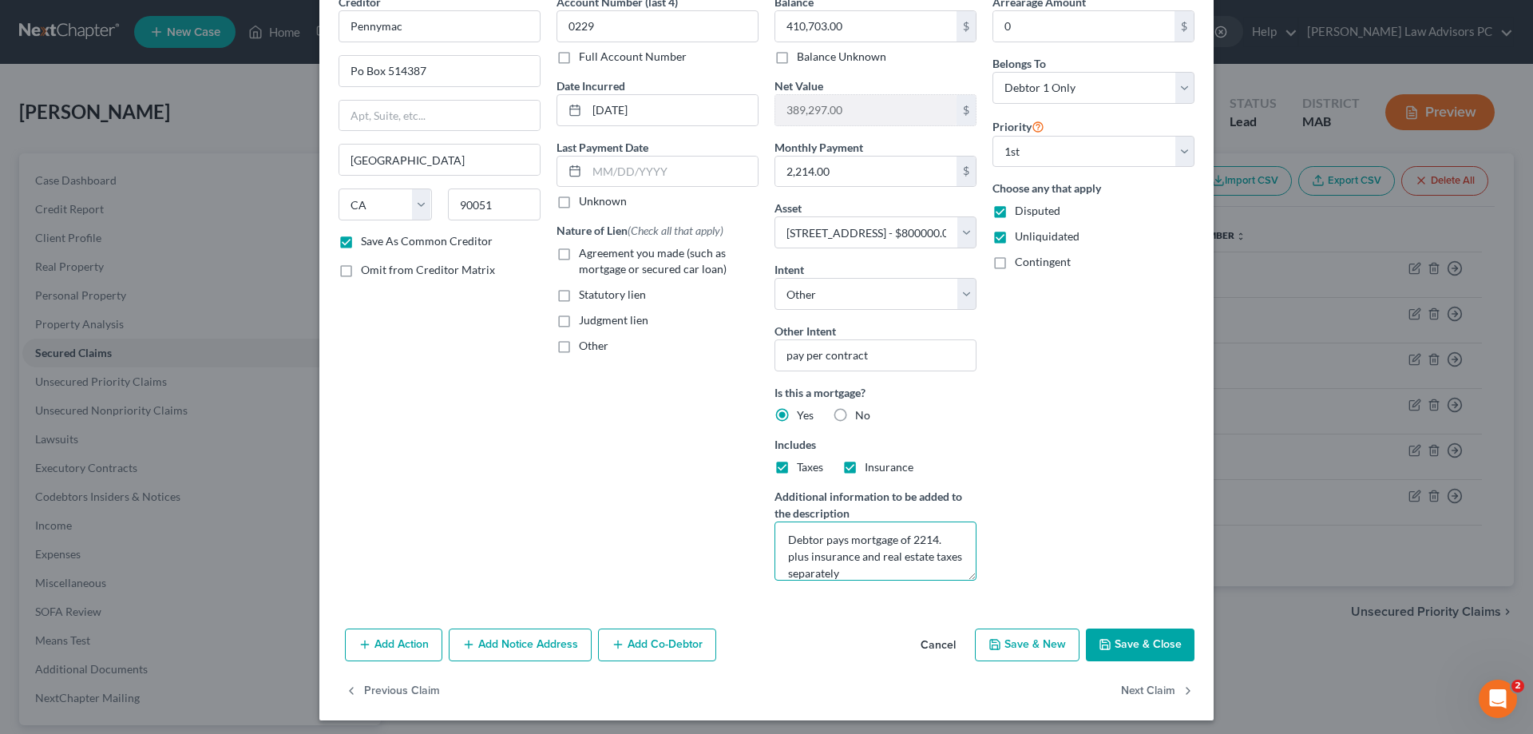
type textarea "Debtor pays mortgage of 2214. plus insurance and real estate taxes separately"
click at [1132, 646] on button "Save & Close" at bounding box center [1140, 645] width 109 height 34
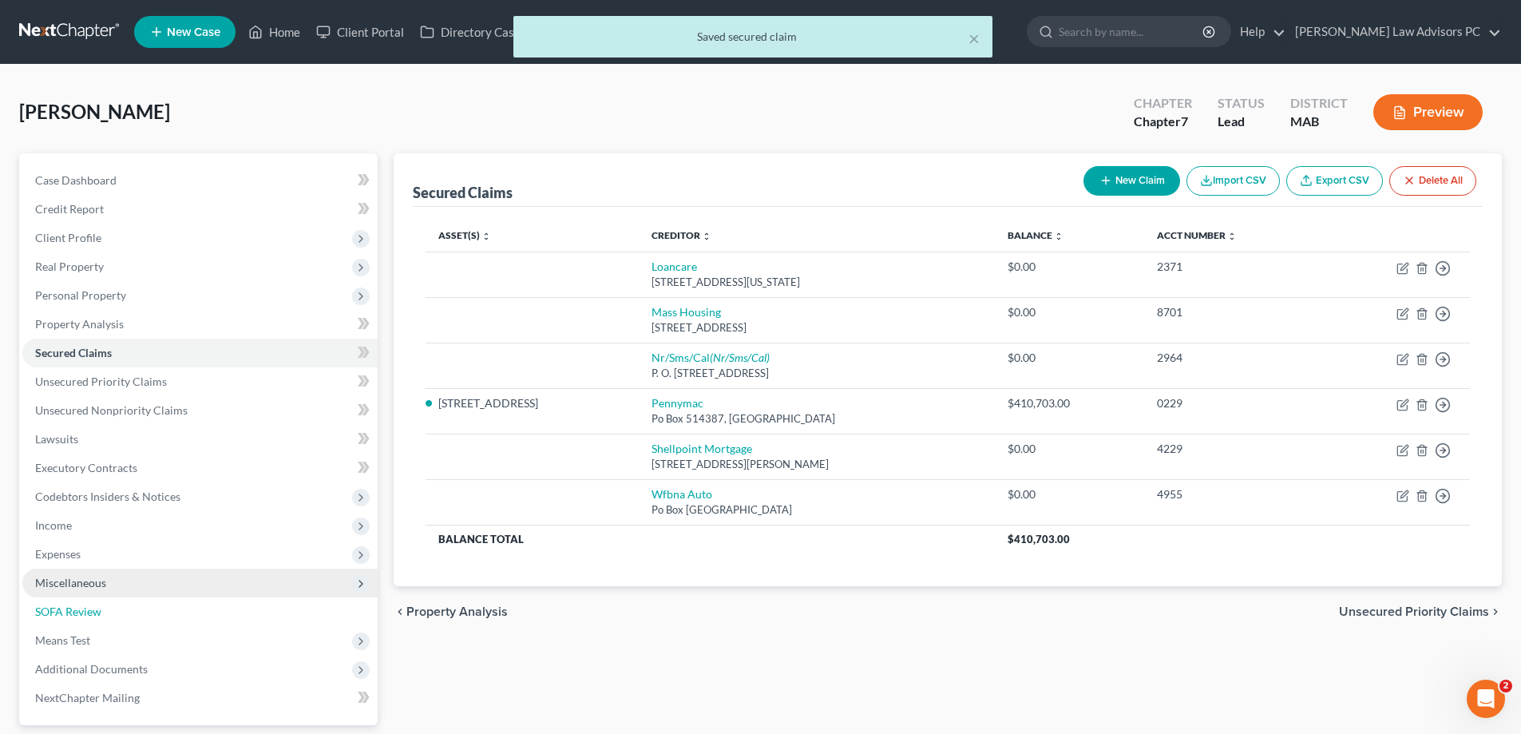
drag, startPoint x: 101, startPoint y: 607, endPoint x: 176, endPoint y: 595, distance: 76.0
click at [102, 606] on link "SOFA Review" at bounding box center [199, 611] width 355 height 29
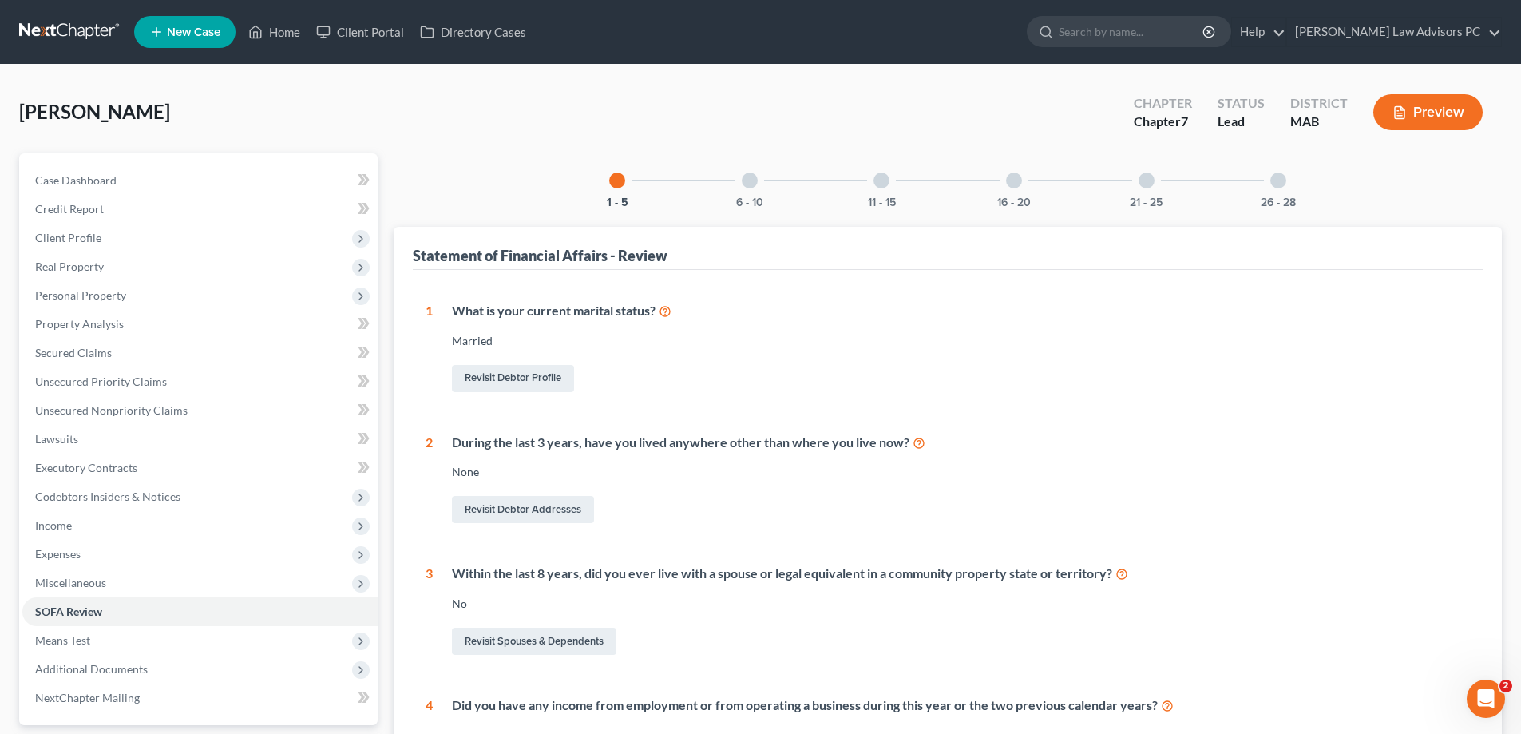
click at [751, 179] on div at bounding box center [750, 180] width 16 height 16
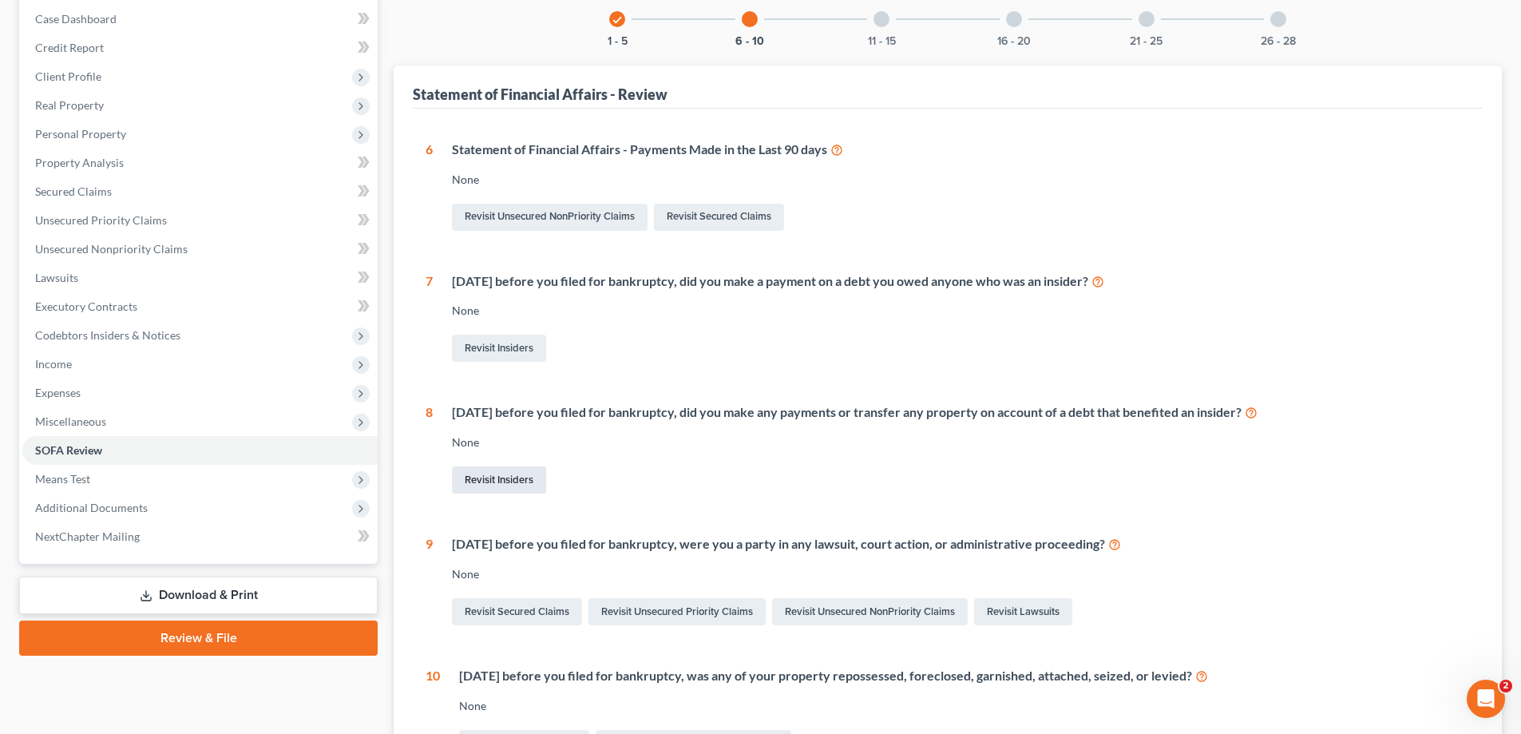
scroll to position [160, 0]
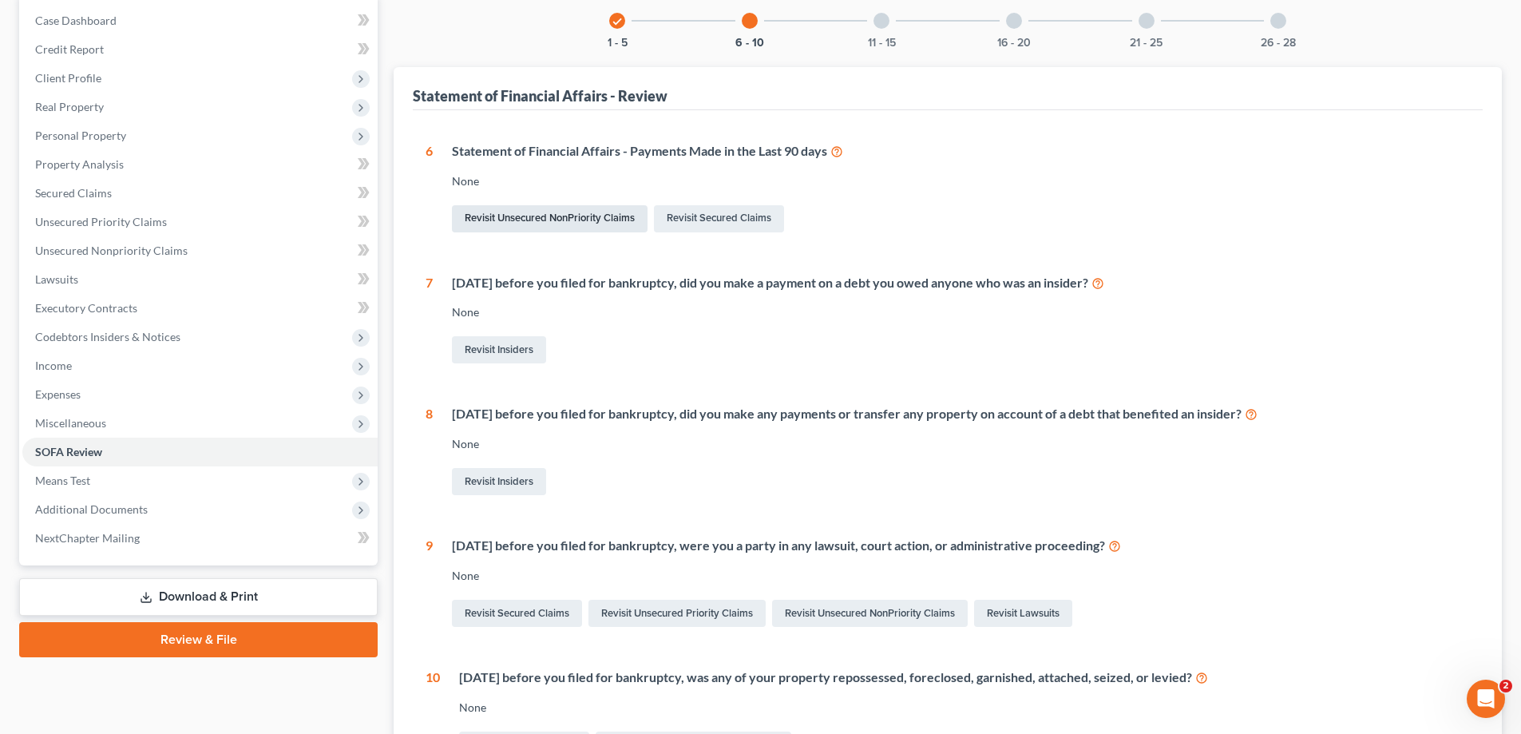
click at [624, 218] on link "Revisit Unsecured NonPriority Claims" at bounding box center [550, 218] width 196 height 27
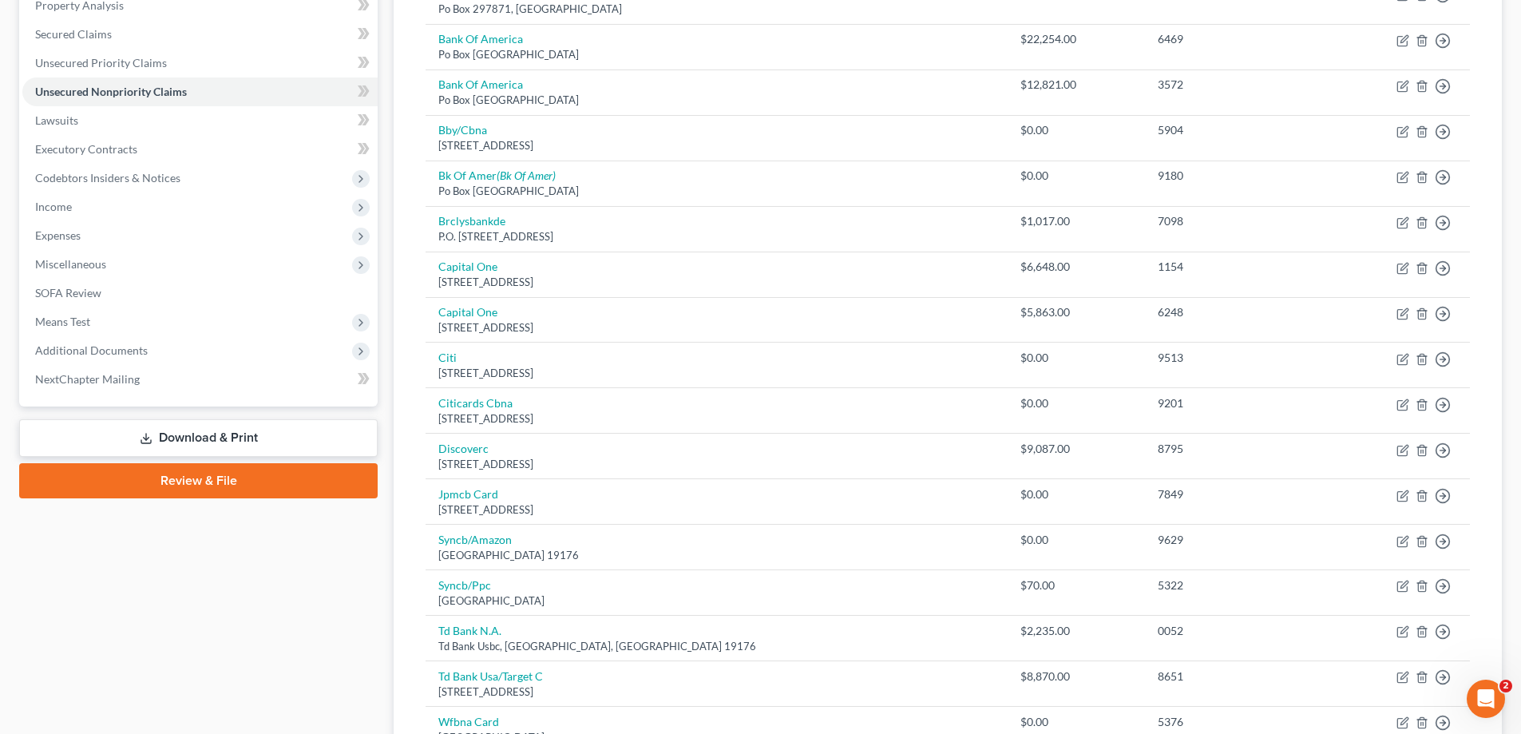
scroll to position [319, 0]
click at [114, 294] on link "SOFA Review" at bounding box center [199, 292] width 355 height 29
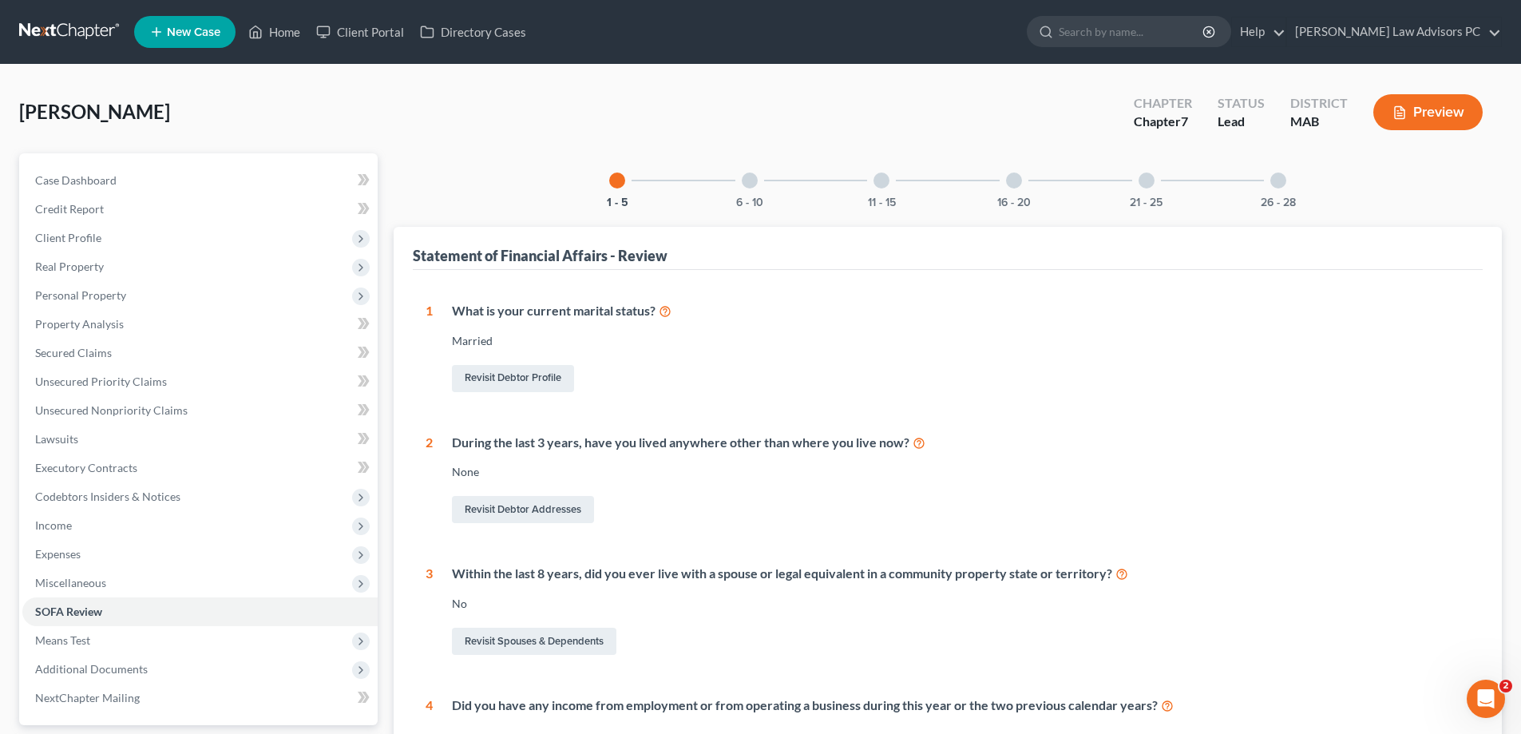
click at [754, 182] on div at bounding box center [750, 180] width 16 height 16
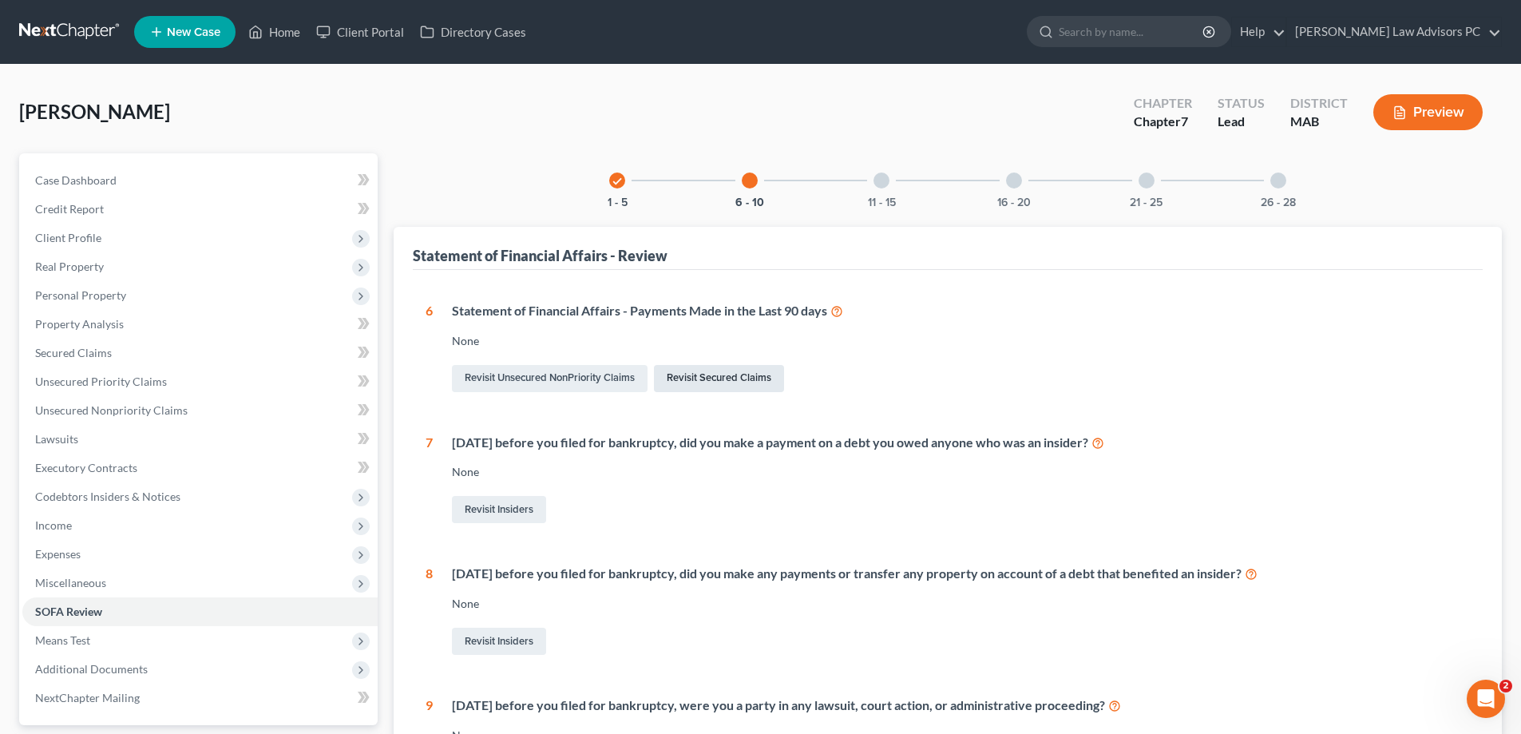
click at [711, 373] on link "Revisit Secured Claims" at bounding box center [719, 378] width 130 height 27
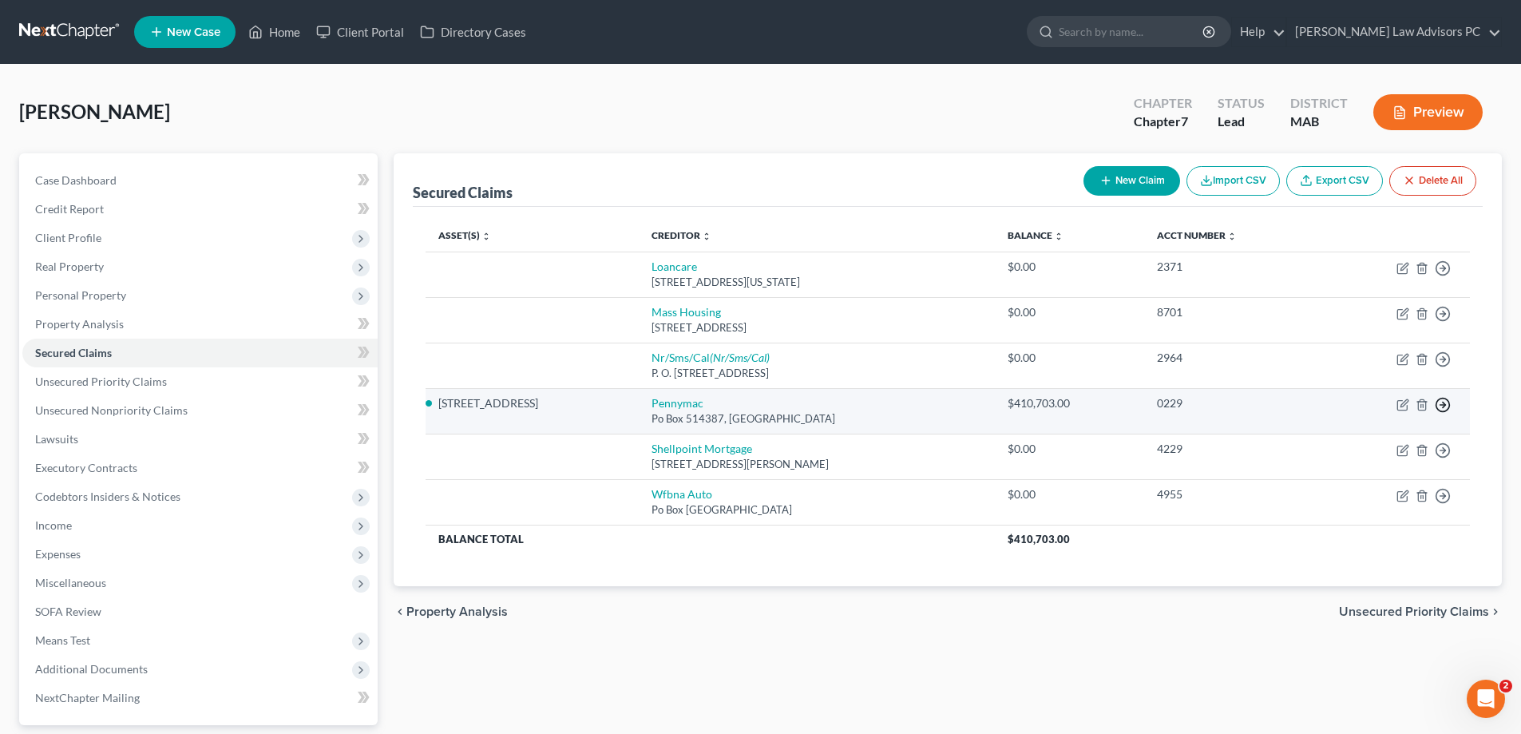
click at [1440, 406] on icon "button" at bounding box center [1443, 405] width 16 height 16
click at [1406, 408] on icon "button" at bounding box center [1402, 404] width 13 height 13
select select "4"
select select "8"
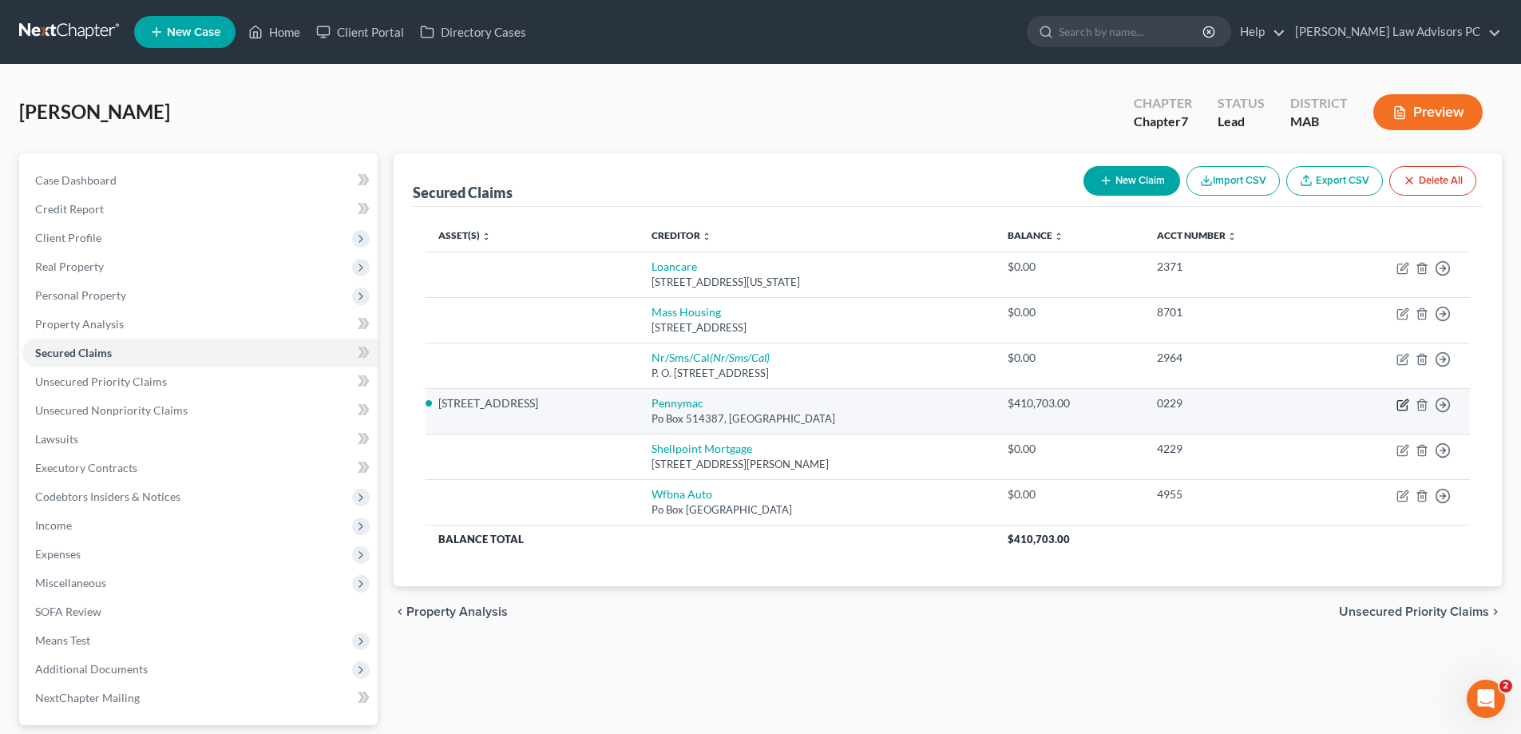
select select "4"
select select "0"
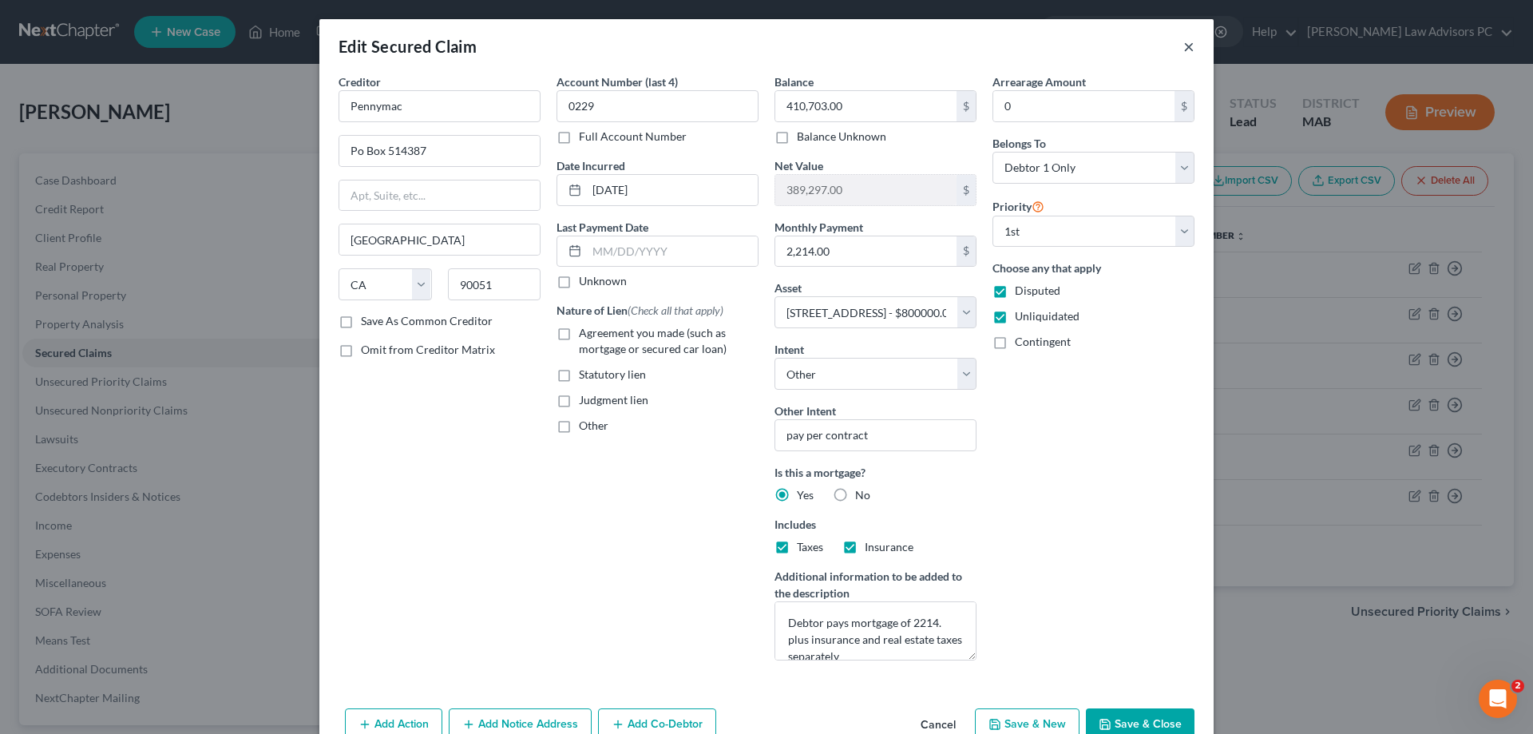
click at [1183, 41] on button "×" at bounding box center [1188, 46] width 11 height 19
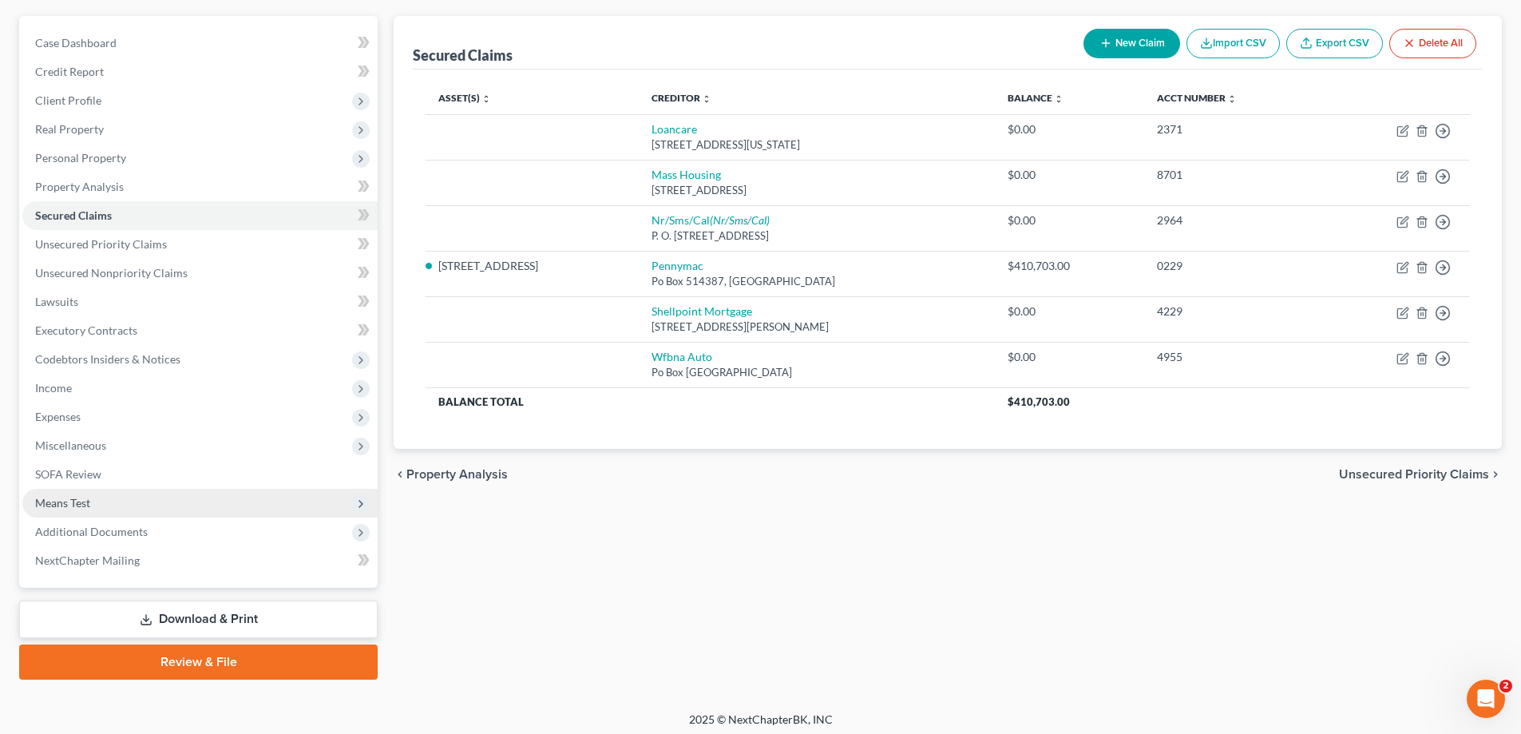
scroll to position [144, 0]
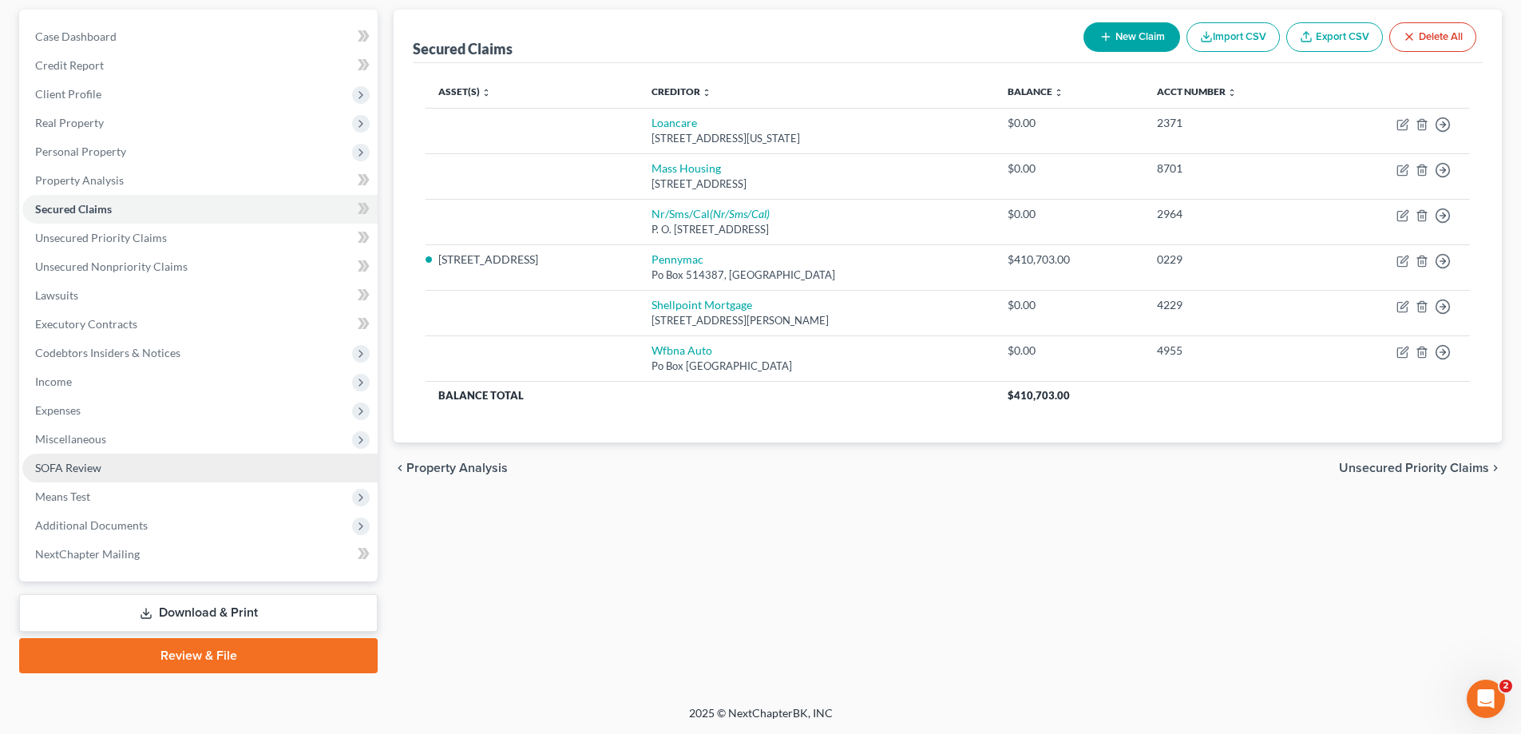
click at [97, 469] on span "SOFA Review" at bounding box center [68, 468] width 66 height 14
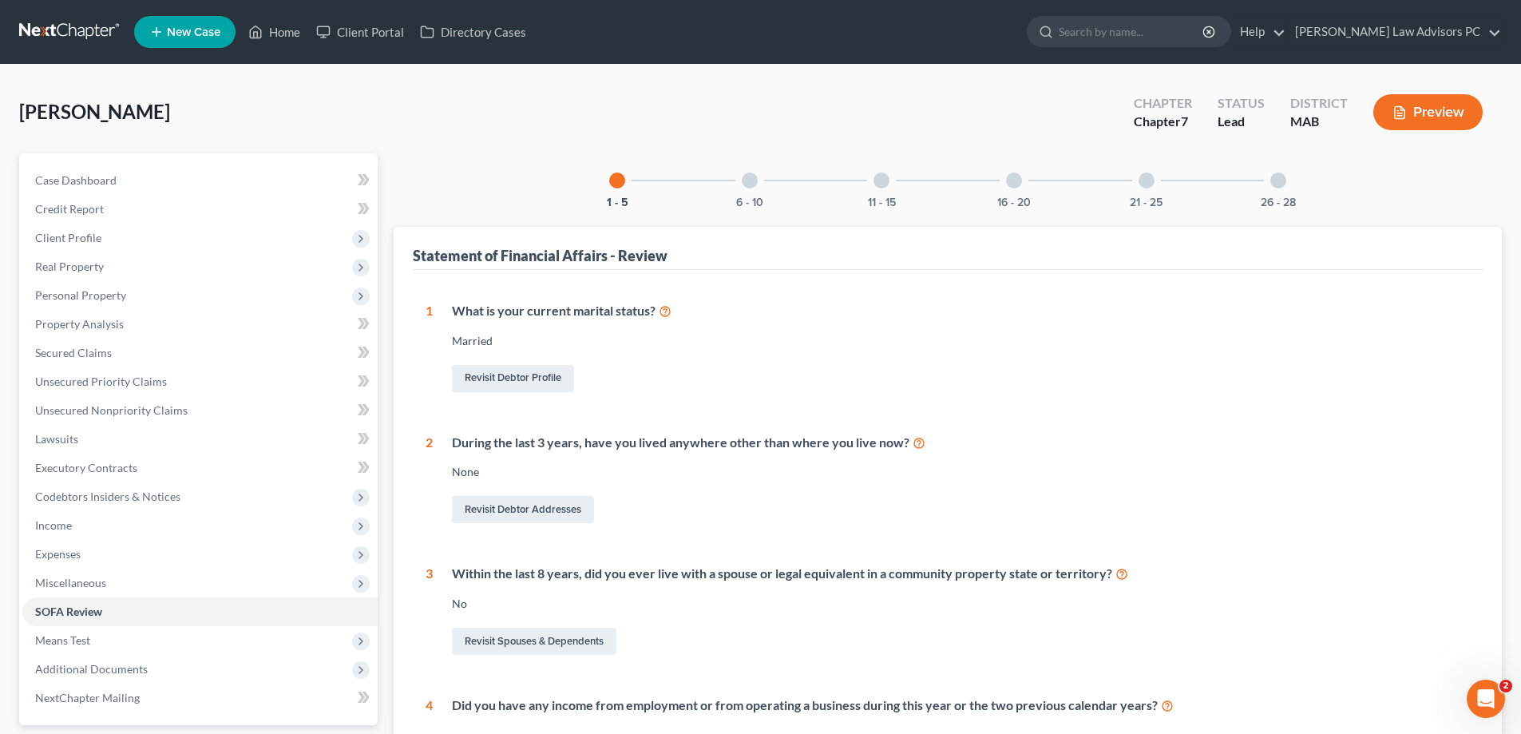
click at [744, 177] on div at bounding box center [750, 180] width 16 height 16
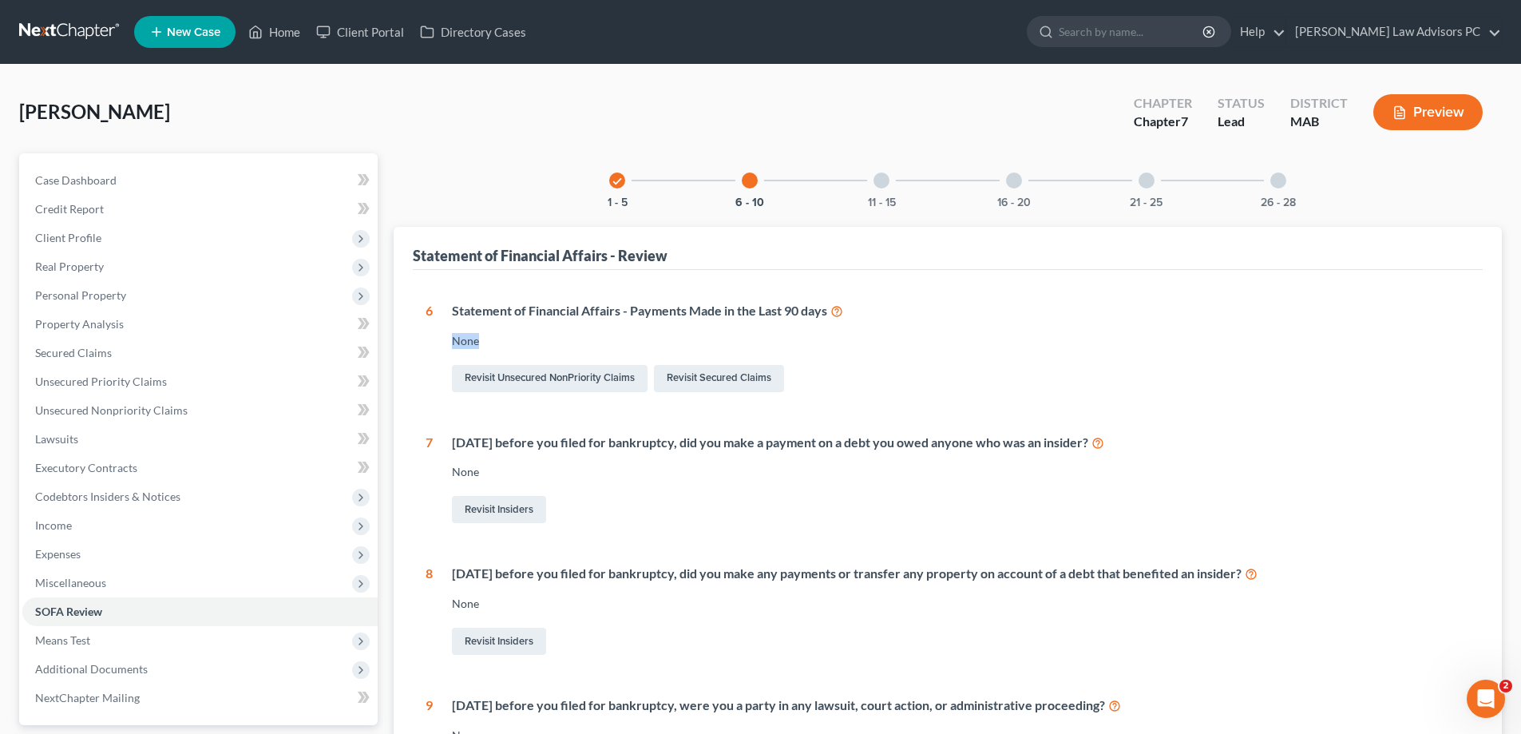
drag, startPoint x: 482, startPoint y: 341, endPoint x: 459, endPoint y: 339, distance: 23.3
click at [449, 338] on div "Statement of Financial Affairs - Payments Made in the Last 90 days None Revisit…" at bounding box center [951, 348] width 1037 height 93
click at [571, 341] on div "None" at bounding box center [961, 341] width 1018 height 16
click at [1467, 697] on div "Open Intercom Messenger" at bounding box center [1483, 696] width 53 height 53
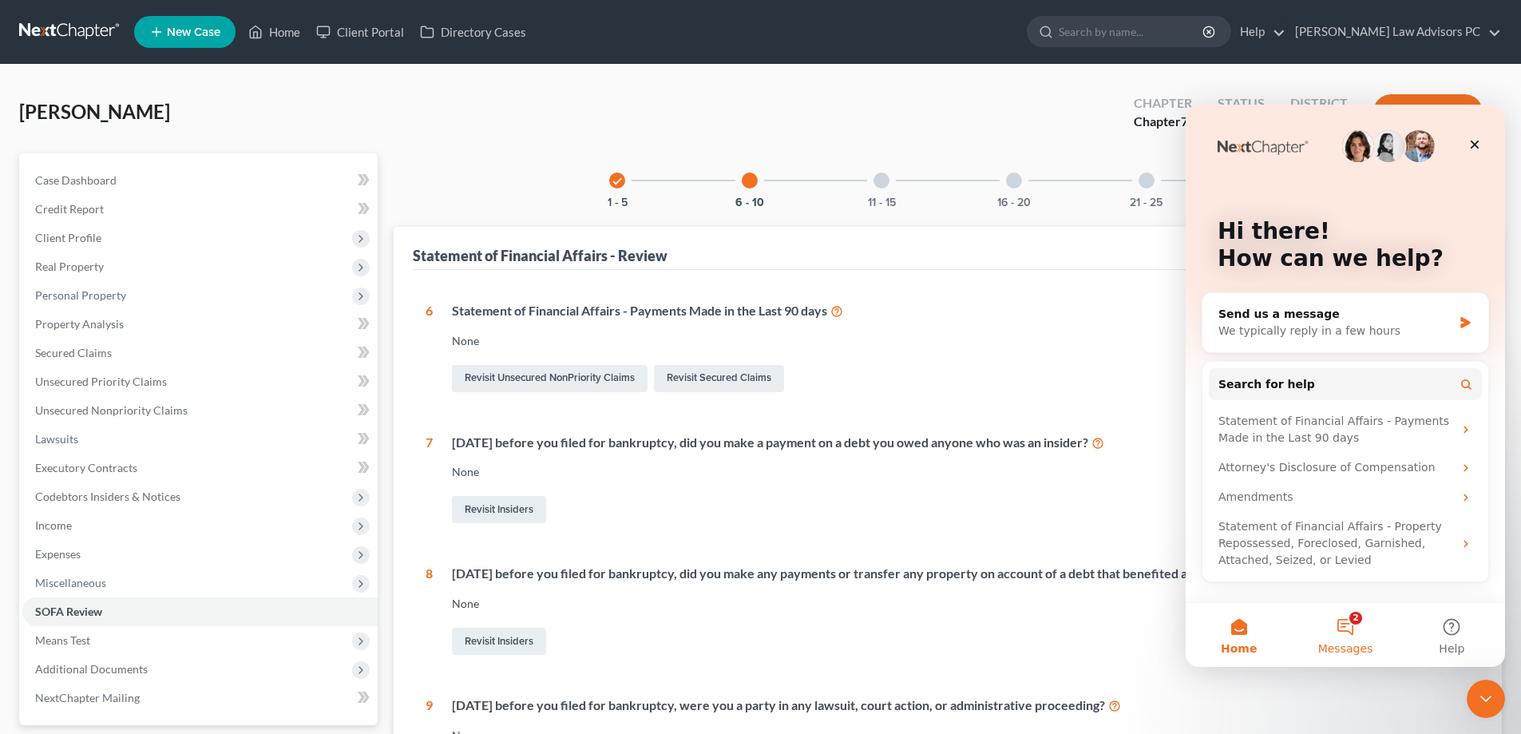
click at [1340, 625] on button "2 Messages" at bounding box center [1345, 635] width 106 height 64
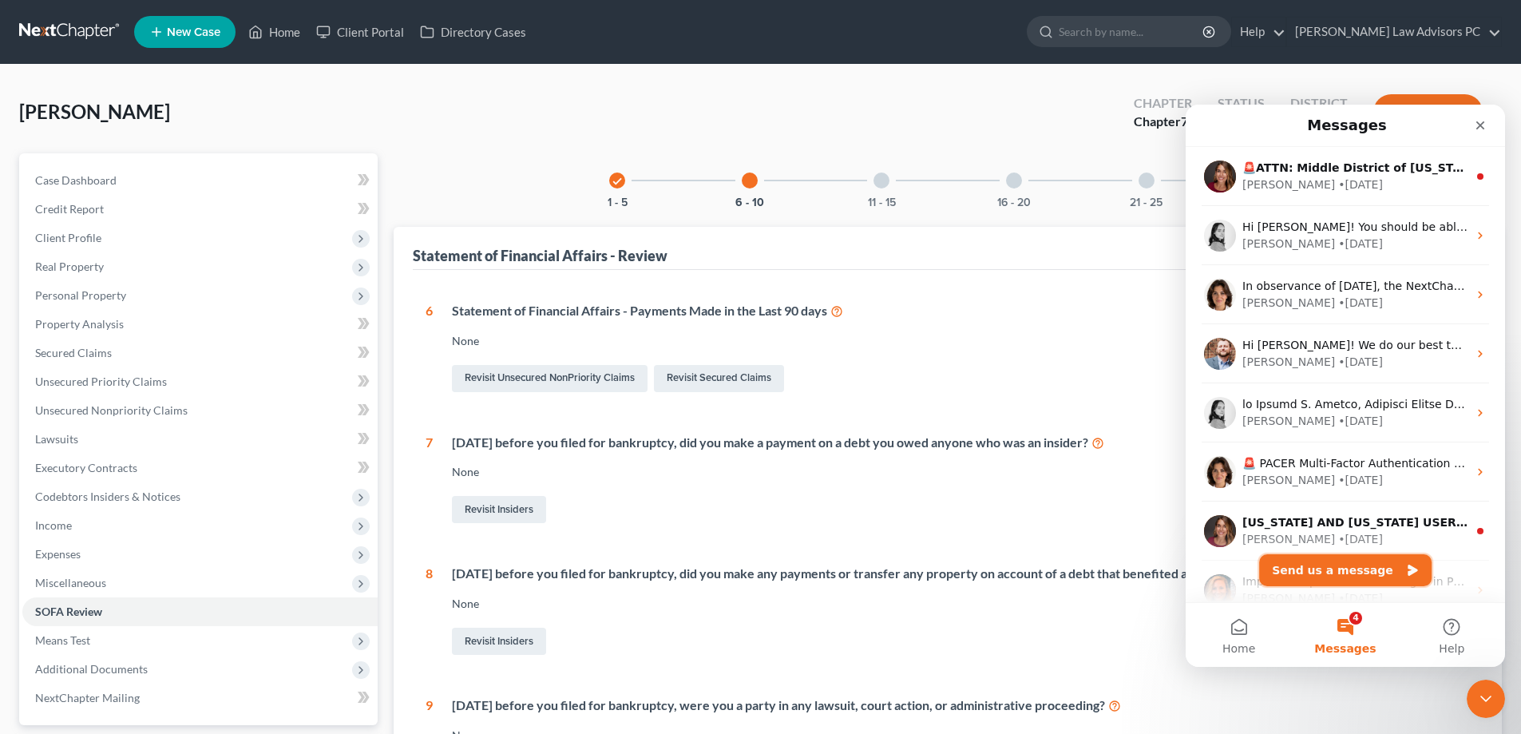
click at [1317, 567] on button "Send us a message" at bounding box center [1345, 570] width 172 height 32
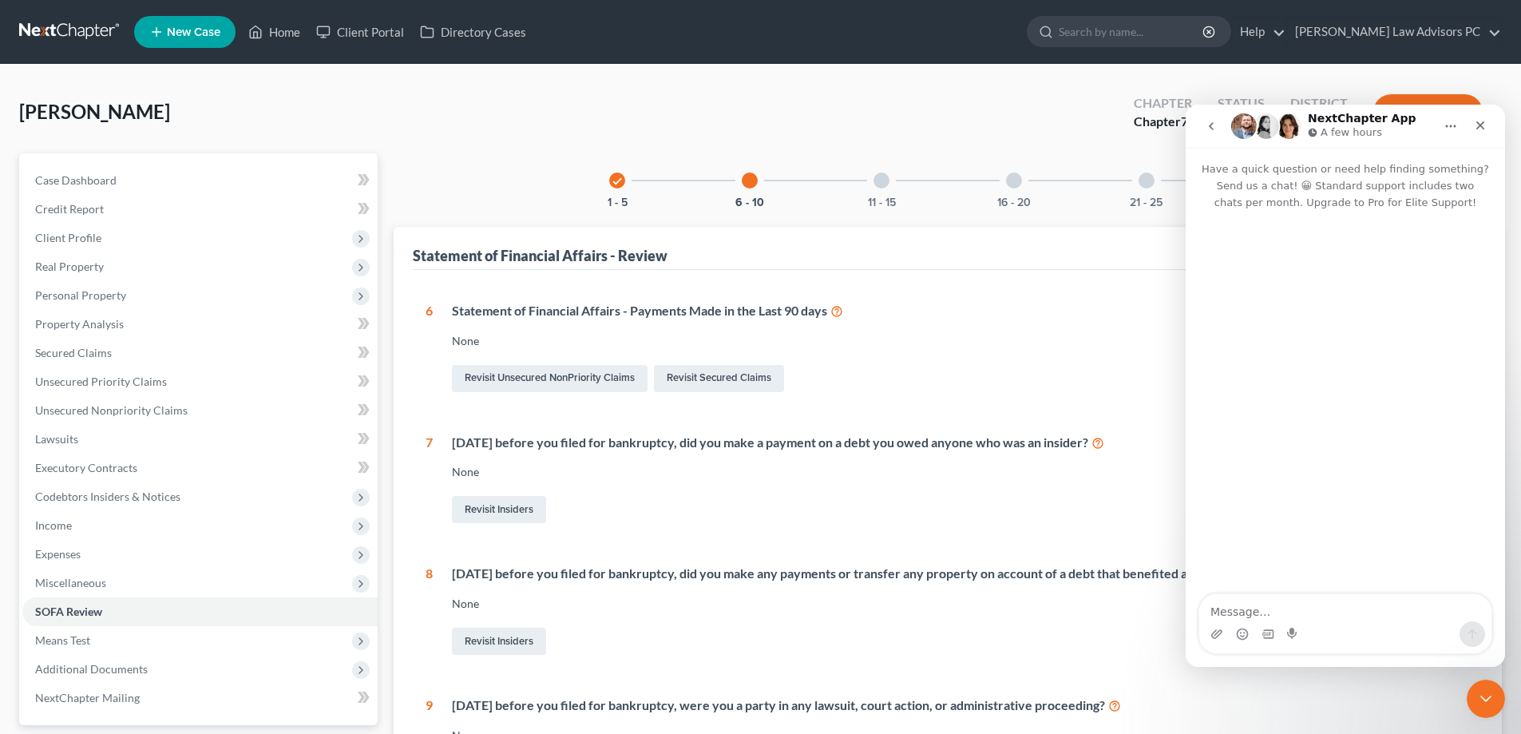
click at [1299, 610] on textarea "Message…" at bounding box center [1345, 607] width 292 height 27
type textarea "how do I reflect payments mad [DATE] to creditors on sofa #6"
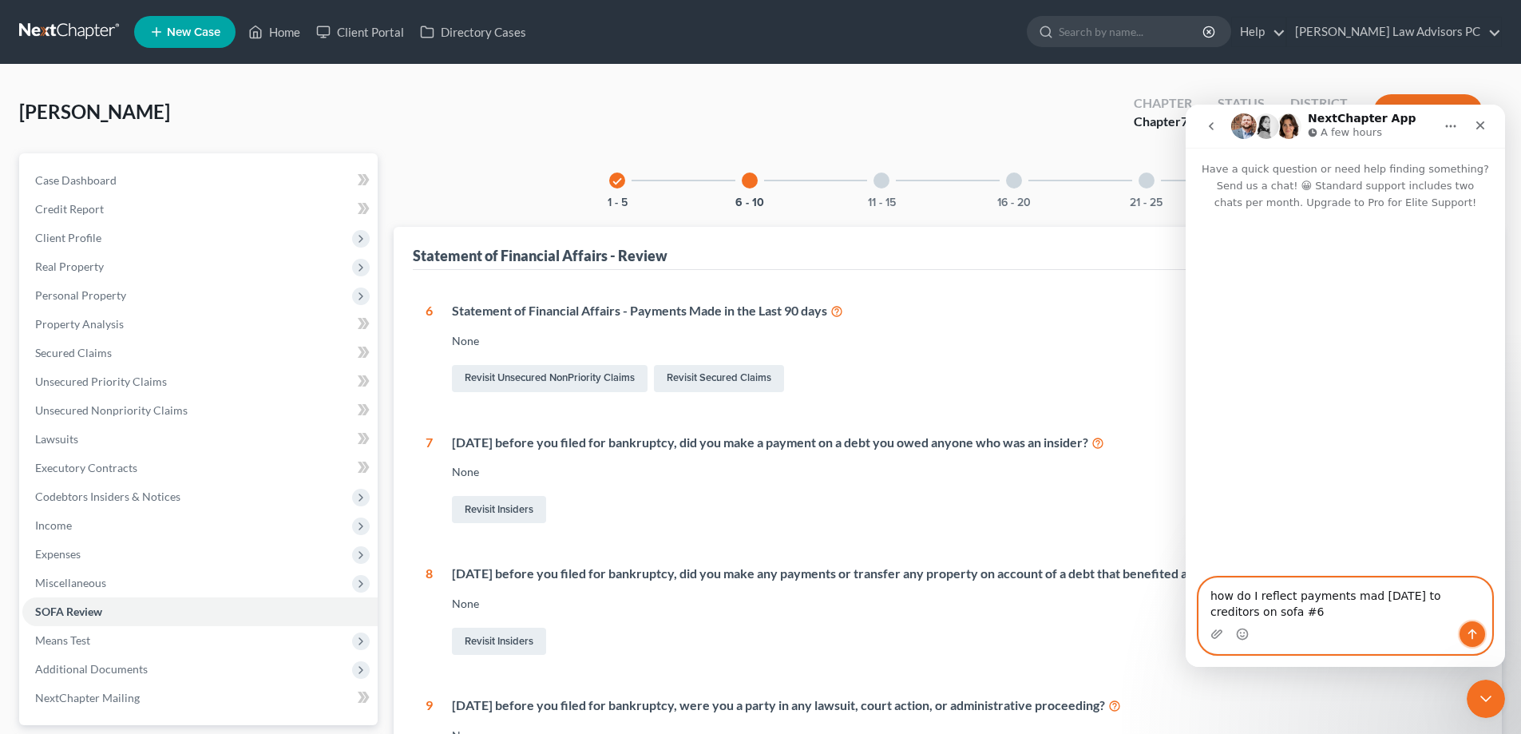
click at [1477, 624] on button "Send a message…" at bounding box center [1472, 634] width 26 height 26
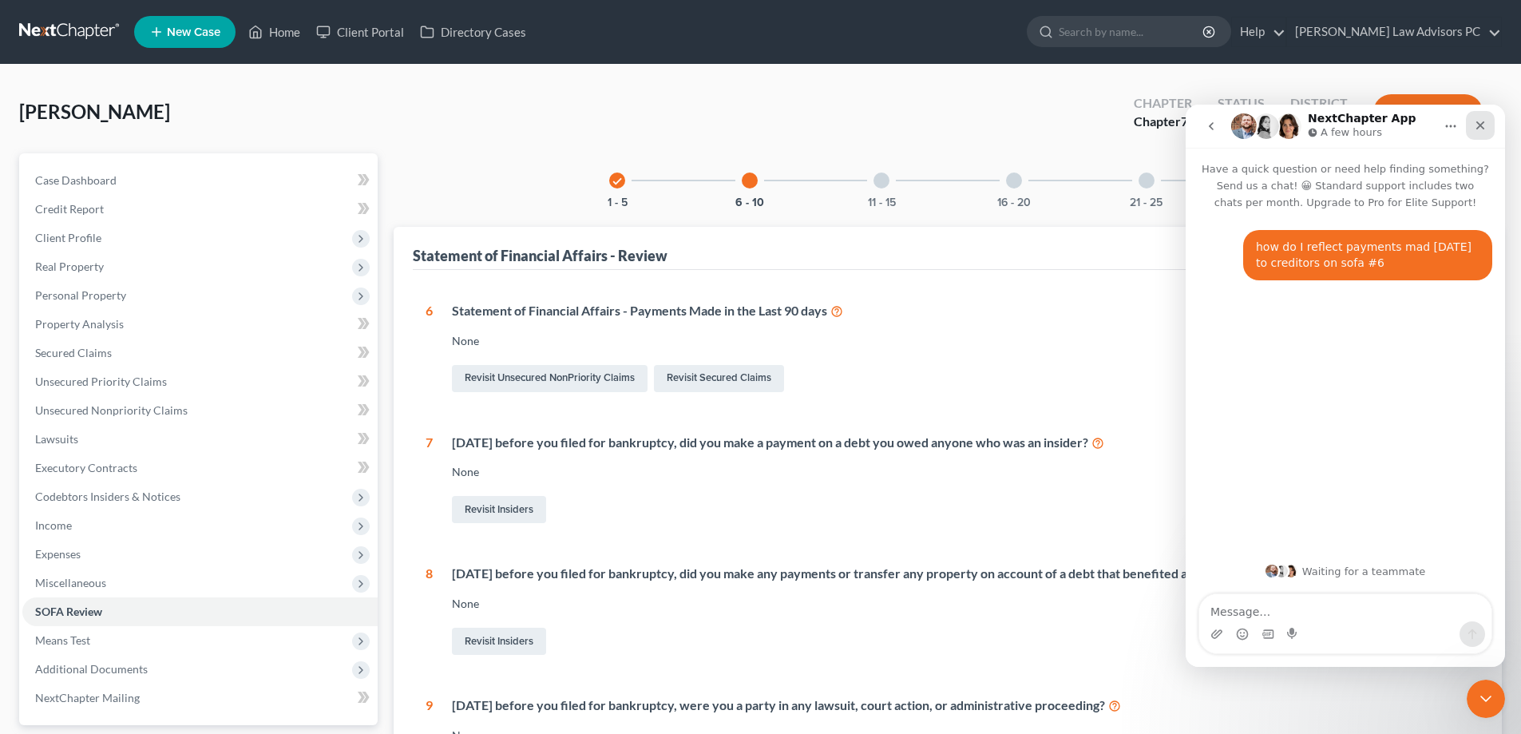
click at [1486, 125] on icon "Close" at bounding box center [1480, 125] width 13 height 13
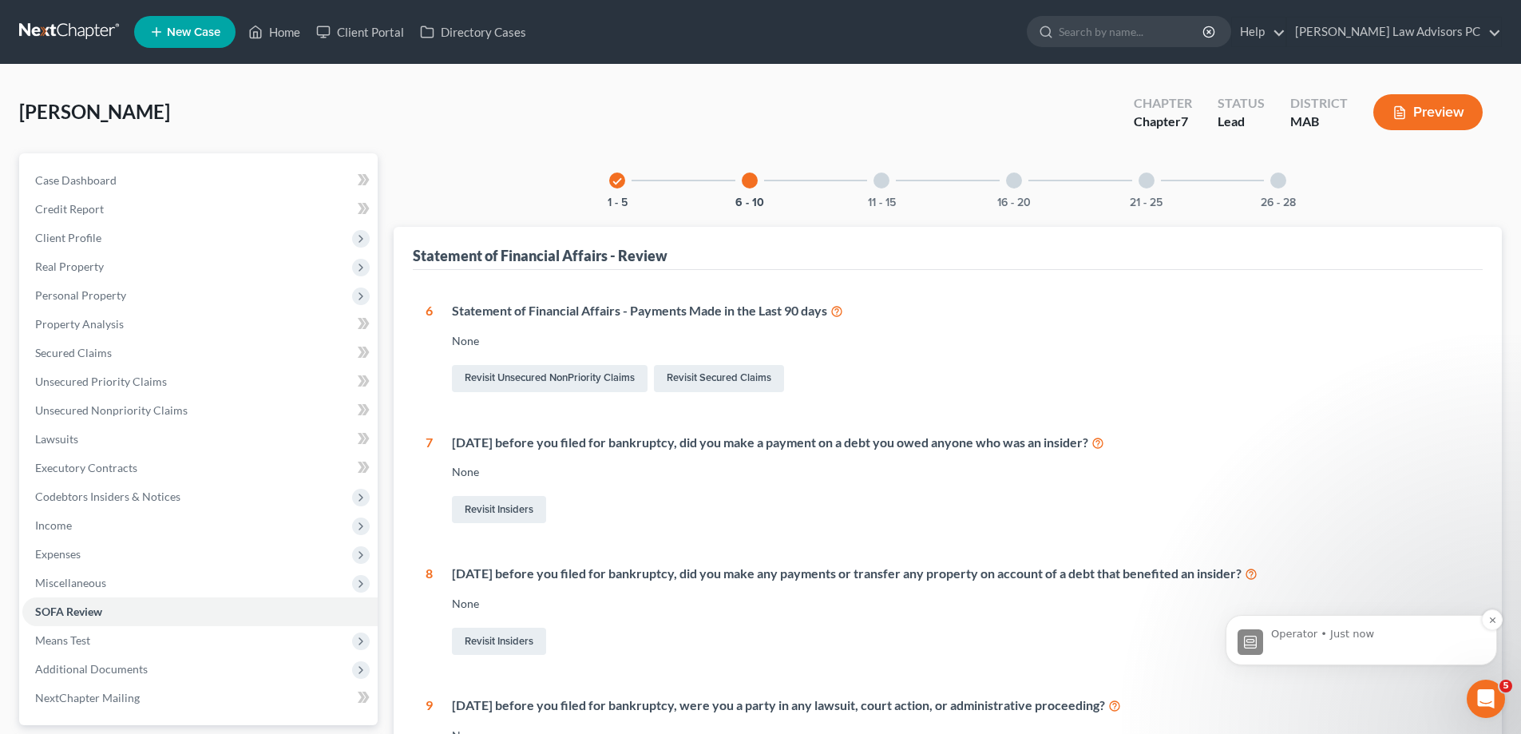
scroll to position [29, 0]
click at [1252, 644] on img "message notification from Operator, Just now." at bounding box center [1251, 642] width 26 height 26
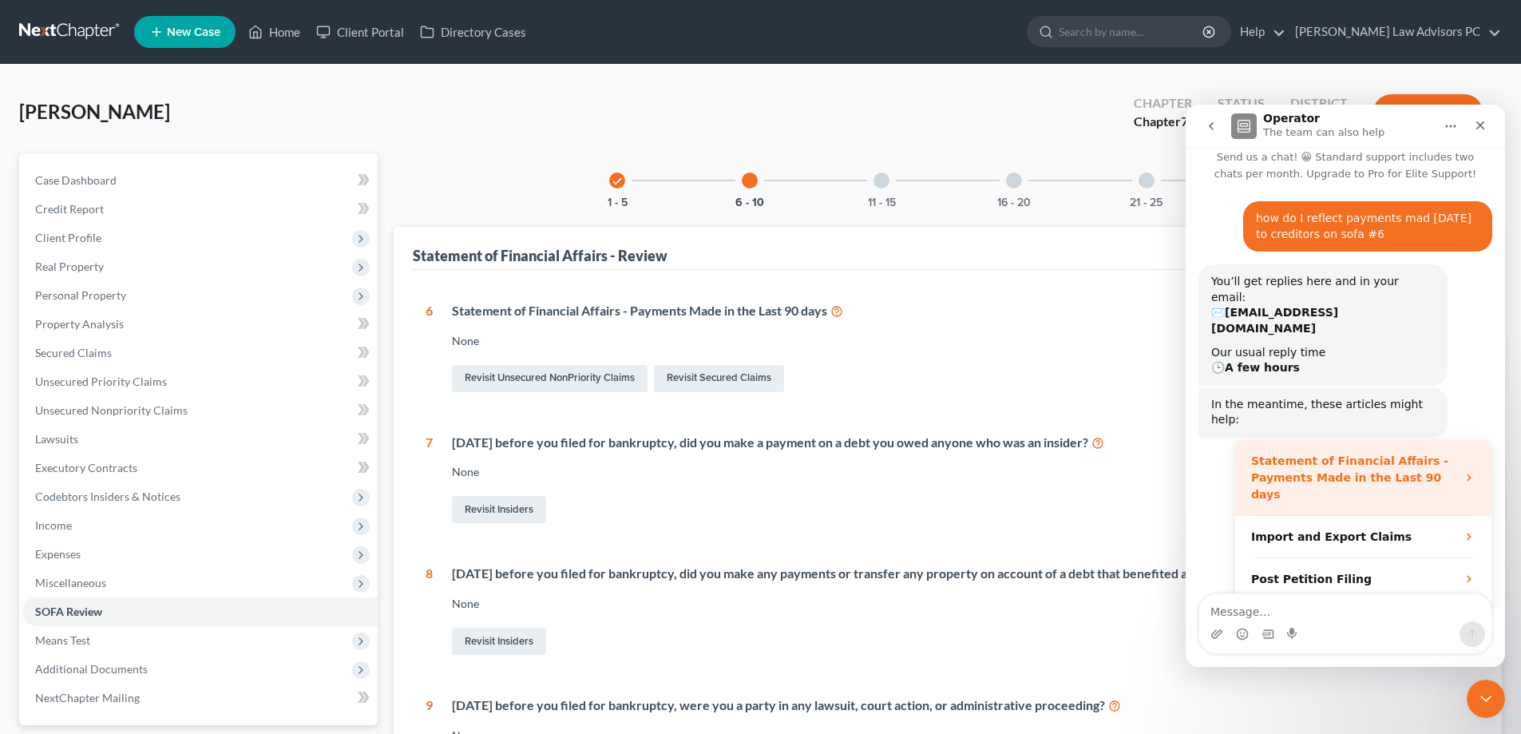
click at [1463, 471] on icon "Operator says…" at bounding box center [1469, 477] width 13 height 13
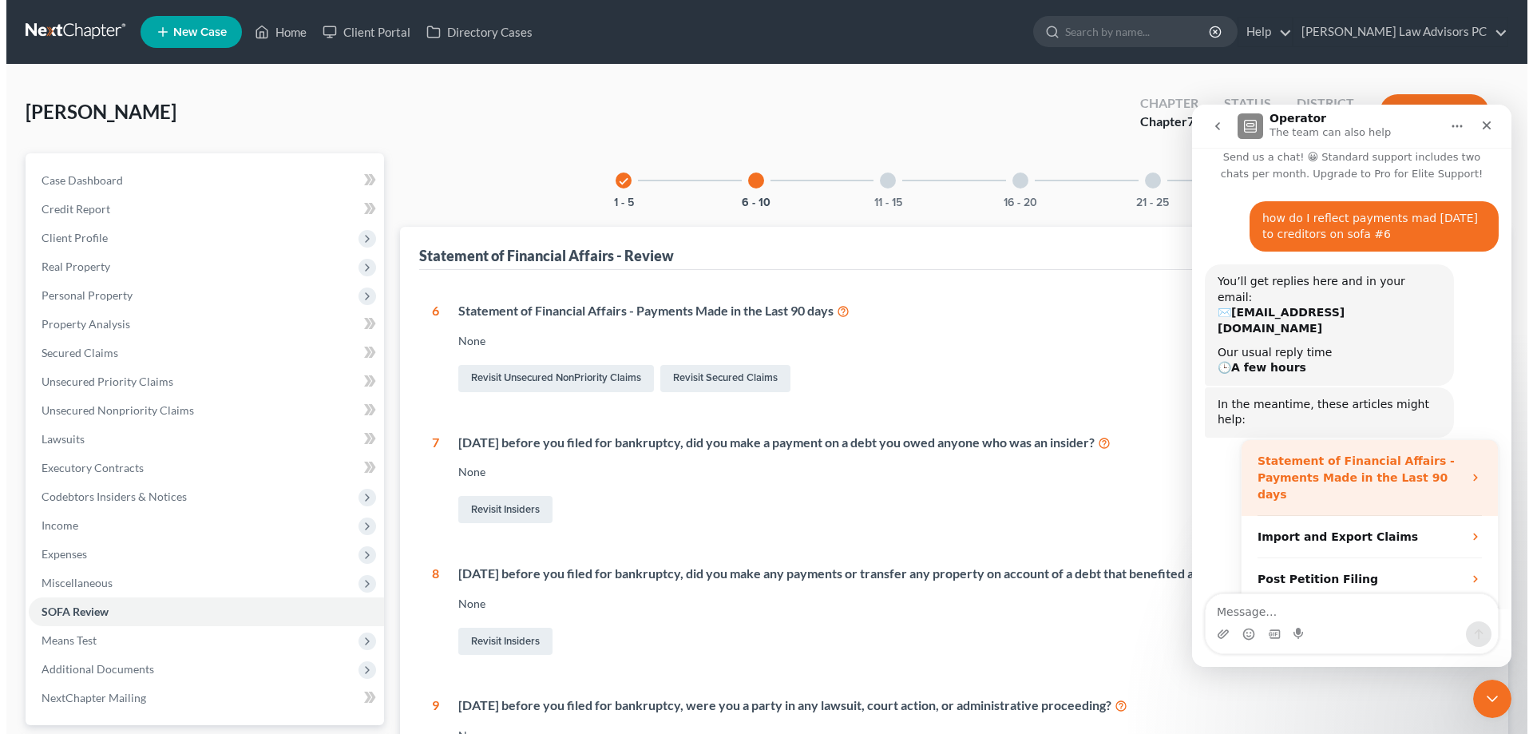
scroll to position [0, 0]
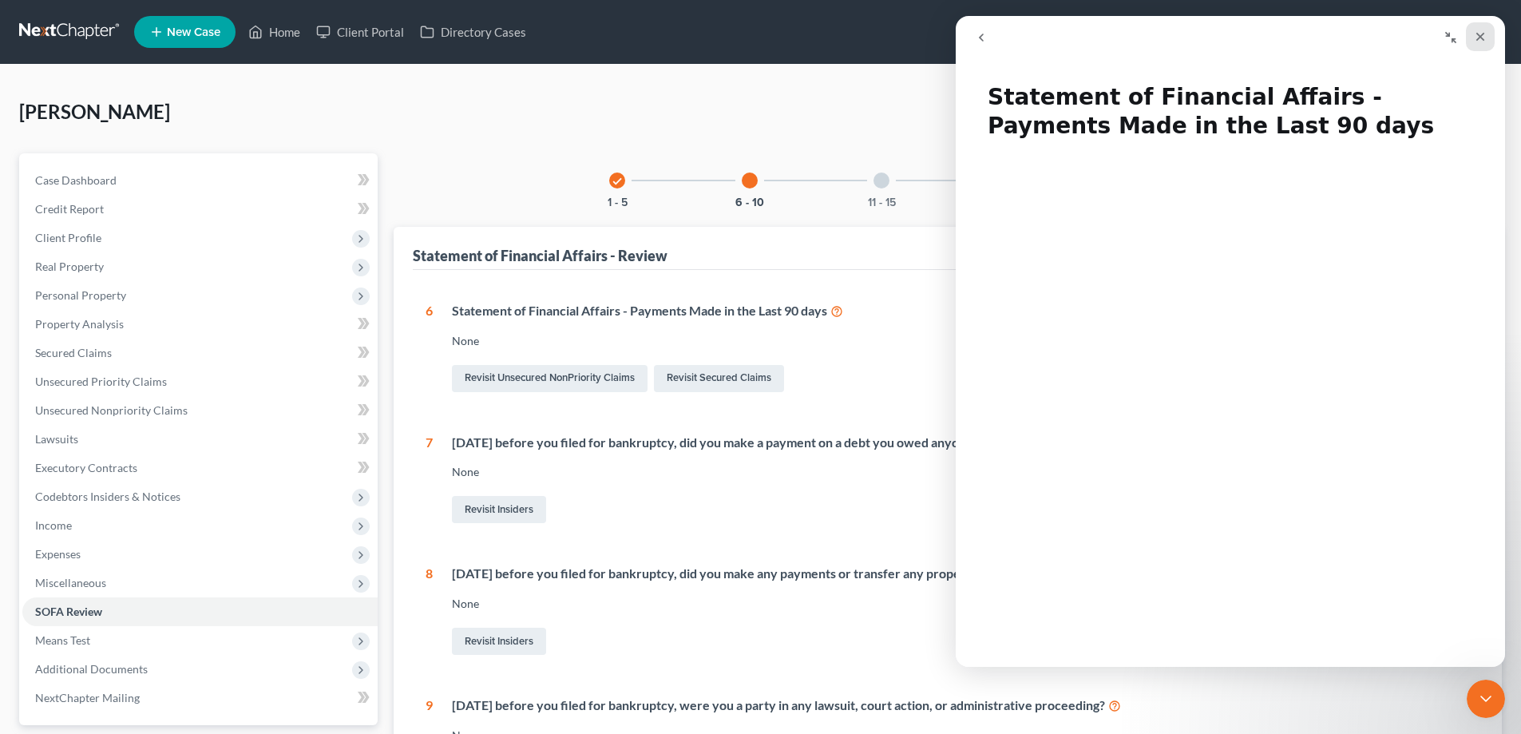
click at [1478, 35] on icon "Close" at bounding box center [1480, 37] width 9 height 9
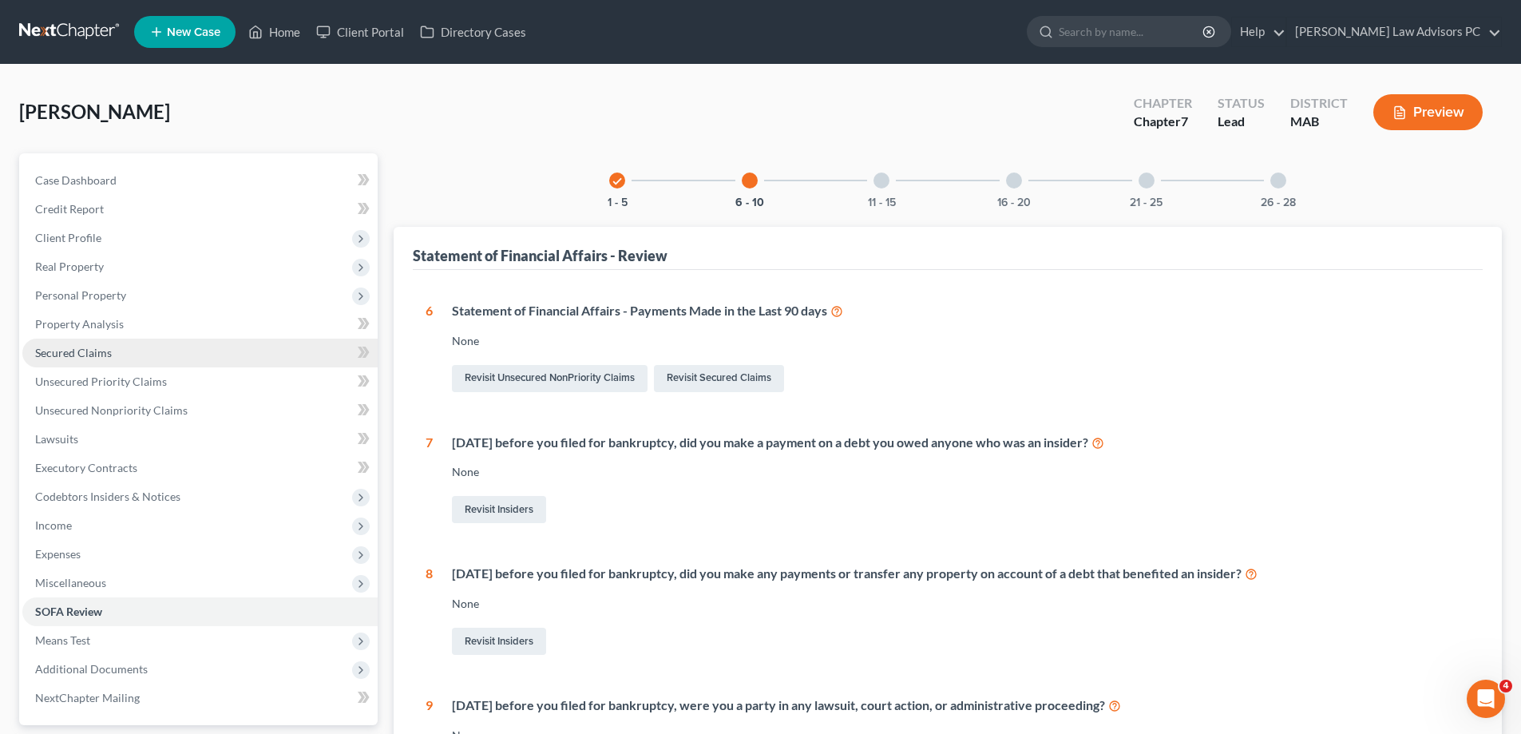
click at [123, 350] on link "Secured Claims" at bounding box center [199, 353] width 355 height 29
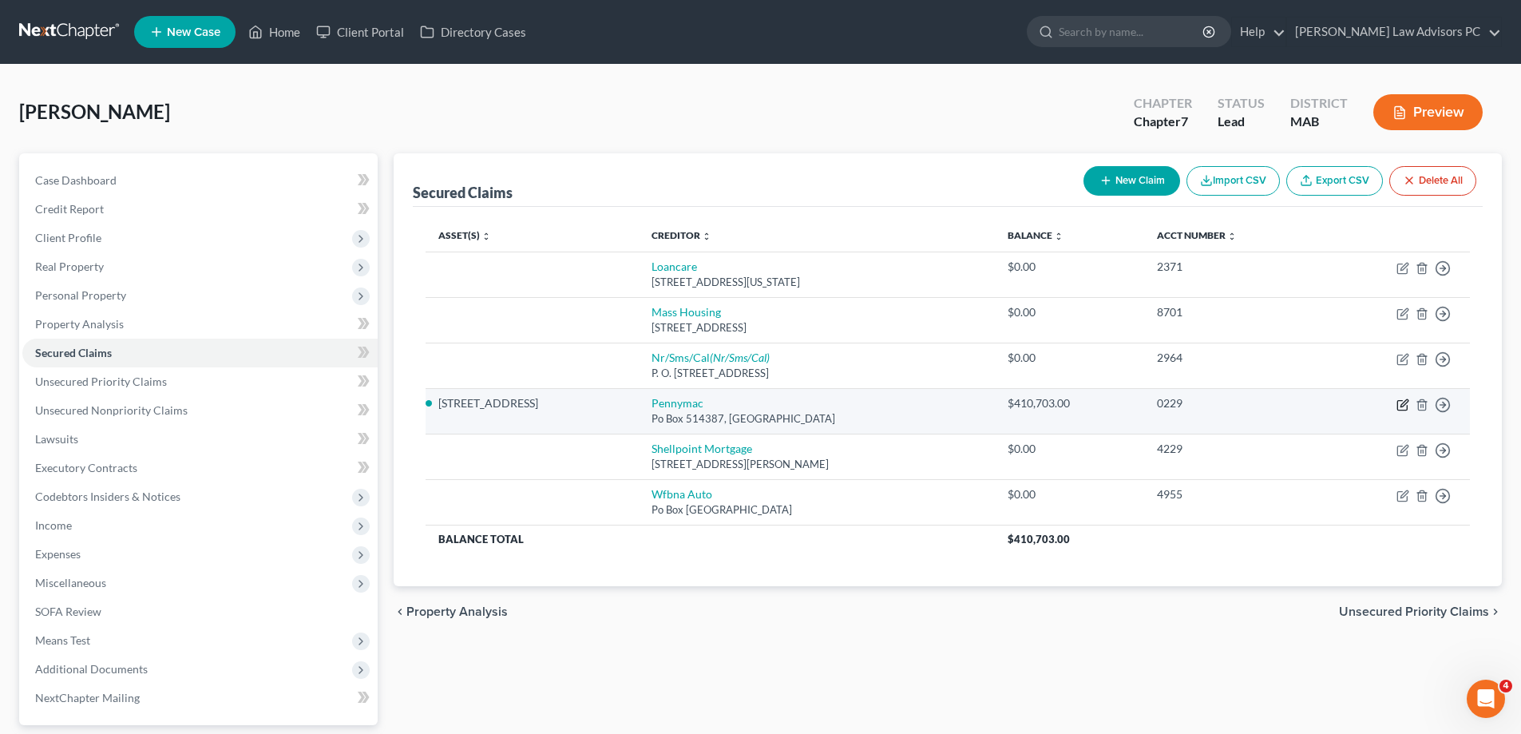
click at [1400, 402] on icon "button" at bounding box center [1402, 404] width 13 height 13
select select "4"
select select "8"
select select "4"
select select "0"
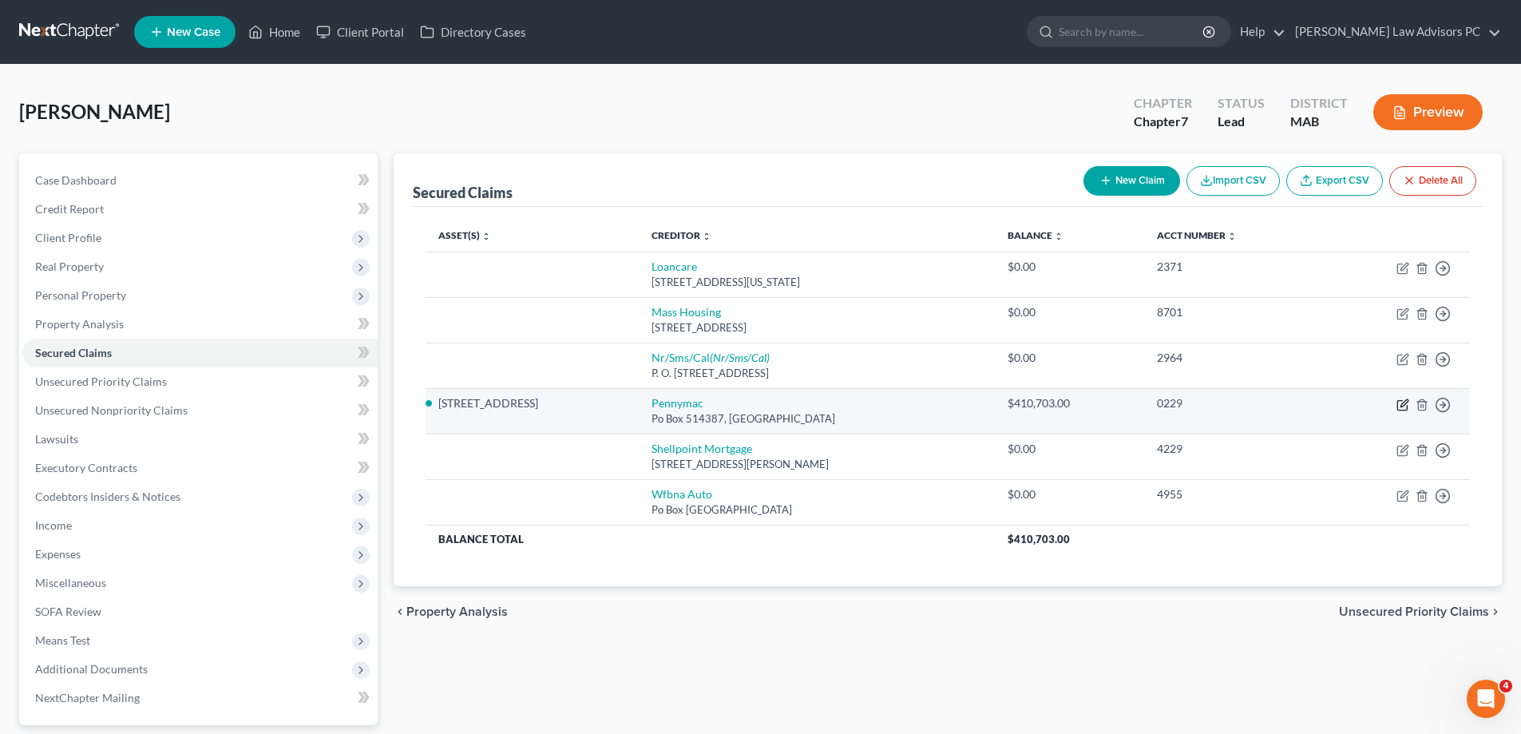
select select "0"
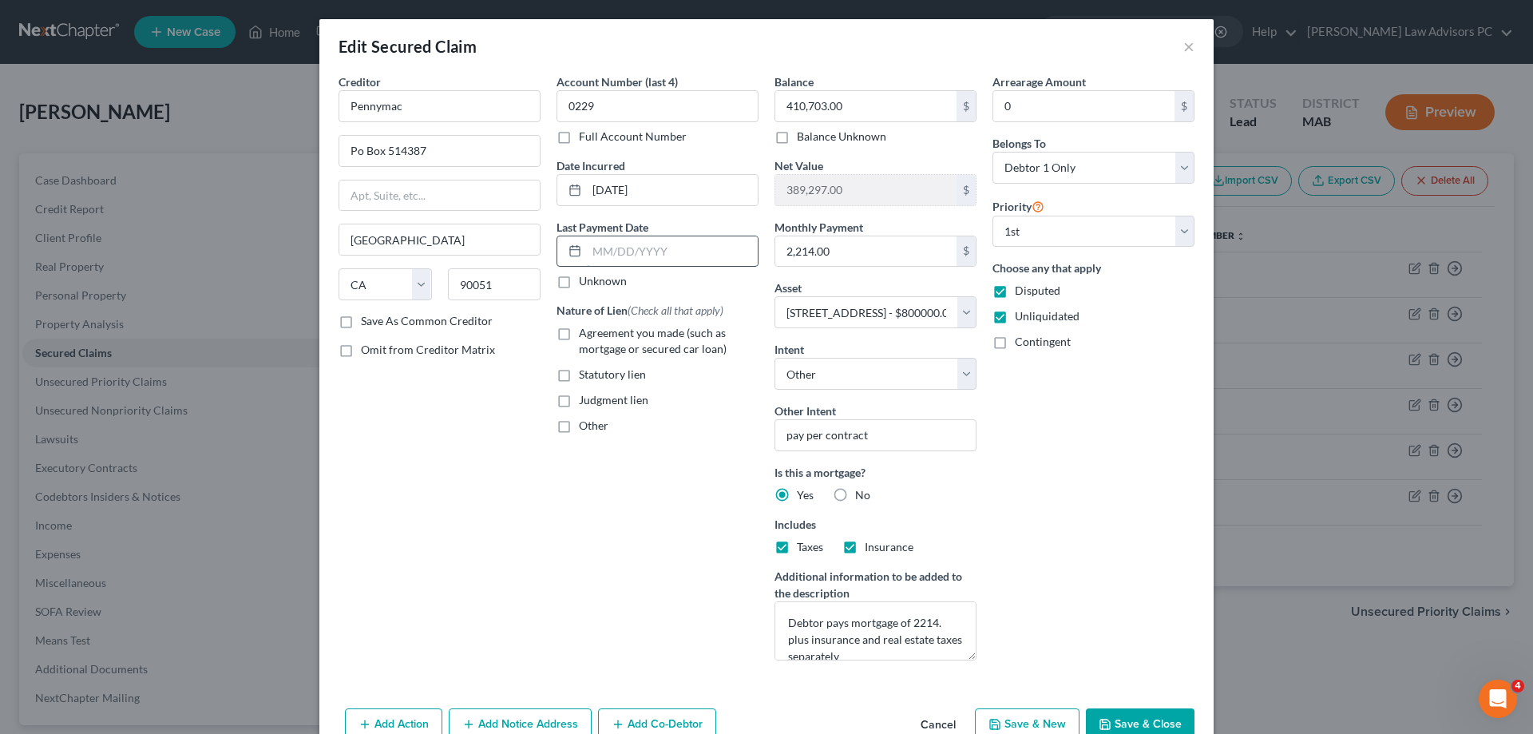
click at [668, 254] on input "text" at bounding box center [672, 251] width 171 height 30
type input "1"
type input "09.30/2025"
click at [579, 331] on label "Agreement you made (such as mortgage or secured car loan)" at bounding box center [669, 341] width 180 height 32
click at [585, 331] on input "Agreement you made (such as mortgage or secured car loan)" at bounding box center [590, 330] width 10 height 10
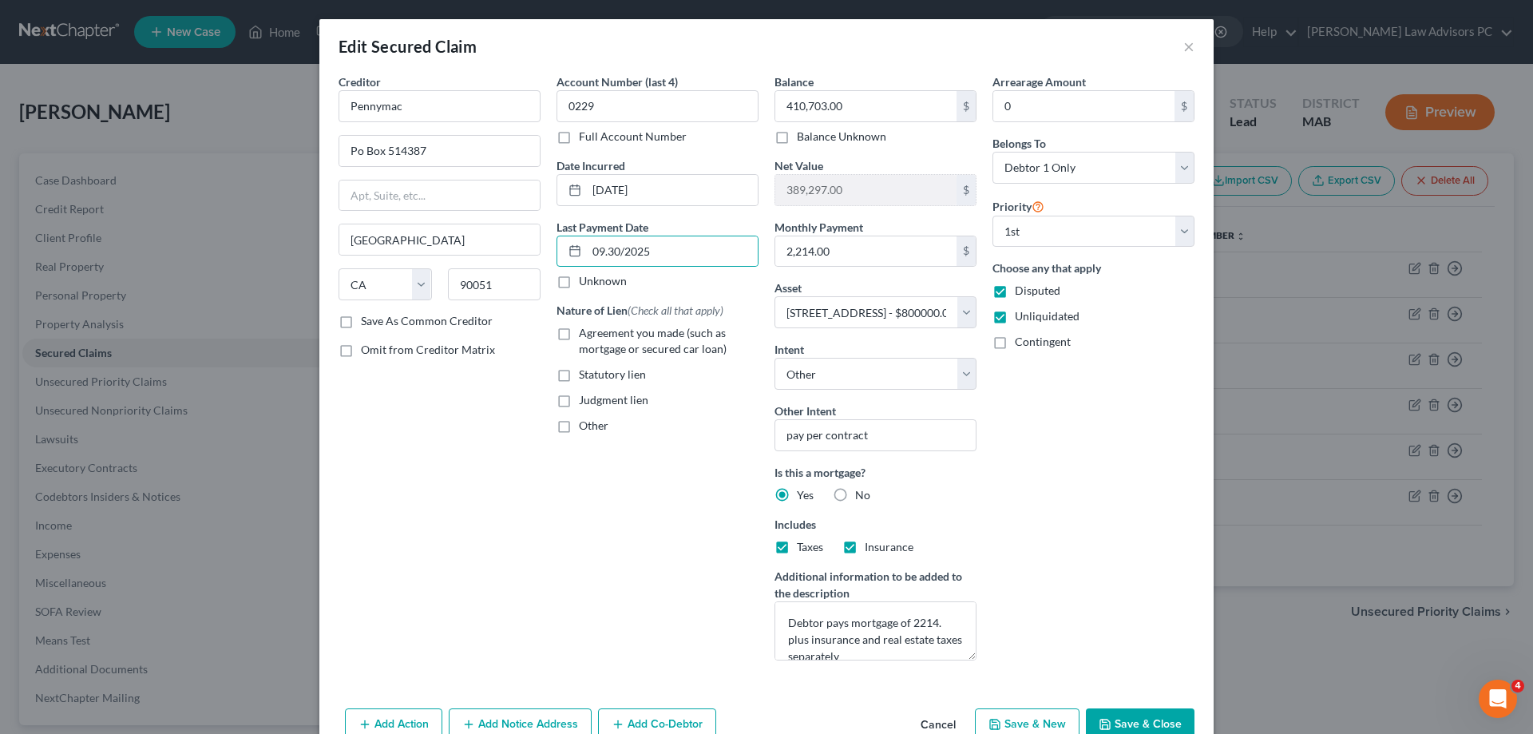
checkbox input "true"
click at [1103, 717] on button "Save & Close" at bounding box center [1140, 725] width 109 height 34
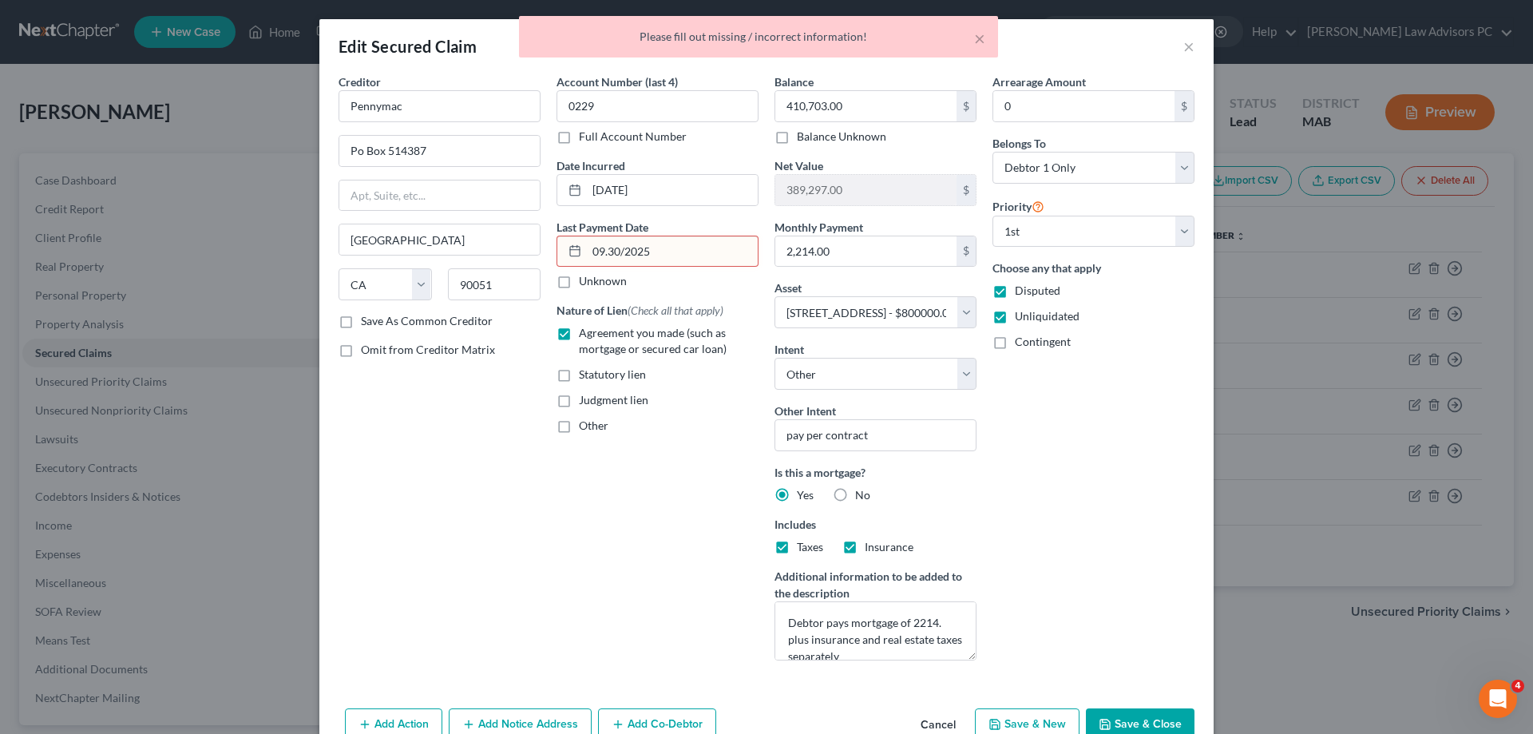
click at [604, 250] on input "09.30/2025" at bounding box center [672, 251] width 171 height 30
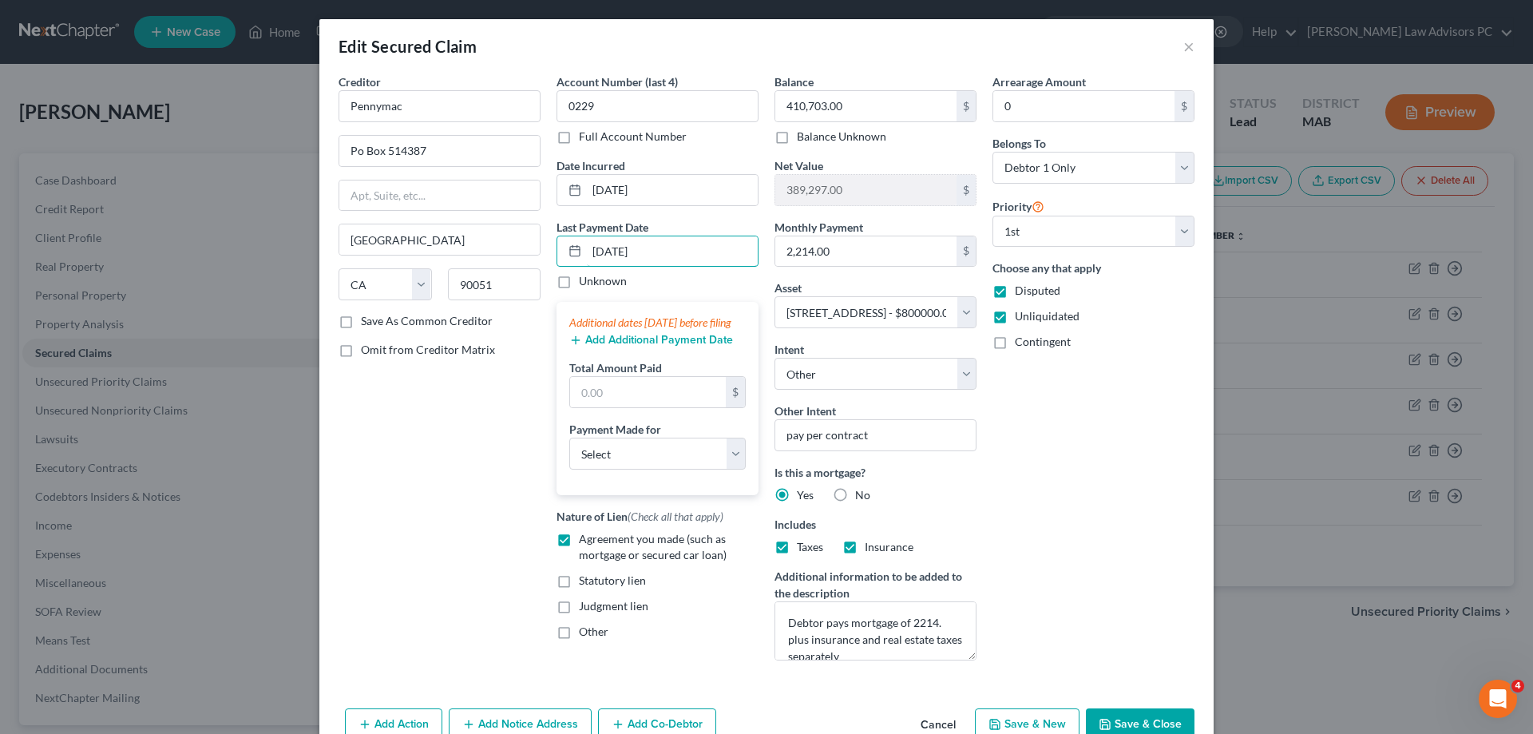
type input "[DATE]"
click at [1143, 719] on button "Save & Close" at bounding box center [1140, 725] width 109 height 34
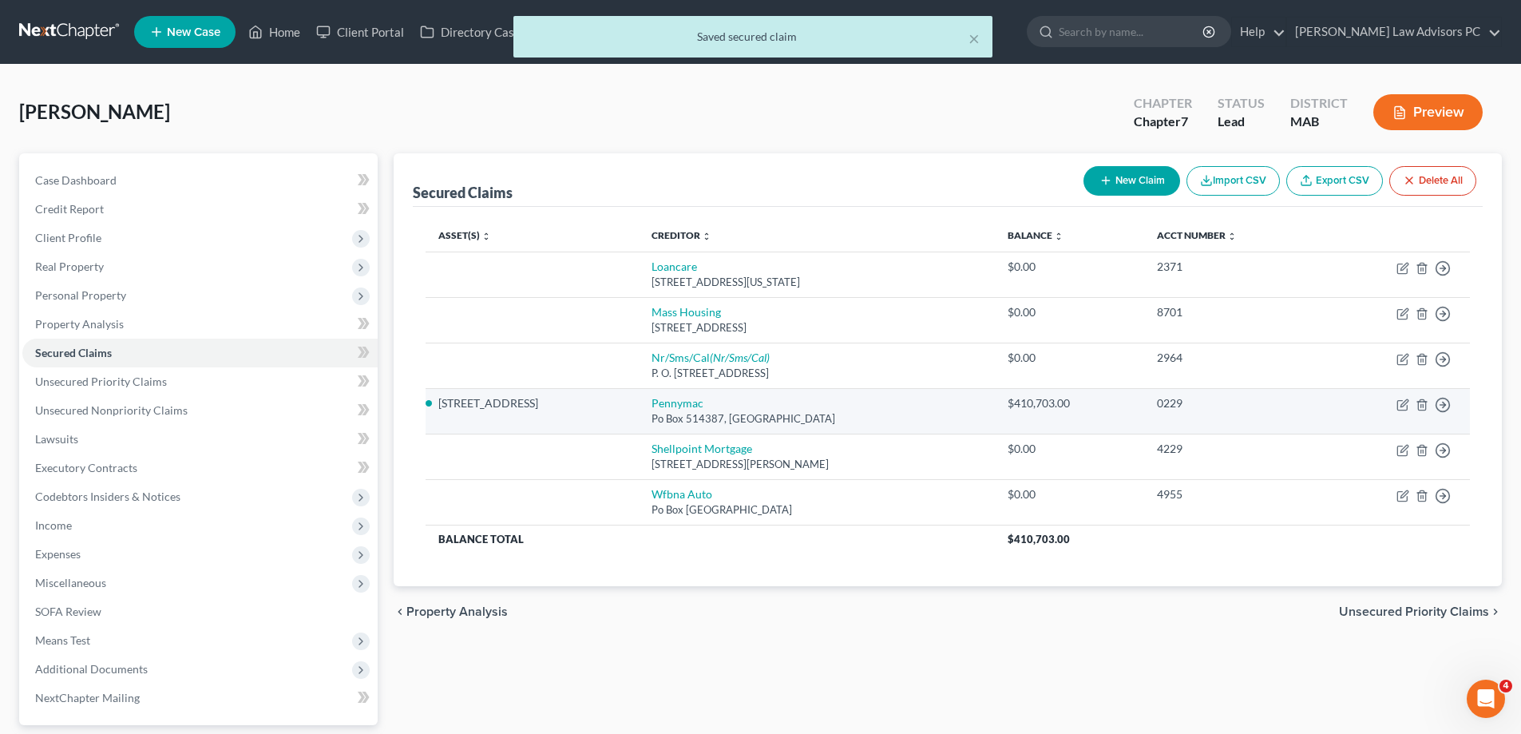
click at [1402, 396] on td "Move to E Move to F Move to G Move to Notice Only" at bounding box center [1396, 411] width 147 height 46
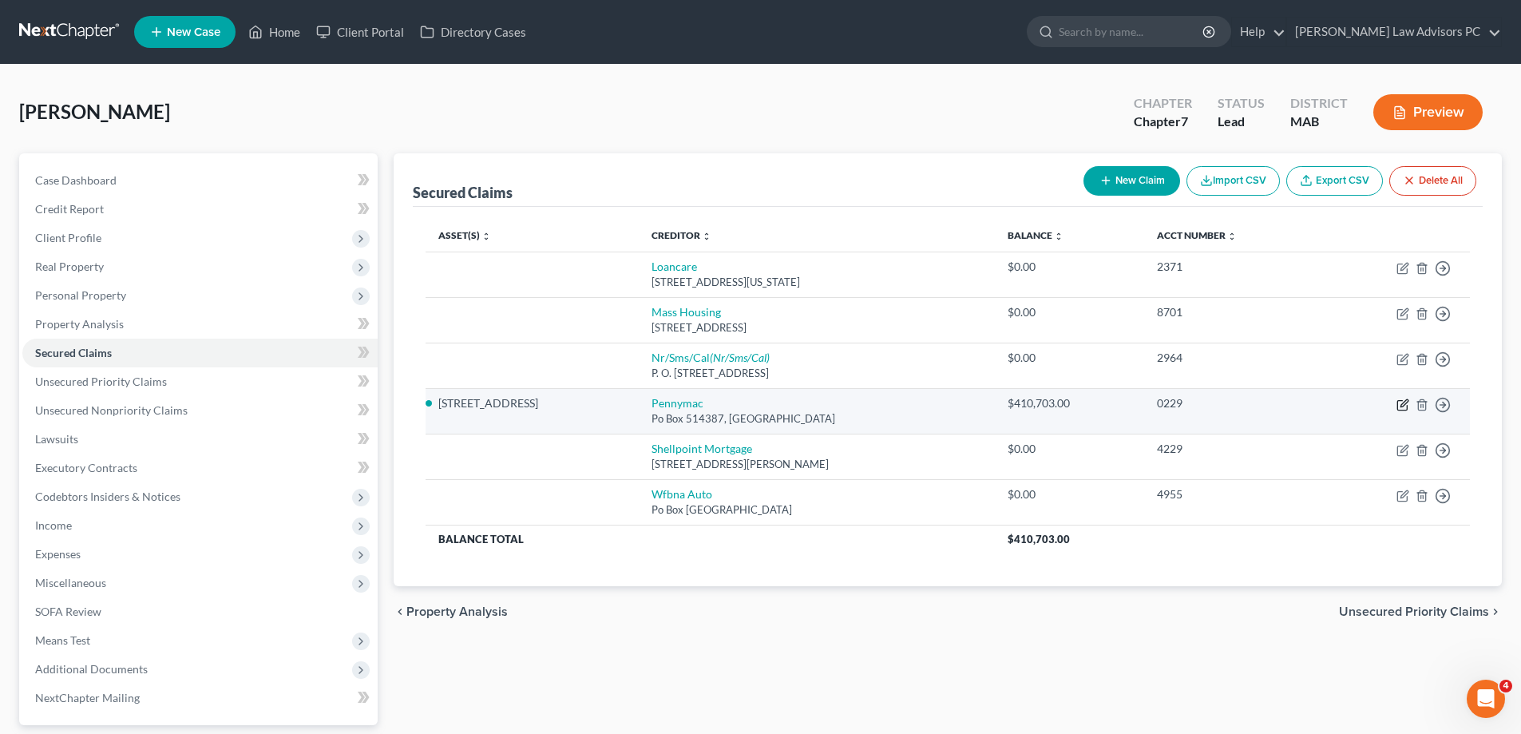
click at [1404, 402] on icon "button" at bounding box center [1403, 402] width 7 height 7
select select "4"
select select "8"
select select "4"
select select "0"
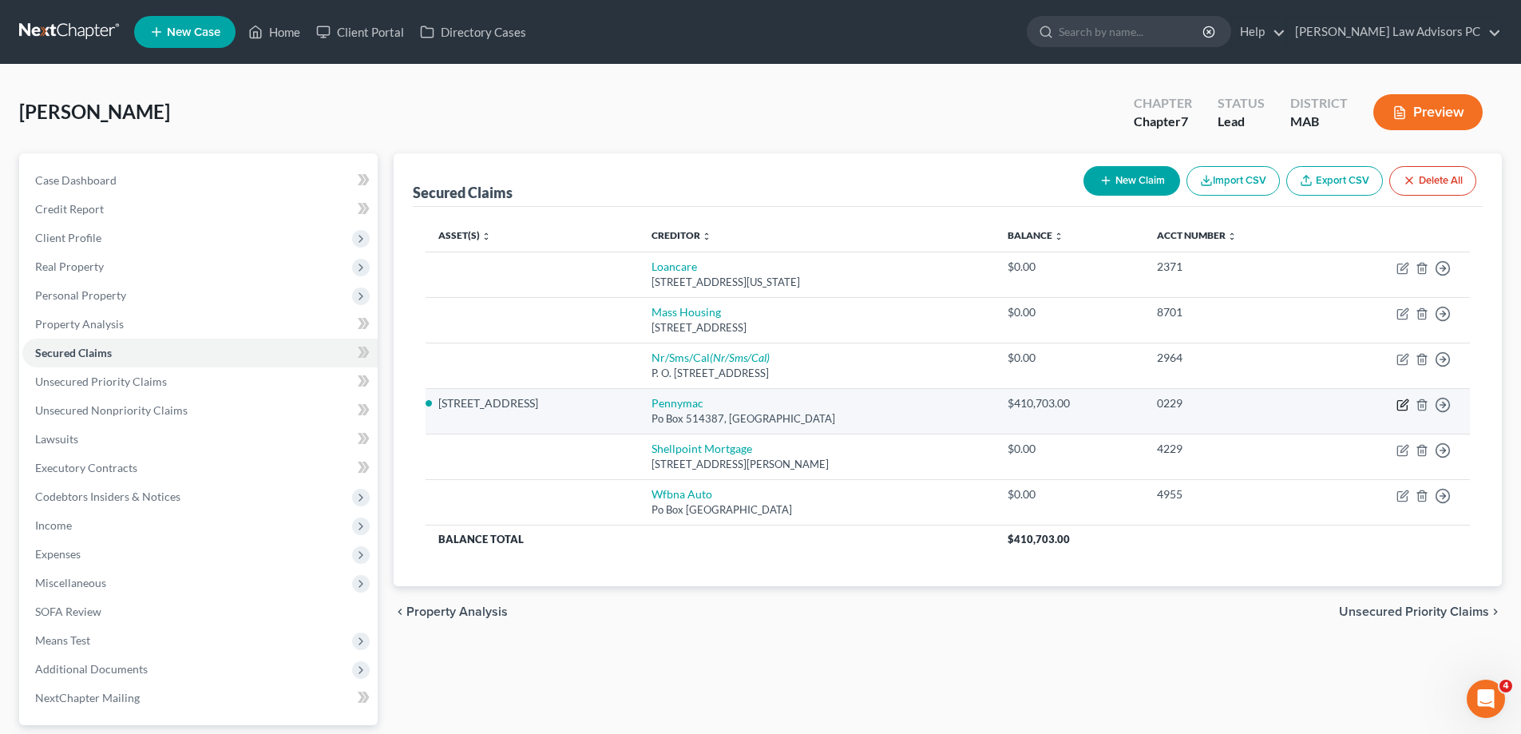
select select "0"
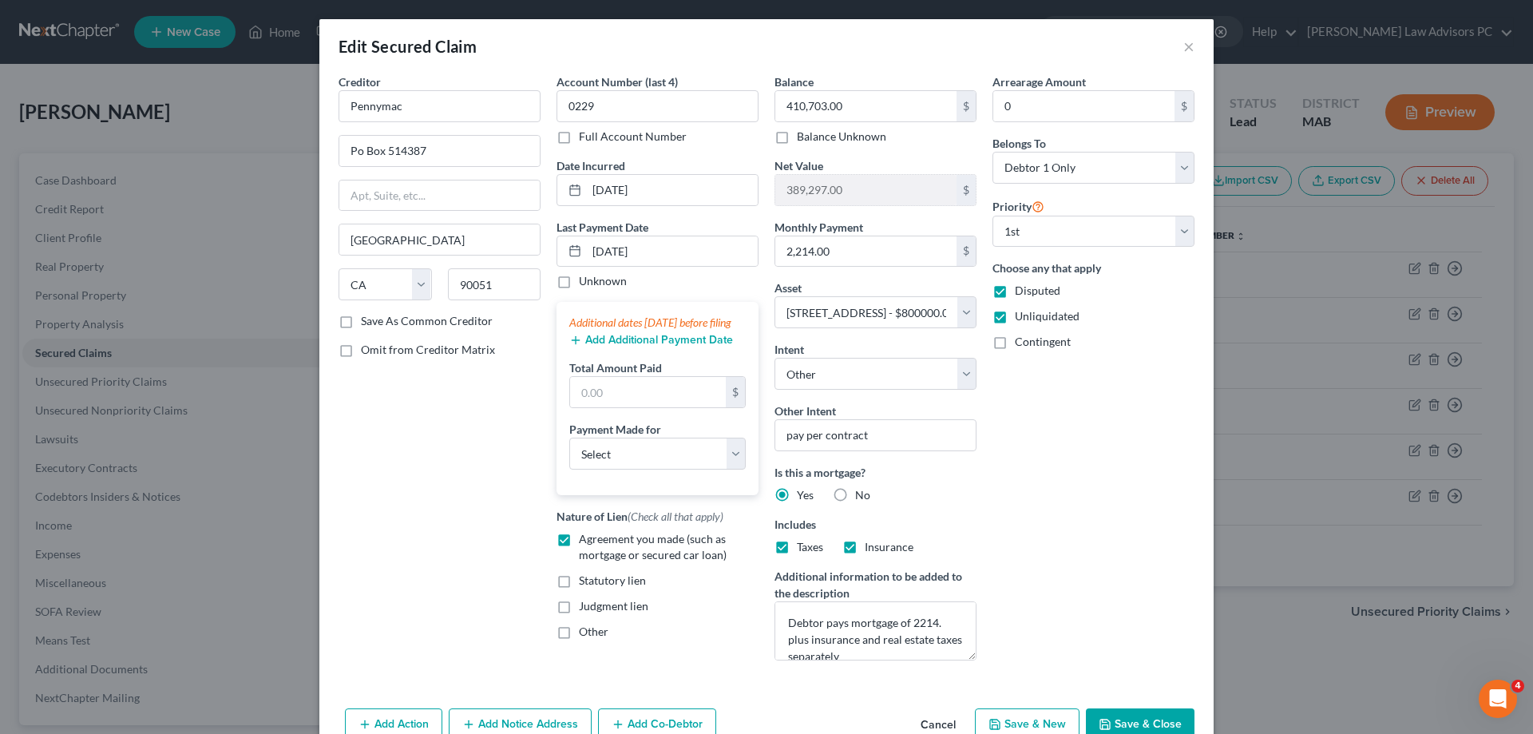
click at [711, 347] on button "Add Additional Payment Date" at bounding box center [651, 340] width 164 height 13
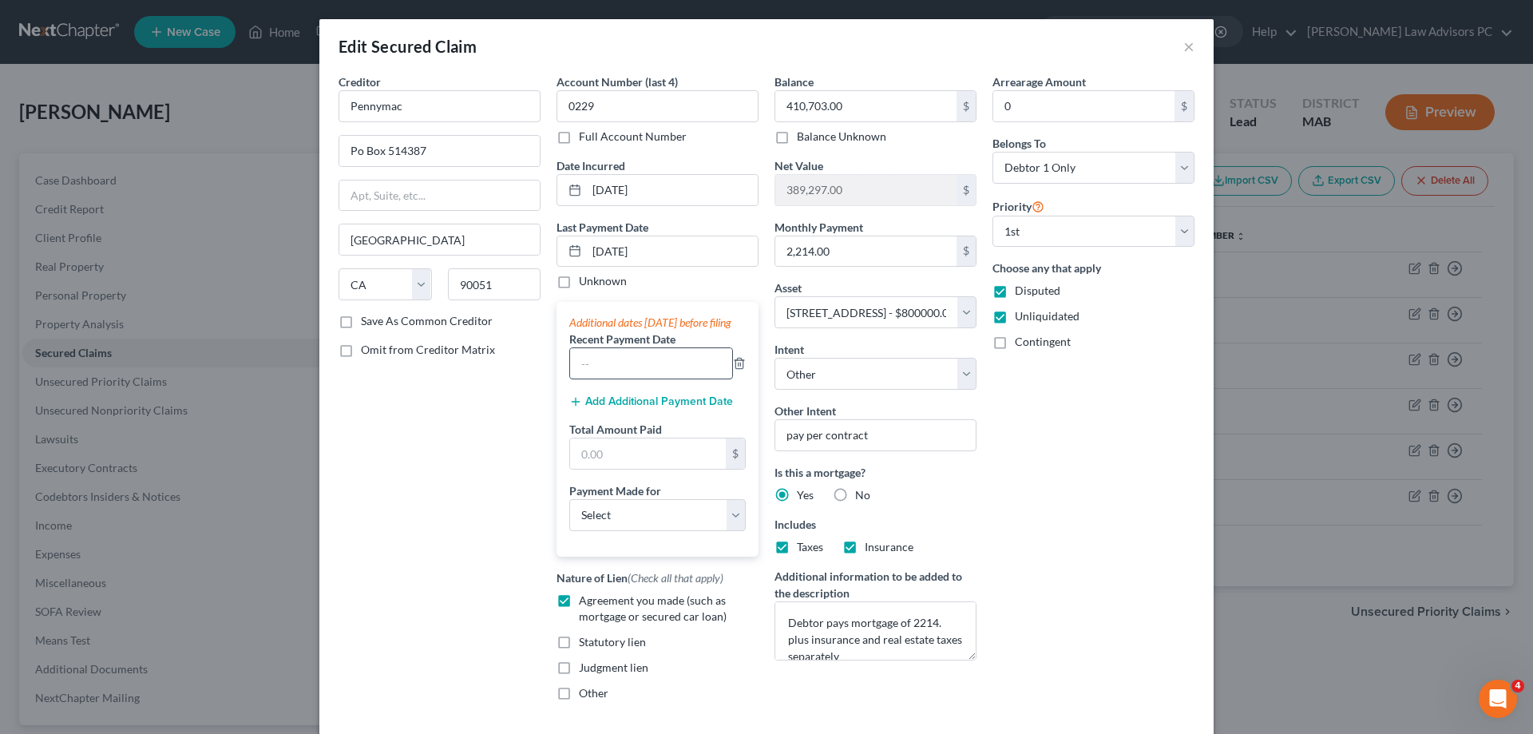
click at [641, 378] on input "text" at bounding box center [651, 363] width 162 height 30
type input "[DATE]"
click at [600, 465] on input "text" at bounding box center [648, 453] width 156 height 30
type input "2,214"
click at [608, 531] on select "Select Car Credit Card Loan Repayment Mortgage Other Suppliers Or Vendors" at bounding box center [657, 515] width 176 height 32
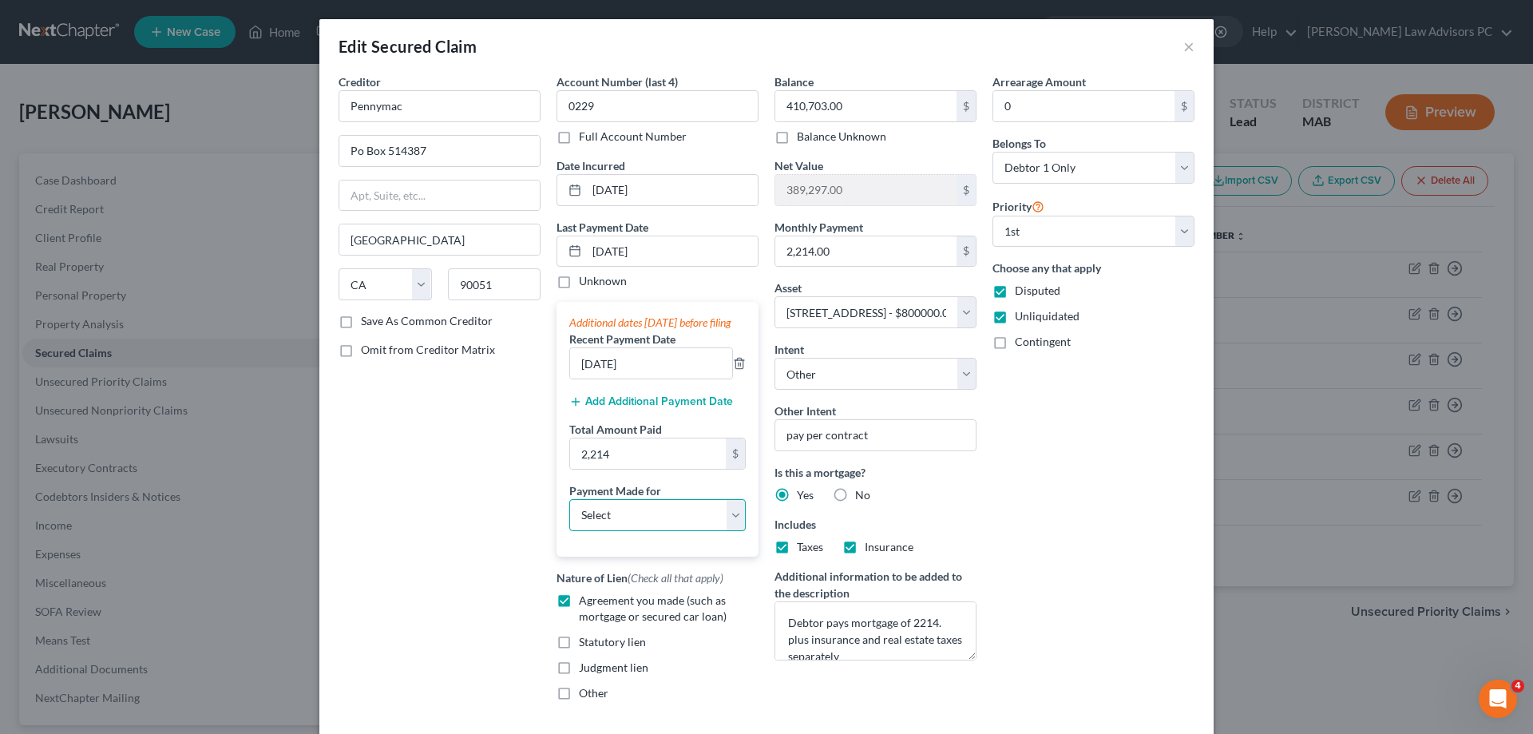
select select "2"
click at [569, 514] on select "Select Car Credit Card Loan Repayment Mortgage Other Suppliers Or Vendors" at bounding box center [657, 515] width 176 height 32
click at [648, 408] on button "Add Additional Payment Date" at bounding box center [651, 401] width 164 height 13
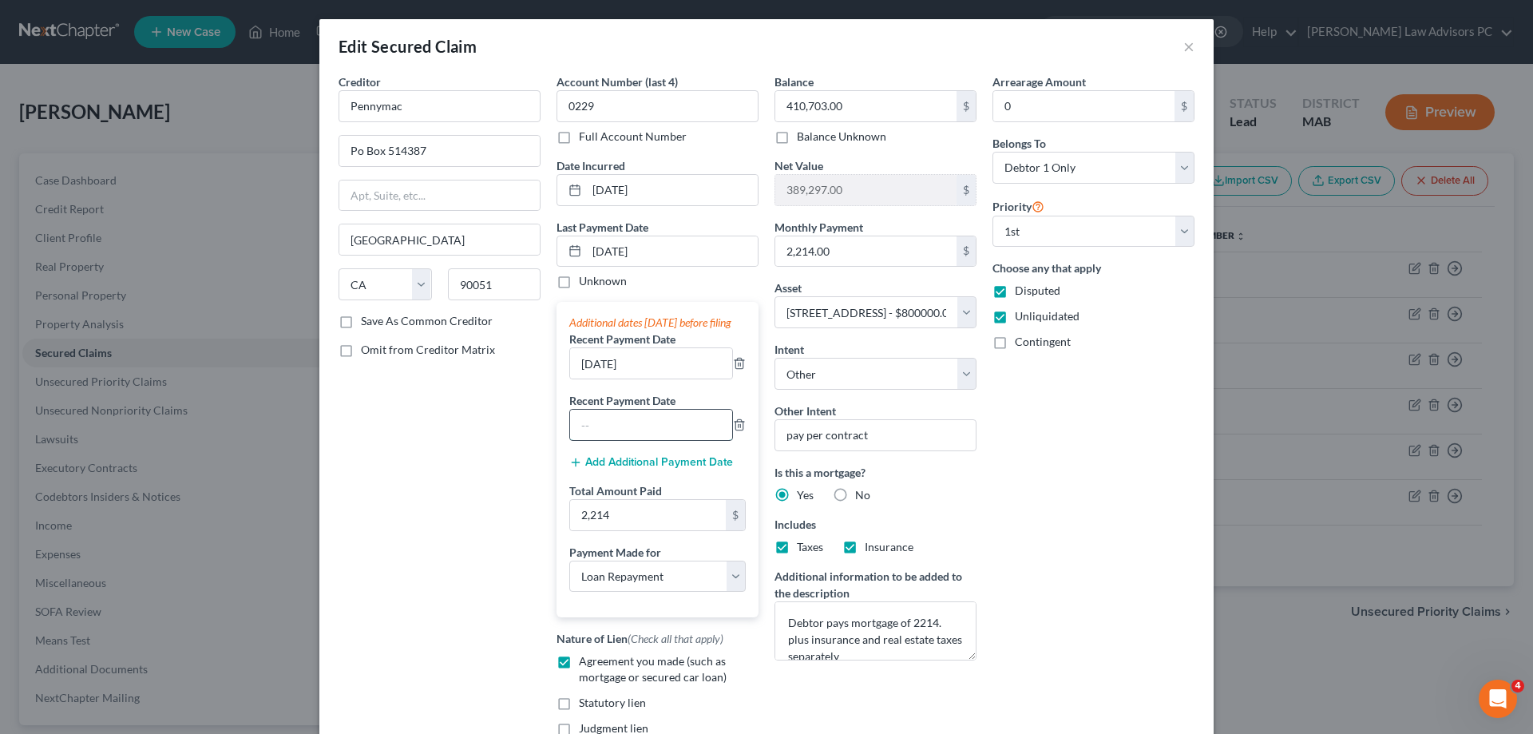
click at [640, 440] on input "text" at bounding box center [651, 425] width 162 height 30
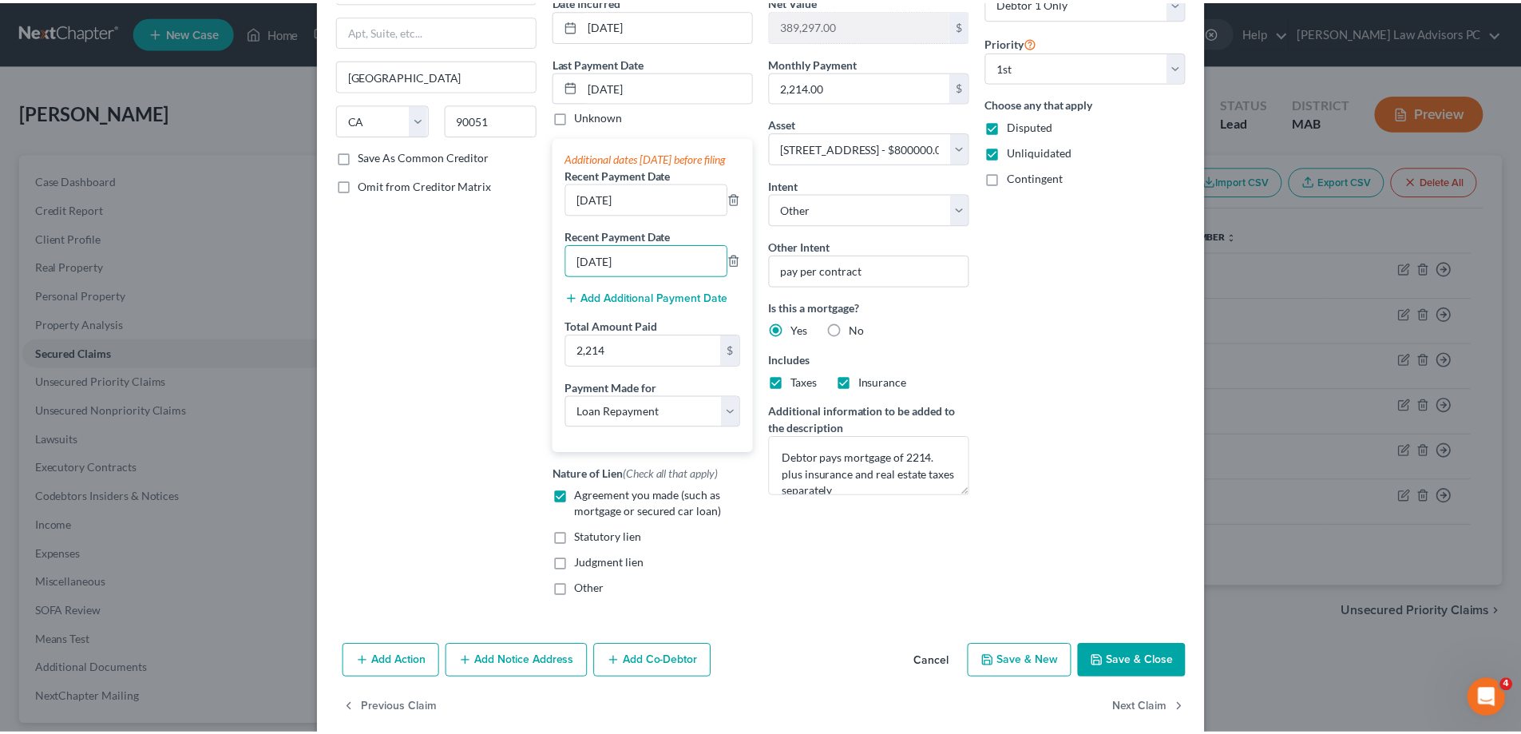
scroll to position [204, 0]
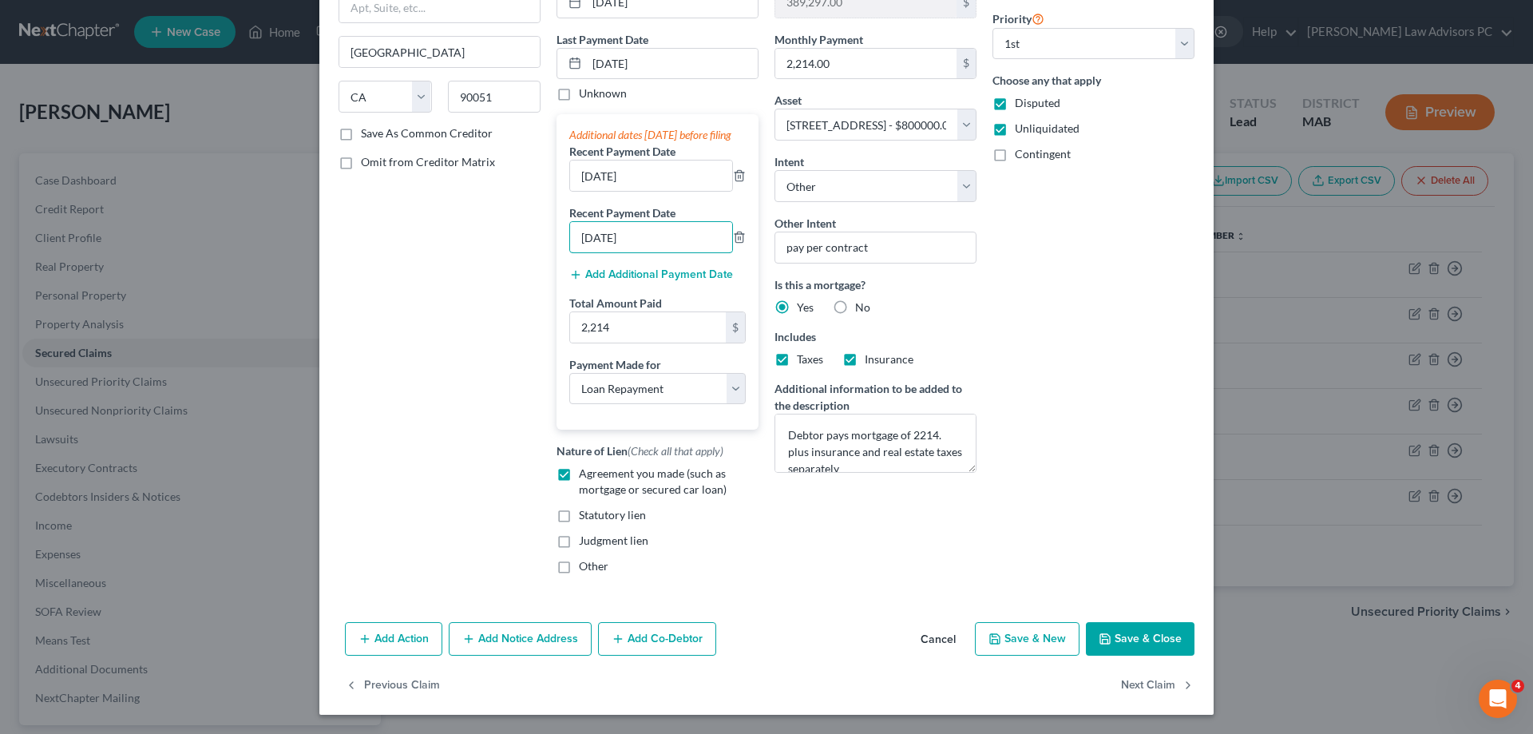
type input "[DATE]"
click at [1119, 648] on button "Save & Close" at bounding box center [1140, 639] width 109 height 34
click button "Save & Close" at bounding box center [1140, 639] width 109 height 34
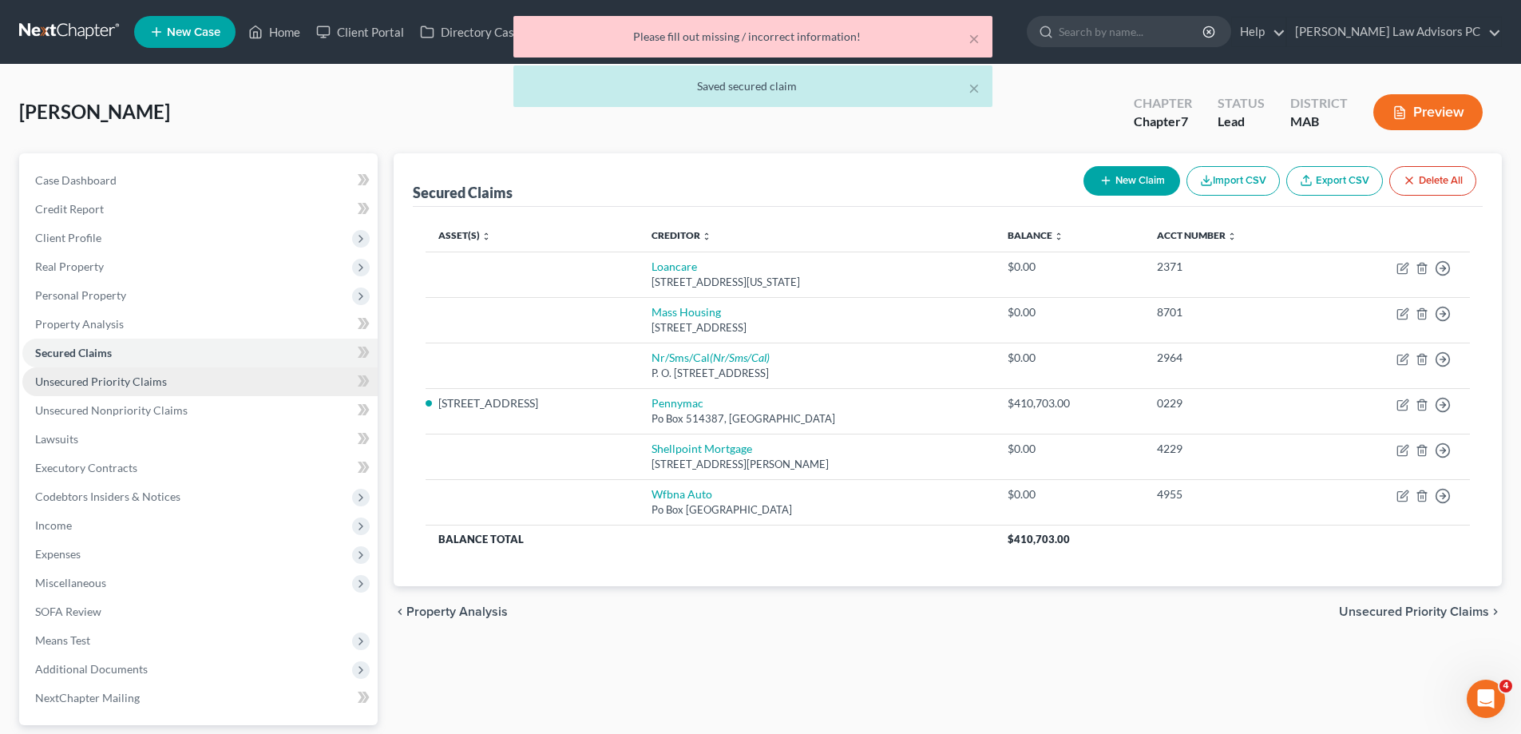
click at [117, 374] on span "Unsecured Priority Claims" at bounding box center [101, 381] width 132 height 14
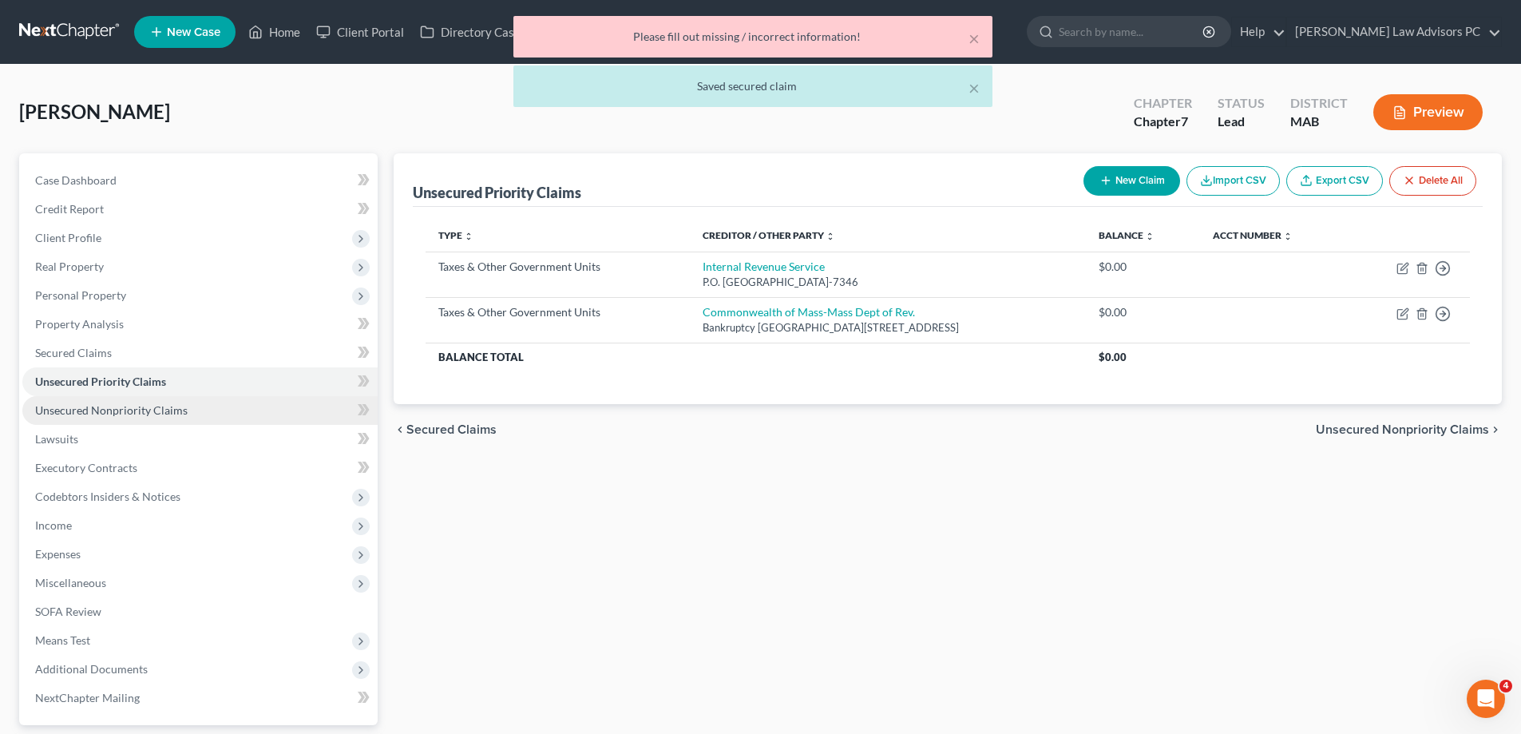
click at [120, 409] on span "Unsecured Nonpriority Claims" at bounding box center [111, 410] width 152 height 14
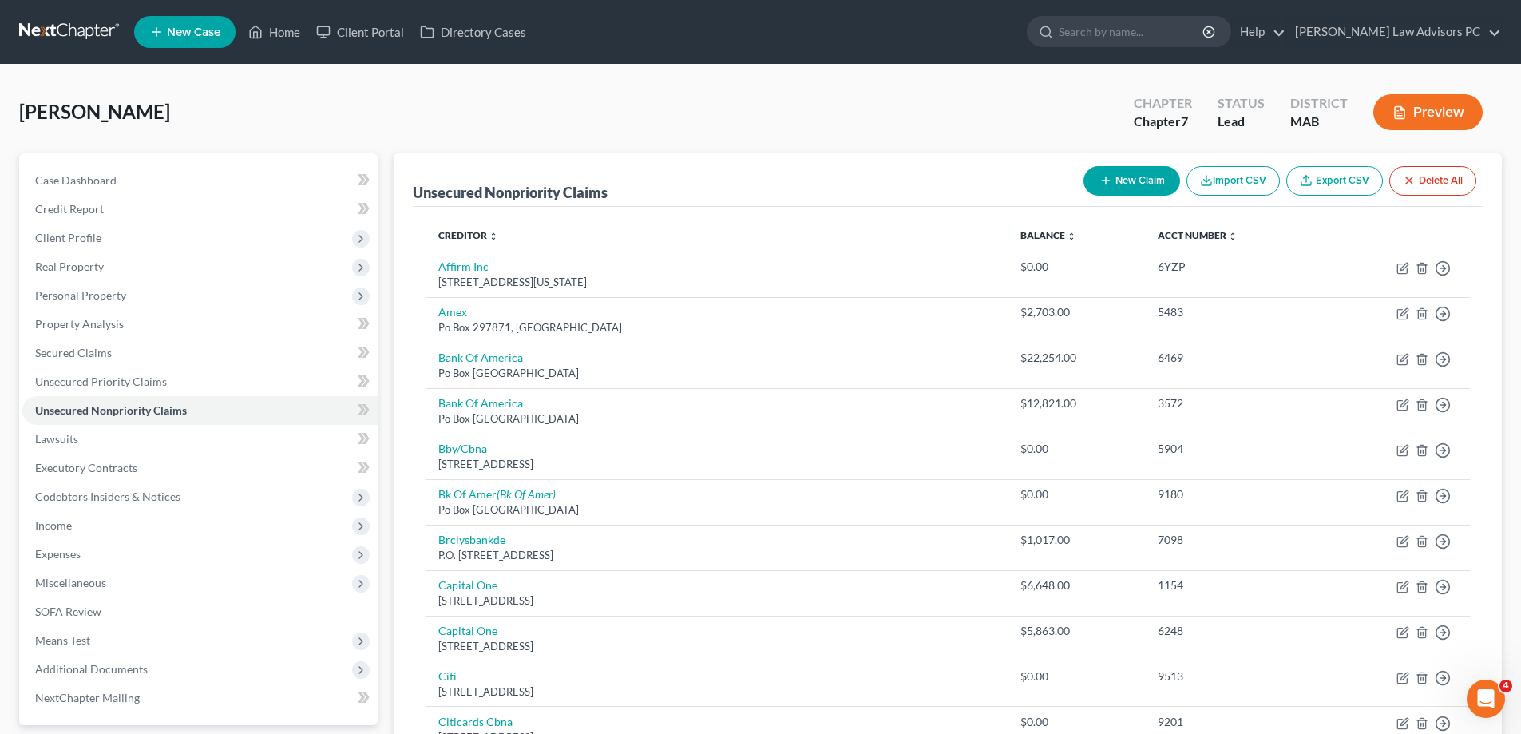
click at [1142, 177] on button "New Claim" at bounding box center [1131, 181] width 97 height 30
select select "0"
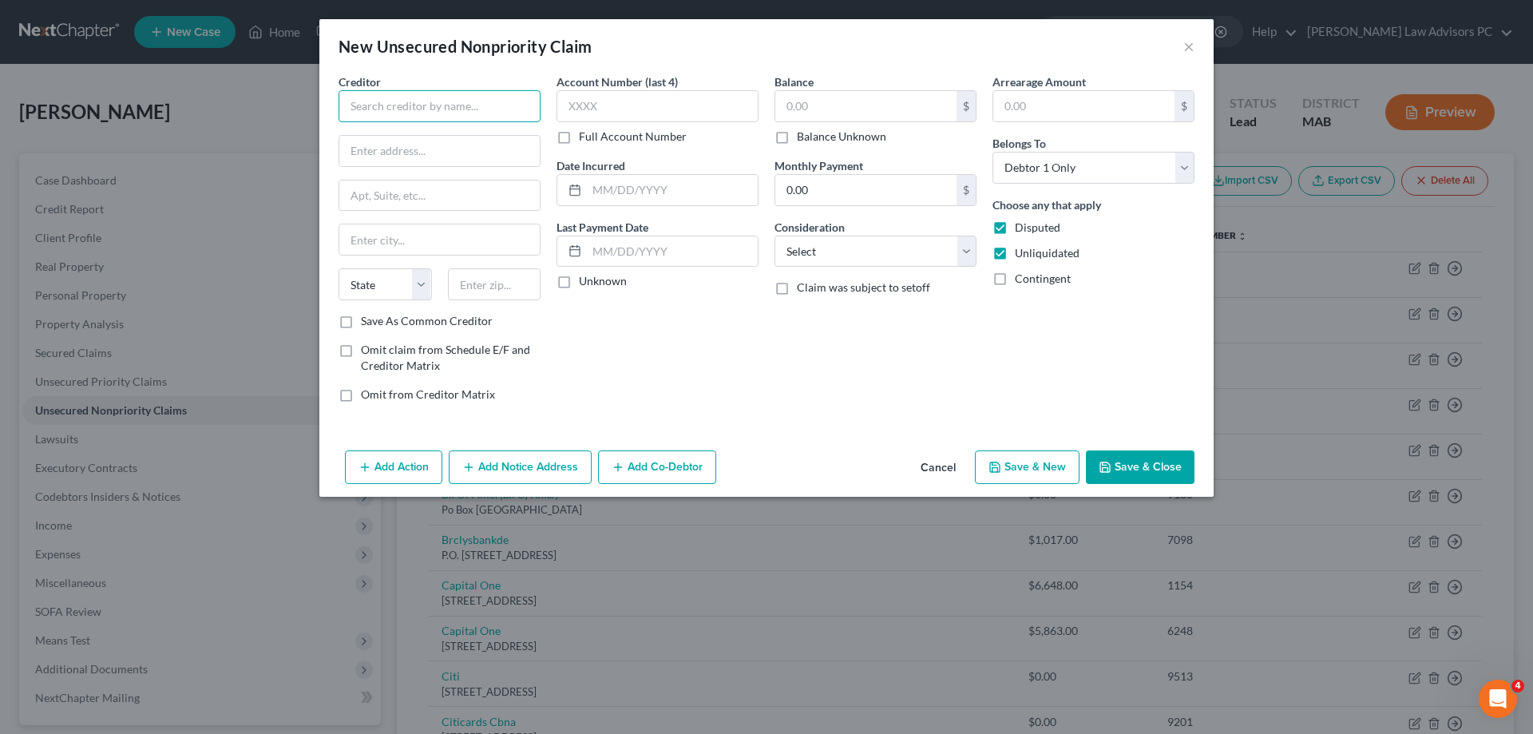
click at [497, 100] on input "text" at bounding box center [440, 106] width 202 height 32
type input "Americorp"
click at [608, 189] on input "text" at bounding box center [672, 190] width 171 height 30
type input "[DATE]"
drag, startPoint x: 674, startPoint y: 193, endPoint x: 579, endPoint y: 179, distance: 96.1
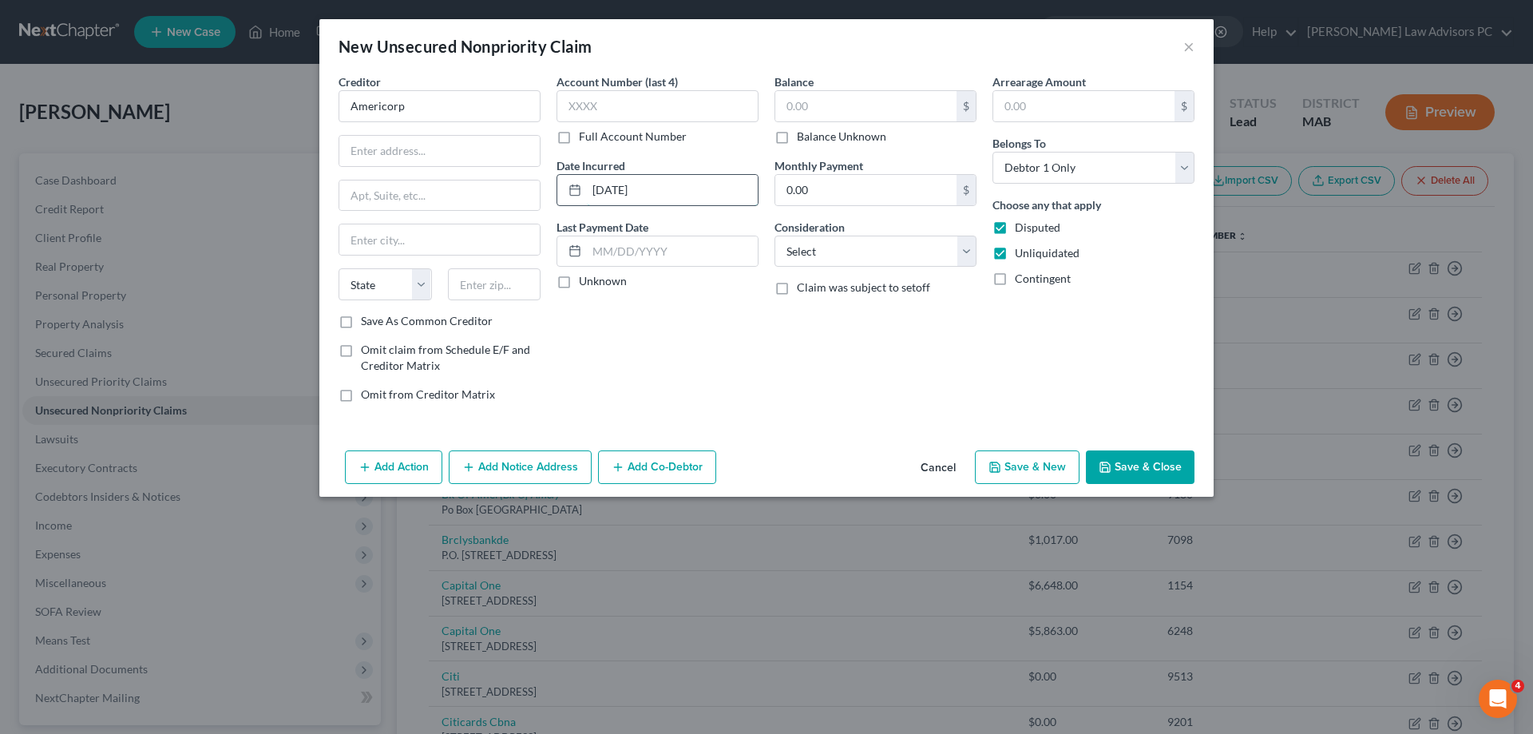
click at [578, 181] on div "[DATE]" at bounding box center [657, 190] width 202 height 32
click at [673, 259] on input "text" at bounding box center [672, 251] width 171 height 30
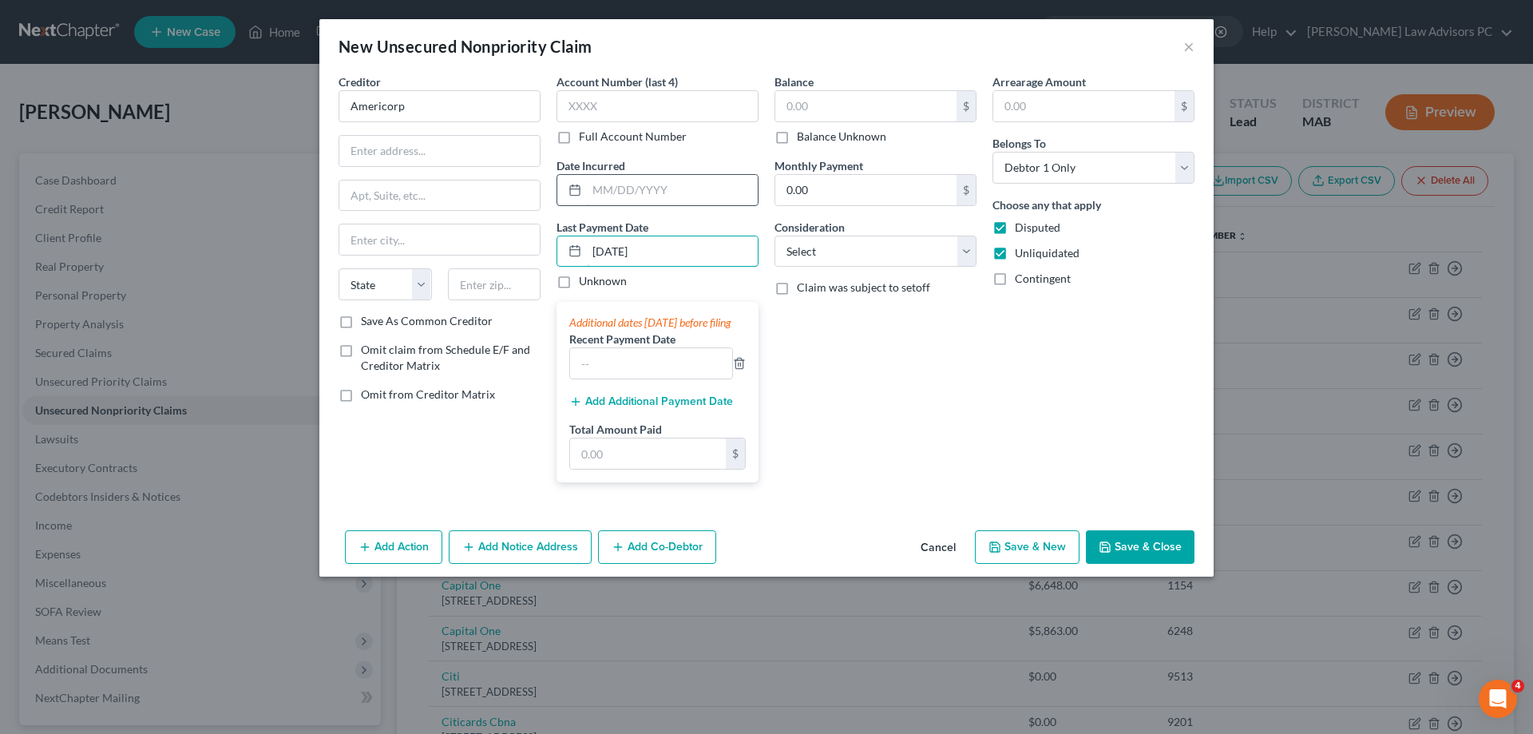
type input "[DATE]"
click at [676, 196] on input "text" at bounding box center [672, 190] width 171 height 30
type input "[DATE]"
click at [814, 196] on input "0.00" at bounding box center [865, 190] width 181 height 30
type input "1,100"
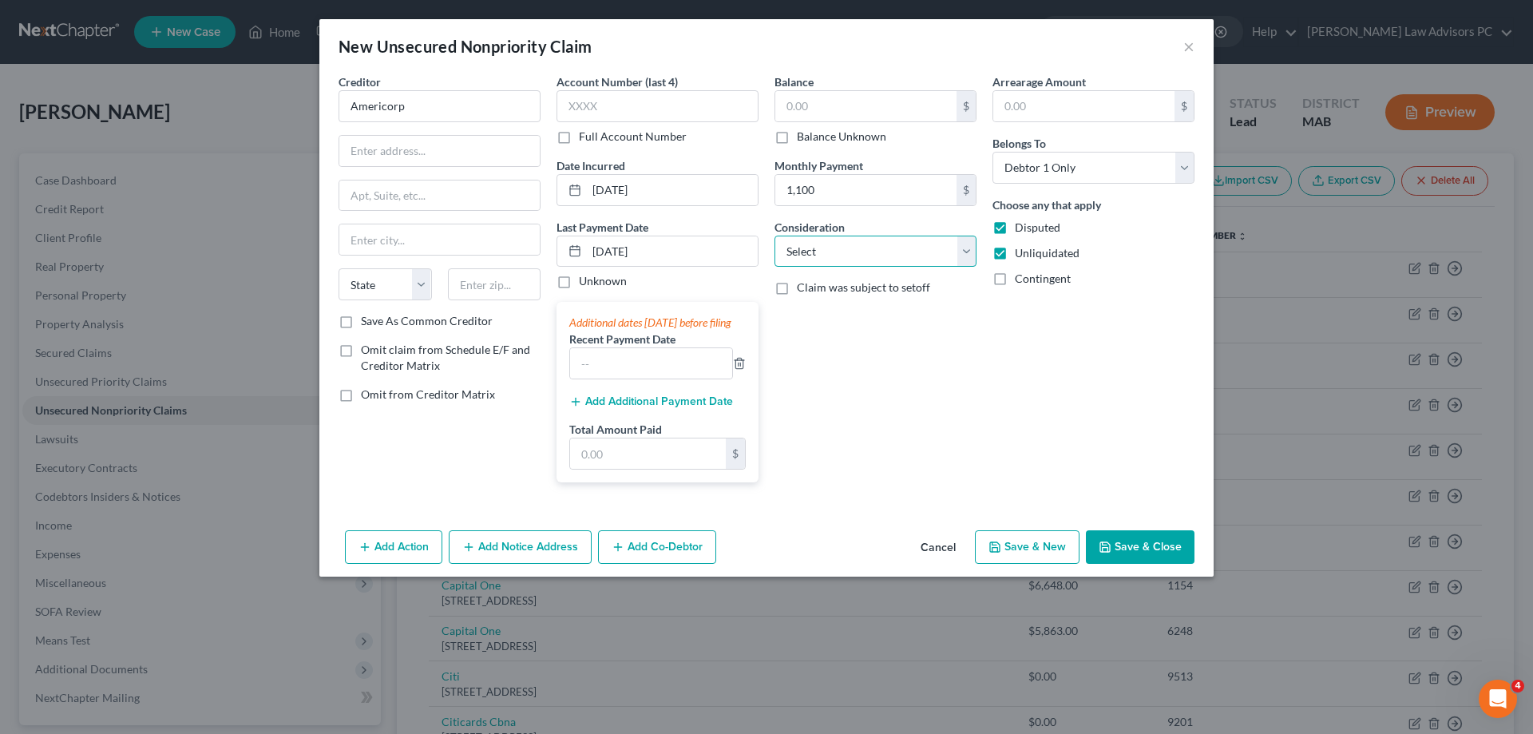
click at [813, 253] on select "Select Cable / Satellite Services Collection Agency Credit Card Debt Debt Couns…" at bounding box center [875, 252] width 202 height 32
select select "16"
click at [774, 236] on select "Select Cable / Satellite Services Collection Agency Credit Card Debt Debt Couns…" at bounding box center [875, 252] width 202 height 32
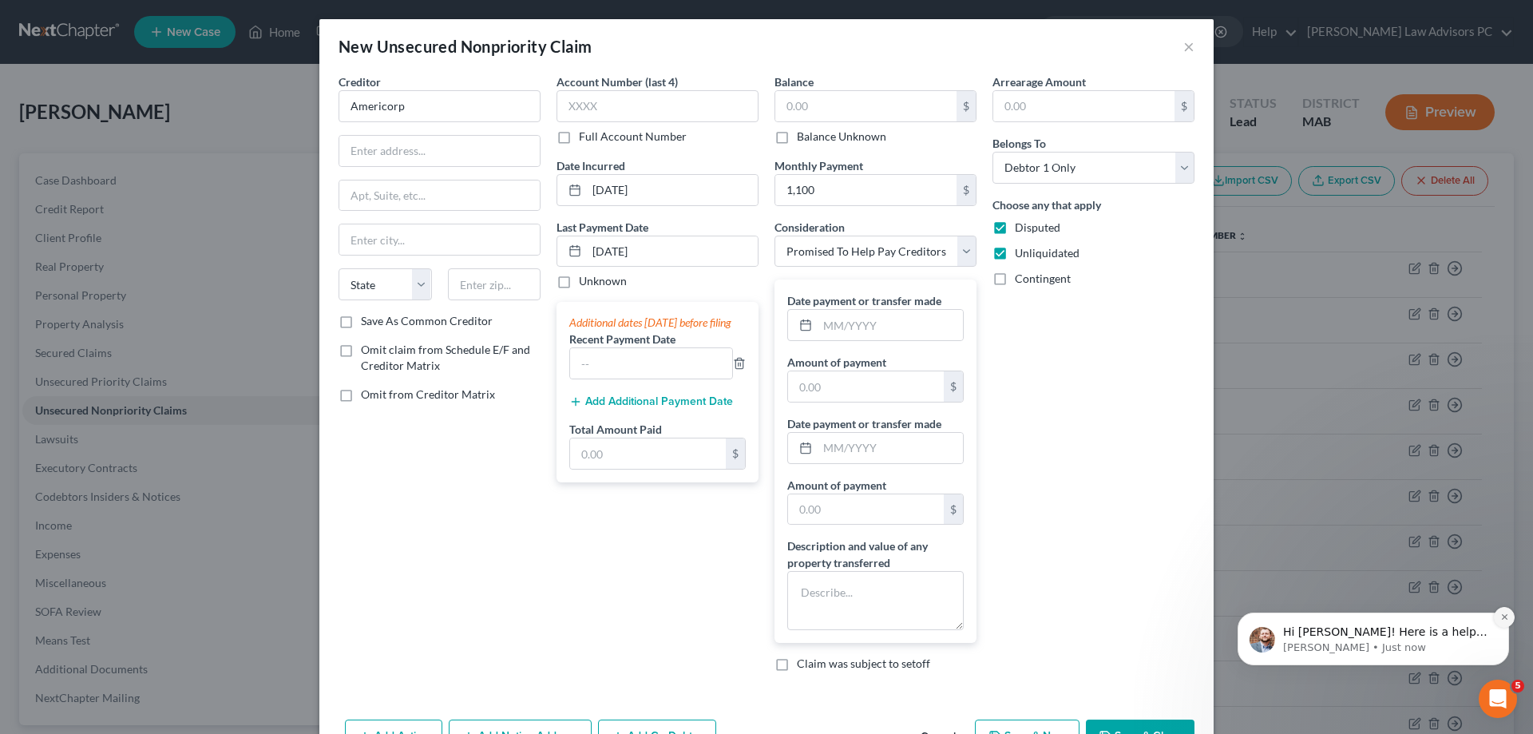
click at [1504, 612] on icon "Dismiss notification" at bounding box center [1504, 616] width 9 height 9
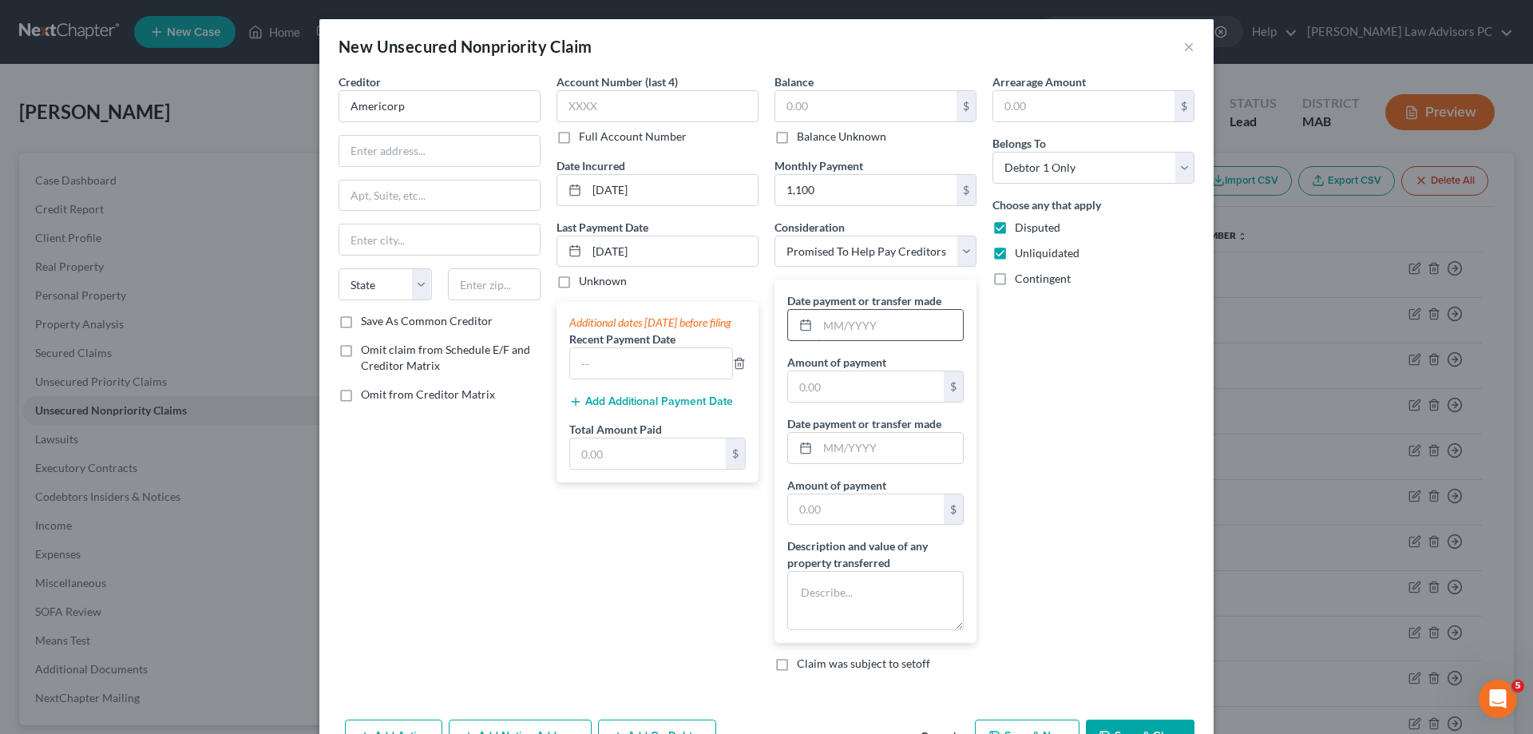
click at [881, 320] on input "text" at bounding box center [890, 325] width 145 height 30
type input "[DATE]"
click at [861, 381] on input "text" at bounding box center [866, 386] width 156 height 30
type input "1,100"
click at [883, 449] on input "text" at bounding box center [890, 448] width 145 height 30
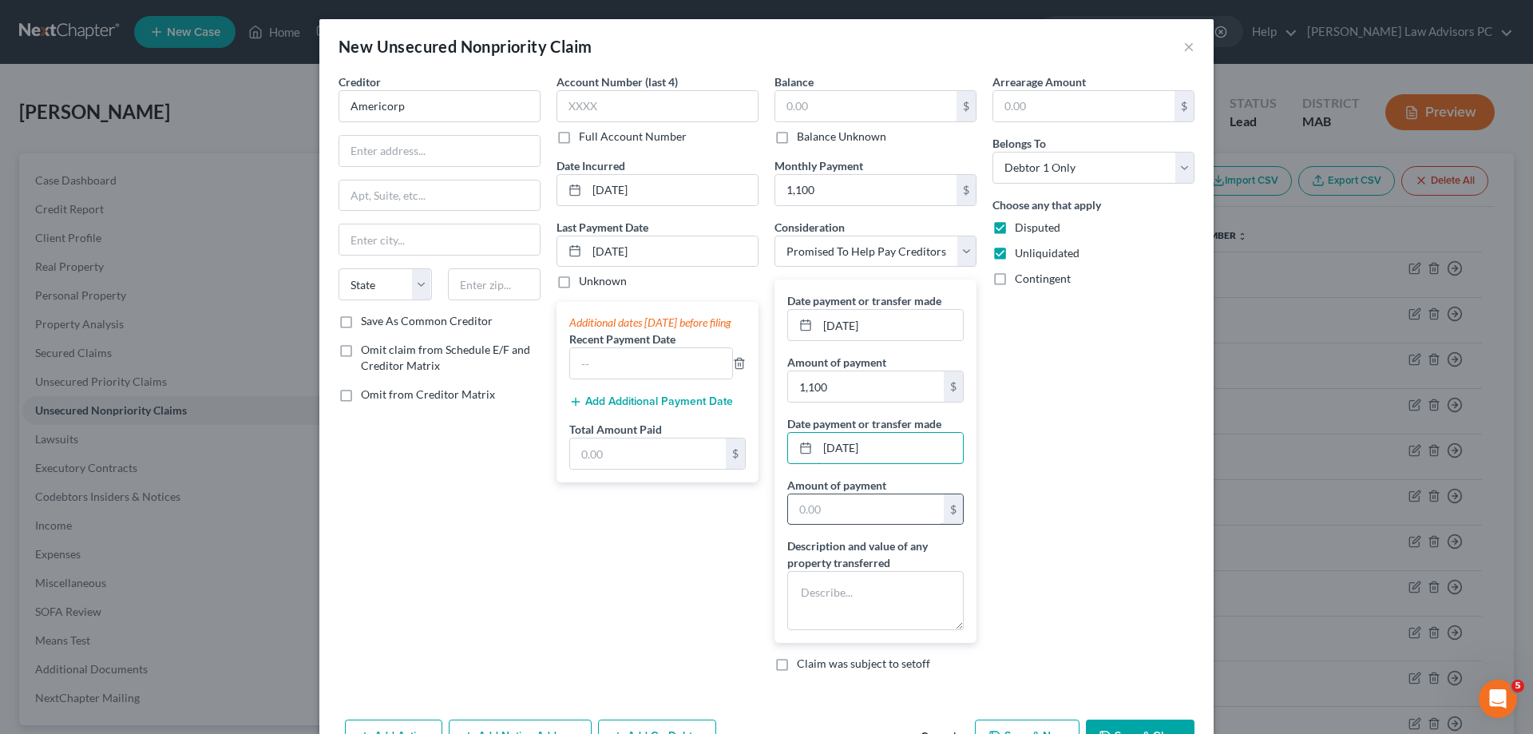
type input "[DATE]"
click at [848, 514] on input "text" at bounding box center [866, 509] width 156 height 30
type input "1,100"
click at [843, 586] on textarea at bounding box center [875, 600] width 176 height 59
type textarea "debt repayment agency"
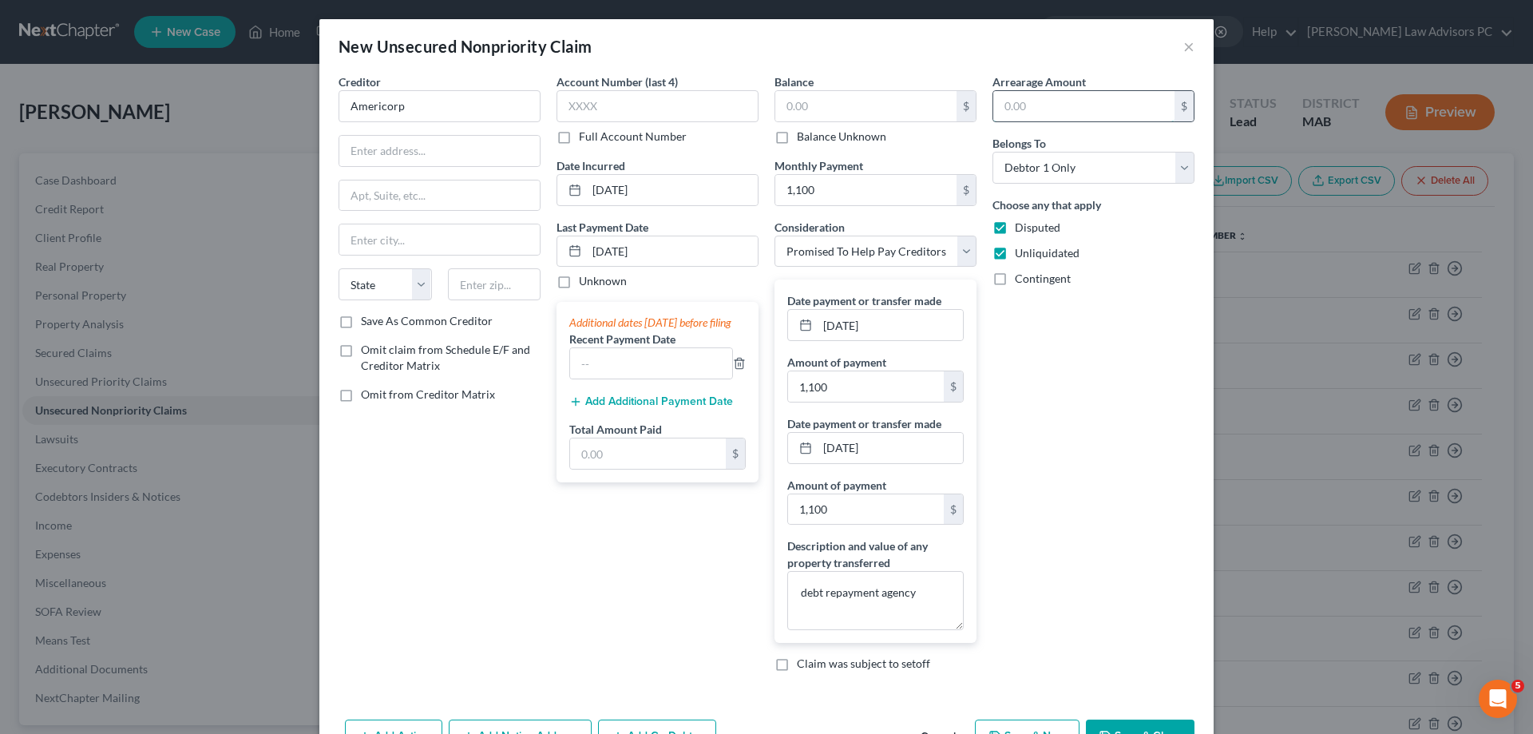
click at [1091, 97] on input "text" at bounding box center [1083, 106] width 181 height 30
drag, startPoint x: 1089, startPoint y: 324, endPoint x: 1074, endPoint y: 325, distance: 15.2
click at [1089, 324] on div "Arrearage Amount $ Belongs To * Select Debtor 1 Only Debtor 2 Only Debtor 1 And…" at bounding box center [1093, 378] width 218 height 611
click at [733, 370] on icon "button" at bounding box center [739, 363] width 13 height 13
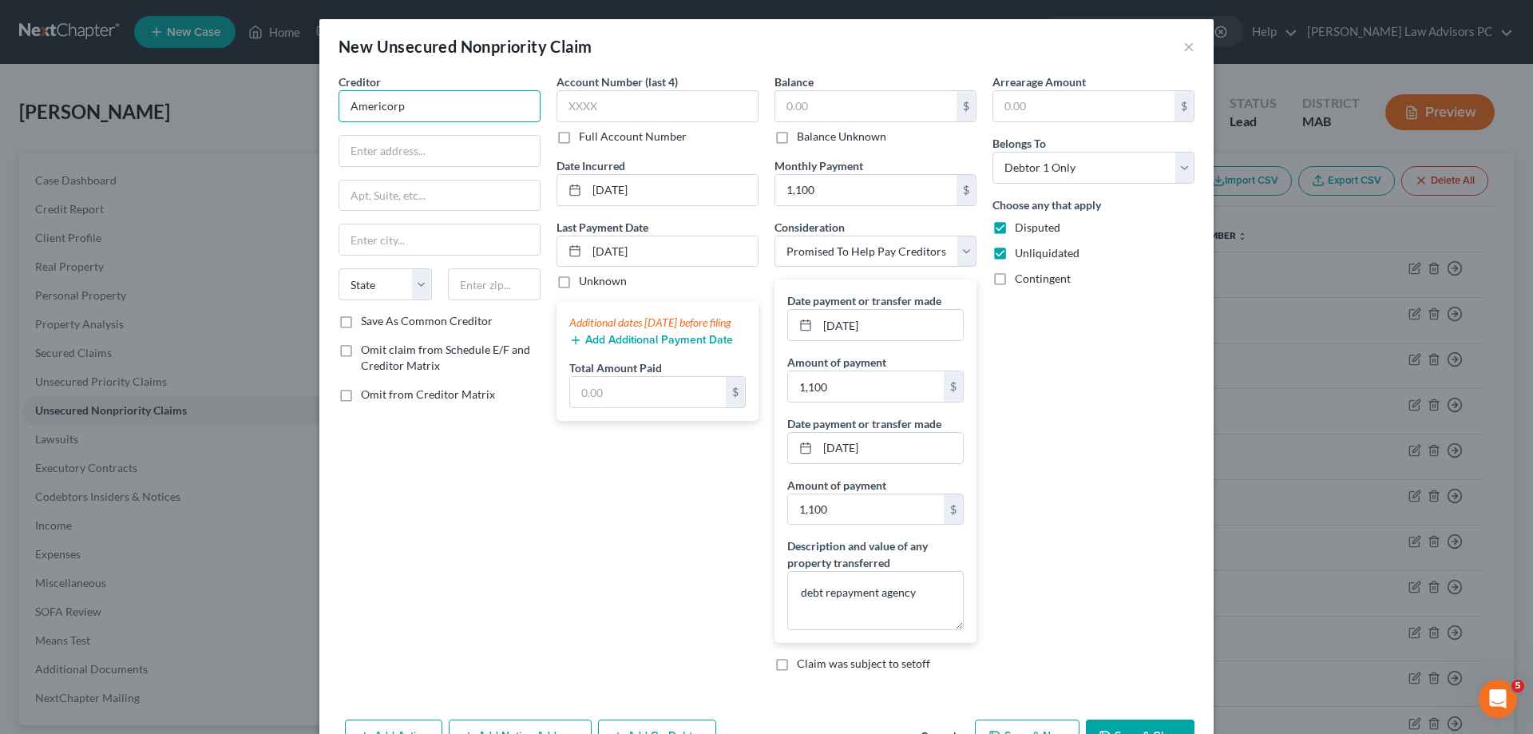
click at [404, 105] on input "Americorp" at bounding box center [440, 106] width 202 height 32
type input "Americor Funding"
click at [361, 323] on label "Save As Common Creditor" at bounding box center [427, 321] width 132 height 16
click at [367, 323] on input "Save As Common Creditor" at bounding box center [372, 318] width 10 height 10
checkbox input "true"
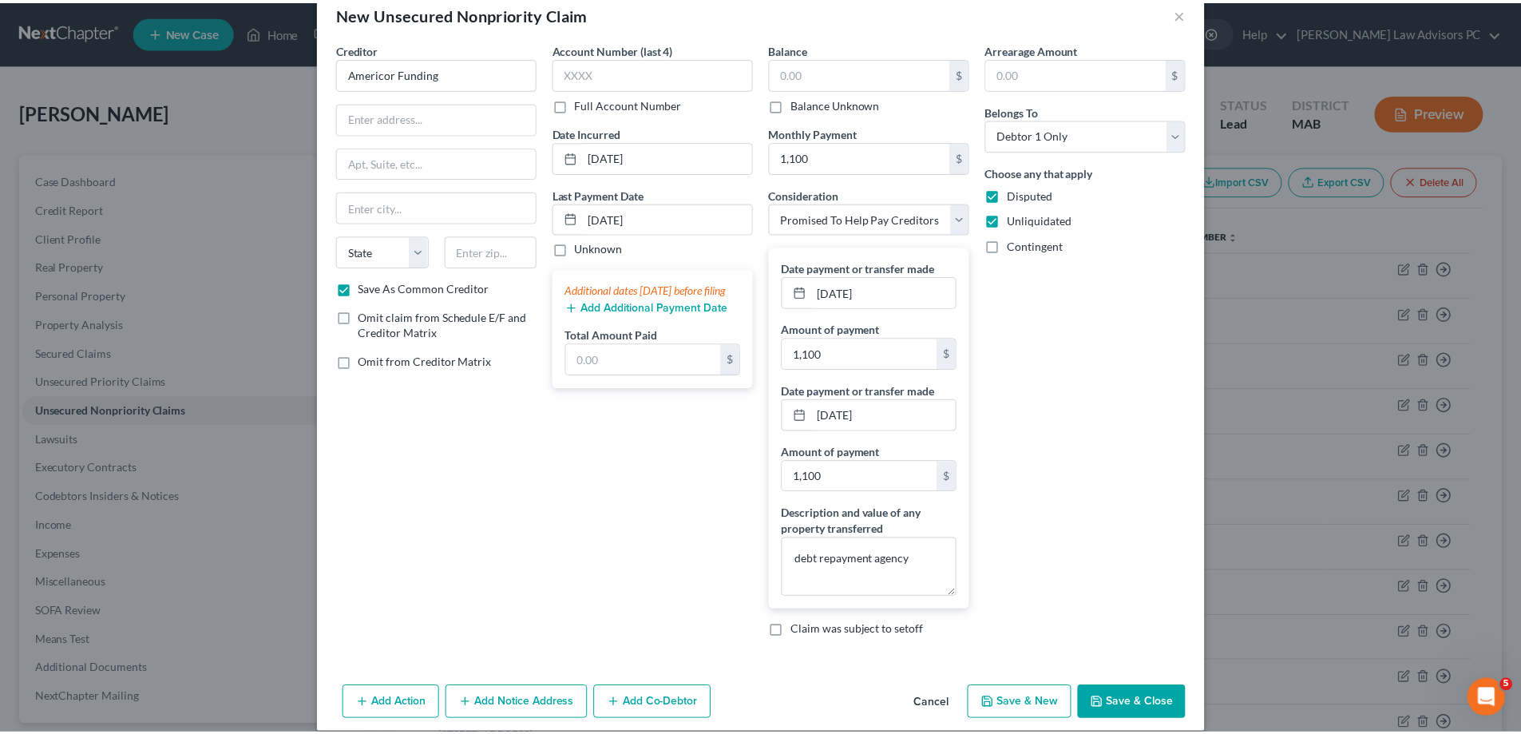
scroll to position [51, 0]
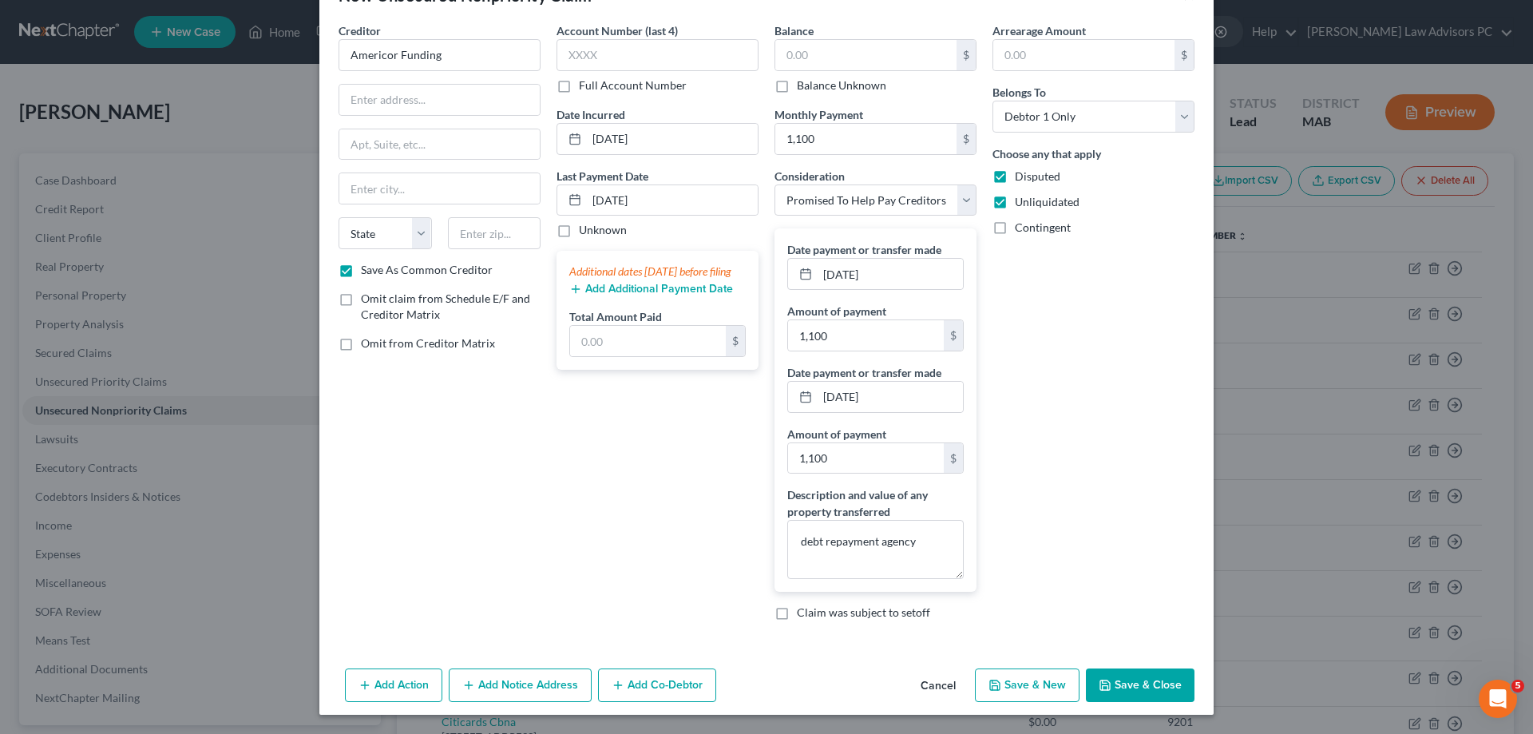
click at [1148, 679] on button "Save & Close" at bounding box center [1140, 685] width 109 height 34
click at [1146, 683] on button "Save & Close" at bounding box center [1140, 685] width 109 height 34
click at [879, 271] on input "[DATE]" at bounding box center [890, 274] width 145 height 30
click at [799, 277] on icon at bounding box center [805, 273] width 13 height 13
click at [798, 281] on div at bounding box center [803, 274] width 30 height 30
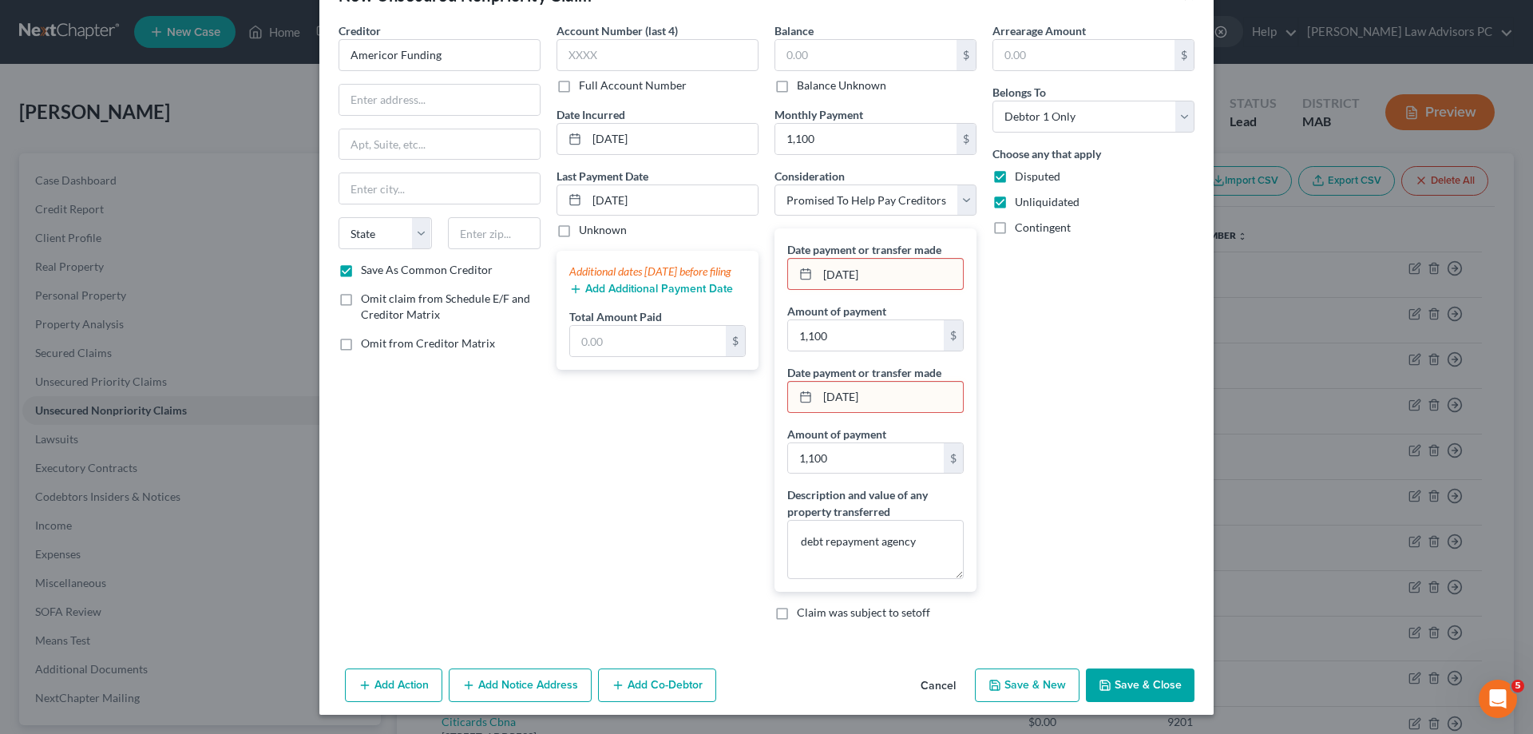
click at [798, 281] on div at bounding box center [803, 274] width 30 height 30
click at [799, 277] on icon at bounding box center [805, 273] width 13 height 13
click at [802, 272] on icon at bounding box center [805, 273] width 13 height 13
click at [803, 272] on icon at bounding box center [805, 273] width 13 height 13
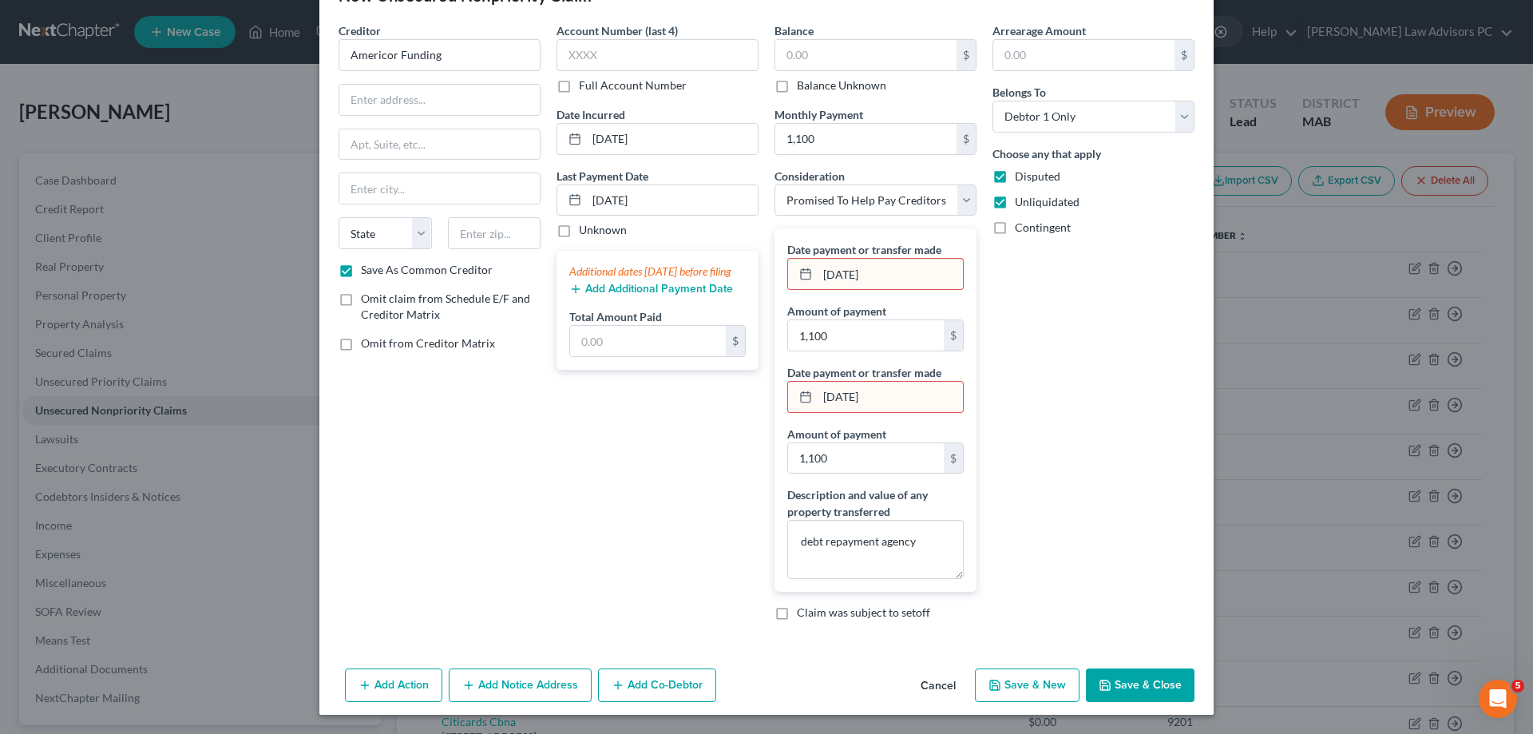
click at [803, 272] on icon at bounding box center [805, 273] width 13 height 13
drag, startPoint x: 1154, startPoint y: 679, endPoint x: 1091, endPoint y: 639, distance: 75.1
click at [1154, 682] on button "Save & Close" at bounding box center [1140, 685] width 109 height 34
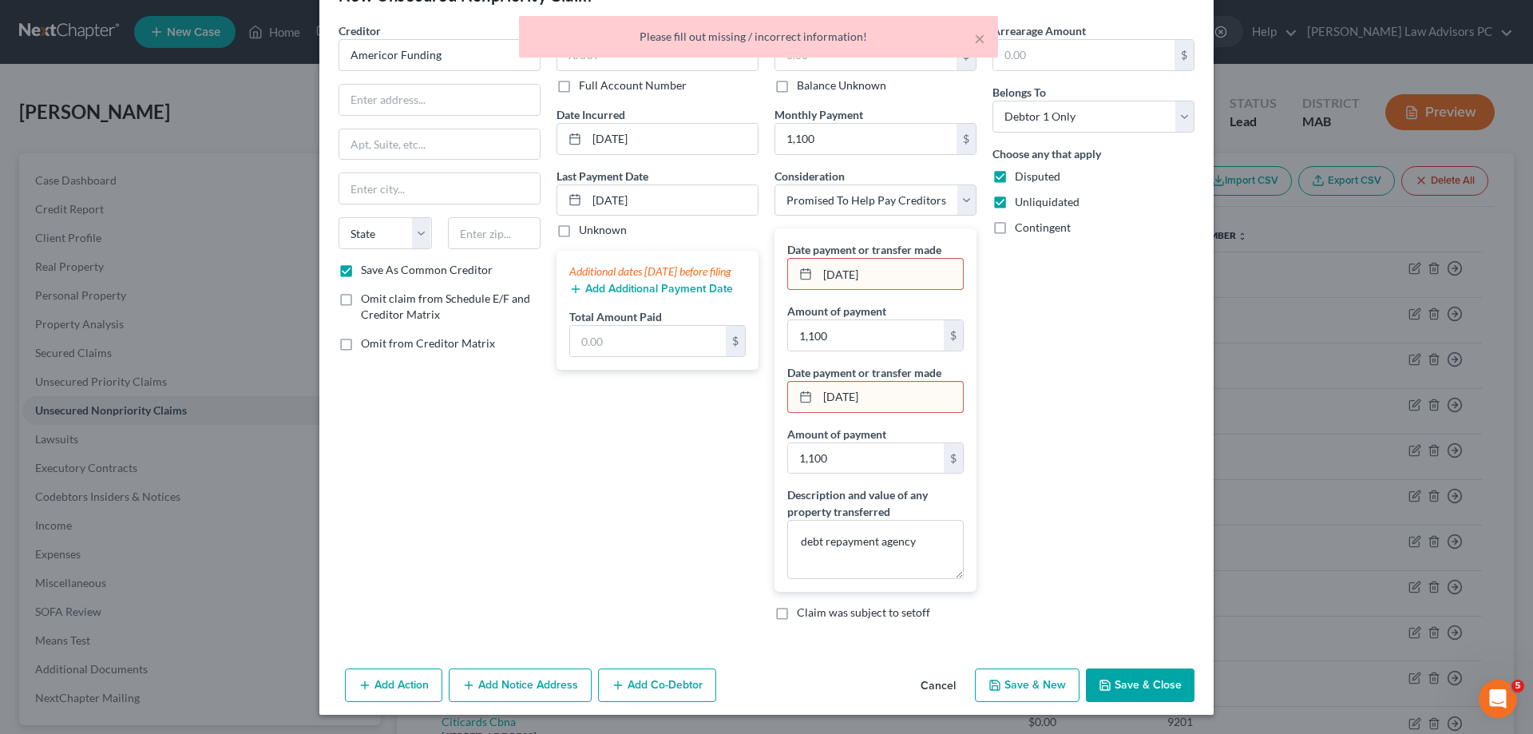
click at [681, 274] on div "Additional dates [DATE] before filing" at bounding box center [657, 271] width 176 height 16
drag, startPoint x: 683, startPoint y: 350, endPoint x: 663, endPoint y: 343, distance: 21.5
click at [682, 350] on input "text" at bounding box center [648, 341] width 156 height 30
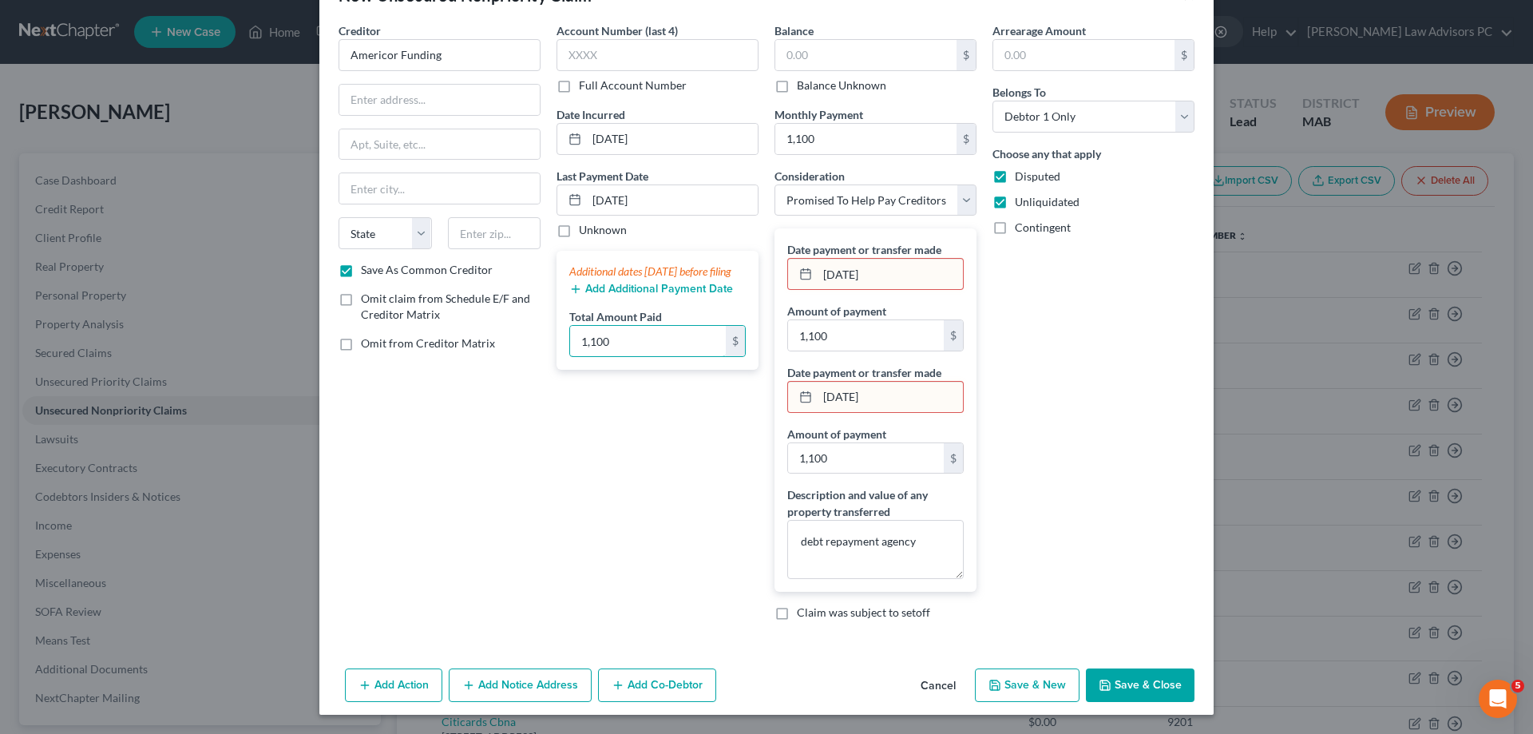
type input "1,100"
click at [617, 295] on button "Add Additional Payment Date" at bounding box center [651, 289] width 164 height 13
click at [599, 327] on input "text" at bounding box center [651, 312] width 162 height 30
click at [608, 327] on input "[DATE]" at bounding box center [651, 312] width 162 height 30
type input "08/3012025"
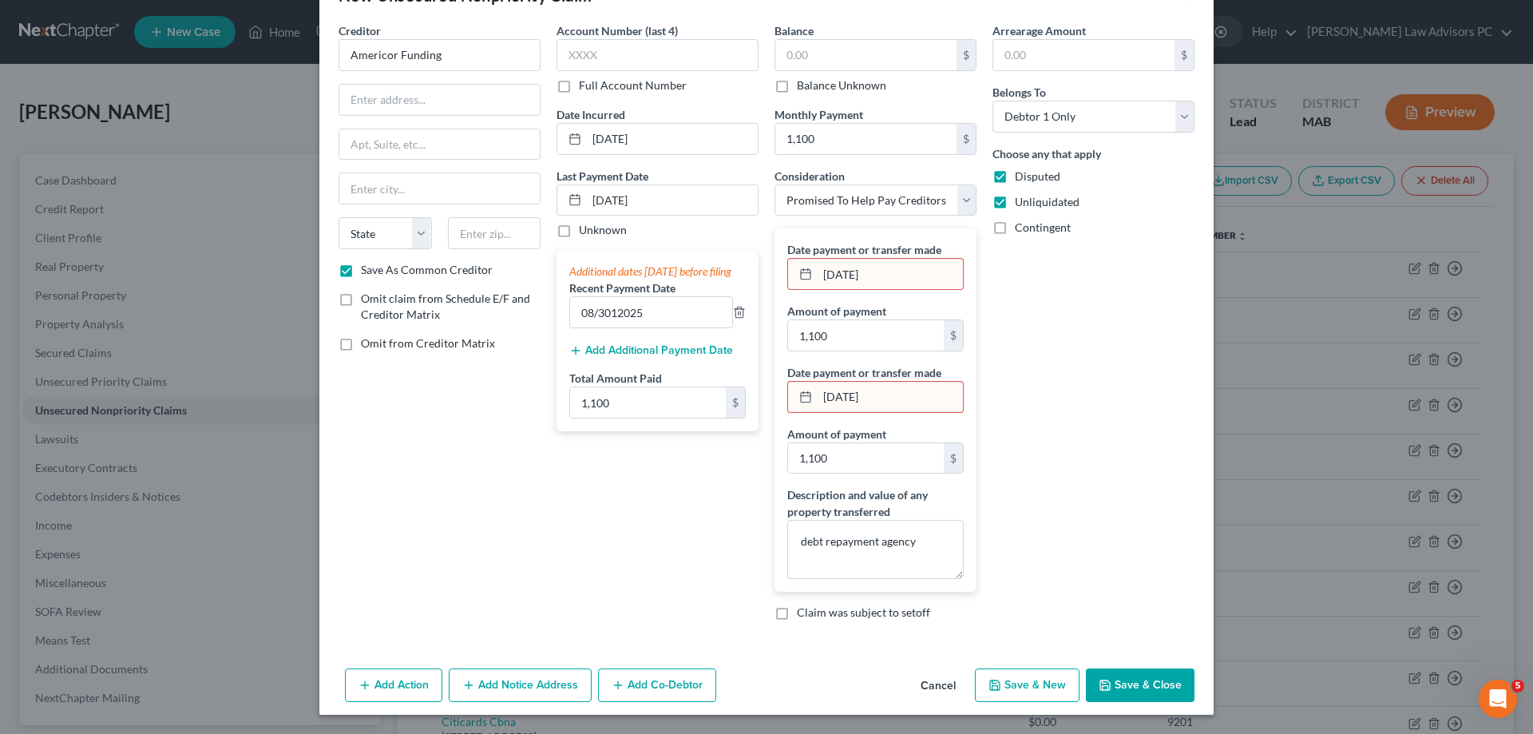
click at [634, 357] on button "Add Additional Payment Date" at bounding box center [651, 350] width 164 height 13
click at [620, 389] on input "text" at bounding box center [651, 373] width 162 height 30
type input "[DATE]"
click at [612, 327] on input "08/3012025" at bounding box center [651, 312] width 162 height 30
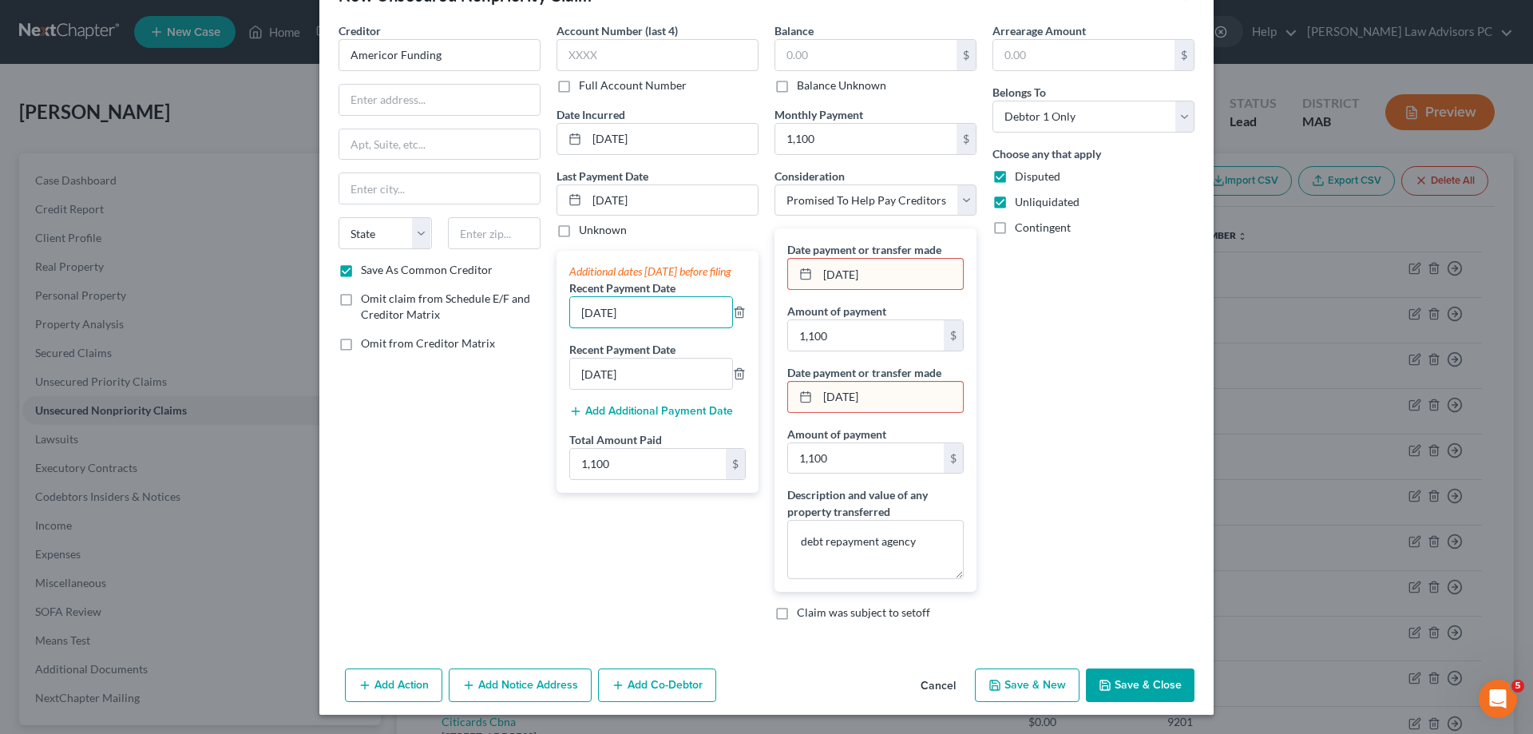
type input "[DATE]"
click at [1158, 685] on button "Save & Close" at bounding box center [1140, 685] width 109 height 34
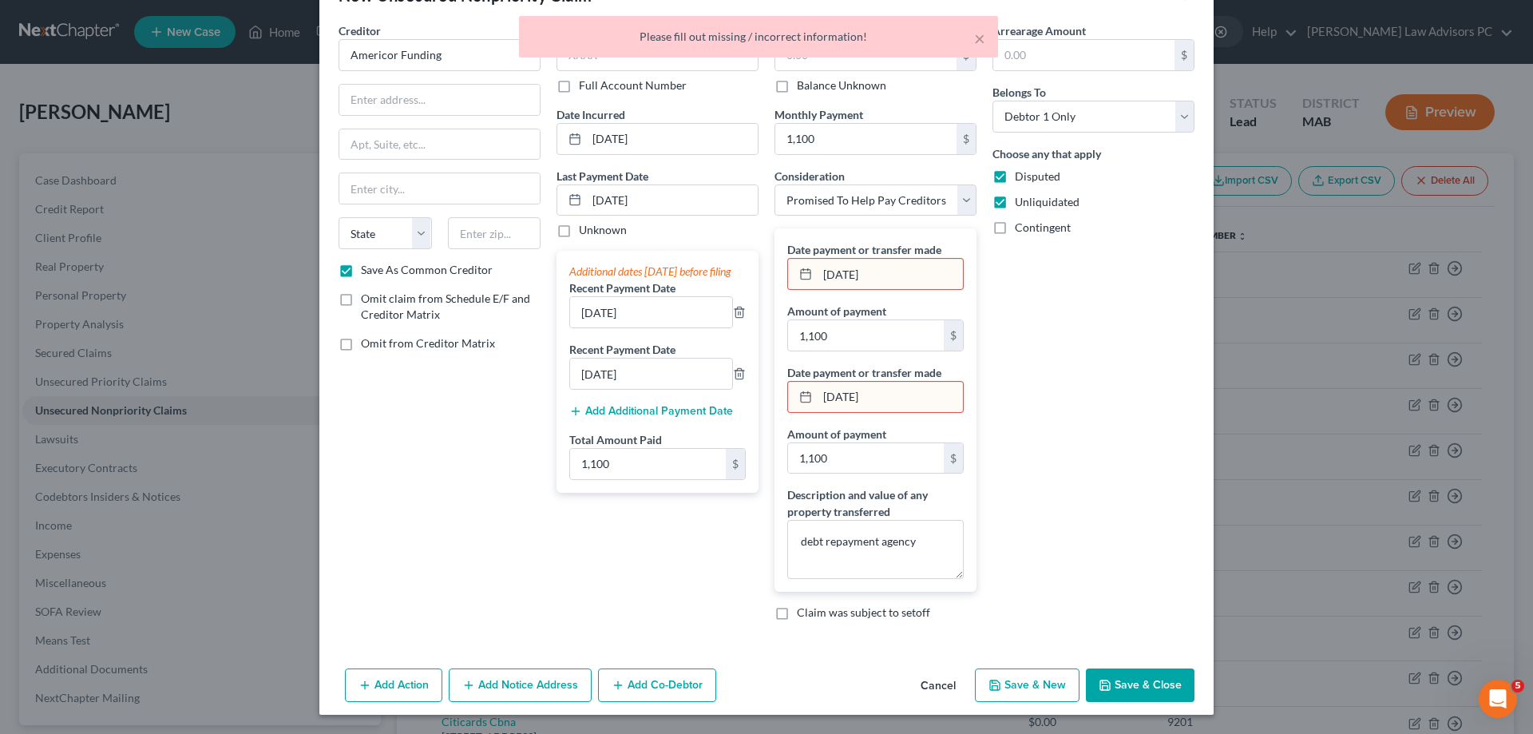
drag, startPoint x: 917, startPoint y: 402, endPoint x: 776, endPoint y: 386, distance: 142.2
click at [776, 386] on div "Date payment or transfer made [DATE] Amount of payment 1,100 $ Date payment or …" at bounding box center [875, 409] width 202 height 363
drag, startPoint x: 881, startPoint y: 274, endPoint x: 791, endPoint y: 256, distance: 91.9
click at [791, 256] on div "Date payment or transfer made [DATE]" at bounding box center [875, 265] width 176 height 49
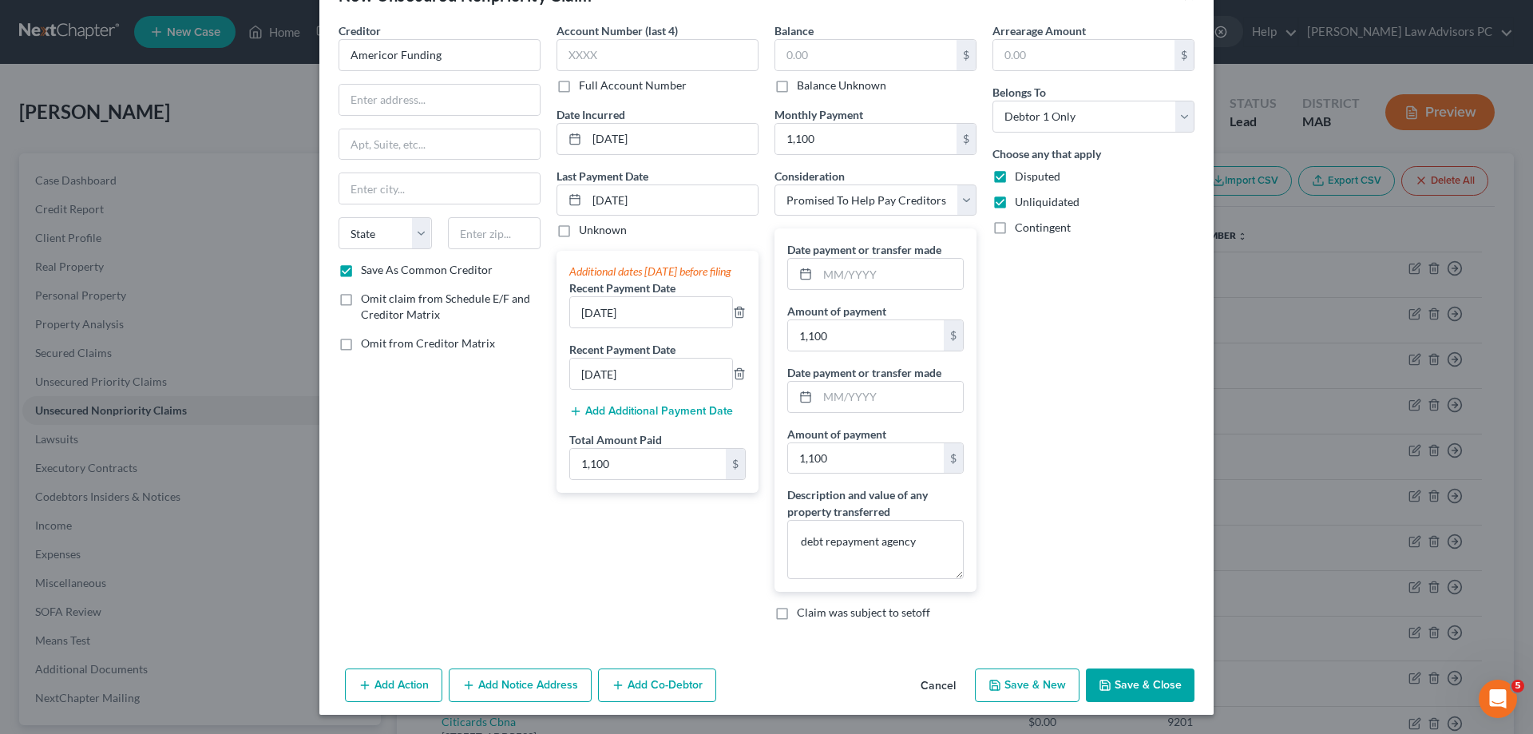
drag, startPoint x: 1127, startPoint y: 687, endPoint x: 1115, endPoint y: 691, distance: 12.6
click at [1128, 687] on button "Save & Close" at bounding box center [1140, 685] width 109 height 34
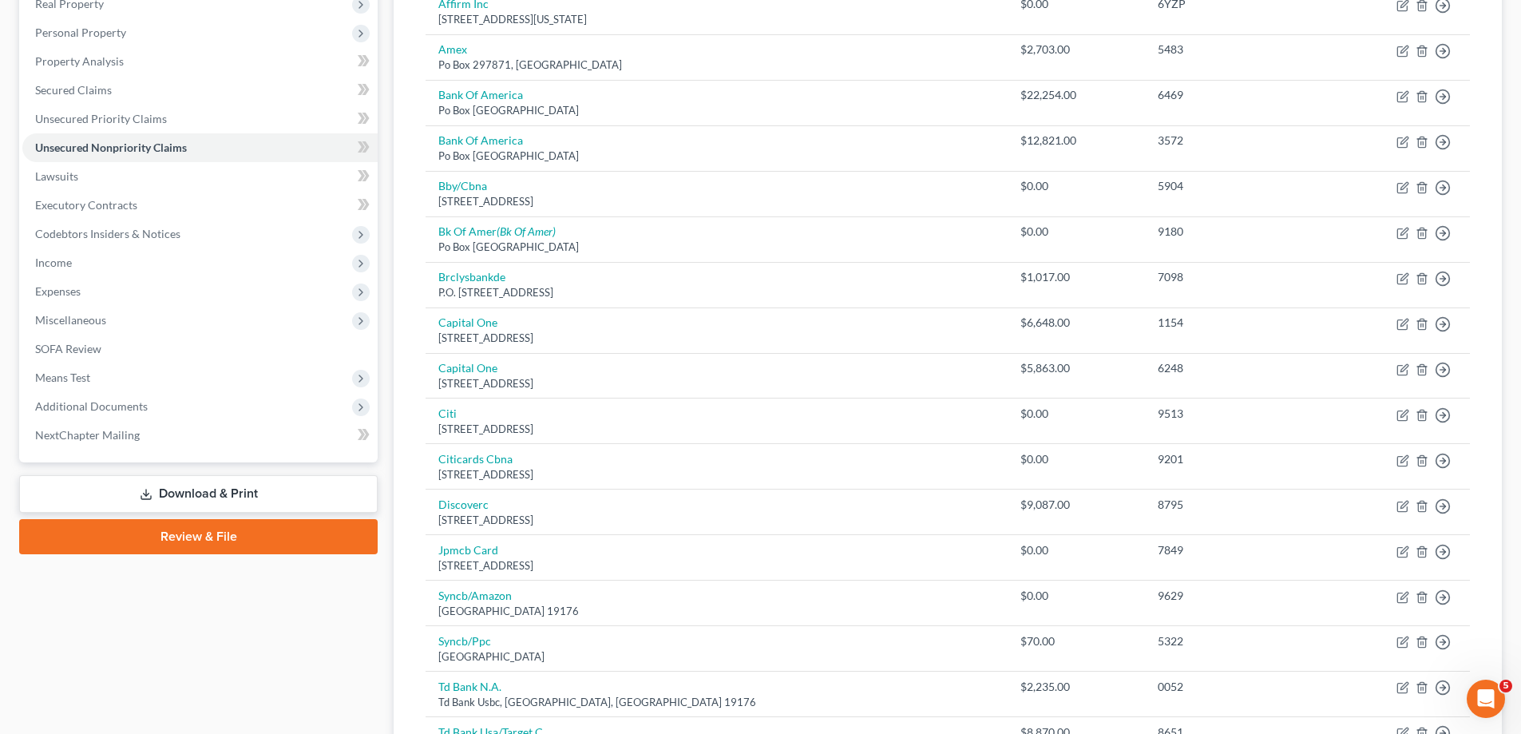
scroll to position [319, 0]
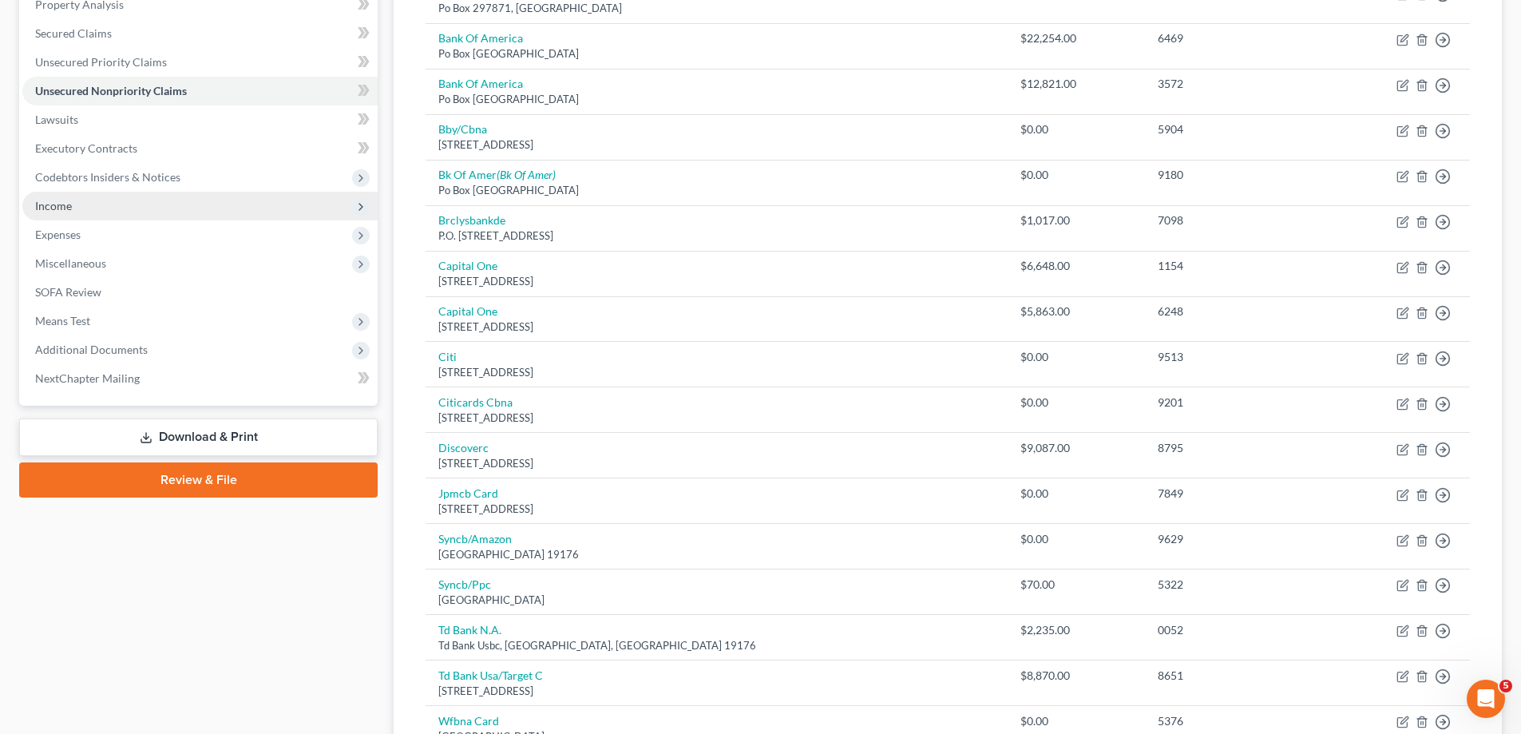
drag, startPoint x: 83, startPoint y: 203, endPoint x: 93, endPoint y: 208, distance: 11.1
click at [86, 205] on span "Income" at bounding box center [199, 206] width 355 height 29
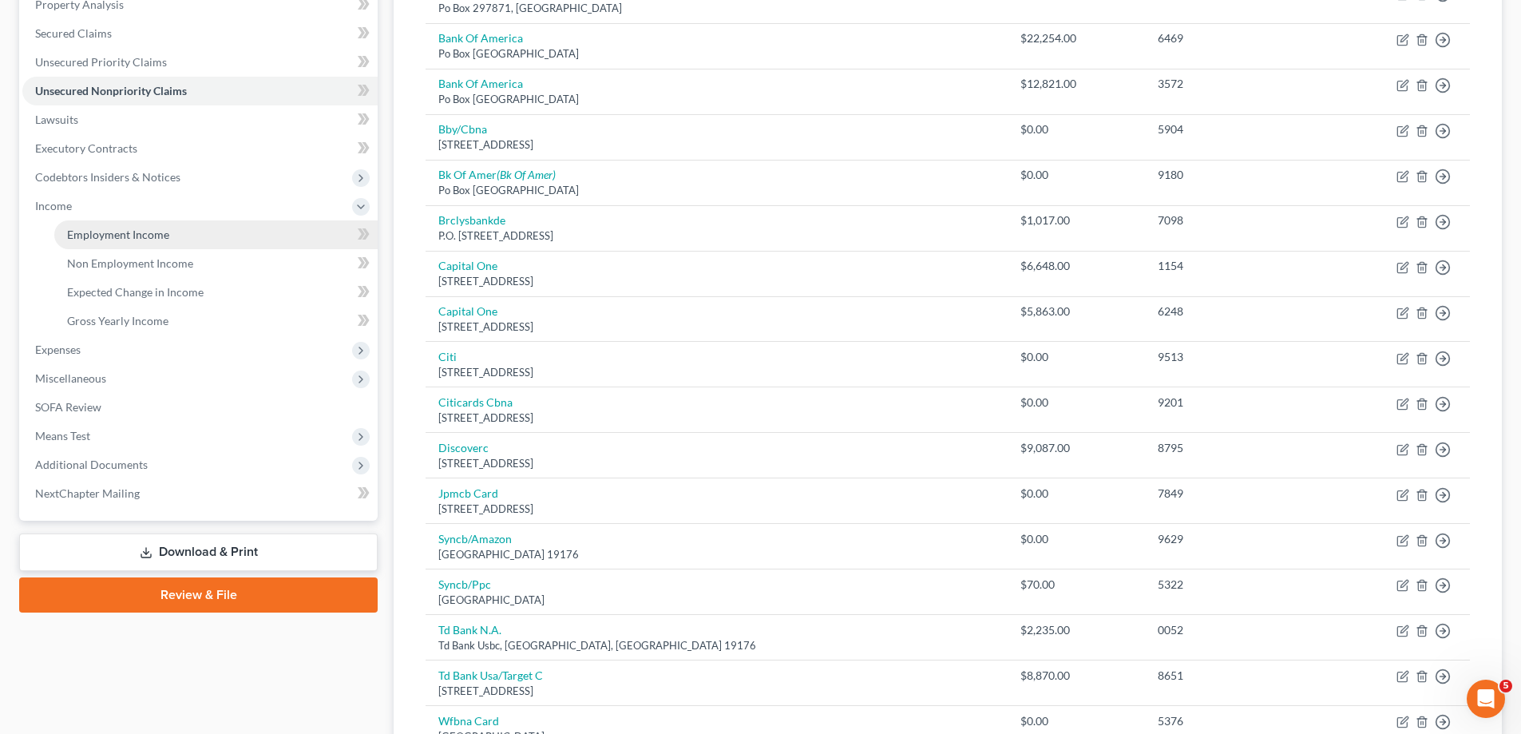
click at [98, 234] on span "Employment Income" at bounding box center [118, 235] width 102 height 14
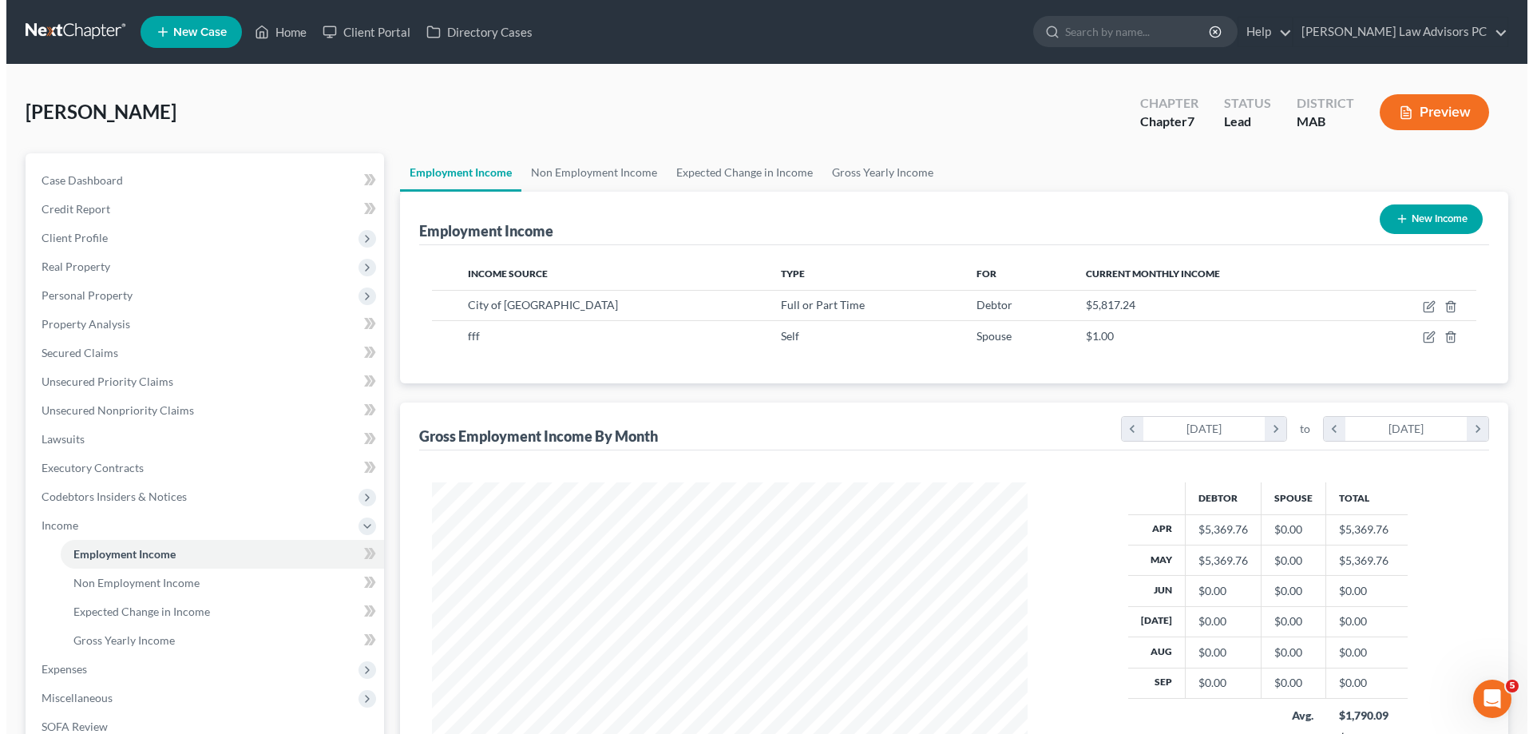
scroll to position [298, 628]
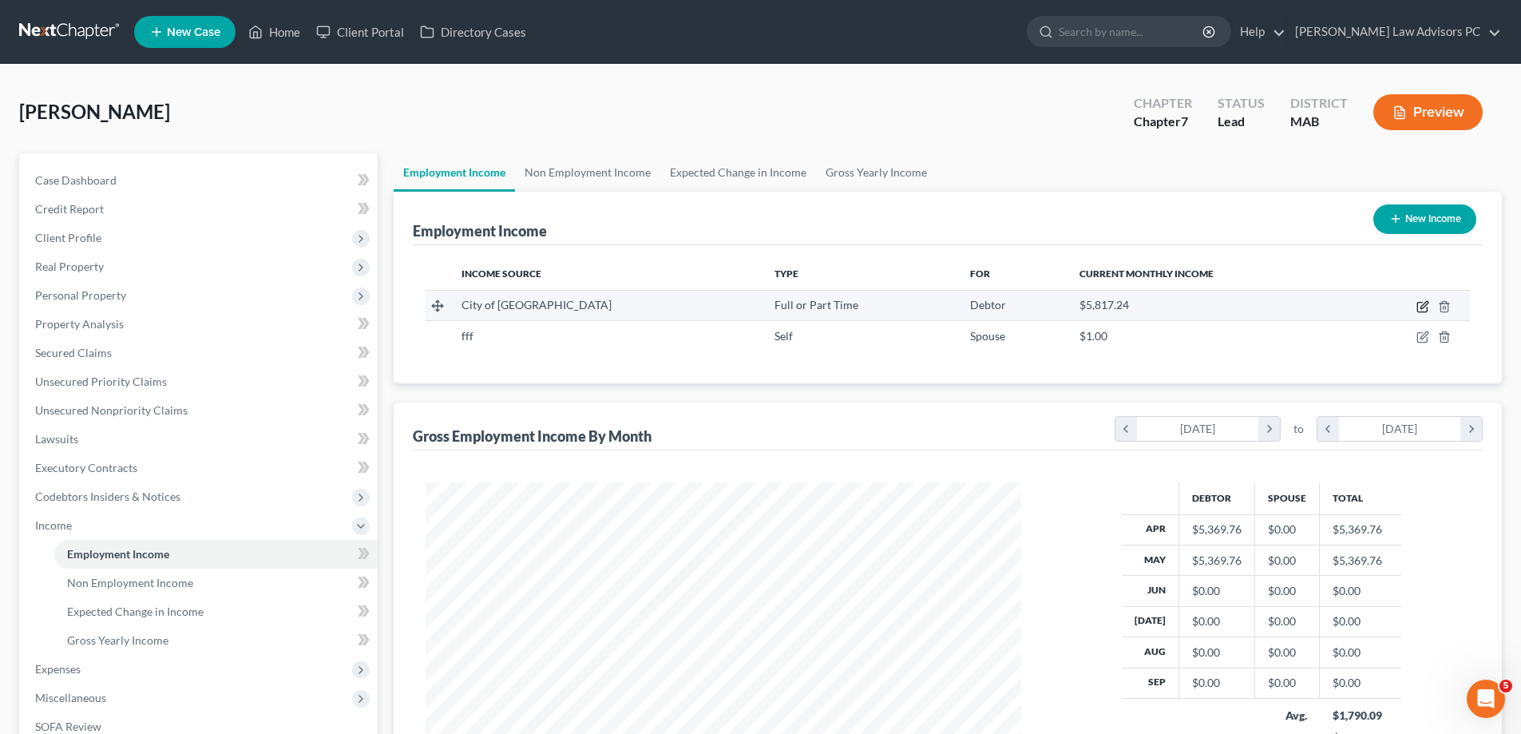
click at [1422, 306] on icon "button" at bounding box center [1423, 304] width 7 height 7
select select "0"
select select "22"
select select "3"
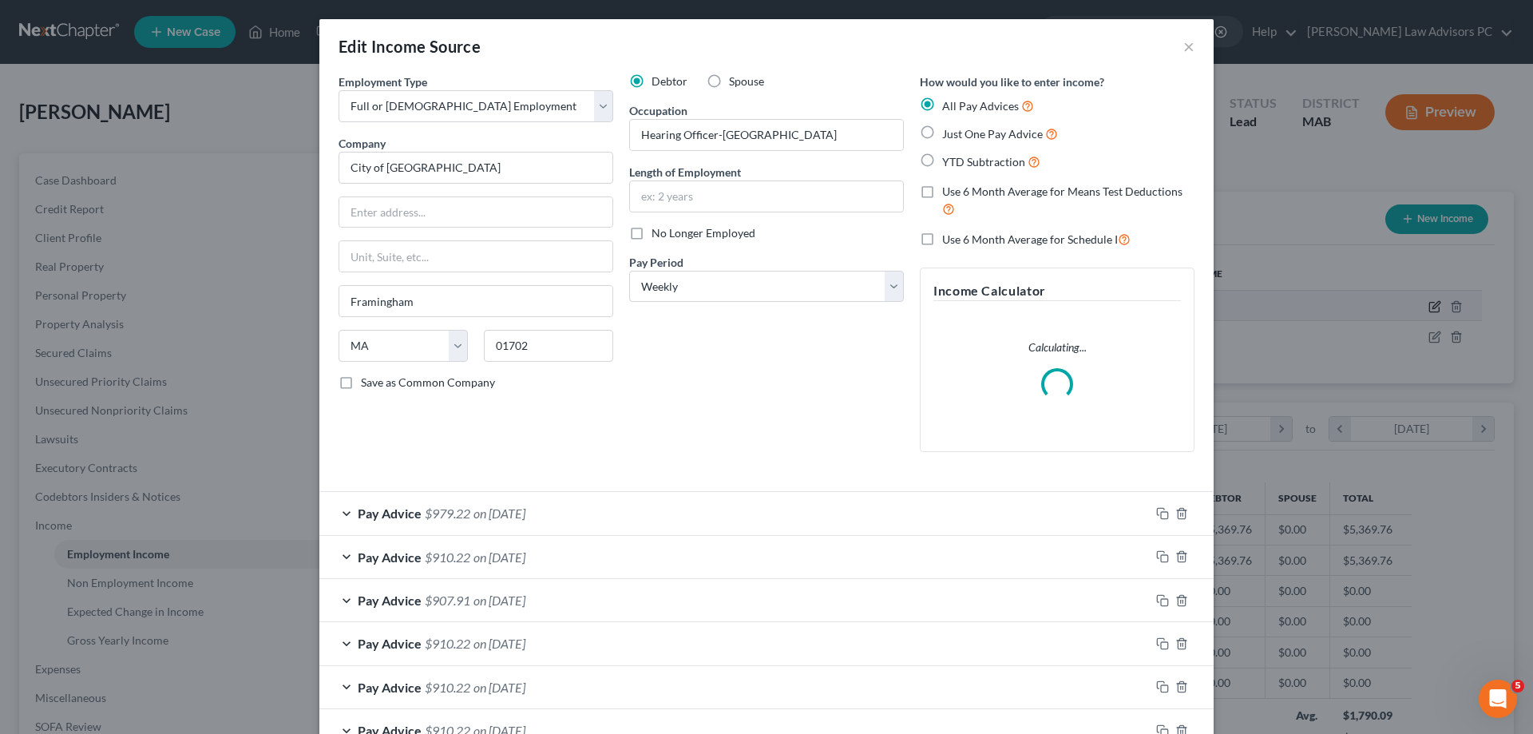
scroll to position [300, 633]
click at [469, 202] on input "text" at bounding box center [475, 212] width 273 height 30
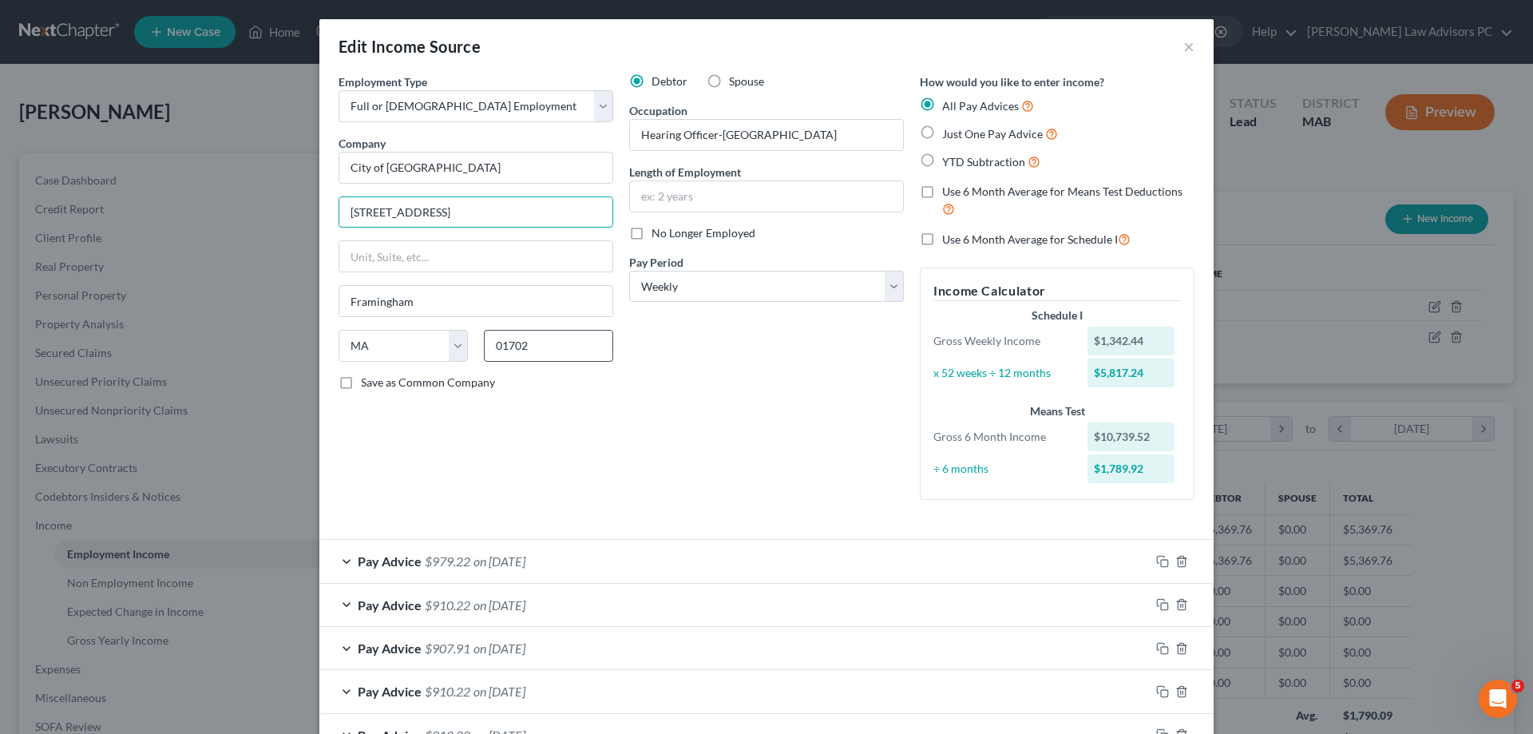
type input "[STREET_ADDRESS]"
drag, startPoint x: 539, startPoint y: 348, endPoint x: 438, endPoint y: 339, distance: 101.8
click at [438, 339] on div "State [US_STATE] AK AR AZ CA CO CT DE DC [GEOGRAPHIC_DATA] [GEOGRAPHIC_DATA] GU…" at bounding box center [476, 352] width 291 height 45
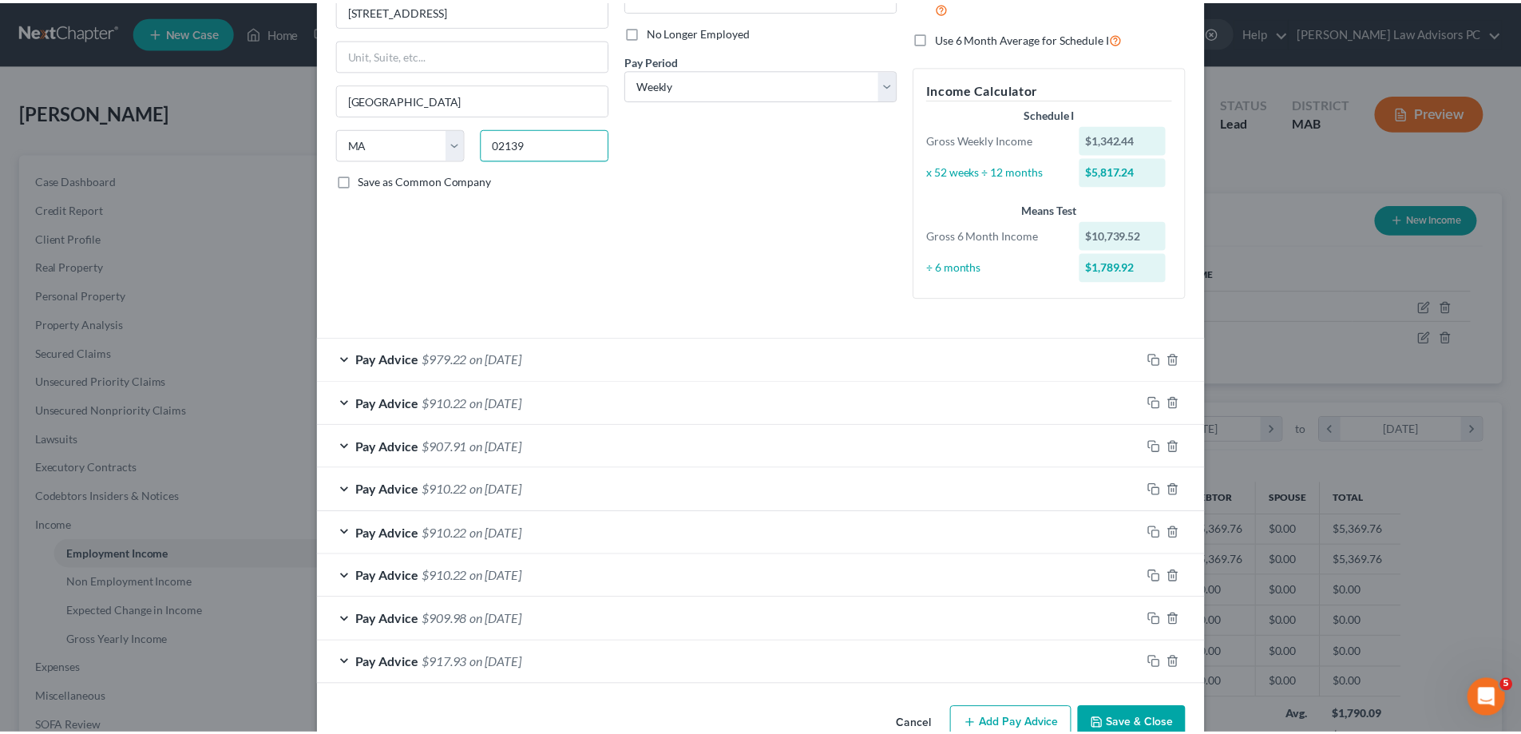
scroll to position [240, 0]
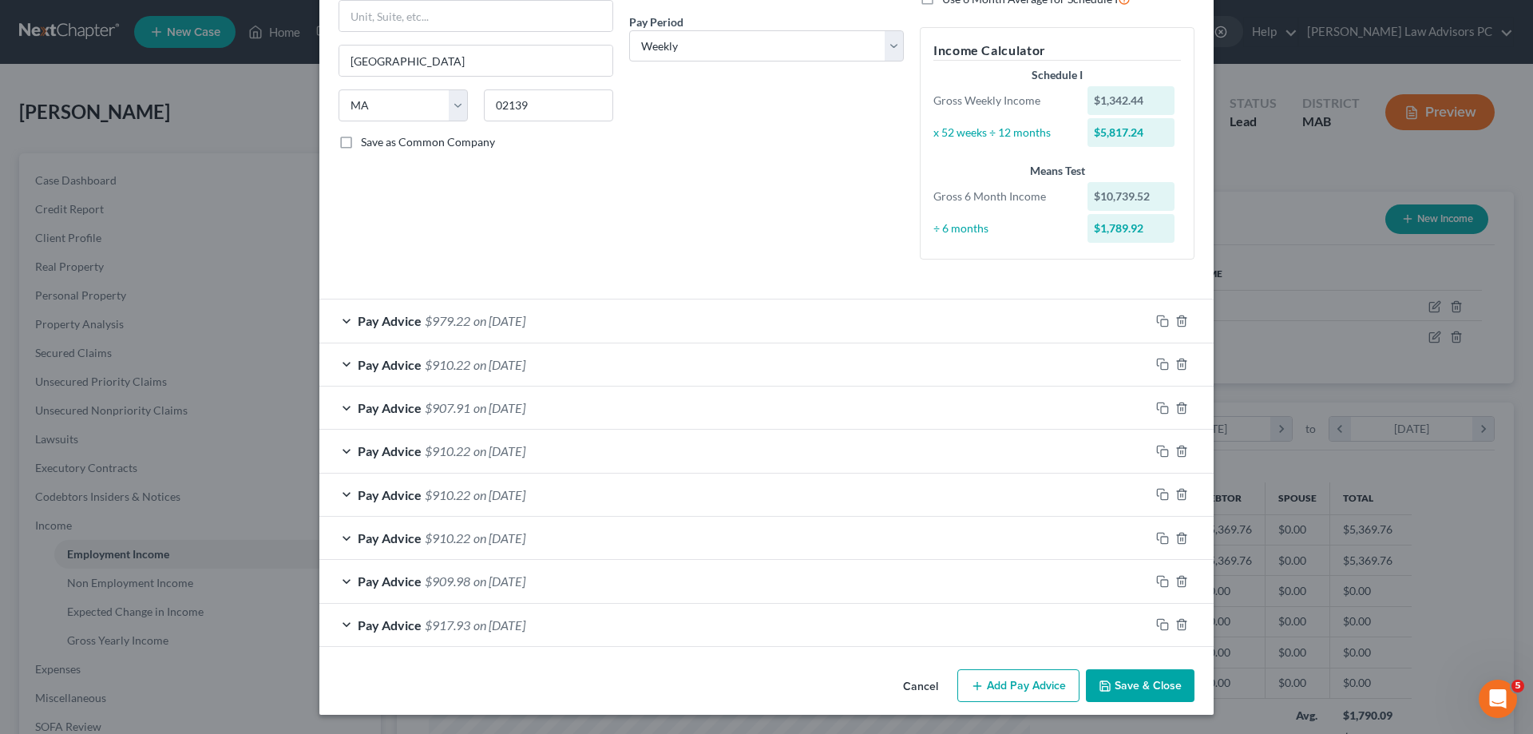
click at [1133, 687] on button "Save & Close" at bounding box center [1140, 686] width 109 height 34
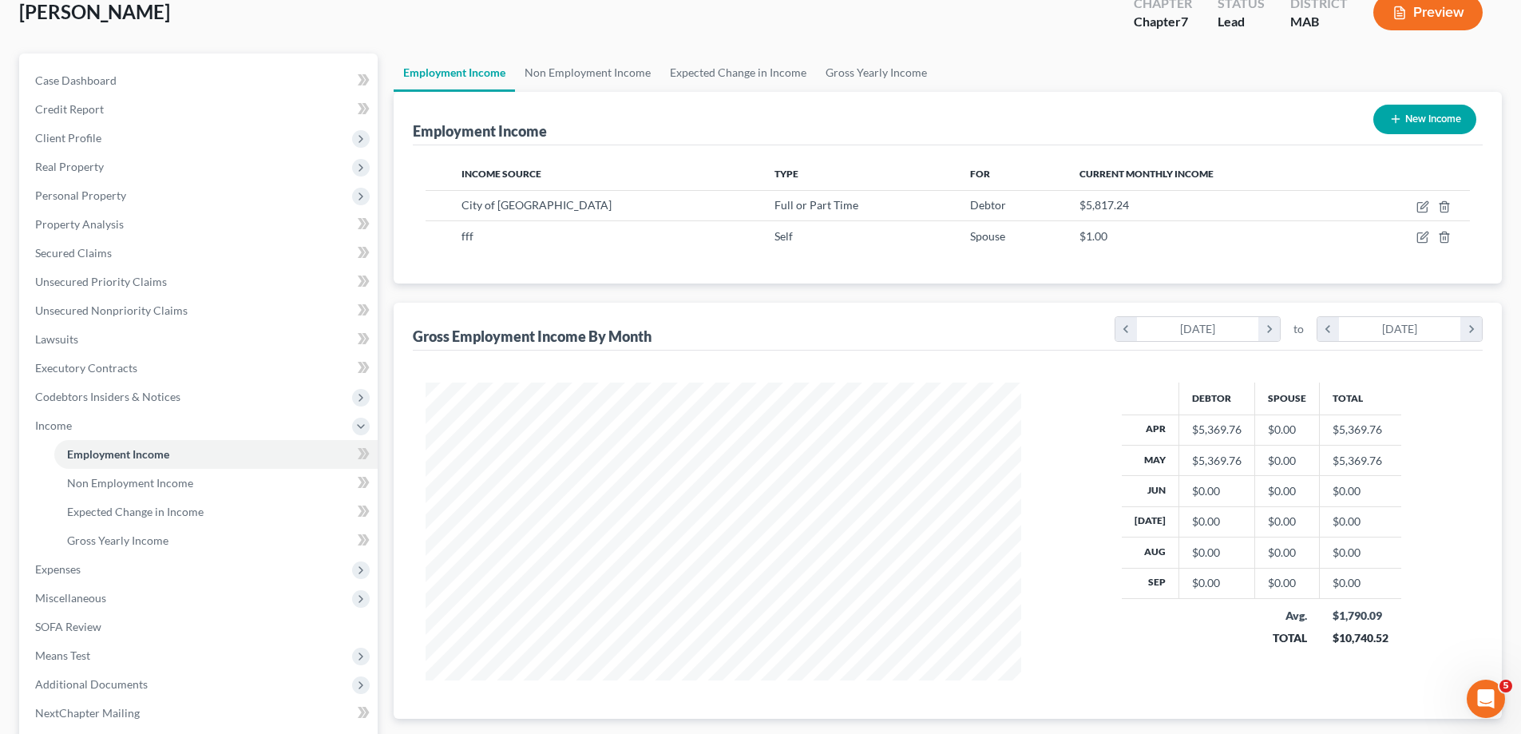
scroll to position [259, 0]
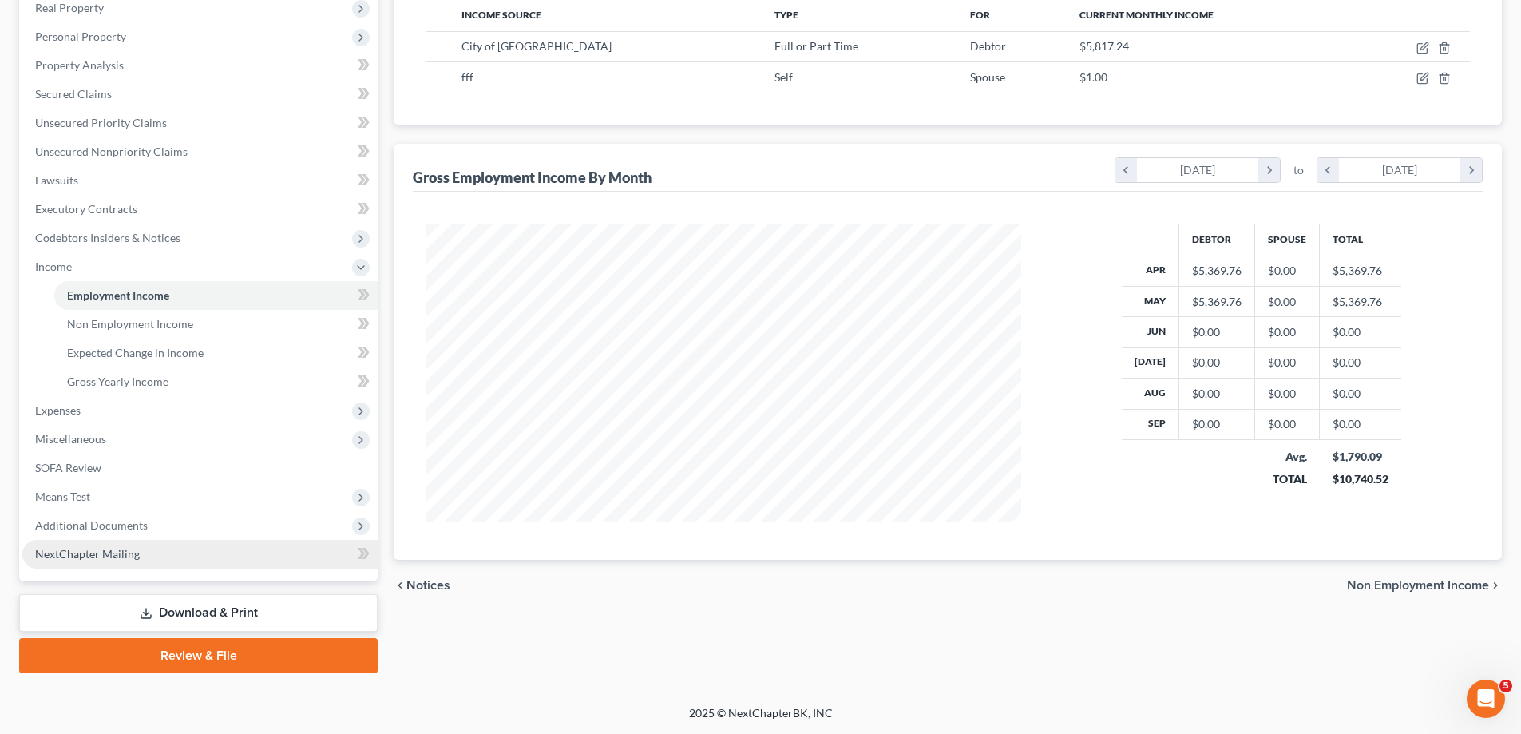
click at [126, 555] on span "NextChapter Mailing" at bounding box center [87, 554] width 105 height 14
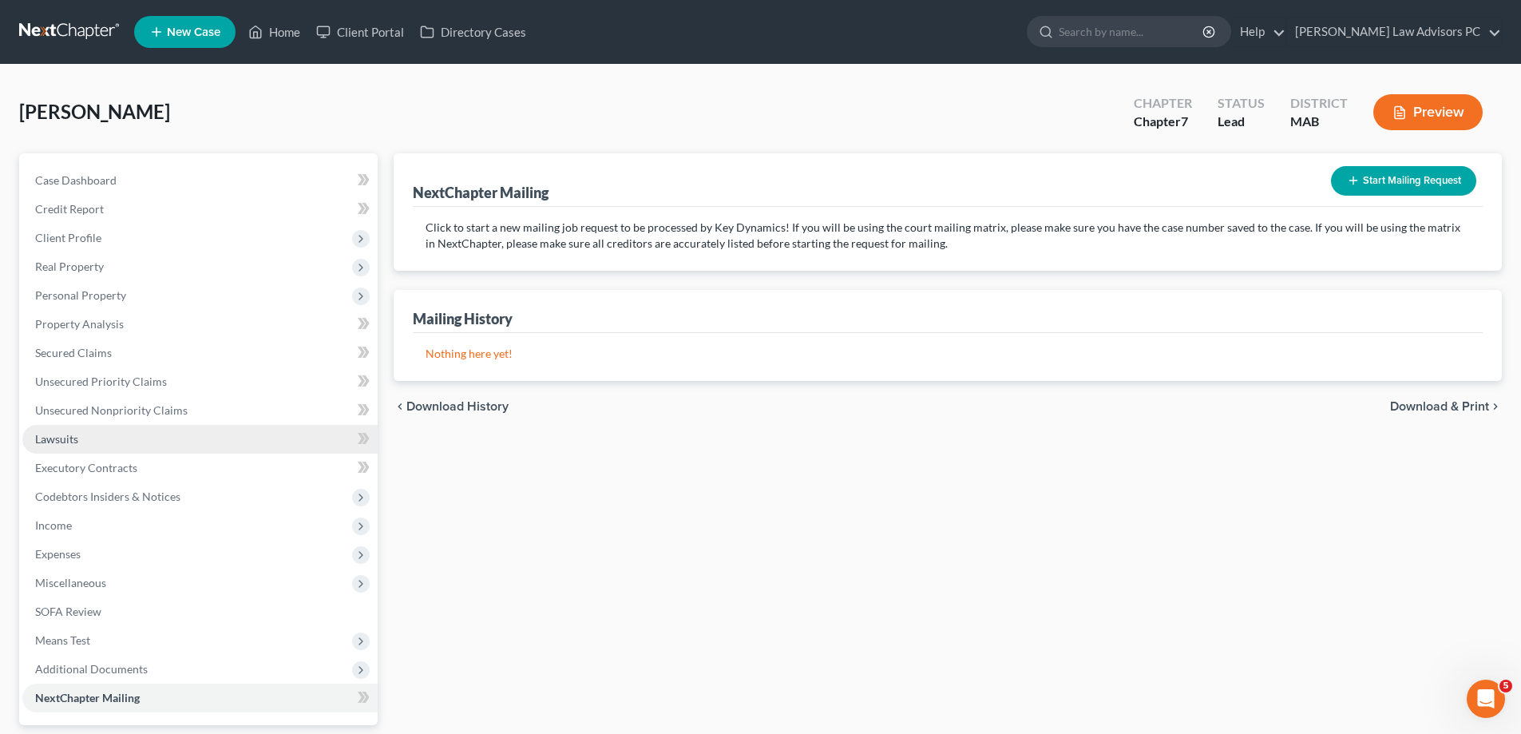
click at [138, 447] on link "Lawsuits" at bounding box center [199, 439] width 355 height 29
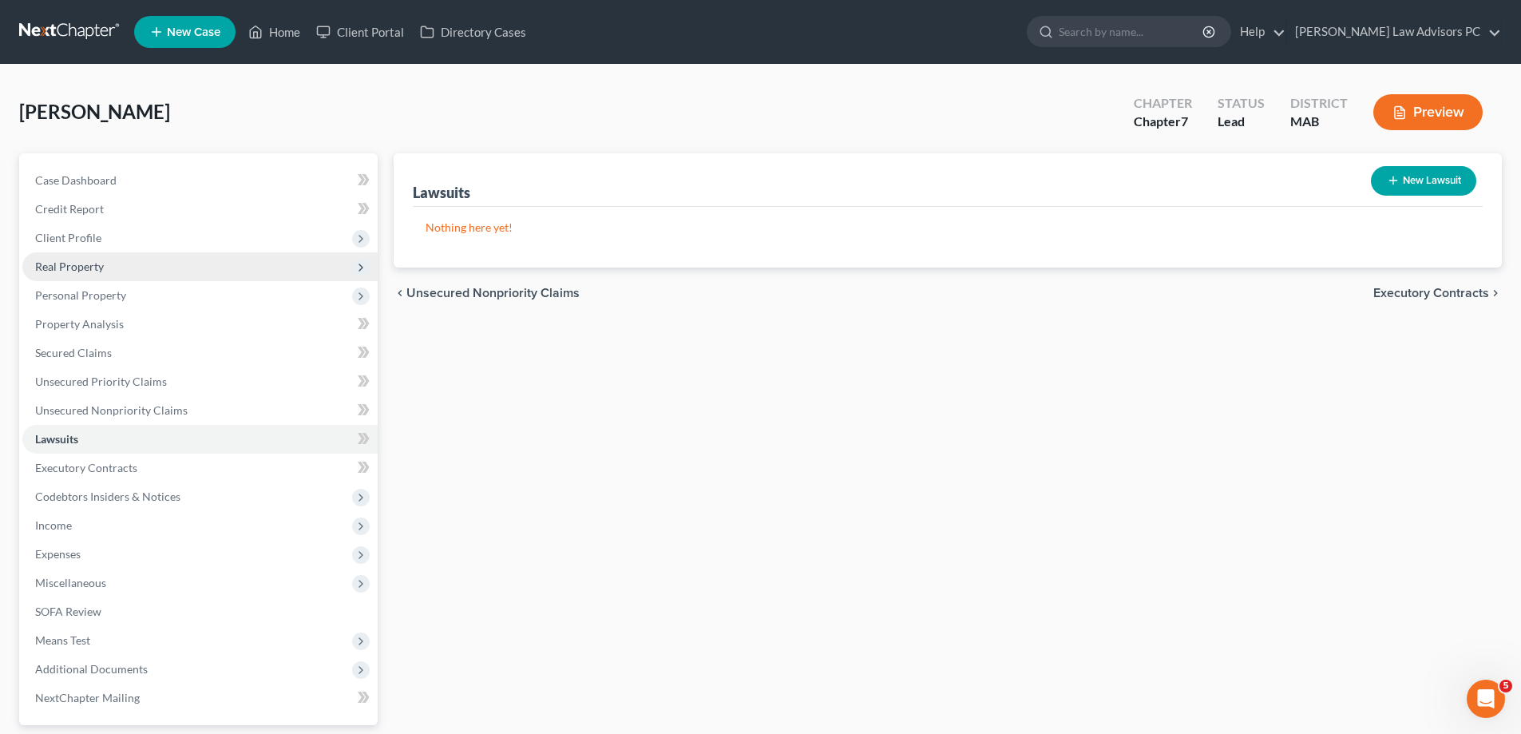
click at [114, 268] on span "Real Property" at bounding box center [199, 266] width 355 height 29
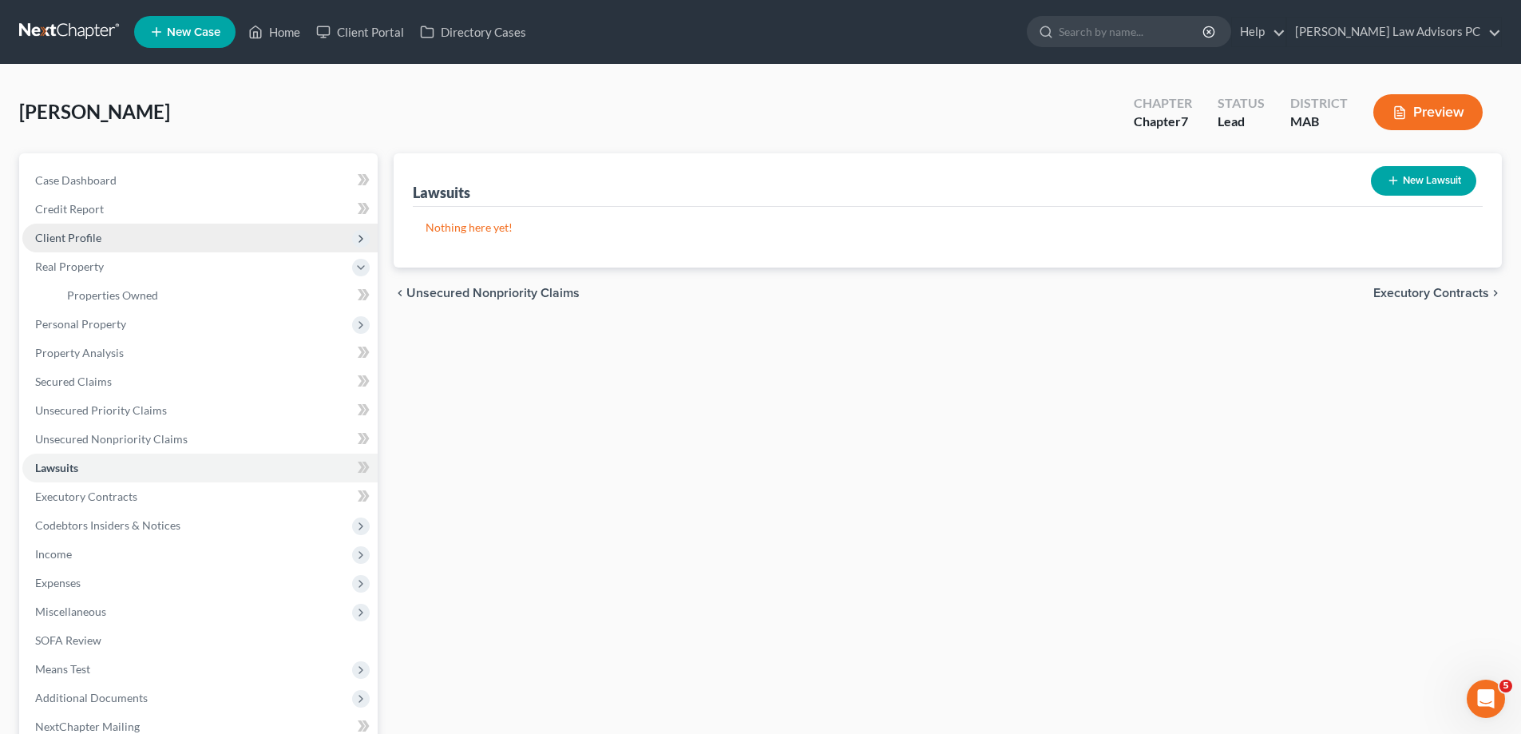
click at [101, 236] on span "Client Profile" at bounding box center [199, 238] width 355 height 29
